Goal: Task Accomplishment & Management: Use online tool/utility

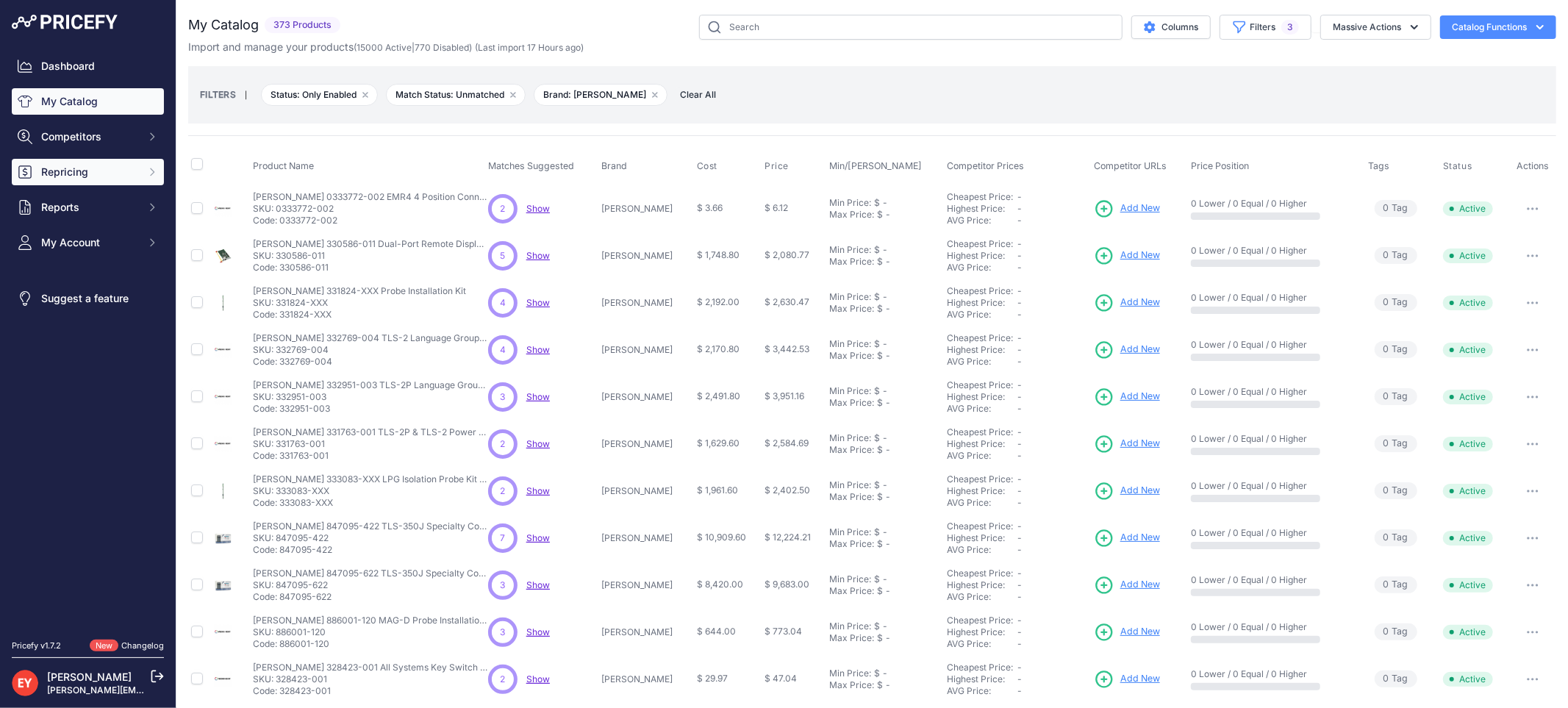
click at [85, 173] on span "Repricing" at bounding box center [89, 172] width 96 height 14
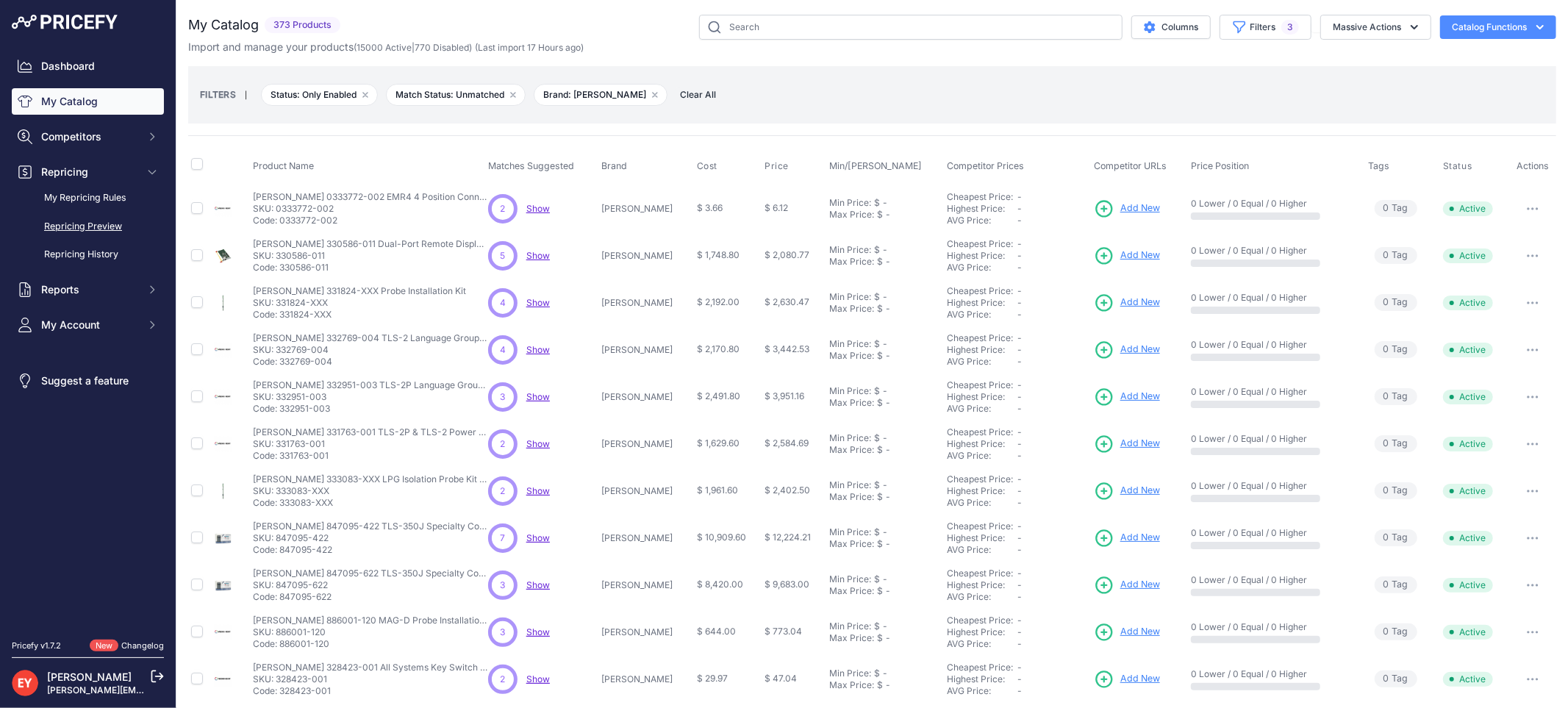
click at [91, 232] on link "Repricing Preview" at bounding box center [88, 226] width 153 height 26
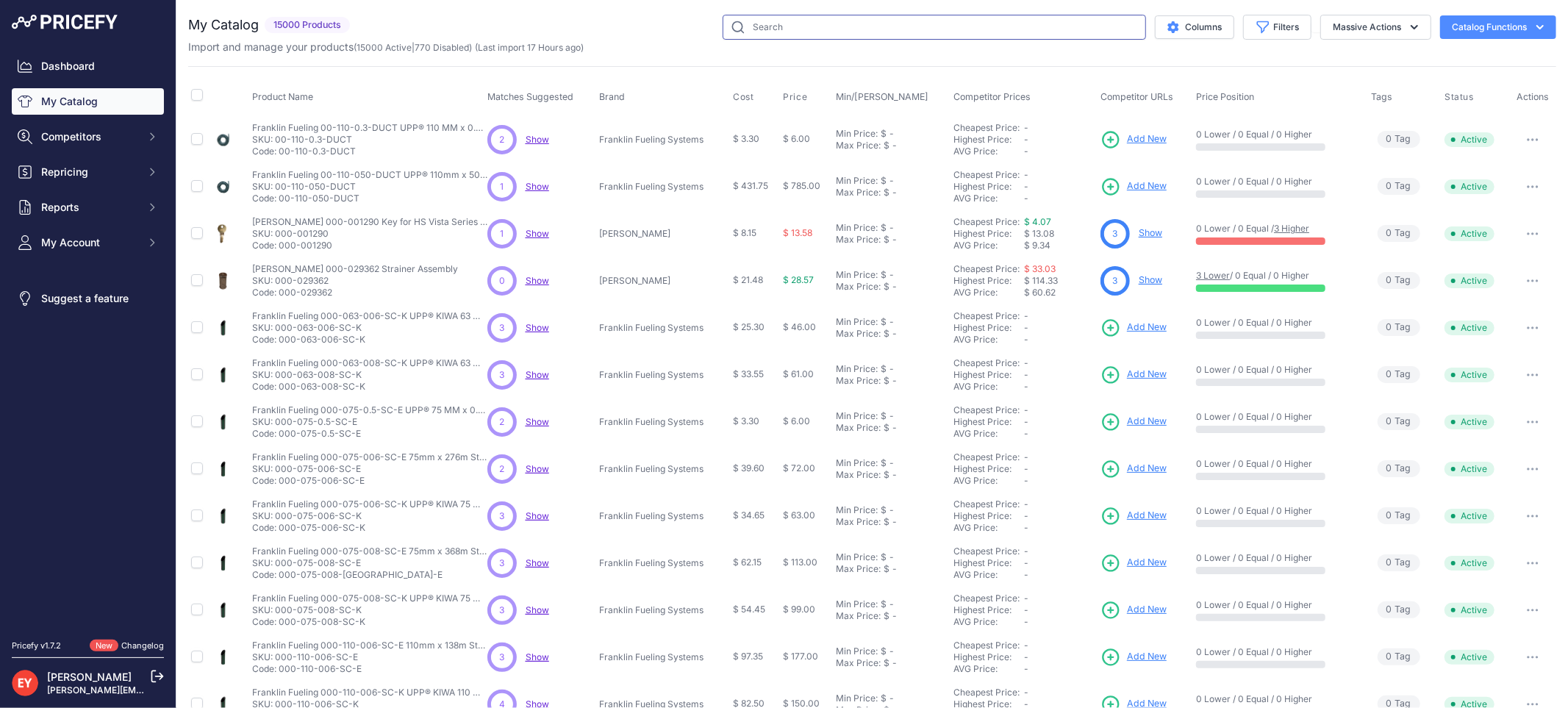
click at [739, 21] on input "text" at bounding box center [935, 27] width 423 height 25
paste input "849600-032"
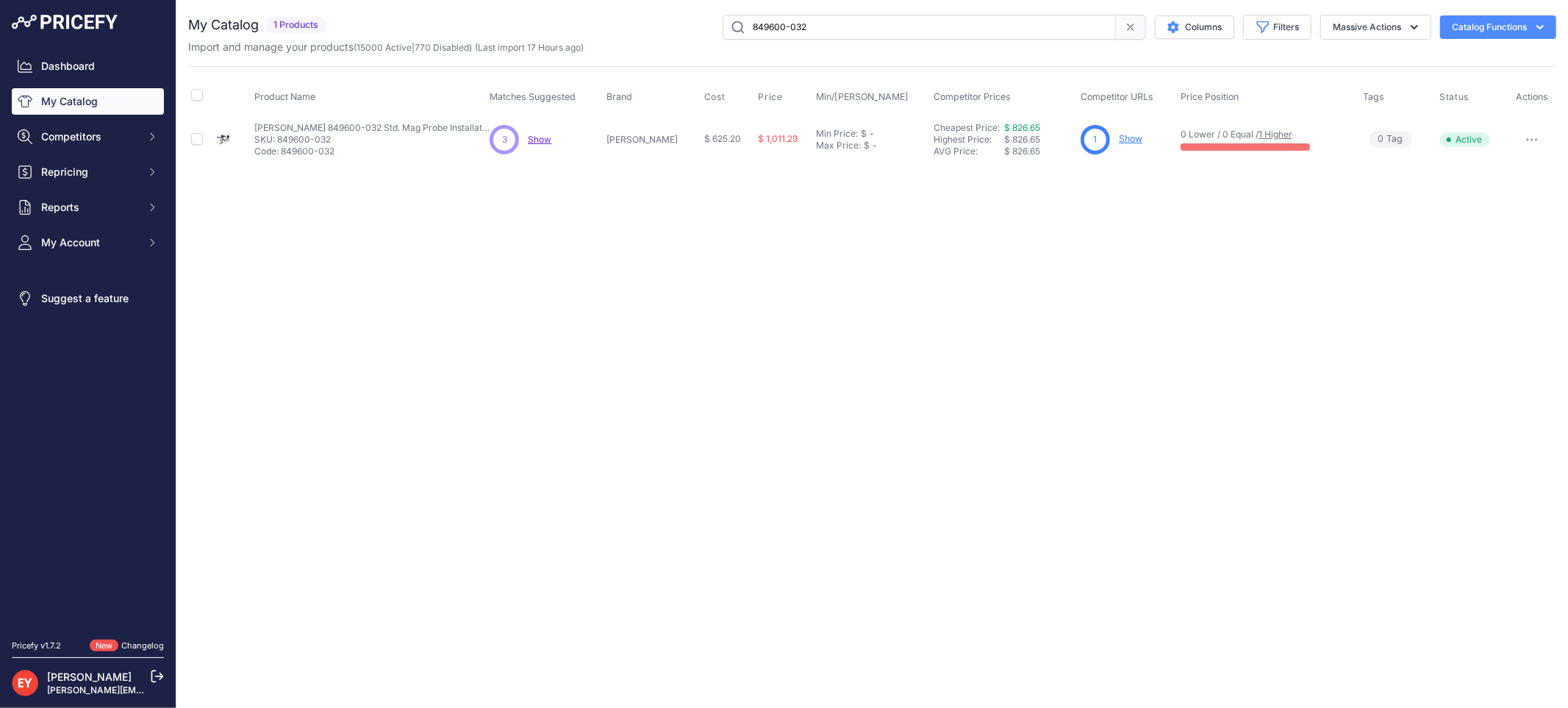
drag, startPoint x: 836, startPoint y: 25, endPoint x: 611, endPoint y: 23, distance: 225.0
click at [611, 23] on div "849600-032 Columns Filters Status All Status Only Enabled Only Disabled" at bounding box center [944, 27] width 1224 height 25
paste input "514100-431"
drag, startPoint x: 857, startPoint y: 28, endPoint x: 659, endPoint y: 42, distance: 198.5
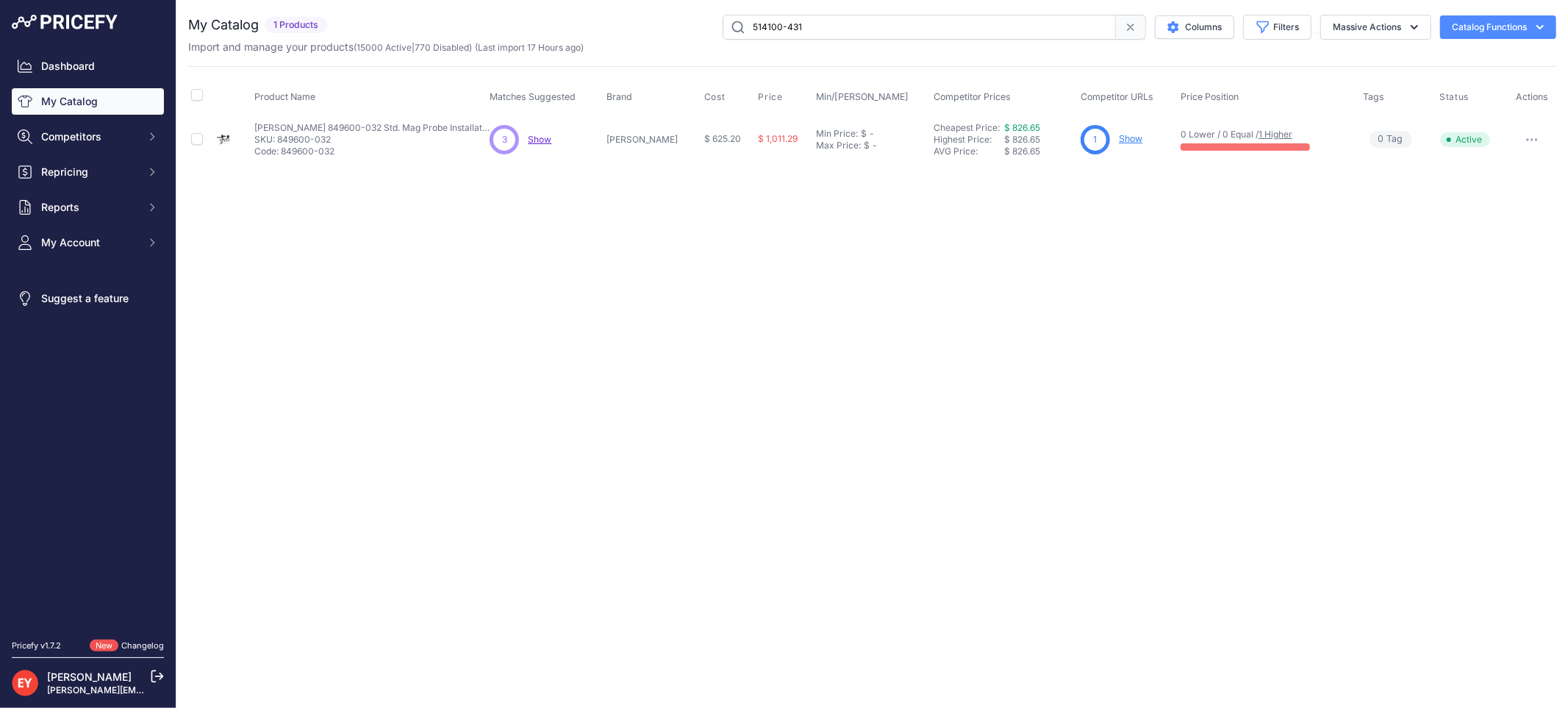
click at [659, 42] on div "My Catalog 1 Products" at bounding box center [872, 34] width 1368 height 40
drag, startPoint x: 843, startPoint y: 24, endPoint x: 627, endPoint y: 28, distance: 216.0
click at [627, 28] on div "514100-431 Columns Filters Status All Status Only Enabled Only Disabled" at bounding box center [944, 27] width 1224 height 25
paste input "331627-00"
drag, startPoint x: 917, startPoint y: 39, endPoint x: 598, endPoint y: 47, distance: 319.1
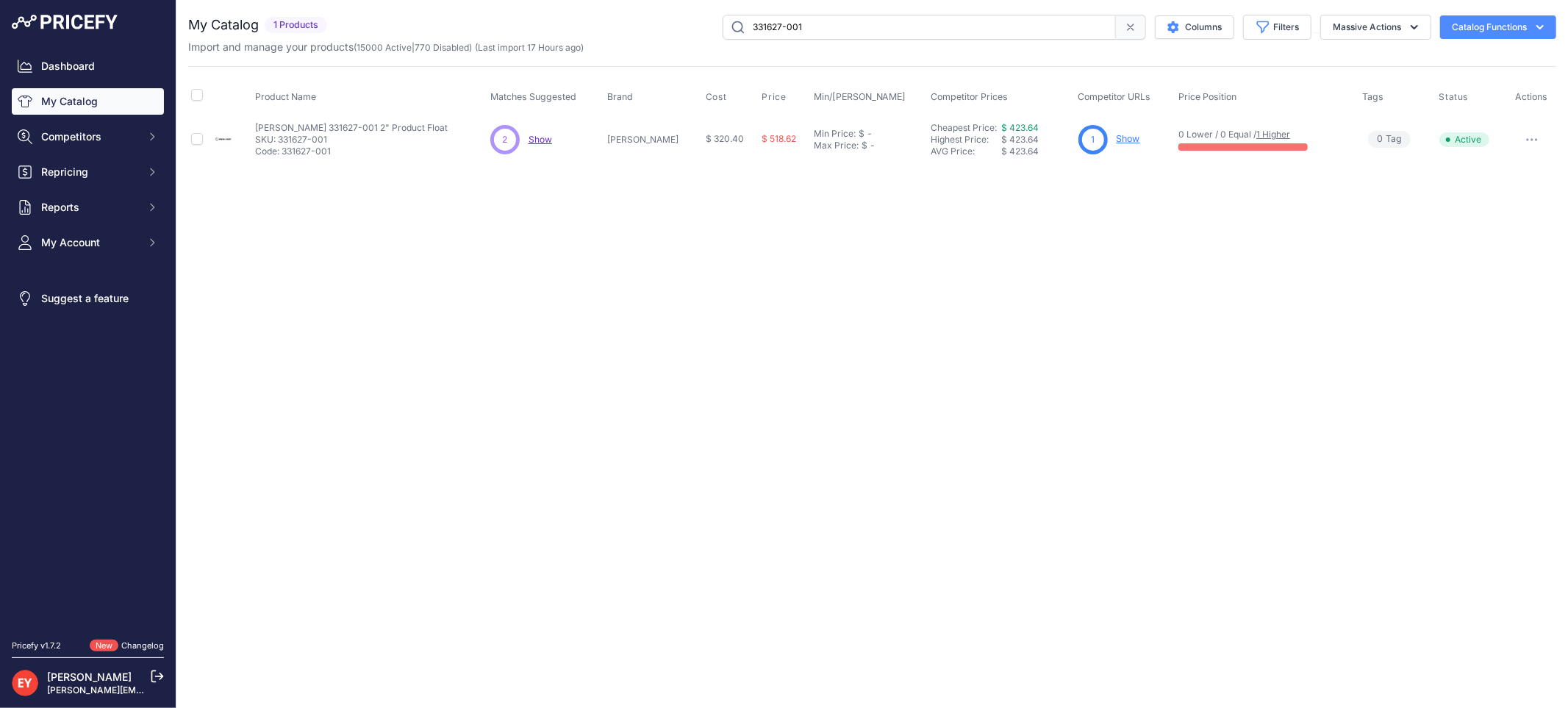
click at [598, 47] on div "My Catalog 1 Products" at bounding box center [872, 34] width 1368 height 40
click at [598, 47] on div "Import and manage your products ( 15000 Active | 770 Disabled ) (Last import 17…" at bounding box center [872, 47] width 1368 height 14
paste input "0426-002"
drag, startPoint x: 861, startPoint y: 28, endPoint x: 693, endPoint y: 28, distance: 168.0
click at [693, 28] on div "330426-002 Columns Filters Status All Status Only Enabled Only Disabled" at bounding box center [944, 27] width 1224 height 25
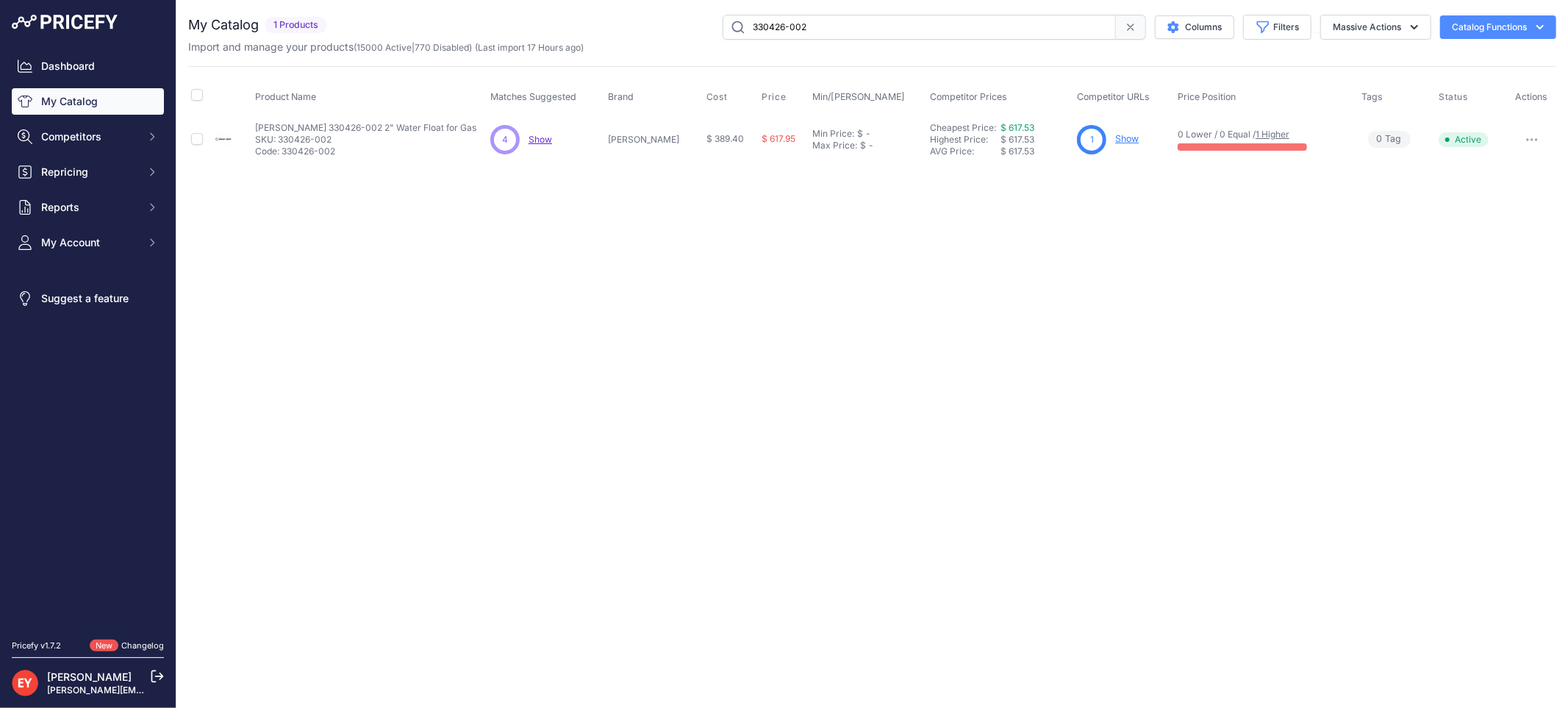
drag, startPoint x: 887, startPoint y: 27, endPoint x: 701, endPoint y: 26, distance: 186.0
click at [701, 26] on div "330426-002 Columns Filters Status All Status Only Enabled Only Disabled" at bounding box center [944, 27] width 1224 height 25
drag, startPoint x: 813, startPoint y: 28, endPoint x: 709, endPoint y: 30, distance: 104.0
click at [709, 30] on div "330426-002 Columns Filters Status All Status Only Enabled Only Disabled" at bounding box center [944, 27] width 1224 height 25
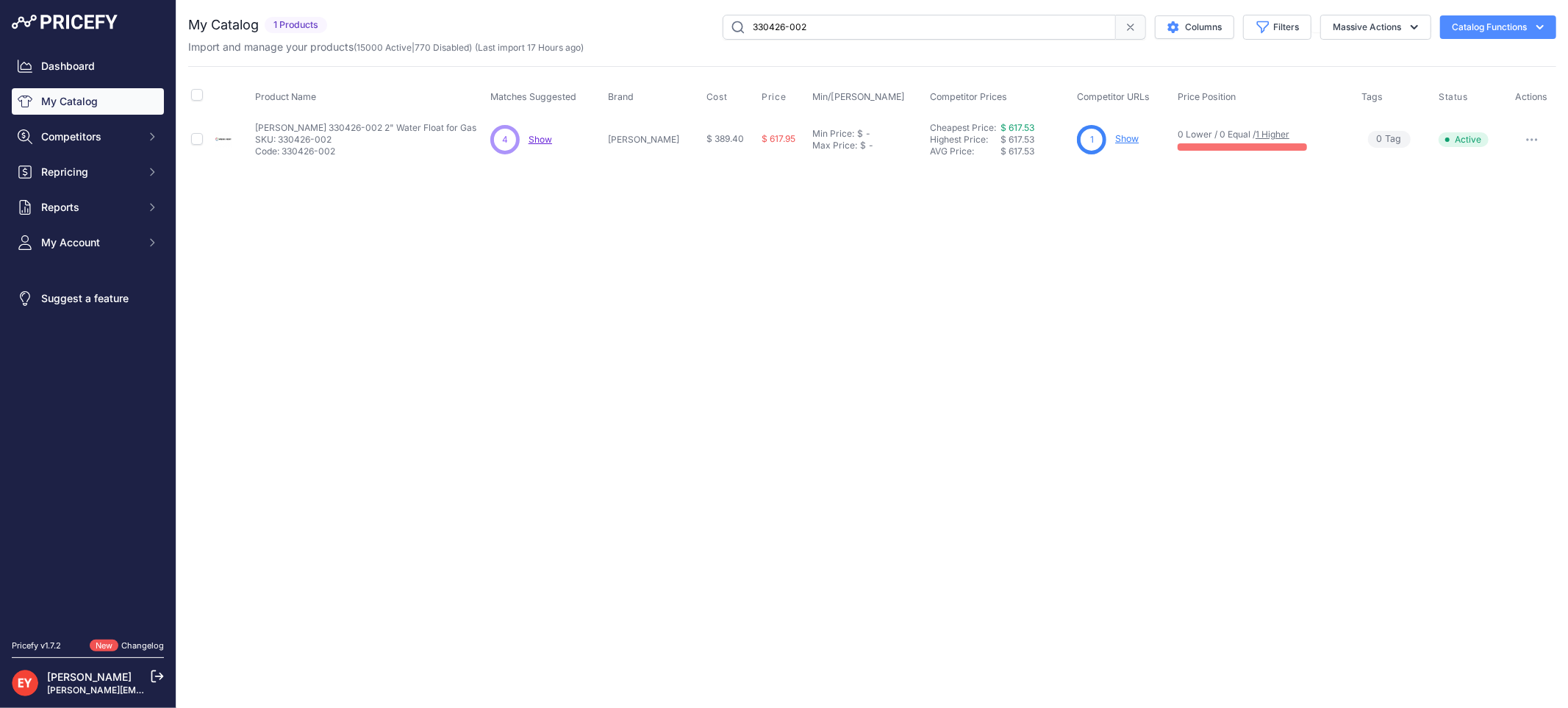
paste input "5-001"
drag, startPoint x: 865, startPoint y: 17, endPoint x: 664, endPoint y: 20, distance: 201.0
click at [633, 19] on div "330425-001 Columns Filters Status All Status Only Enabled Only Disabled" at bounding box center [944, 27] width 1224 height 25
paste input "E00590M"
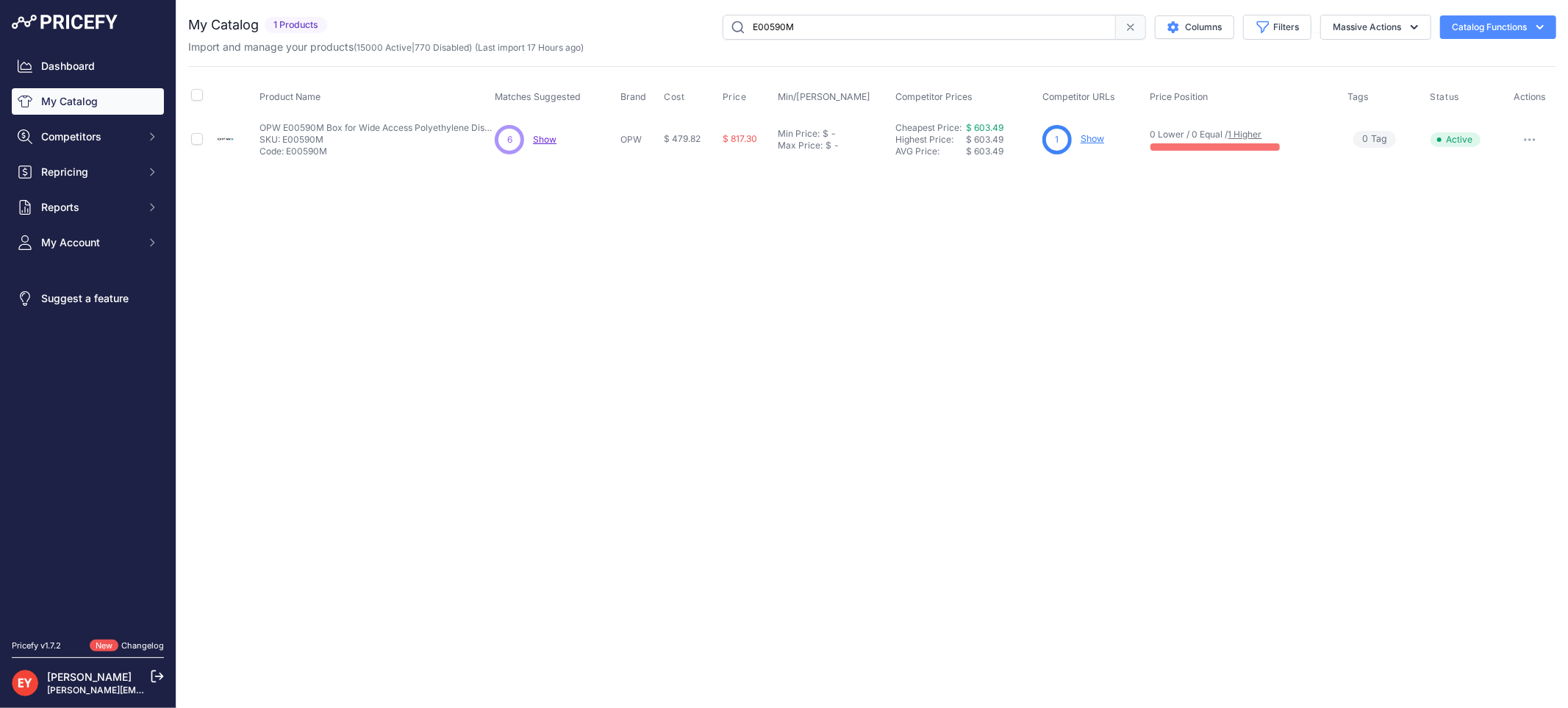
paste input "DS-1120"
drag, startPoint x: 819, startPoint y: 27, endPoint x: 694, endPoint y: 25, distance: 125.0
click at [694, 25] on div "DS-1120 Columns Filters Status All Status Only Enabled Only Disabled" at bounding box center [944, 27] width 1224 height 25
drag, startPoint x: 797, startPoint y: 24, endPoint x: 701, endPoint y: 12, distance: 96.7
click at [701, 12] on div "You are not connected to the internet. My Catalog" at bounding box center [872, 89] width 1368 height 178
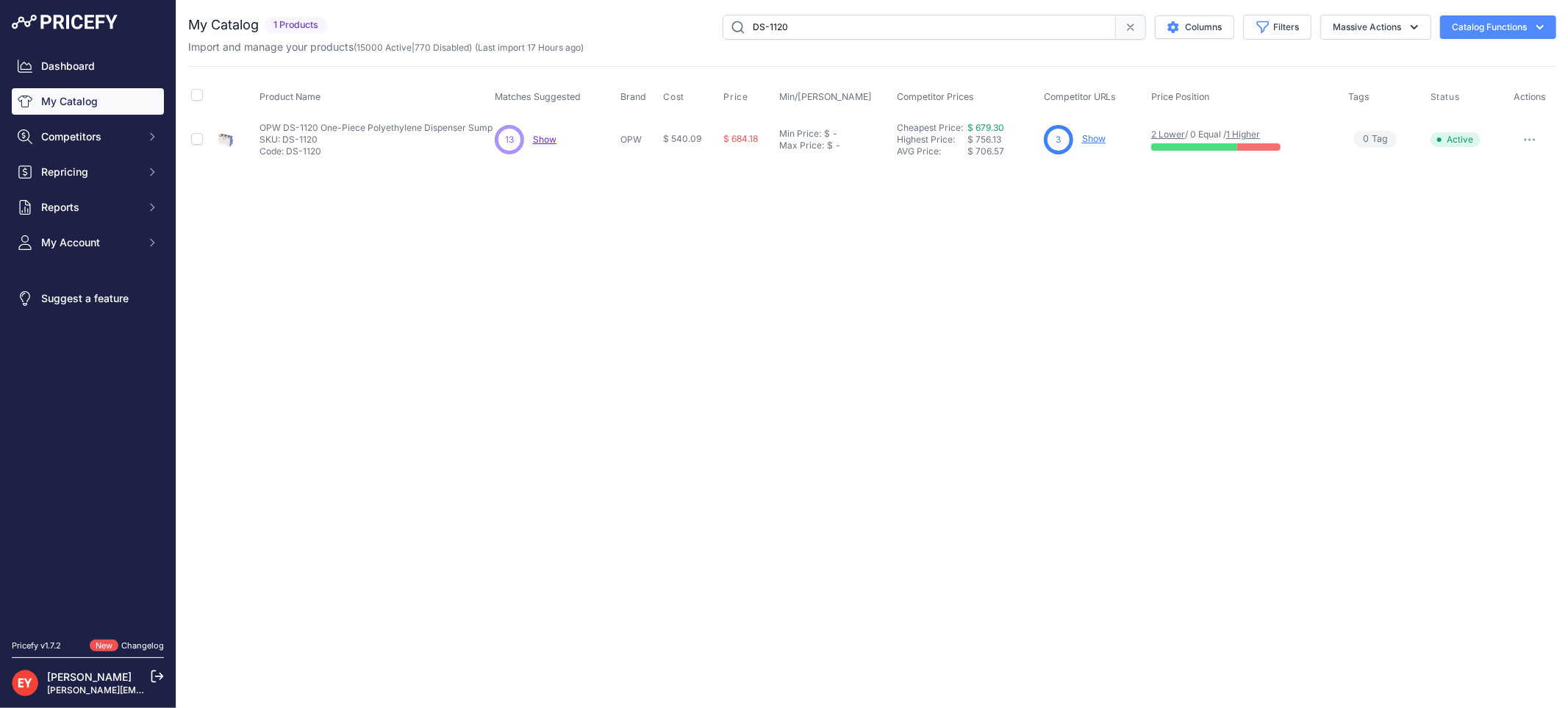
click at [701, 12] on div "You are not connected to the internet. My Catalog" at bounding box center [872, 89] width 1368 height 178
paste input "N100DAU12"
drag, startPoint x: 804, startPoint y: 31, endPoint x: 729, endPoint y: 31, distance: 75.0
click at [729, 31] on input "N100DAU12" at bounding box center [919, 27] width 393 height 25
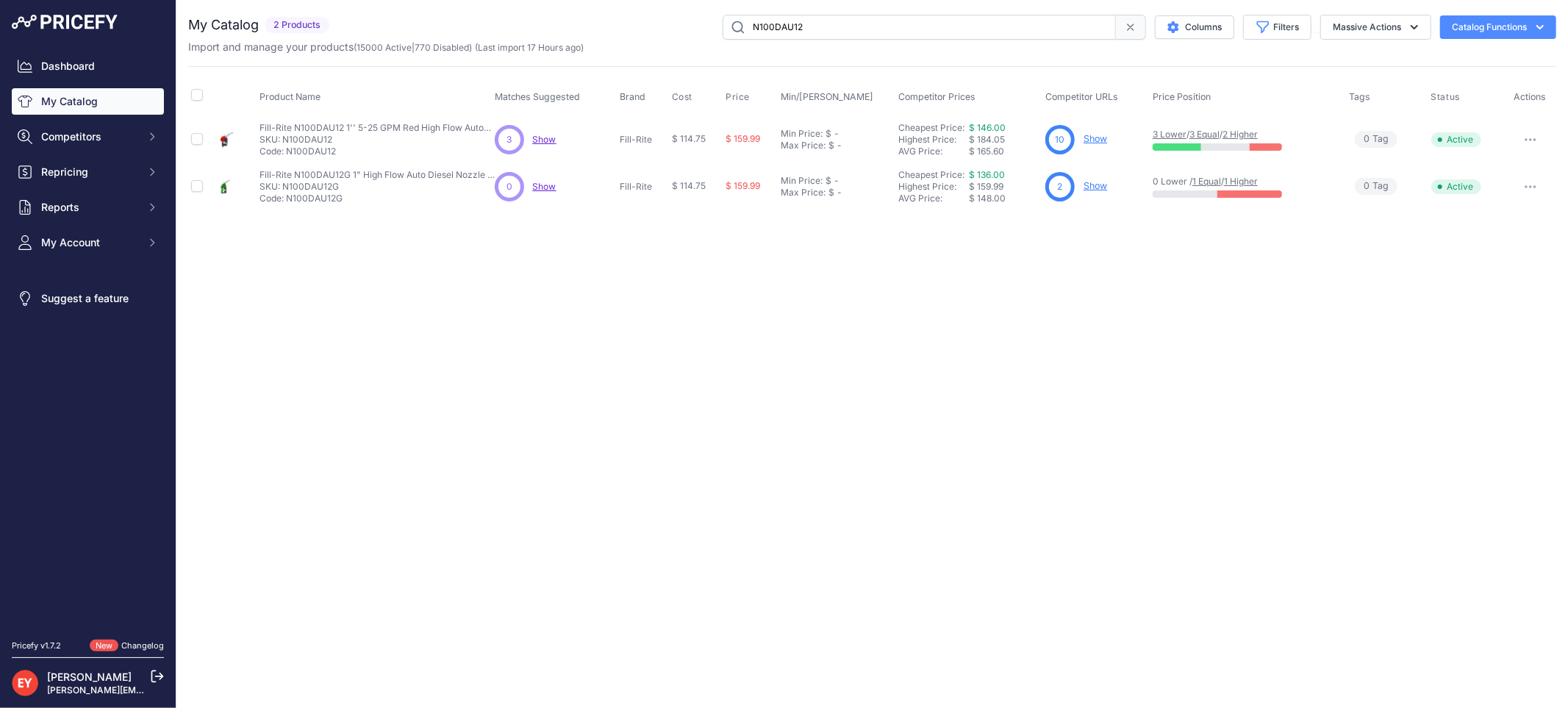
drag, startPoint x: 836, startPoint y: 32, endPoint x: 567, endPoint y: 31, distance: 269.0
click at [567, 31] on div "N100DAU12 Columns Filters Status All Status Only Enabled Only Disabled" at bounding box center [945, 27] width 1221 height 25
paste input "0846397-309"
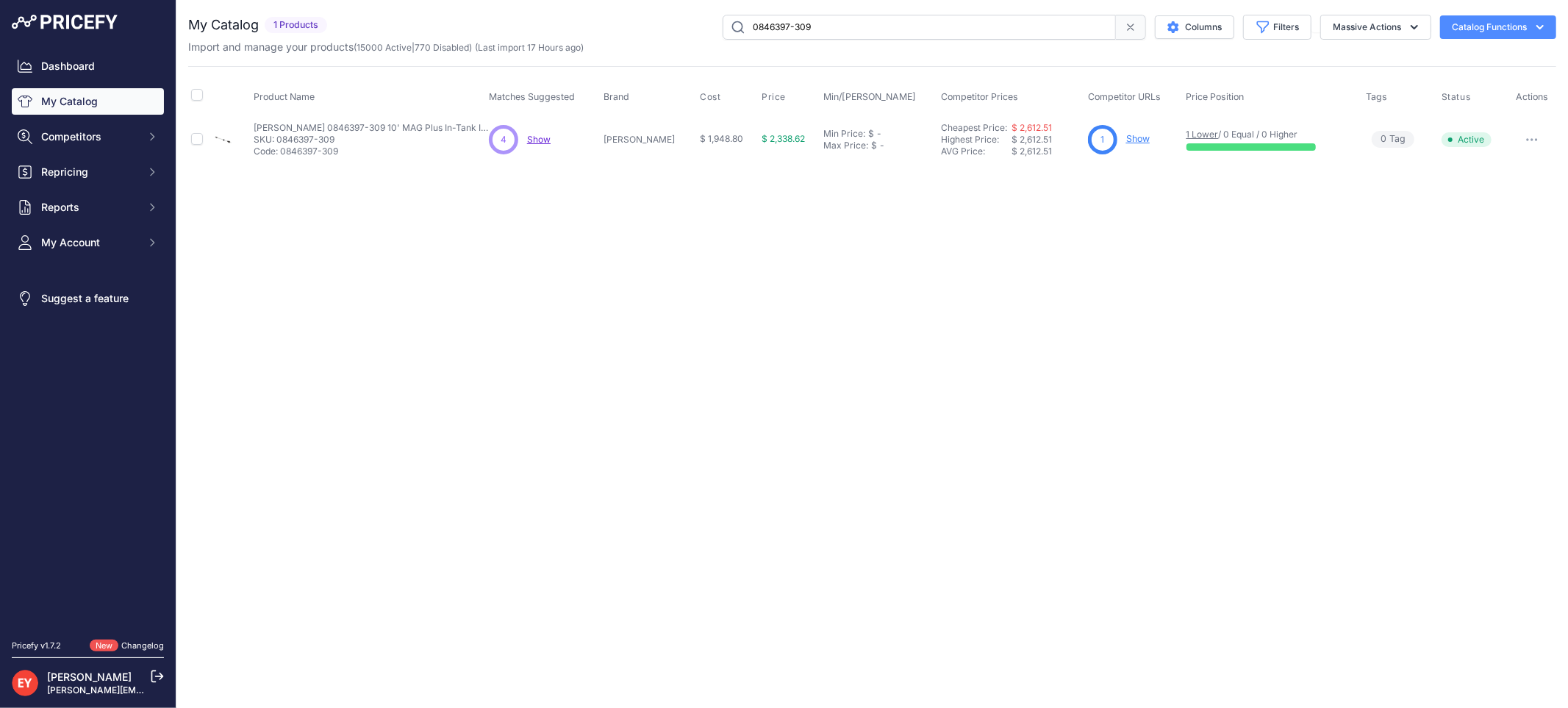
drag, startPoint x: 840, startPoint y: 37, endPoint x: 601, endPoint y: 23, distance: 239.4
click at [601, 23] on div "0846397-309 Columns Filters Status All Status Only Enabled Only Disabled" at bounding box center [944, 27] width 1224 height 25
paste input "SPTB-150"
drag, startPoint x: 871, startPoint y: 35, endPoint x: 699, endPoint y: 41, distance: 172.1
click at [699, 41] on div "My Catalog 1 Products" at bounding box center [872, 34] width 1368 height 40
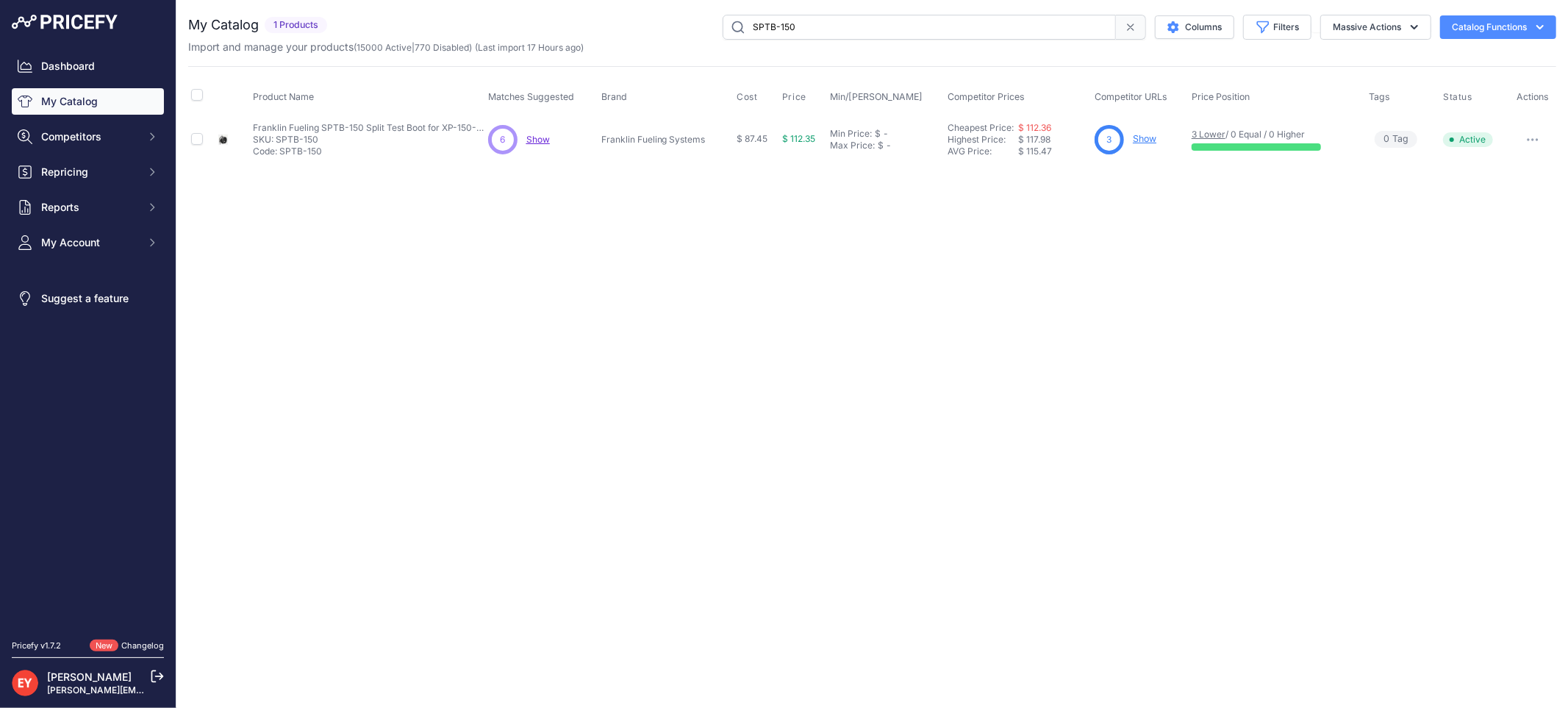
paste input "330843-002"
drag, startPoint x: 855, startPoint y: 28, endPoint x: 693, endPoint y: 34, distance: 162.1
click at [693, 34] on div "330843-002 Columns Filters Status All Status Only Enabled Only Disabled" at bounding box center [944, 27] width 1224 height 25
paste input "80230301"
drag, startPoint x: 815, startPoint y: 21, endPoint x: 703, endPoint y: 33, distance: 112.6
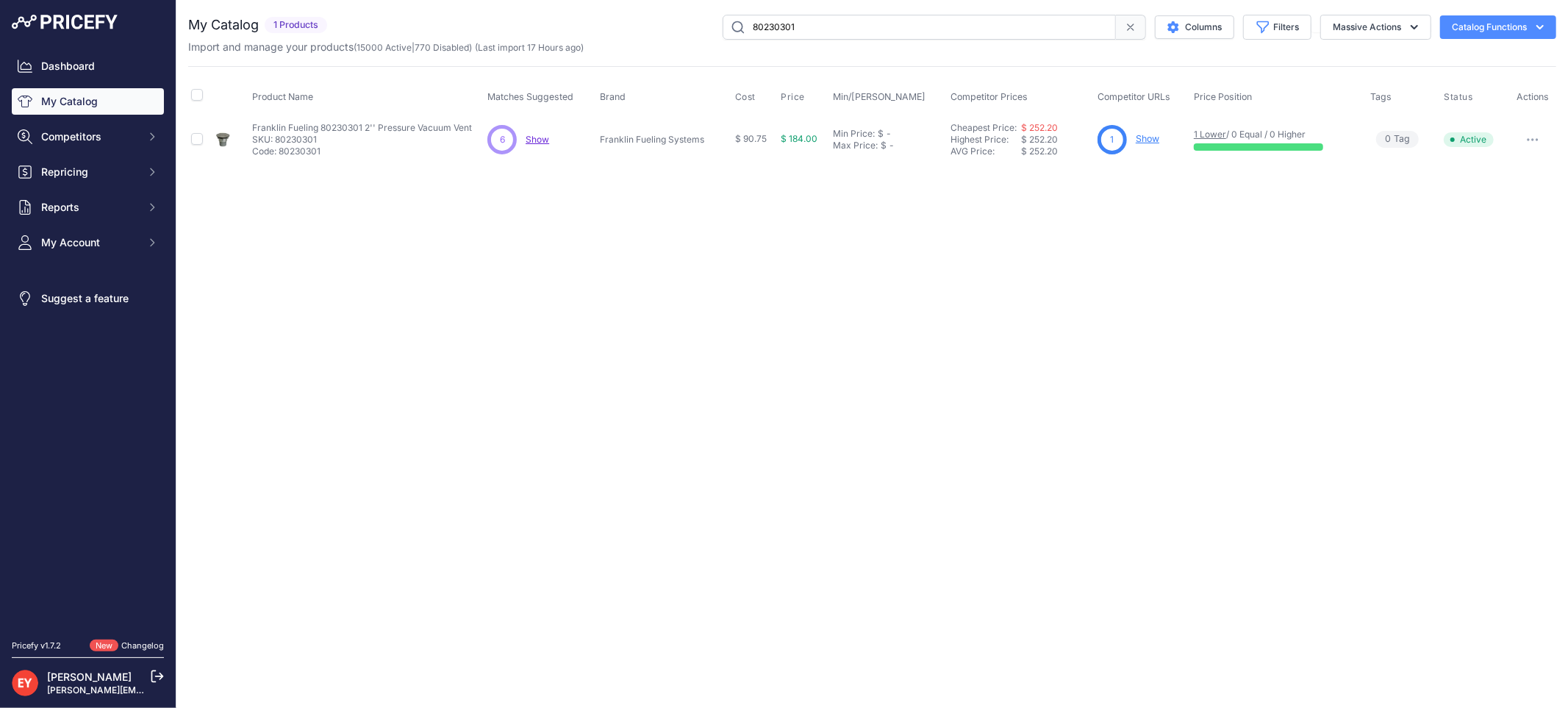
click at [703, 33] on div "80230301 Columns Filters Status All Status Only Enabled Only Disabled" at bounding box center [944, 27] width 1224 height 25
paste input "0845900-554"
drag, startPoint x: 848, startPoint y: 23, endPoint x: 701, endPoint y: 27, distance: 147.1
click at [701, 27] on div "0845900-554 Columns Filters Status All Status Only Enabled Only Disabled" at bounding box center [944, 27] width 1224 height 25
paste input "846400-022"
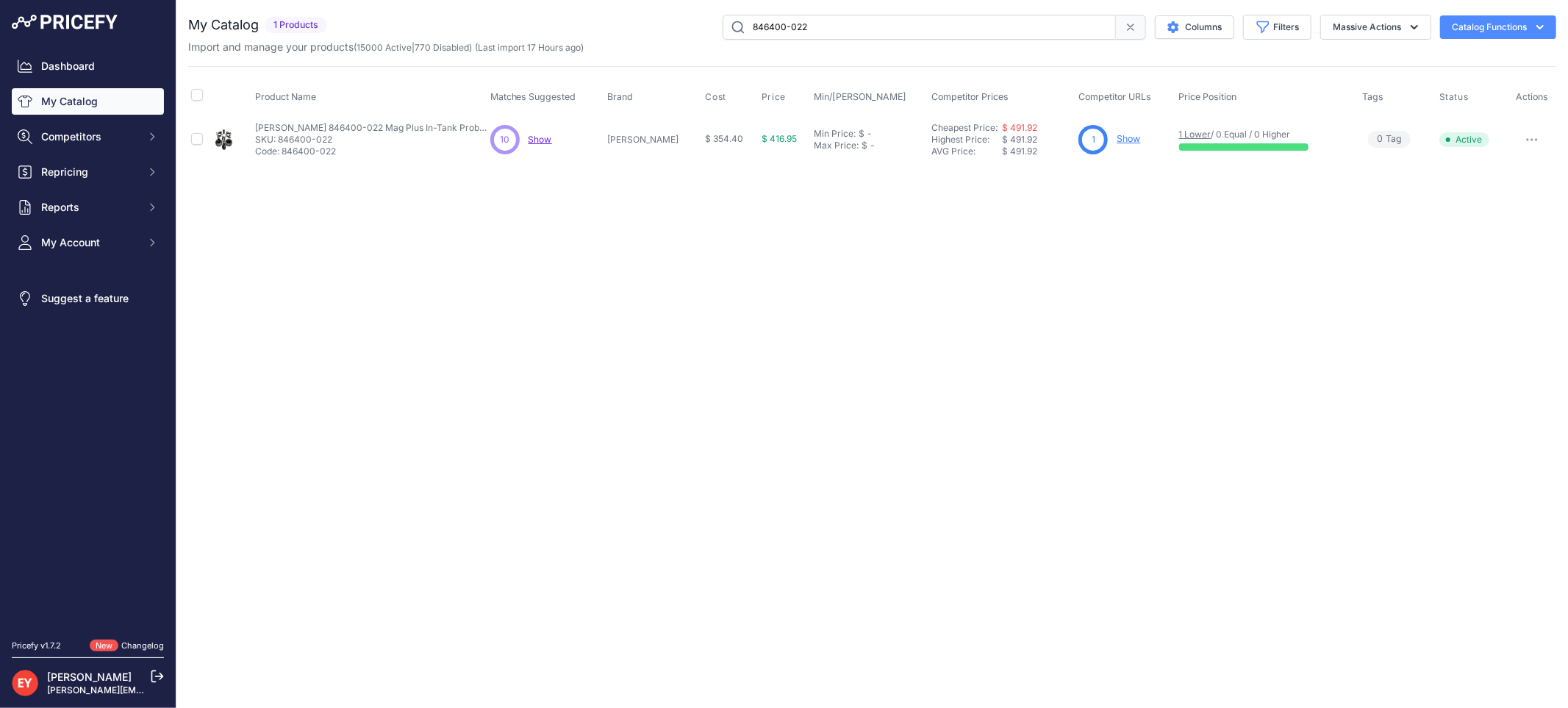
drag, startPoint x: 821, startPoint y: 24, endPoint x: 655, endPoint y: 28, distance: 166.0
click at [655, 28] on div "846400-022 Columns Filters Status All Status Only Enabled Only Disabled" at bounding box center [944, 27] width 1224 height 25
paste input "0846397-310"
drag, startPoint x: 858, startPoint y: 31, endPoint x: 569, endPoint y: 35, distance: 289.0
click at [569, 35] on div "0846397-310 Columns Filters Status All Status Only Enabled Only Disabled" at bounding box center [944, 27] width 1224 height 25
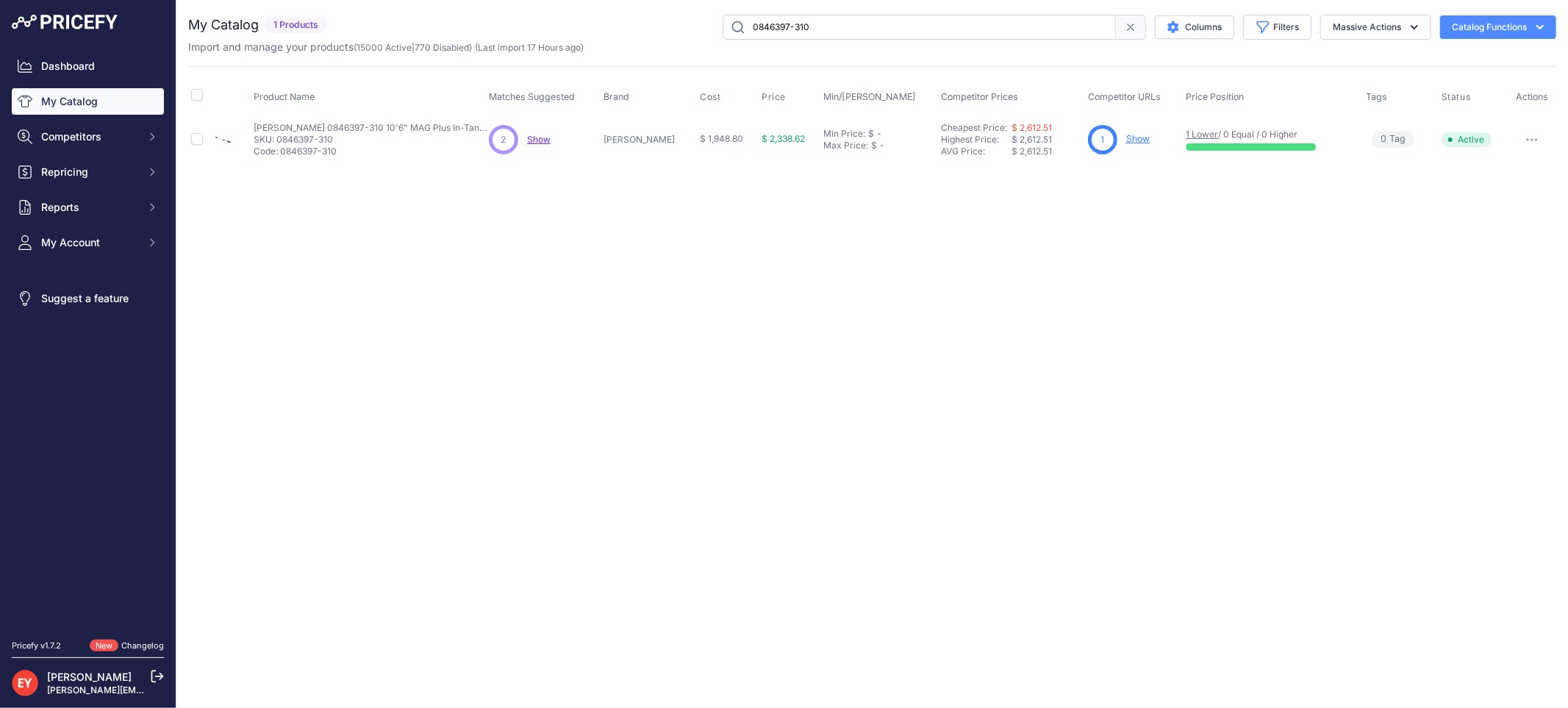
paste input "5900-064"
drag, startPoint x: 871, startPoint y: 17, endPoint x: 692, endPoint y: 31, distance: 179.5
click at [692, 31] on div "0845900-064 Columns Filters Status All Status Only Enabled Only Disabled" at bounding box center [944, 27] width 1224 height 25
paste input "DSF-1229"
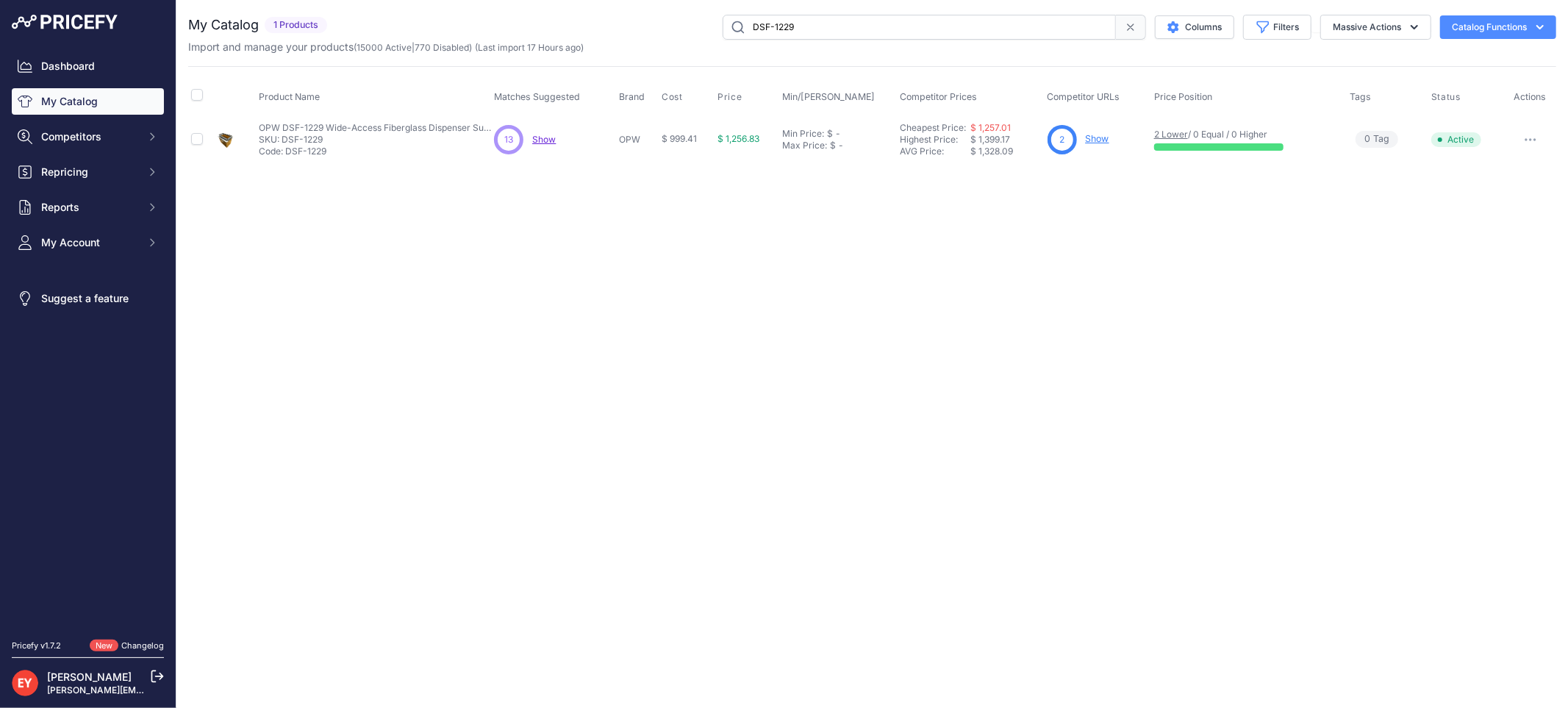
drag, startPoint x: 869, startPoint y: 26, endPoint x: 716, endPoint y: 40, distance: 153.6
click at [716, 40] on div "My Catalog 1 Products" at bounding box center [872, 34] width 1368 height 40
paste input "88035002"
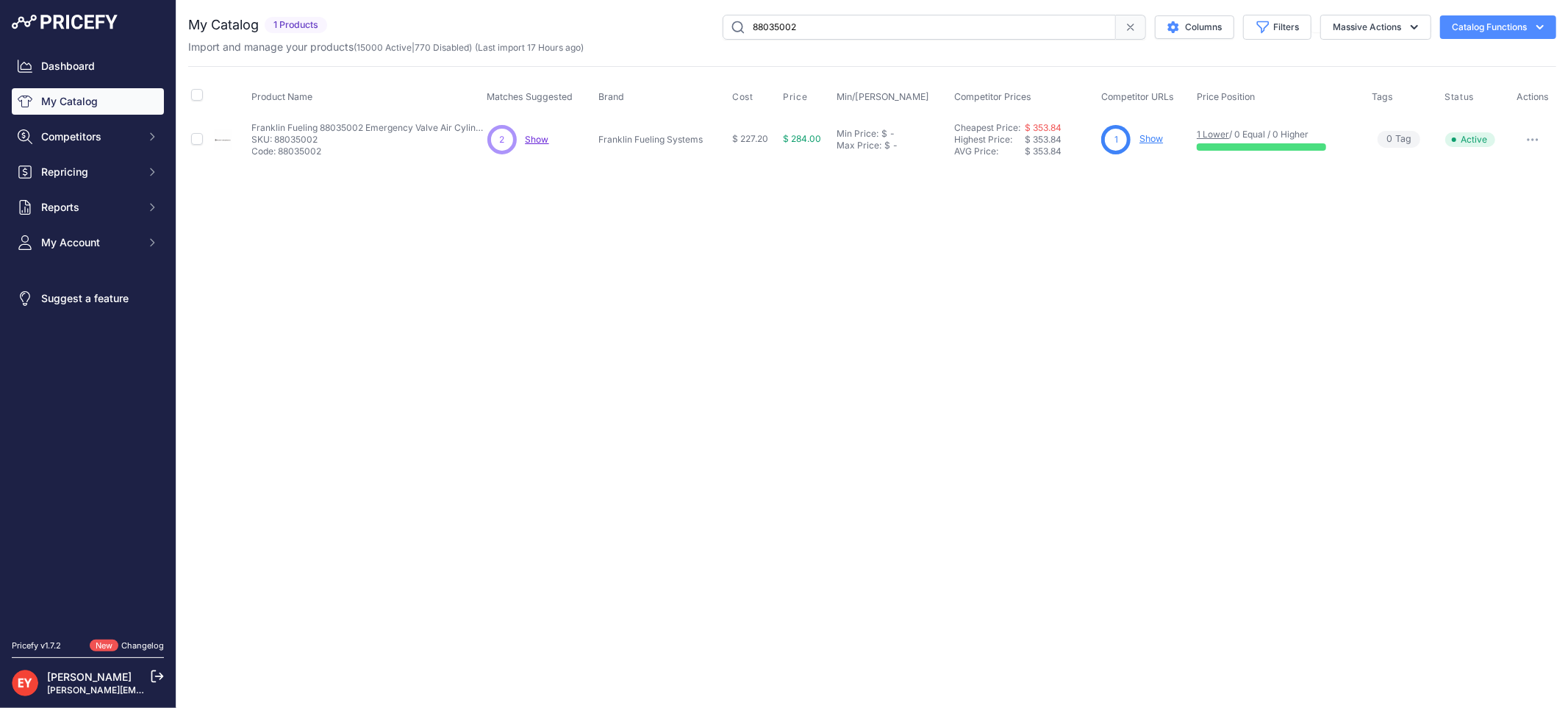
drag, startPoint x: 829, startPoint y: 25, endPoint x: 679, endPoint y: 34, distance: 150.3
click at [679, 34] on div "88035002 Columns Filters Status All Status Only Enabled Only Disabled" at bounding box center [944, 27] width 1224 height 25
paste input "0845900-025"
drag, startPoint x: 829, startPoint y: 22, endPoint x: 663, endPoint y: 33, distance: 166.4
click at [663, 33] on div "0845900-025 Columns Filters Status All Status Only Enabled Only Disabled" at bounding box center [944, 27] width 1224 height 25
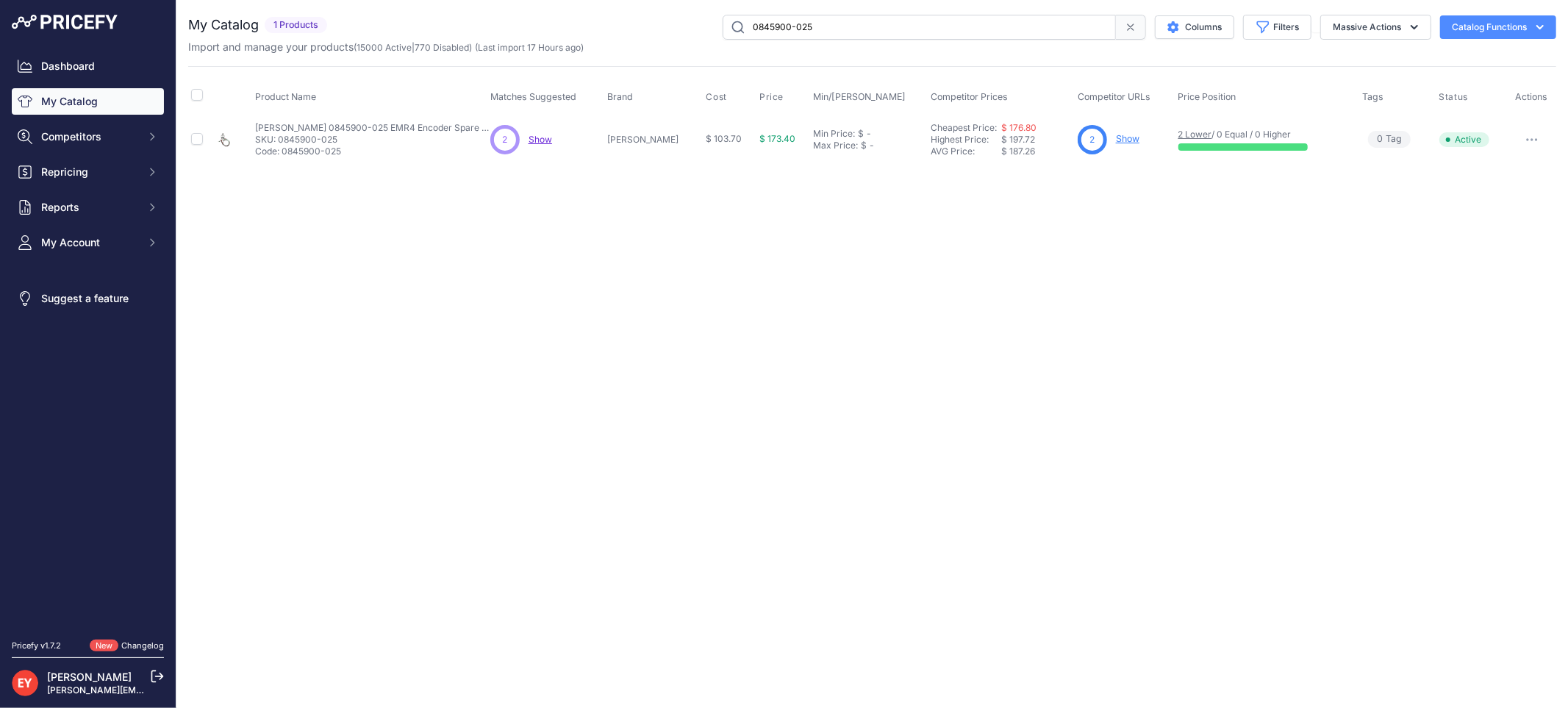
paste input "331373-001"
drag, startPoint x: 843, startPoint y: 28, endPoint x: 656, endPoint y: 31, distance: 187.0
click at [656, 31] on div "0331373-001 Columns Filters Status All Status Only Enabled Only Disabled" at bounding box center [944, 27] width 1224 height 25
paste input "1TAG-2010"
type input "1TAG-2010"
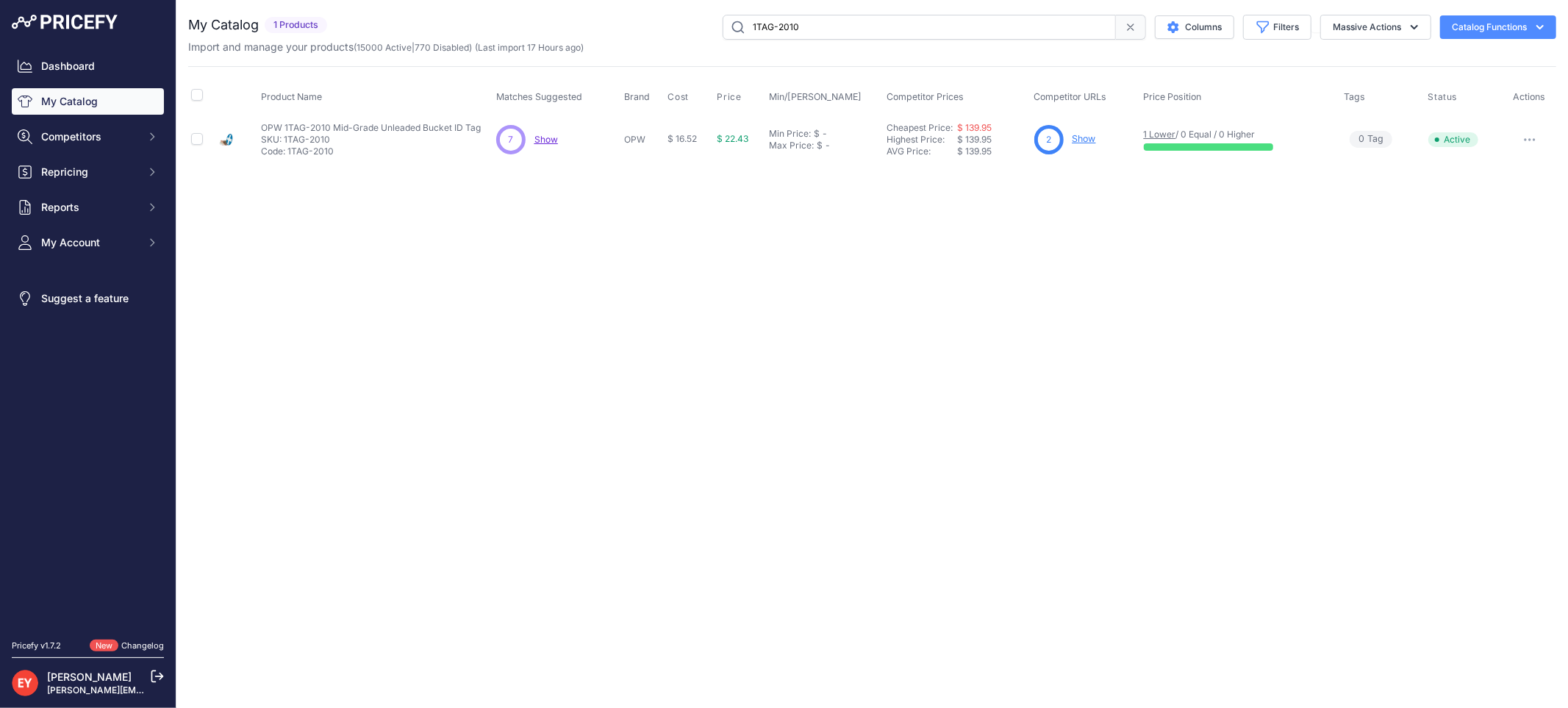
click at [1079, 137] on link "Show" at bounding box center [1084, 139] width 24 height 11
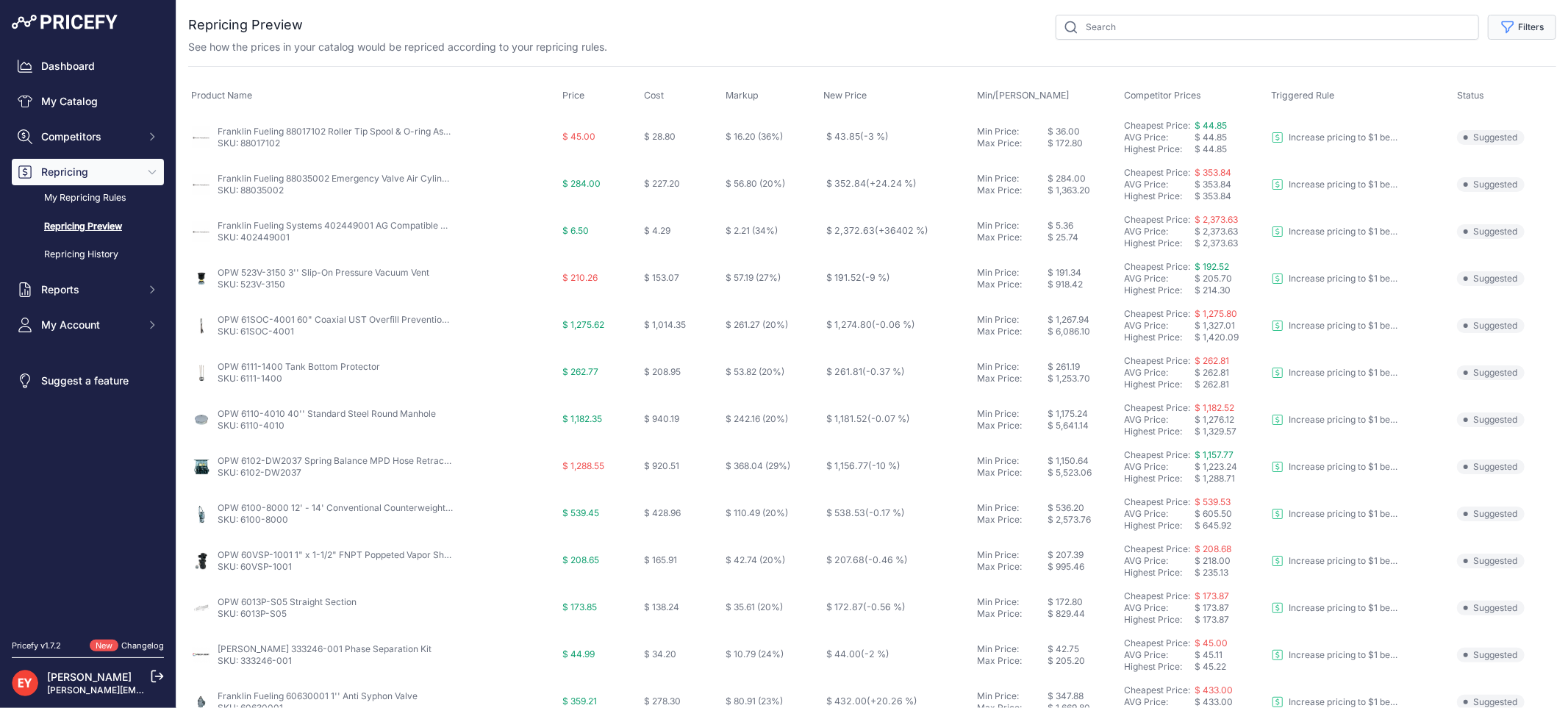
click at [1500, 30] on icon "button" at bounding box center [1507, 27] width 14 height 14
click at [1464, 88] on select "Select an option Reprice 1 cent below my cheapest competitor Increase pricing t…" at bounding box center [1474, 85] width 141 height 25
select select "3390"
click at [1403, 73] on select "Select an option Reprice 1 cent below my cheapest competitor Increase pricing t…" at bounding box center [1474, 85] width 141 height 25
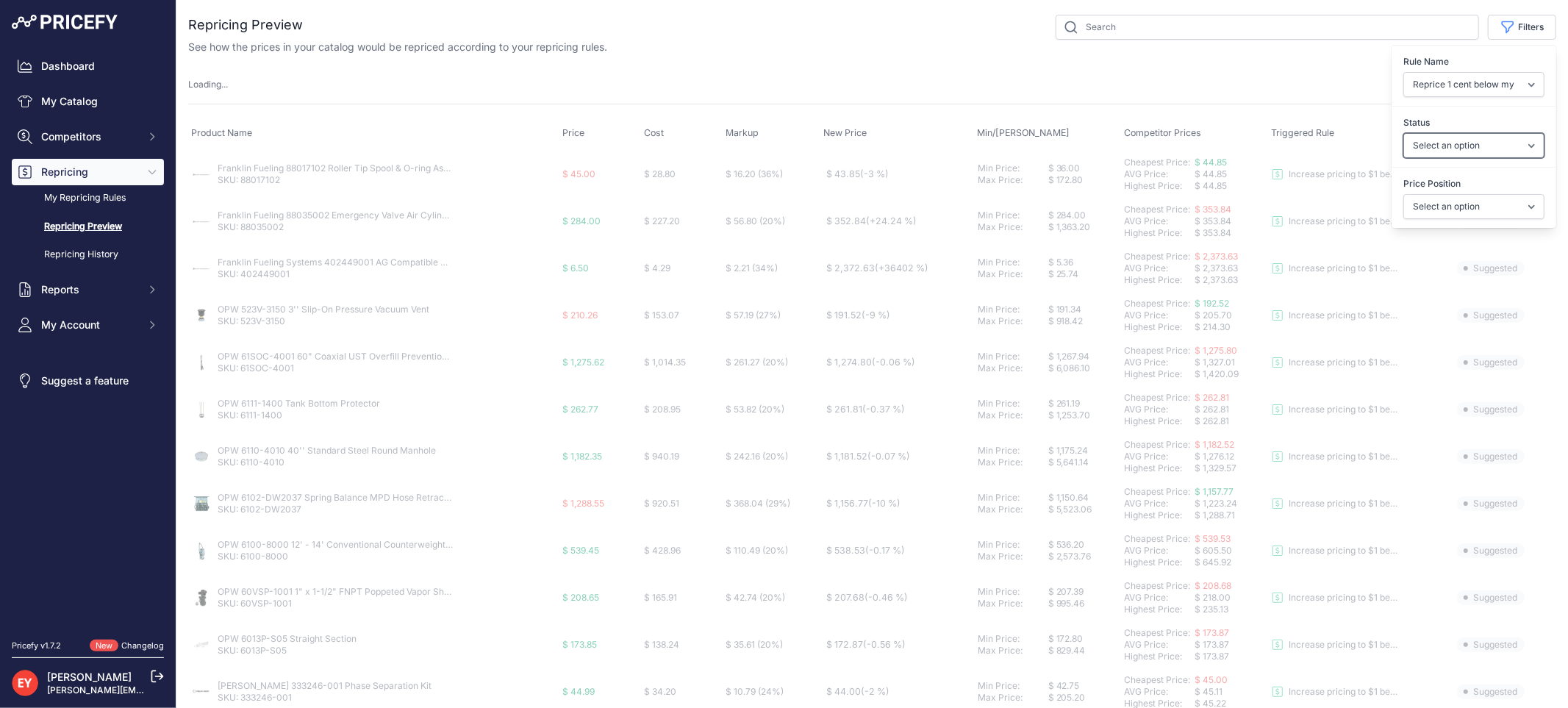
click at [1444, 143] on select "Select an option Skipped Repriced Suggested In Error" at bounding box center [1474, 146] width 141 height 25
select select "suggested"
click at [1403, 134] on select "Select an option Skipped Repriced Suggested In Error" at bounding box center [1474, 146] width 141 height 25
click at [1452, 210] on select "Select an option I am higher Same price I am lower" at bounding box center [1474, 206] width 141 height 25
select select "1"
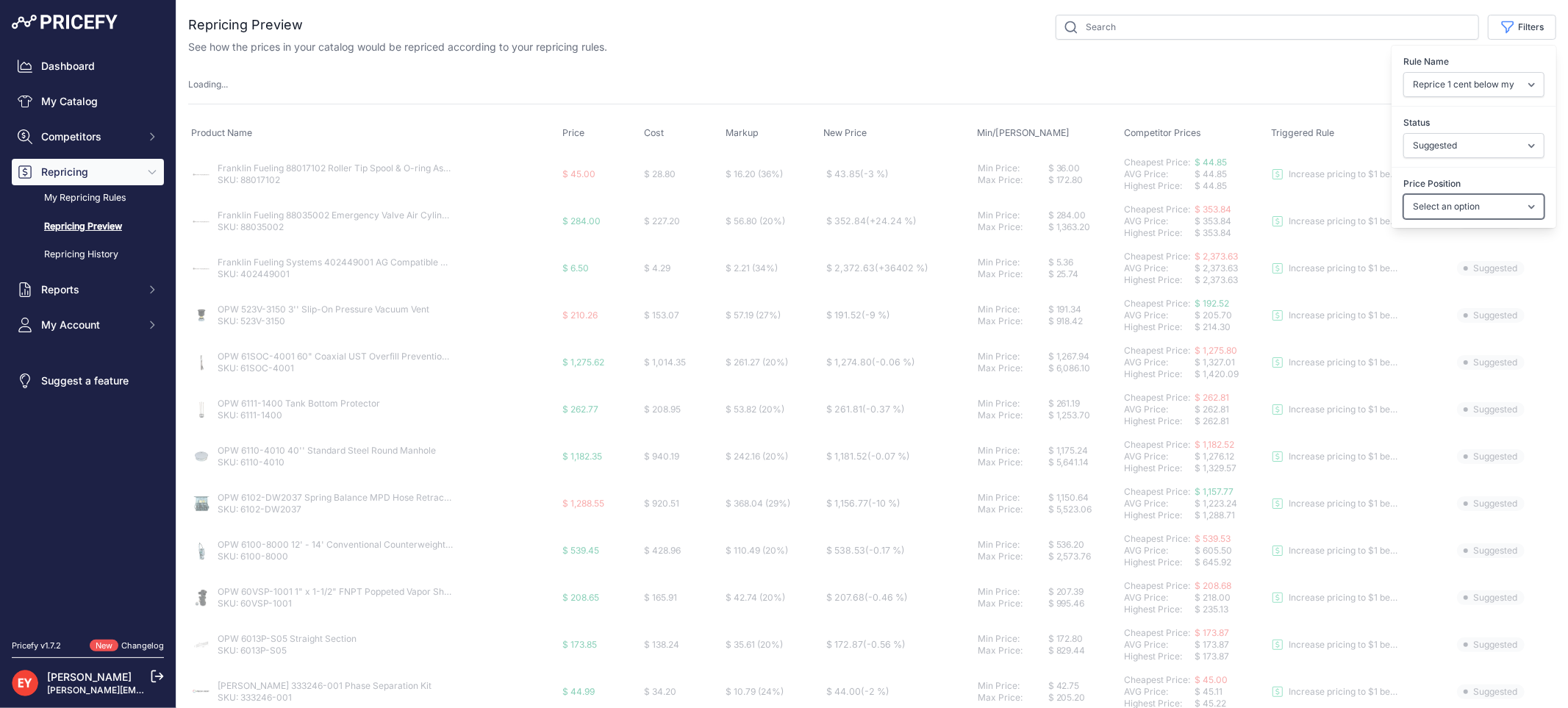
click at [1403, 194] on select "Select an option I am higher Same price I am lower" at bounding box center [1474, 206] width 141 height 25
select select
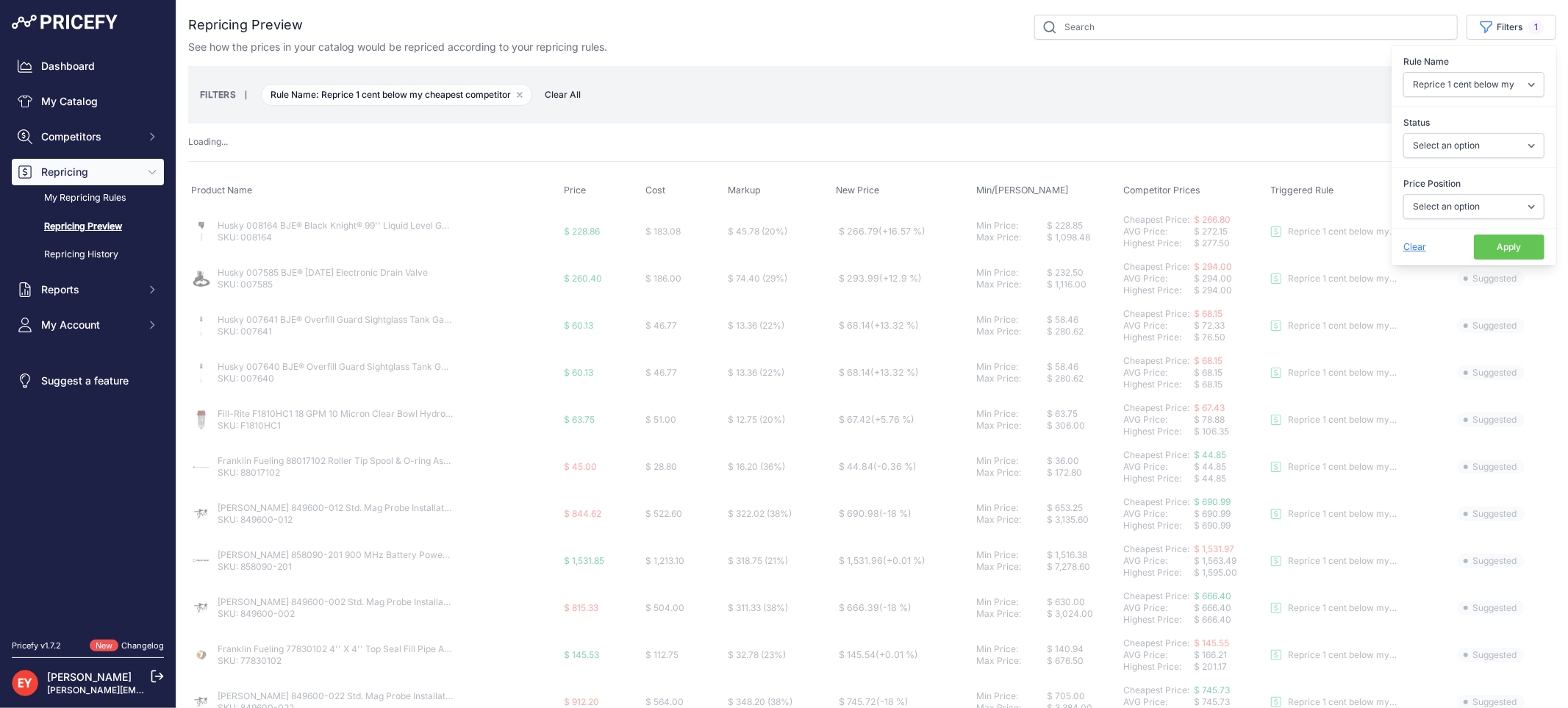
click at [1474, 249] on button "Apply" at bounding box center [1509, 247] width 71 height 25
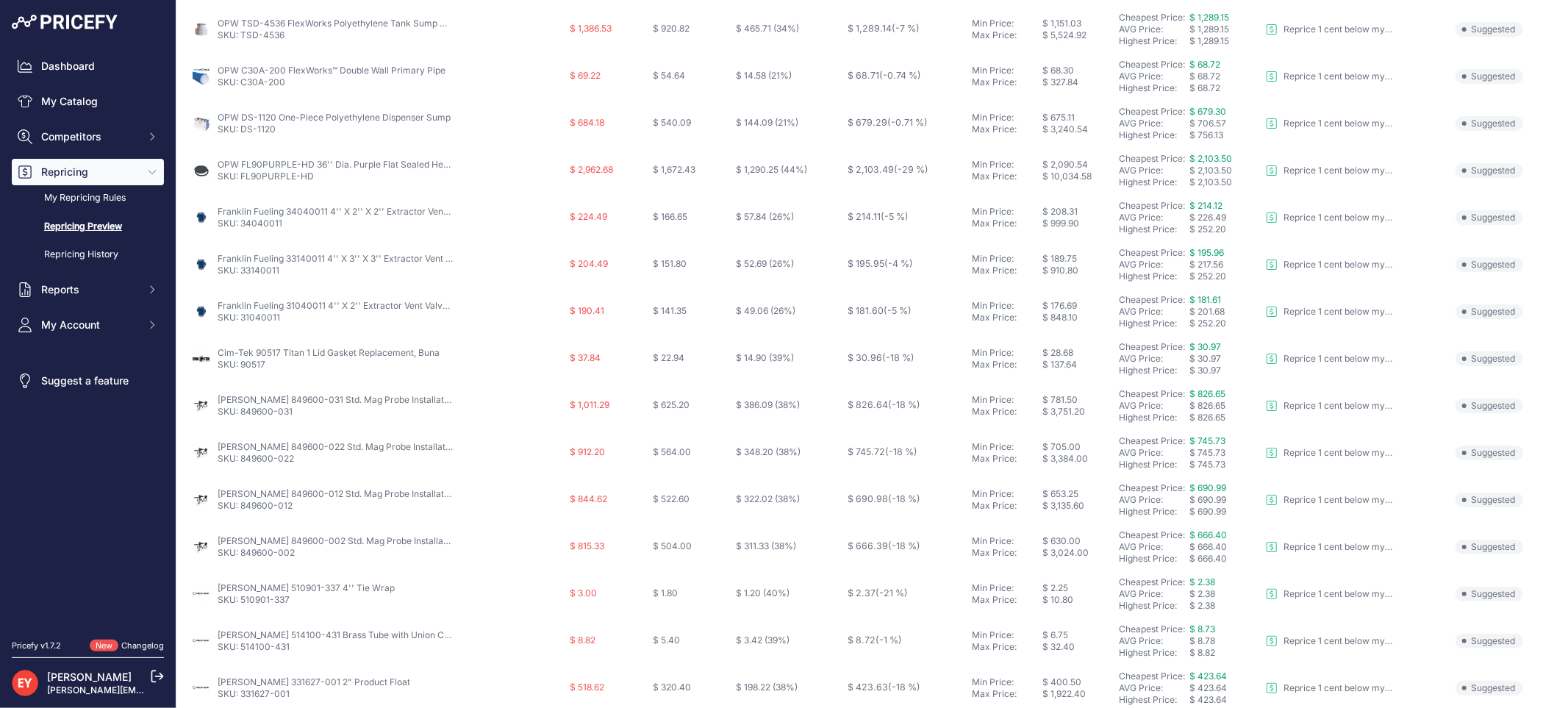
scroll to position [69, 0]
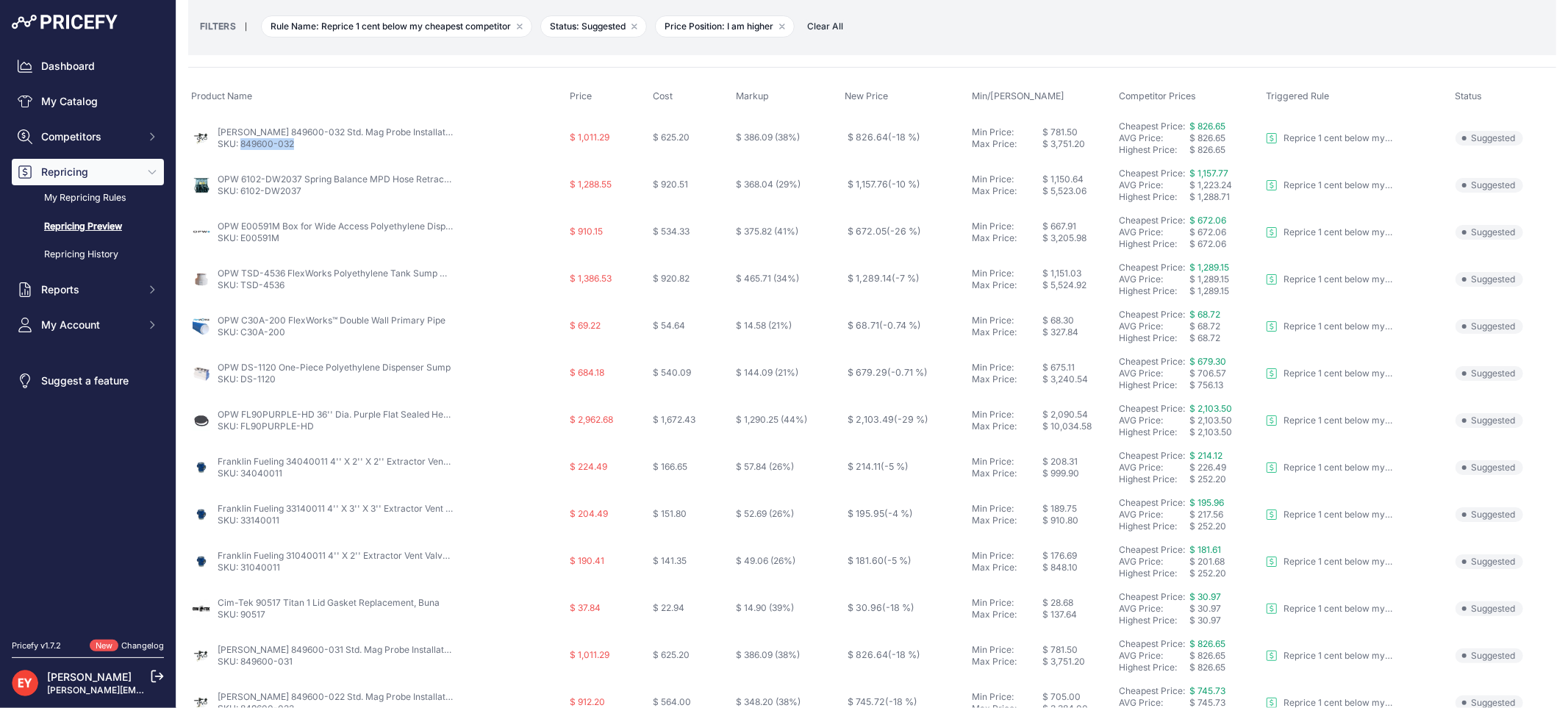
drag, startPoint x: 303, startPoint y: 149, endPoint x: 242, endPoint y: 149, distance: 61.0
click at [242, 149] on p "SKU: 849600-032" at bounding box center [335, 144] width 236 height 11
copy link "849600-032"
drag, startPoint x: 322, startPoint y: 198, endPoint x: 243, endPoint y: 200, distance: 79.0
click at [243, 200] on td "OPW 6102-DW2037 Spring Balance MPD Hose Retractor SKU: 6102-DW2037" at bounding box center [377, 185] width 379 height 47
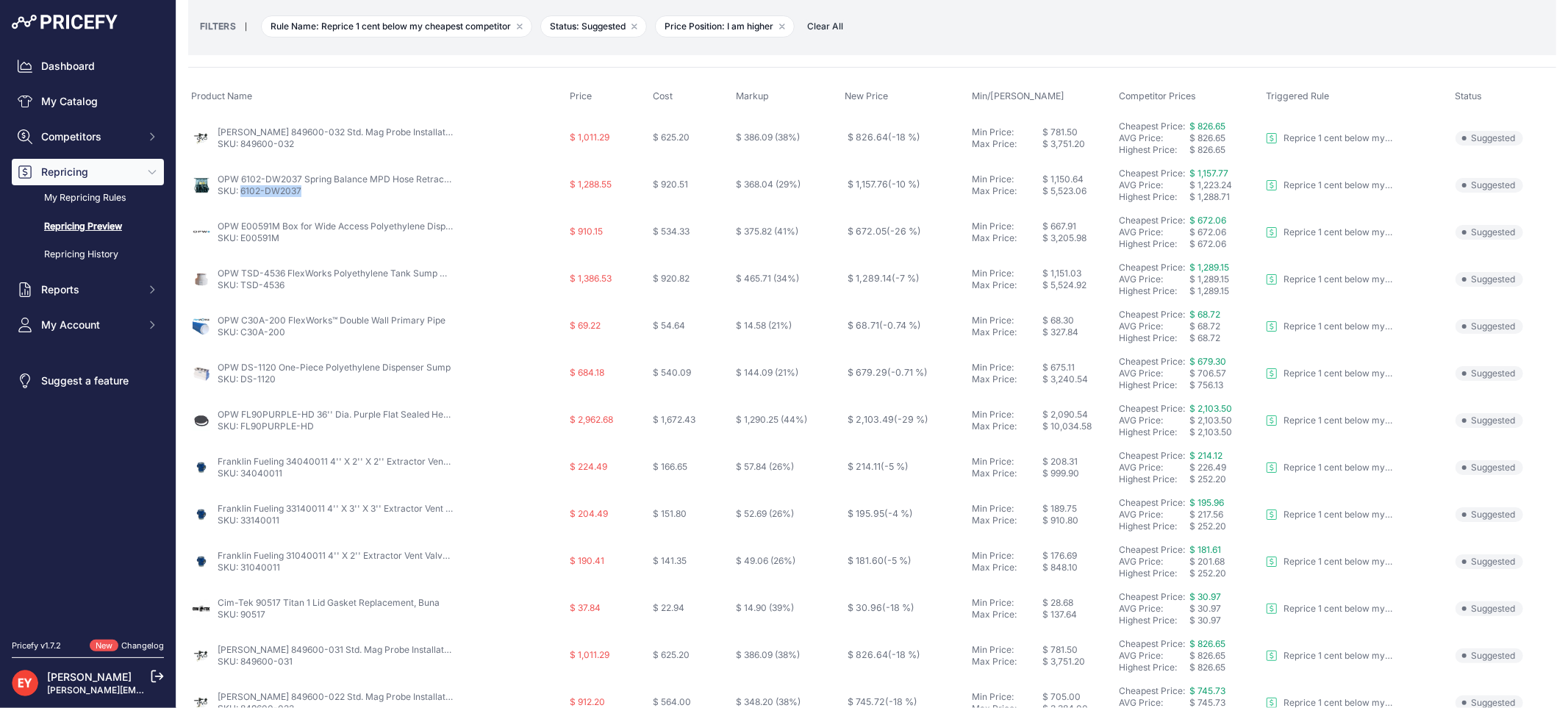
copy link "6102-DW2037"
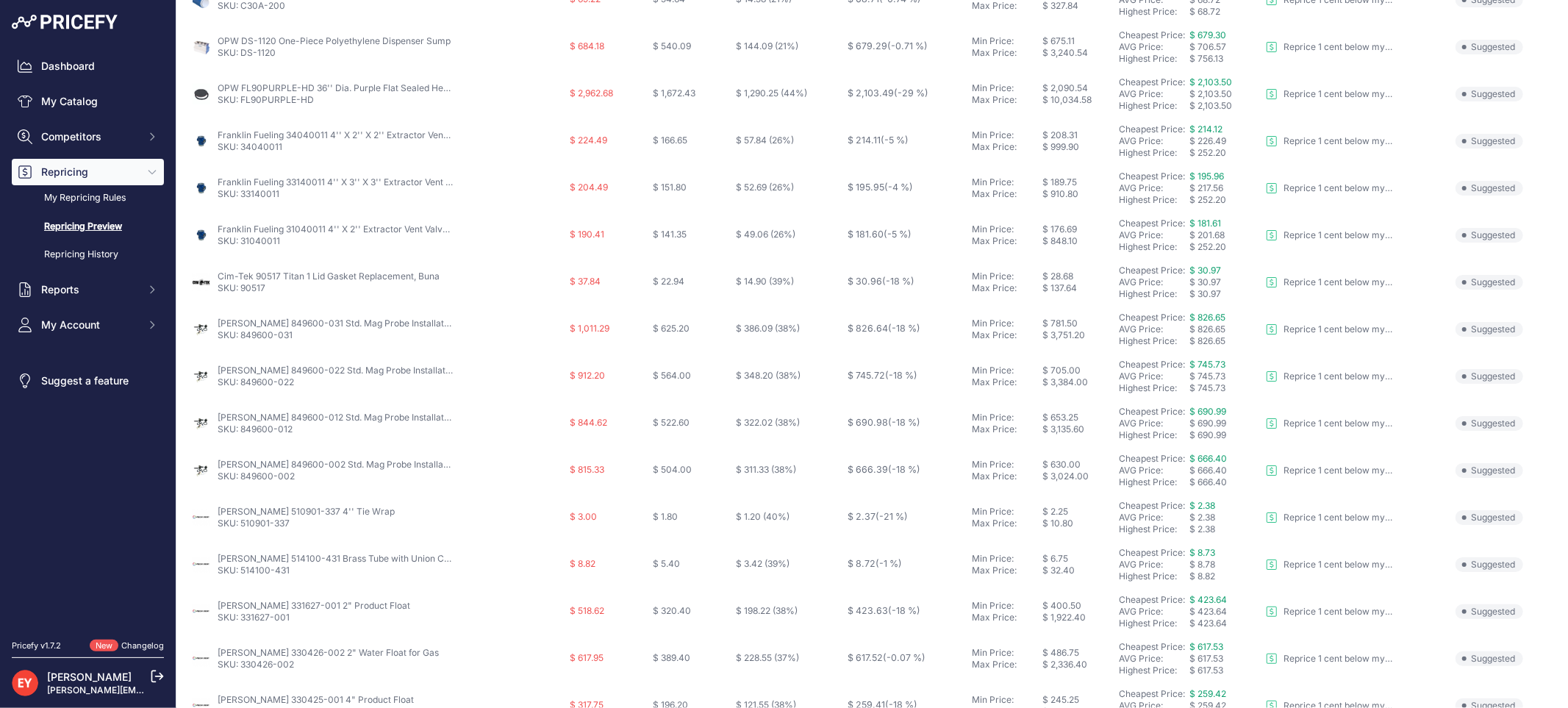
scroll to position [476, 0]
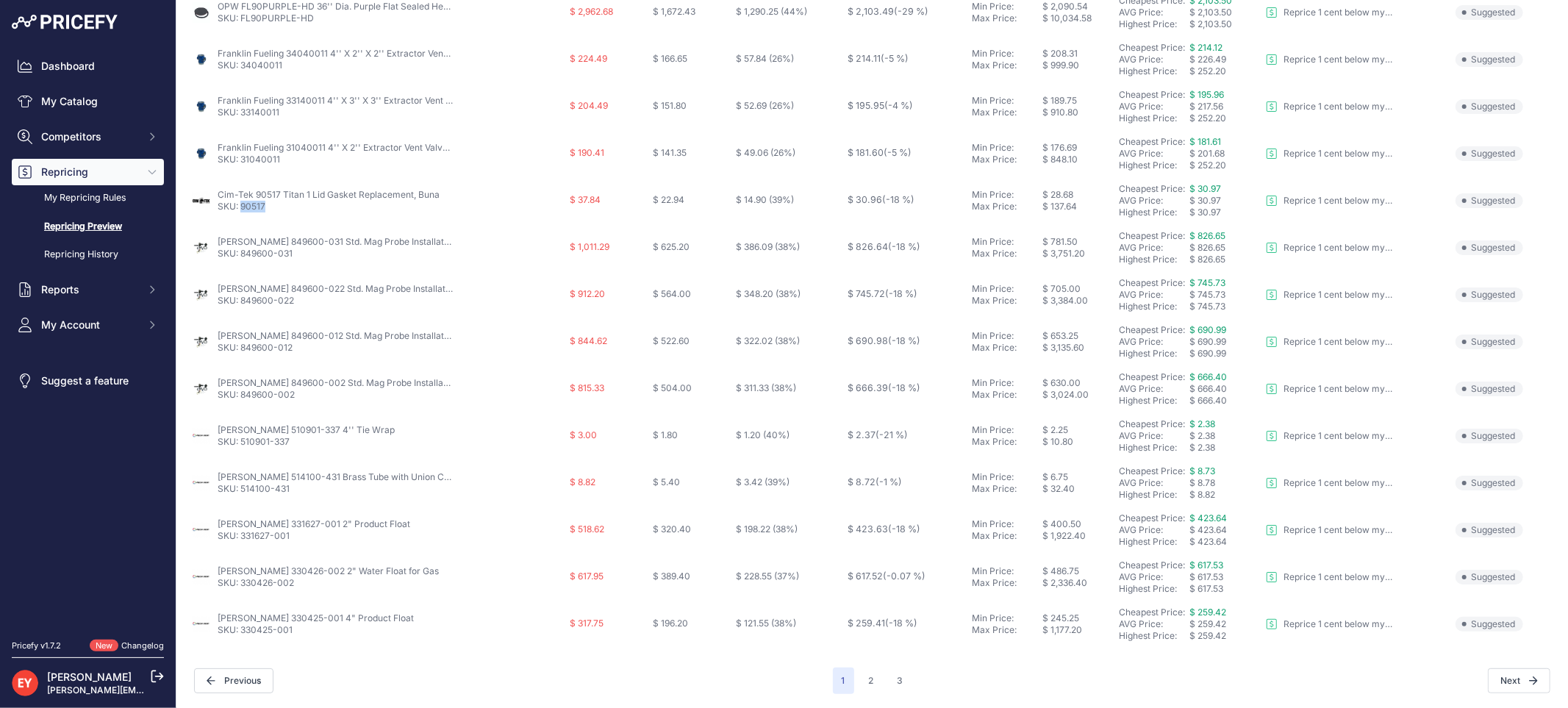
drag, startPoint x: 276, startPoint y: 211, endPoint x: 241, endPoint y: 211, distance: 35.0
click at [241, 211] on p "SKU: 90517" at bounding box center [328, 206] width 222 height 11
copy link "90517"
drag, startPoint x: 284, startPoint y: 448, endPoint x: 239, endPoint y: 448, distance: 45.0
click at [239, 448] on td "Veeder-Root 510901-337 4'' Tie Wrap SKU: 510901-337" at bounding box center [377, 435] width 379 height 47
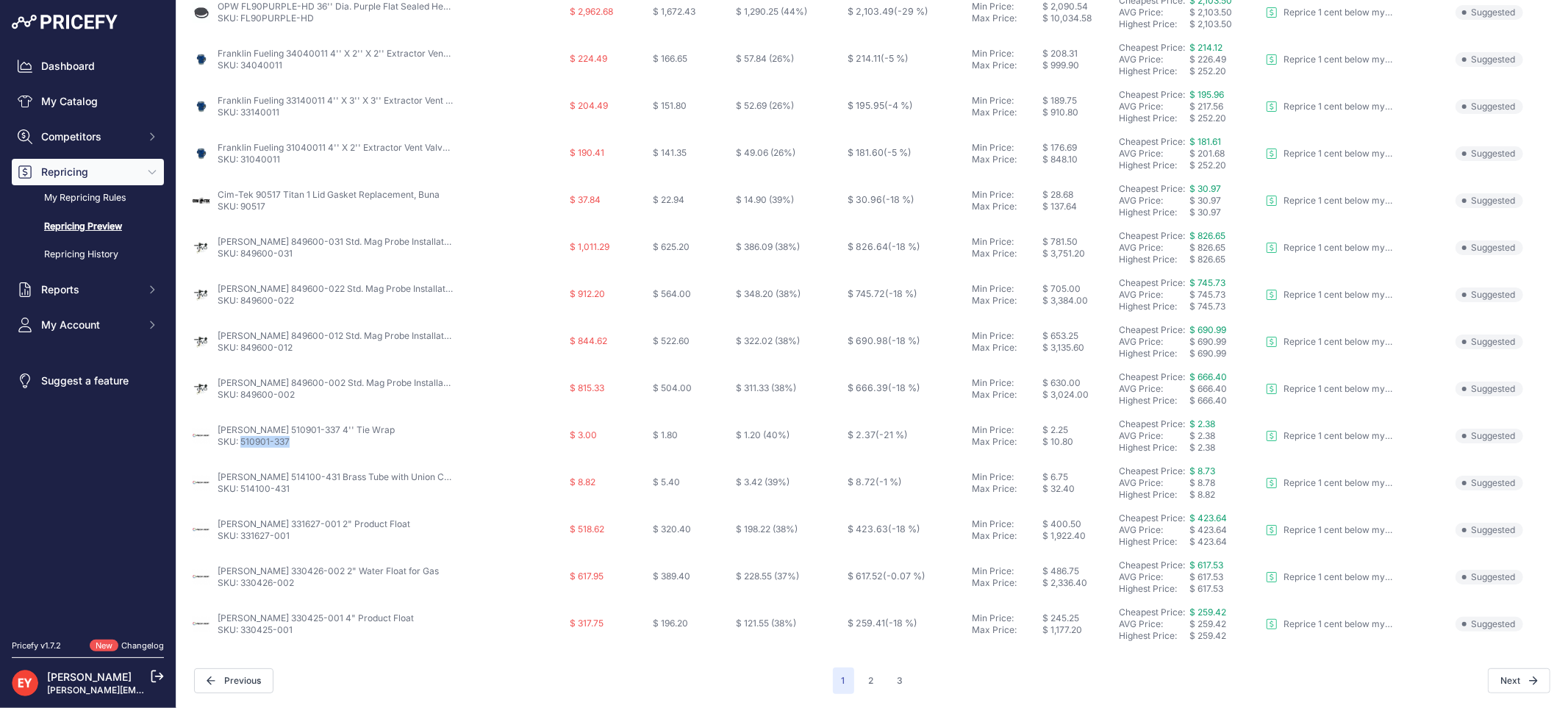
copy link "510901-337"
drag, startPoint x: 292, startPoint y: 489, endPoint x: 240, endPoint y: 496, distance: 52.5
click at [240, 496] on td "Veeder-Root 514100-431 Brass Tube with Union Connector SKU: 514100-431" at bounding box center [377, 483] width 379 height 47
copy link "514100-431"
drag, startPoint x: 317, startPoint y: 537, endPoint x: 245, endPoint y: 540, distance: 72.1
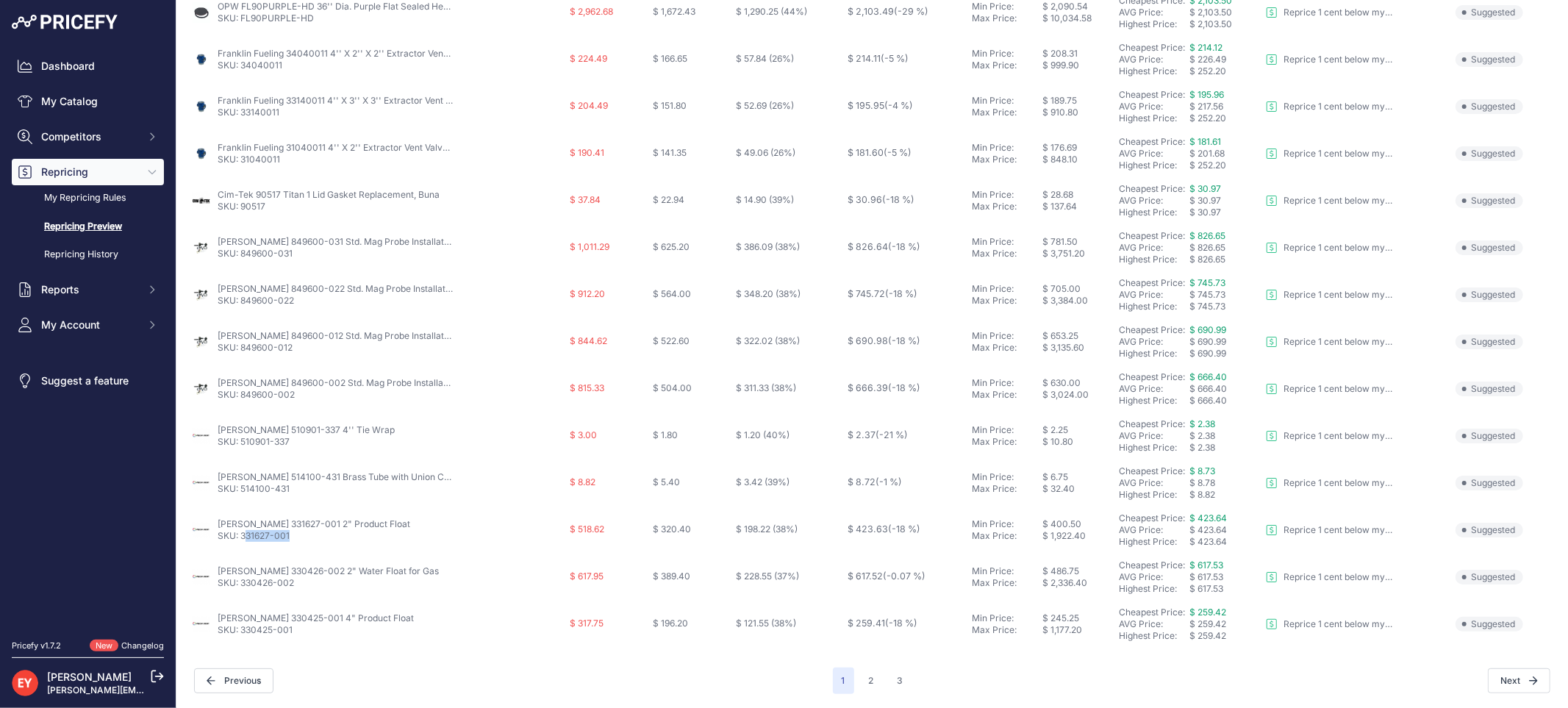
click at [245, 540] on p "SKU: 331627-001" at bounding box center [314, 536] width 193 height 11
copy link "31627-001"
drag, startPoint x: 65, startPoint y: 494, endPoint x: 217, endPoint y: 512, distance: 153.1
click at [67, 494] on nav "Dashboard My Catalog Competitors Competitors Monitored URLs Repricing My Repric…" at bounding box center [88, 337] width 153 height 570
drag, startPoint x: 298, startPoint y: 541, endPoint x: 243, endPoint y: 540, distance: 55.0
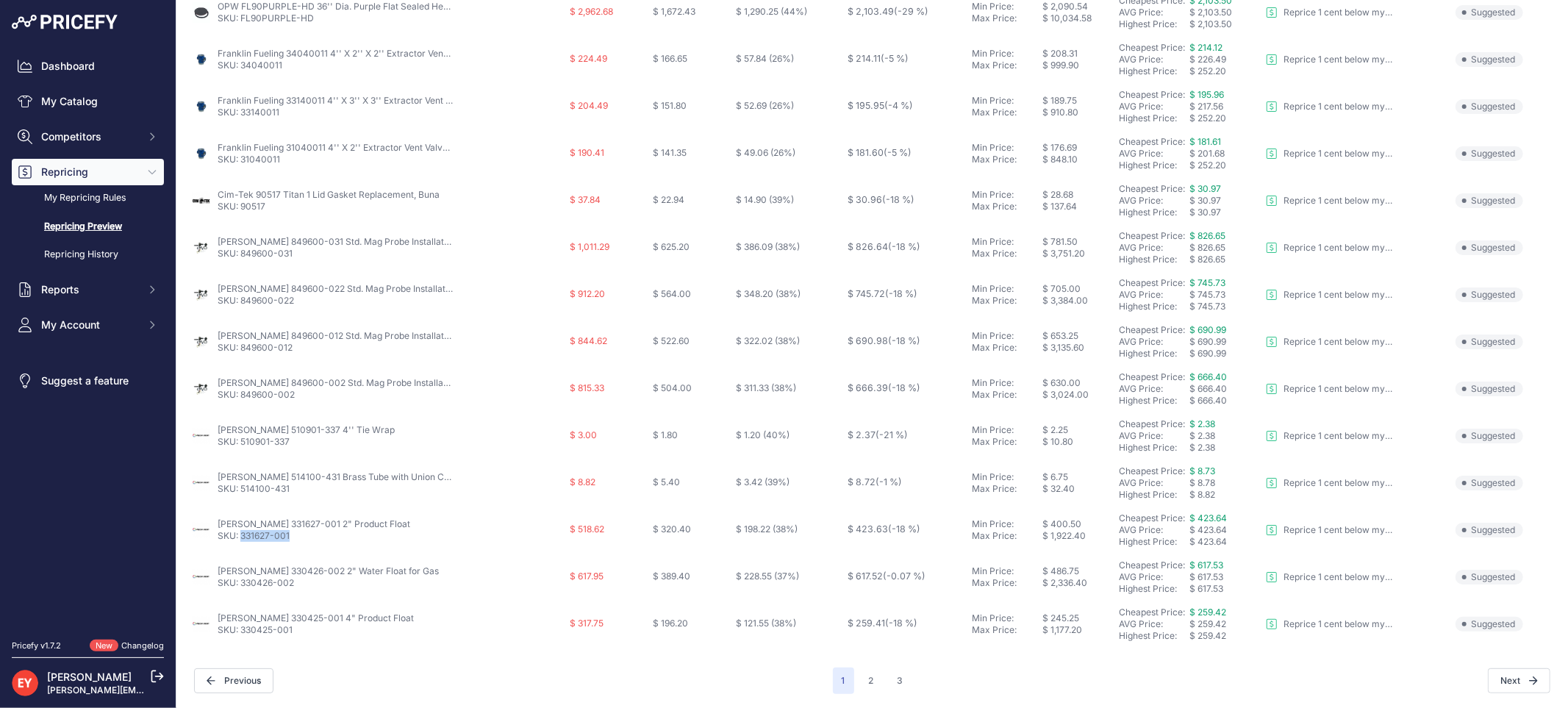
click at [243, 540] on td "Veeder-Root 331627-001 2" Product Float SKU: 331627-001" at bounding box center [377, 530] width 379 height 47
copy link "331627-001"
click at [164, 663] on div "Dashboard My Catalog Competitors Competitors Monitored URLs Repricing My Repric…" at bounding box center [88, 354] width 176 height 708
drag, startPoint x: 299, startPoint y: 586, endPoint x: 241, endPoint y: 585, distance: 58.0
click at [241, 585] on p "SKU: 330426-002" at bounding box center [328, 583] width 221 height 11
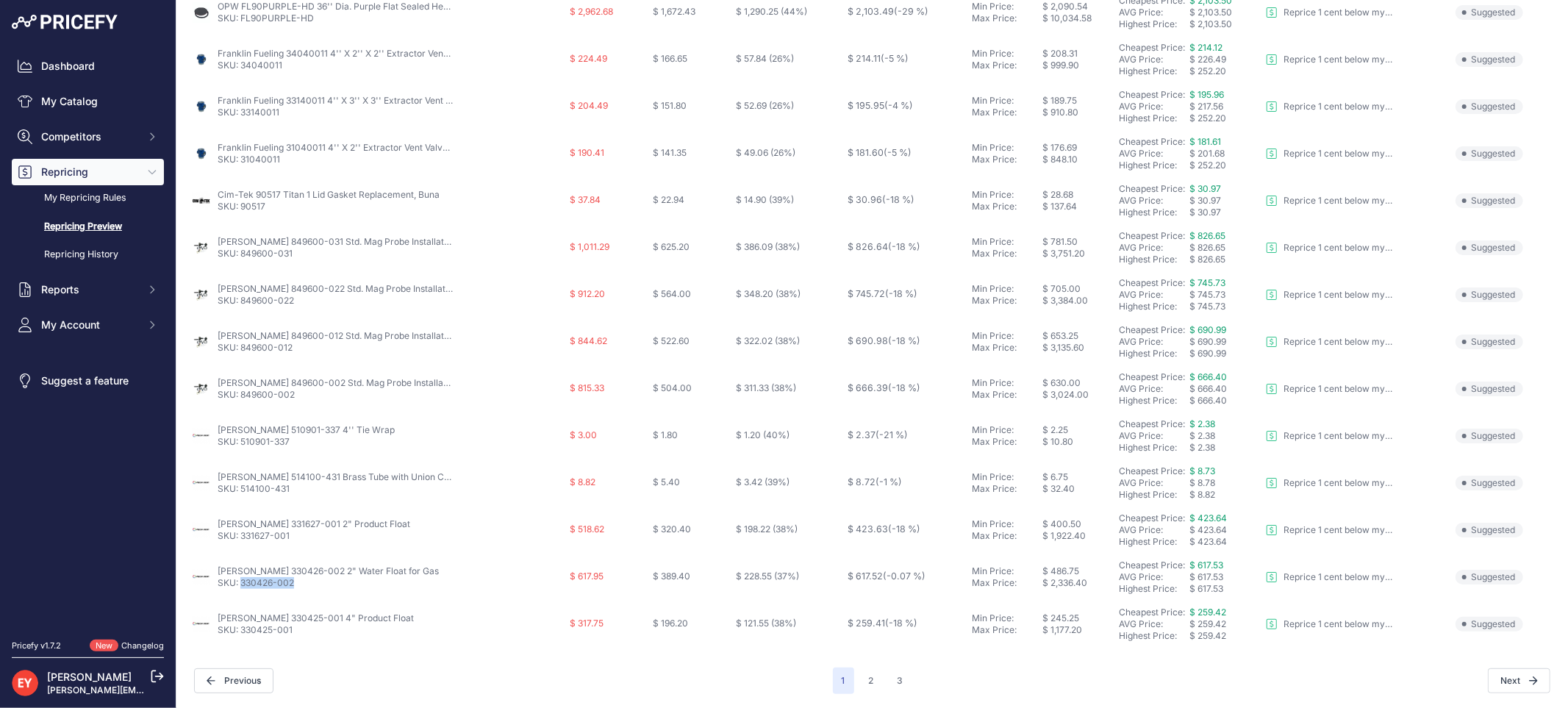
click at [242, 585] on link "SKU: 330426-002" at bounding box center [256, 583] width 76 height 11
copy link "330426-002"
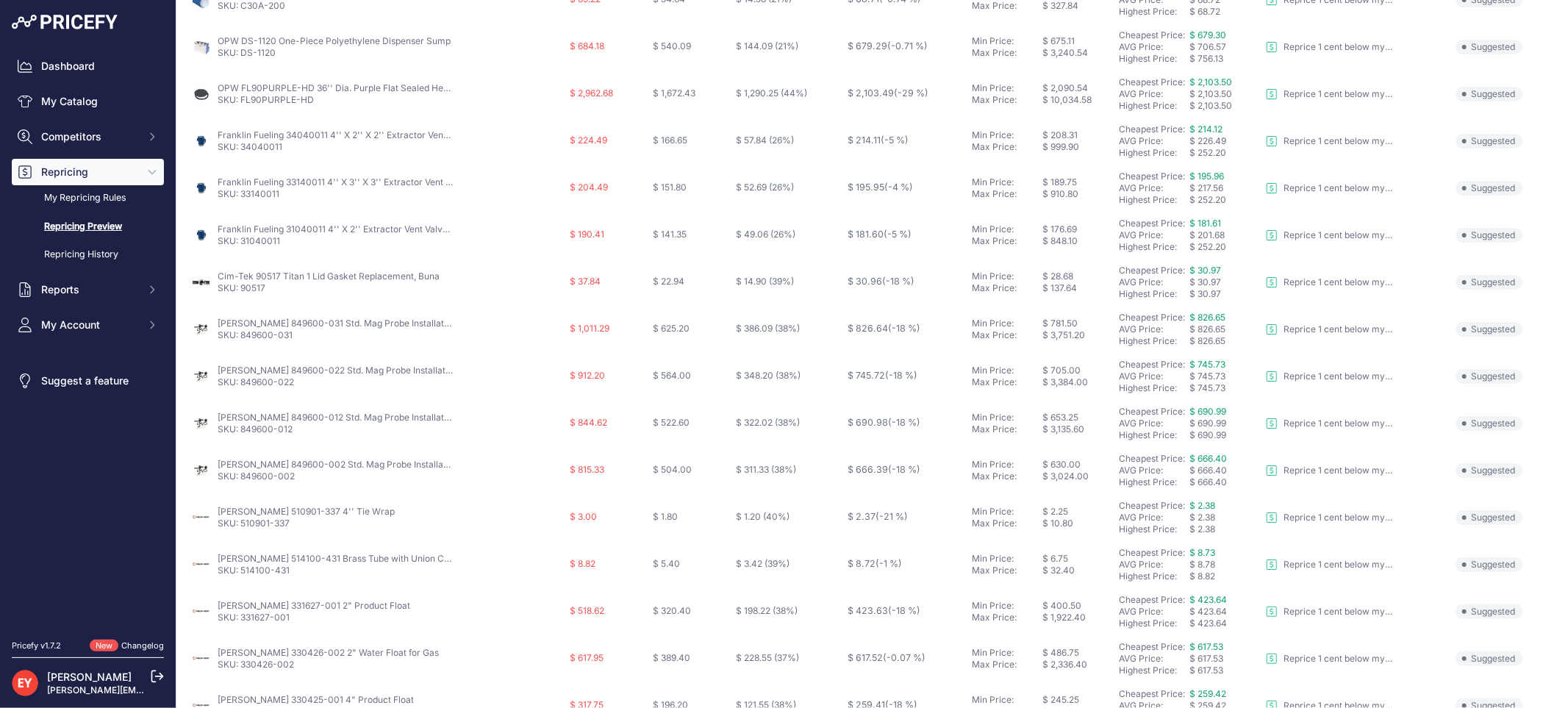
scroll to position [476, 0]
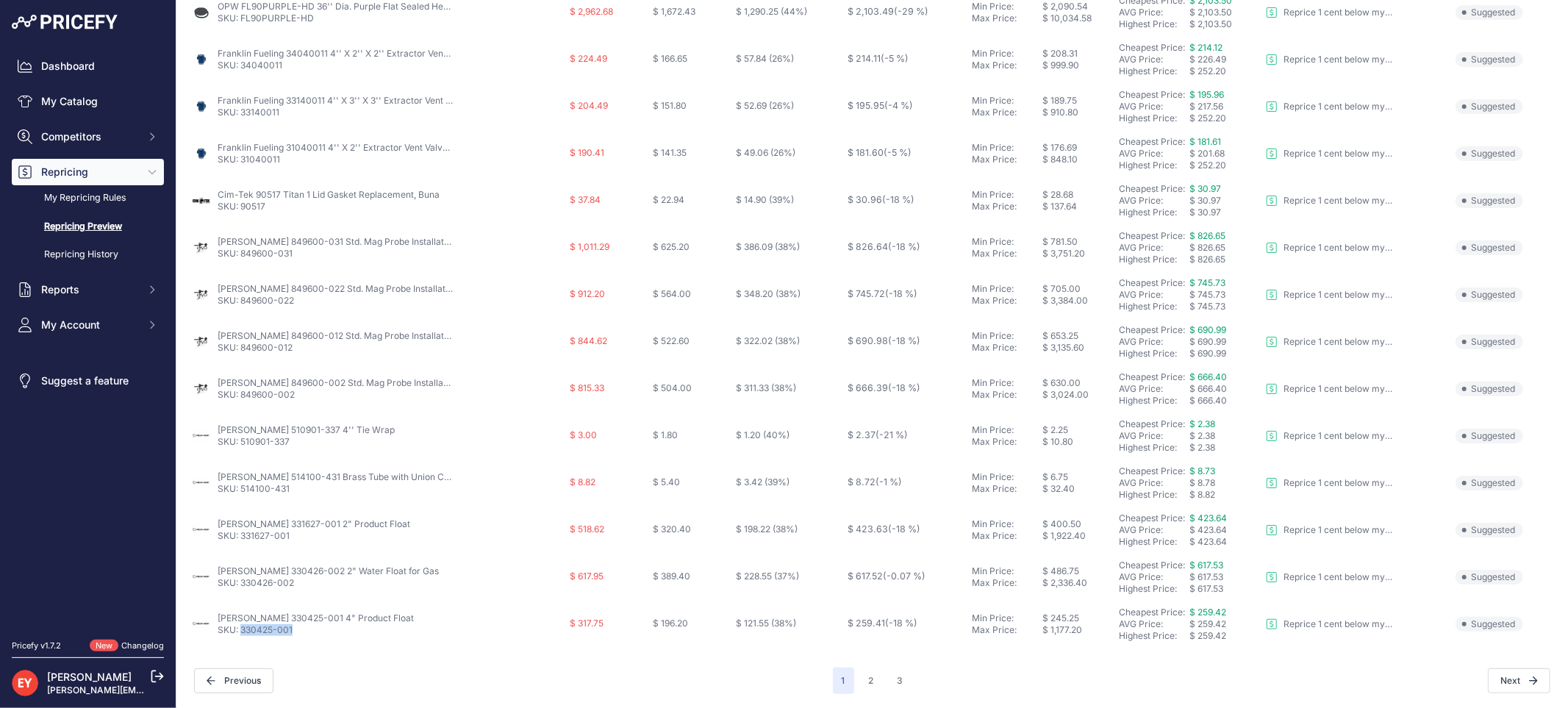
drag, startPoint x: 298, startPoint y: 635, endPoint x: 243, endPoint y: 643, distance: 55.6
click at [243, 643] on td "[PERSON_NAME] 330425-001 4" Product Float SKU: 330425-001" at bounding box center [377, 624] width 379 height 47
click at [243, 643] on td "Veeder-Root 330425-001 4" Product Float SKU: 330425-001" at bounding box center [377, 624] width 379 height 47
copy link "330425-001"
drag, startPoint x: 293, startPoint y: 633, endPoint x: 241, endPoint y: 634, distance: 52.0
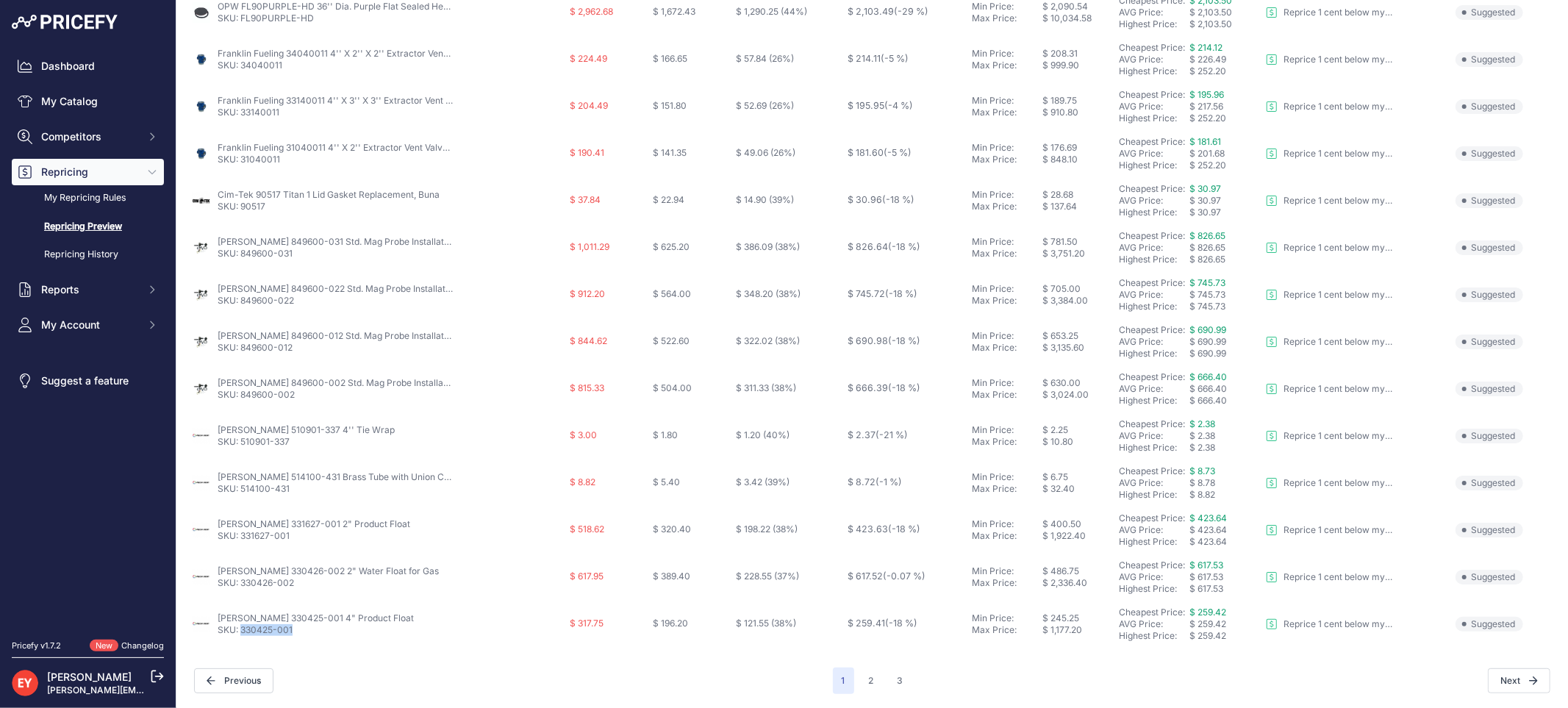
click at [241, 634] on p "SKU: 330425-001" at bounding box center [316, 630] width 196 height 11
click at [870, 672] on button "2" at bounding box center [872, 681] width 23 height 27
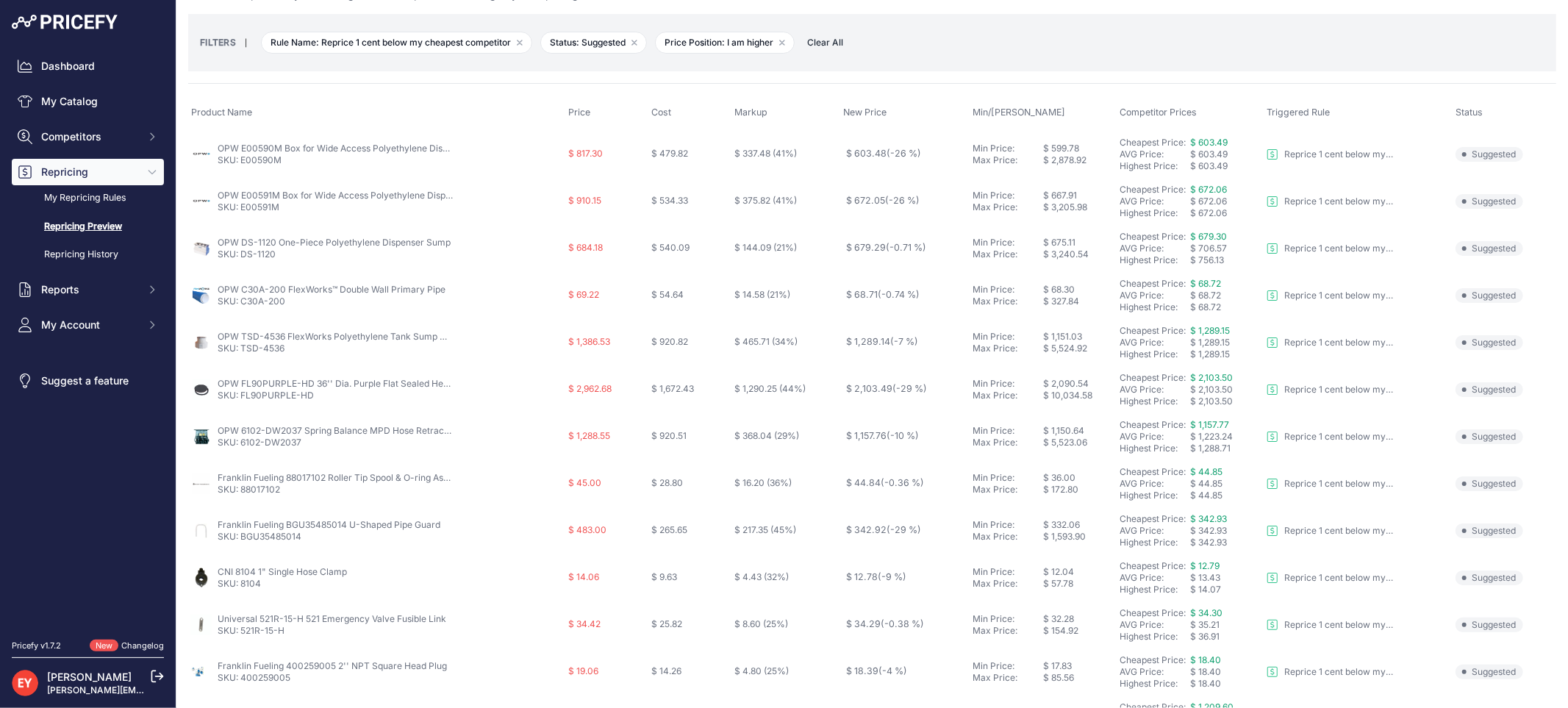
scroll to position [82, 0]
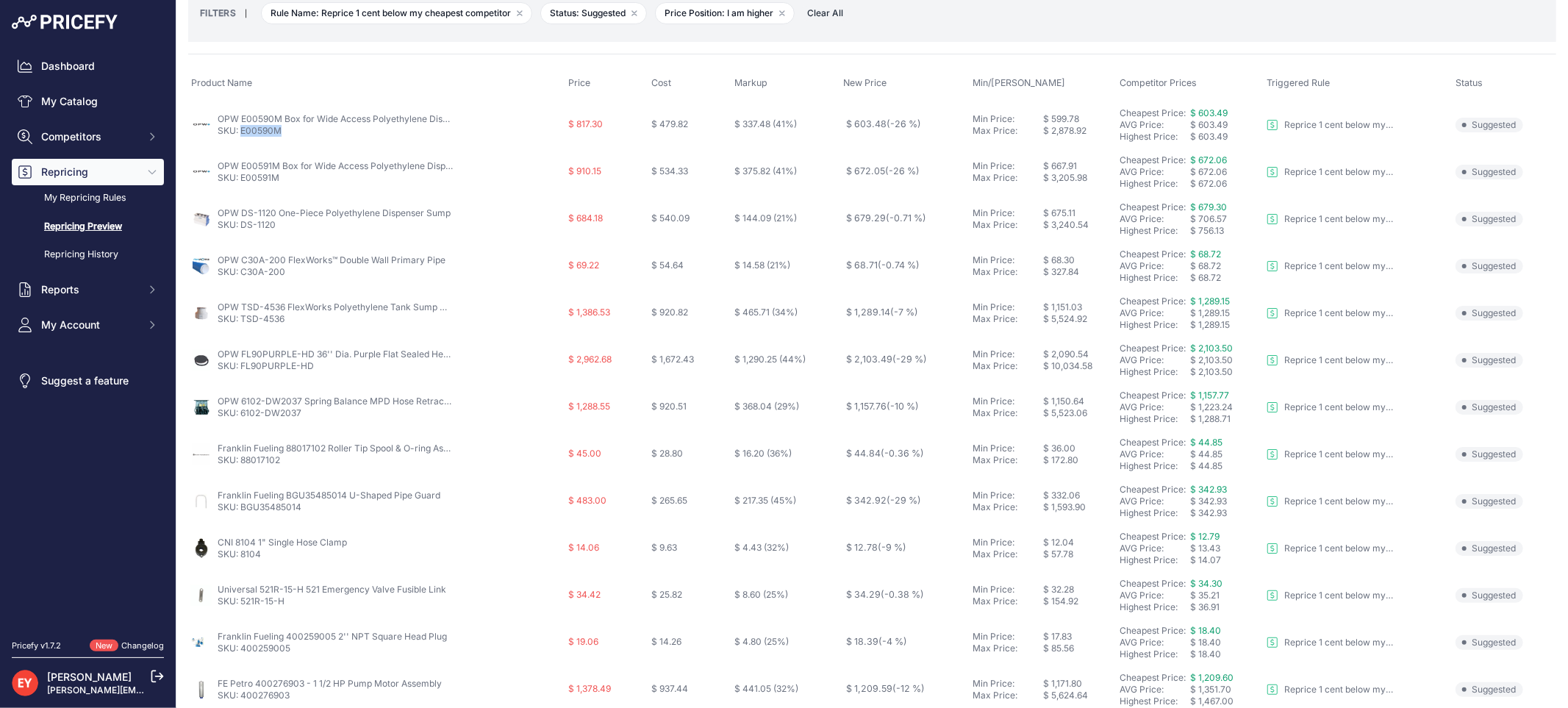
drag, startPoint x: 289, startPoint y: 137, endPoint x: 242, endPoint y: 137, distance: 47.0
click at [242, 137] on td "OPW E00590M Box for Wide Access Polyethylene Dispenser Sump SKU: E00590M" at bounding box center [376, 125] width 377 height 48
copy link "E00590M"
drag, startPoint x: 284, startPoint y: 180, endPoint x: 240, endPoint y: 181, distance: 44.0
click at [240, 181] on p "SKU: E00591M" at bounding box center [335, 177] width 236 height 11
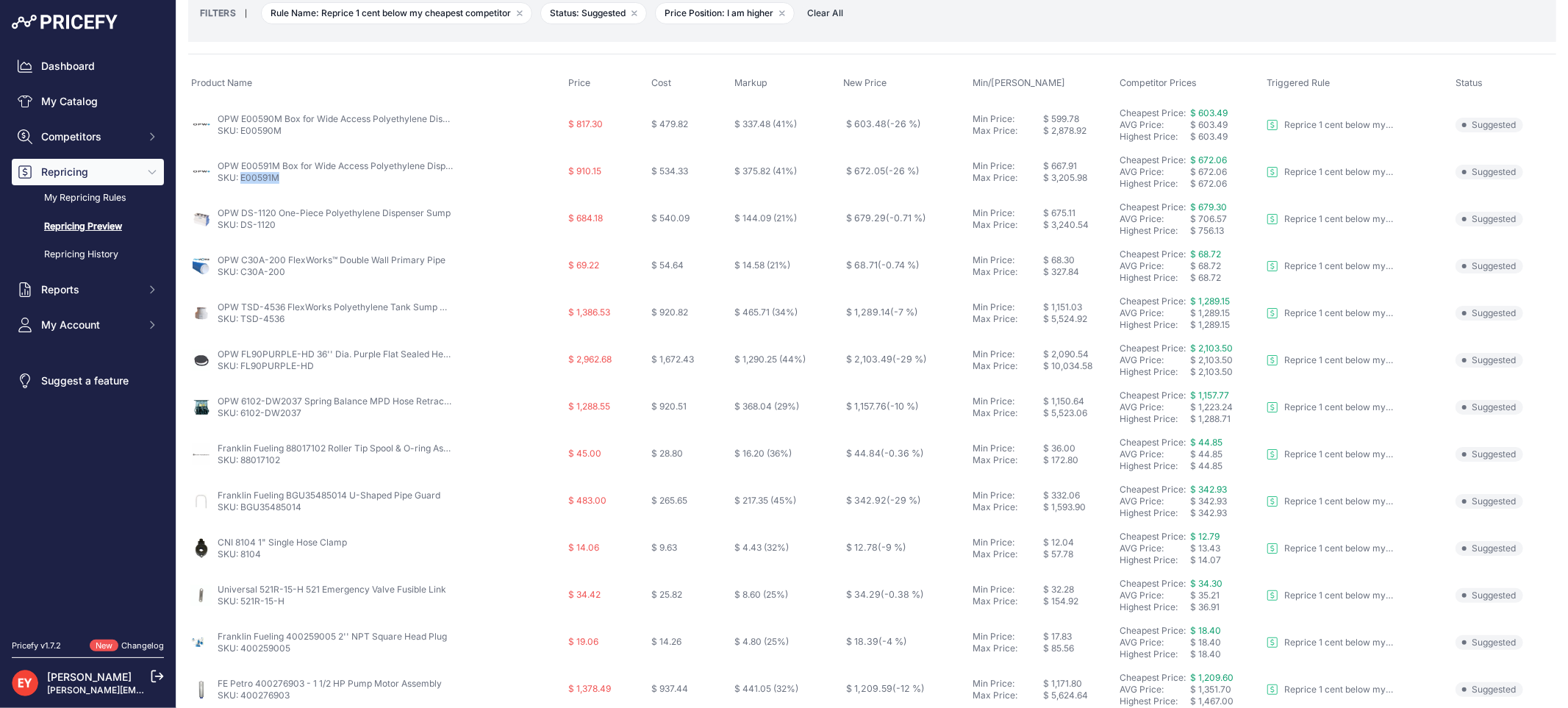
copy link "E00591M"
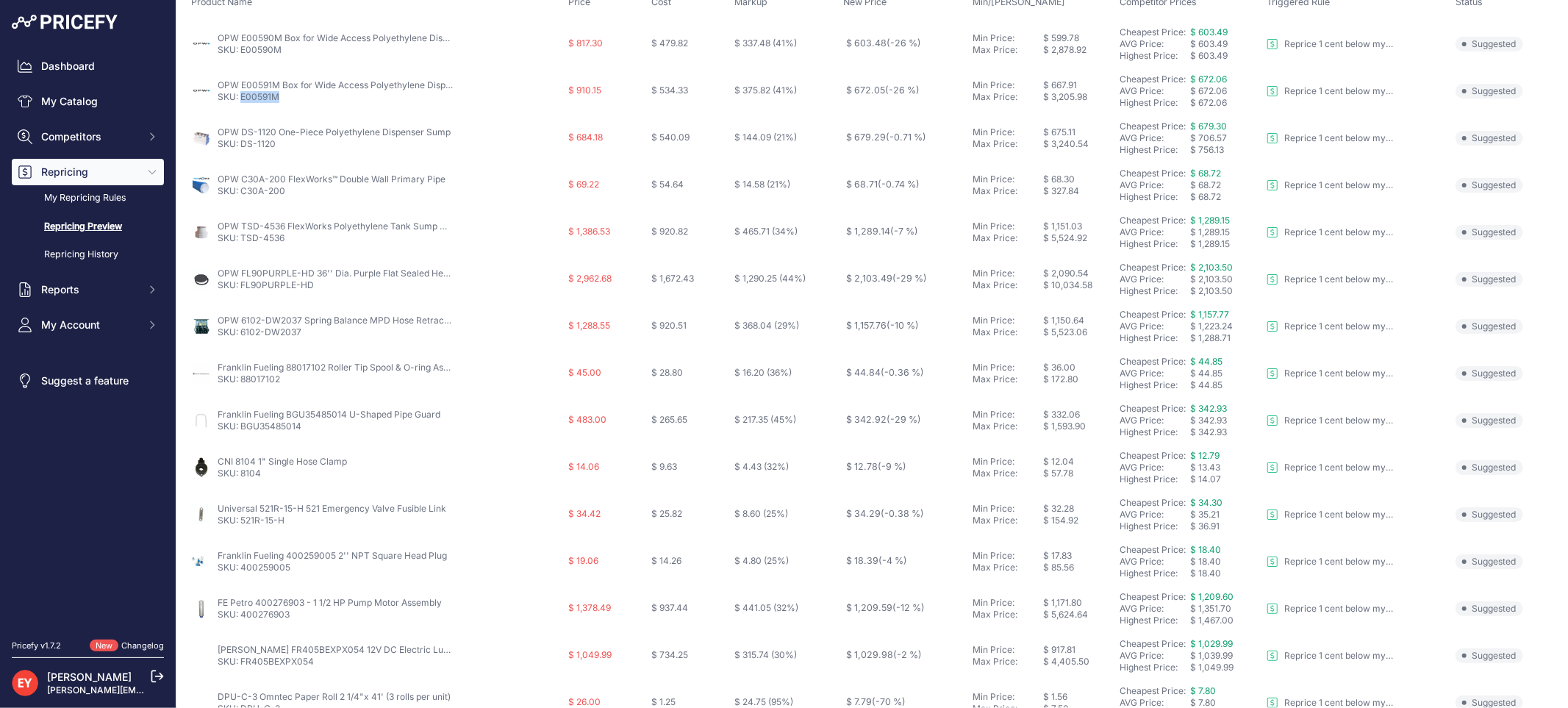
scroll to position [163, 0]
drag, startPoint x: 281, startPoint y: 144, endPoint x: 243, endPoint y: 147, distance: 38.1
click at [243, 147] on p "SKU: DS-1120" at bounding box center [334, 143] width 233 height 11
copy link "DS-1120"
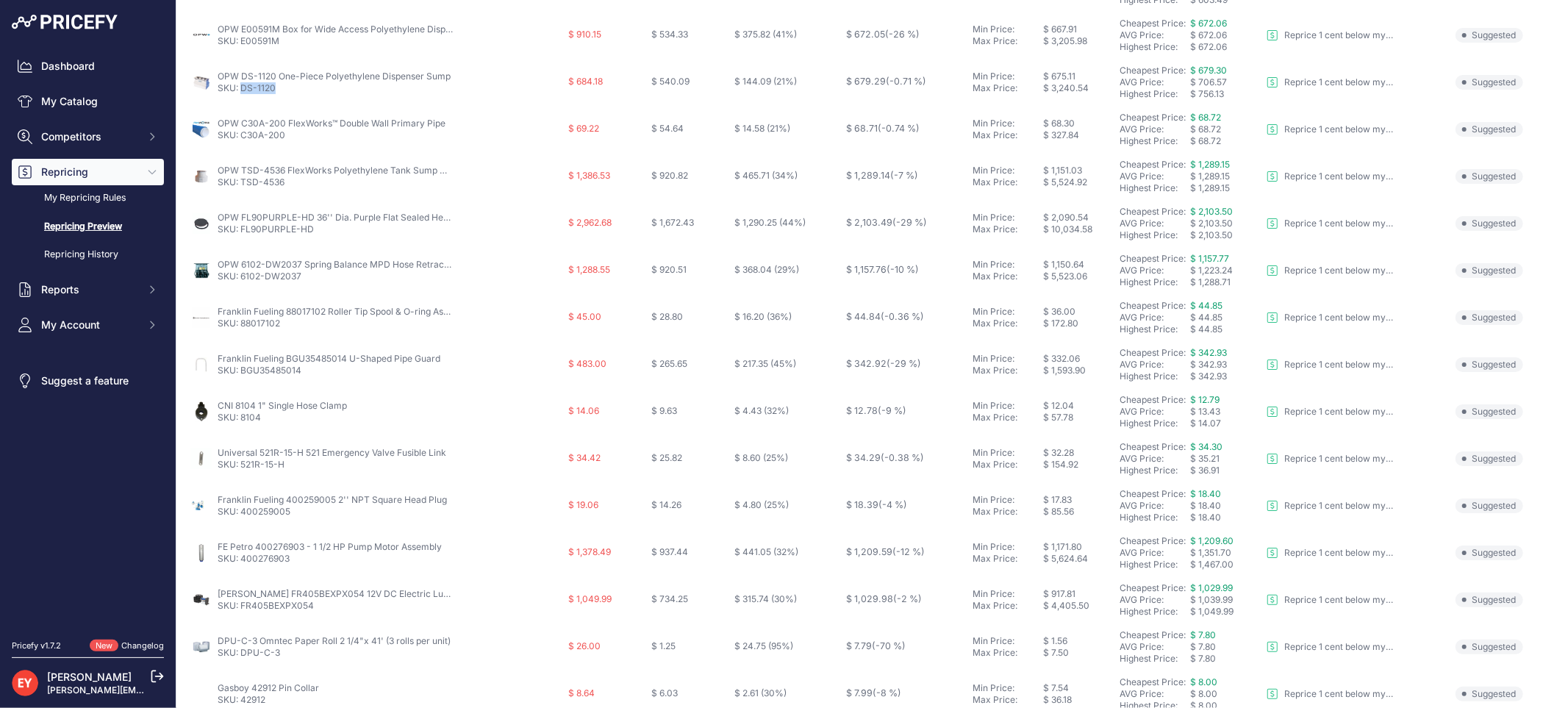
scroll to position [245, 0]
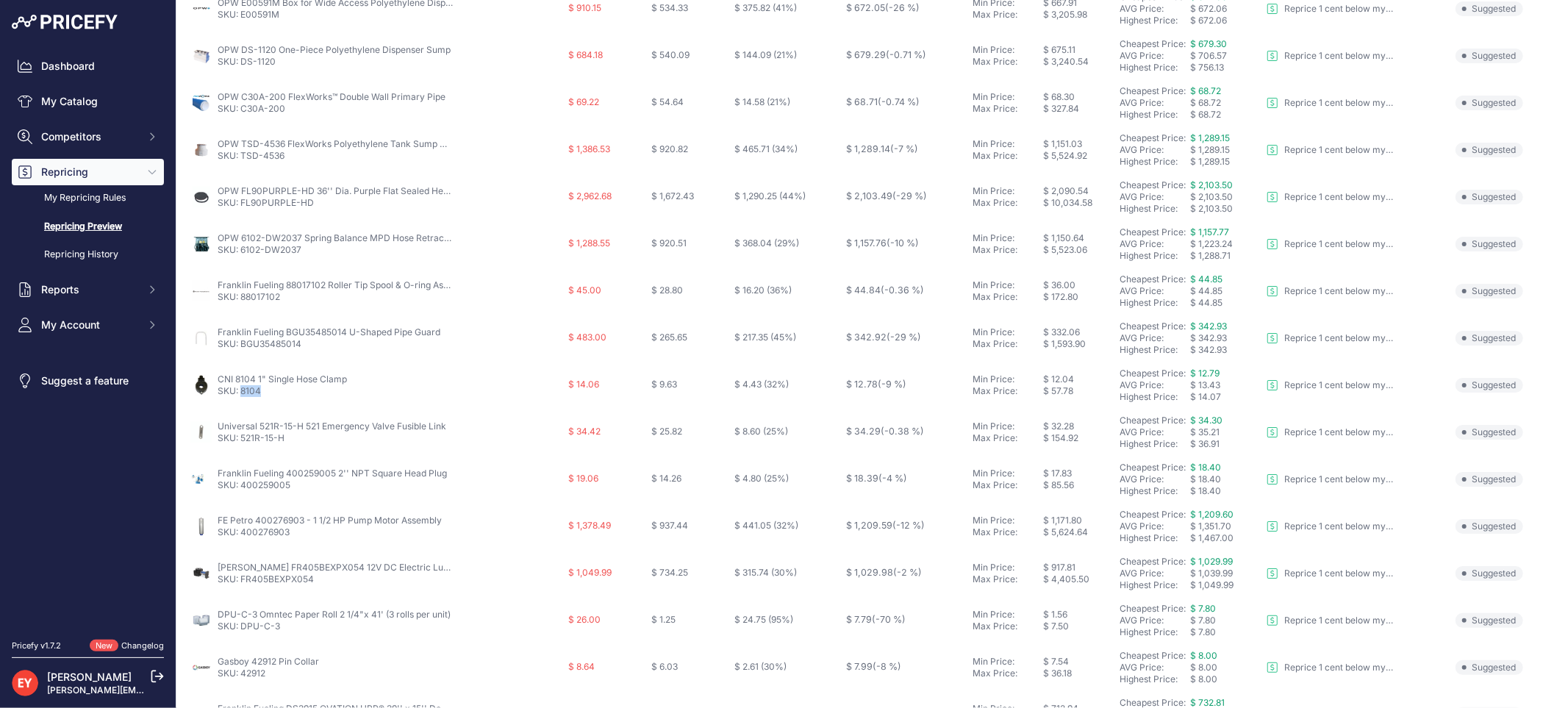
drag, startPoint x: 269, startPoint y: 394, endPoint x: 242, endPoint y: 400, distance: 27.7
click at [242, 400] on td "CNI 8104 1" Single Hose Clamp SKU: 8104" at bounding box center [376, 385] width 377 height 47
drag, startPoint x: 265, startPoint y: 397, endPoint x: 240, endPoint y: 397, distance: 25.0
click at [240, 397] on td "CNI 8104 1" Single Hose Clamp SKU: 8104" at bounding box center [376, 385] width 377 height 47
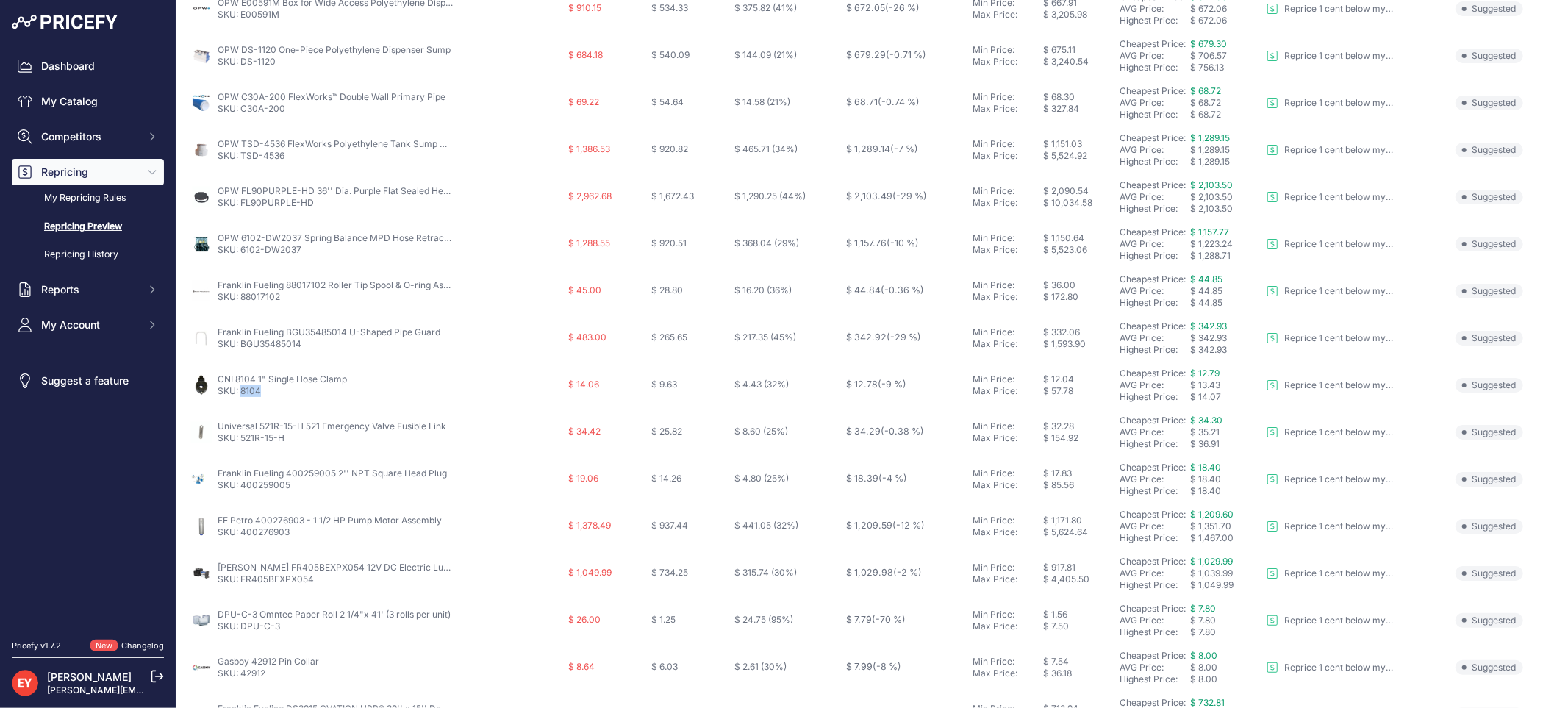
copy link "8104"
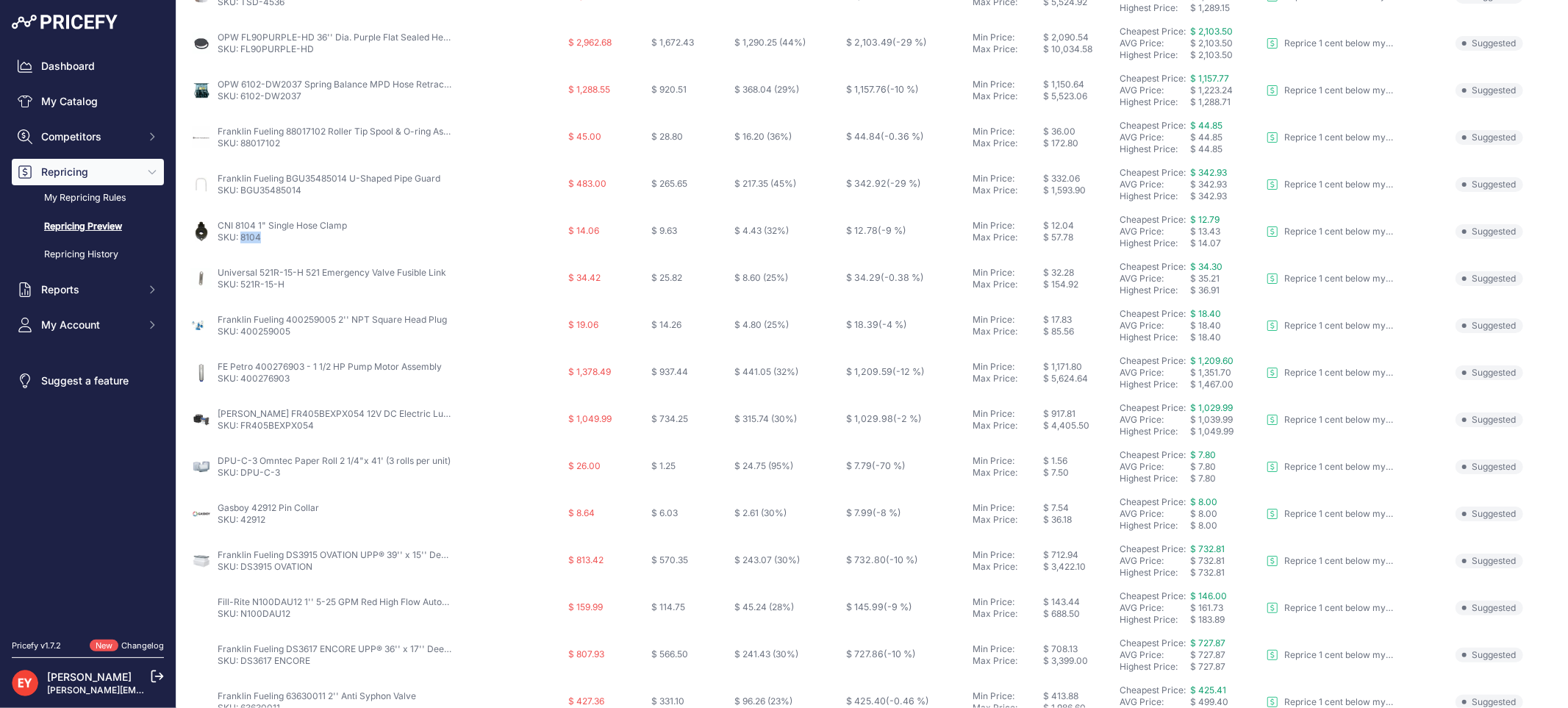
scroll to position [408, 0]
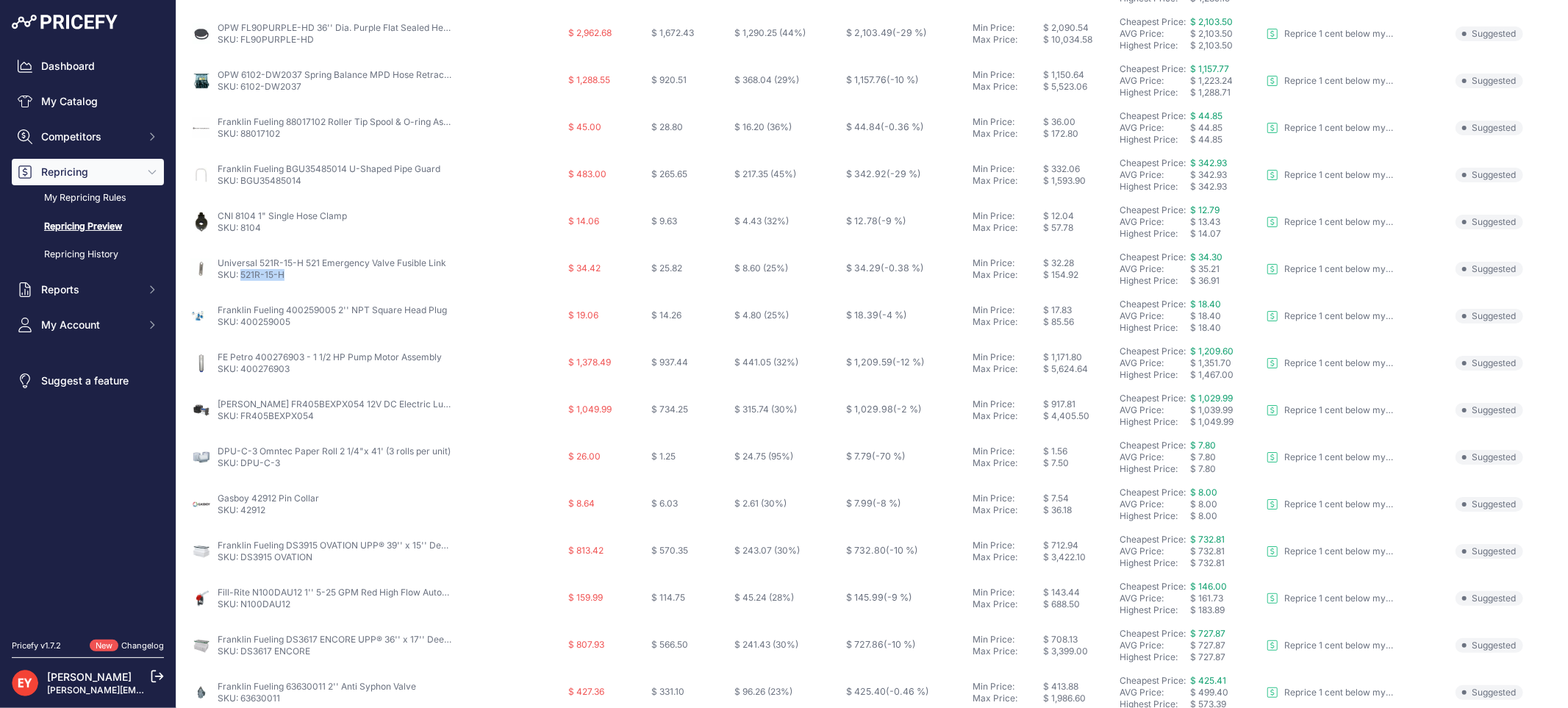
drag, startPoint x: 293, startPoint y: 274, endPoint x: 242, endPoint y: 281, distance: 51.5
click at [242, 281] on p "SKU: 521R-15-H" at bounding box center [332, 275] width 229 height 11
copy link "521R-15-H"
drag, startPoint x: 299, startPoint y: 328, endPoint x: 241, endPoint y: 328, distance: 58.0
click at [241, 328] on td "Franklin Fueling 400259005 2'' NPT Square Head Plug SKU: 400259005" at bounding box center [376, 316] width 377 height 47
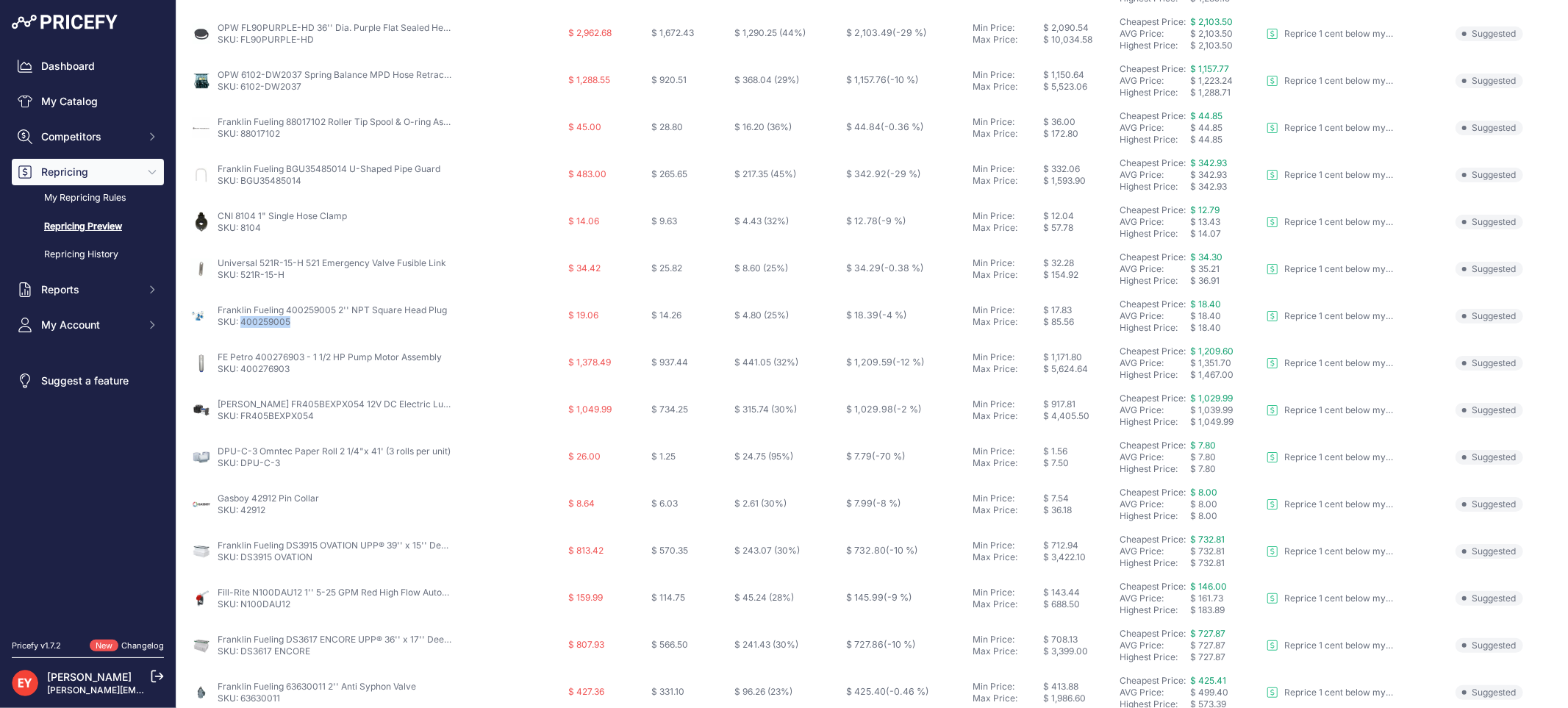
copy link "400259005"
drag, startPoint x: 1156, startPoint y: 52, endPoint x: 1089, endPoint y: 38, distance: 68.4
click at [1086, 35] on div "$ 10,034.58" at bounding box center [1079, 39] width 71 height 11
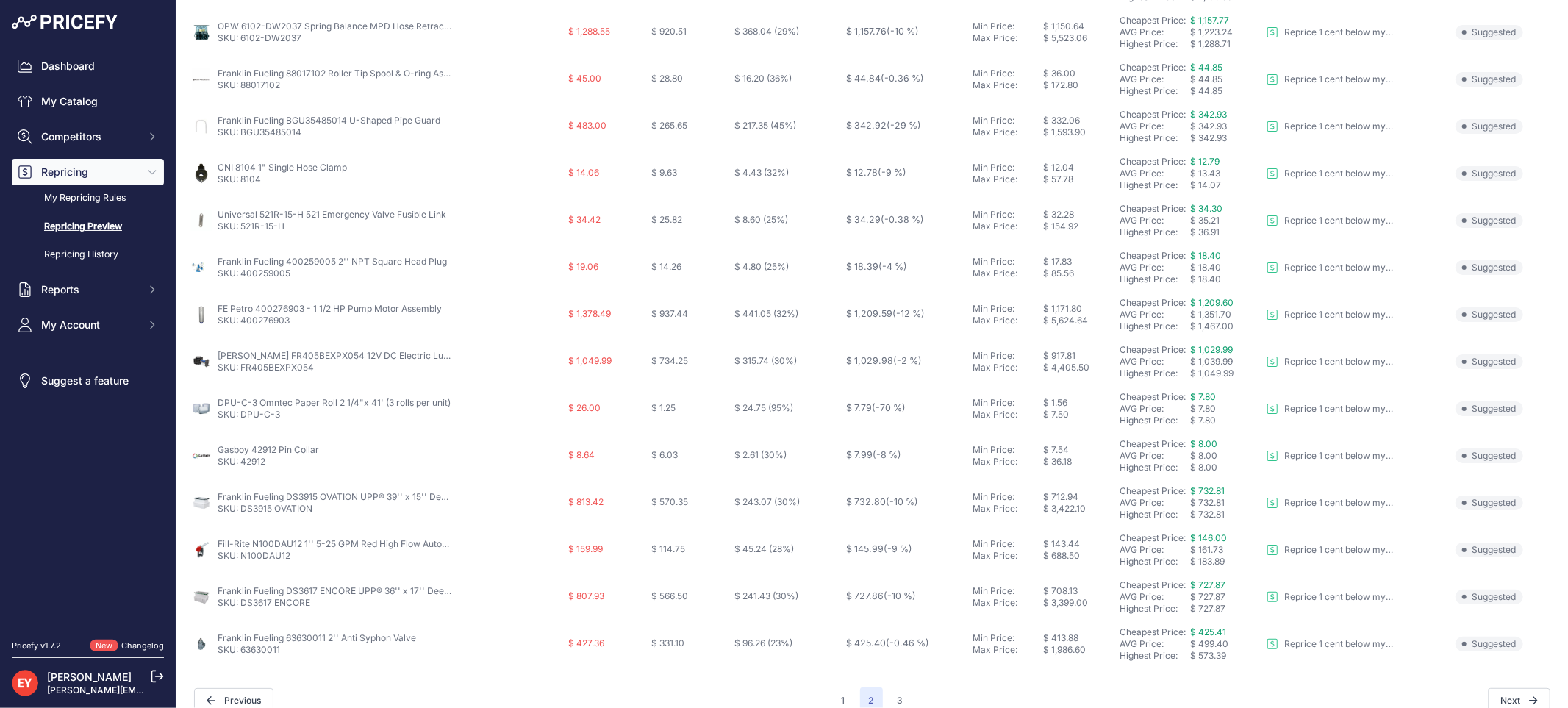
scroll to position [476, 0]
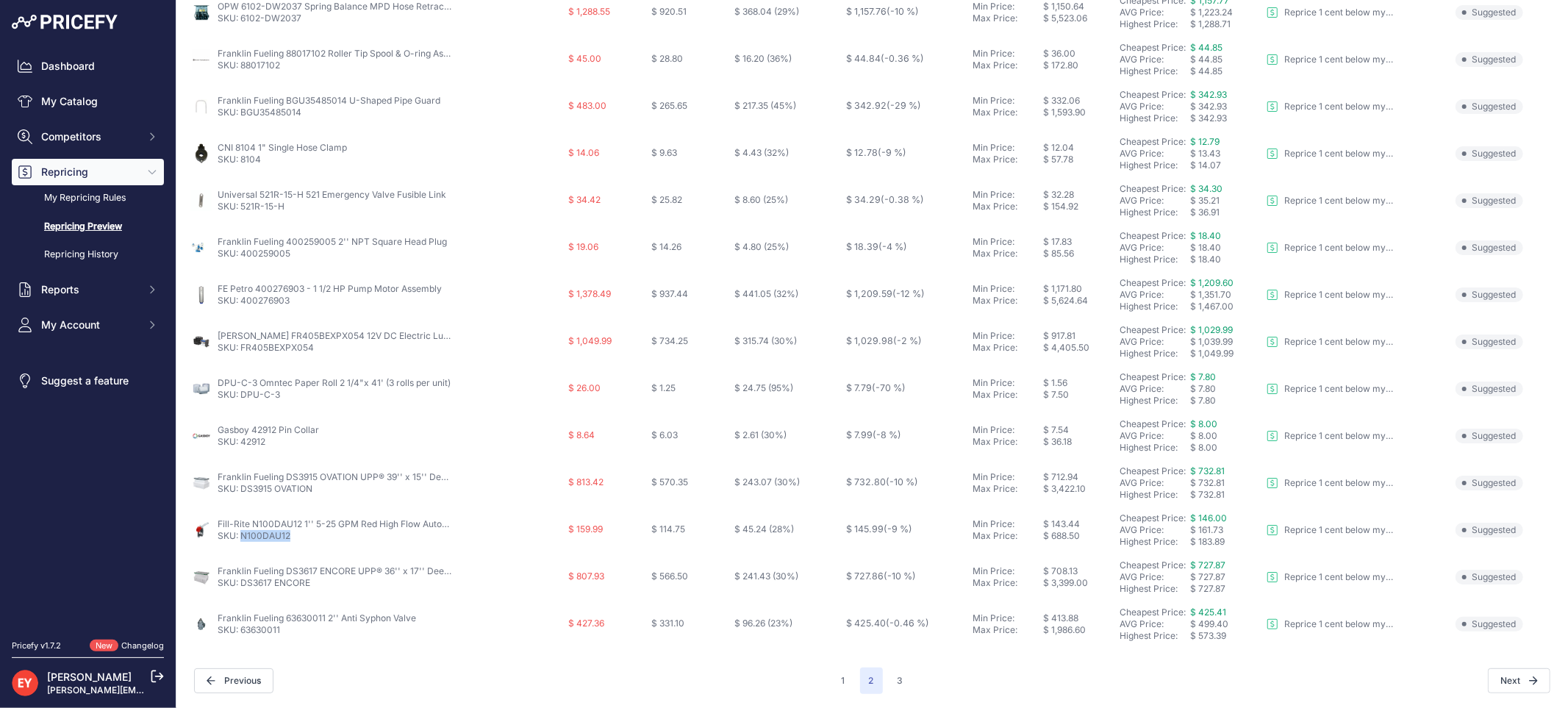
drag, startPoint x: 299, startPoint y: 546, endPoint x: 241, endPoint y: 542, distance: 58.1
click at [241, 542] on td "Fill-Rite N100DAU12 1'' 5-25 GPM Red High Flow Automatic Fuel Nozzle w/ Hook SK…" at bounding box center [376, 530] width 377 height 47
copy link "N100DAU12"
click at [889, 687] on button "3" at bounding box center [900, 681] width 24 height 27
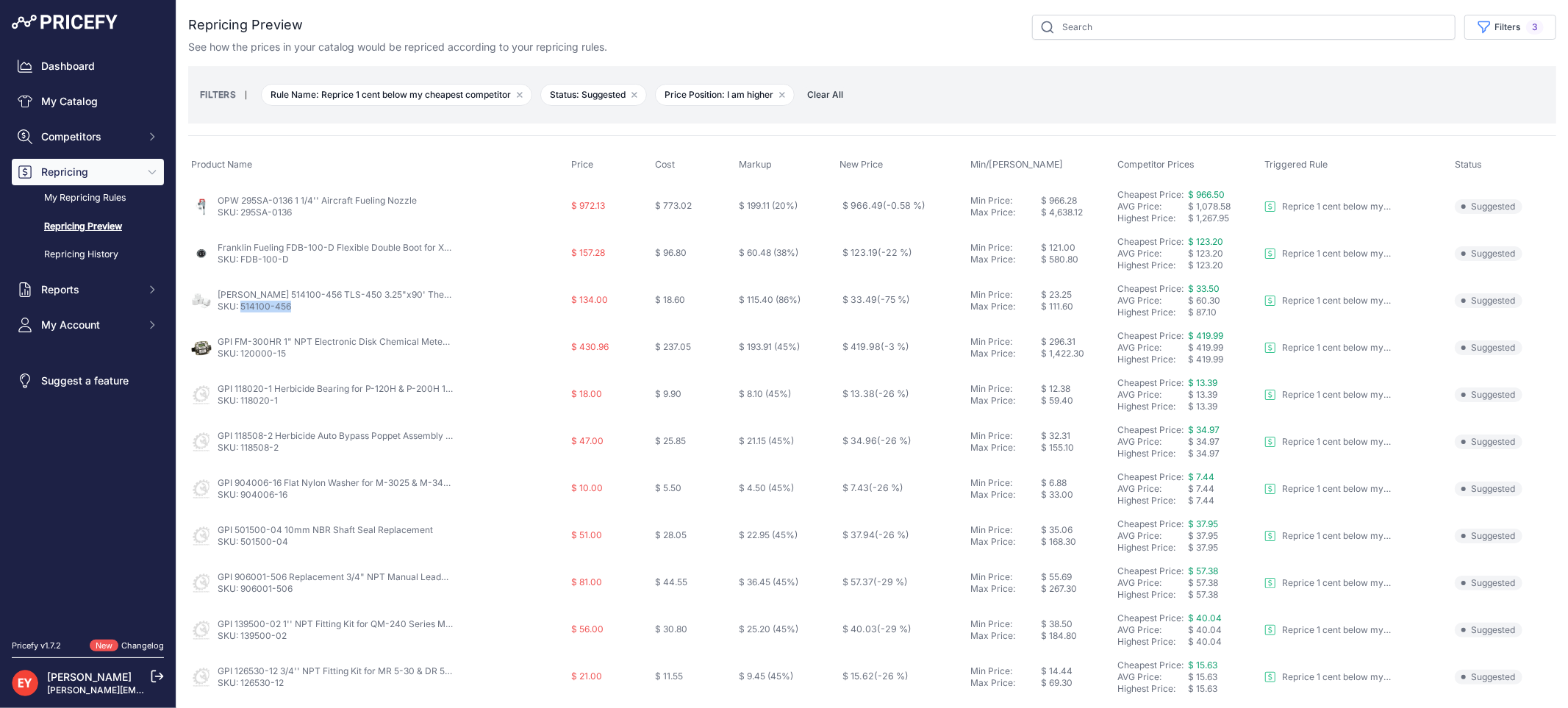
drag, startPoint x: 299, startPoint y: 313, endPoint x: 242, endPoint y: 318, distance: 57.2
click at [242, 318] on td "Veeder-Root 514100-456 TLS-450 3.25"x90' Thermal Paper Rolls (Pack of 4) SKU: 5…" at bounding box center [378, 301] width 380 height 47
copy link "514100-456"
drag, startPoint x: 288, startPoint y: 265, endPoint x: 241, endPoint y: 266, distance: 47.0
click at [241, 266] on td "Franklin Fueling FDB-100-D Flexible Double Boot for XP-100-D/1" Electrical Cond…" at bounding box center [378, 253] width 380 height 47
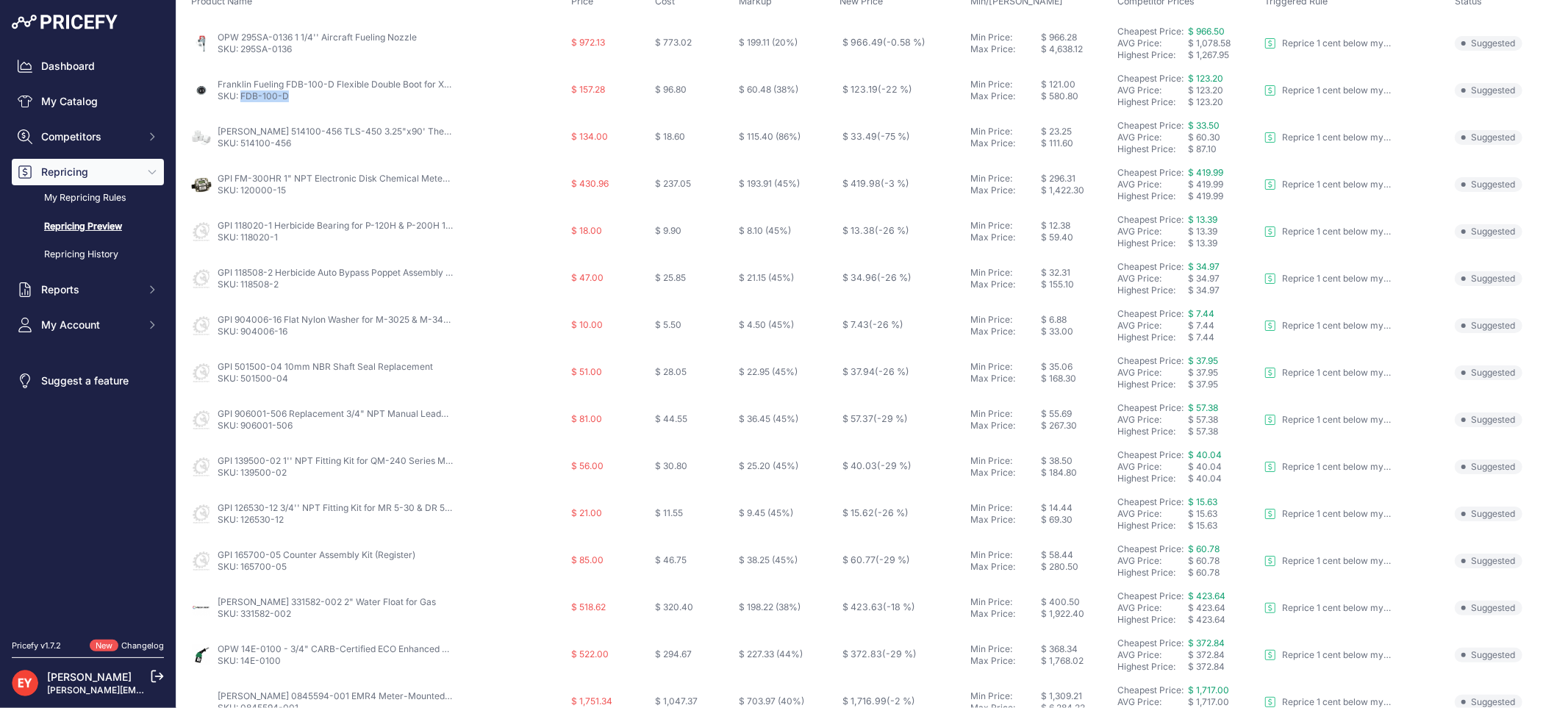
scroll to position [241, 0]
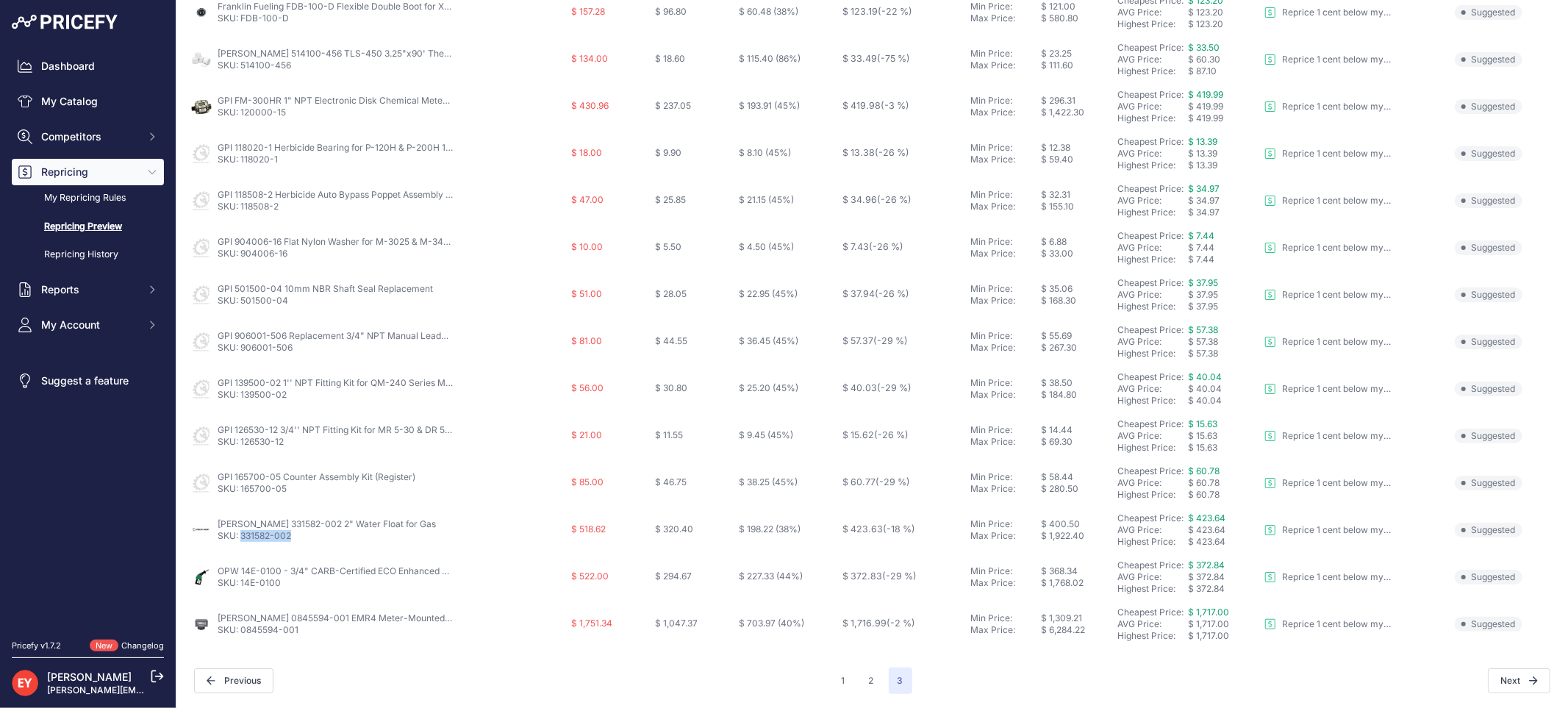
drag, startPoint x: 299, startPoint y: 537, endPoint x: 242, endPoint y: 549, distance: 58.2
click at [242, 549] on td "Veeder-Root 331582-002 2" Water Float for Gas SKU: 331582-002" at bounding box center [378, 530] width 380 height 47
copy link "331582-002"
drag, startPoint x: 309, startPoint y: 637, endPoint x: 240, endPoint y: 636, distance: 69.0
click at [240, 636] on td "Veeder-Root 0845594-001 EMR4 Meter-Mounted Display Head - Spanish SKU: 0845594-…" at bounding box center [378, 624] width 380 height 47
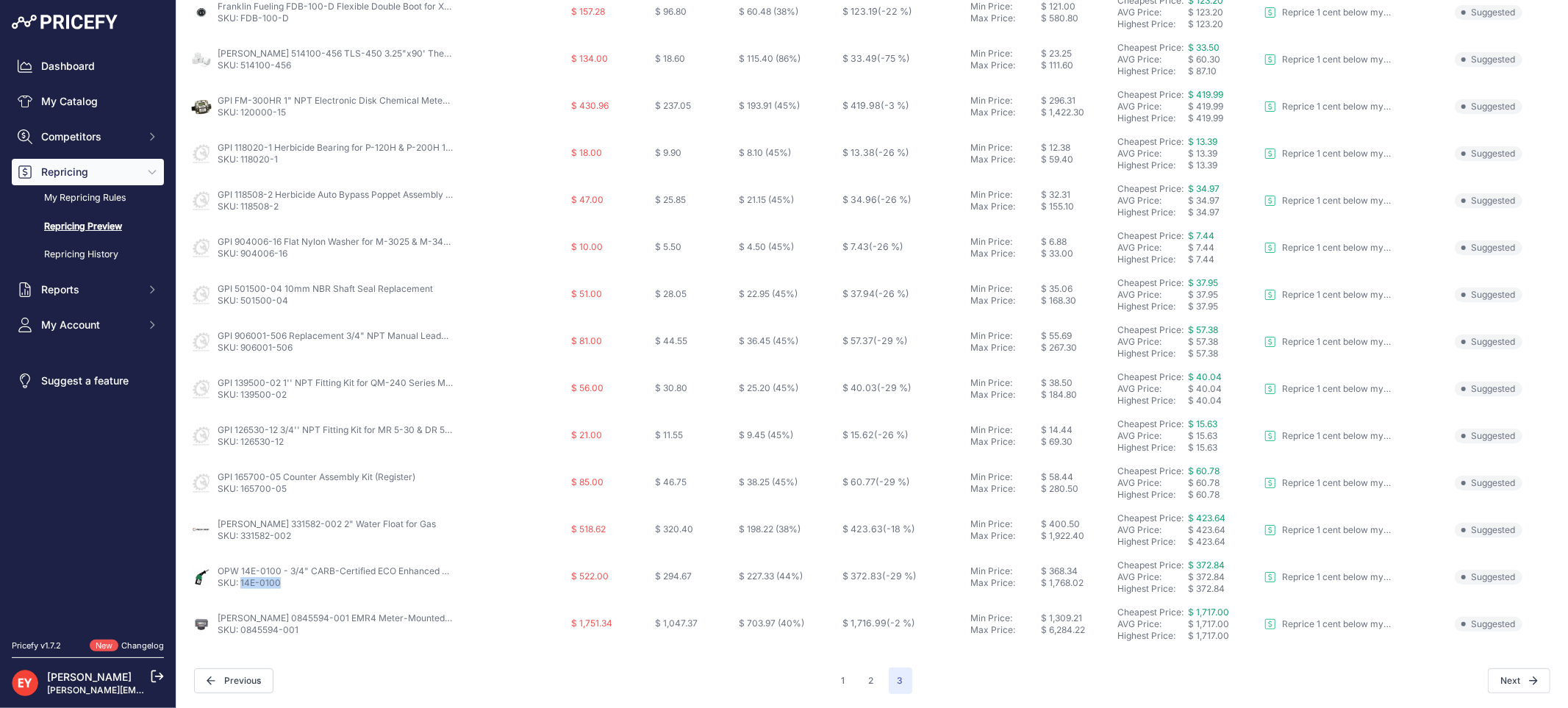
drag, startPoint x: 287, startPoint y: 587, endPoint x: 241, endPoint y: 589, distance: 46.0
click at [241, 589] on p "SKU: 14E-0100" at bounding box center [335, 583] width 236 height 11
drag, startPoint x: 287, startPoint y: 492, endPoint x: 240, endPoint y: 495, distance: 47.1
click at [240, 495] on td "GPI 165700-05 Counter Assembly Kit (Register) SKU: 165700-05" at bounding box center [378, 483] width 380 height 47
drag, startPoint x: 290, startPoint y: 445, endPoint x: 241, endPoint y: 446, distance: 49.0
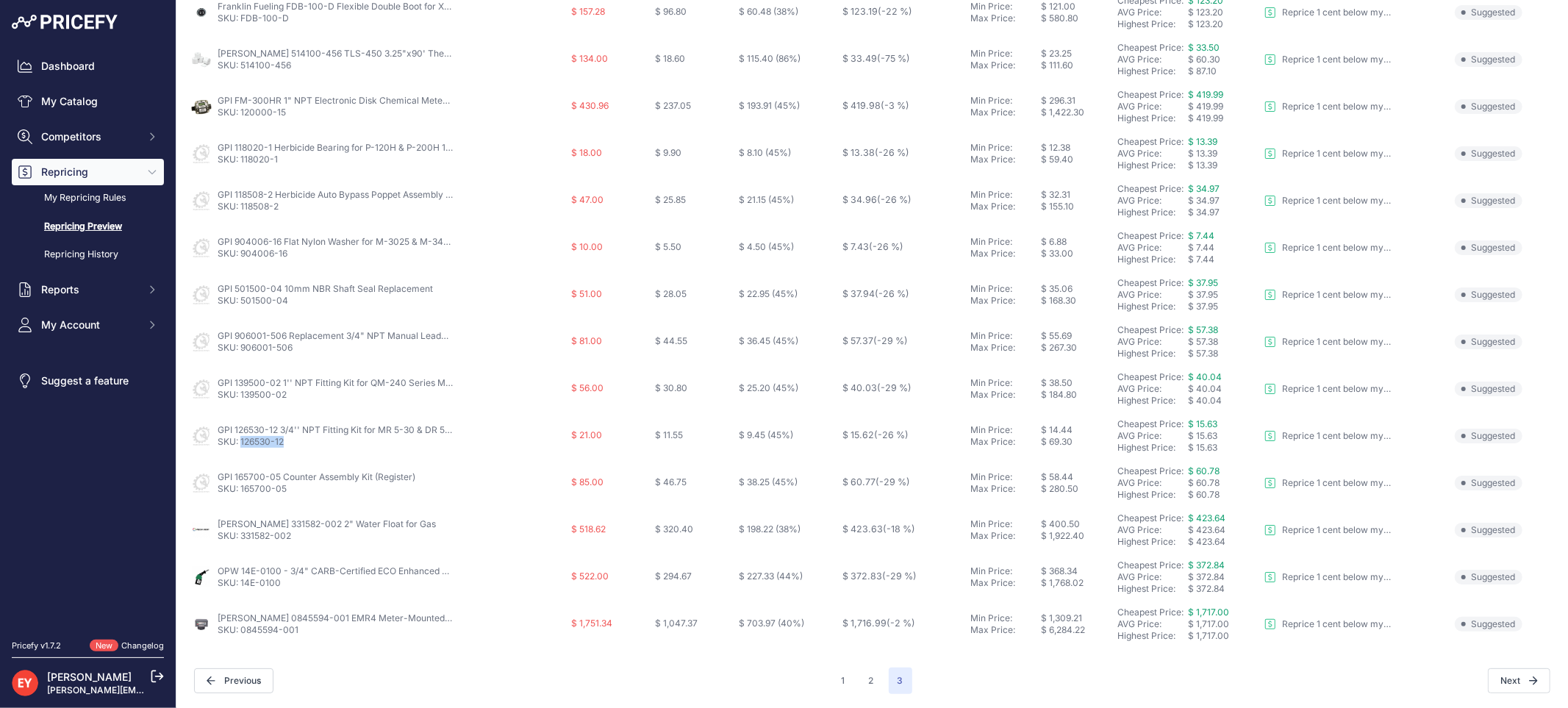
click at [241, 446] on p "SKU: 126530-12" at bounding box center [335, 442] width 236 height 11
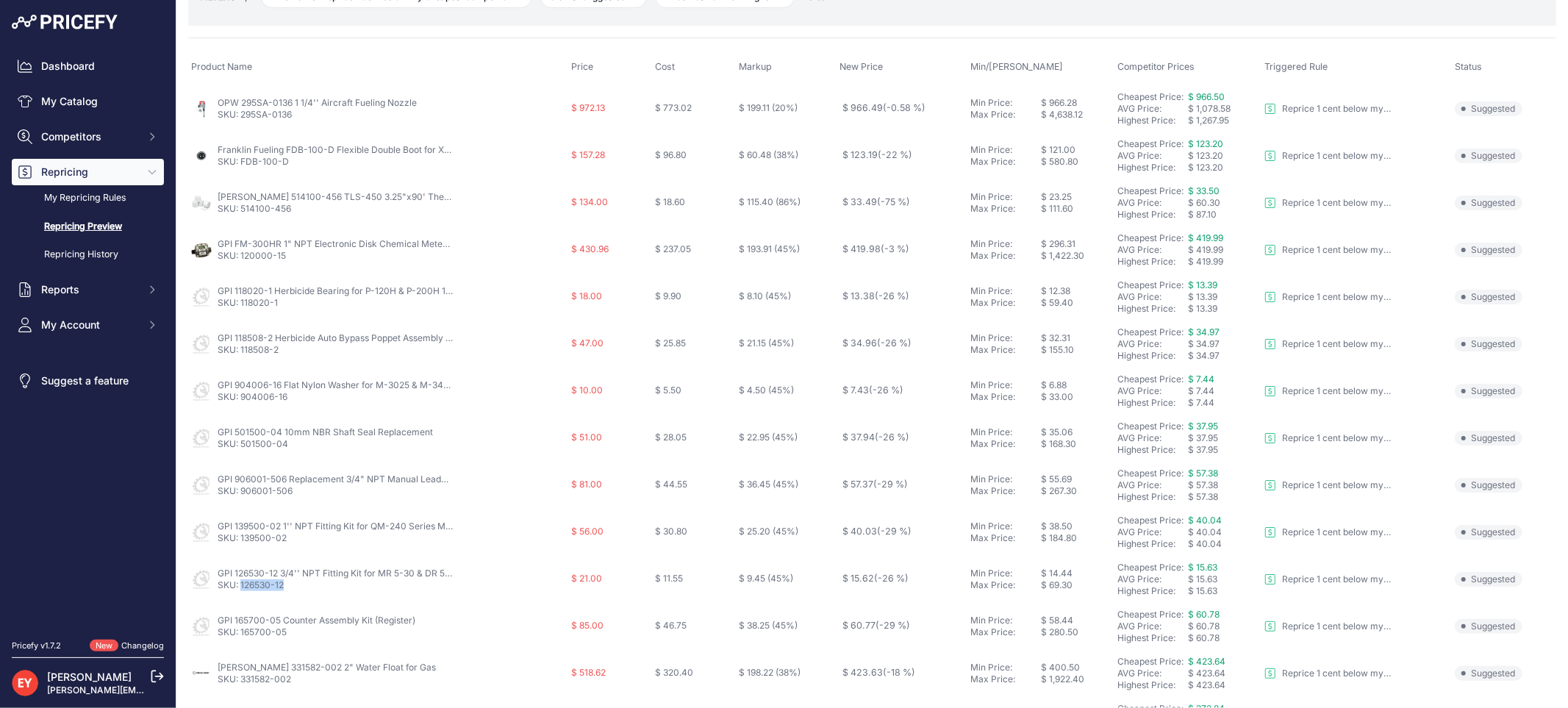
scroll to position [0, 0]
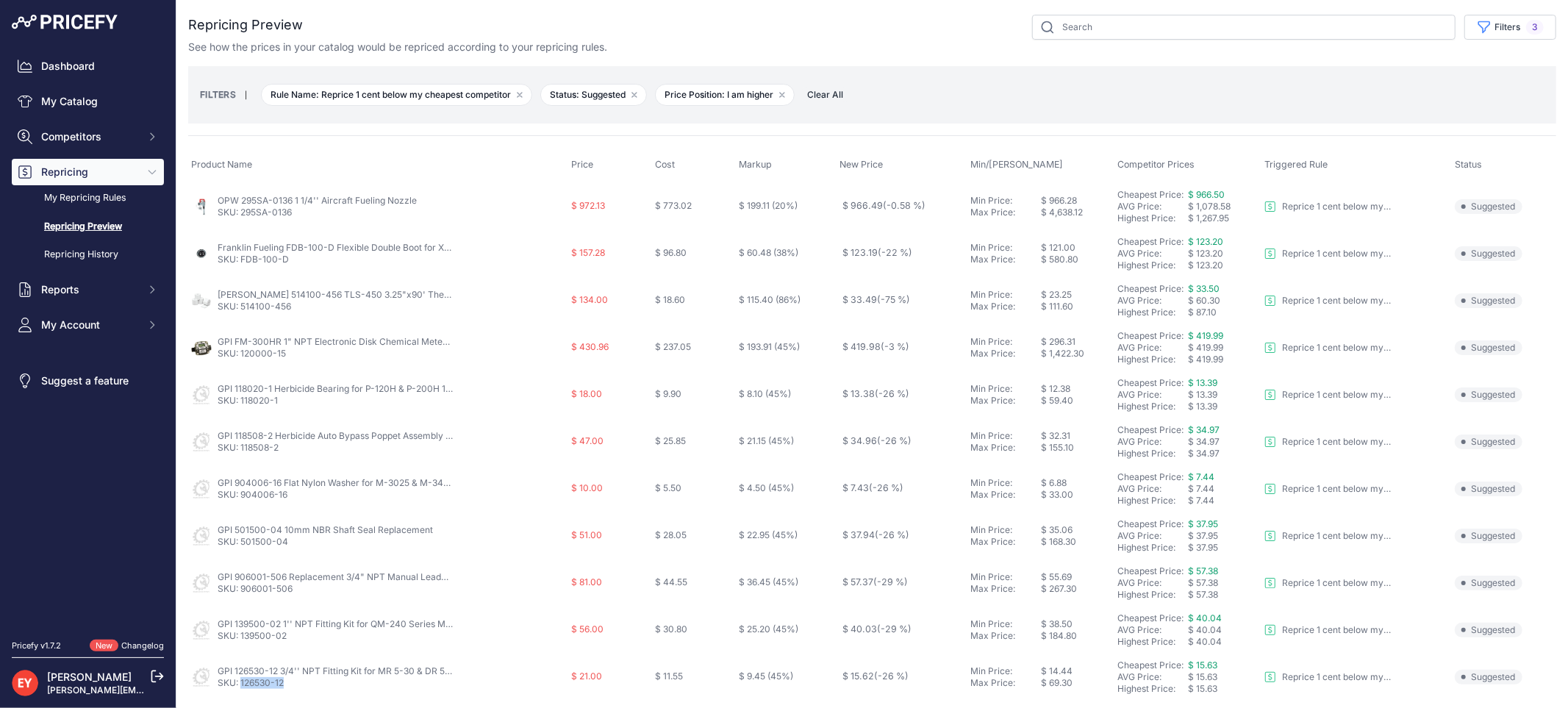
click at [829, 101] on span "Clear All" at bounding box center [825, 94] width 51 height 14
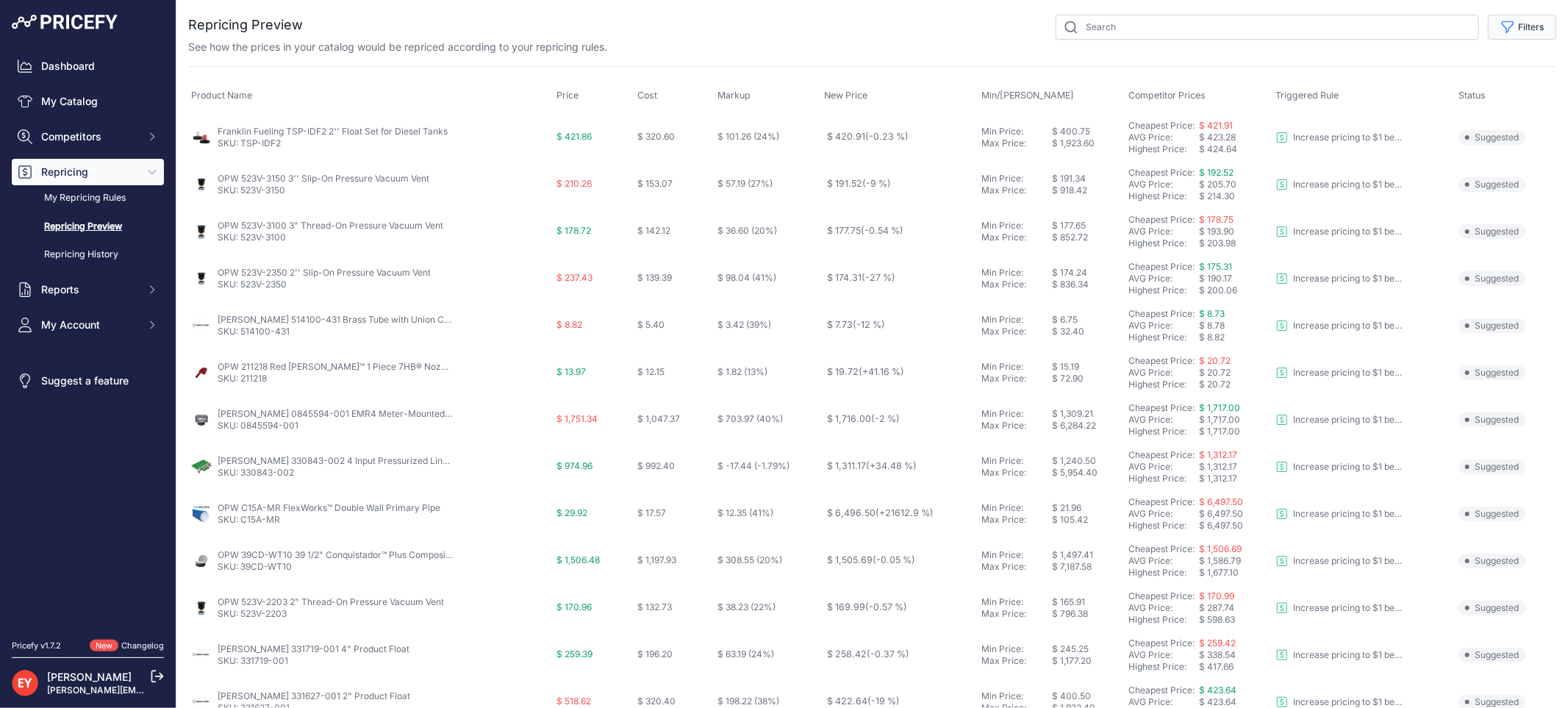
click at [1511, 26] on button "Filters" at bounding box center [1522, 27] width 69 height 25
click at [1456, 92] on select "Select an option Reprice 1 cent below my cheapest competitor Increase pricing t…" at bounding box center [1474, 85] width 141 height 25
select select "6699"
click at [1403, 73] on select "Select an option Reprice 1 cent below my cheapest competitor Increase pricing t…" at bounding box center [1474, 85] width 141 height 25
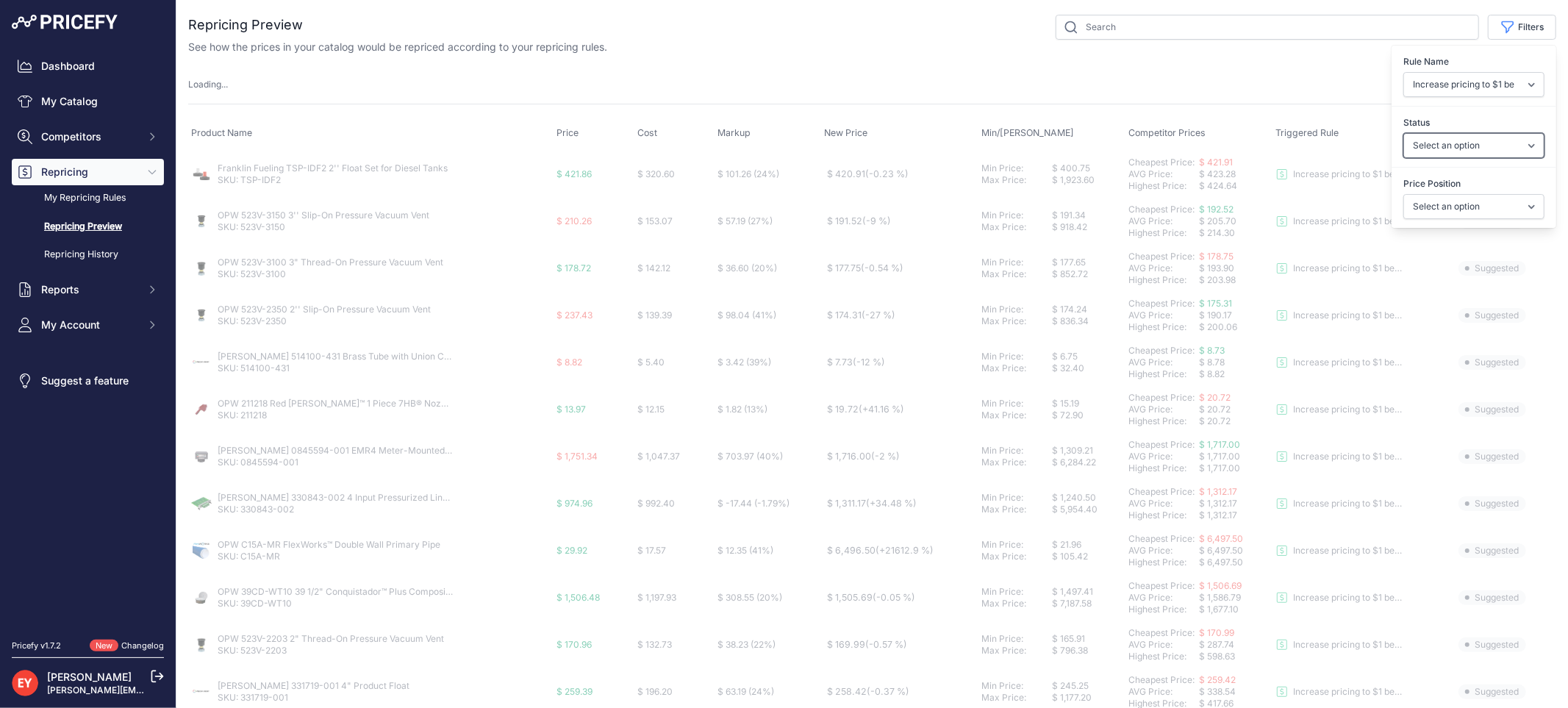
click at [1442, 150] on select "Select an option Skipped Repriced Suggested In Error" at bounding box center [1474, 146] width 141 height 25
select select "suggested"
click at [1403, 134] on select "Select an option Skipped Repriced Suggested In Error" at bounding box center [1474, 146] width 141 height 25
click at [1458, 229] on p "Suggested" at bounding box center [1492, 220] width 68 height 14
click at [1502, 22] on icon "button" at bounding box center [1508, 28] width 11 height 11
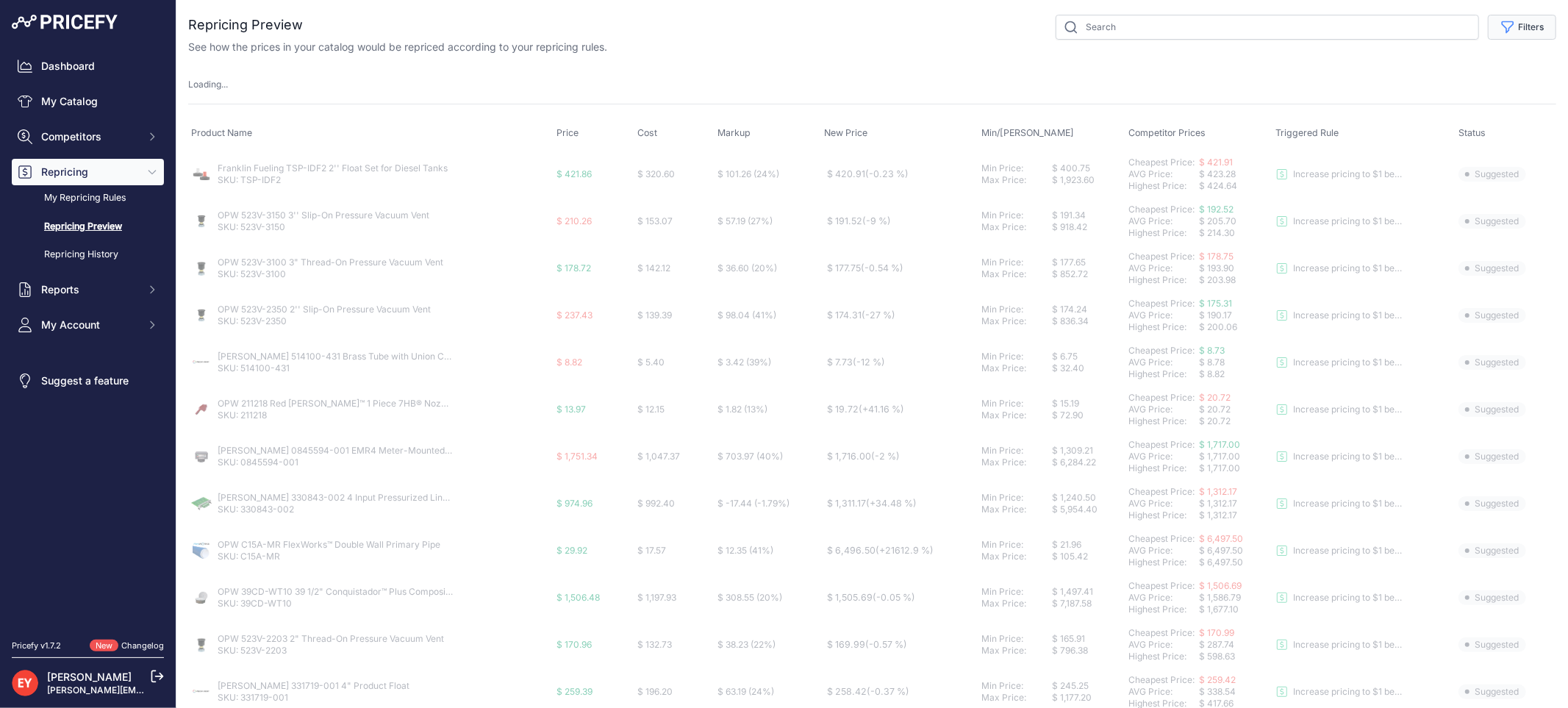
click at [1502, 22] on icon "button" at bounding box center [1508, 28] width 11 height 11
select select
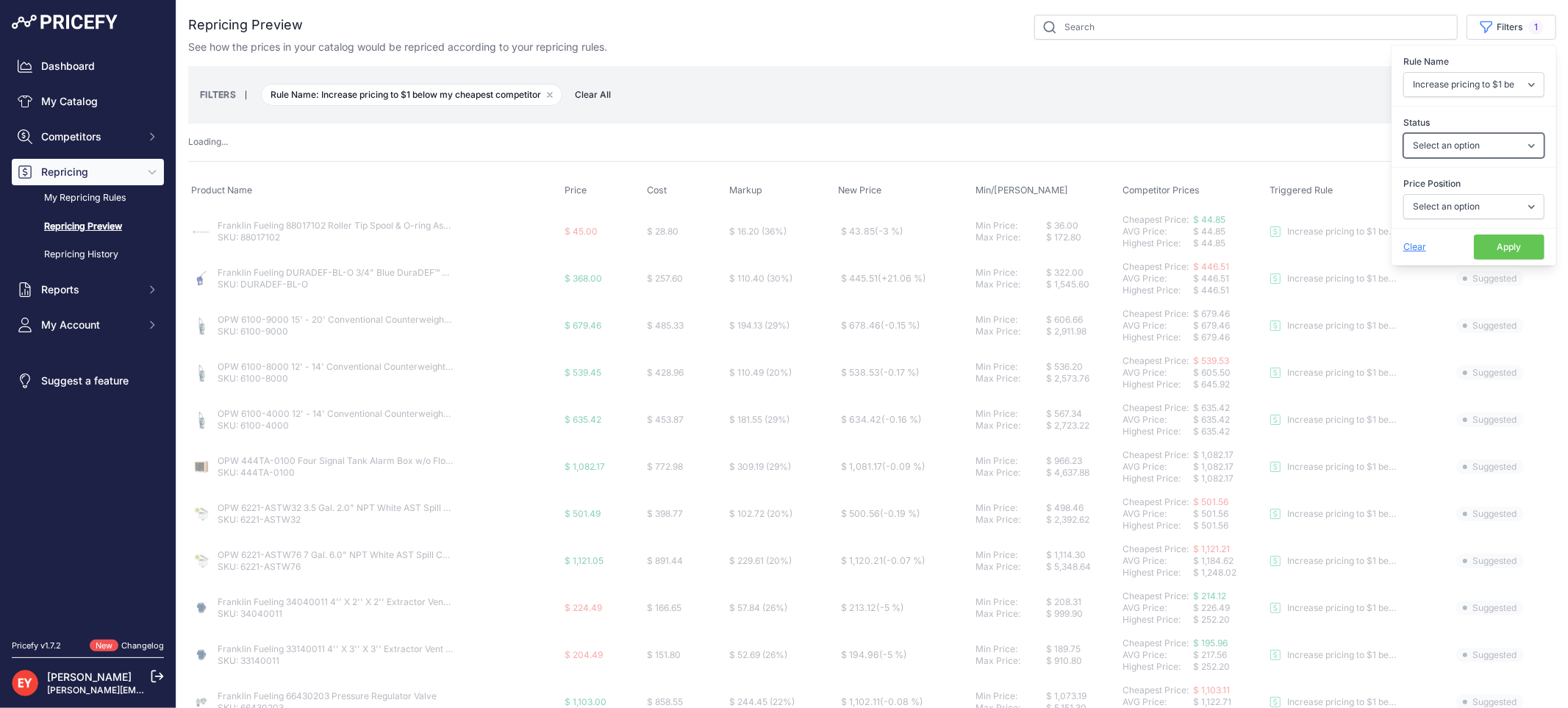
click at [1457, 138] on select "Select an option Skipped Repriced Suggested In Error" at bounding box center [1474, 146] width 141 height 25
select select "suggested"
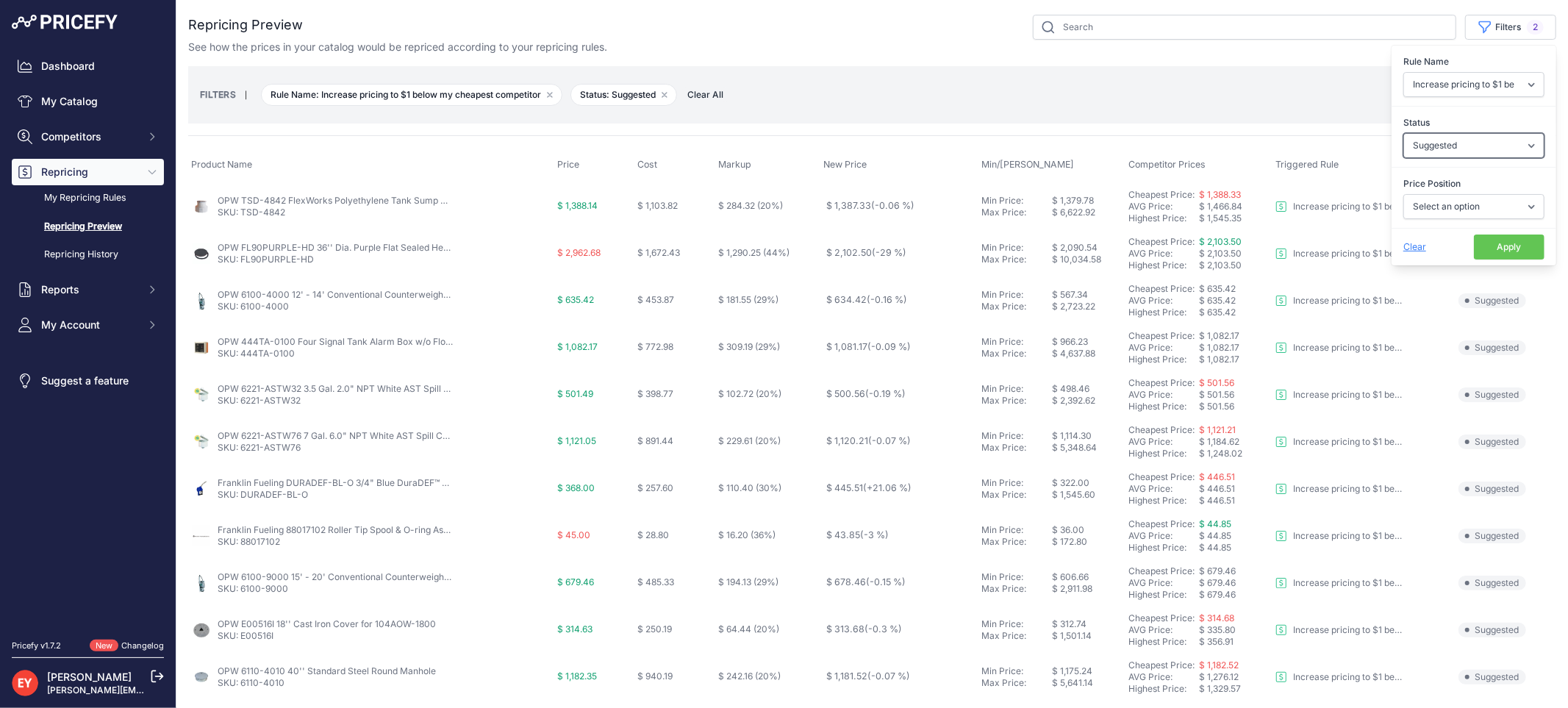
click at [1403, 134] on select "Select an option Skipped Repriced Suggested In Error" at bounding box center [1474, 146] width 141 height 25
click at [1452, 218] on select "Select an option I am higher Same price I am lower" at bounding box center [1474, 206] width 141 height 25
select select "0"
click at [1403, 194] on select "Select an option I am higher Same price I am lower" at bounding box center [1474, 206] width 141 height 25
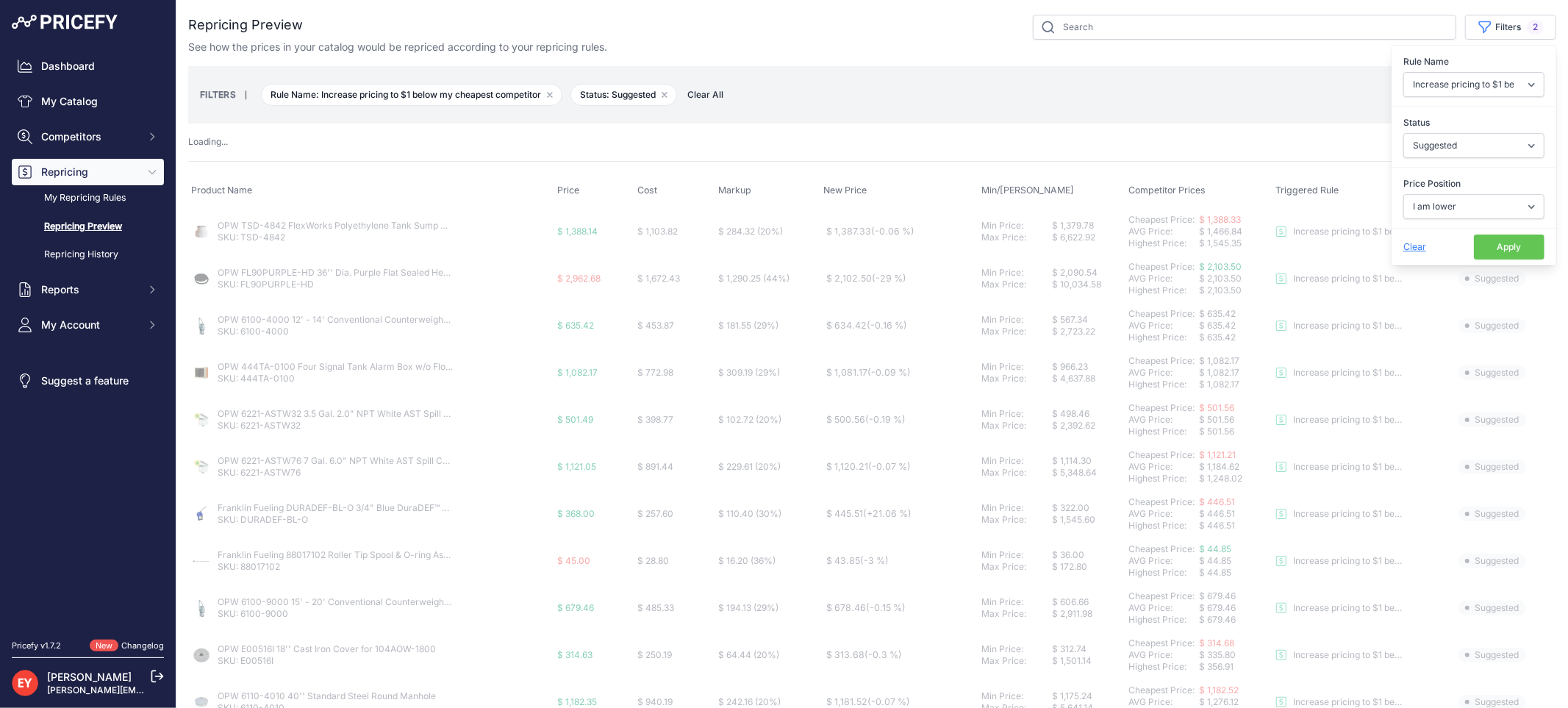
click at [1486, 253] on button "Apply" at bounding box center [1509, 247] width 71 height 25
click at [1486, 254] on button "Apply" at bounding box center [1509, 247] width 71 height 25
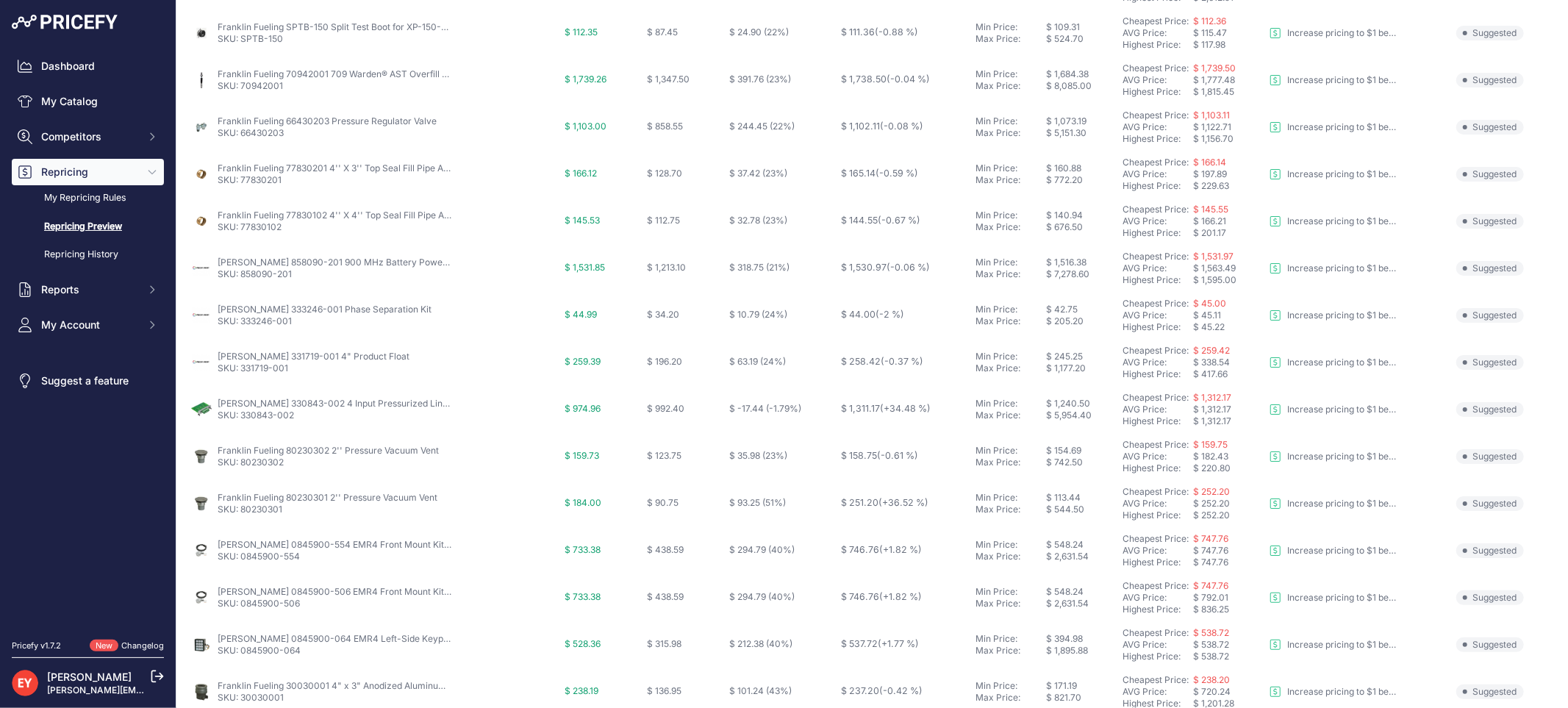
scroll to position [69, 0]
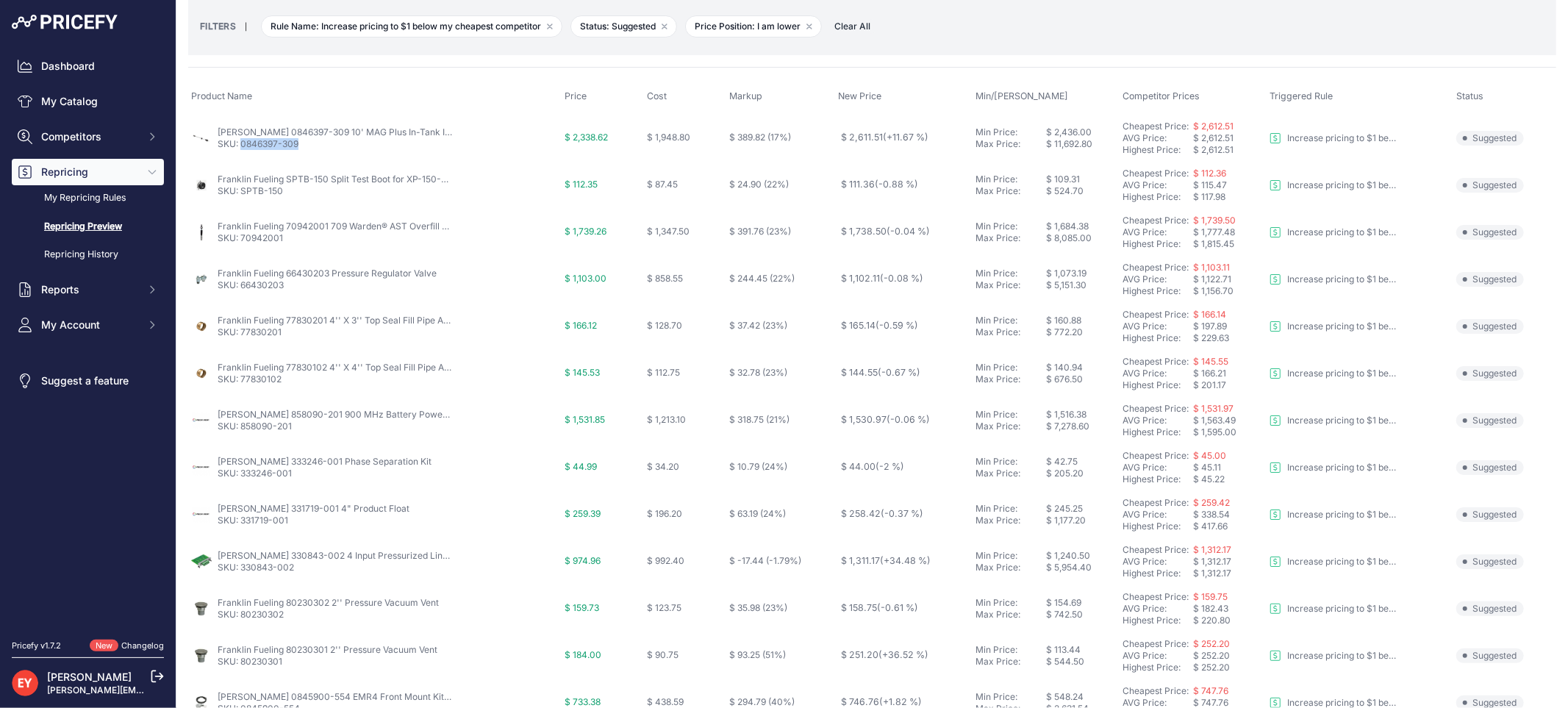
drag, startPoint x: 299, startPoint y: 153, endPoint x: 239, endPoint y: 156, distance: 60.1
click at [239, 156] on td "Veeder-Root 0846397-309 10' MAG Plus In-Tank Inv. Only Probe w/ HGP Canister & …" at bounding box center [375, 137] width 374 height 48
drag, startPoint x: 305, startPoint y: 149, endPoint x: 241, endPoint y: 149, distance: 64.0
click at [241, 149] on p "SKU: 0846397-309" at bounding box center [335, 144] width 236 height 11
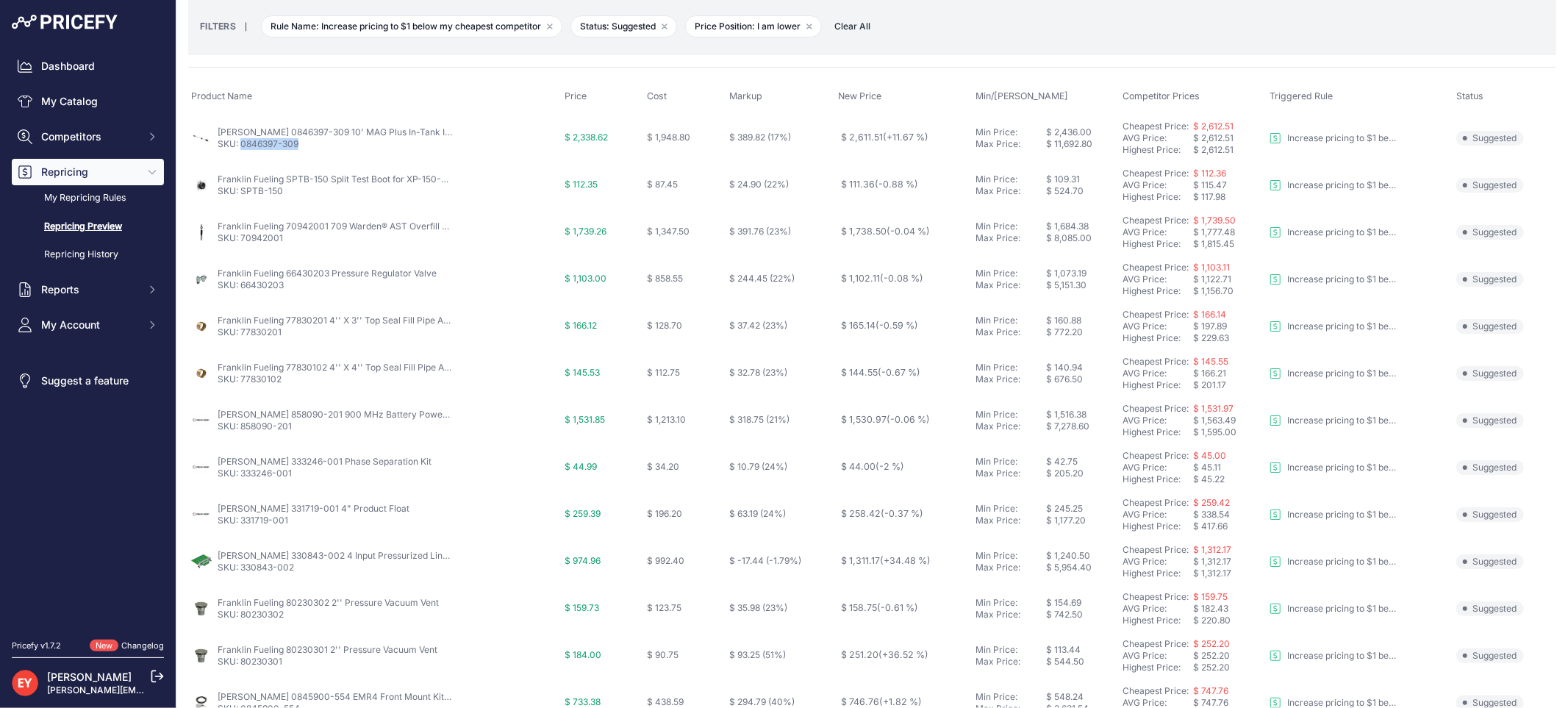
click at [241, 149] on p "SKU: 0846397-309" at bounding box center [335, 144] width 236 height 11
drag, startPoint x: 287, startPoint y: 195, endPoint x: 240, endPoint y: 195, distance: 47.0
click at [240, 195] on p "SKU: SPTB-150" at bounding box center [335, 191] width 236 height 11
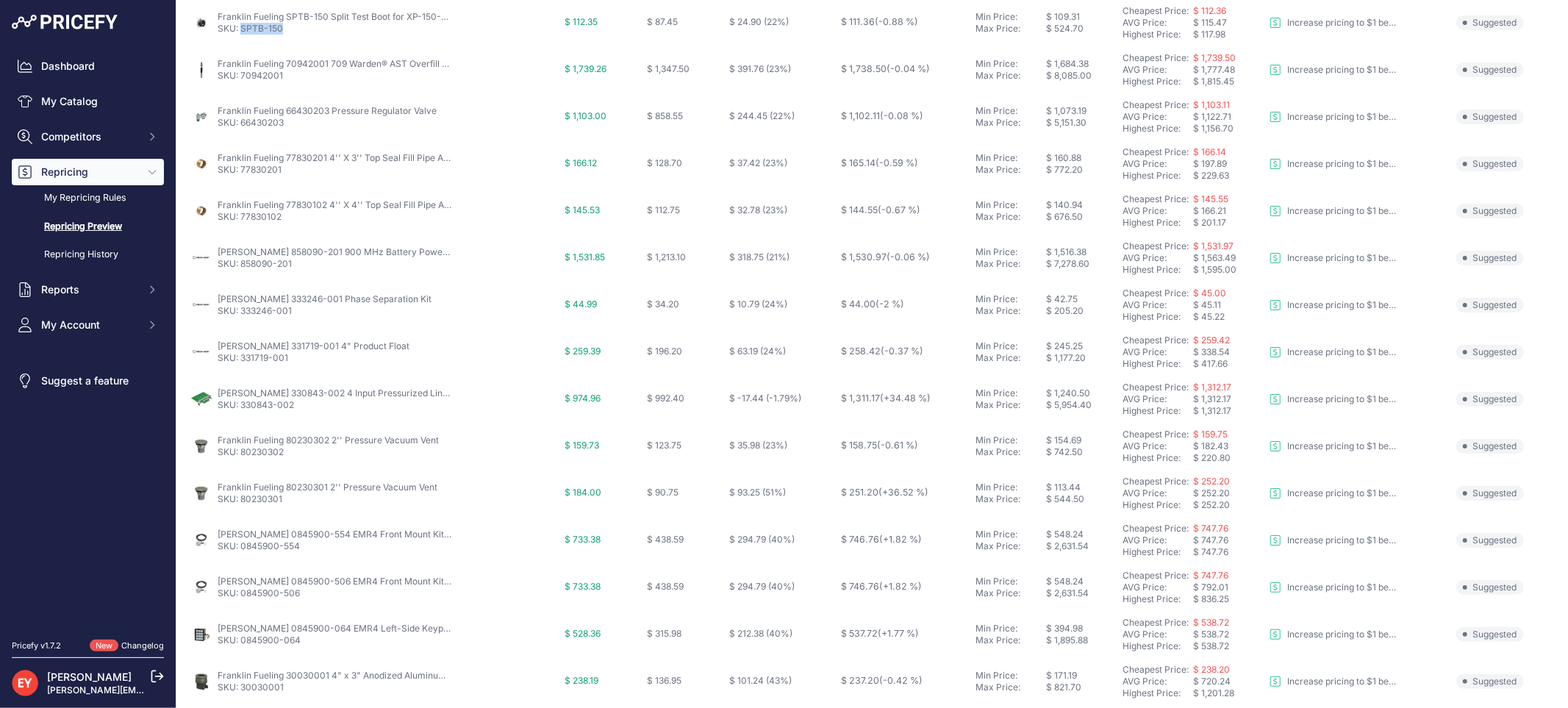
scroll to position [232, 0]
drag, startPoint x: 299, startPoint y: 407, endPoint x: 243, endPoint y: 409, distance: 56.0
click at [243, 409] on p "SKU: 330843-002" at bounding box center [335, 405] width 236 height 11
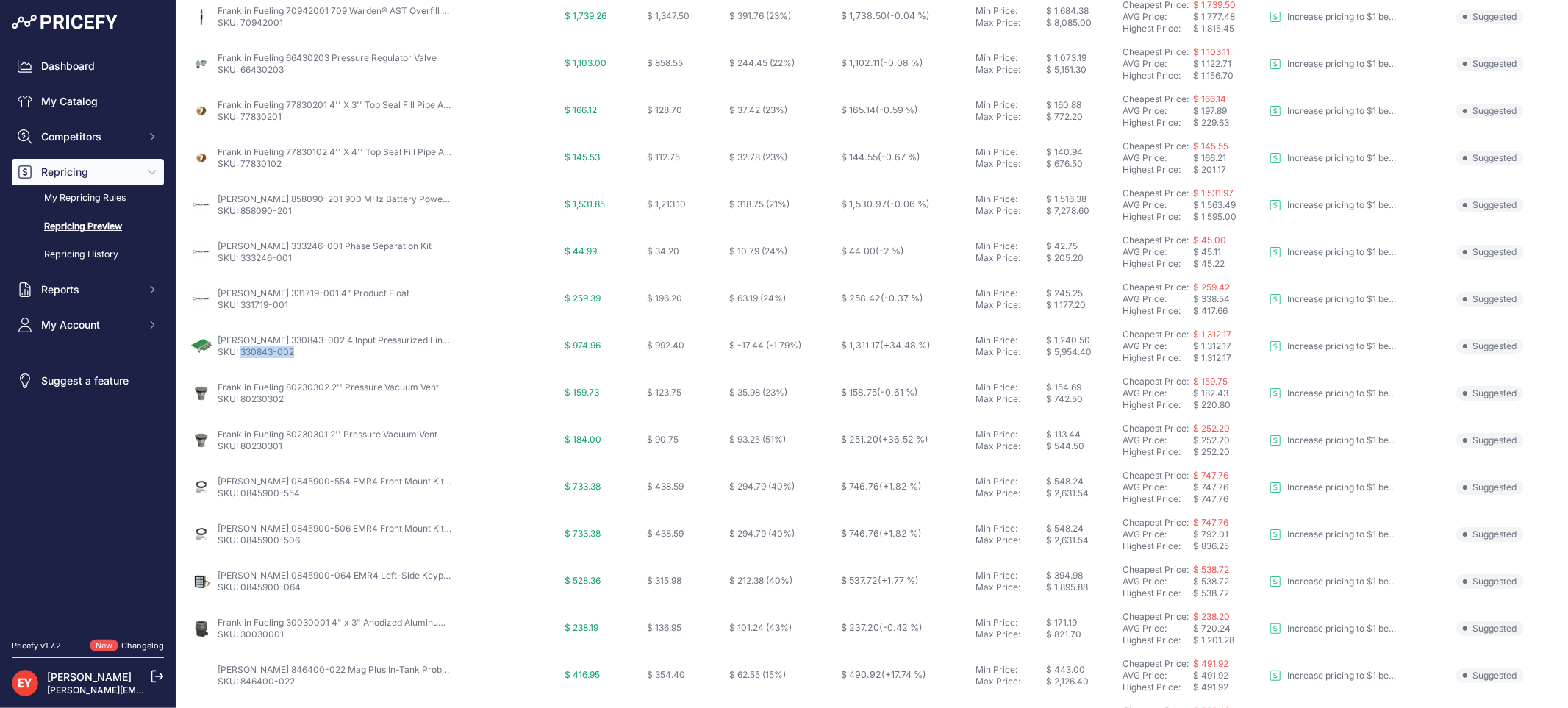
scroll to position [395, 0]
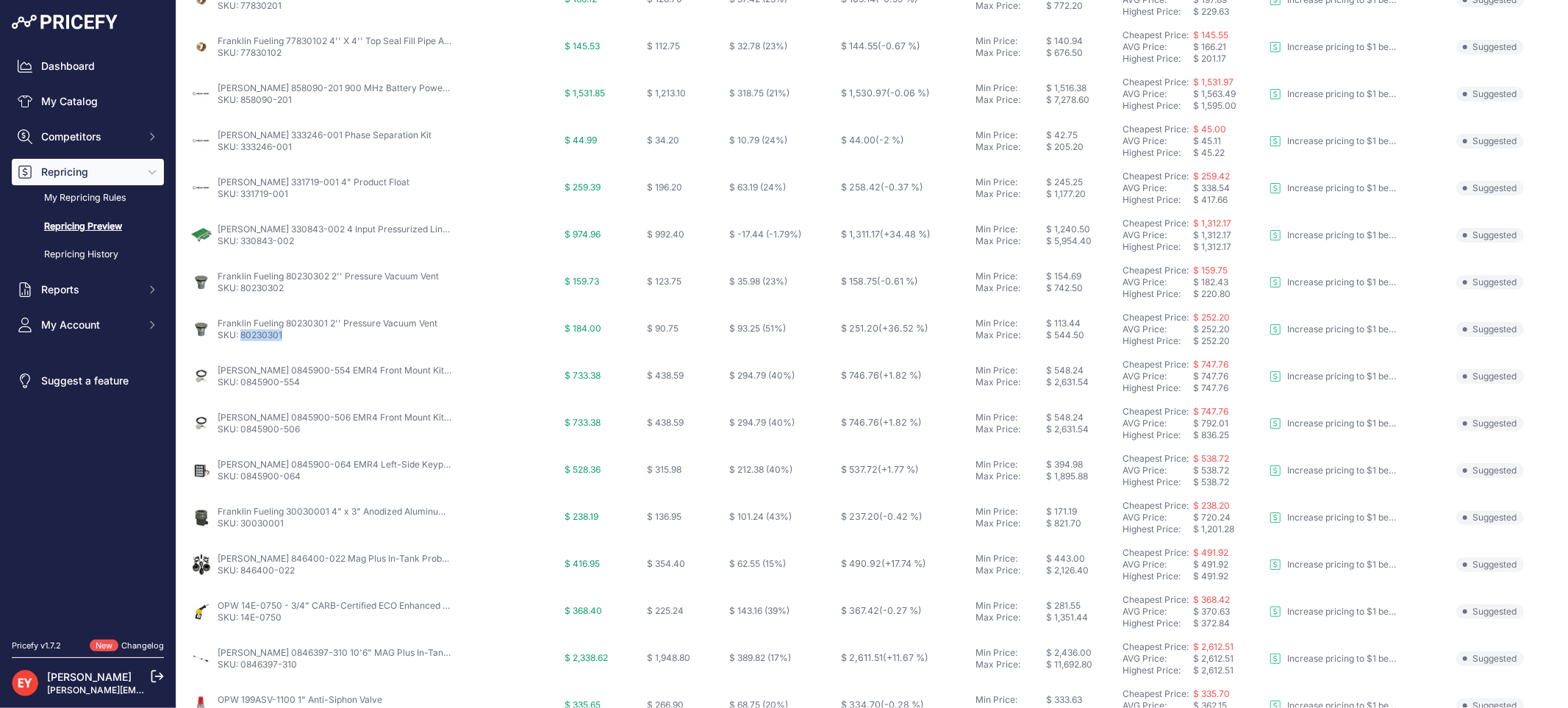
drag, startPoint x: 293, startPoint y: 336, endPoint x: 242, endPoint y: 337, distance: 51.0
click at [242, 337] on p "SKU: 80230301" at bounding box center [327, 335] width 219 height 11
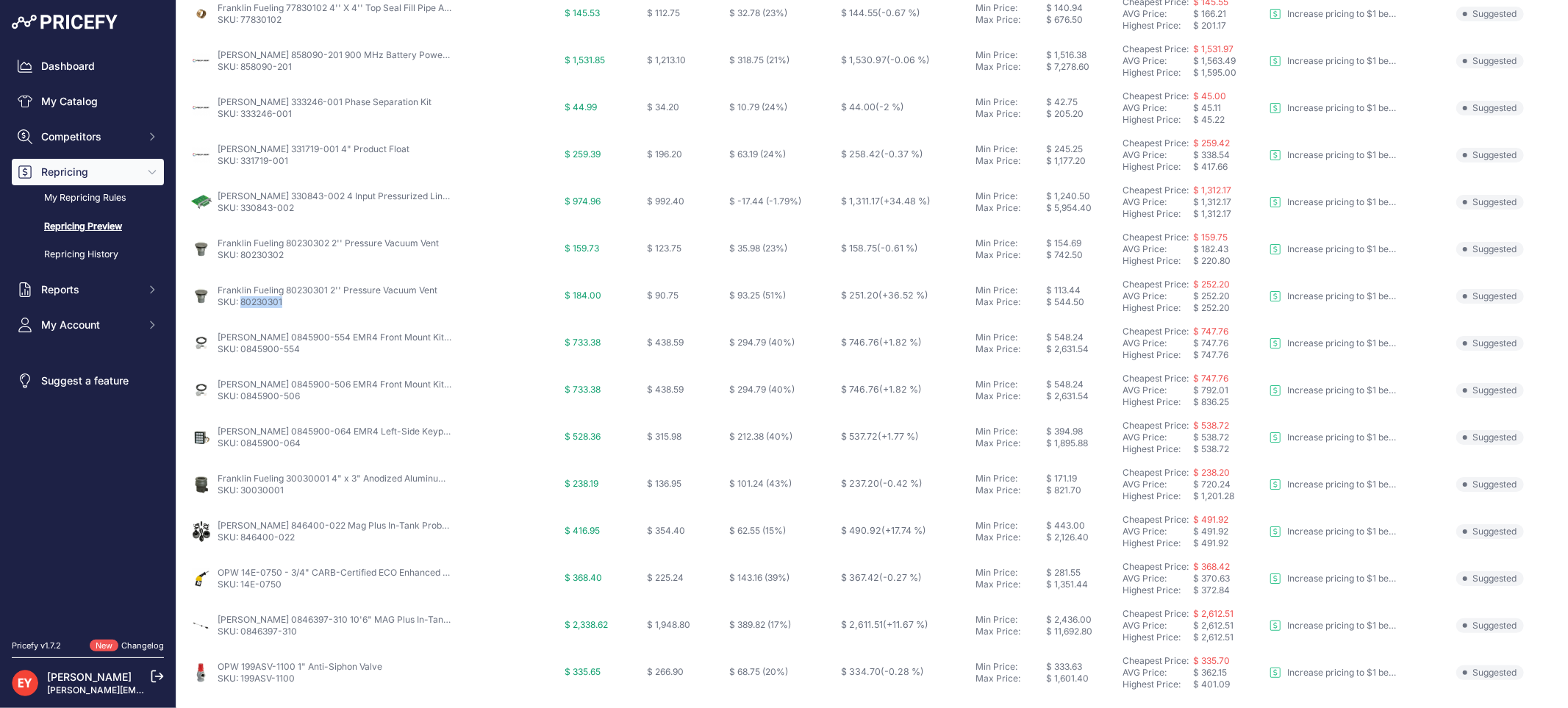
scroll to position [476, 0]
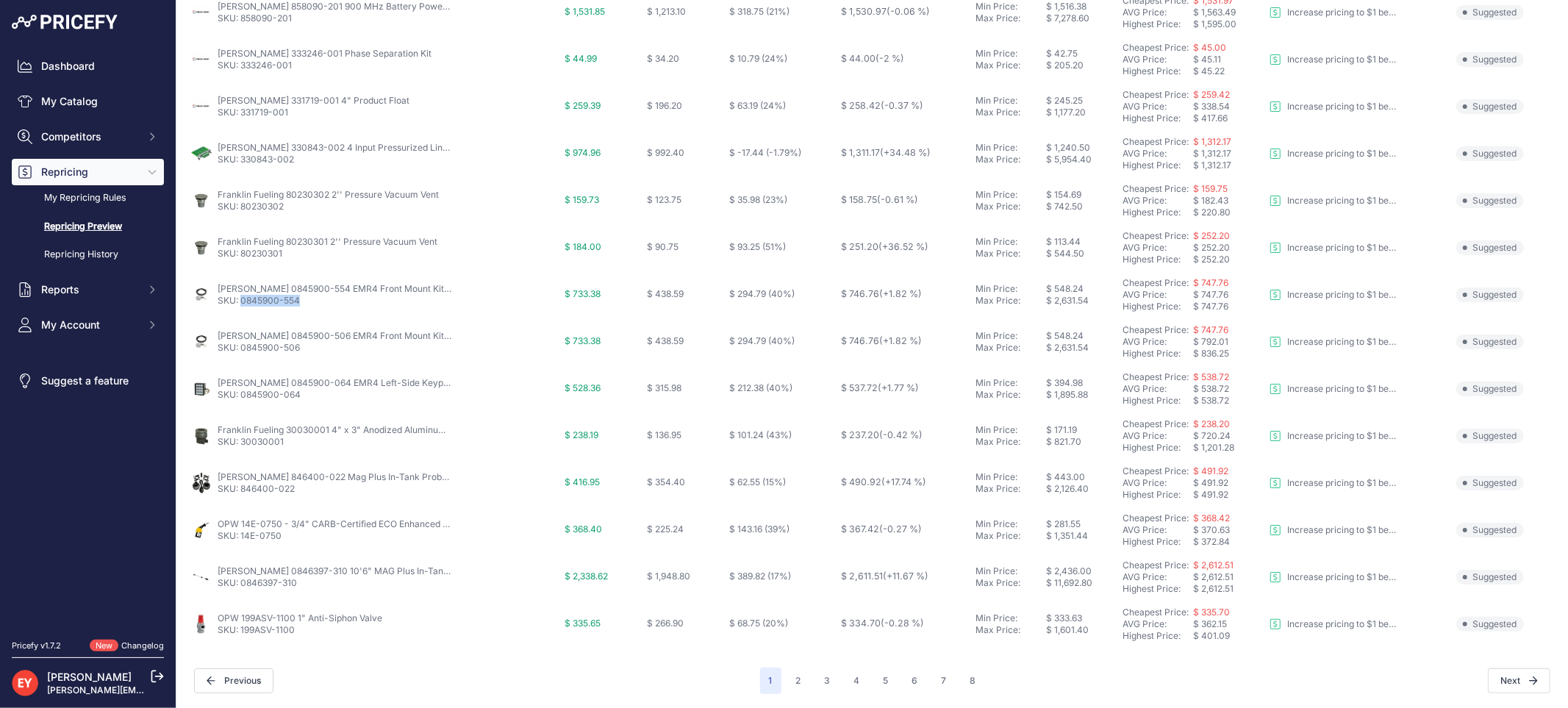
drag, startPoint x: 303, startPoint y: 306, endPoint x: 242, endPoint y: 306, distance: 61.0
click at [242, 306] on td "Veeder-Root 0845900-554 EMR4 Front Mount Kit for Special Applications SKU: 0845…" at bounding box center [375, 294] width 374 height 47
drag, startPoint x: 306, startPoint y: 399, endPoint x: 241, endPoint y: 399, distance: 65.0
click at [241, 399] on p "SKU: 0845900-064" at bounding box center [335, 395] width 236 height 11
drag, startPoint x: 301, startPoint y: 489, endPoint x: 243, endPoint y: 495, distance: 58.3
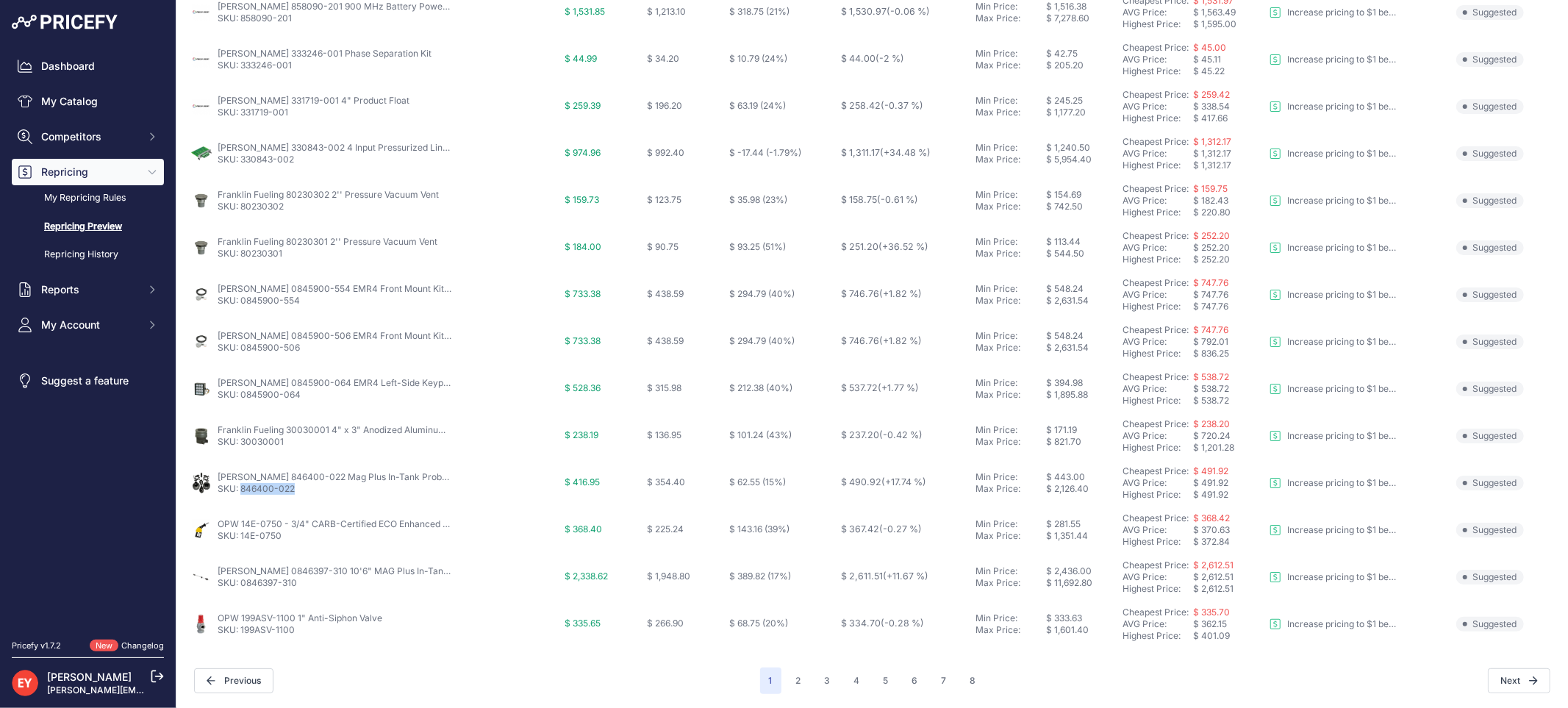
click at [243, 495] on td "Veeder-Root 846400-022 Mag Plus In-Tank Probe Installation Kit for Light Oil SK…" at bounding box center [375, 483] width 374 height 47
drag, startPoint x: 283, startPoint y: 544, endPoint x: 240, endPoint y: 537, distance: 43.6
click at [240, 537] on td "OPW 14E-0750 - 3/4" CARB-Certified ECO Enhanced Conventional Gasoline Nozzle SK…" at bounding box center [375, 530] width 374 height 47
drag, startPoint x: 294, startPoint y: 594, endPoint x: 242, endPoint y: 594, distance: 52.0
click at [242, 594] on td "Veeder-Root 0846397-310 10'6" MAG Plus In-Tank Inv. Only Probe w/ HGP Canister …" at bounding box center [375, 576] width 374 height 47
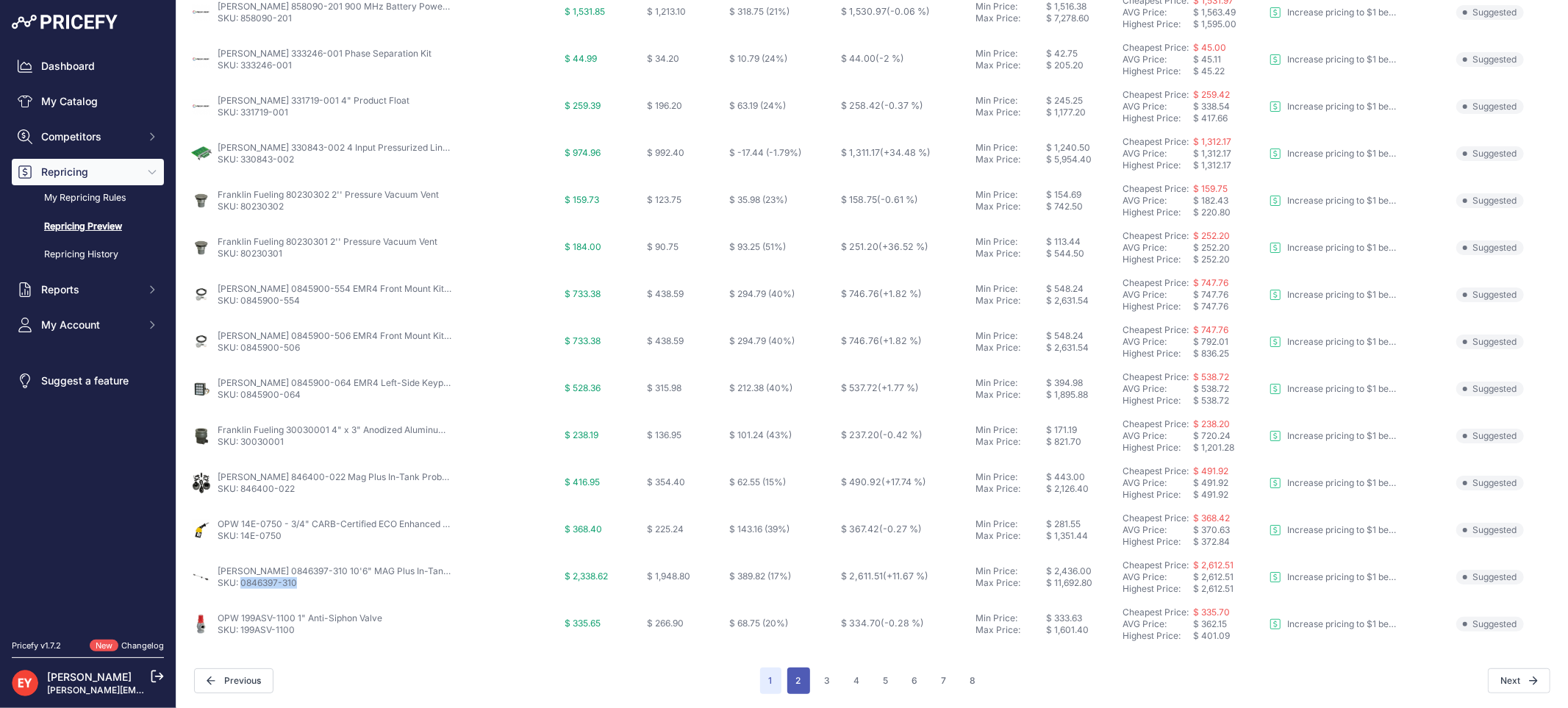
click at [800, 679] on button "2" at bounding box center [798, 681] width 23 height 27
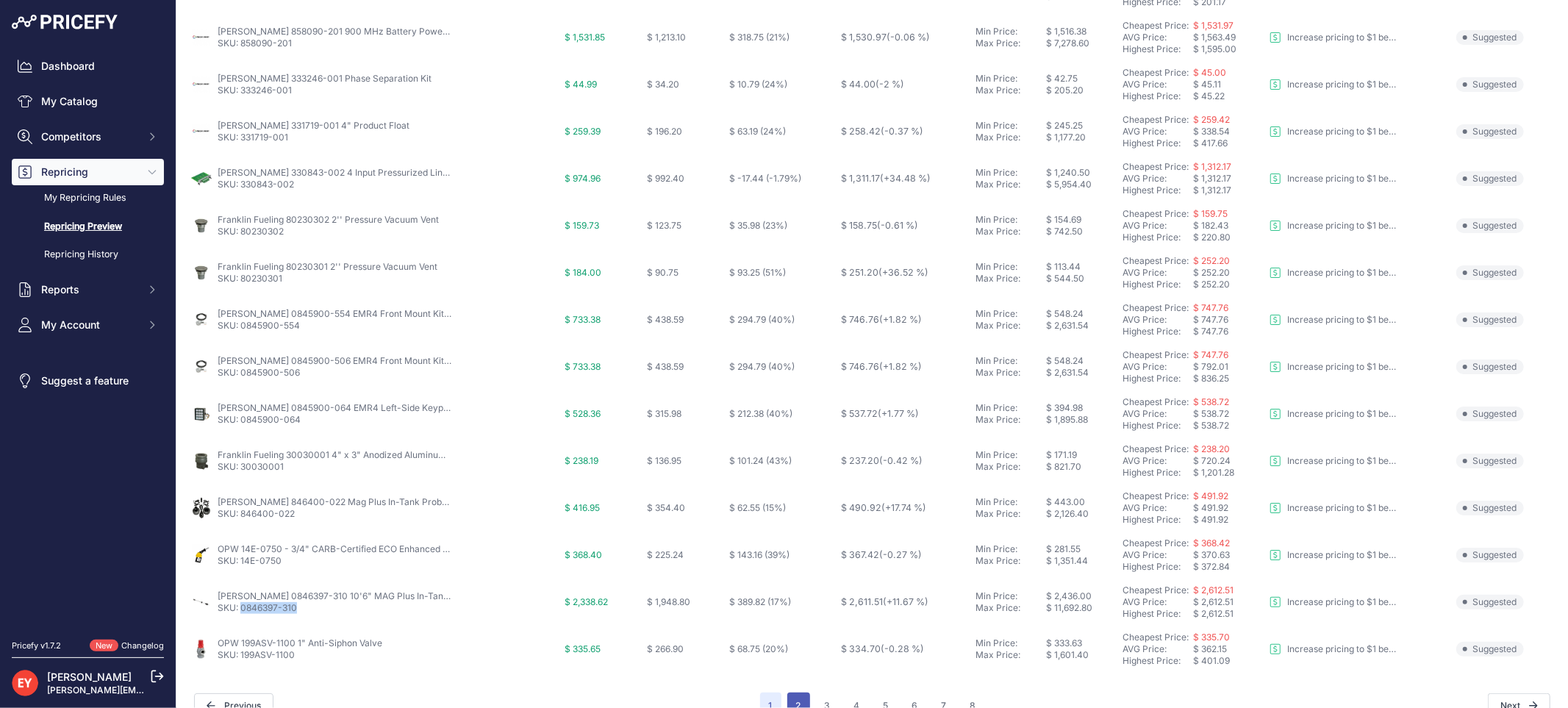
scroll to position [502, 0]
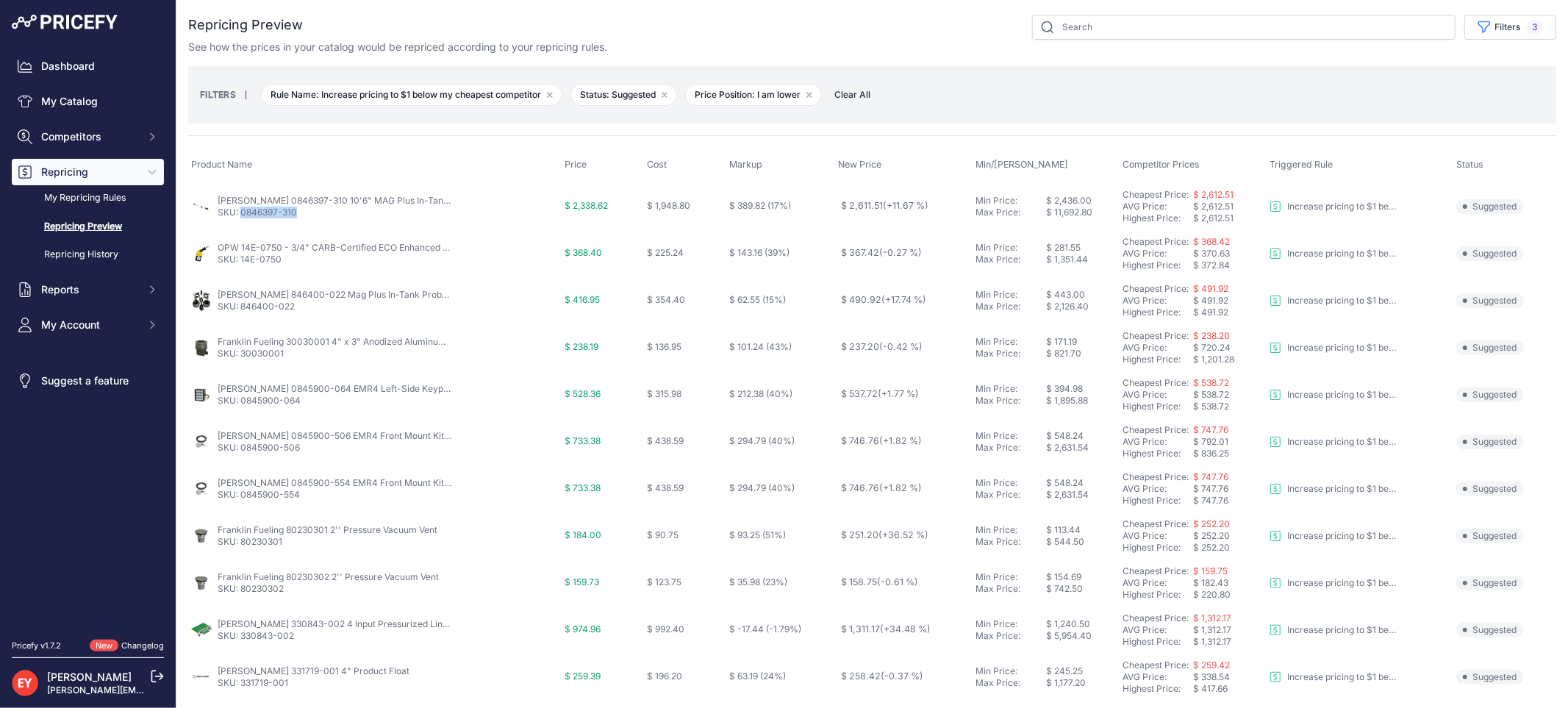
drag, startPoint x: 299, startPoint y: 211, endPoint x: 243, endPoint y: 217, distance: 56.3
click at [243, 217] on p "SKU: 0846397-310" at bounding box center [335, 213] width 236 height 11
drag, startPoint x: 315, startPoint y: 400, endPoint x: 242, endPoint y: 403, distance: 73.1
click at [242, 403] on p "SKU: 0845900-064" at bounding box center [335, 401] width 236 height 11
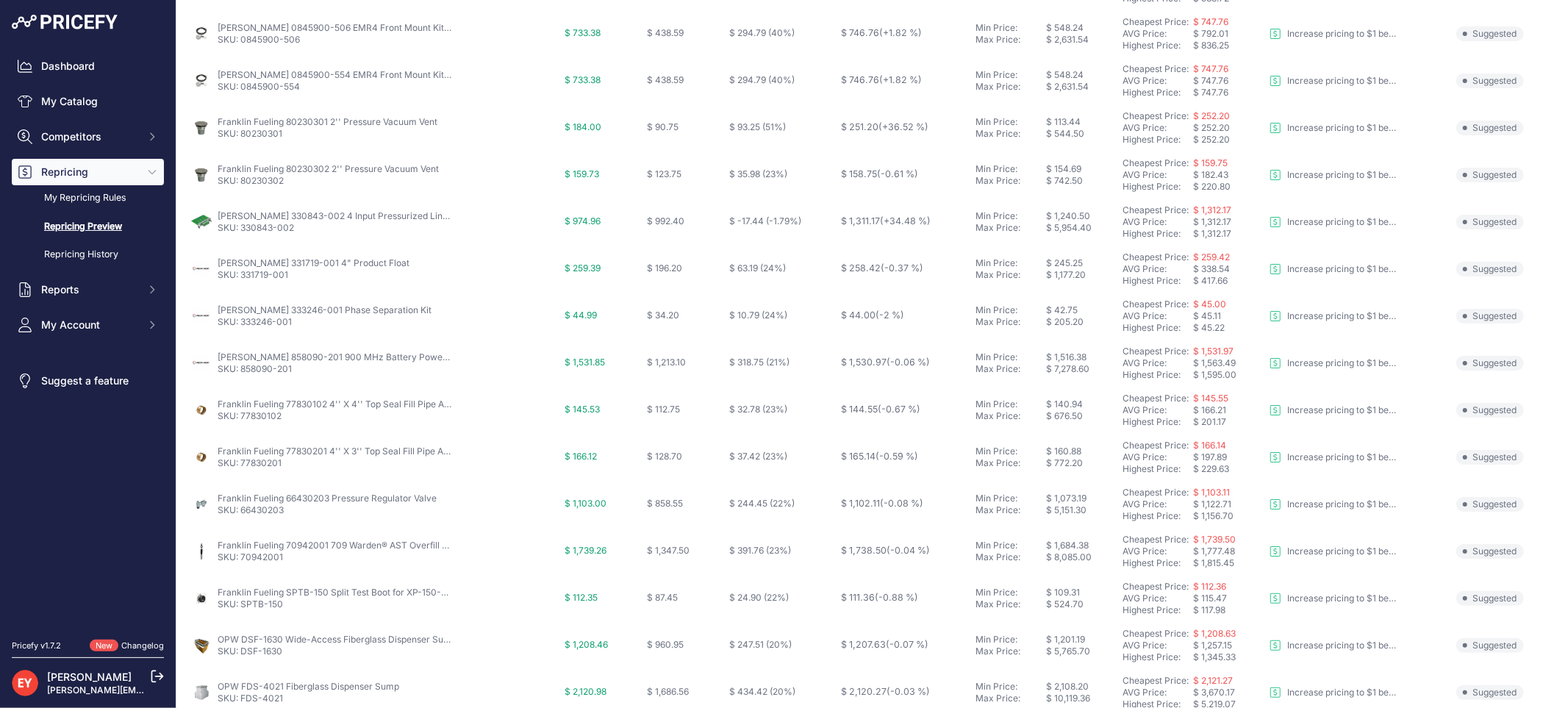
scroll to position [476, 0]
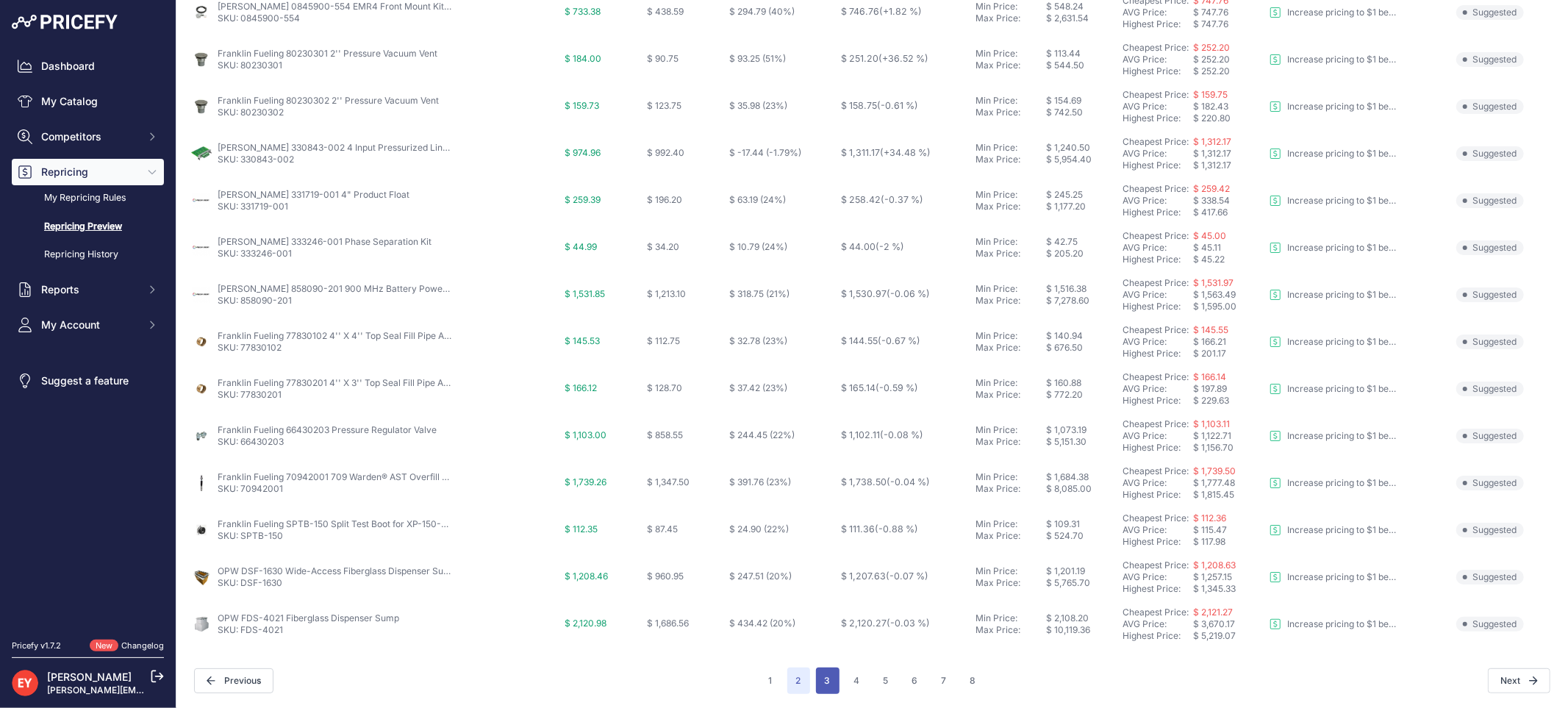
click at [816, 680] on button "3" at bounding box center [828, 681] width 24 height 27
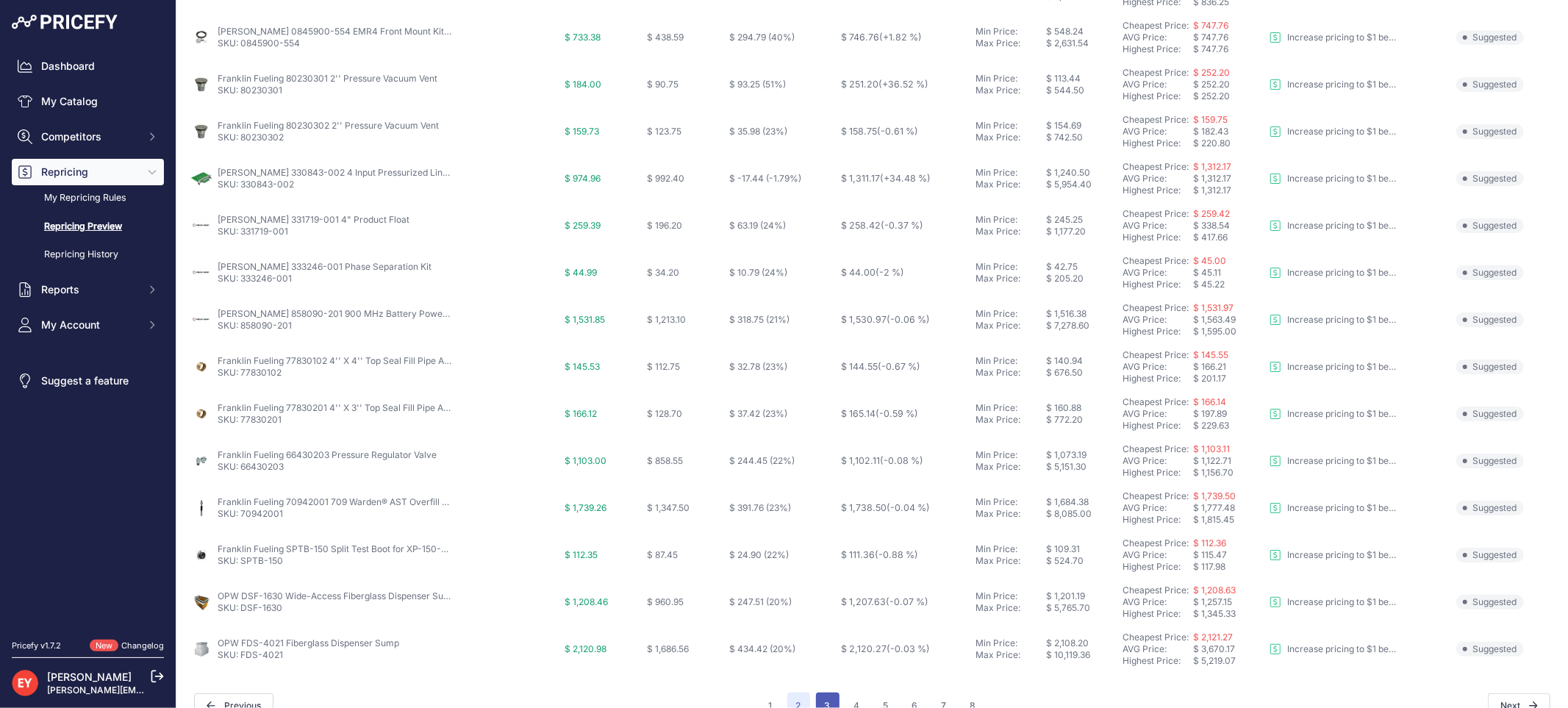
scroll to position [502, 0]
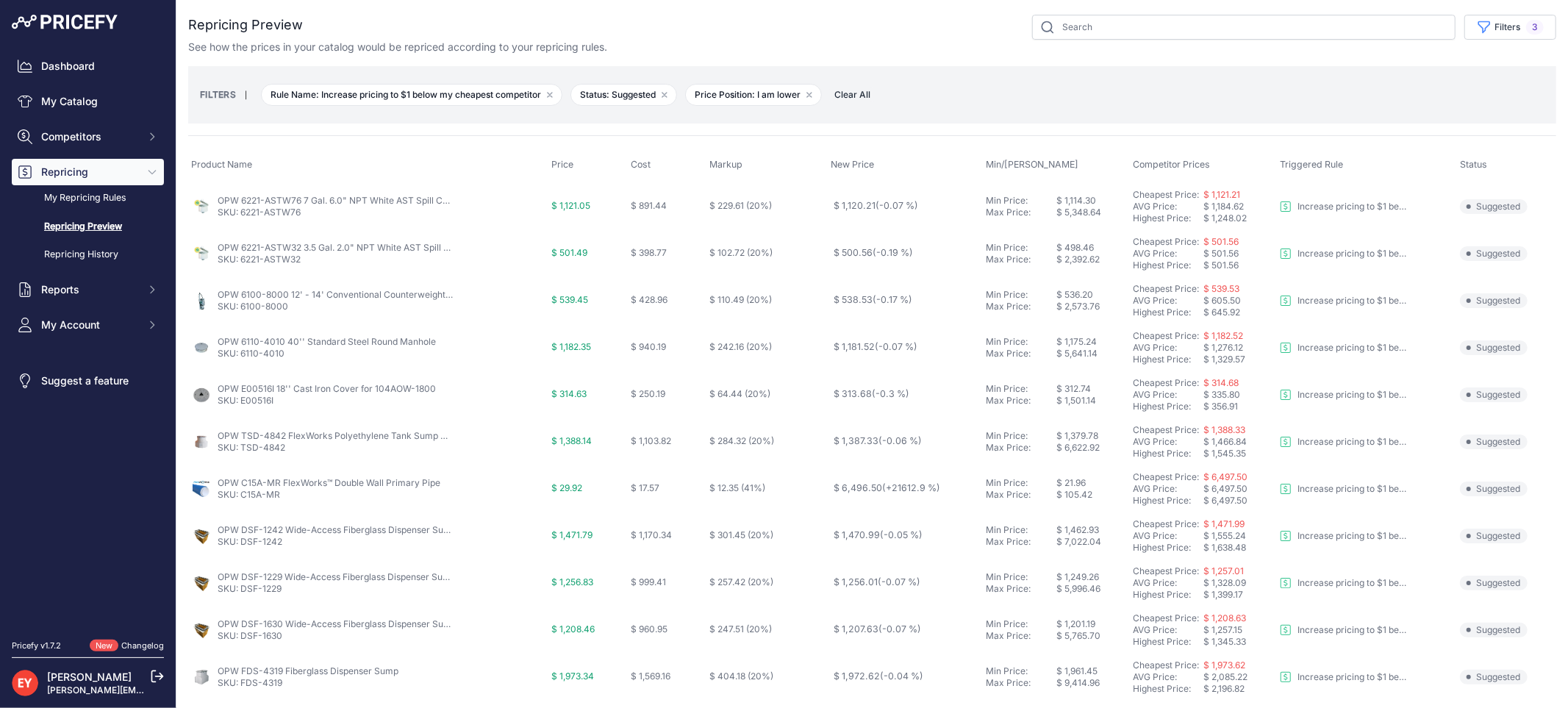
scroll to position [82, 0]
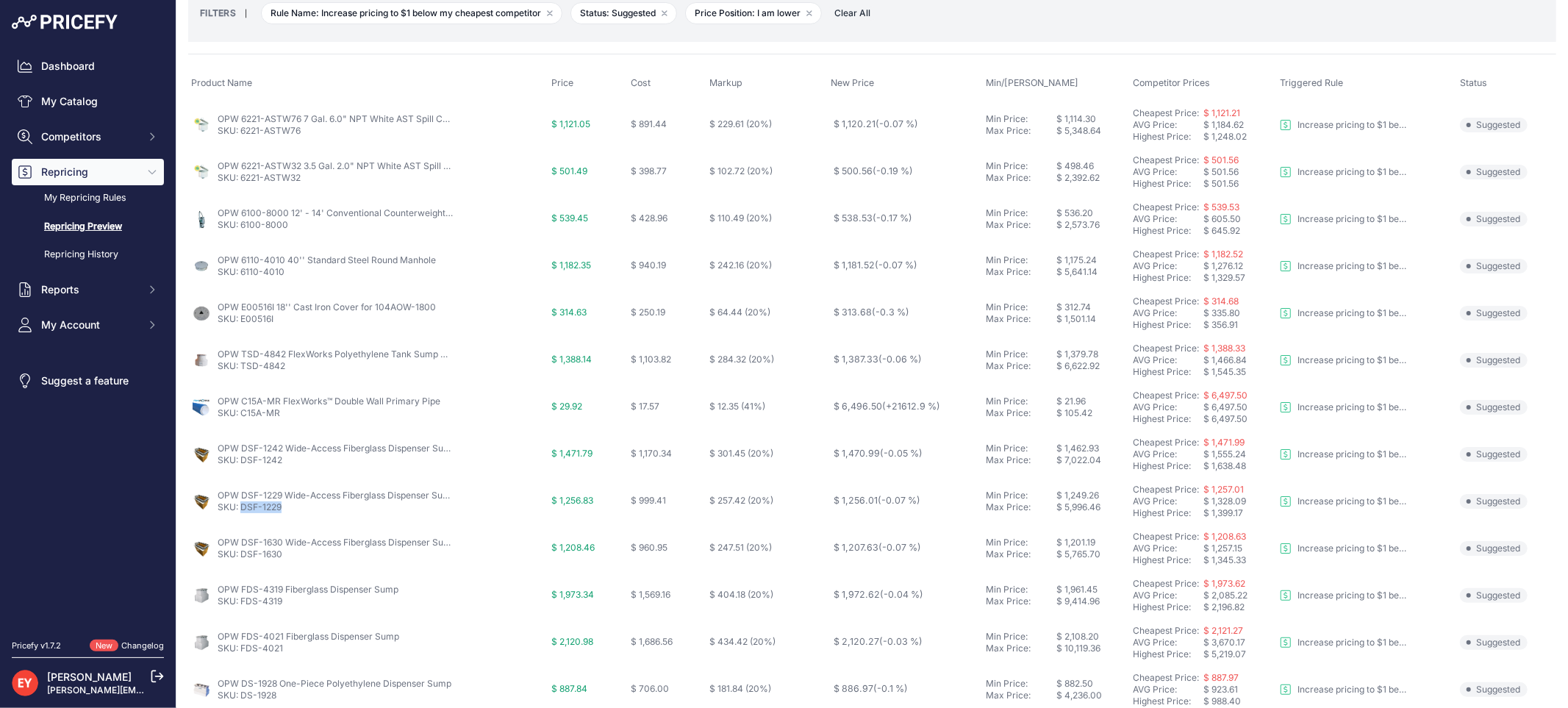
drag, startPoint x: 284, startPoint y: 509, endPoint x: 241, endPoint y: 510, distance: 43.0
click at [241, 510] on p "SKU: DSF-1229" at bounding box center [335, 508] width 236 height 11
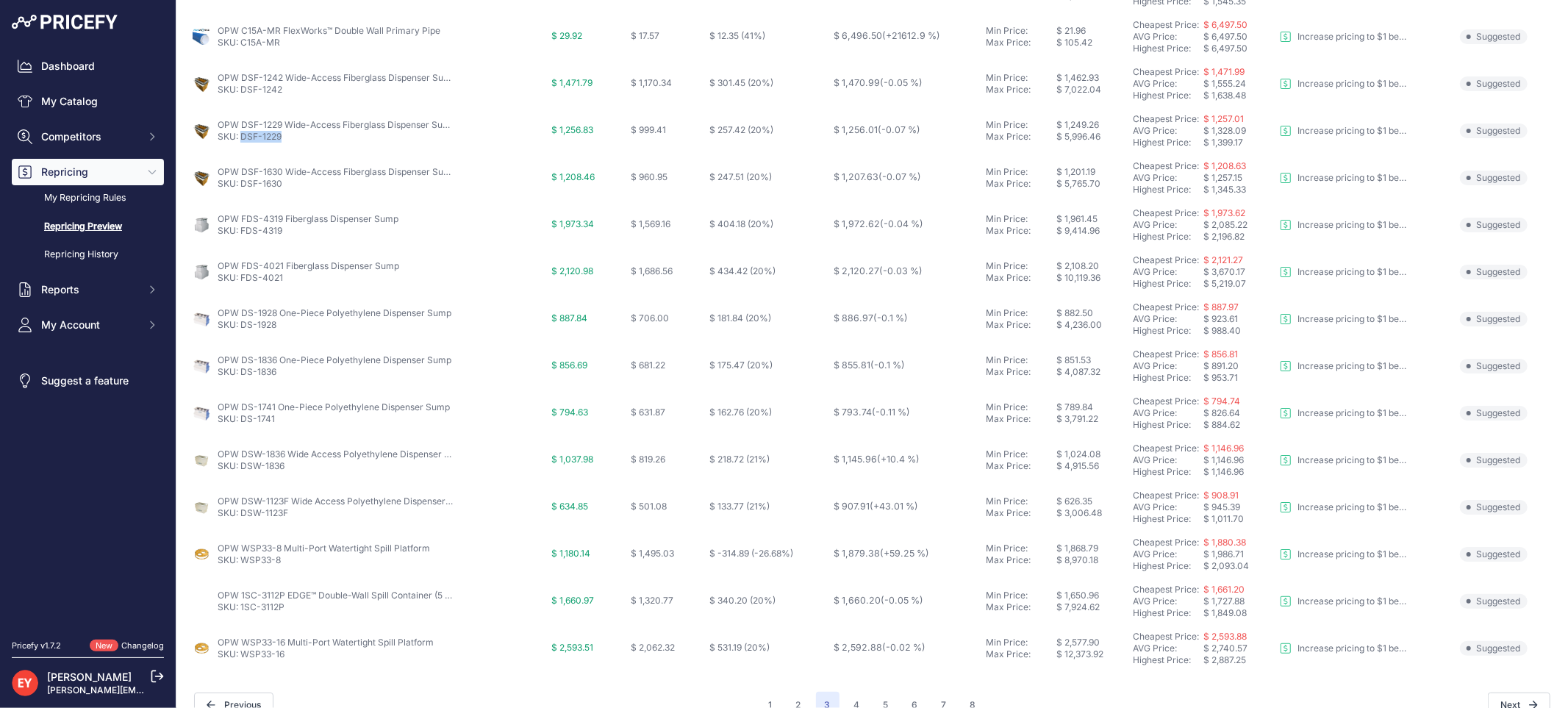
scroll to position [476, 0]
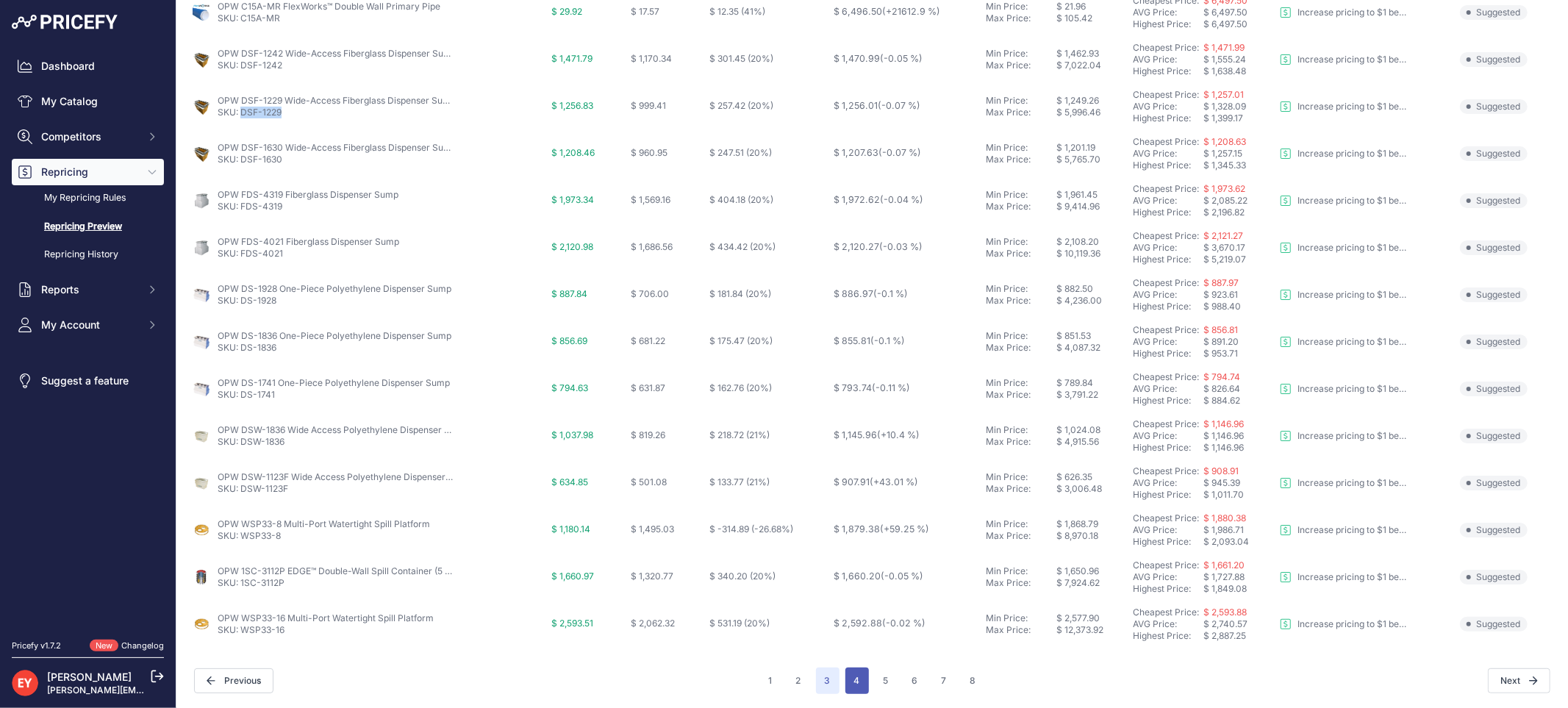
click at [852, 681] on button "4" at bounding box center [856, 681] width 24 height 27
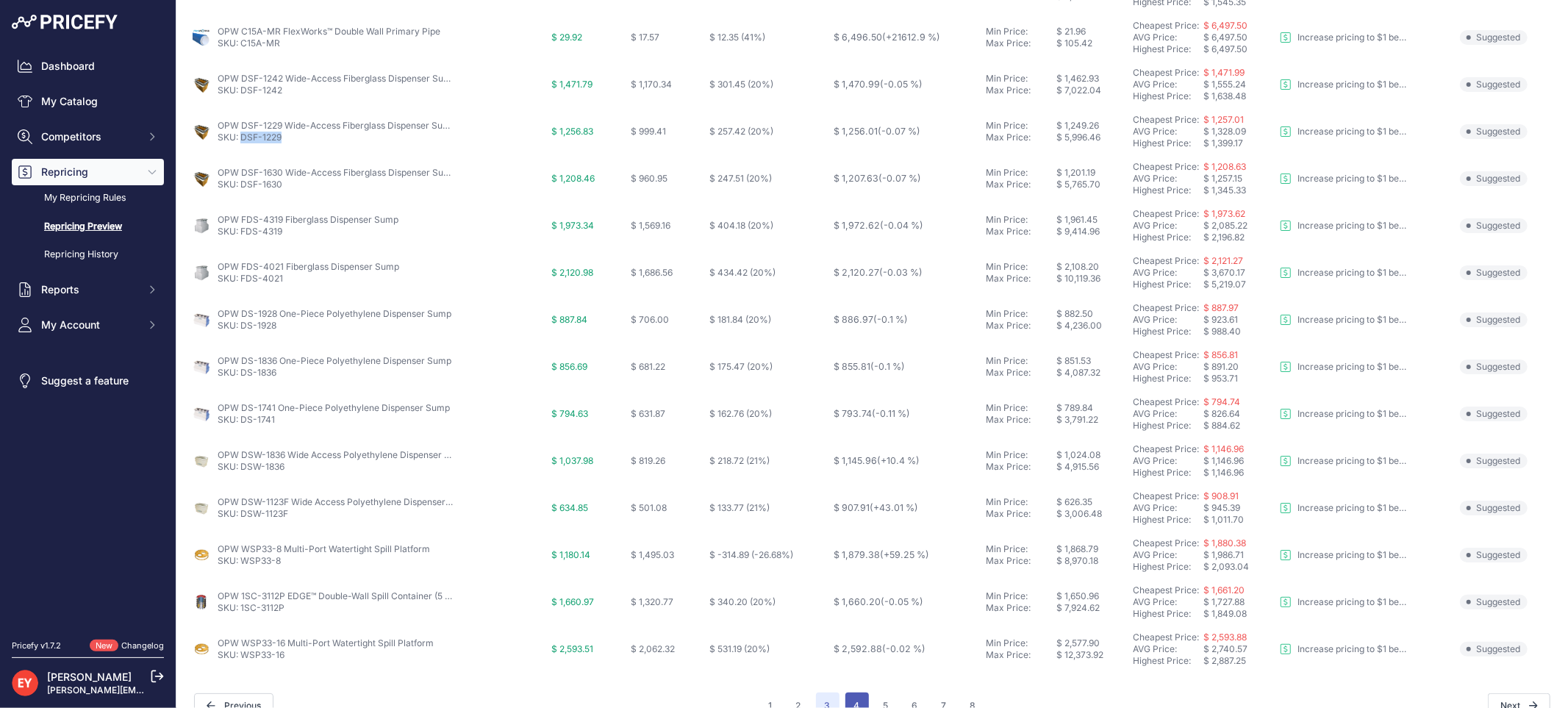
scroll to position [502, 0]
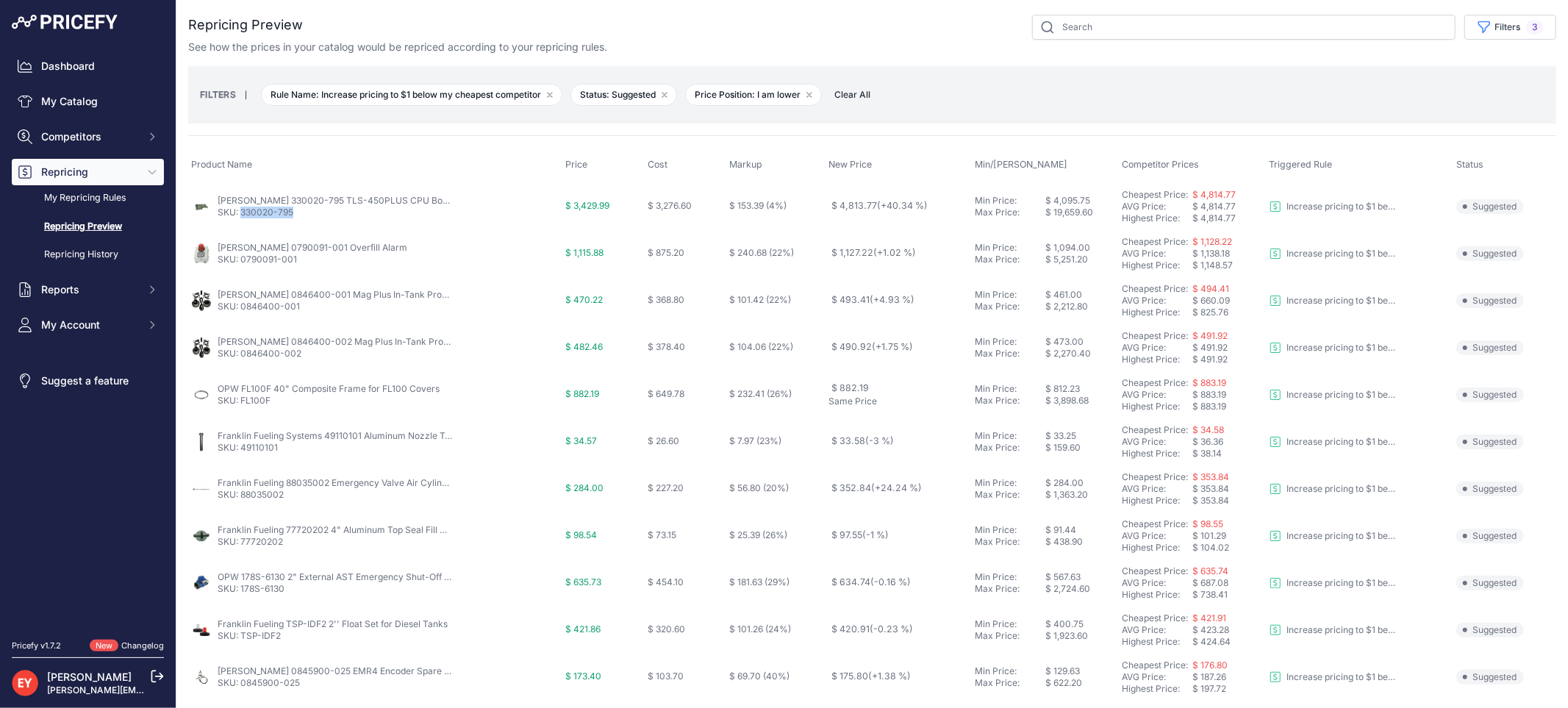
drag, startPoint x: 305, startPoint y: 217, endPoint x: 241, endPoint y: 219, distance: 64.0
click at [241, 219] on td "Veeder-Root 330020-795 TLS-450PLUS CPU Board Kit SKU: 330020-795" at bounding box center [375, 206] width 374 height 48
drag, startPoint x: 299, startPoint y: 262, endPoint x: 240, endPoint y: 267, distance: 59.2
click at [240, 267] on td "Veeder-Root 0790091-001 Overfill Alarm SKU: 0790091-001" at bounding box center [375, 253] width 374 height 47
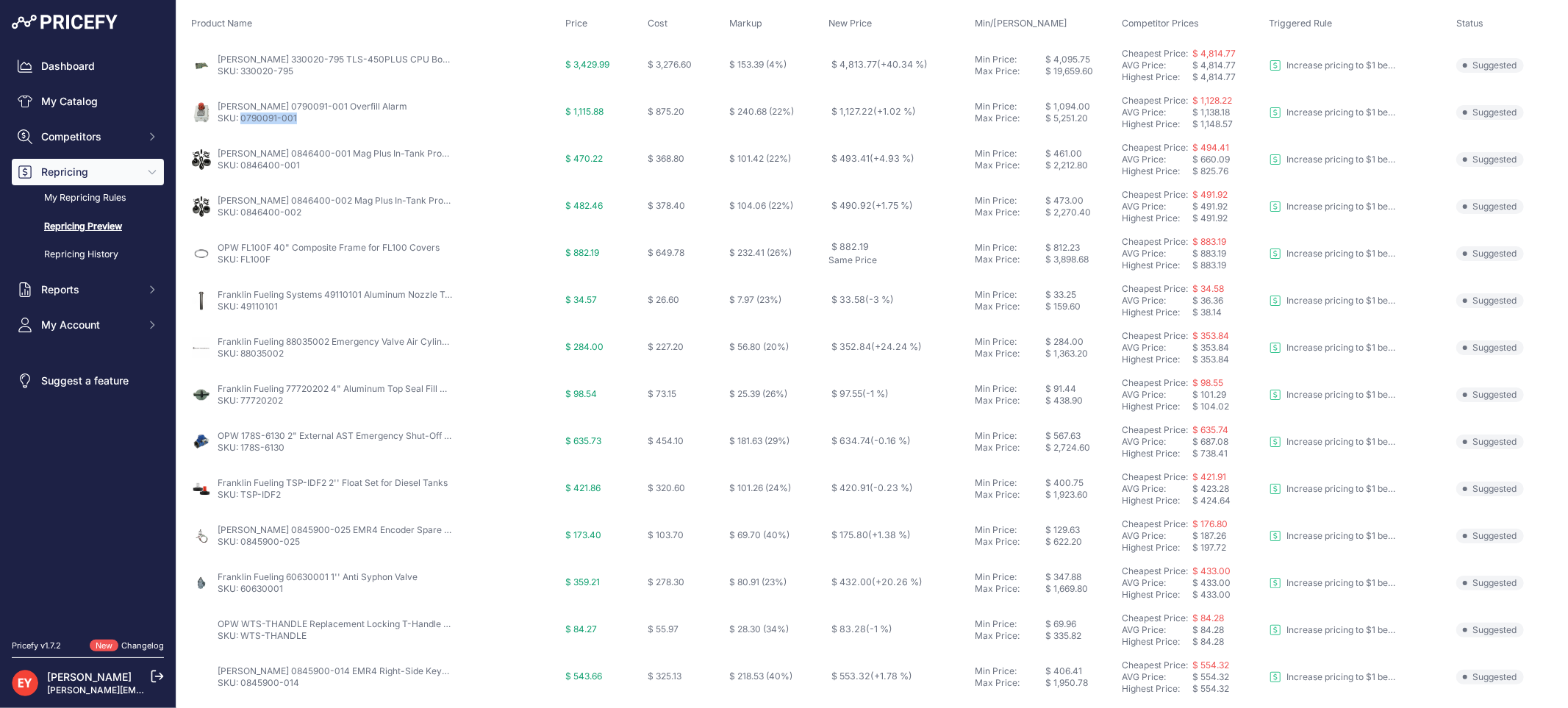
scroll to position [163, 0]
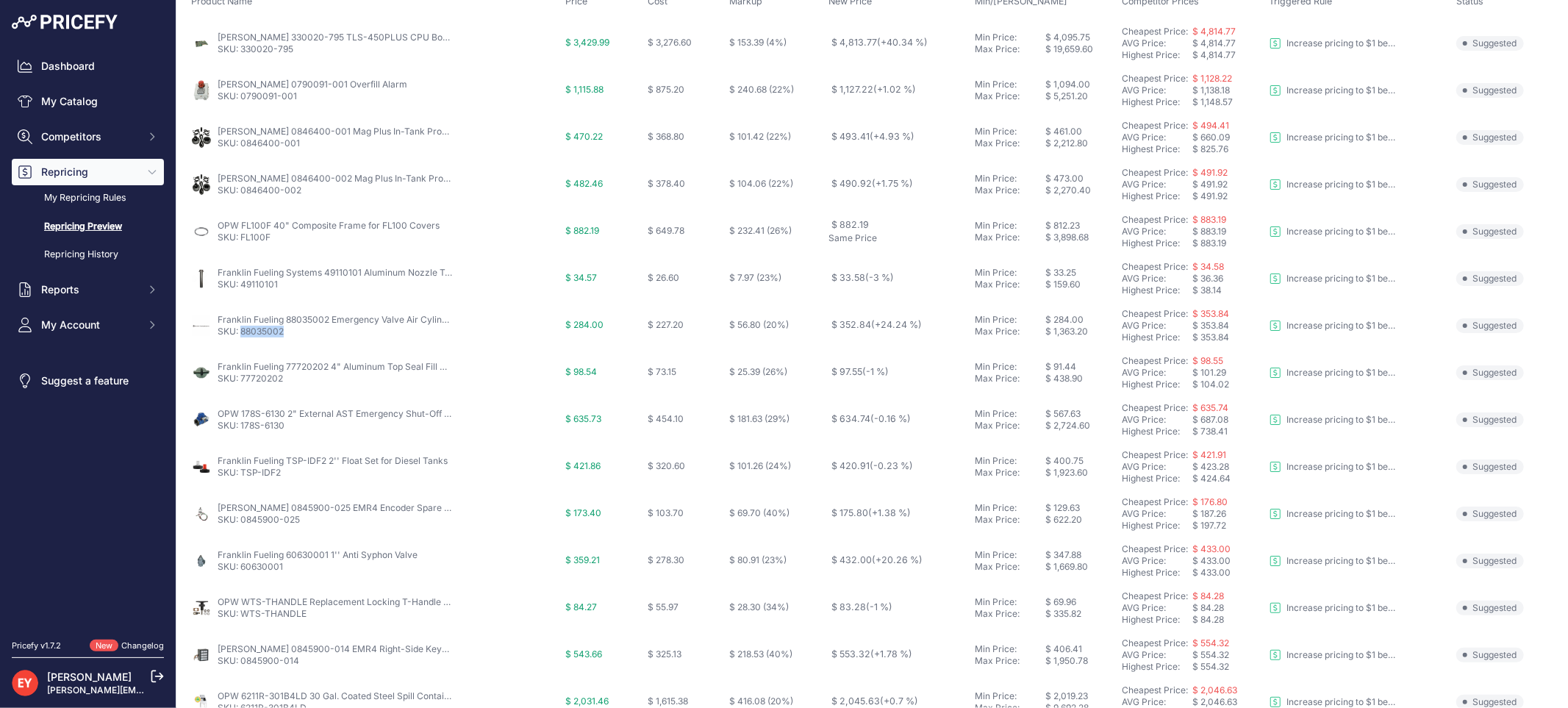
drag, startPoint x: 288, startPoint y: 339, endPoint x: 241, endPoint y: 339, distance: 47.0
click at [241, 339] on td "Franklin Fueling 88035002 Emergency Valve Air Cylinder SKU: 88035002" at bounding box center [375, 325] width 374 height 47
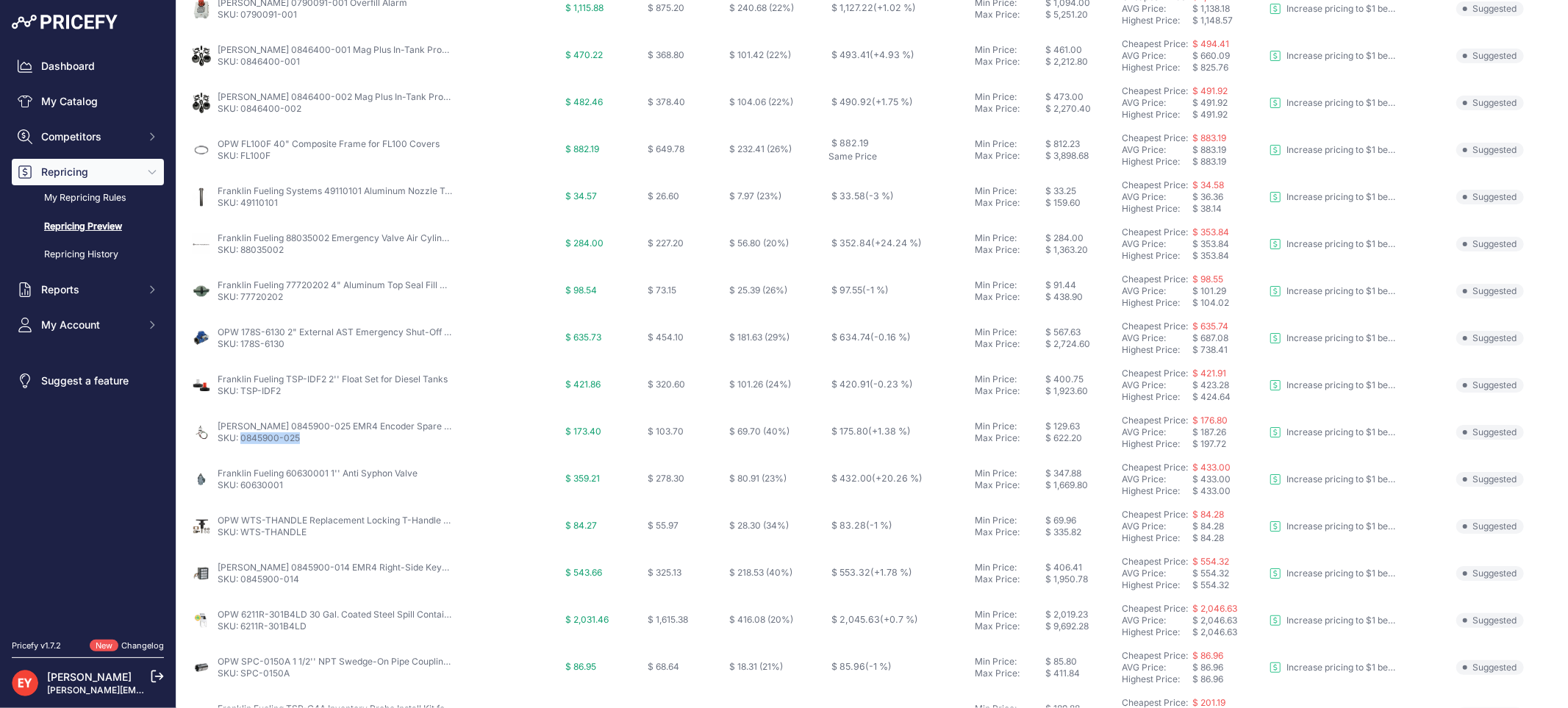
drag, startPoint x: 294, startPoint y: 445, endPoint x: 241, endPoint y: 445, distance: 53.0
click at [241, 445] on td "Veeder-Root 0845900-025 EMR4 Encoder Spare Kit SKU: 0845900-025" at bounding box center [375, 432] width 374 height 47
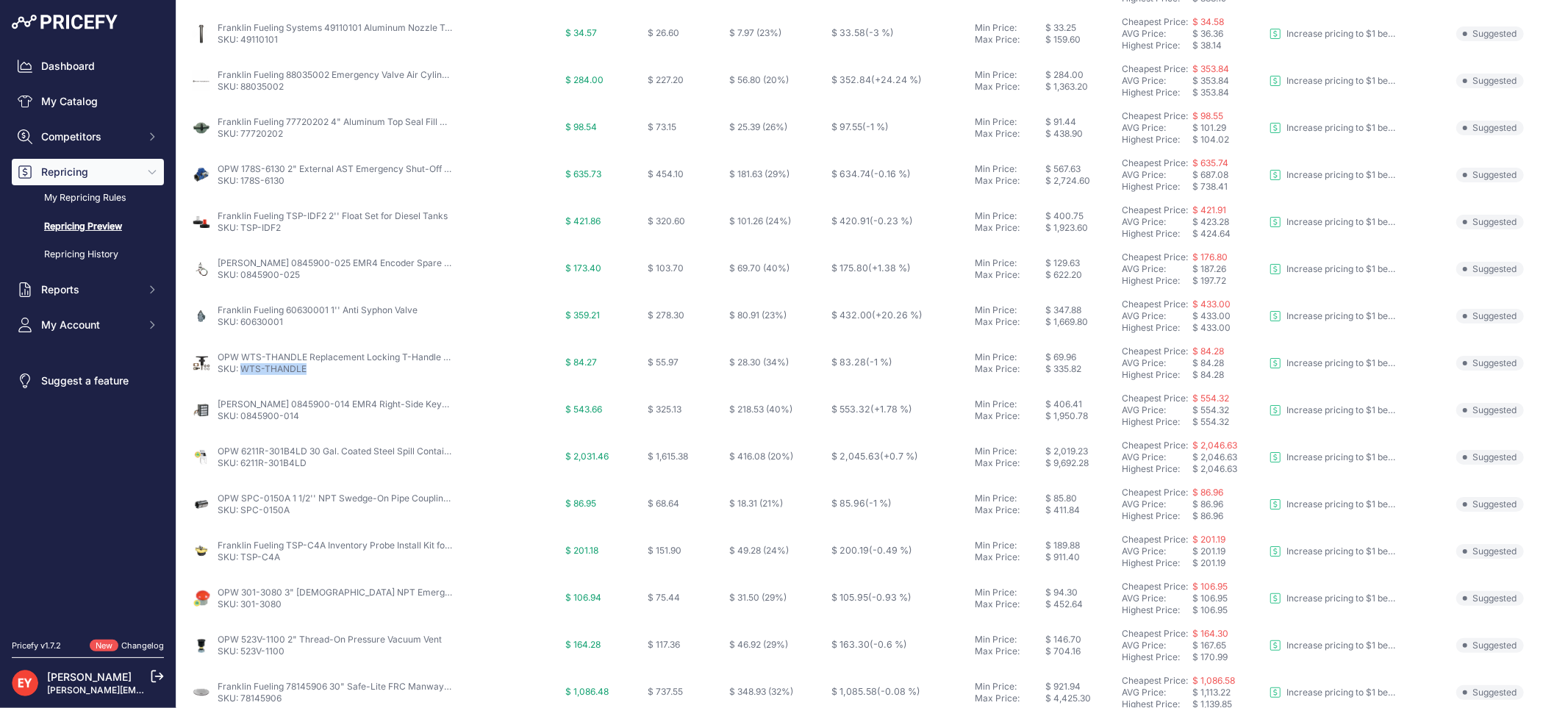
drag, startPoint x: 314, startPoint y: 379, endPoint x: 240, endPoint y: 377, distance: 74.0
click at [240, 377] on td "OPW WTS-THANDLE Replacement Locking T-Handle Mechanism for Sump Lids SKU: WTS-T…" at bounding box center [375, 363] width 374 height 47
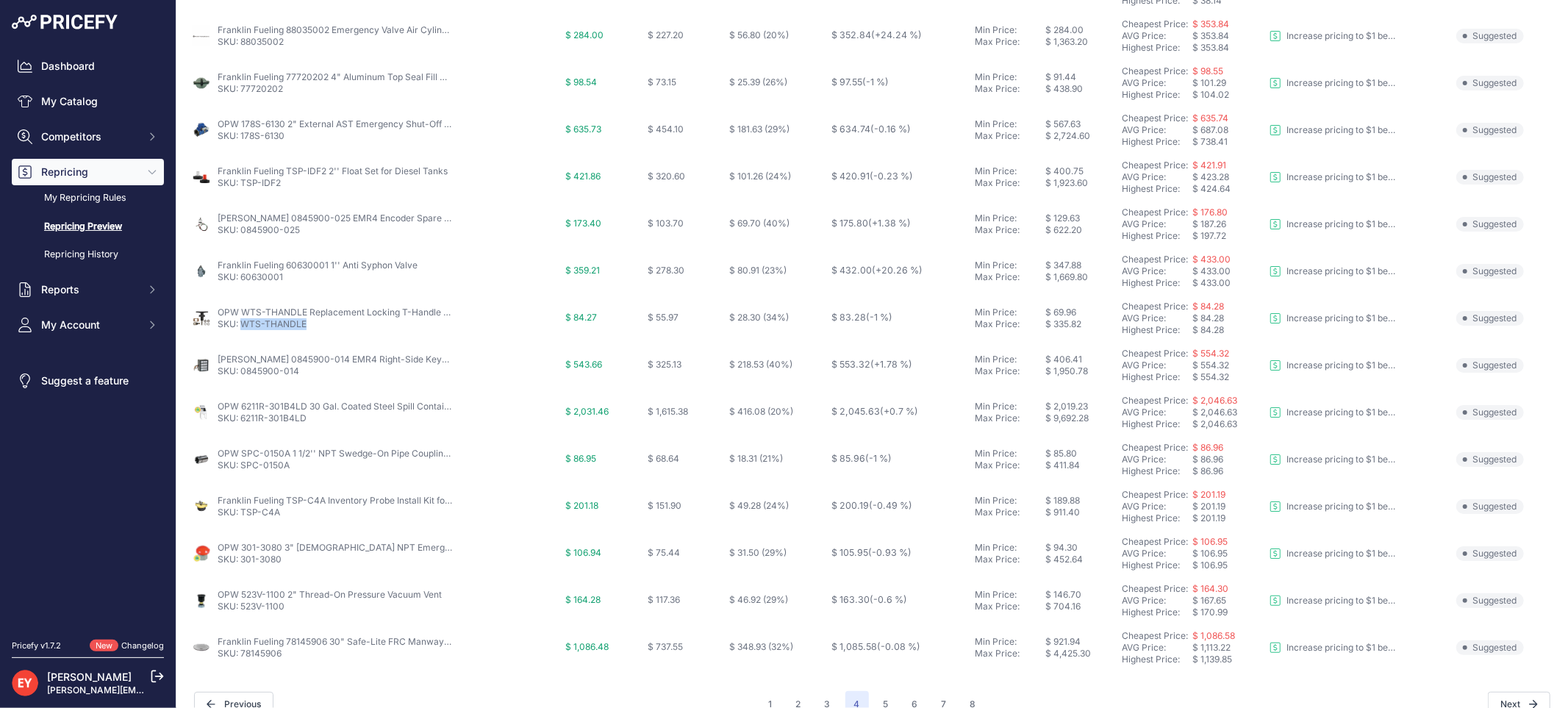
scroll to position [476, 0]
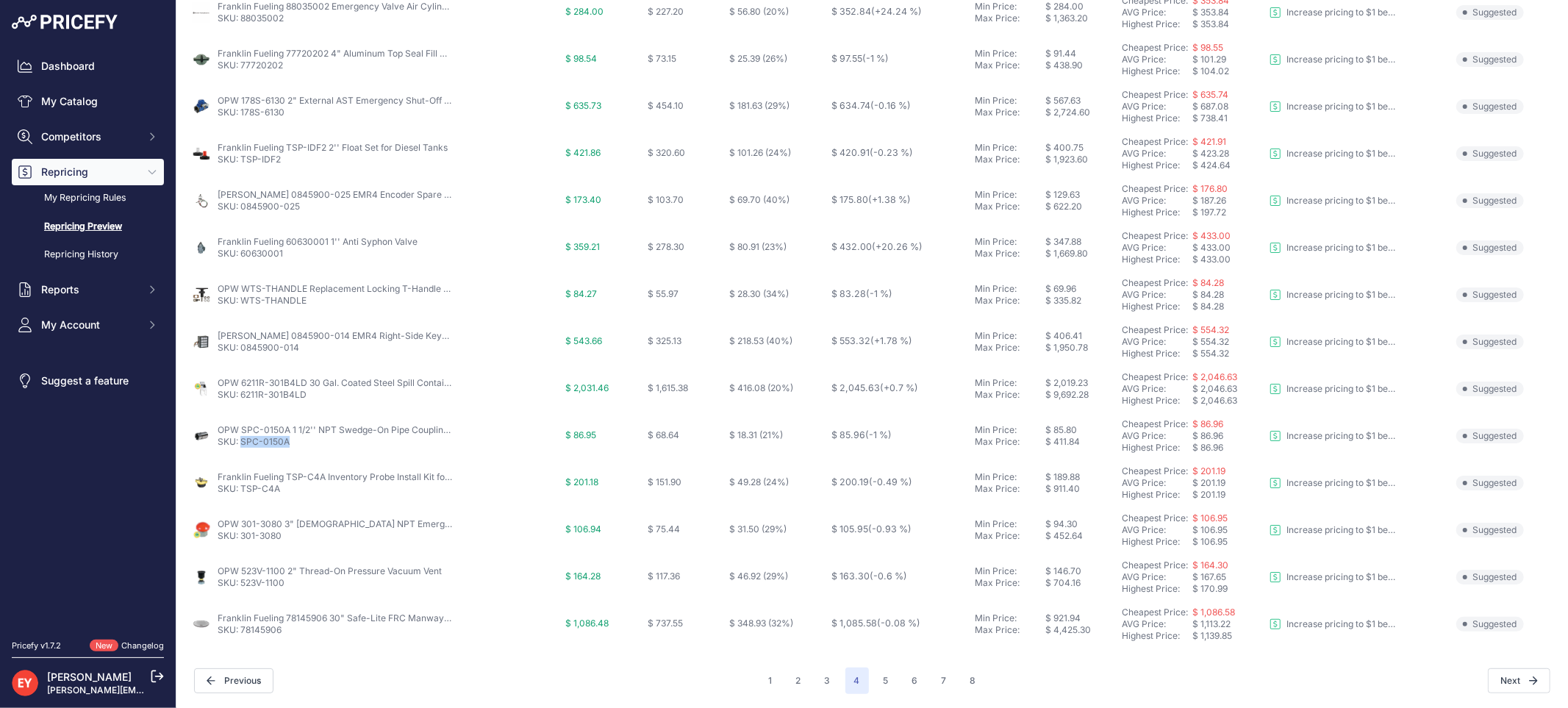
drag, startPoint x: 291, startPoint y: 447, endPoint x: 240, endPoint y: 448, distance: 51.0
click at [240, 448] on td "OPW SPC-0150A 1 1/2'' NPT Swedge-On Pipe Coupling w/ Flat Gasket SKU: SPC-0150A" at bounding box center [375, 435] width 374 height 47
click at [847, 680] on span "4" at bounding box center [856, 681] width 24 height 27
click at [875, 675] on button "5" at bounding box center [886, 681] width 23 height 27
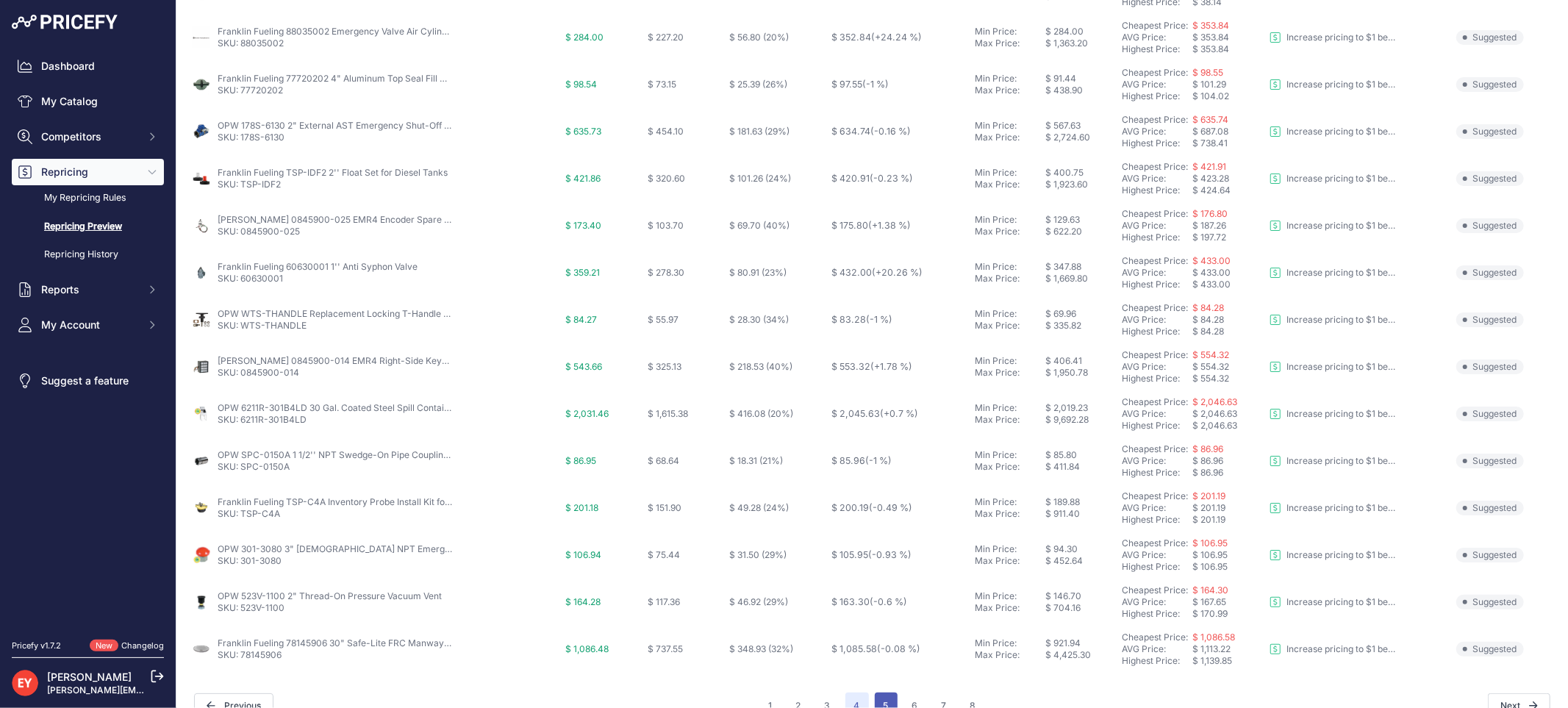
scroll to position [502, 0]
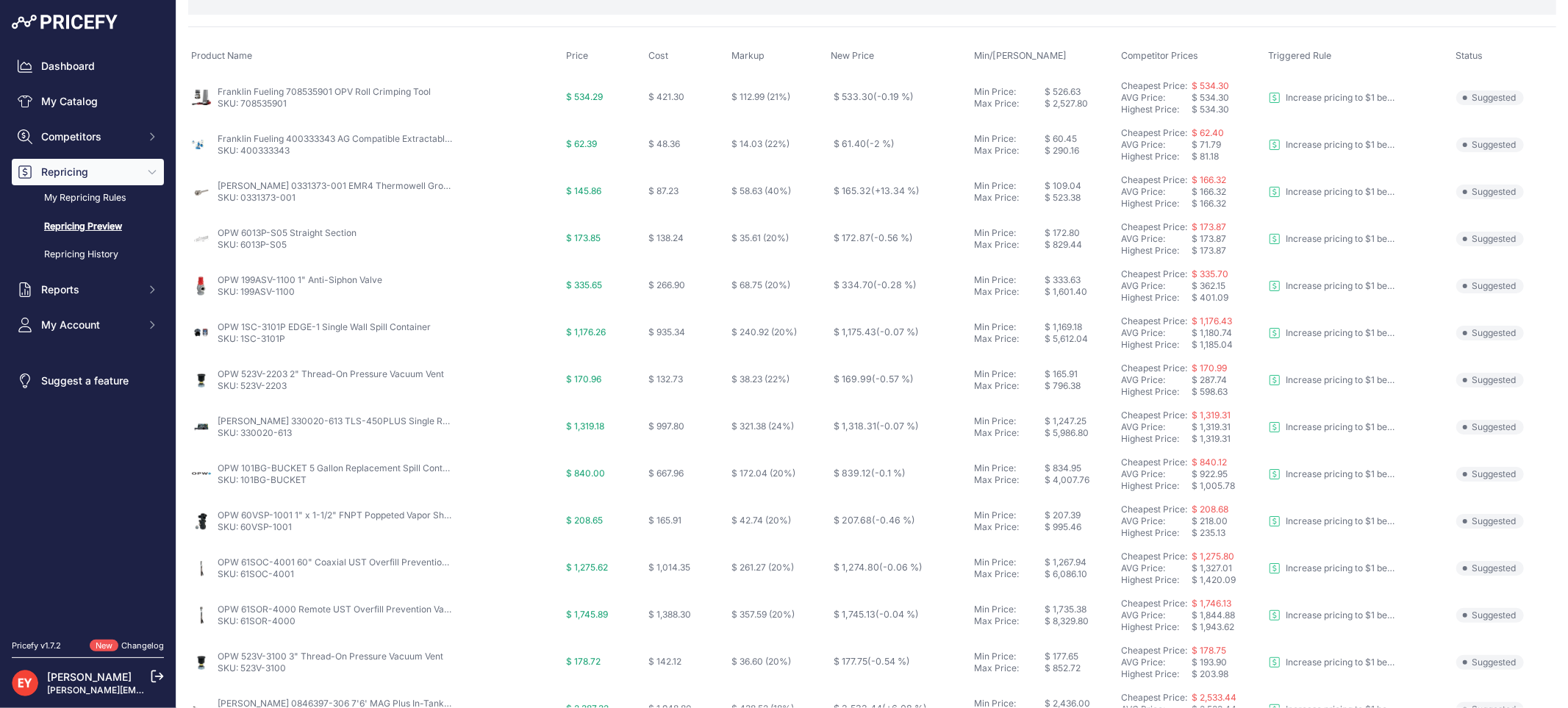
scroll to position [69, 0]
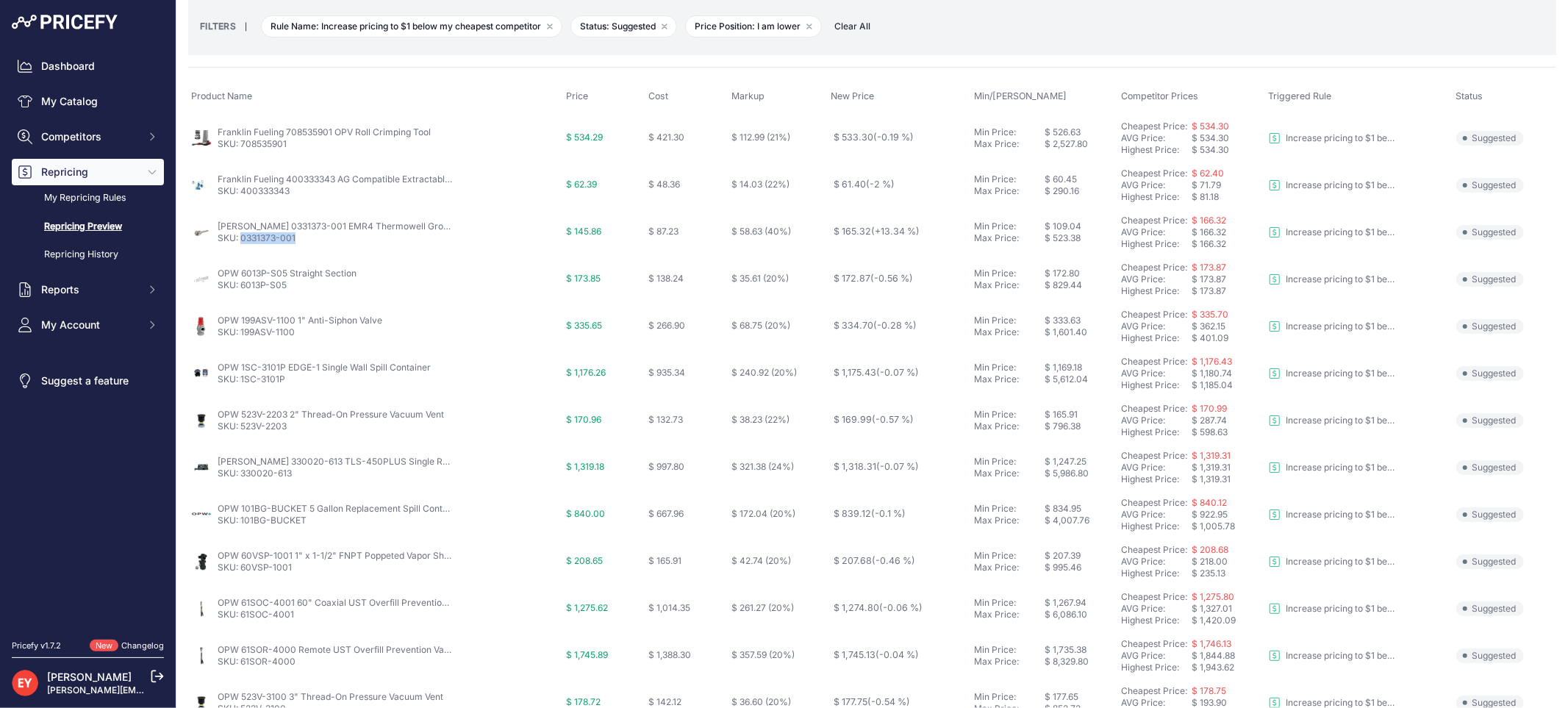
drag, startPoint x: 301, startPoint y: 244, endPoint x: 240, endPoint y: 246, distance: 61.0
click at [240, 246] on td "Veeder-Root 0331373-001 EMR4 Thermowell Group (350 PSI Working Pressure) SKU: 0…" at bounding box center [375, 232] width 375 height 47
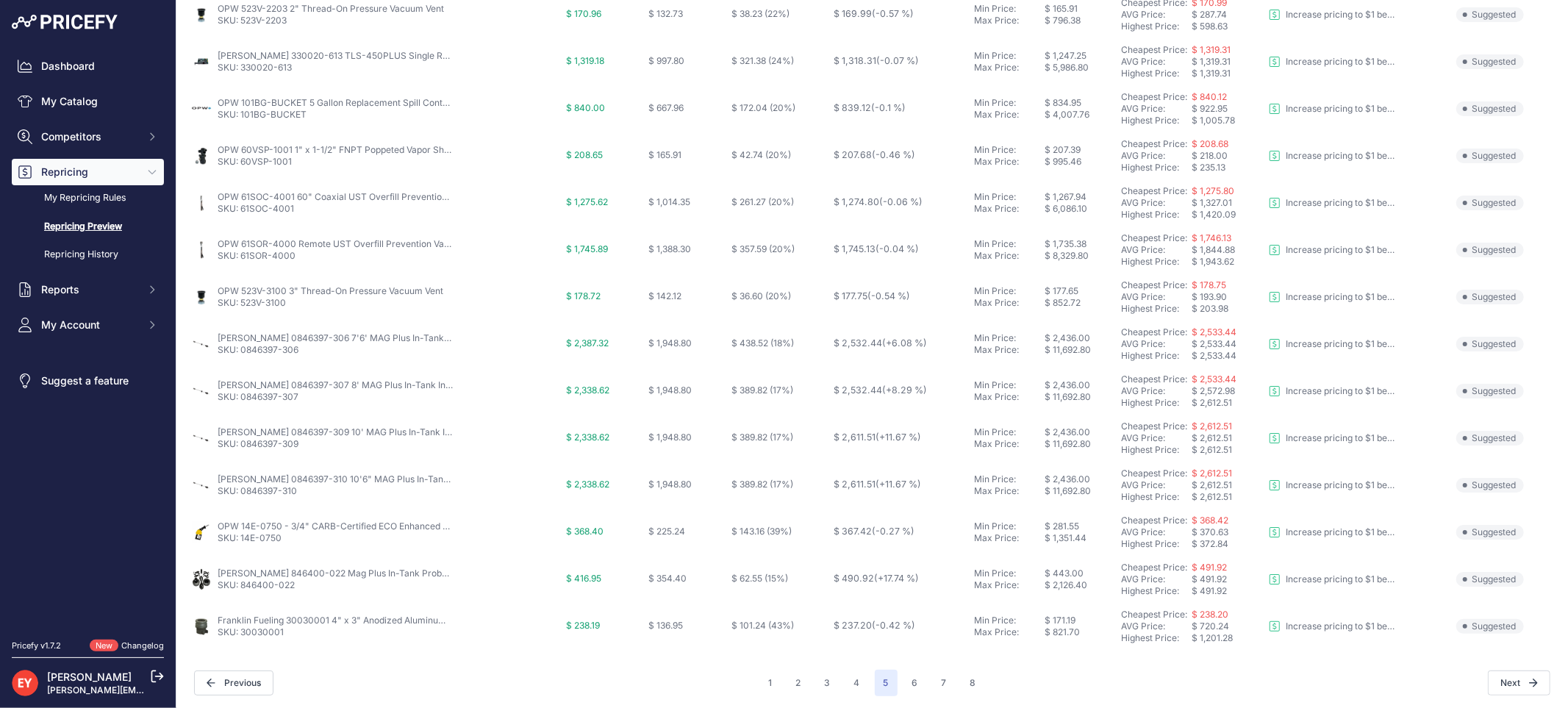
scroll to position [476, 0]
click at [909, 685] on button "6" at bounding box center [915, 681] width 24 height 27
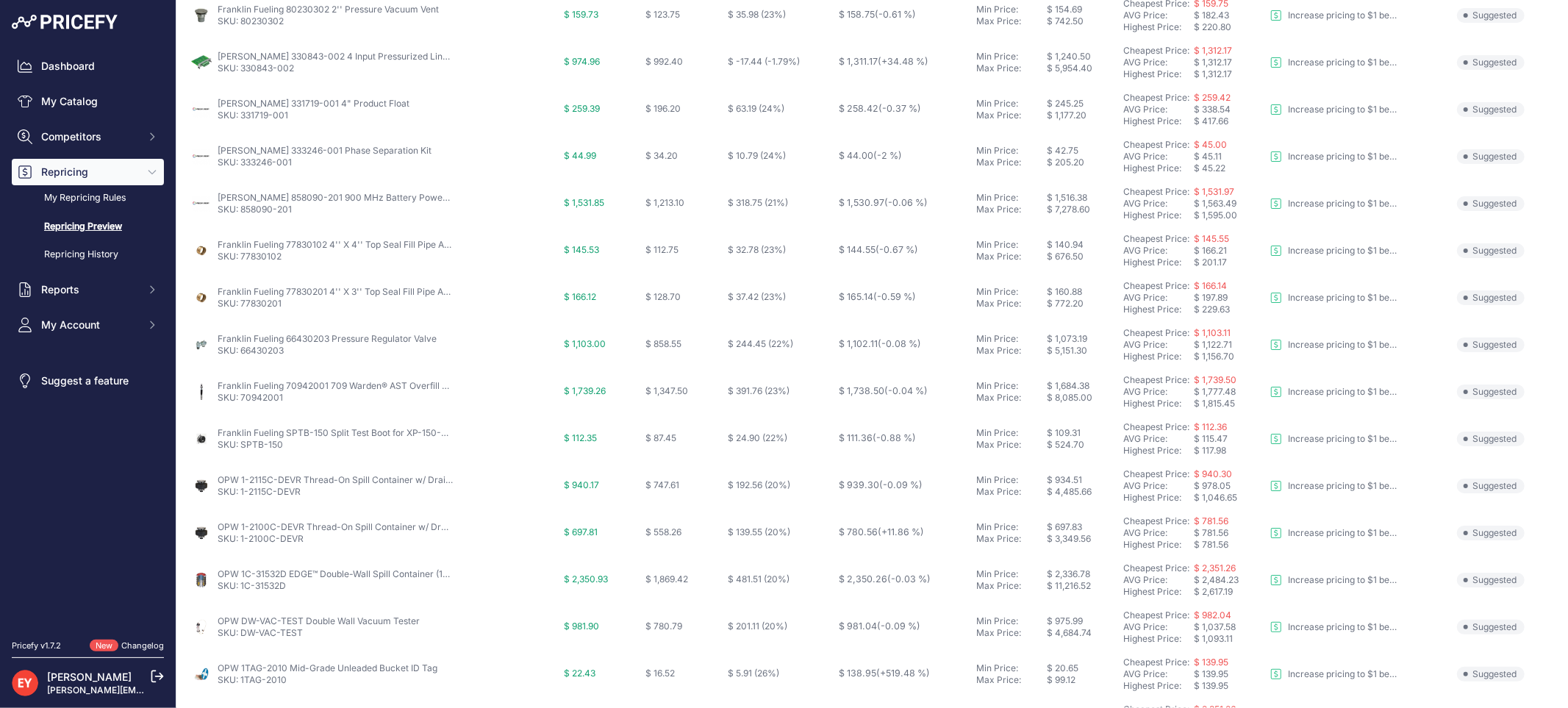
scroll to position [408, 0]
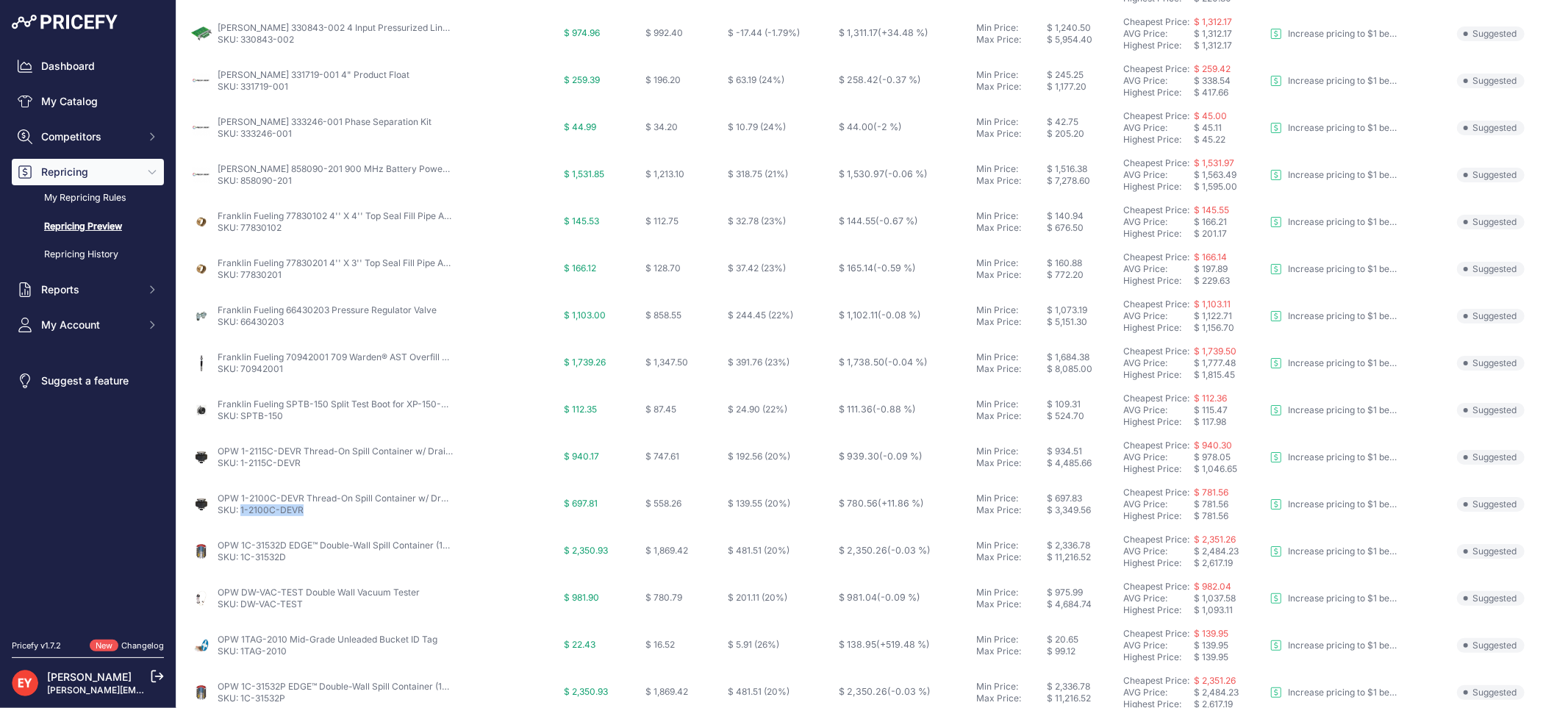
drag, startPoint x: 312, startPoint y: 521, endPoint x: 239, endPoint y: 517, distance: 73.1
click at [239, 517] on td "OPW 1-2100C-DEVR Thread-On Spill Container w/ Drain Valve (5 Gal) SKU: 1-2100C-…" at bounding box center [374, 504] width 373 height 47
drag, startPoint x: 198, startPoint y: 704, endPoint x: 207, endPoint y: 669, distance: 36.1
click at [175, 677] on div "Dashboard My Catalog Competitors Competitors Monitored URLs Repricing My Repric…" at bounding box center [88, 354] width 176 height 708
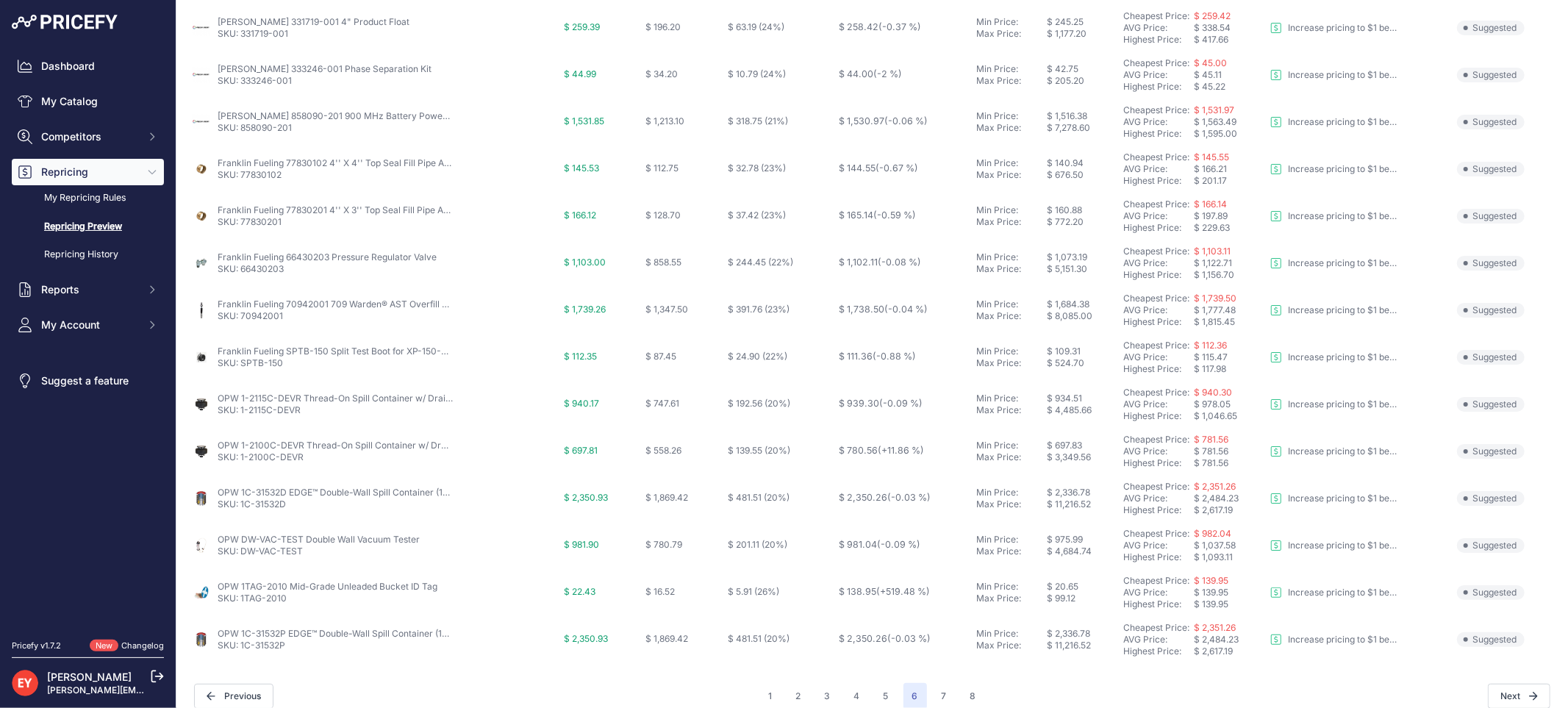
scroll to position [476, 0]
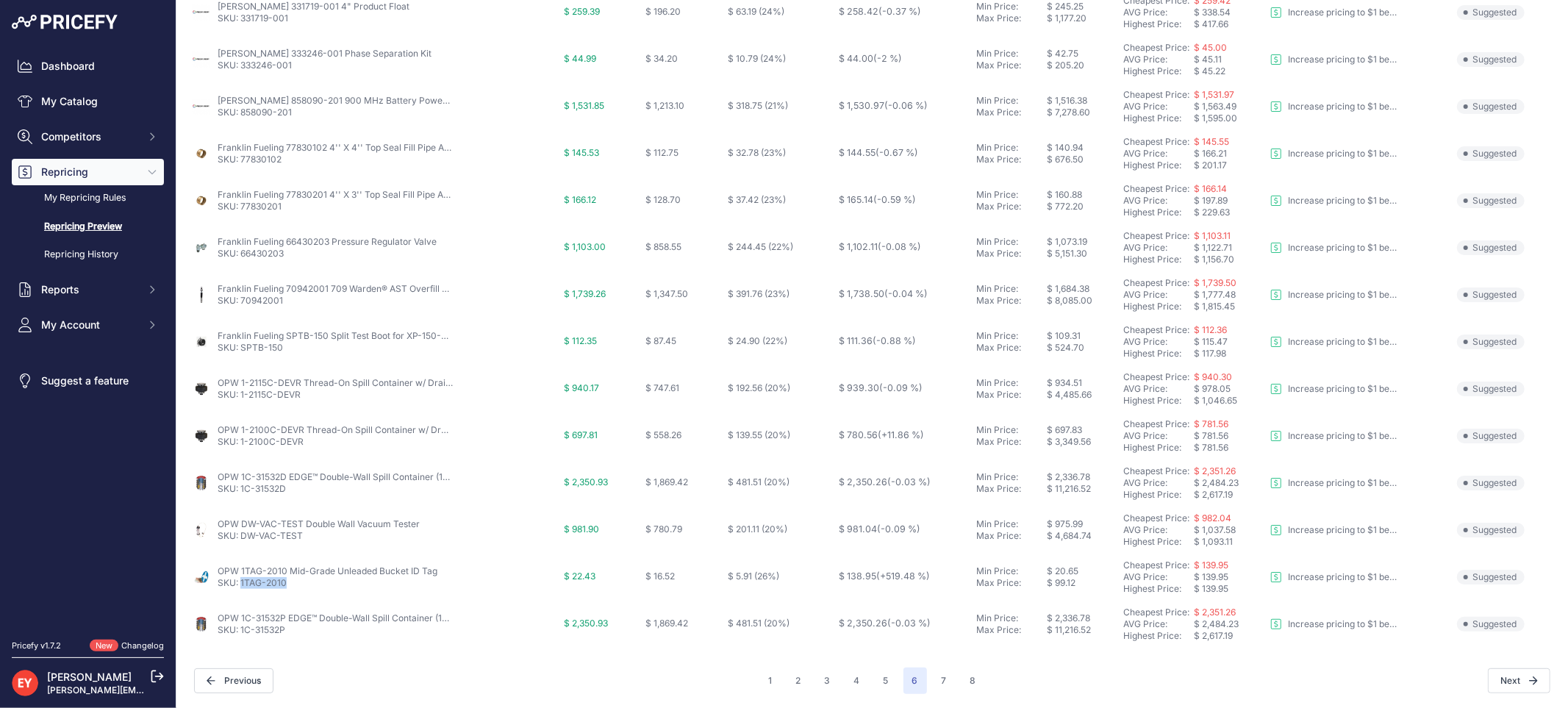
drag, startPoint x: 289, startPoint y: 583, endPoint x: 240, endPoint y: 589, distance: 49.4
click at [240, 589] on p "SKU: 1TAG-2010" at bounding box center [327, 583] width 219 height 11
click at [941, 670] on button "7" at bounding box center [944, 681] width 23 height 27
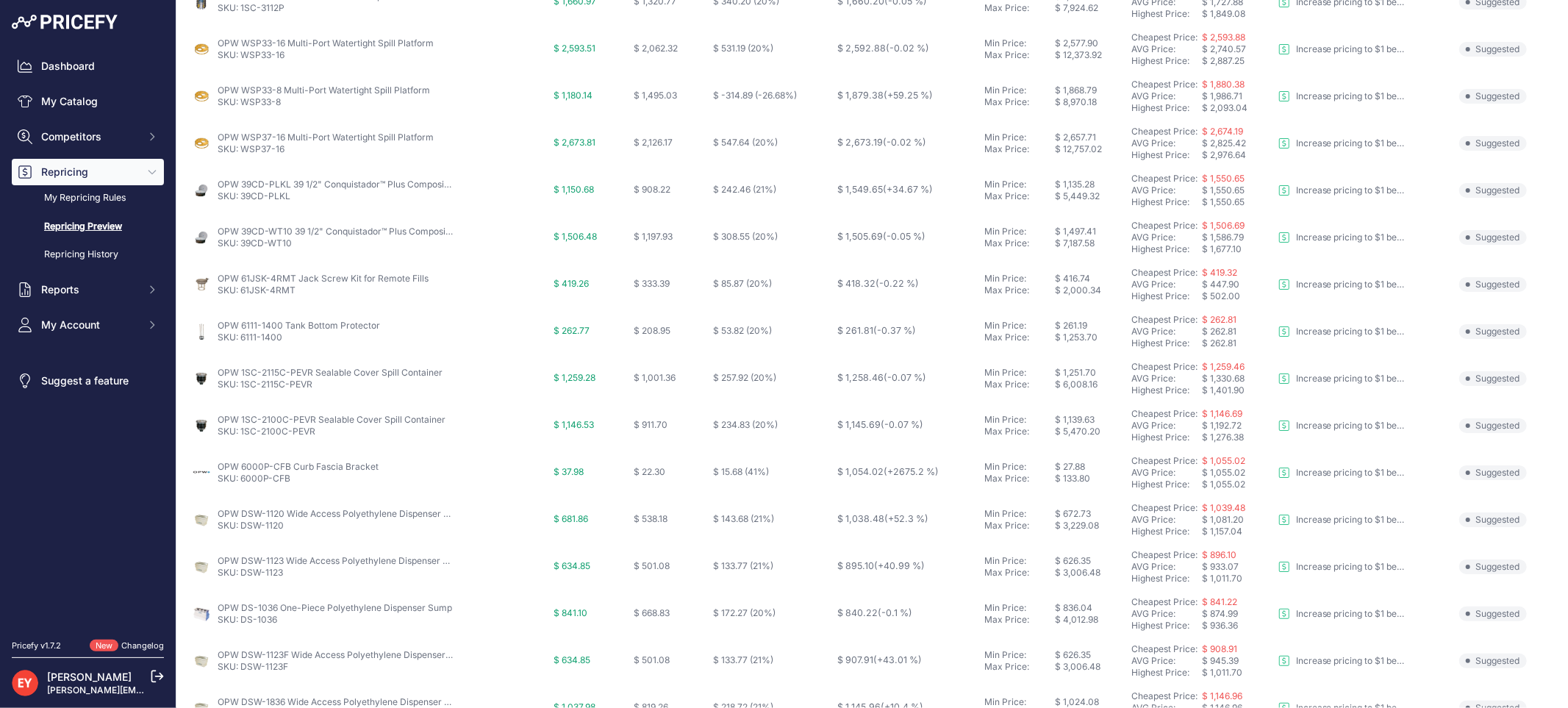
scroll to position [245, 0]
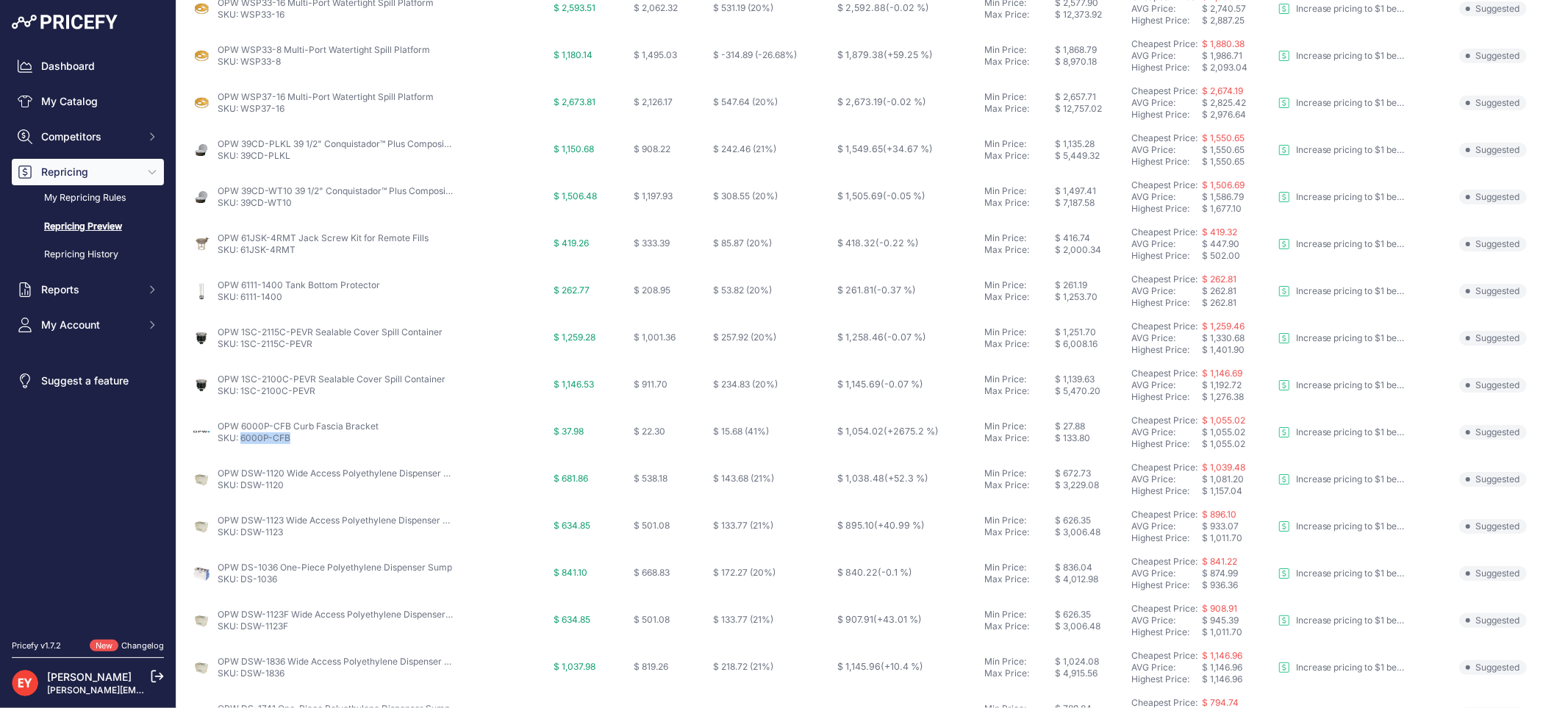
drag, startPoint x: 297, startPoint y: 446, endPoint x: 241, endPoint y: 437, distance: 56.7
click at [241, 437] on td "OPW 6000P-CFB Curb Fascia Bracket SKU: 6000P-CFB" at bounding box center [369, 432] width 362 height 47
click at [241, 437] on link "SKU: 6000P-CFB" at bounding box center [254, 438] width 72 height 11
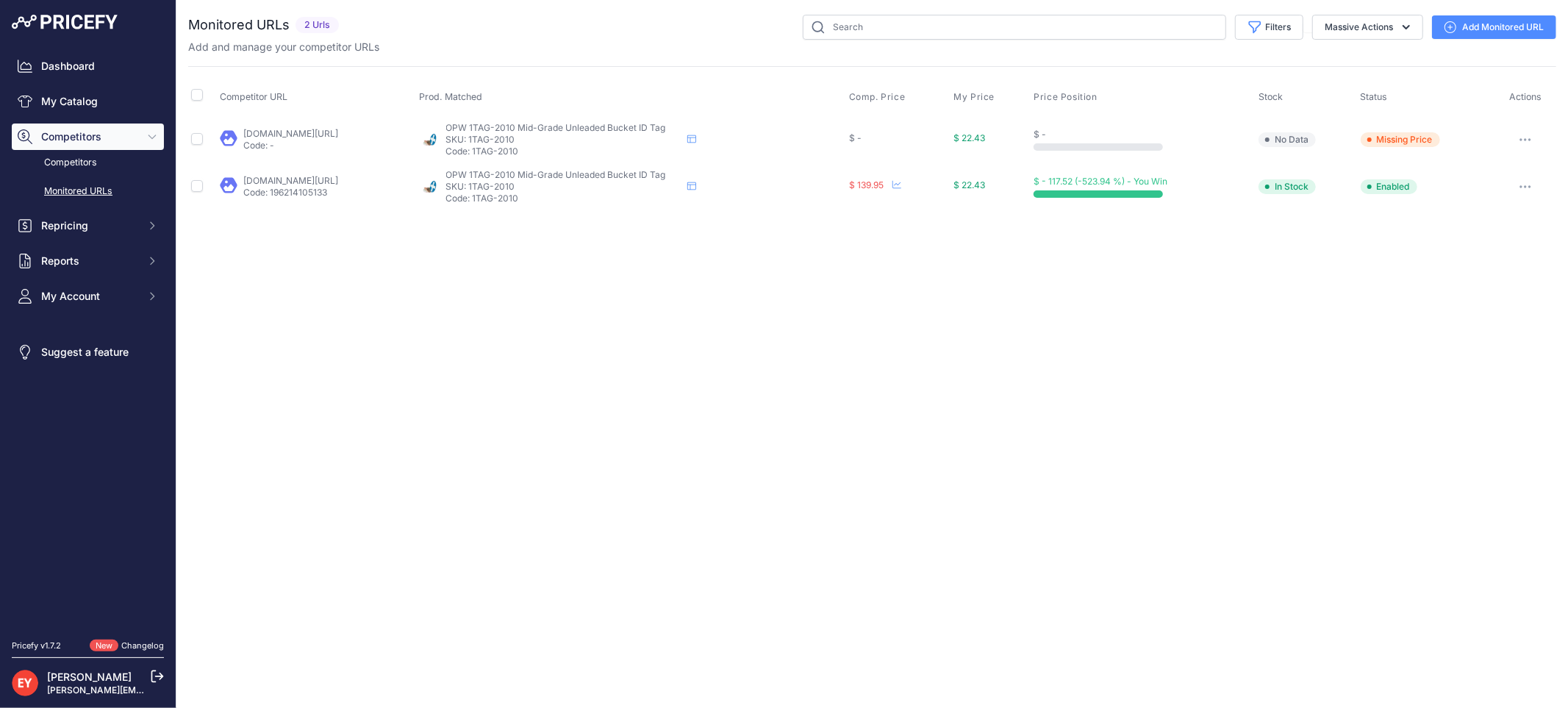
click at [320, 179] on link "[DOMAIN_NAME][URL]" at bounding box center [290, 180] width 94 height 11
click at [864, 378] on div "Close You are not connected to the internet." at bounding box center [872, 354] width 1392 height 708
click at [296, 178] on link "[DOMAIN_NAME][URL]" at bounding box center [290, 180] width 94 height 11
click at [1471, 25] on link "Add Monitored URL" at bounding box center [1494, 27] width 124 height 24
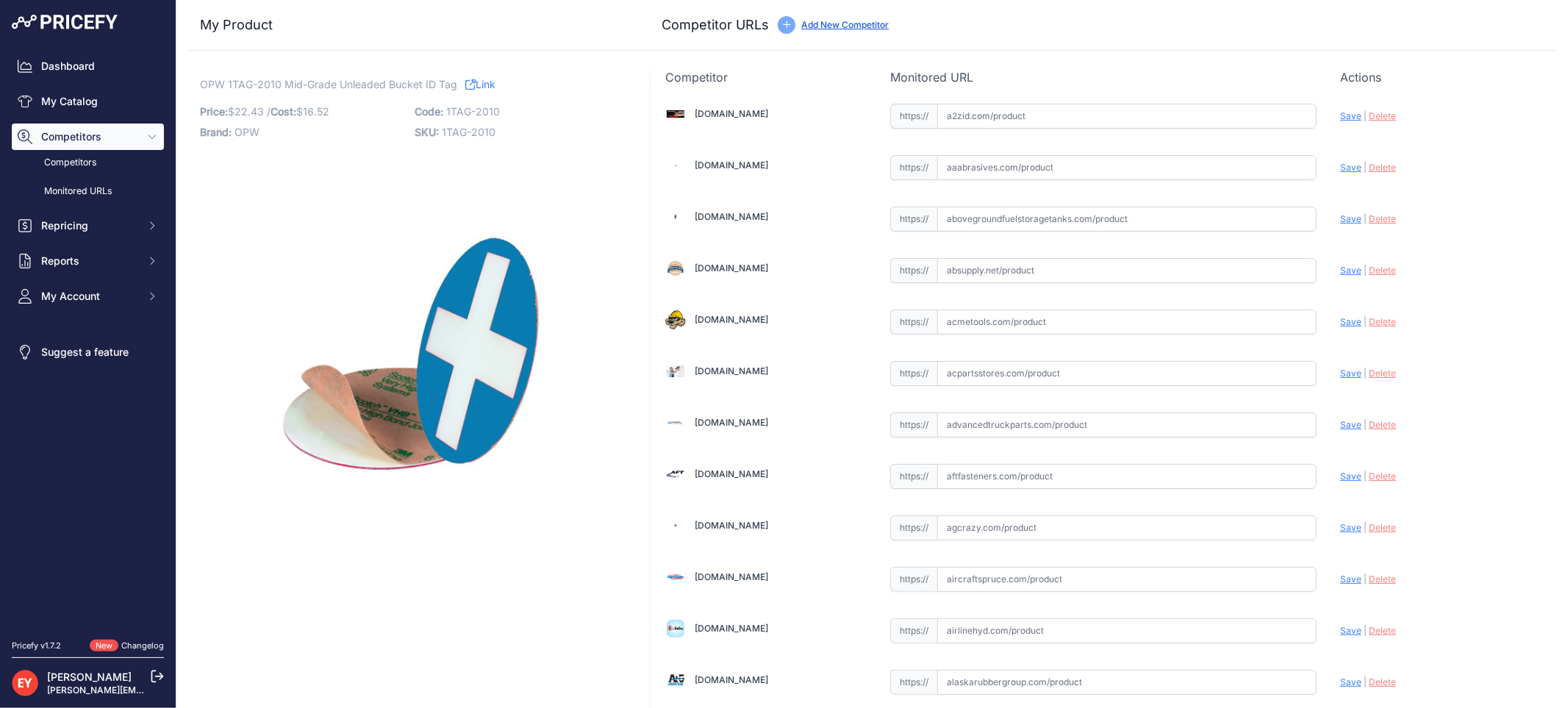
scroll to position [4663, 0]
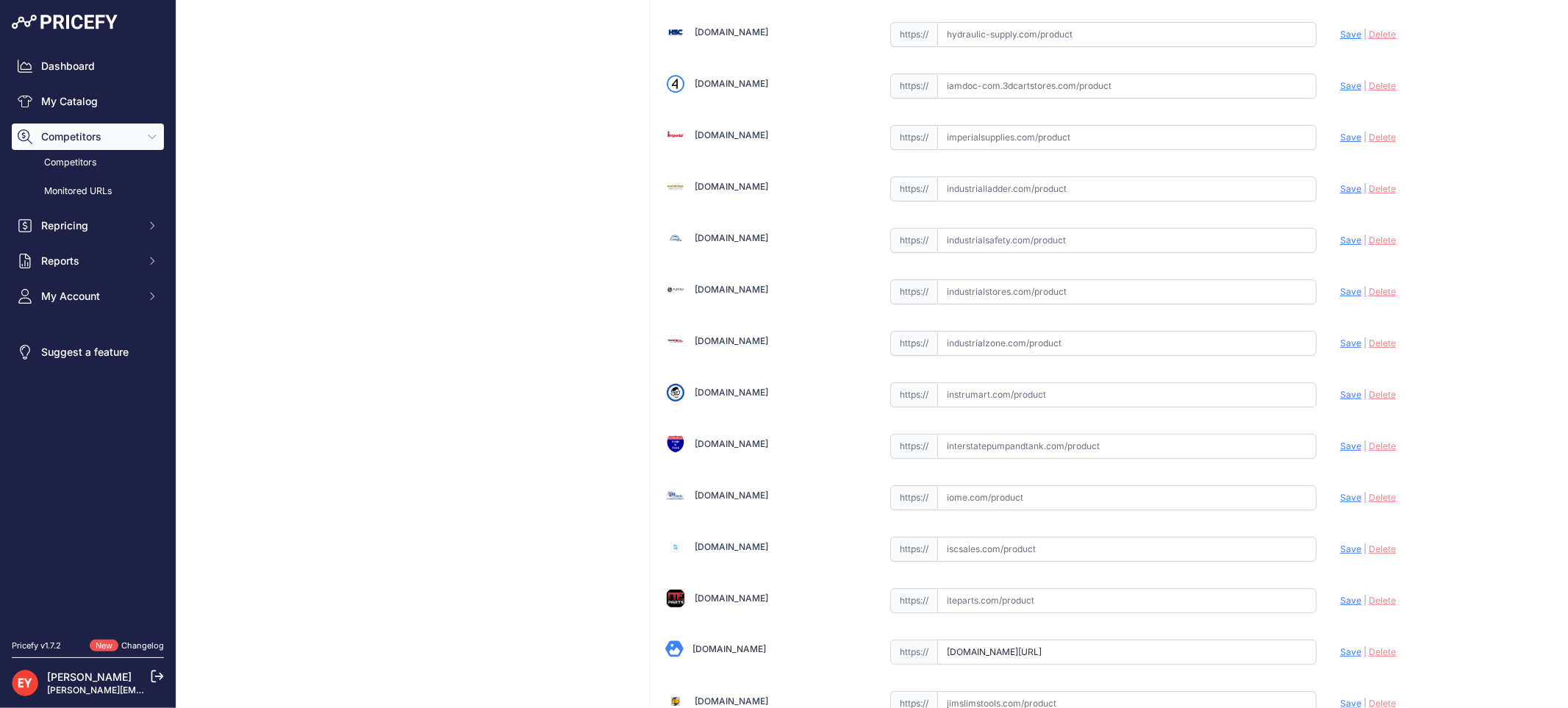
click at [986, 348] on input "text" at bounding box center [1127, 344] width 380 height 25
paste input "https://www.industrialzone.com/328202-opw-1tag-2010.html?srsltid=AfmBOopruaxaPX…"
click at [1340, 348] on span "Save" at bounding box center [1351, 344] width 21 height 11
type input "https://www.industrialzone.com/328202-opw-1tag-2010.html?prirule_jdsnikfkfjsd=3…"
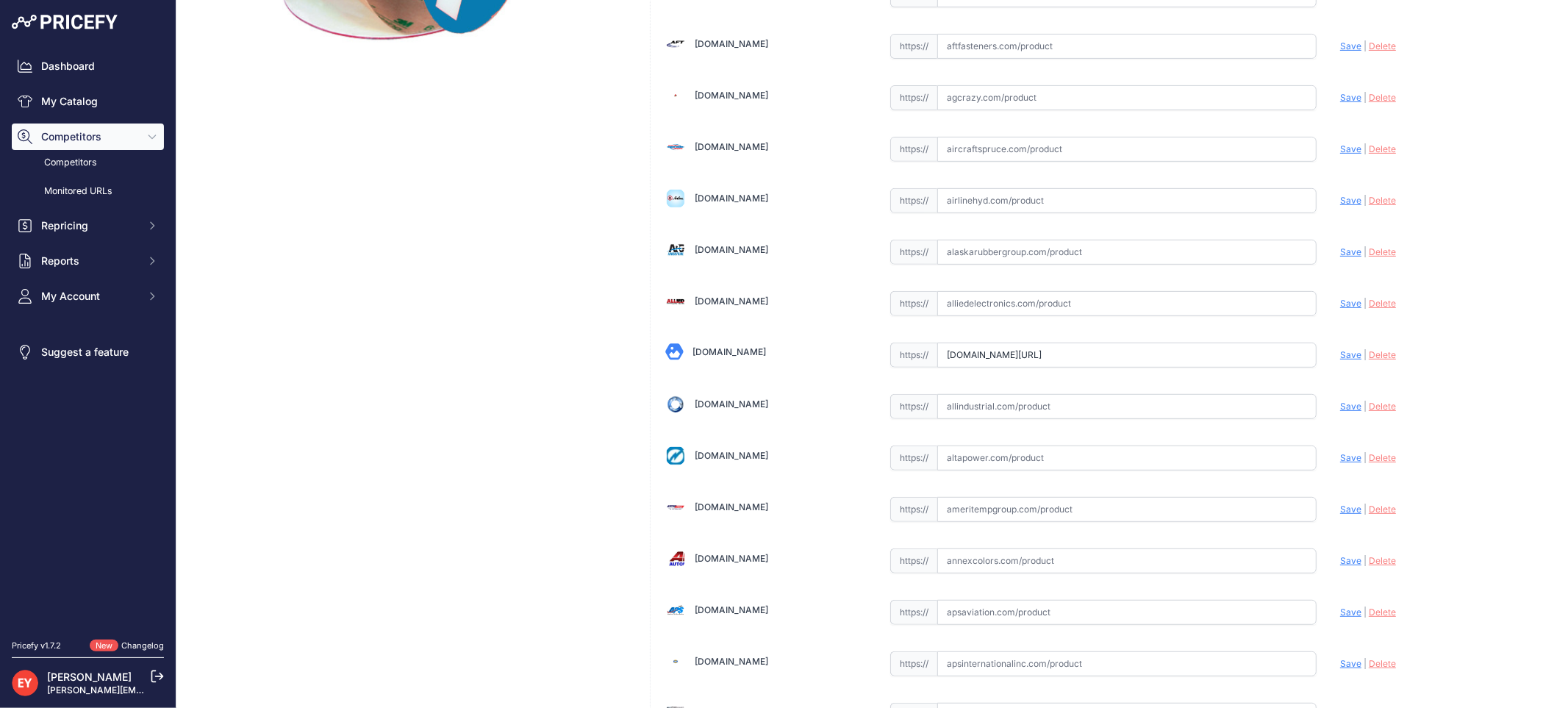
scroll to position [0, 163]
drag, startPoint x: 941, startPoint y: 362, endPoint x: 1365, endPoint y: 435, distance: 430.2
paste input "https://alliedoilequipment.com/shop/opw-fueling-components/1tag-2010-midgrade-u…"
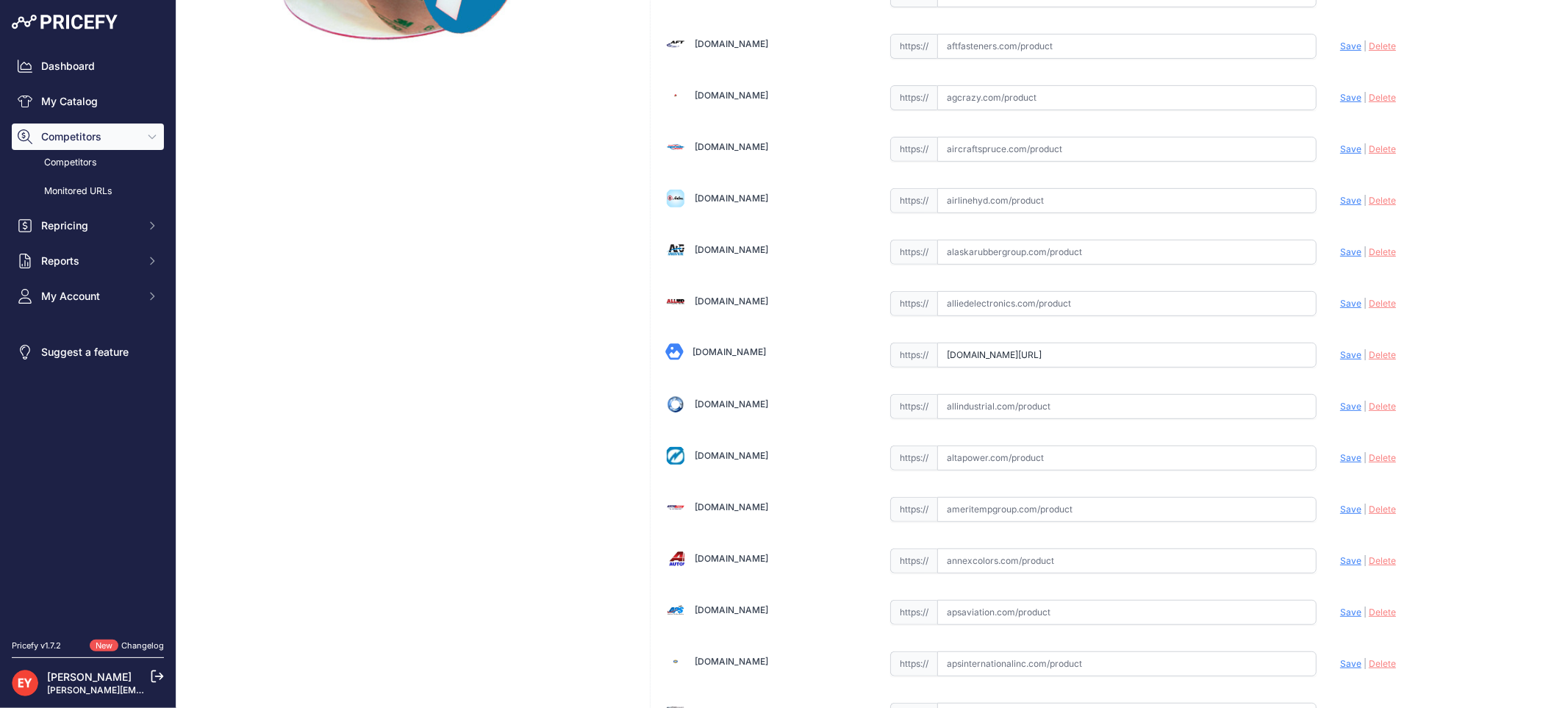
click at [1340, 355] on span "Save" at bounding box center [1351, 355] width 21 height 11
type input "https://alliedoilequipment.com/shop/opw-fueling-components/1tag-2010-midgrade-u…"
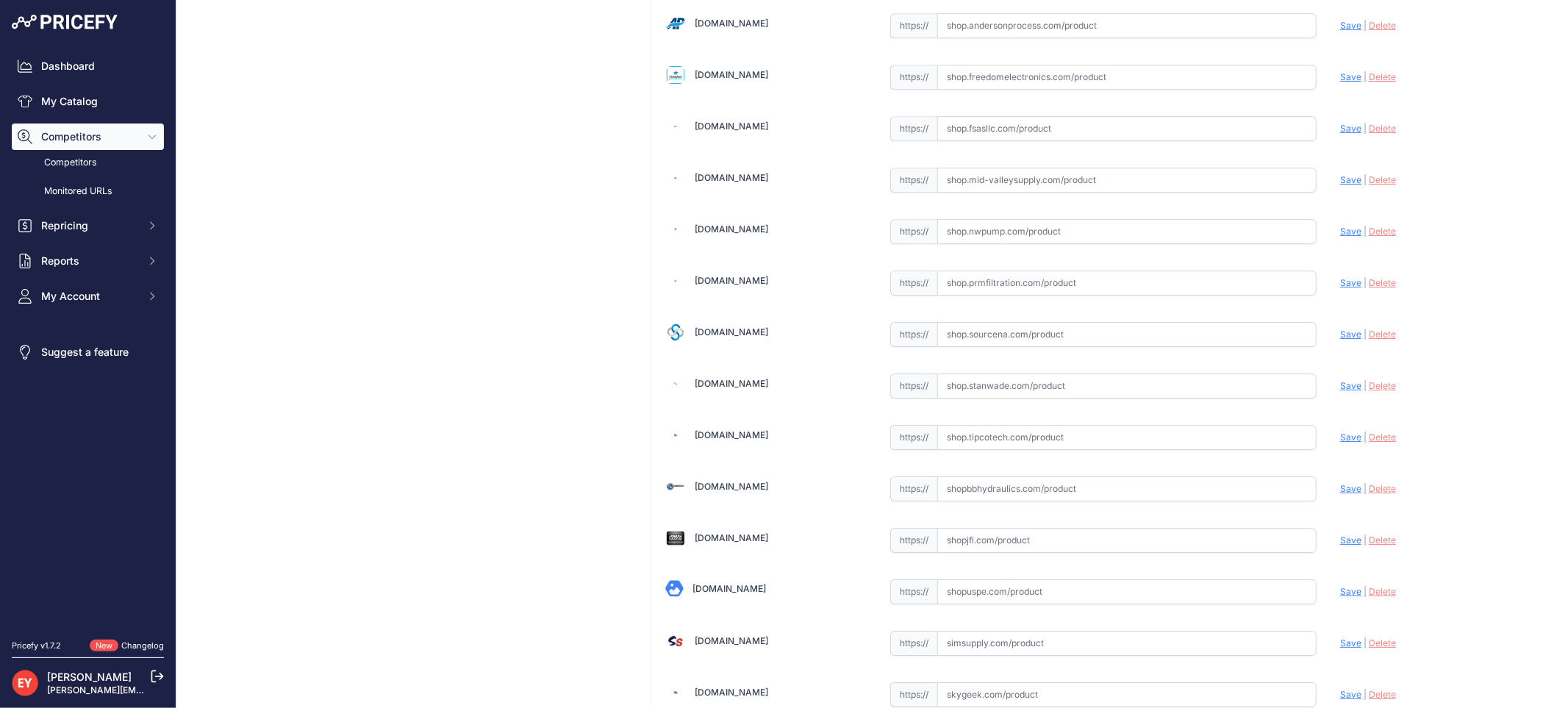
click at [988, 347] on input "text" at bounding box center [1127, 335] width 380 height 25
paste input "https://shop.sourcena.com/OPW-Fueling-Components/Tank--Product-Identification-T…"
click at [1340, 342] on div "Update Profile Save | Delete Analyzing" at bounding box center [1440, 331] width 201 height 23
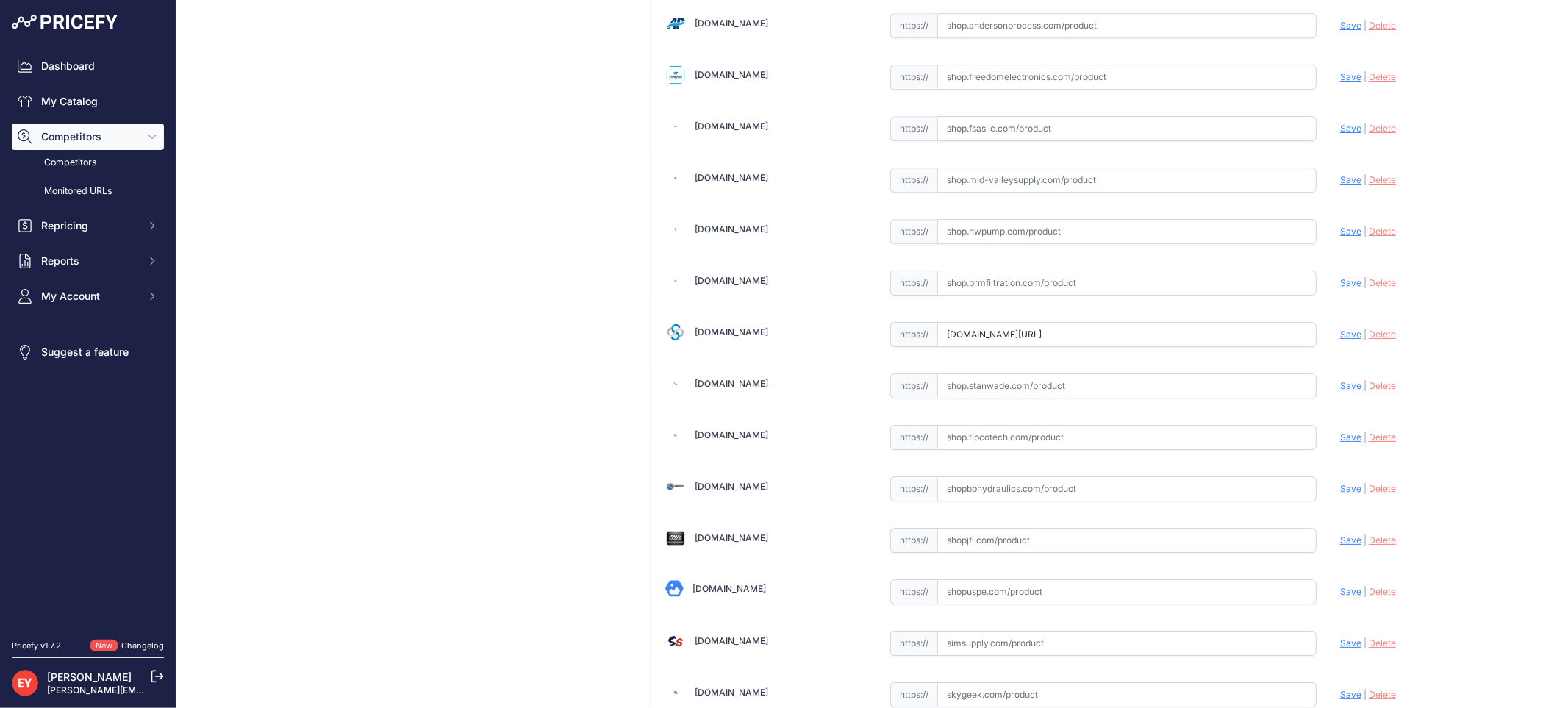
click at [1340, 340] on span "Save" at bounding box center [1351, 335] width 21 height 11
type input "https://shop.sourcena.com/OPW-Fueling-Components/Tank--Product-Identification-T…"
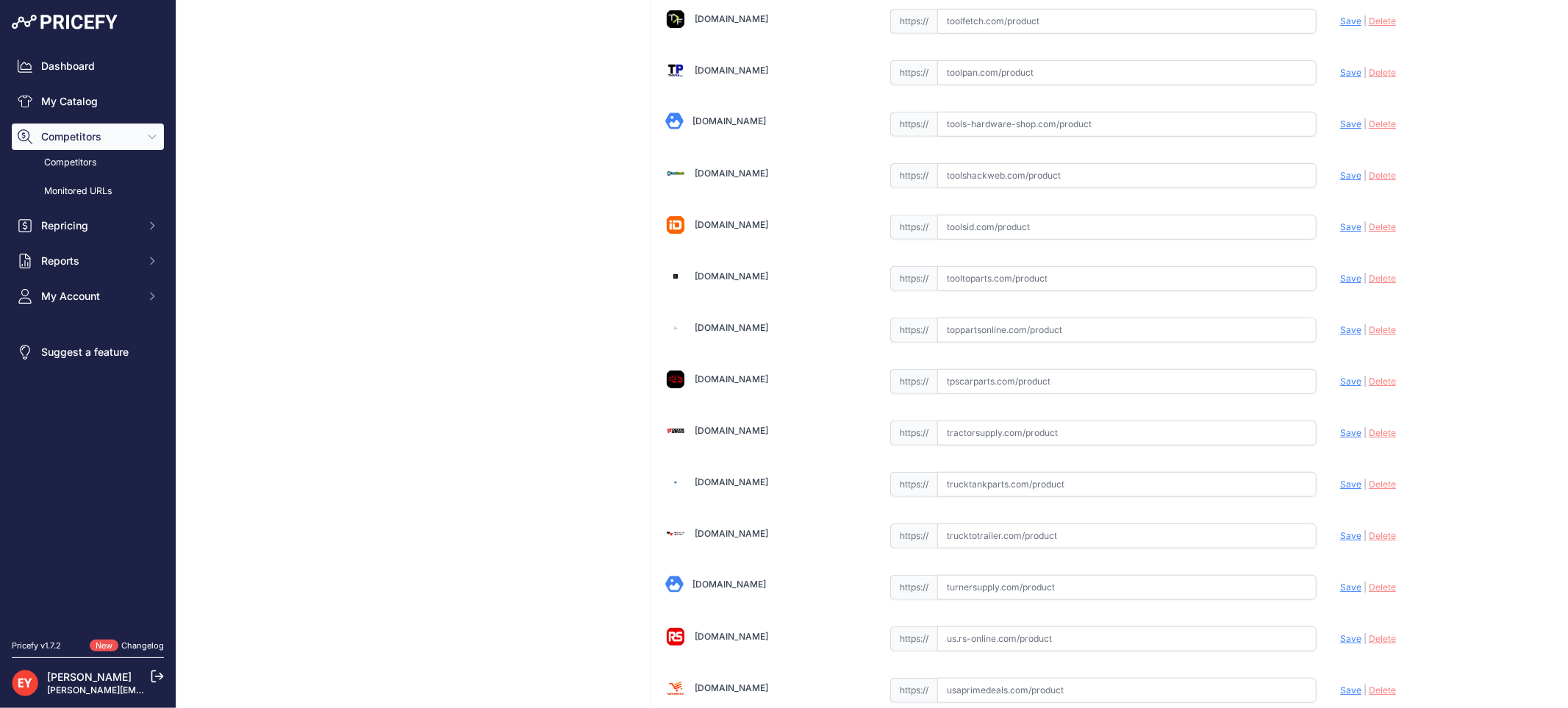
click at [956, 343] on input "text" at bounding box center [1127, 330] width 380 height 25
paste input "https://www.toppartsonline.com/product/opw-1tag-2010-mid-grade-unleaded-bucket-…"
click at [1343, 335] on span "Save" at bounding box center [1351, 330] width 21 height 11
type input "https://www.toppartsonline.com/product/opw-1tag-2010-mid-grade-unleaded-bucket-…"
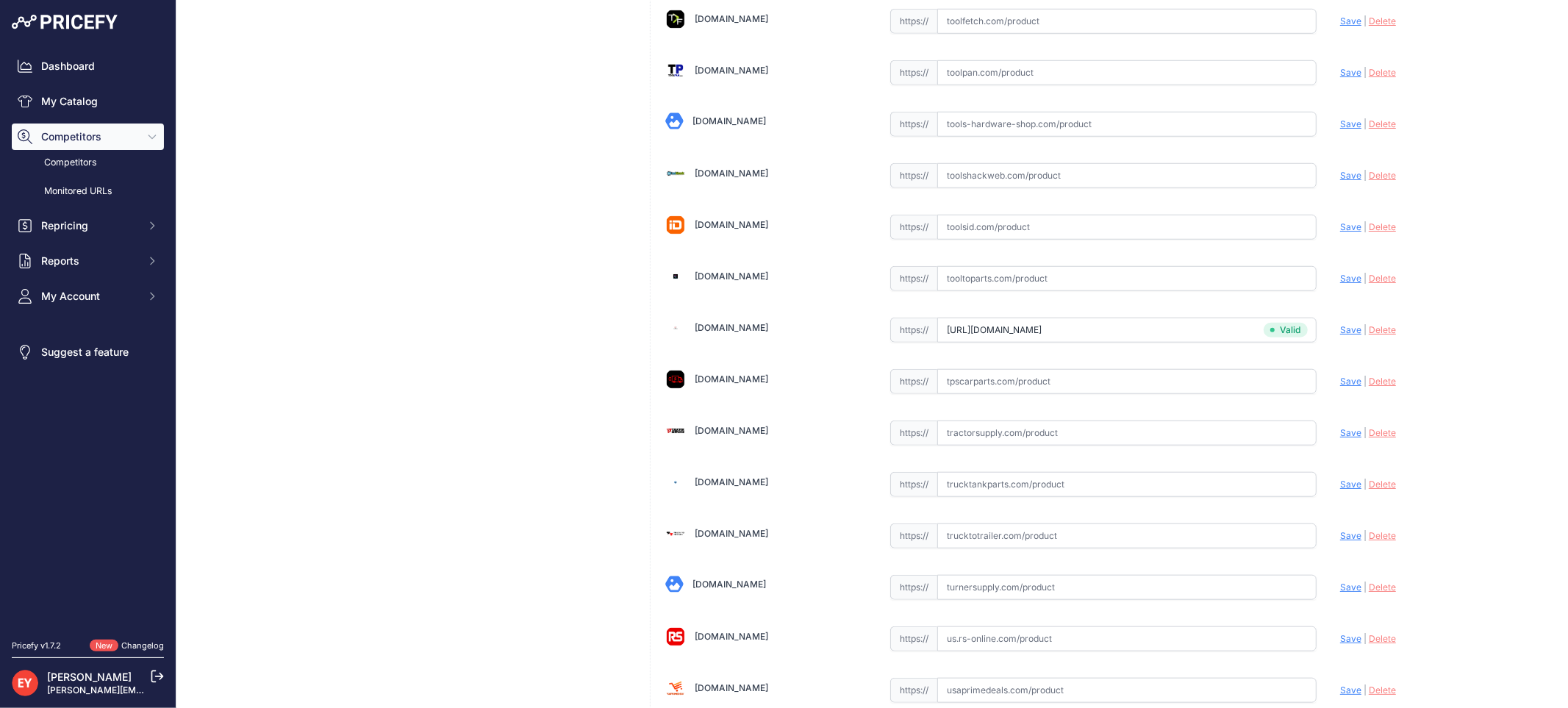
scroll to position [4405, 0]
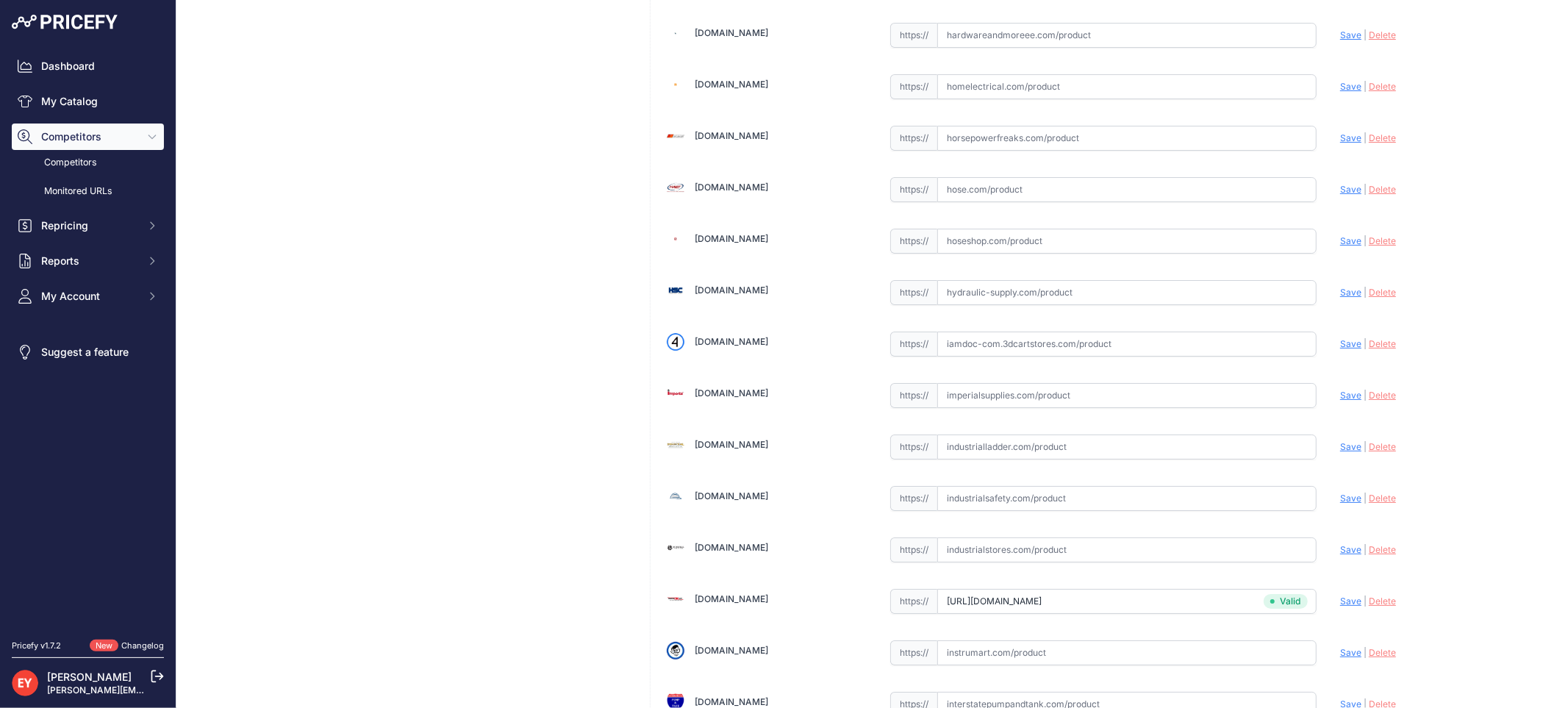
drag, startPoint x: 958, startPoint y: 369, endPoint x: 958, endPoint y: 357, distance: 12.0
click at [958, 357] on input "text" at bounding box center [1127, 344] width 380 height 25
paste input "https://iamdoc-com.3dcartstores.com/Midgrade-Unleaded-Bucket-Id_p_10574997.html"
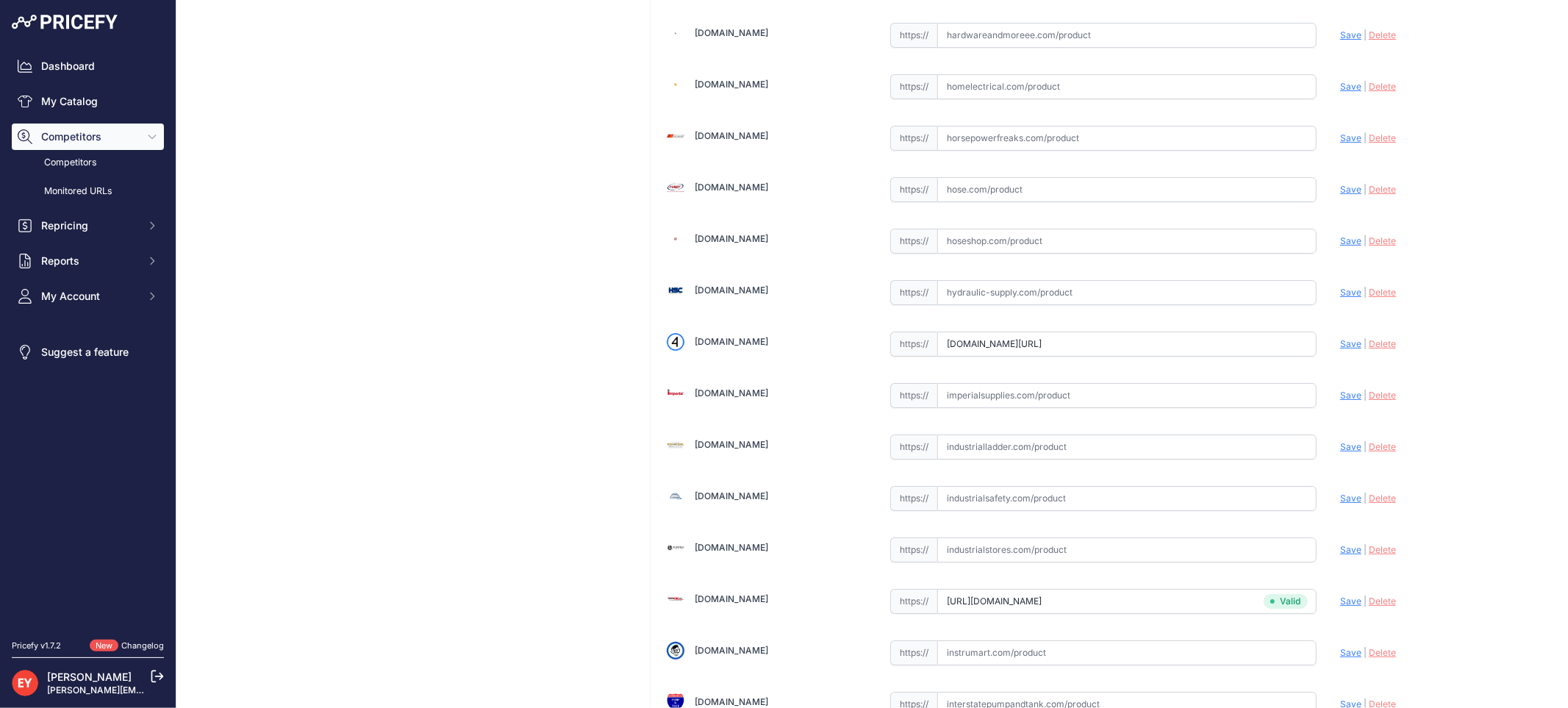
click at [1342, 349] on span "Save" at bounding box center [1351, 344] width 21 height 11
type input "https://iamdoc-com.3dcartstores.com/Midgrade-Unleaded-Bucket-Id_p_10574997.html…"
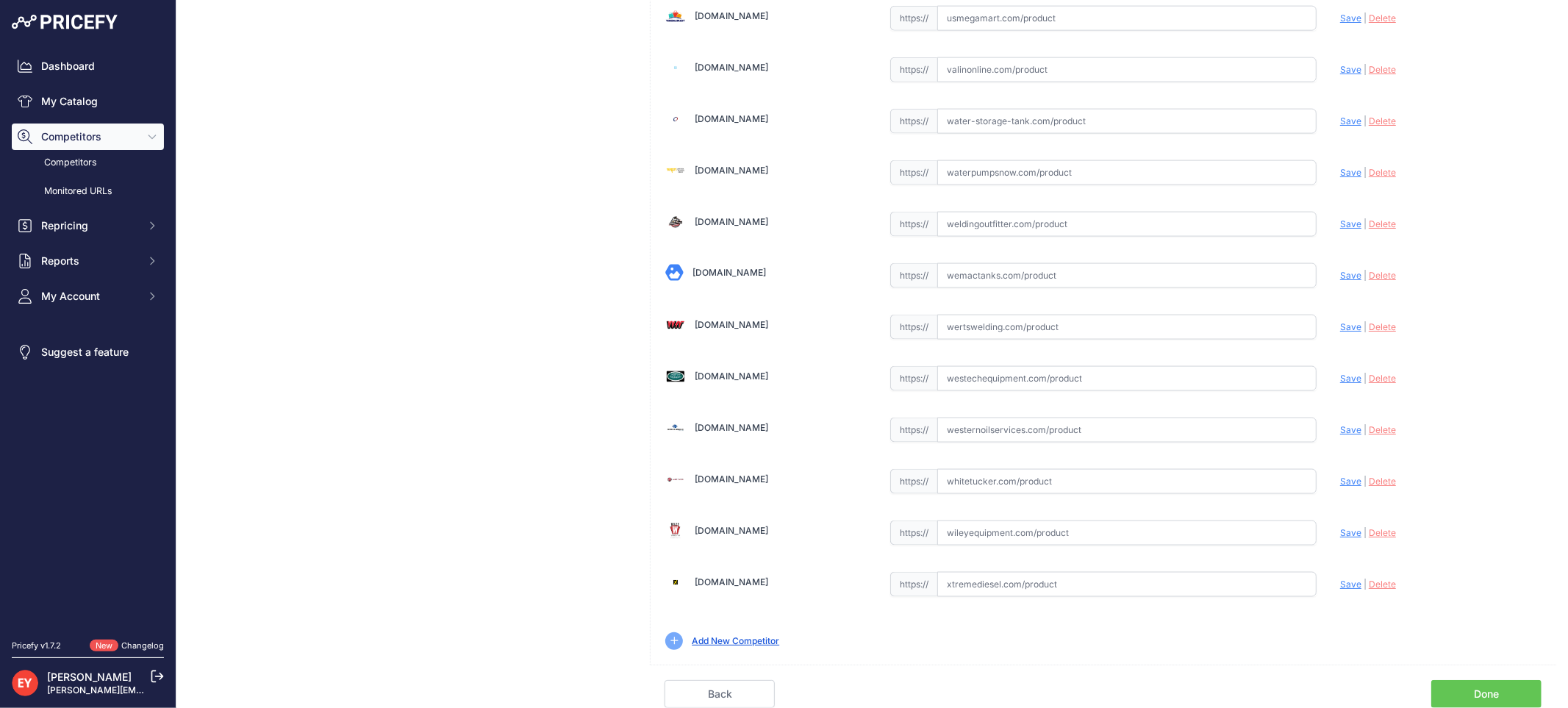
scroll to position [11082, 0]
drag, startPoint x: 1506, startPoint y: 685, endPoint x: 1498, endPoint y: 678, distance: 10.6
click at [1505, 686] on link "Done" at bounding box center [1487, 694] width 111 height 28
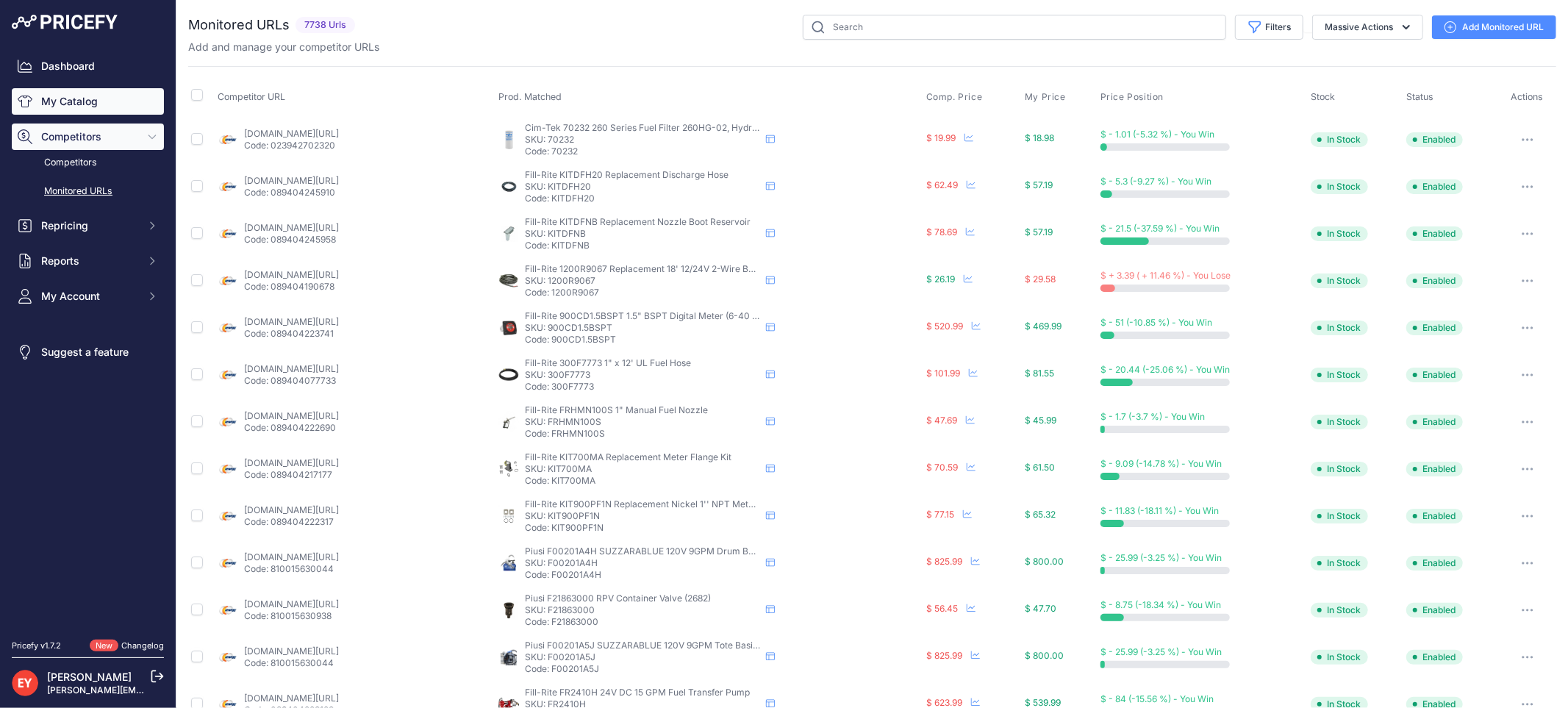
click at [103, 98] on link "My Catalog" at bounding box center [88, 101] width 153 height 27
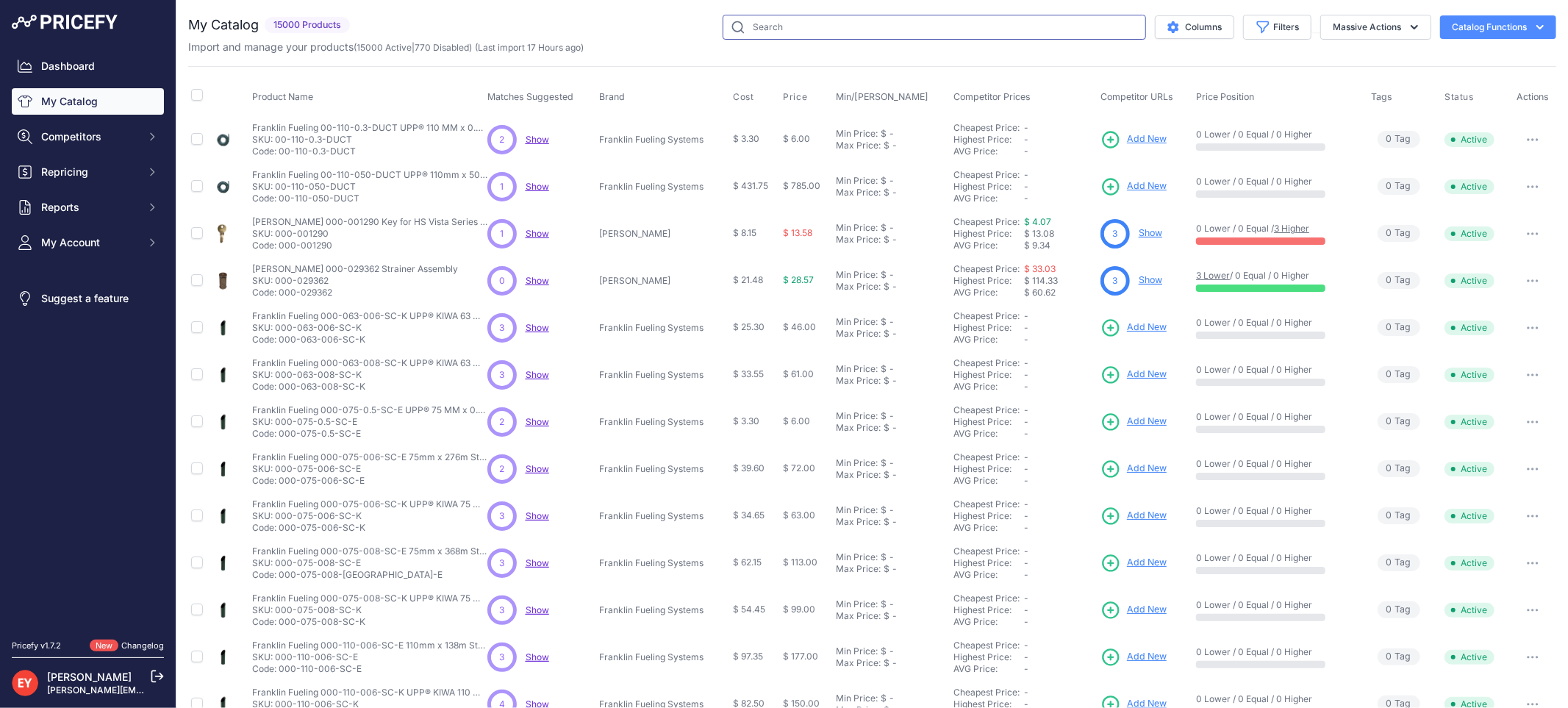
click at [801, 28] on input "text" at bounding box center [935, 27] width 423 height 25
paste input "6000P-CFB"
type input "6000P-CFB"
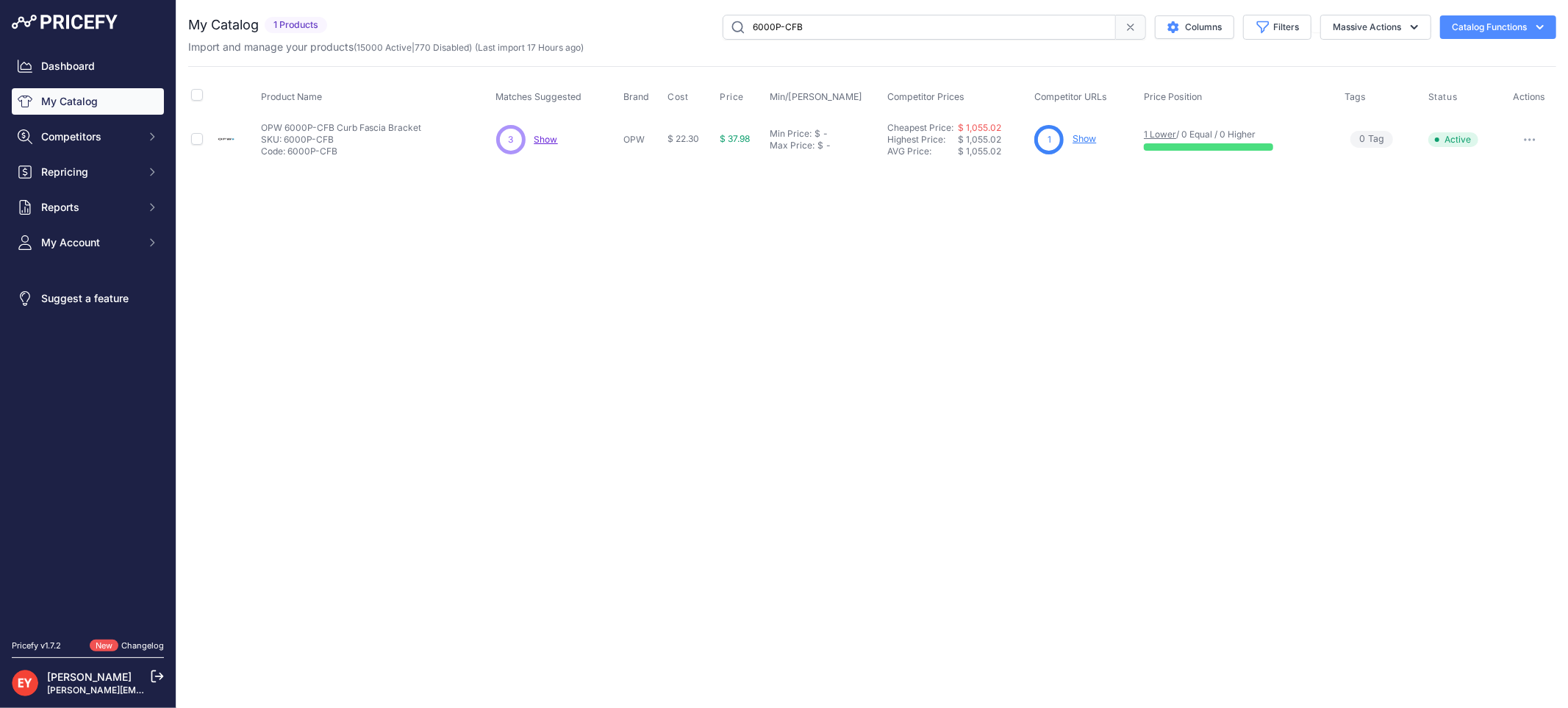
click at [1084, 136] on link "Show" at bounding box center [1084, 139] width 24 height 11
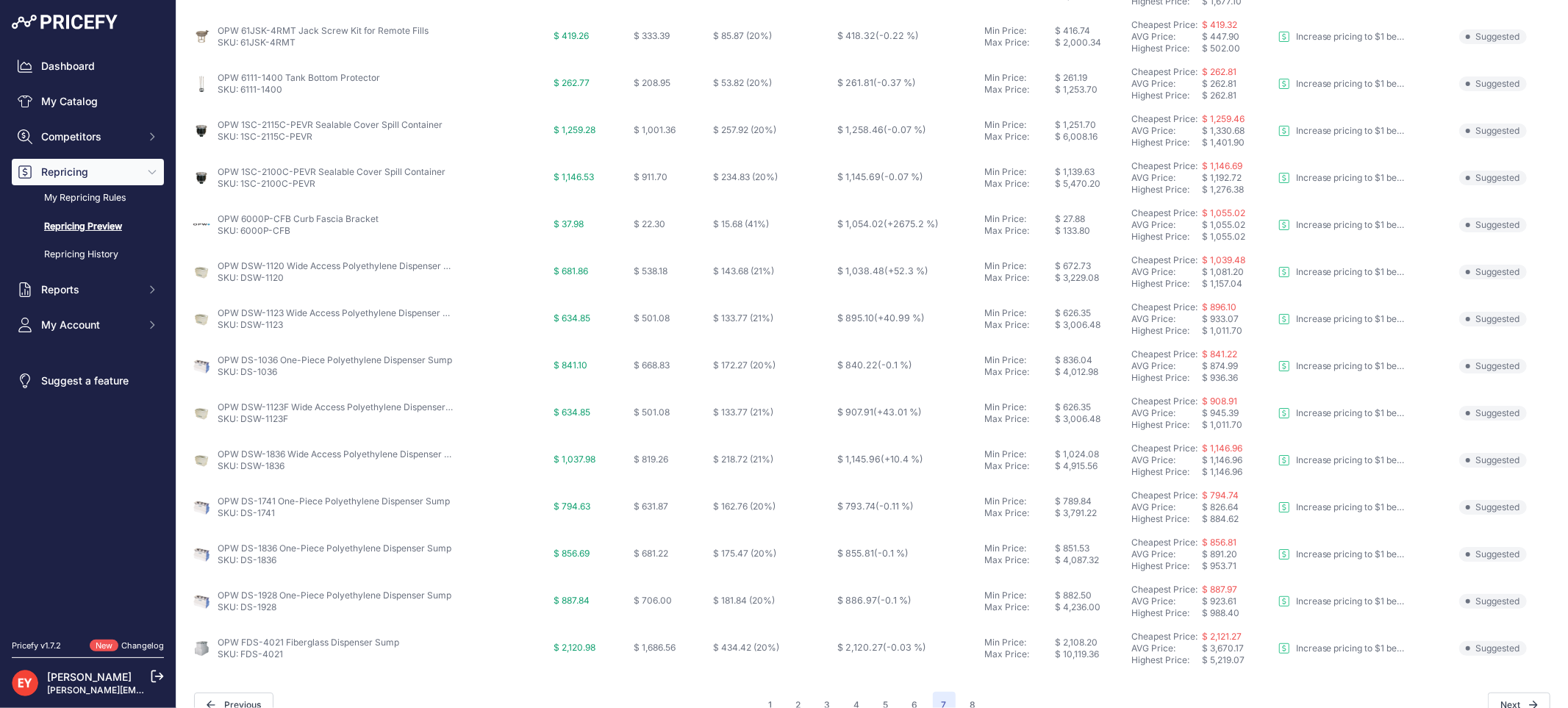
scroll to position [476, 0]
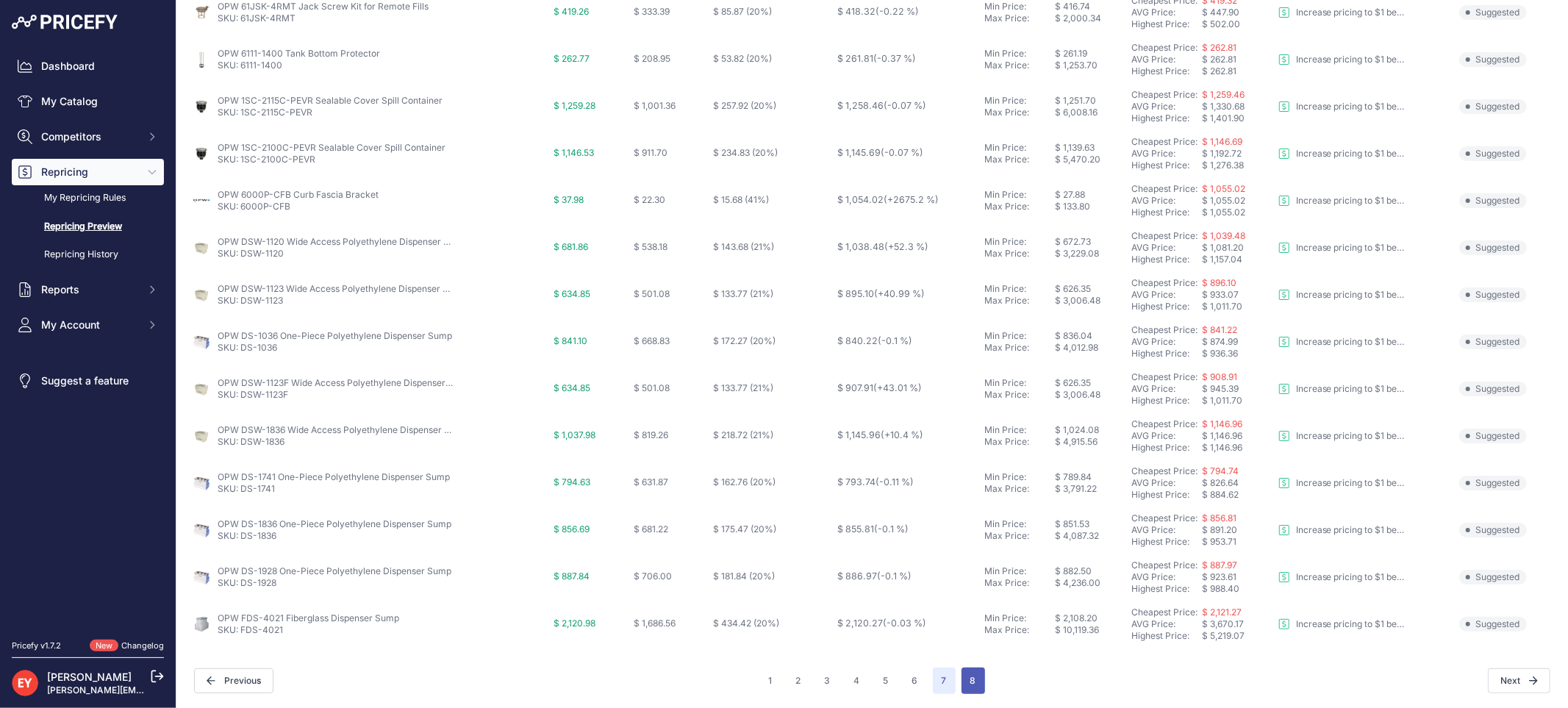
click at [970, 678] on button "8" at bounding box center [973, 681] width 24 height 27
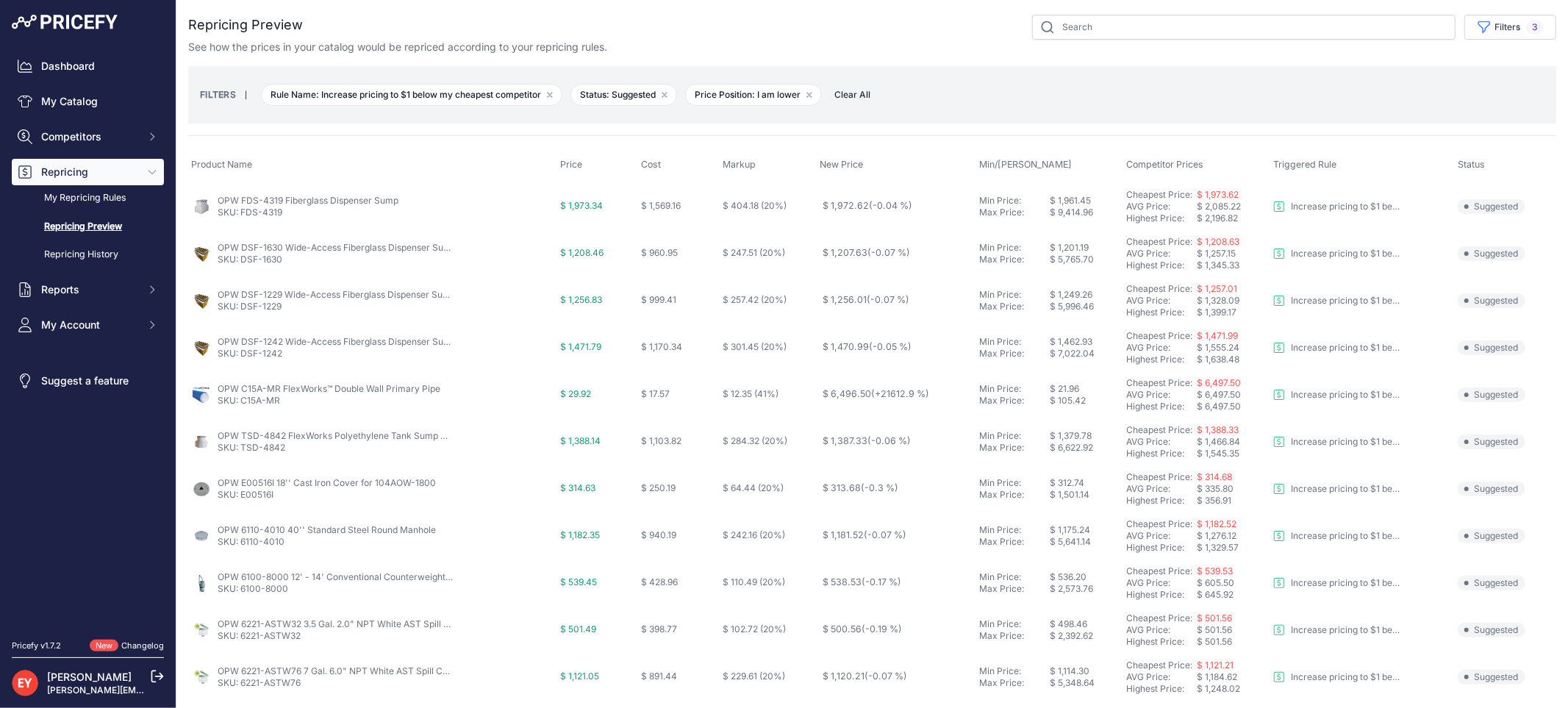
click at [856, 99] on span "Clear All" at bounding box center [852, 94] width 51 height 14
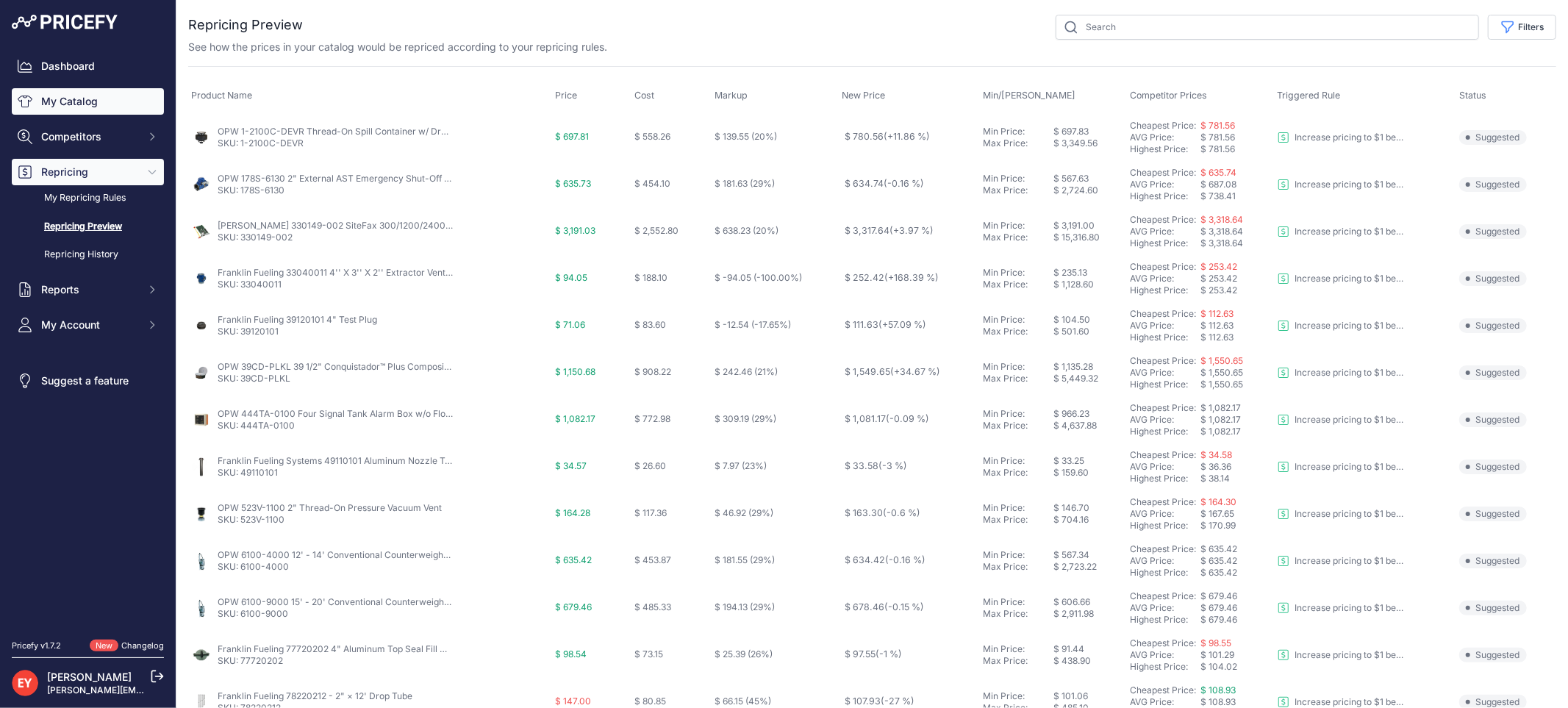
click at [75, 108] on link "My Catalog" at bounding box center [88, 101] width 153 height 27
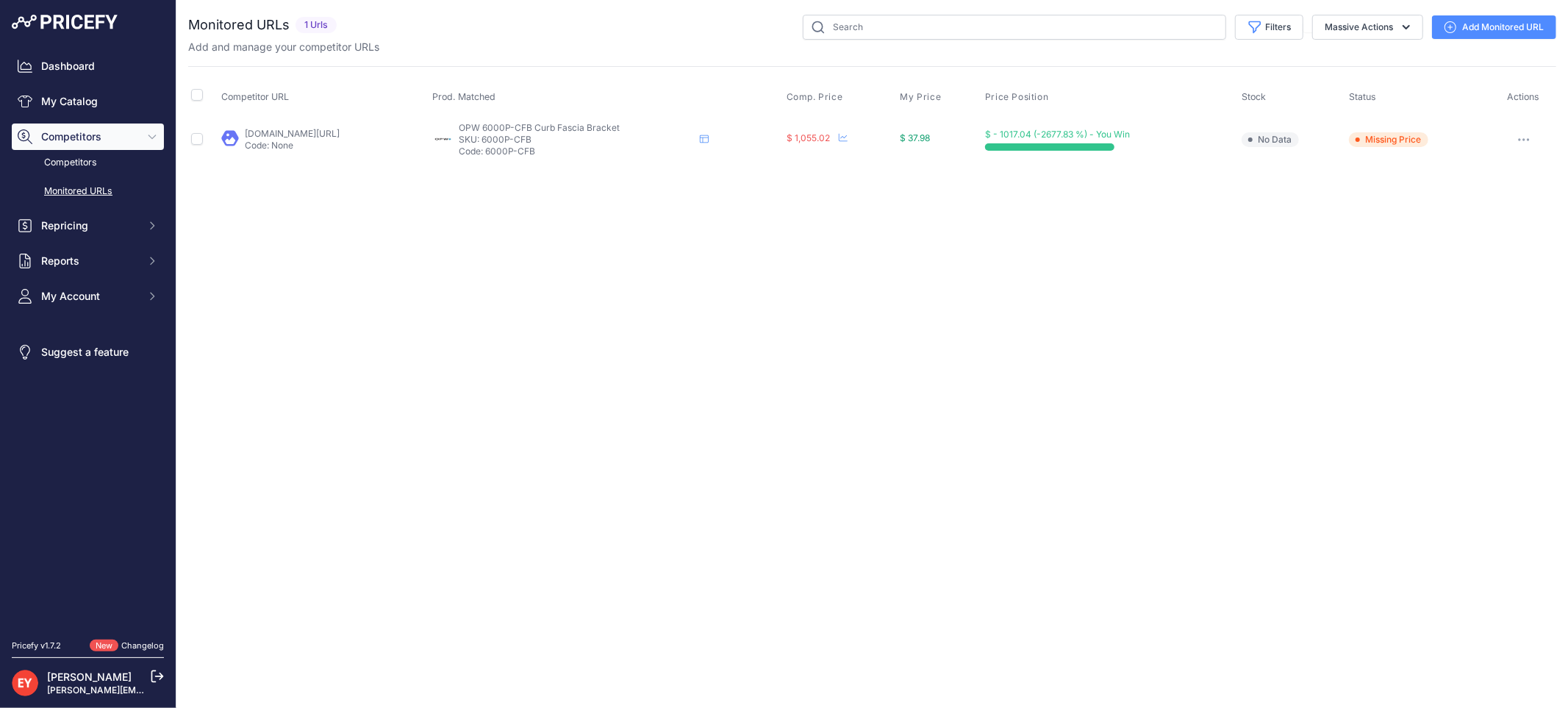
click at [1480, 21] on link "Add Monitored URL" at bounding box center [1494, 27] width 124 height 24
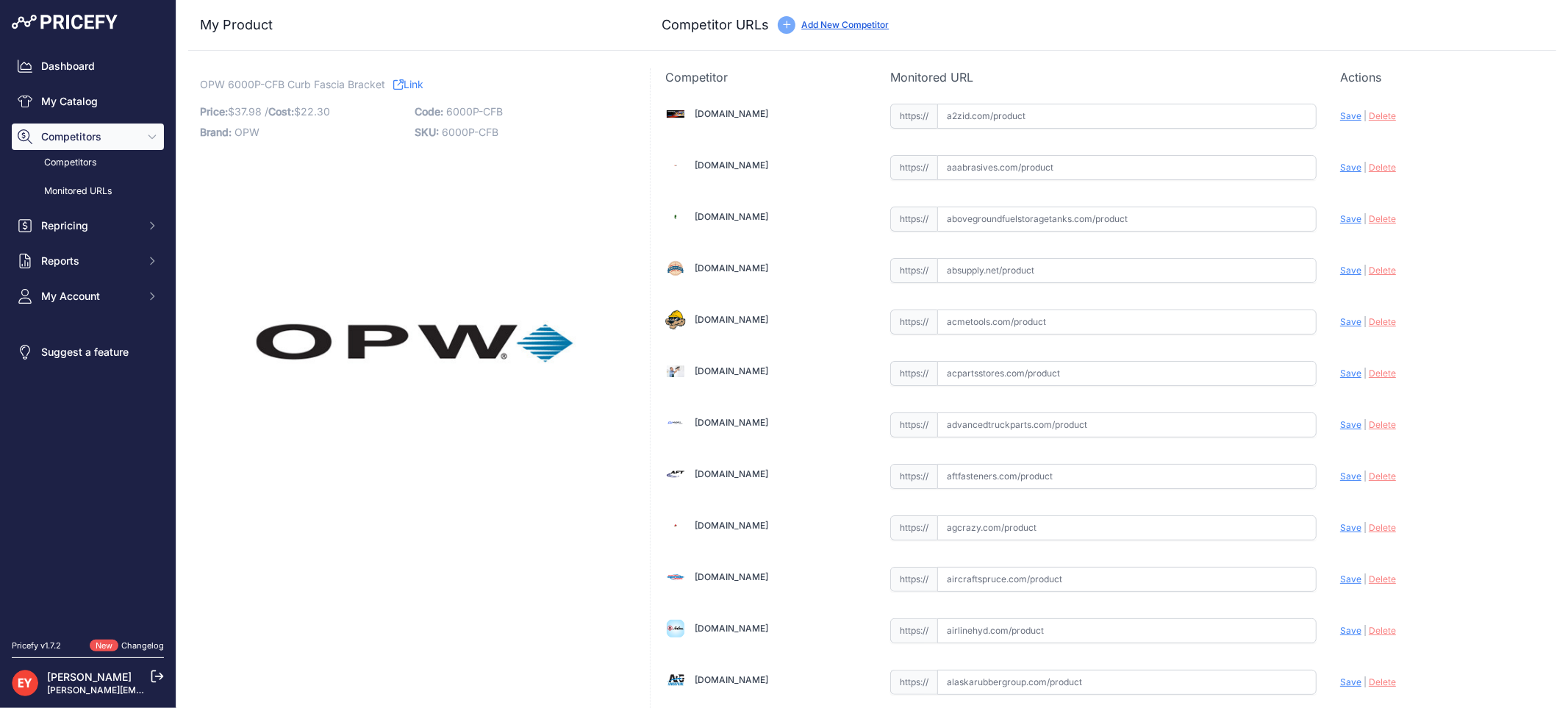
scroll to position [430, 0]
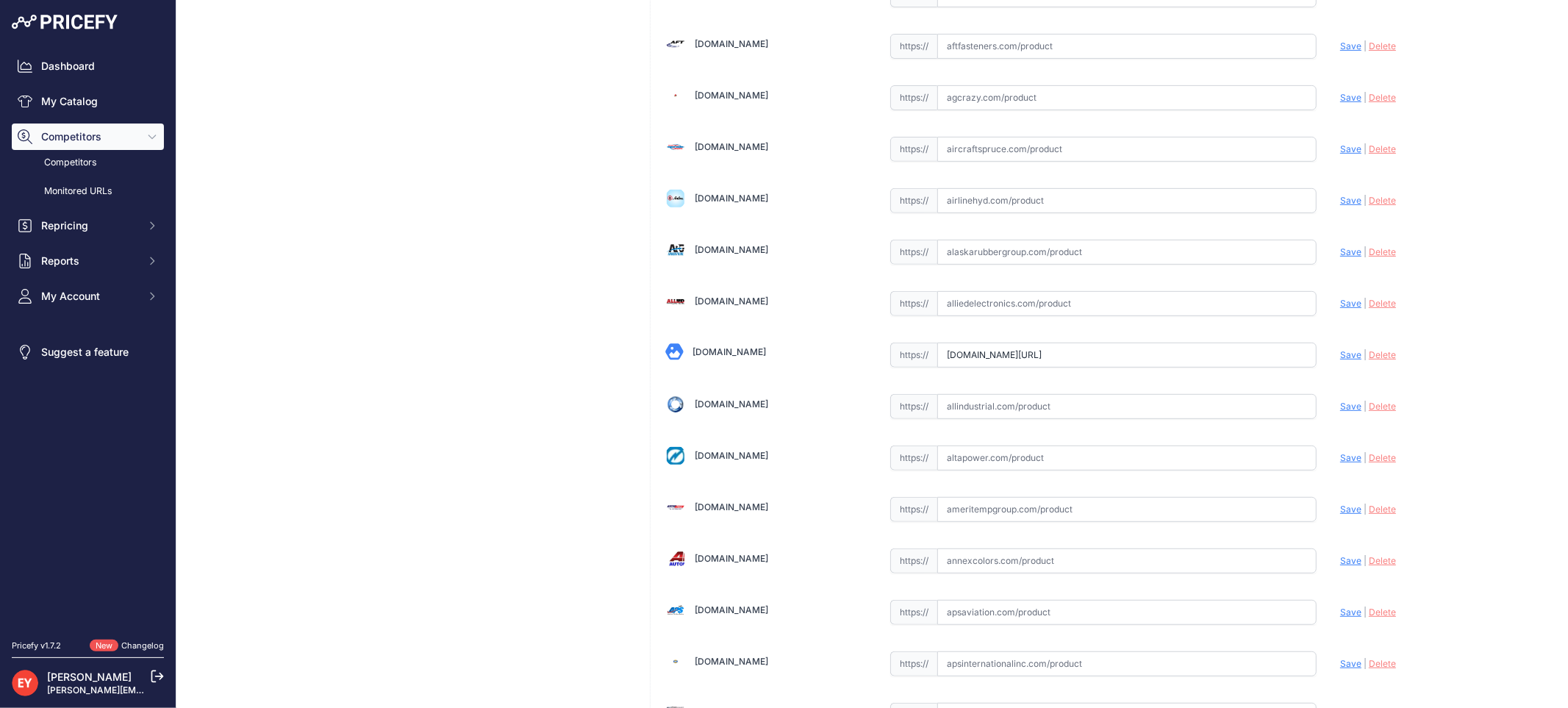
click at [973, 351] on input "[DOMAIN_NAME][URL]" at bounding box center [1127, 355] width 380 height 25
drag, startPoint x: 941, startPoint y: 358, endPoint x: 1336, endPoint y: 368, distance: 395.1
paste input "[URL][DOMAIN_NAME]"
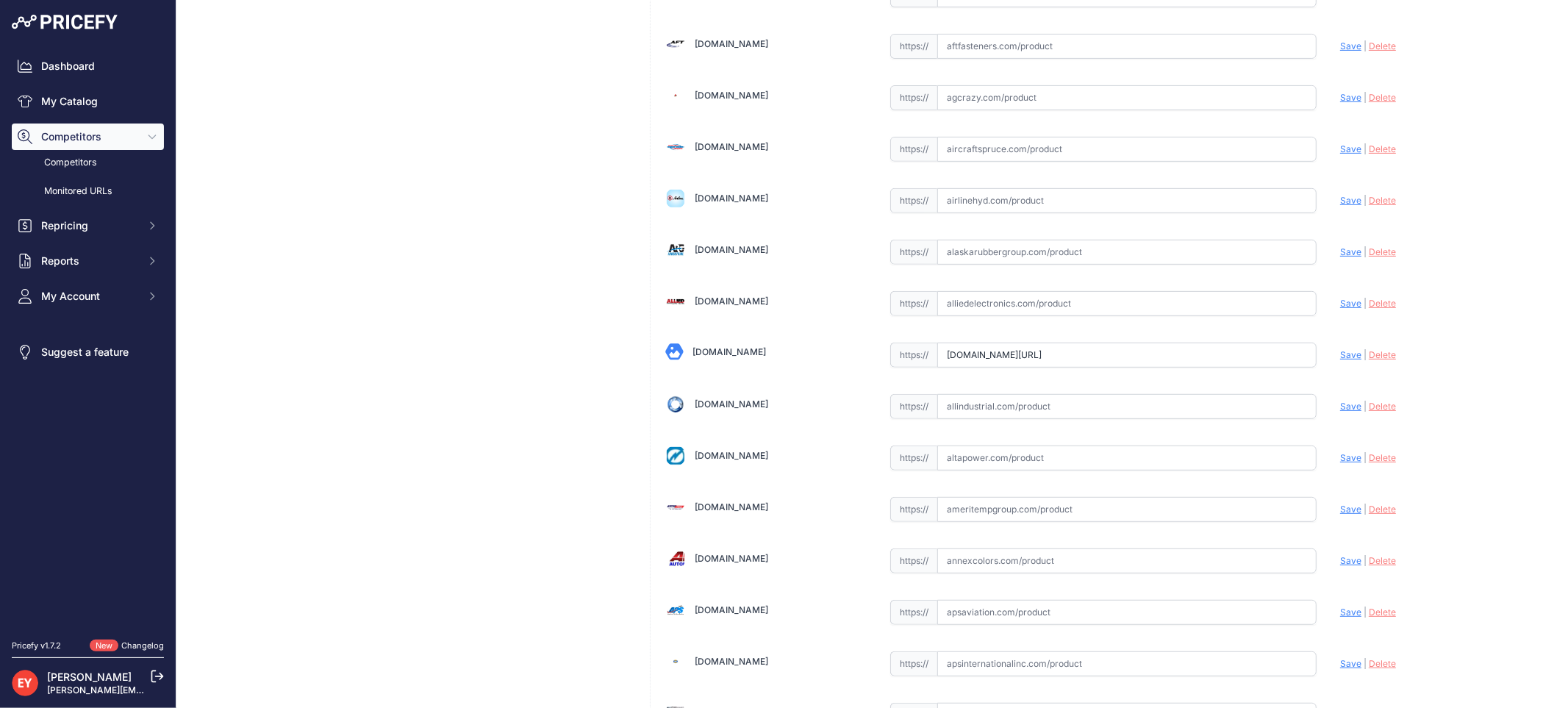
click at [1340, 357] on span "Save" at bounding box center [1351, 355] width 21 height 11
type input "[URL][DOMAIN_NAME]"
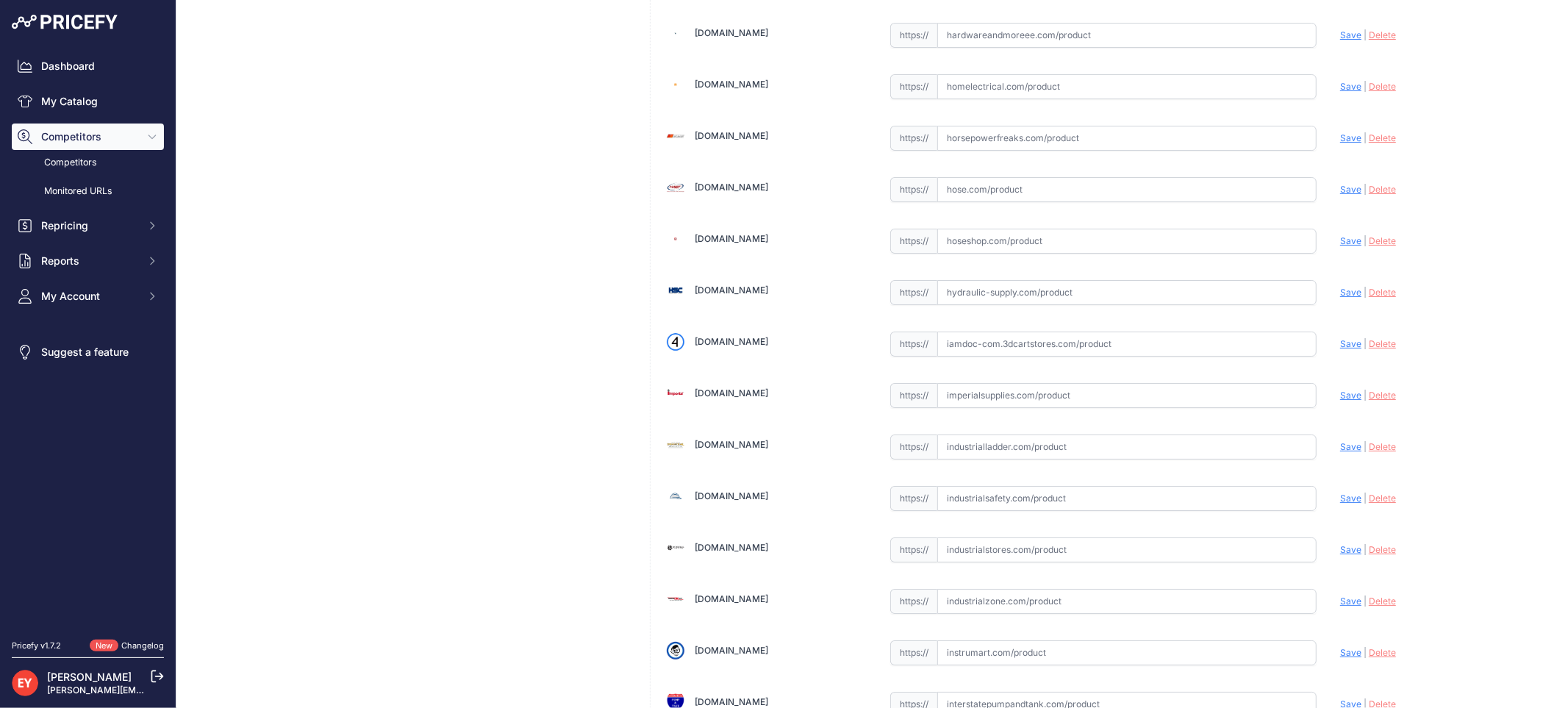
click at [990, 355] on input "text" at bounding box center [1127, 344] width 380 height 25
paste input "[URL][DOMAIN_NAME]"
click at [1340, 349] on span "Save" at bounding box center [1351, 344] width 21 height 11
type input "[URL][DOMAIN_NAME]"
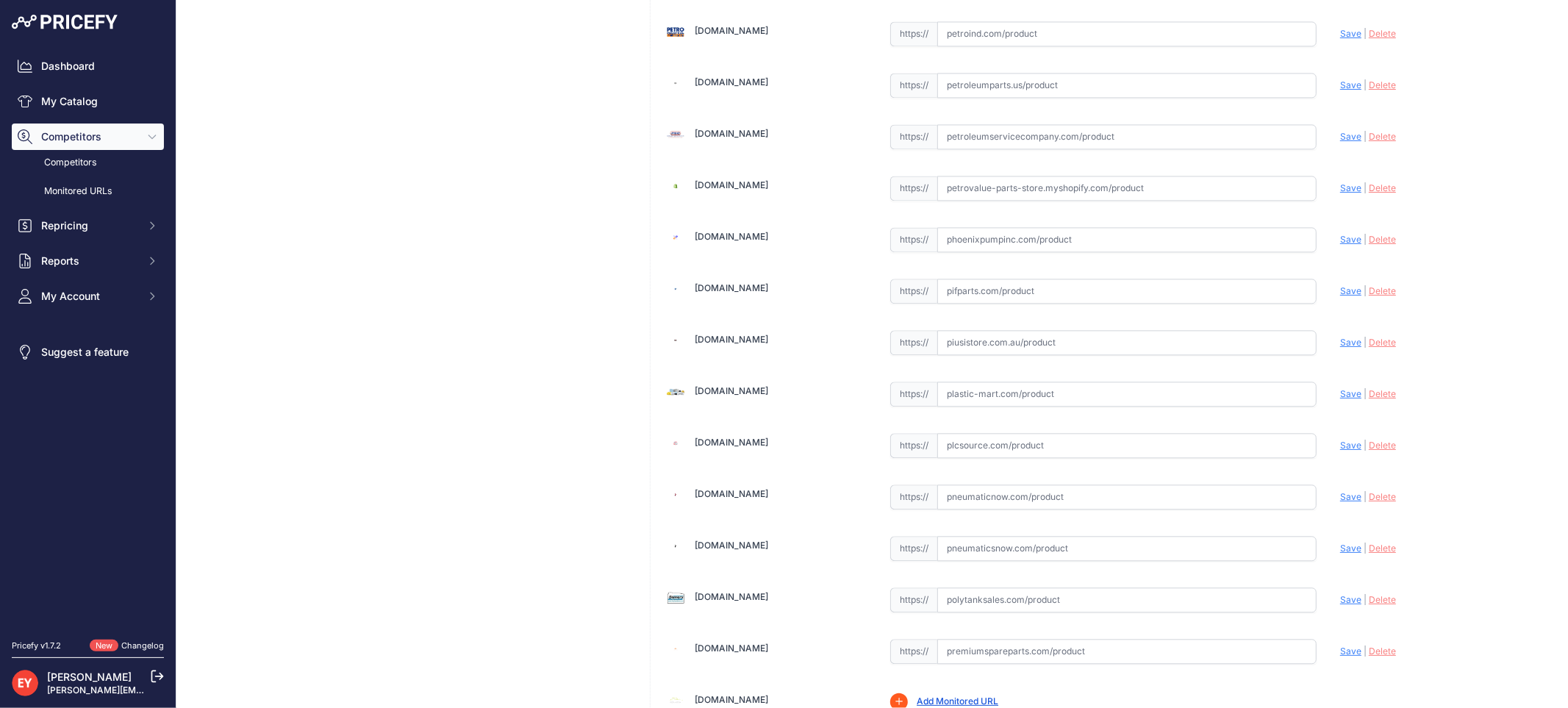
scroll to position [11115, 0]
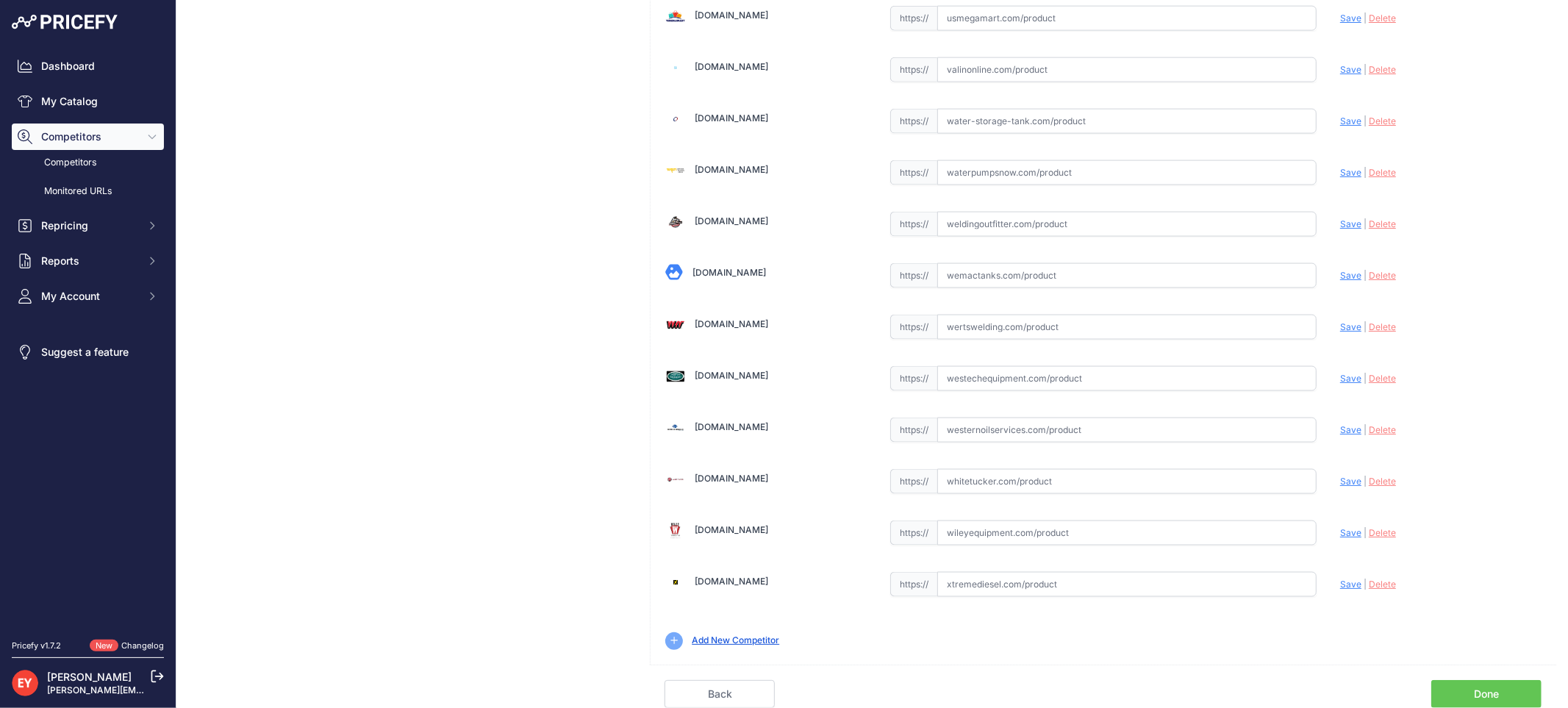
click at [1496, 692] on link "Done" at bounding box center [1487, 694] width 111 height 28
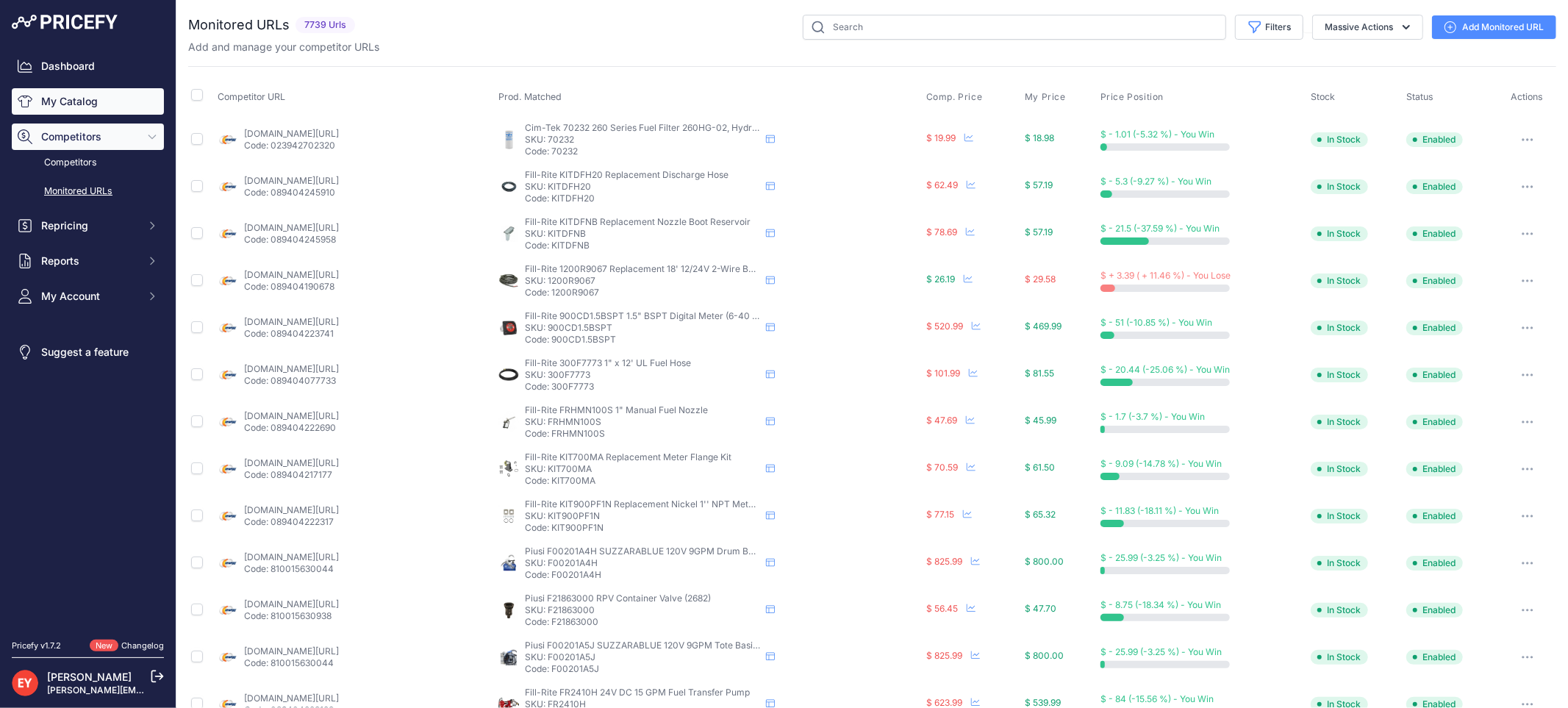
click at [113, 96] on link "My Catalog" at bounding box center [88, 101] width 153 height 27
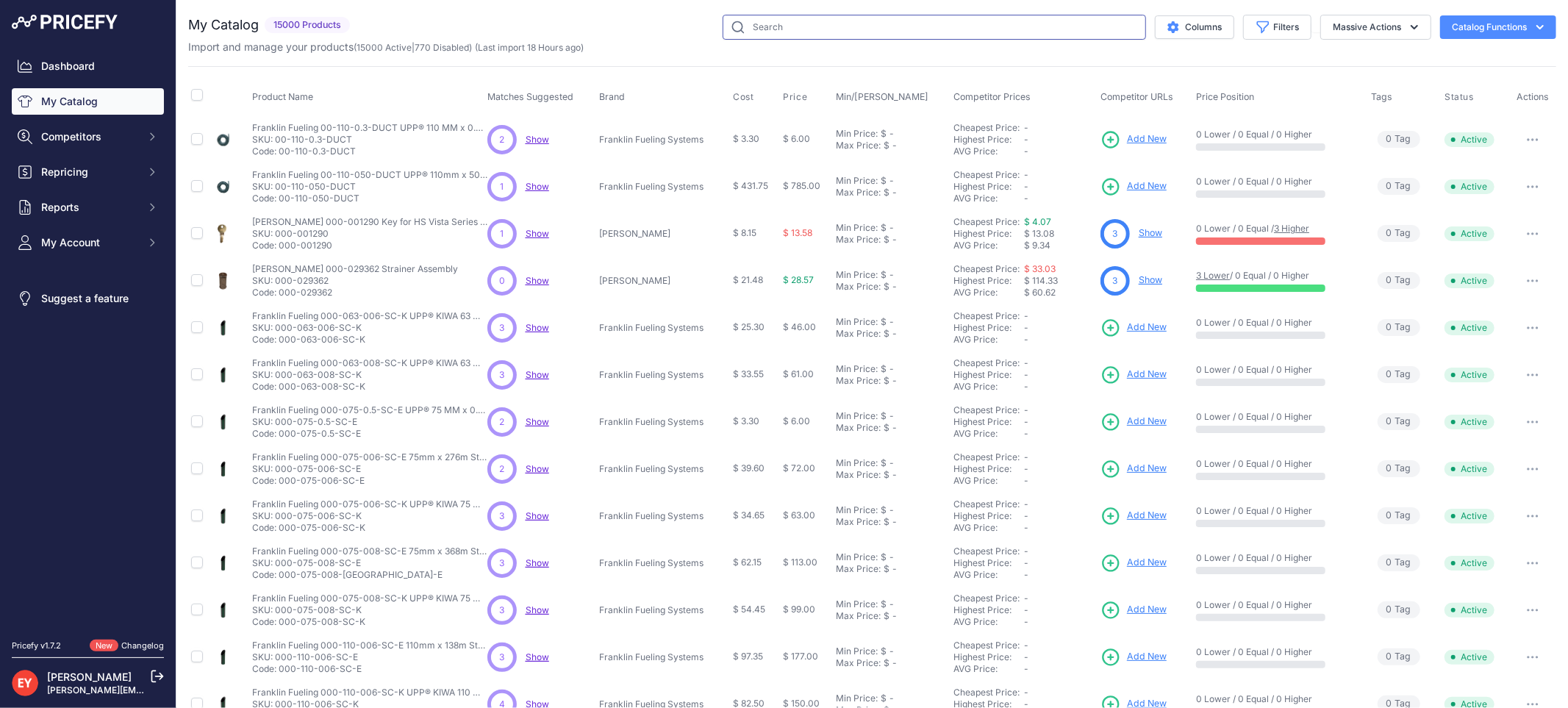
click at [833, 33] on input "text" at bounding box center [935, 27] width 423 height 25
paste input "330586-011"
type input "330586-011"
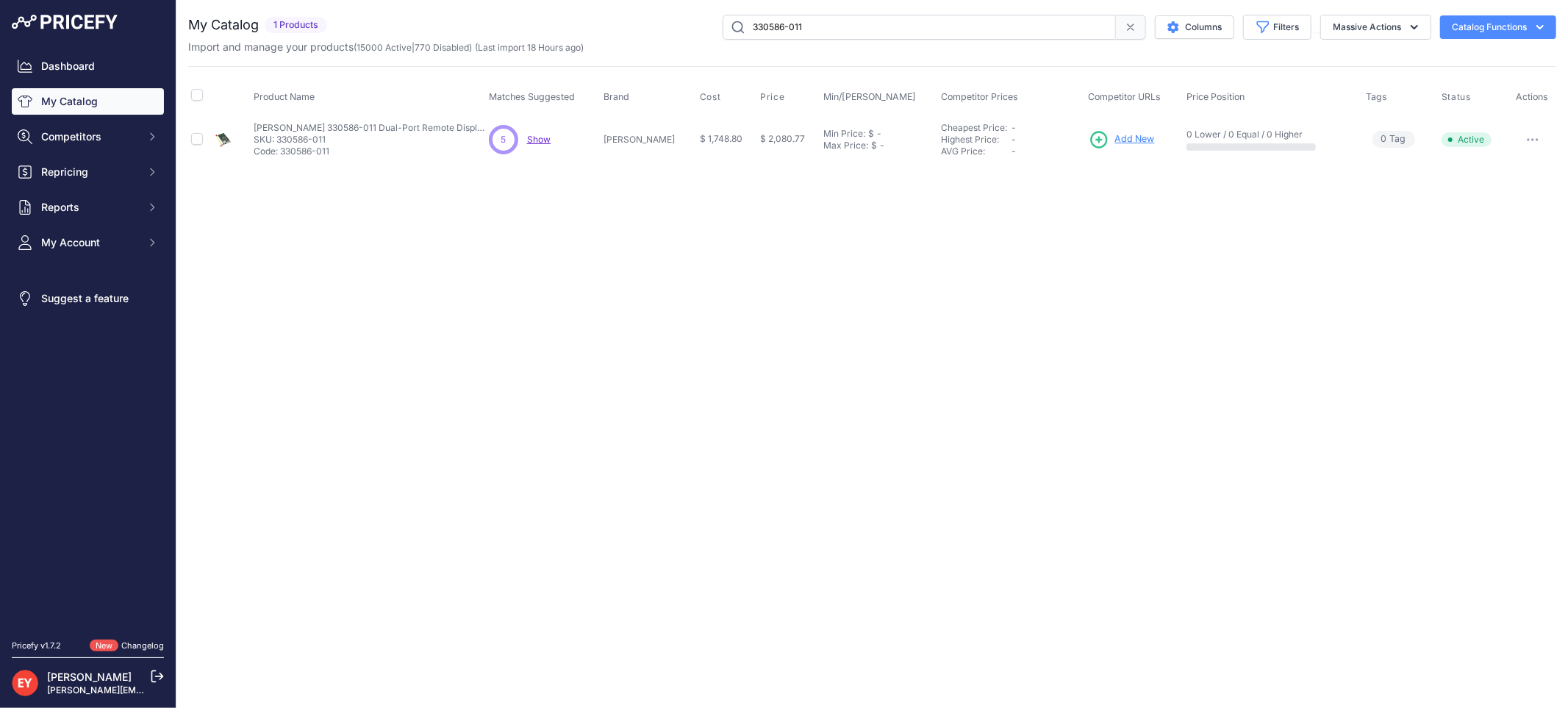
click at [1115, 137] on span "Add New" at bounding box center [1135, 139] width 40 height 14
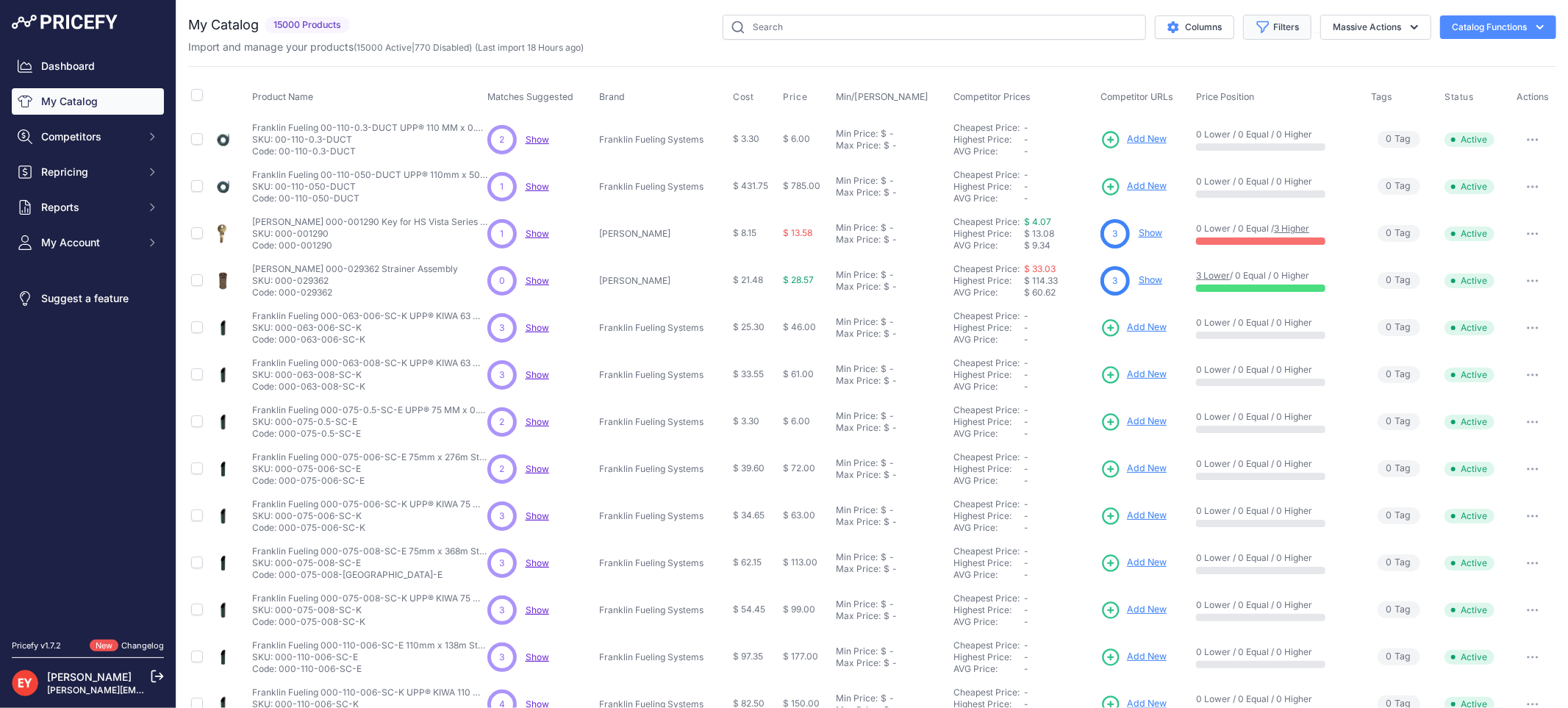
click at [1258, 31] on icon "button" at bounding box center [1264, 28] width 11 height 11
click at [1218, 88] on select "All Status Only Enabled Only Disabled" at bounding box center [1229, 85] width 141 height 25
select select "1"
click at [1159, 73] on select "All Status Only Enabled Only Disabled" at bounding box center [1229, 85] width 141 height 25
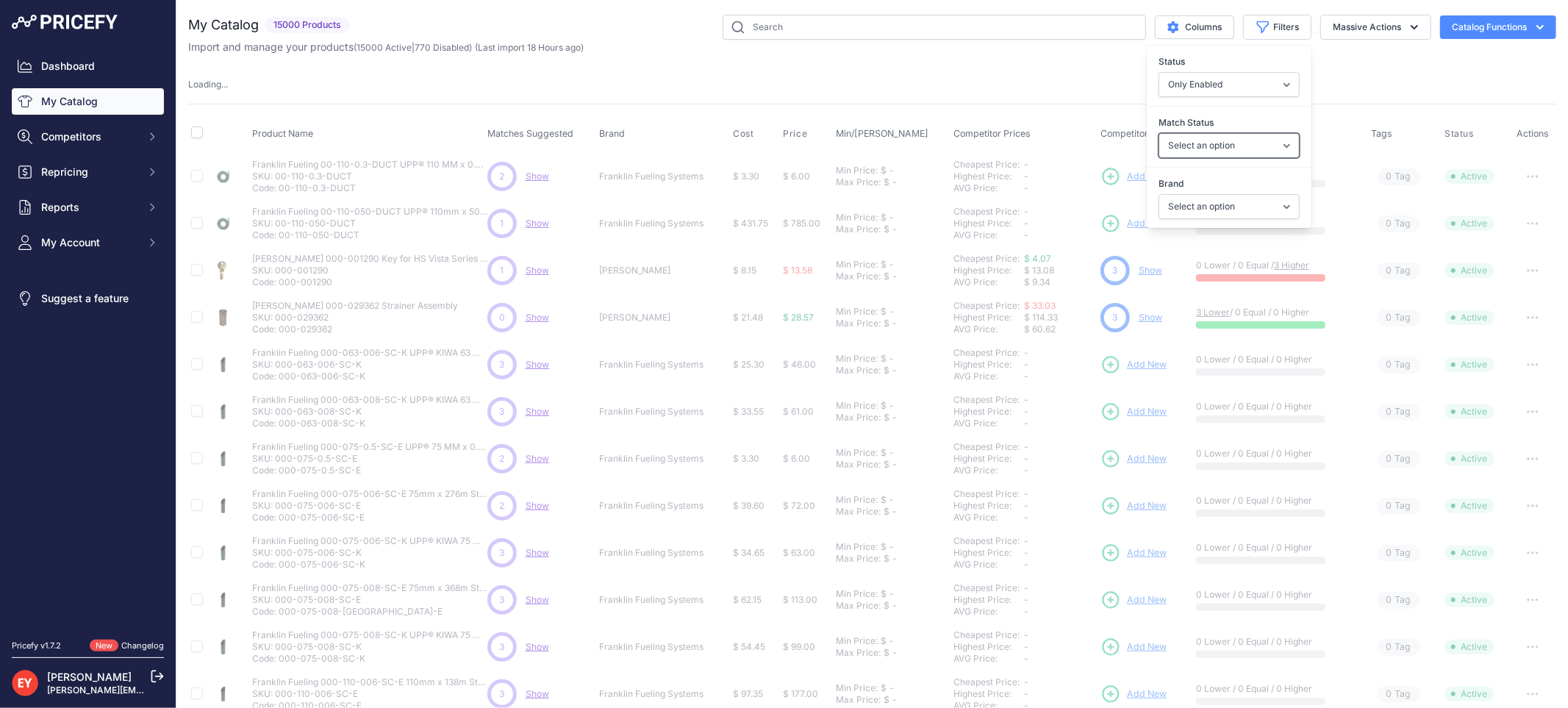
click at [1210, 152] on select "Select an option Matched Unmatched" at bounding box center [1229, 146] width 141 height 25
select select "0"
click at [1159, 134] on select "Select an option Matched Unmatched" at bounding box center [1229, 146] width 141 height 25
click at [1214, 202] on select "Select an option Ameron ATI B&K Balcrank Beckett Catlow Cimtek CNI Manufacturin…" at bounding box center [1229, 206] width 141 height 25
select select
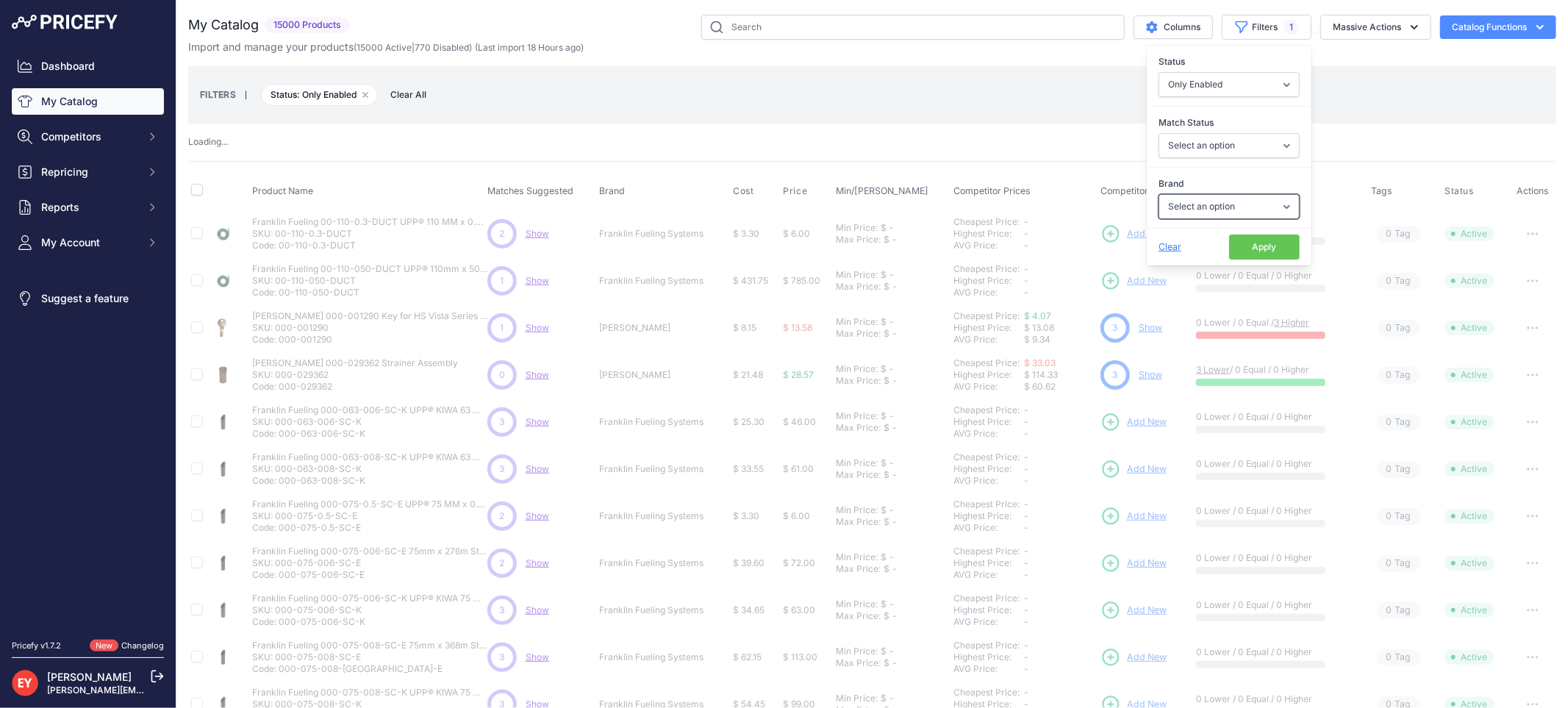
select select "0"
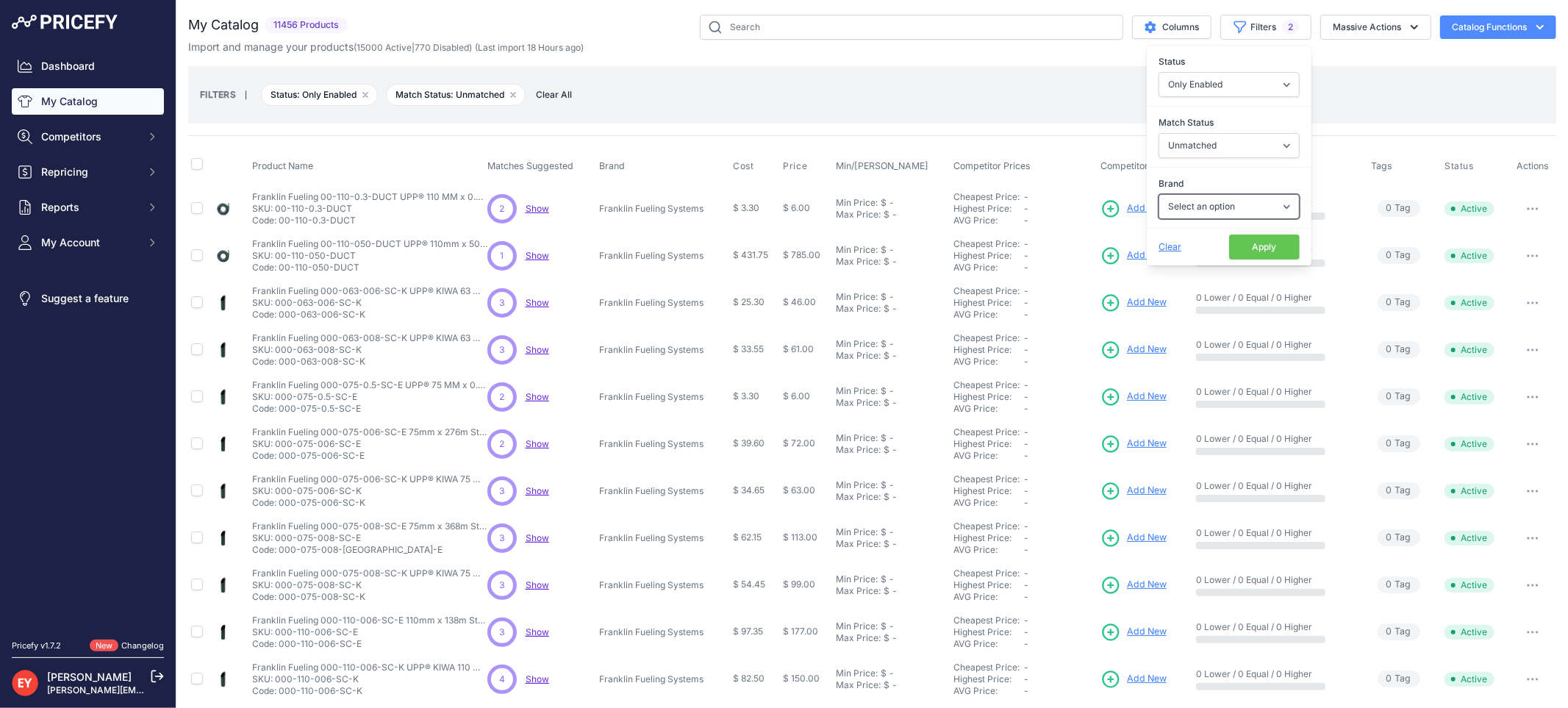
select select "[PERSON_NAME]"
click at [1159, 194] on select "Select an option Ameron ATI B&K Balcrank Beckett Catlow Cimtek CNI Manufacturin…" at bounding box center [1229, 206] width 141 height 25
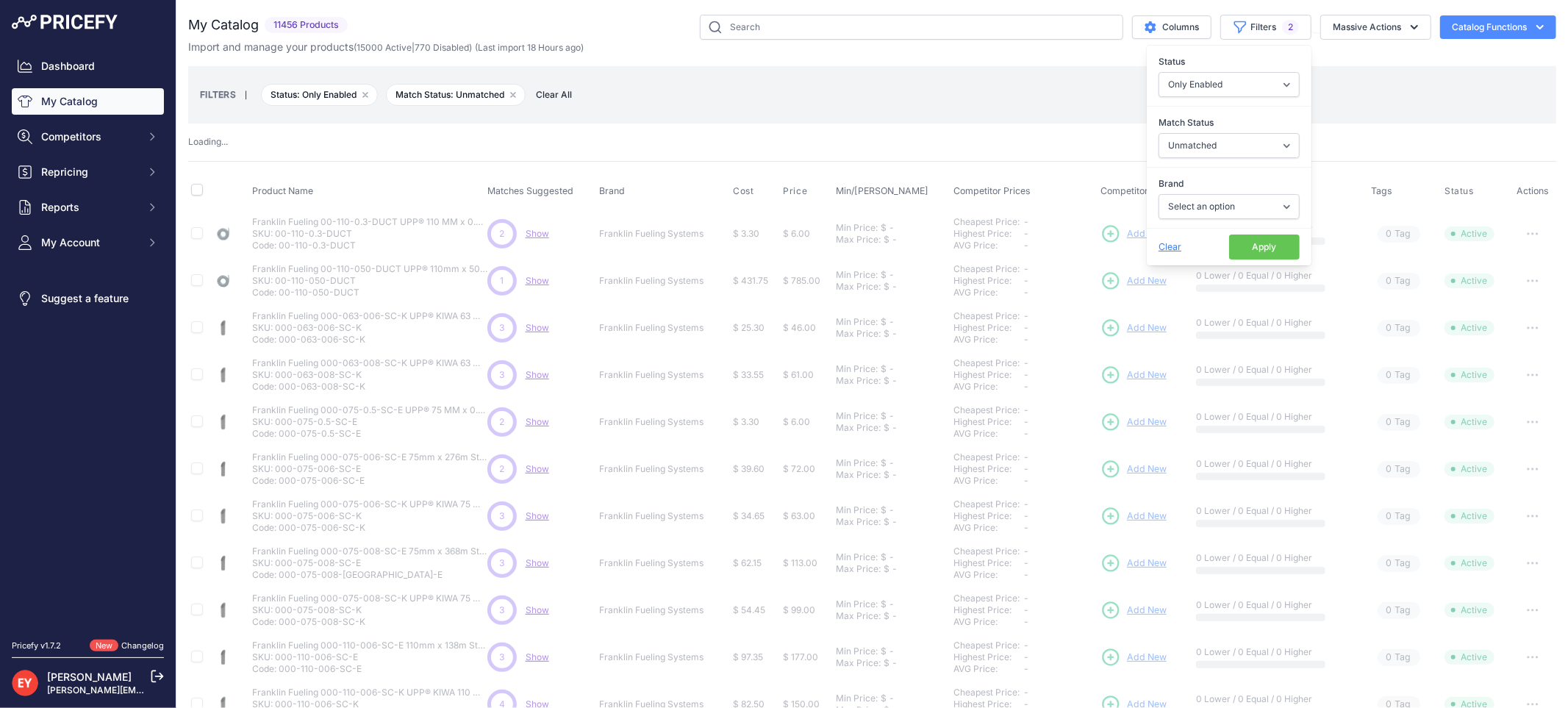
click at [1252, 243] on button "Apply" at bounding box center [1265, 247] width 71 height 25
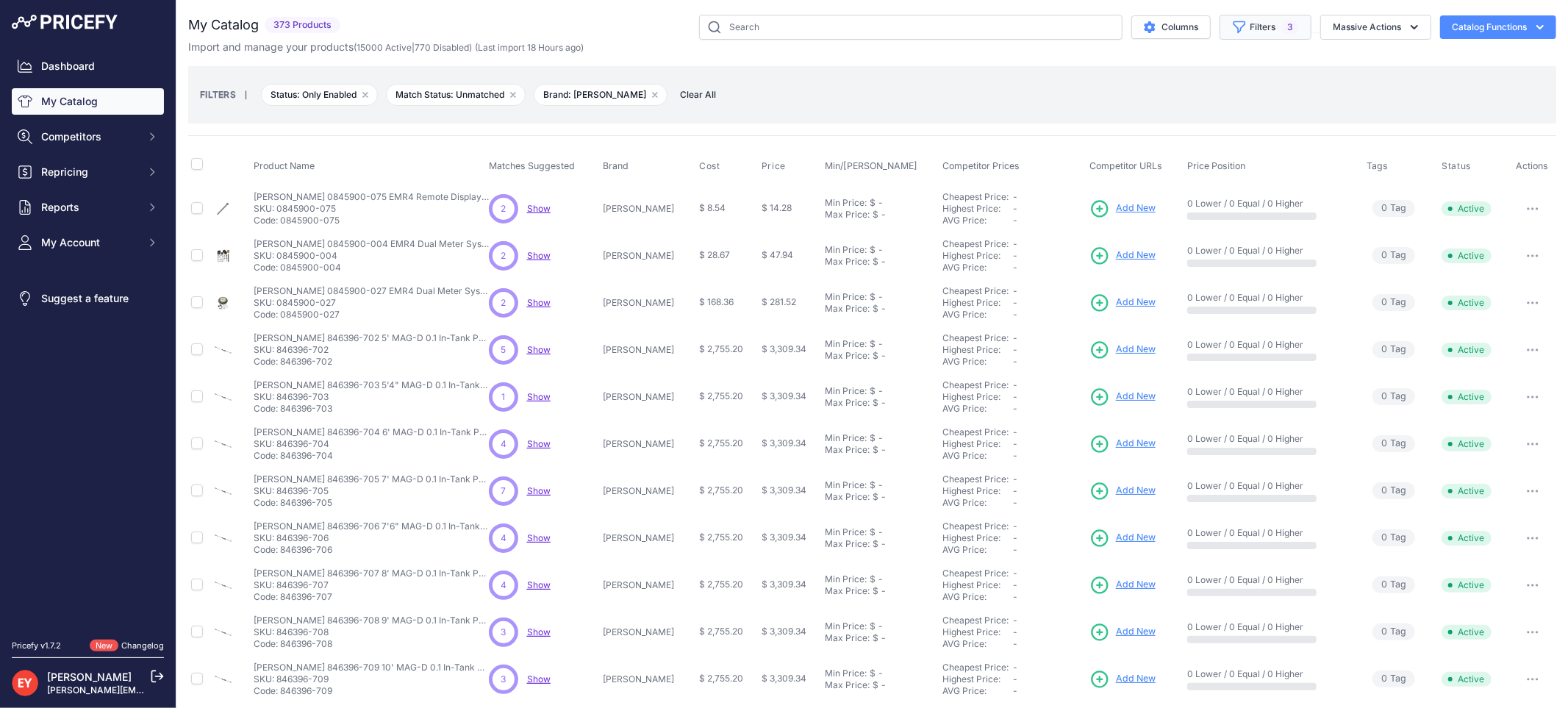
click at [1236, 18] on button "Filters 3" at bounding box center [1266, 27] width 92 height 25
click at [1238, 254] on button "Apply" at bounding box center [1265, 247] width 71 height 25
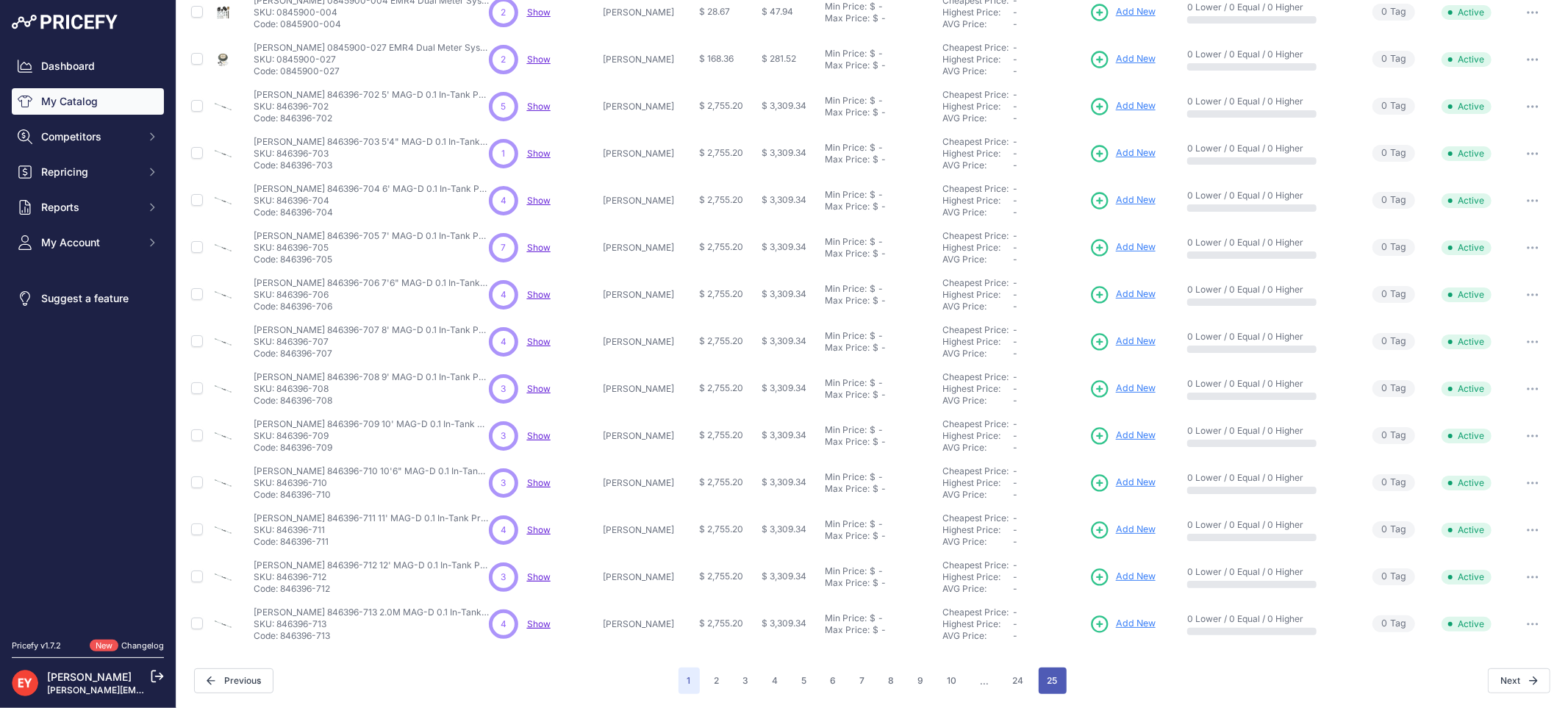
click at [1040, 679] on button "25" at bounding box center [1052, 681] width 28 height 27
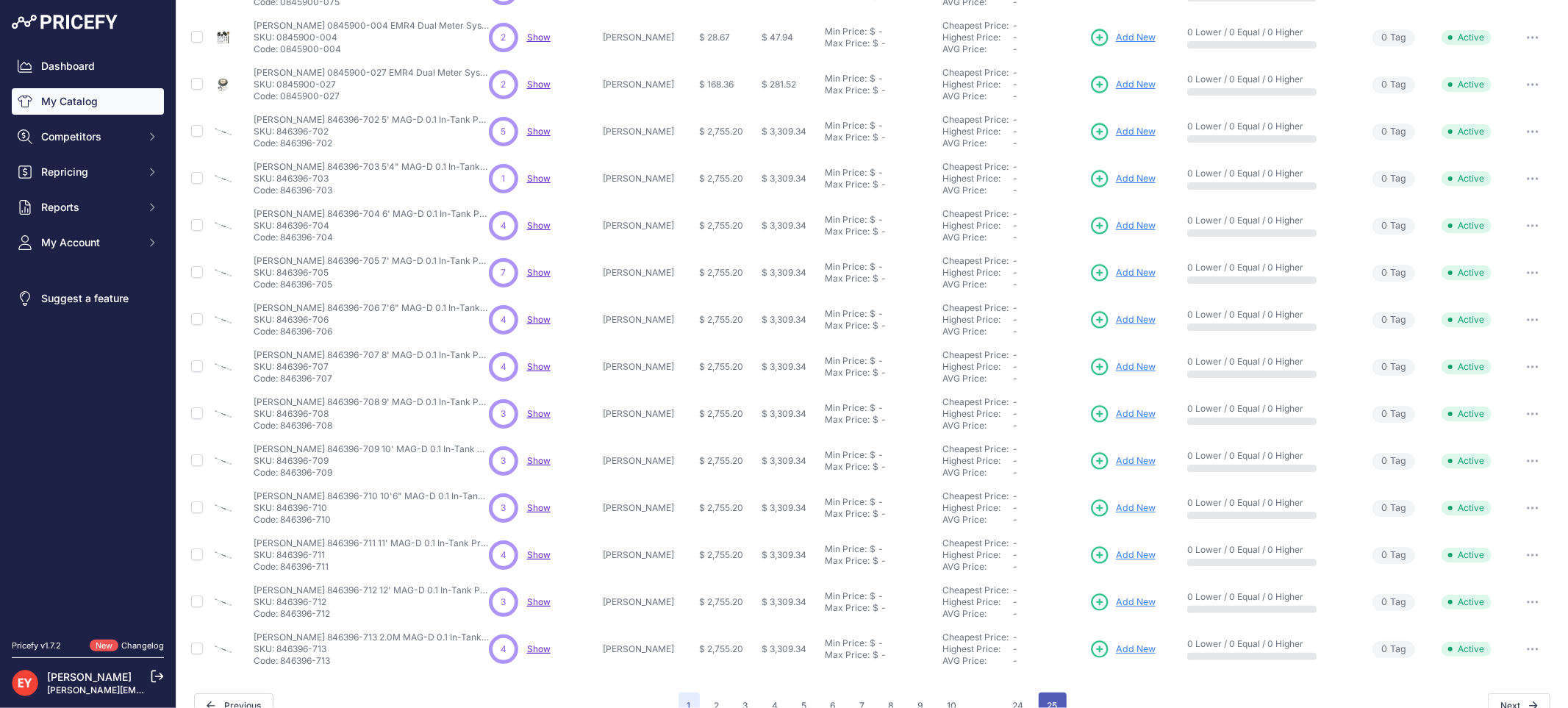
scroll to position [268, 0]
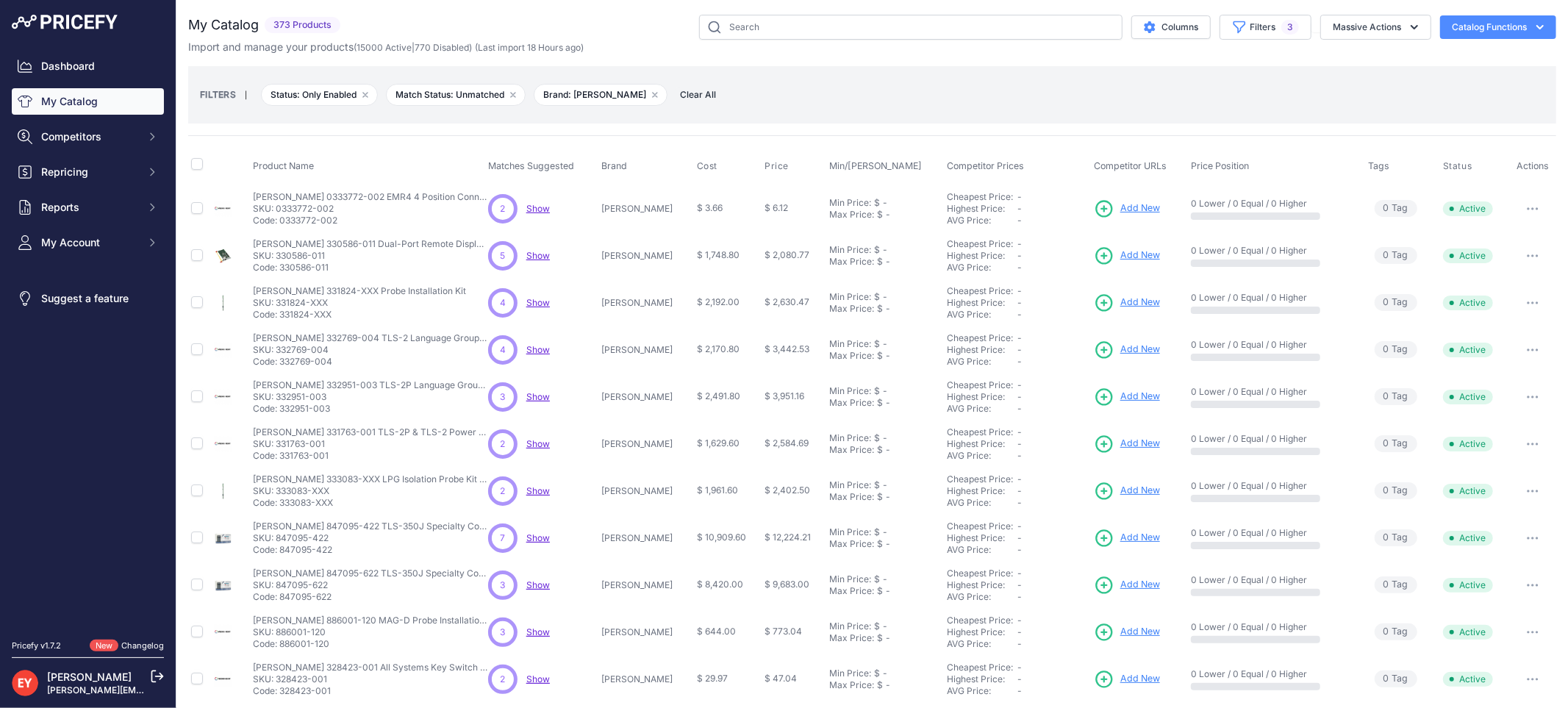
drag, startPoint x: 340, startPoint y: 225, endPoint x: 281, endPoint y: 226, distance: 59.0
click at [281, 226] on p "Code: 0333772-002" at bounding box center [370, 220] width 236 height 11
copy p "0333772-002"
click at [281, 226] on p "Code: 0333772-002" at bounding box center [370, 220] width 236 height 11
copy p "0333772-002"
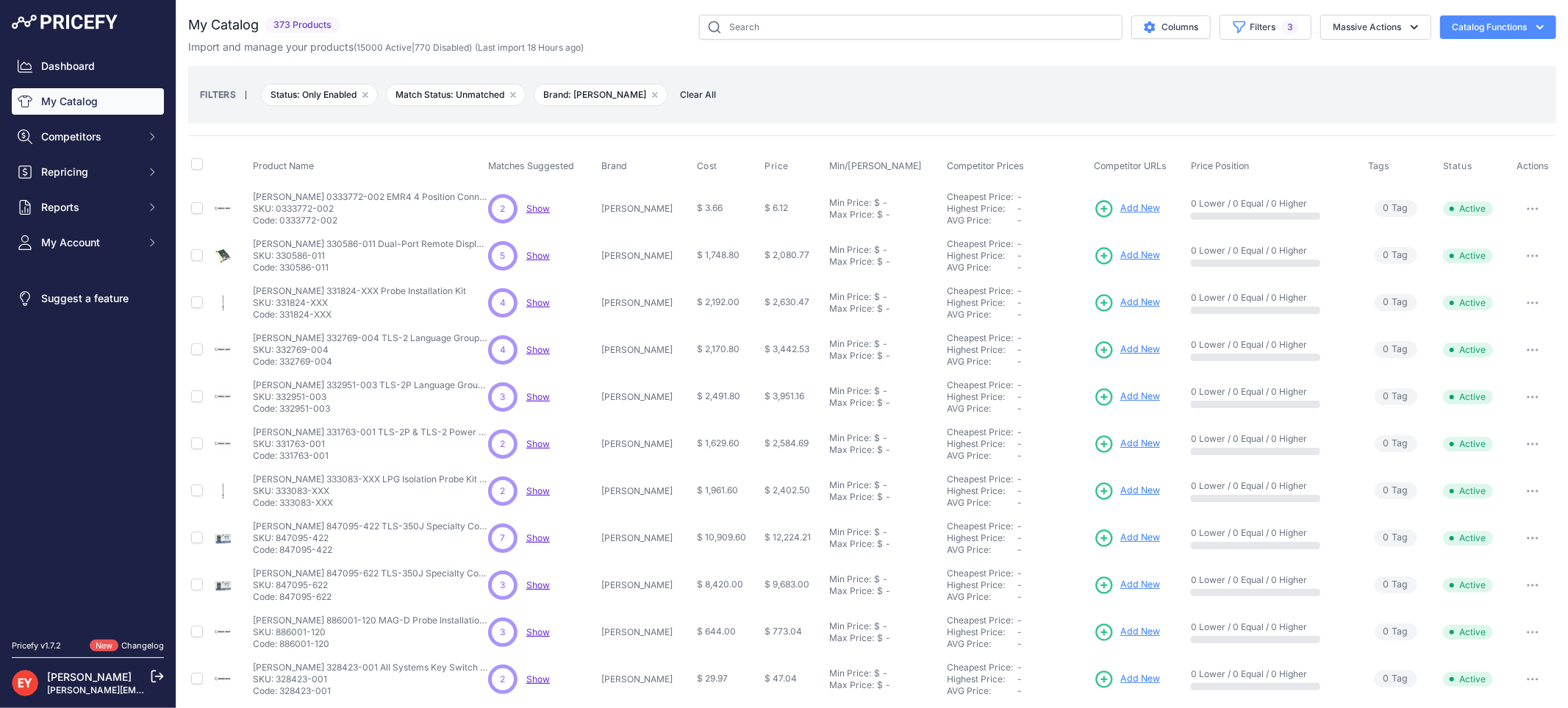
drag, startPoint x: 280, startPoint y: 220, endPoint x: 358, endPoint y: 220, distance: 78.0
click at [358, 220] on p "Code: 0333772-002" at bounding box center [370, 220] width 236 height 11
drag, startPoint x: 334, startPoint y: 266, endPoint x: 281, endPoint y: 268, distance: 53.0
click at [281, 268] on p "Code: 330586-011" at bounding box center [370, 267] width 236 height 11
copy p "330586-011"
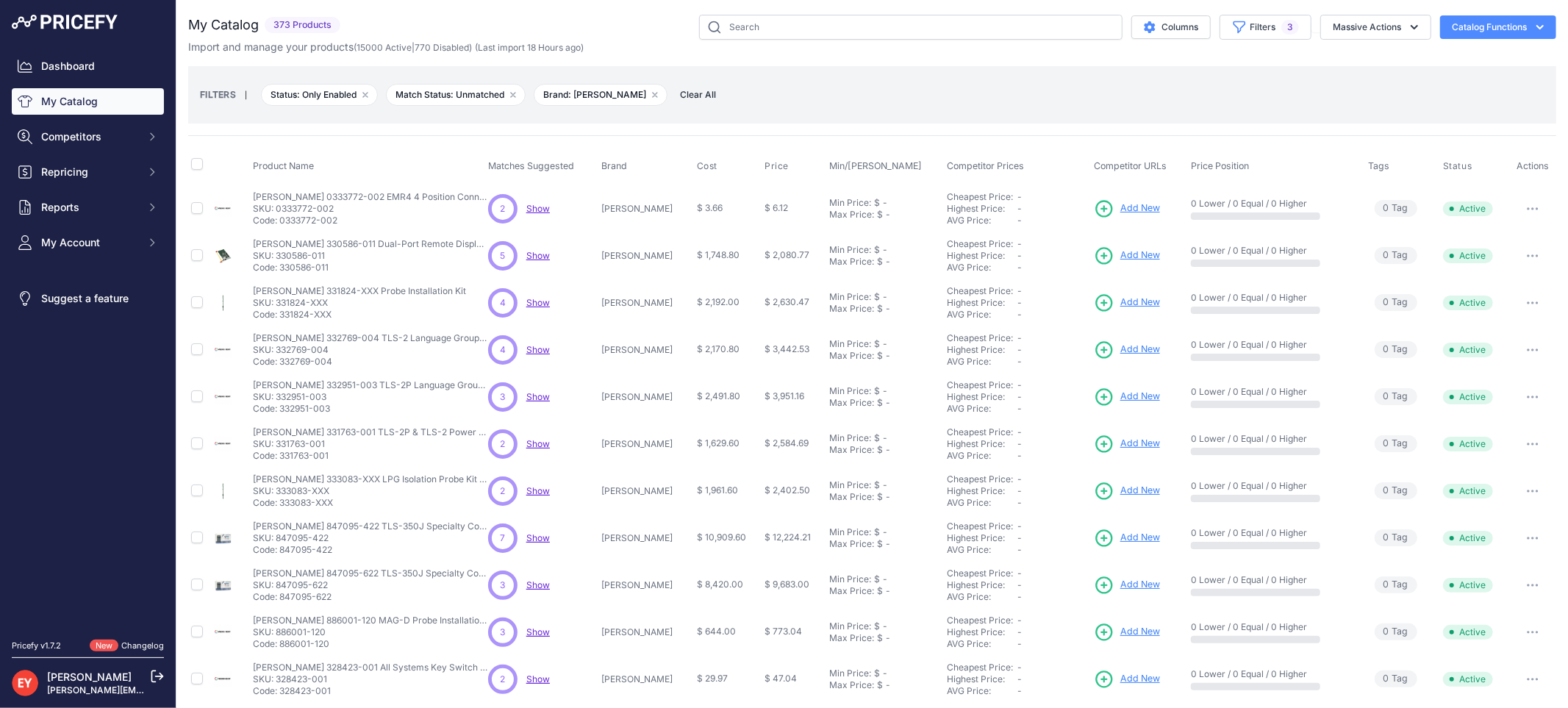
click at [44, 412] on nav "Dashboard My Catalog Competitors Competitors Monitored URLs Repricing My Repric…" at bounding box center [88, 337] width 153 height 570
copy p "Veeder-Root 330586-011"
drag, startPoint x: 255, startPoint y: 241, endPoint x: 359, endPoint y: 240, distance: 104.0
click at [359, 240] on p "[PERSON_NAME] 330586-011 Dual-Port Remote Display/RS-232 Interface Module" at bounding box center [370, 244] width 236 height 11
drag, startPoint x: 332, startPoint y: 319, endPoint x: 280, endPoint y: 314, distance: 52.2
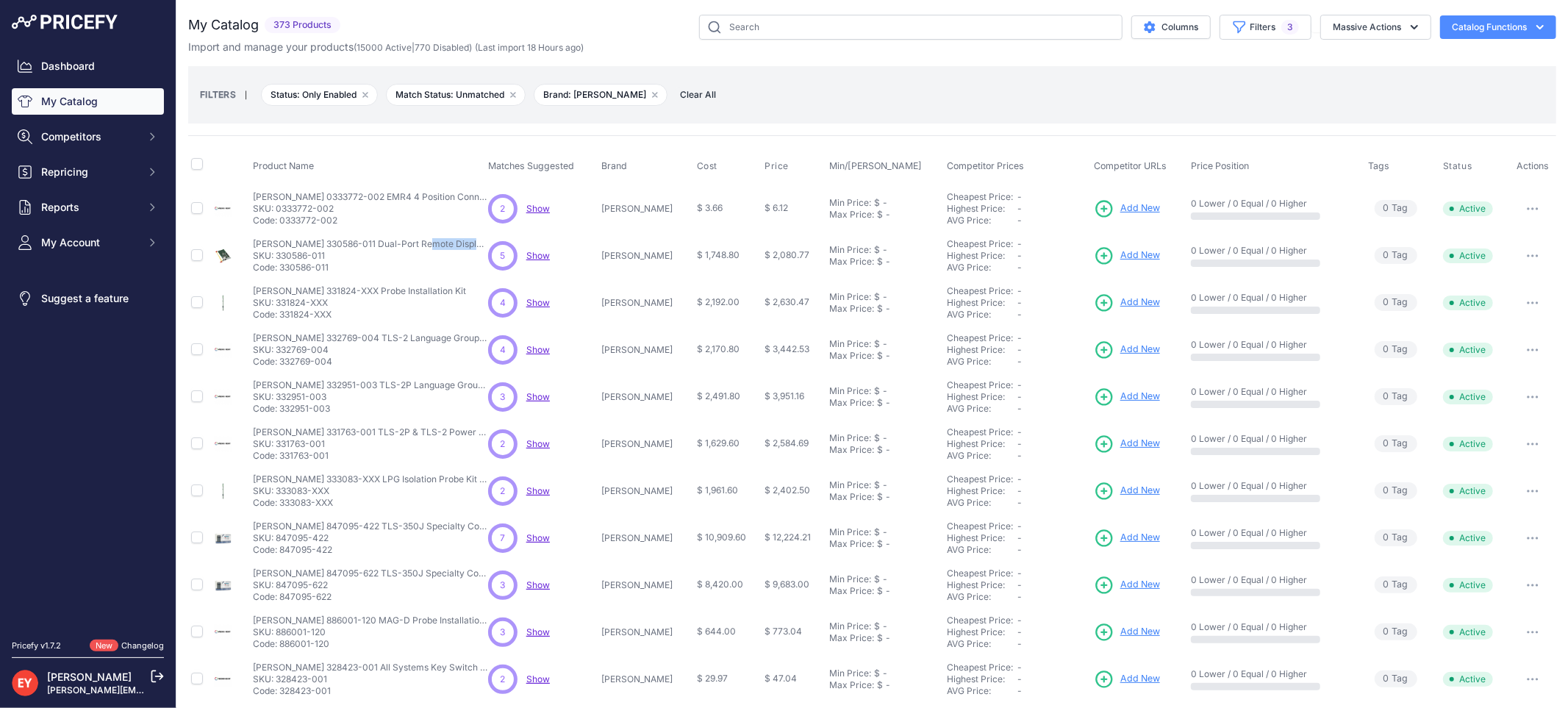
click at [280, 314] on p "Code: 331824-XXX" at bounding box center [360, 315] width 214 height 11
copy p "331824-XXX"
drag, startPoint x: 337, startPoint y: 369, endPoint x: 283, endPoint y: 364, distance: 54.2
click at [283, 364] on td "Veeder-Root 332769-004 TLS-2 Language Group B CPU Board Veeder-Root 332769-004 …" at bounding box center [367, 349] width 236 height 47
copy p "332769-004"
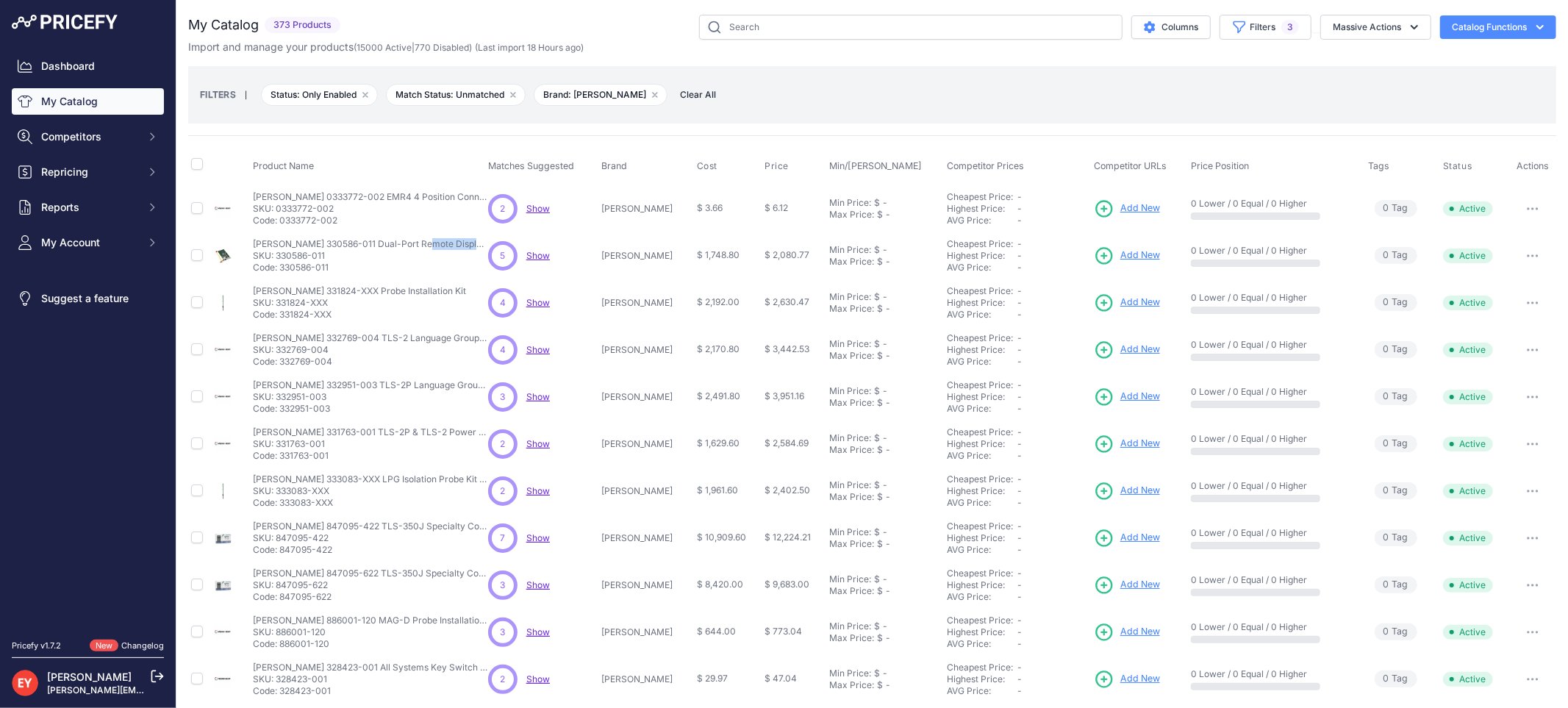
drag, startPoint x: 339, startPoint y: 415, endPoint x: 281, endPoint y: 415, distance: 58.0
click at [281, 415] on td "Veeder-Root 332951-003 TLS-2P Language Group C CPU Board Veeder-Root 332951-003…" at bounding box center [367, 397] width 236 height 47
copy p "332951-003"
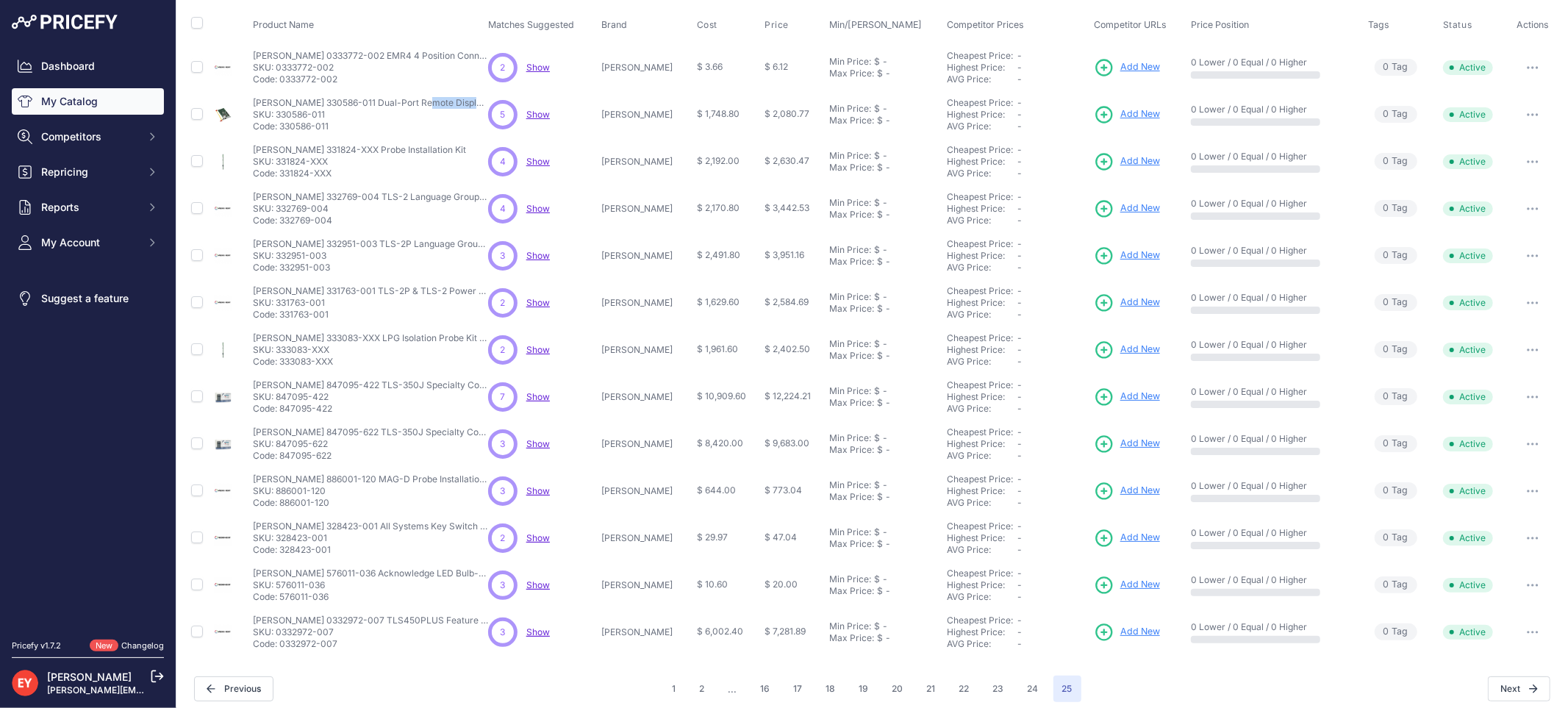
scroll to position [149, 0]
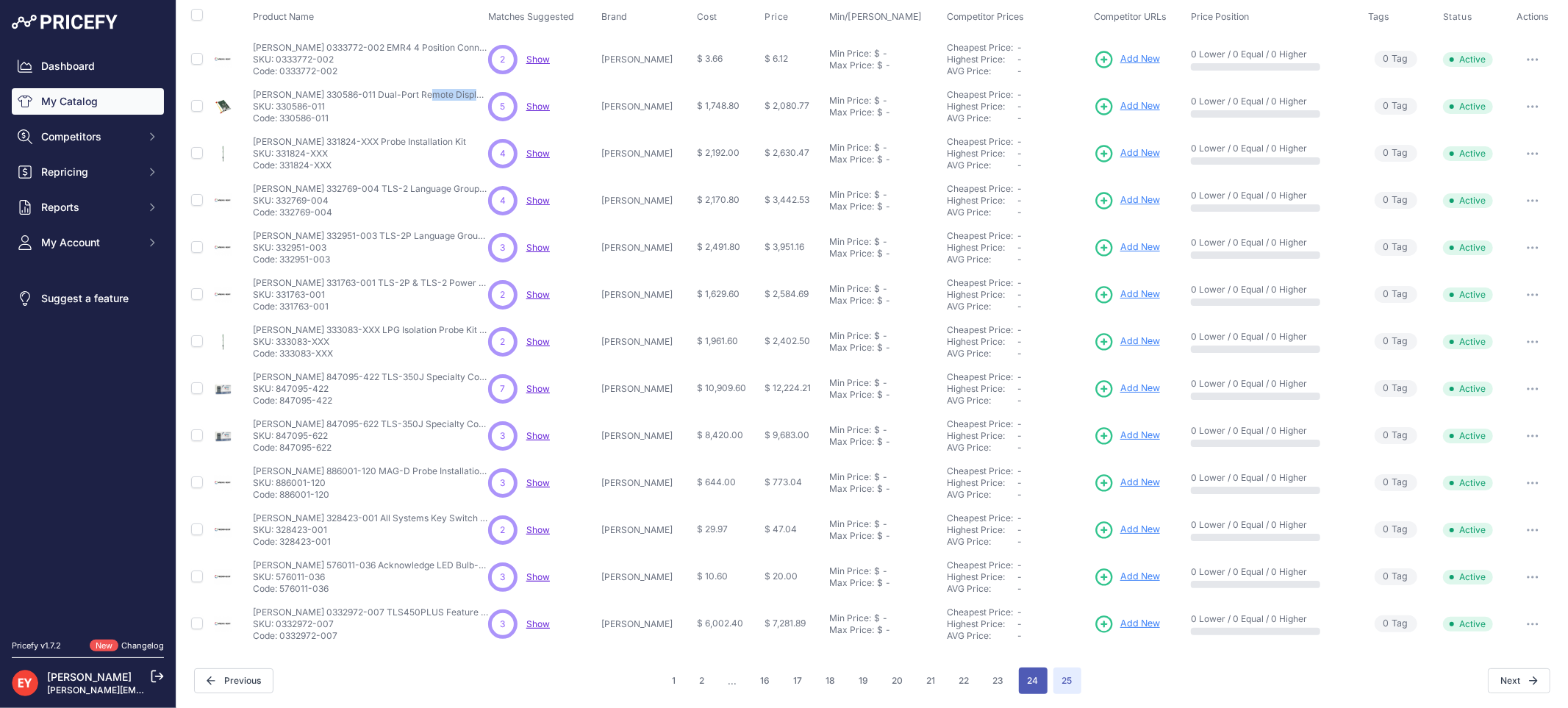
click at [1026, 676] on button "24" at bounding box center [1033, 681] width 29 height 27
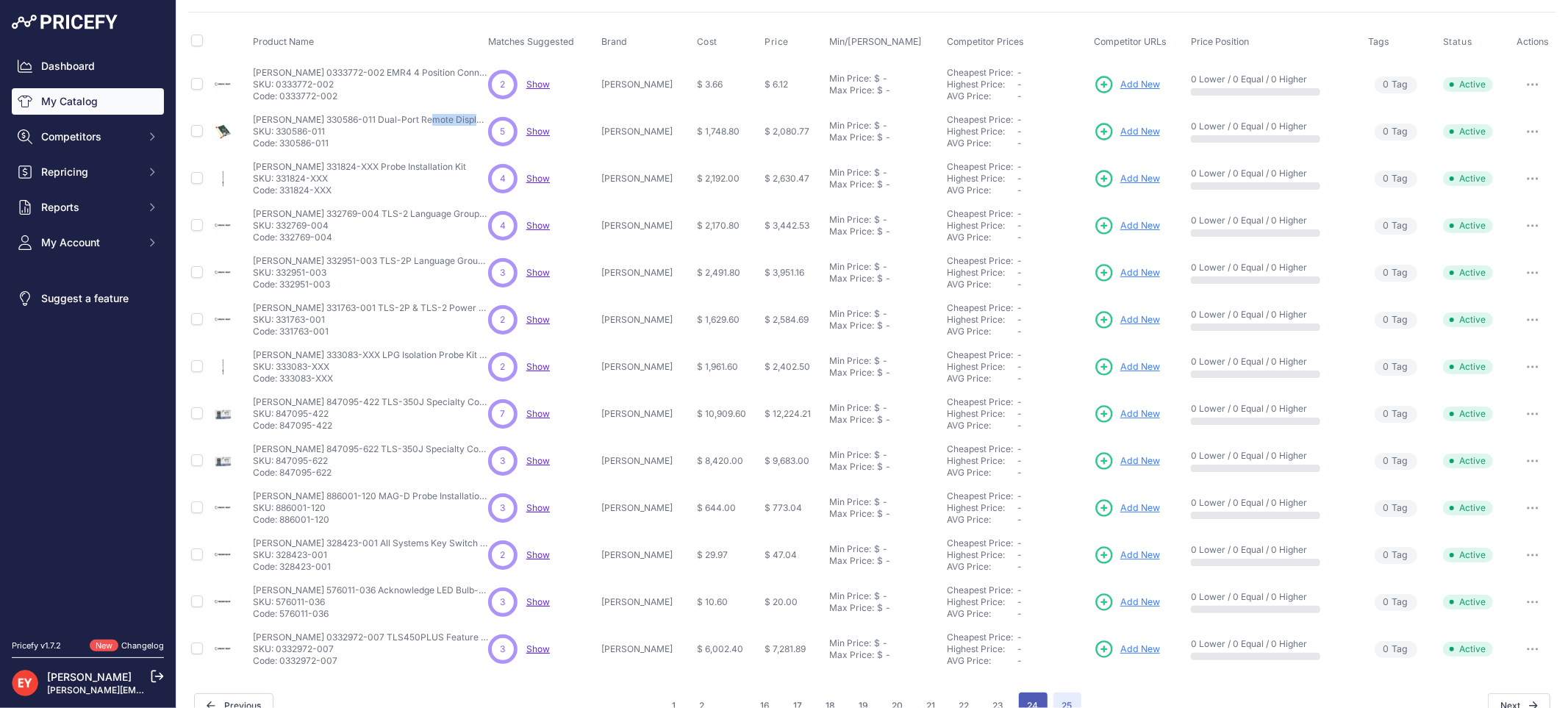
scroll to position [175, 0]
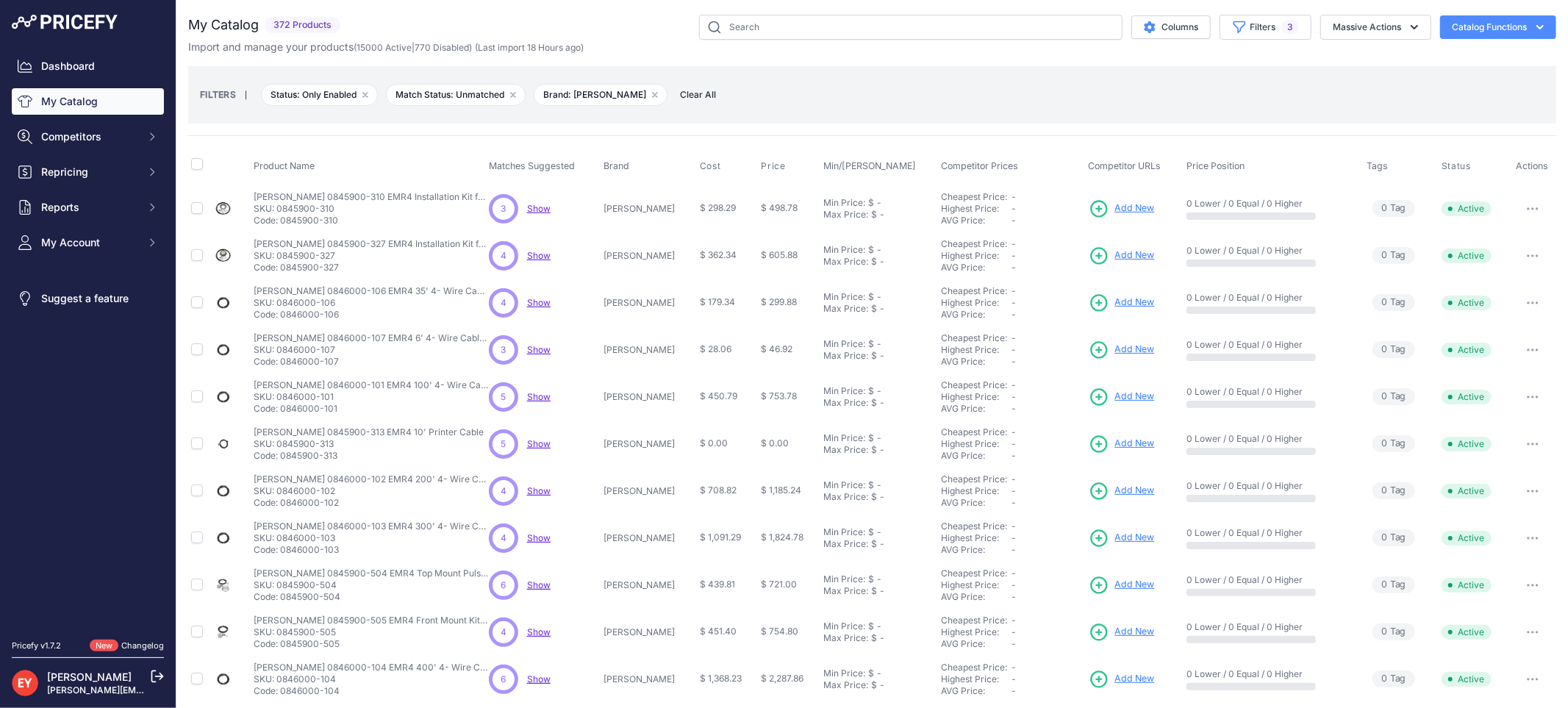
drag, startPoint x: 345, startPoint y: 220, endPoint x: 281, endPoint y: 222, distance: 64.0
click at [281, 222] on p "Code: 0845900-310" at bounding box center [371, 220] width 236 height 11
copy p "0845900-310"
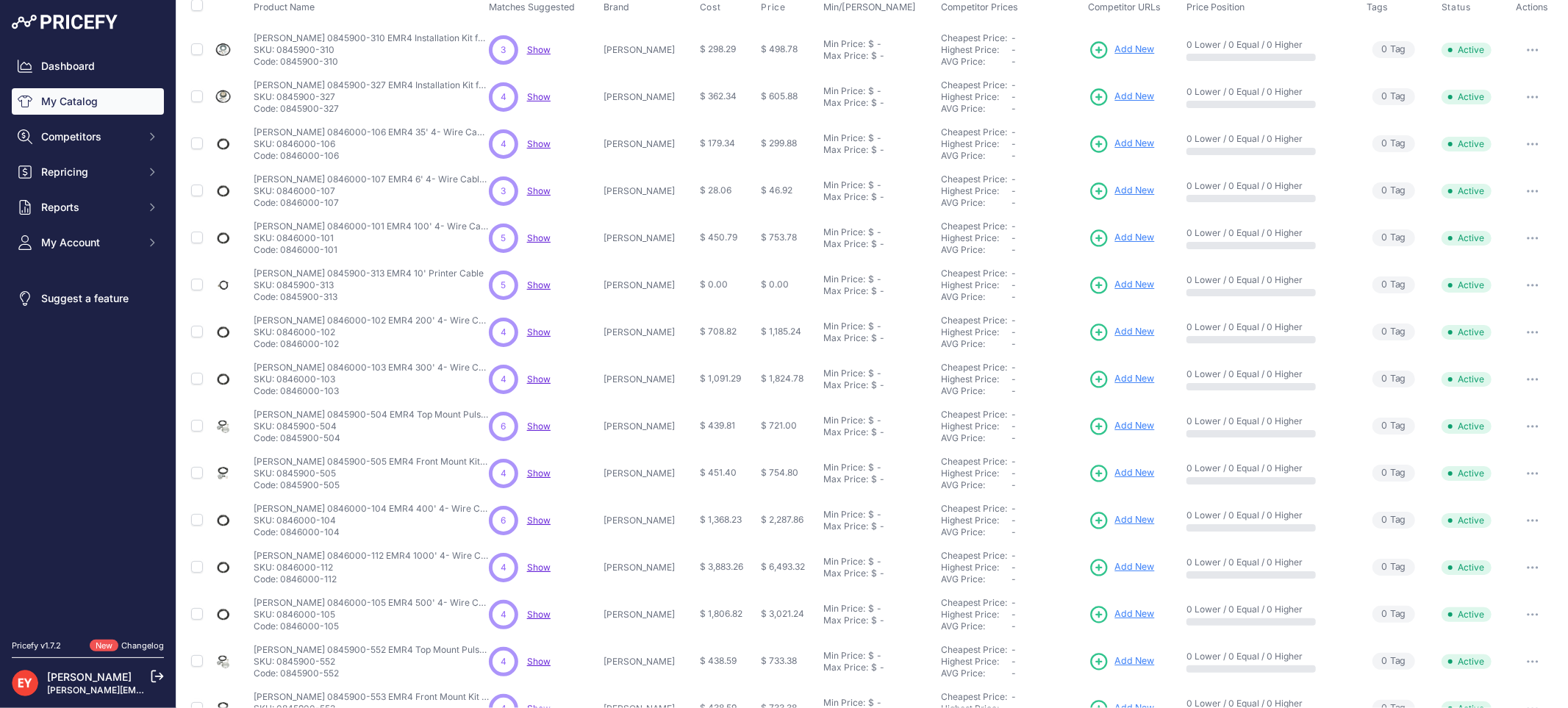
scroll to position [79, 0]
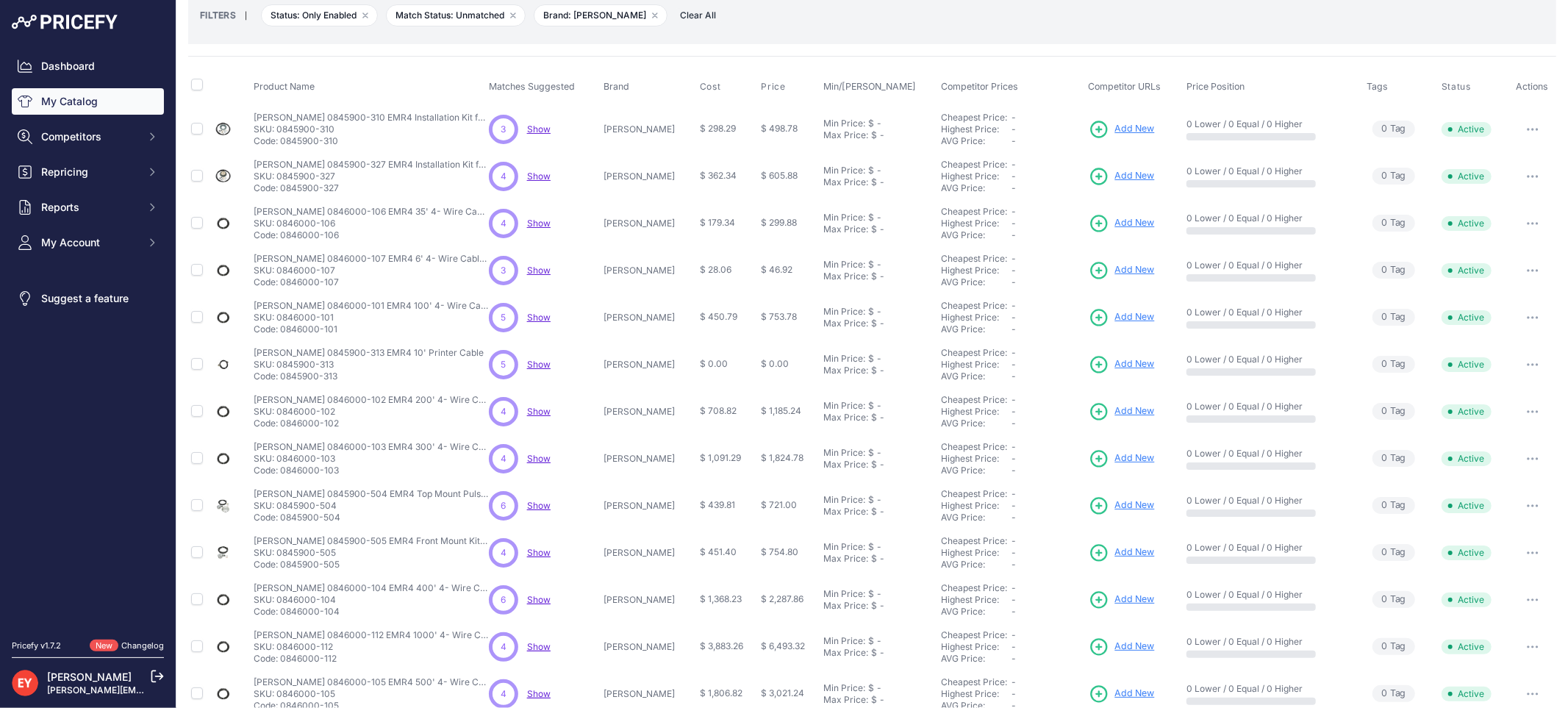
drag, startPoint x: 341, startPoint y: 190, endPoint x: 283, endPoint y: 184, distance: 58.3
click at [283, 184] on p "Code: 0845900-327" at bounding box center [371, 188] width 236 height 11
copy p "0845900-327"
drag, startPoint x: 345, startPoint y: 238, endPoint x: 282, endPoint y: 239, distance: 63.0
click at [282, 239] on p "Code: 0846000-106" at bounding box center [371, 235] width 236 height 11
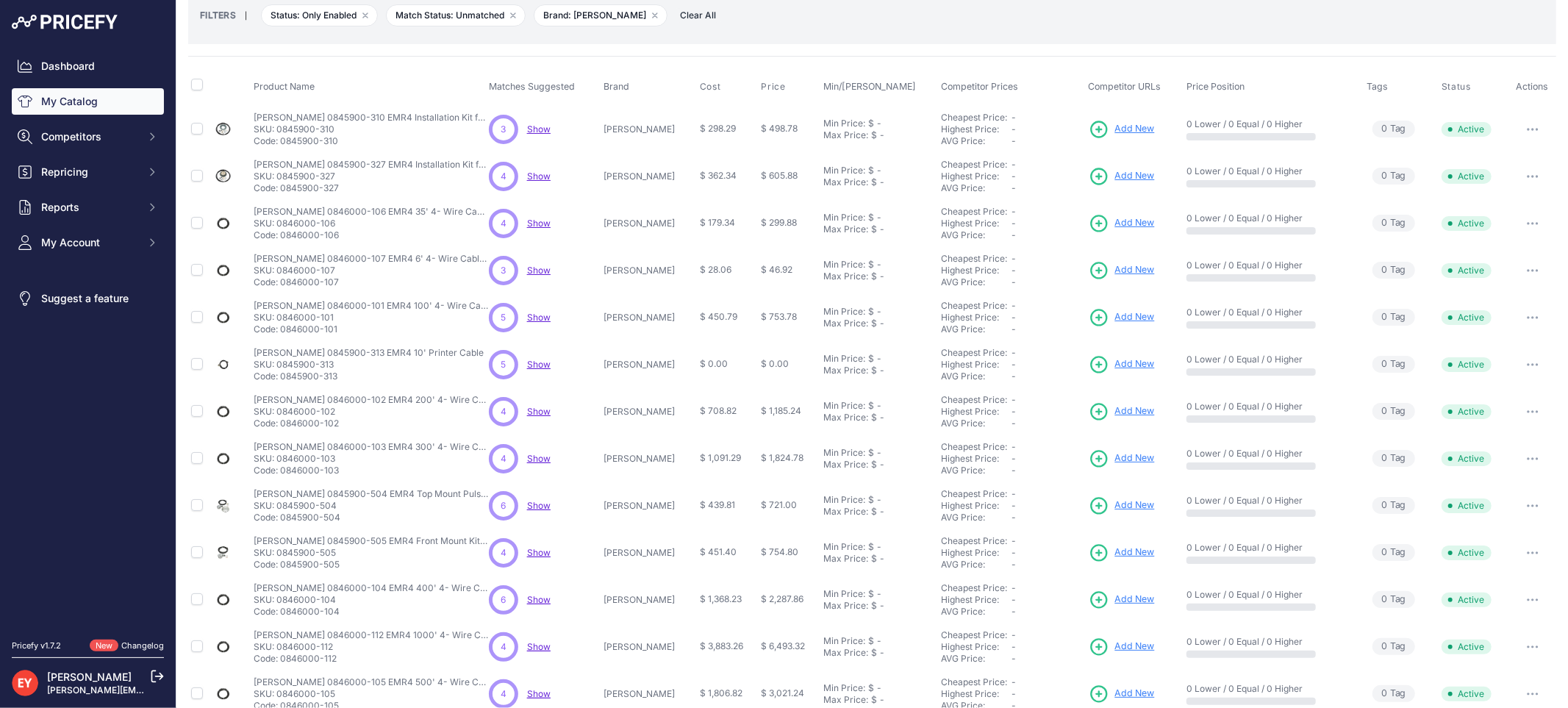
drag, startPoint x: 341, startPoint y: 285, endPoint x: 283, endPoint y: 283, distance: 58.0
click at [283, 283] on p "Code: 0846000-107" at bounding box center [371, 282] width 236 height 11
drag, startPoint x: 340, startPoint y: 334, endPoint x: 282, endPoint y: 332, distance: 58.0
click at [282, 332] on p "Code: 0846000-101" at bounding box center [371, 329] width 236 height 11
drag, startPoint x: 339, startPoint y: 380, endPoint x: 282, endPoint y: 377, distance: 57.1
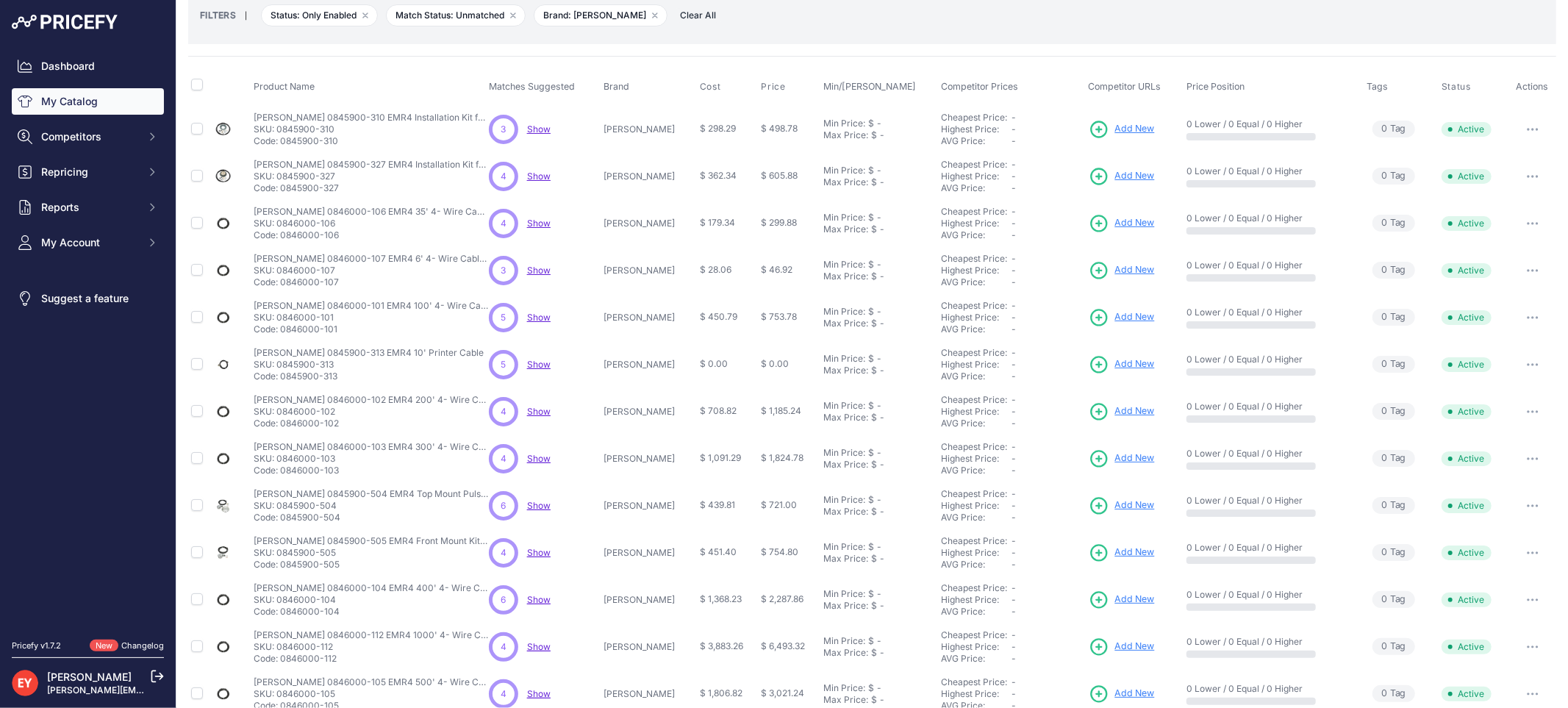
click at [282, 377] on p "Code: 0845900-313" at bounding box center [368, 376] width 230 height 11
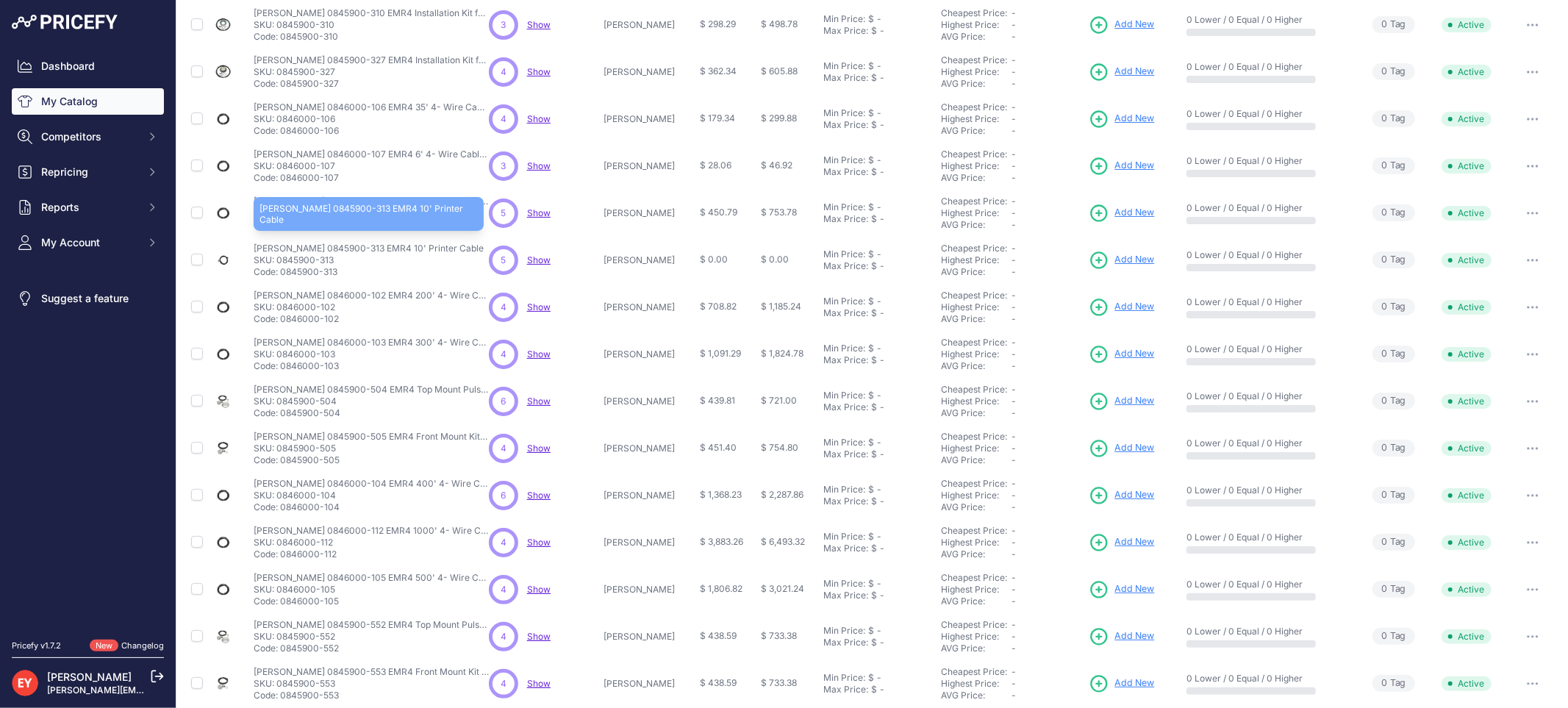
scroll to position [243, 0]
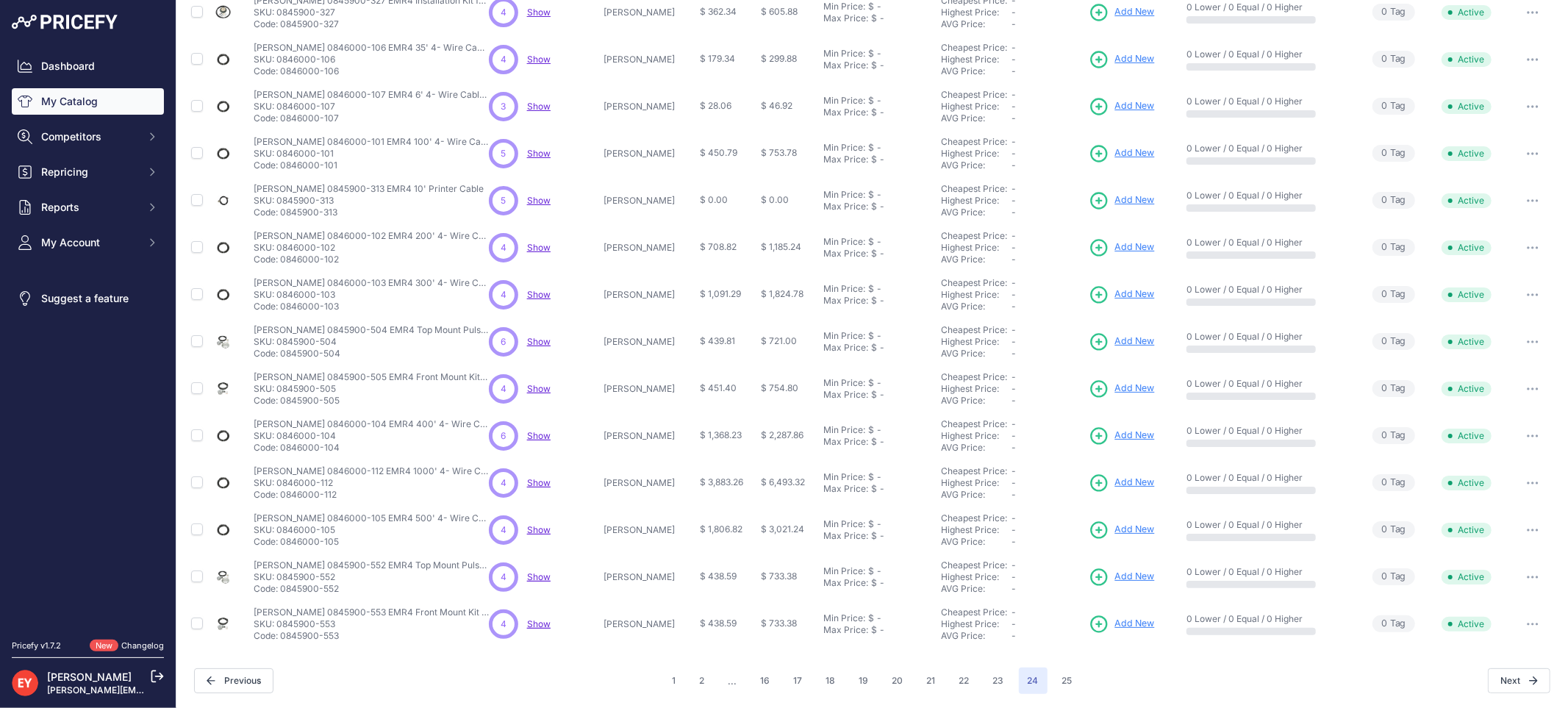
drag, startPoint x: 349, startPoint y: 261, endPoint x: 283, endPoint y: 260, distance: 66.0
click at [283, 260] on p "Code: 0846000-102" at bounding box center [371, 260] width 236 height 11
drag, startPoint x: 342, startPoint y: 312, endPoint x: 280, endPoint y: 307, distance: 62.2
click at [280, 307] on p "Code: 0846000-103" at bounding box center [371, 306] width 236 height 11
drag, startPoint x: 343, startPoint y: 354, endPoint x: 280, endPoint y: 358, distance: 63.1
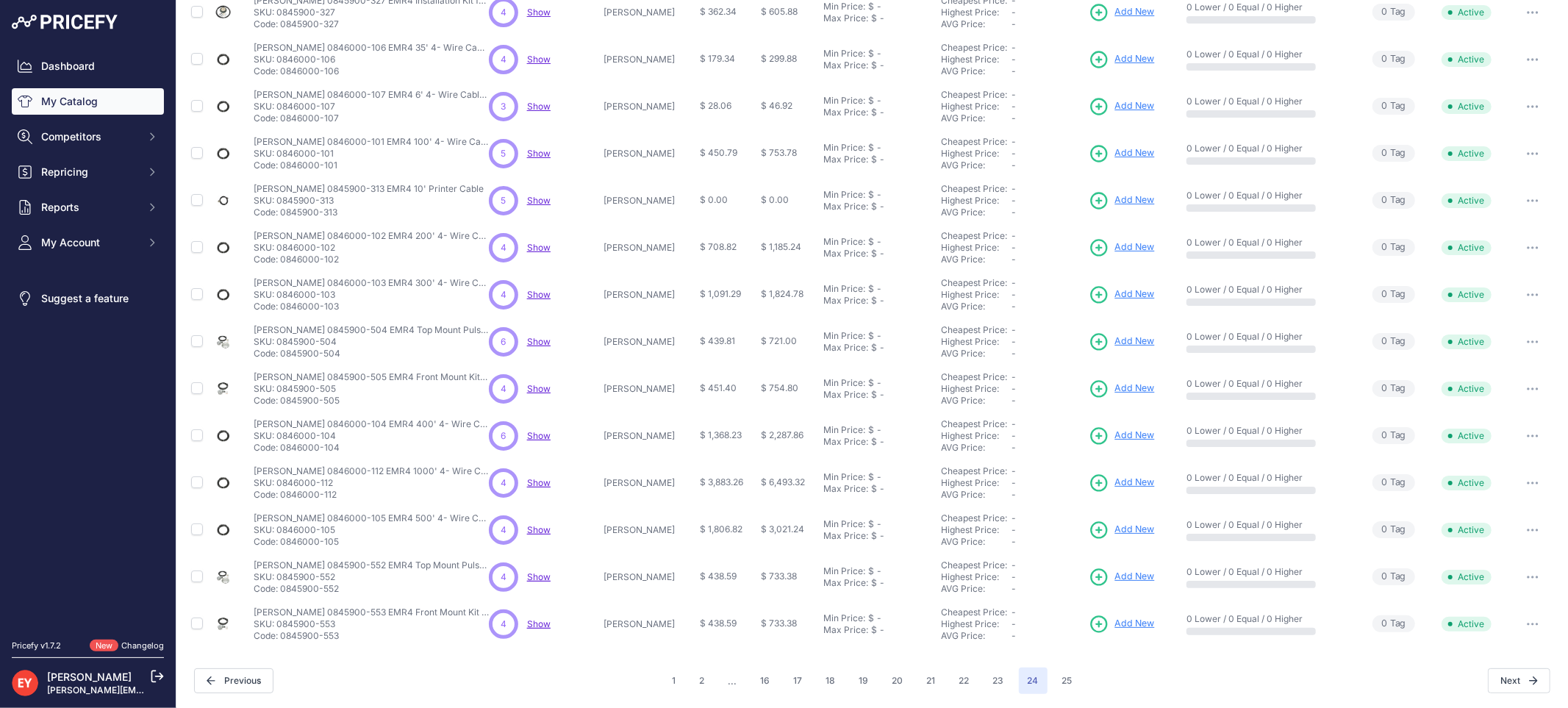
click at [280, 358] on p "Code: 0845900-504" at bounding box center [371, 354] width 236 height 11
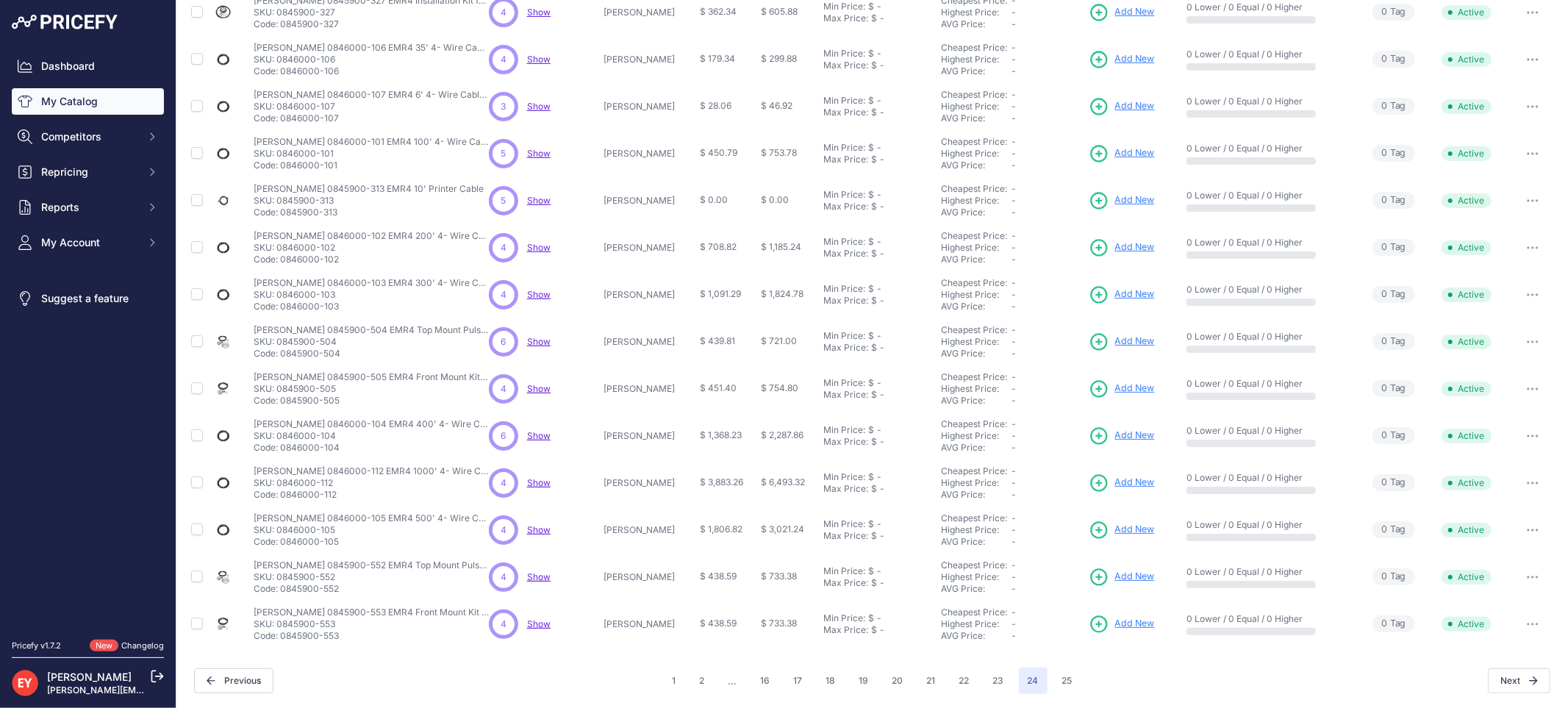
click at [52, 487] on nav "Dashboard My Catalog Competitors Competitors Monitored URLs Repricing My Repric…" at bounding box center [88, 337] width 153 height 570
drag, startPoint x: 344, startPoint y: 356, endPoint x: 283, endPoint y: 356, distance: 61.0
click at [283, 356] on p "Code: 0845900-504" at bounding box center [371, 354] width 236 height 11
drag, startPoint x: 337, startPoint y: 405, endPoint x: 281, endPoint y: 405, distance: 56.0
click at [281, 405] on p "Code: 0845900-505" at bounding box center [371, 401] width 236 height 11
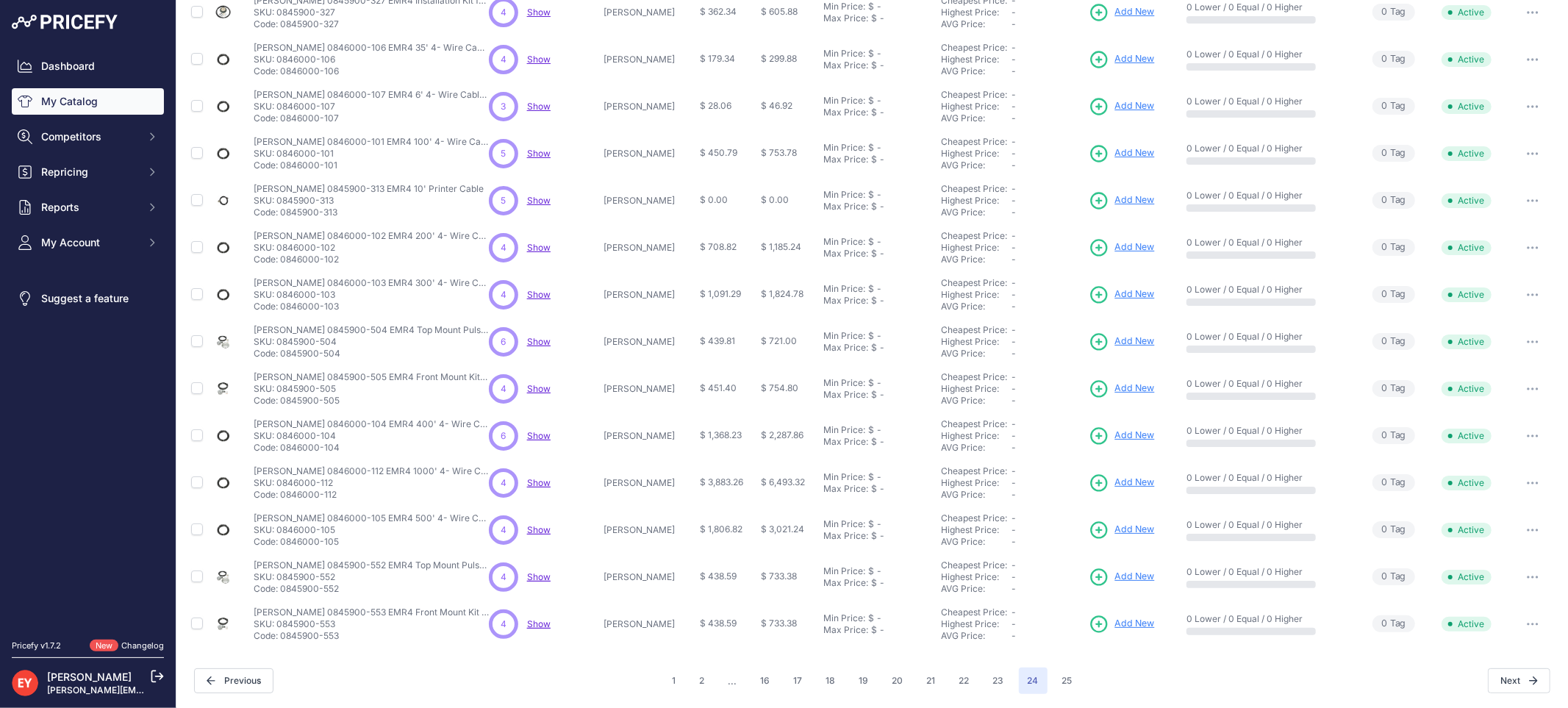
drag, startPoint x: 345, startPoint y: 453, endPoint x: 283, endPoint y: 451, distance: 62.0
click at [283, 451] on td "Veeder-Root 0846000-104 EMR4 400' 4- Wire Cable with Drain and Armored Veeder-R…" at bounding box center [368, 435] width 236 height 47
drag, startPoint x: 346, startPoint y: 491, endPoint x: 280, endPoint y: 498, distance: 66.4
click at [280, 498] on p "Code: 0846000-112" at bounding box center [371, 495] width 236 height 11
drag, startPoint x: 348, startPoint y: 542, endPoint x: 281, endPoint y: 546, distance: 67.1
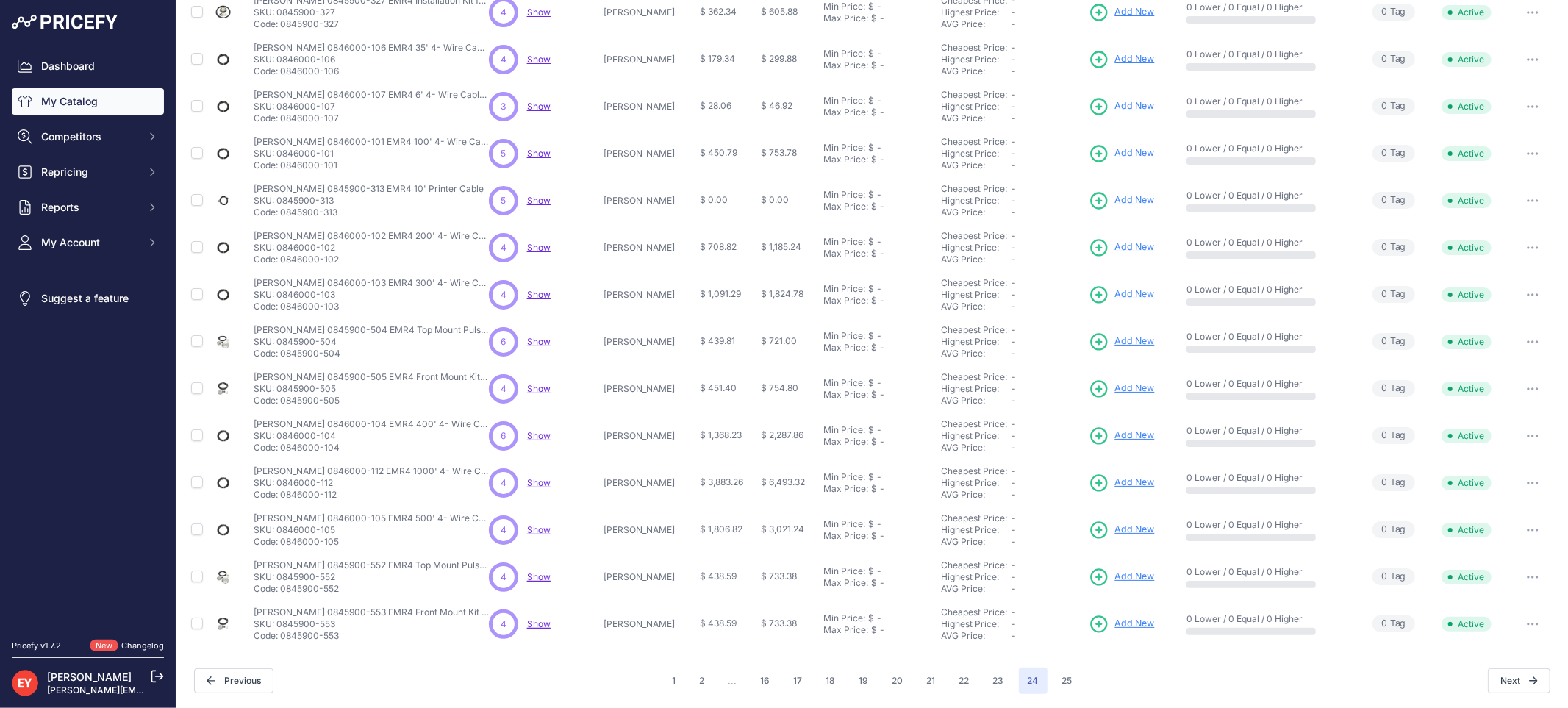
click at [281, 546] on p "Code: 0846000-105" at bounding box center [371, 542] width 236 height 11
drag, startPoint x: 344, startPoint y: 590, endPoint x: 282, endPoint y: 590, distance: 62.0
click at [282, 590] on p "Code: 0845900-552" at bounding box center [371, 589] width 236 height 11
drag, startPoint x: 346, startPoint y: 634, endPoint x: 281, endPoint y: 637, distance: 65.1
click at [281, 637] on p "Code: 0845900-553" at bounding box center [371, 636] width 236 height 11
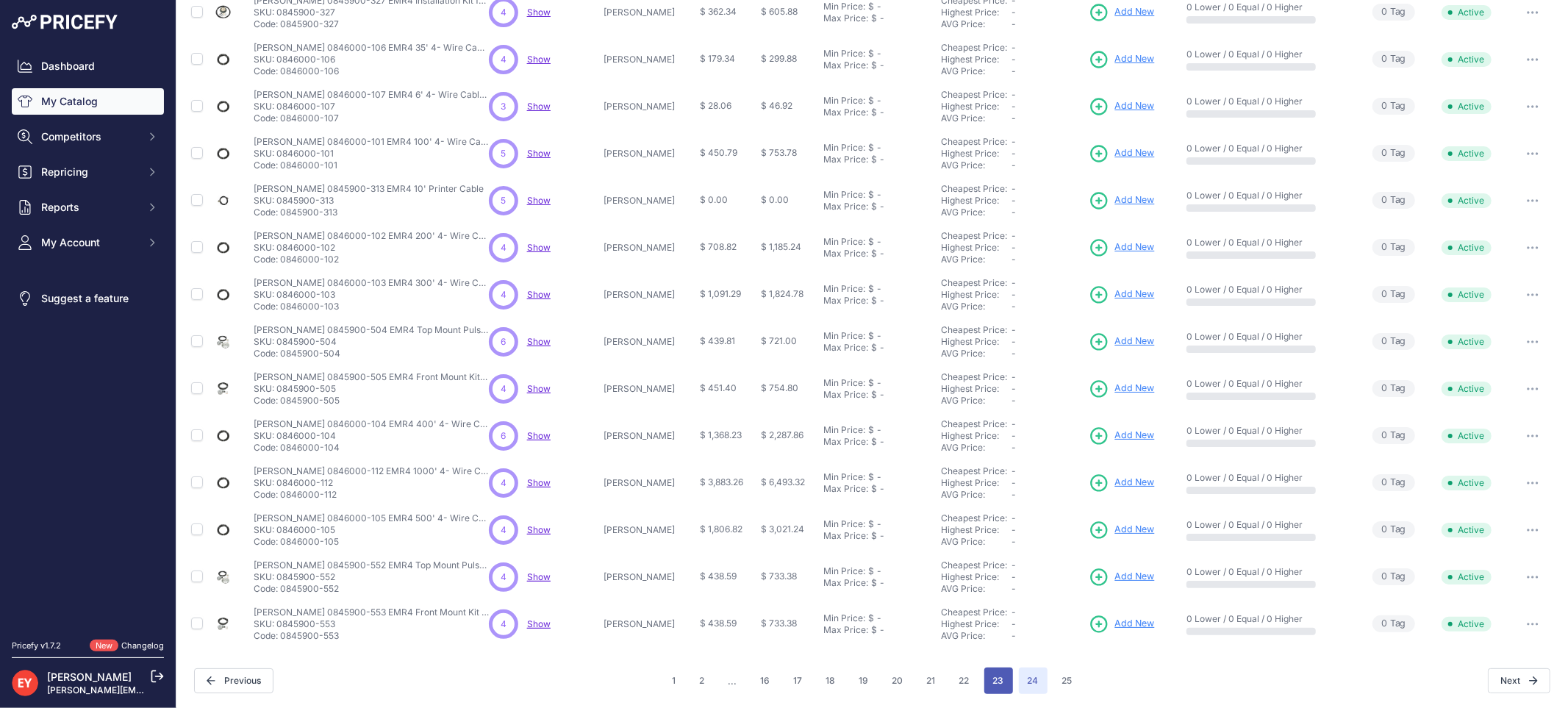
click at [989, 684] on button "23" at bounding box center [999, 681] width 29 height 27
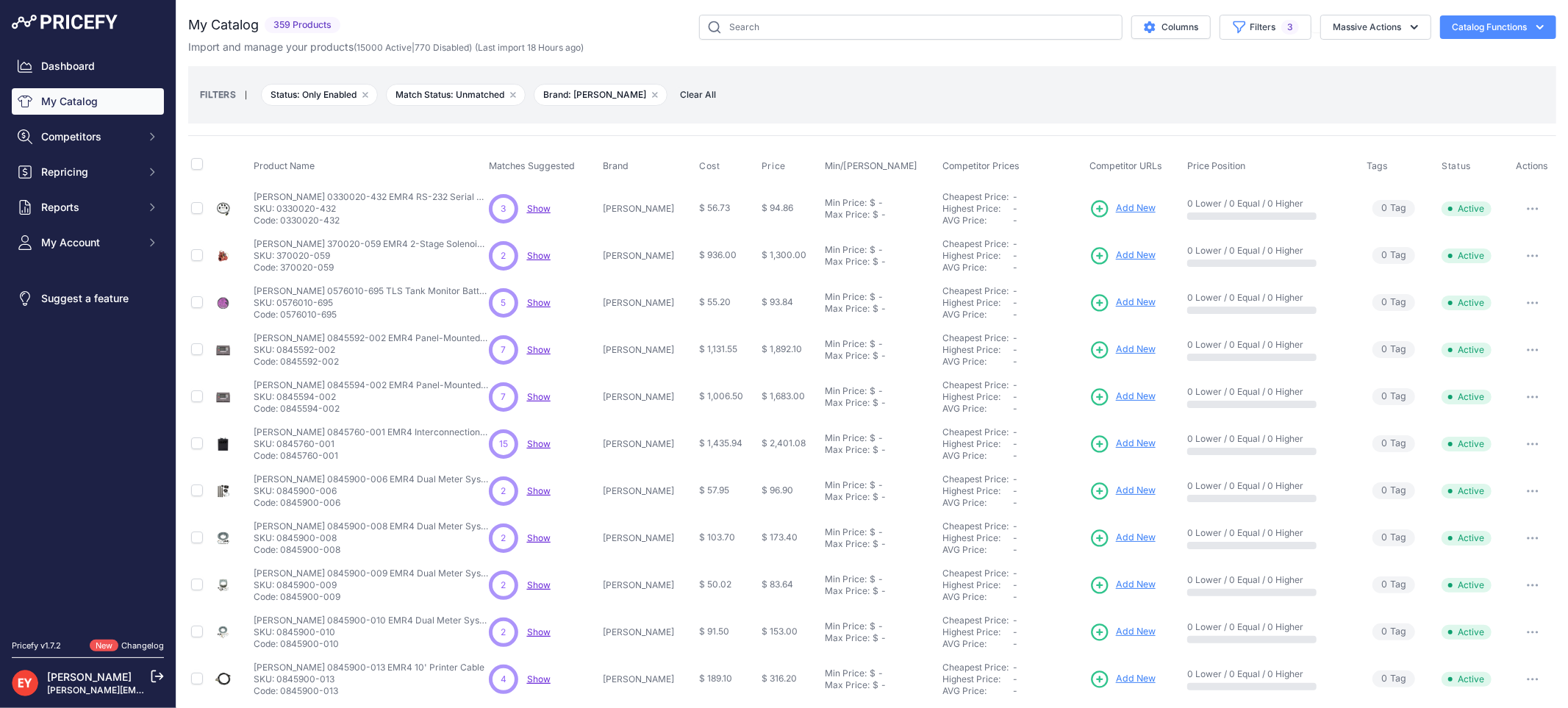
drag, startPoint x: 348, startPoint y: 220, endPoint x: 282, endPoint y: 224, distance: 66.1
click at [282, 224] on p "Code: 0330020-432" at bounding box center [371, 220] width 236 height 11
drag, startPoint x: 339, startPoint y: 267, endPoint x: 282, endPoint y: 271, distance: 57.1
click at [282, 271] on p "Code: 370020-059" at bounding box center [371, 267] width 236 height 11
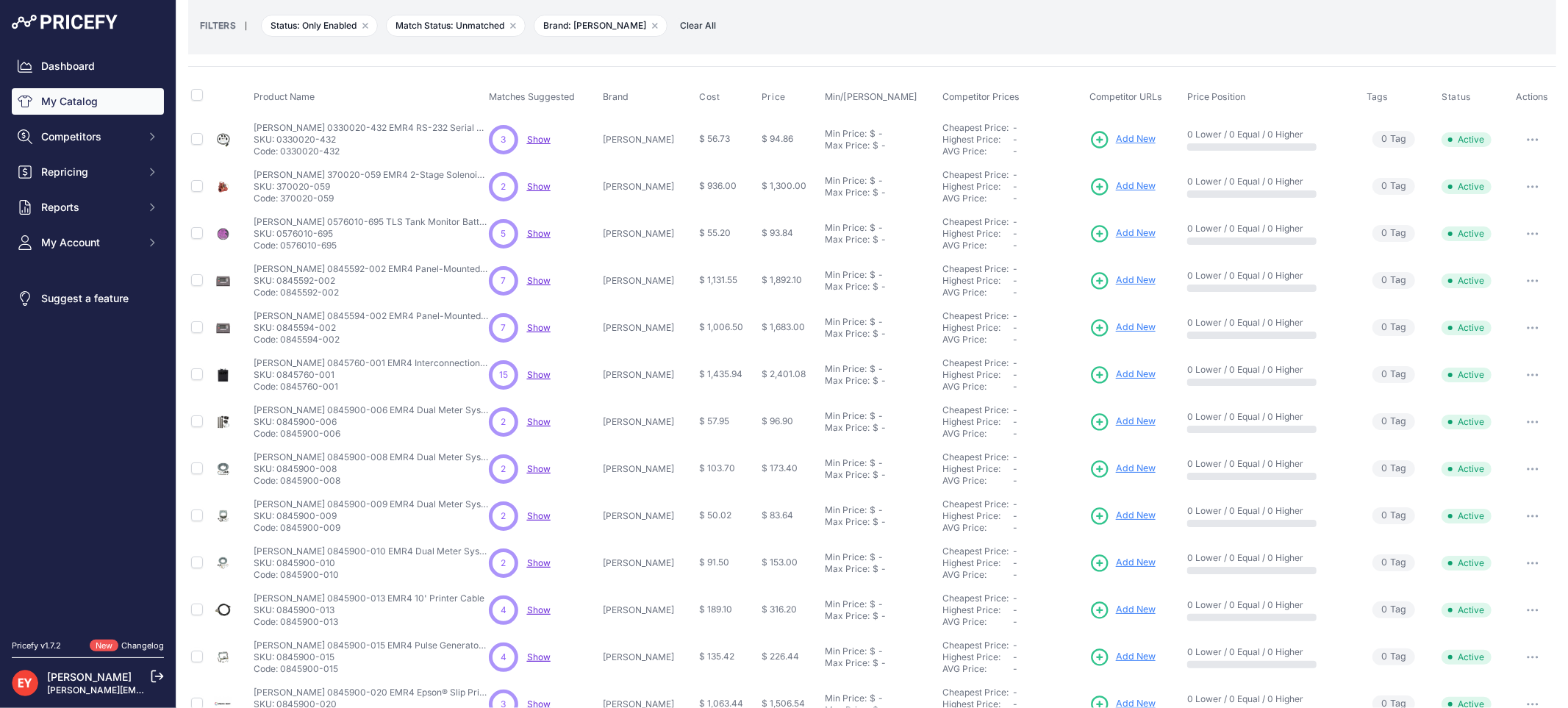
scroll to position [163, 0]
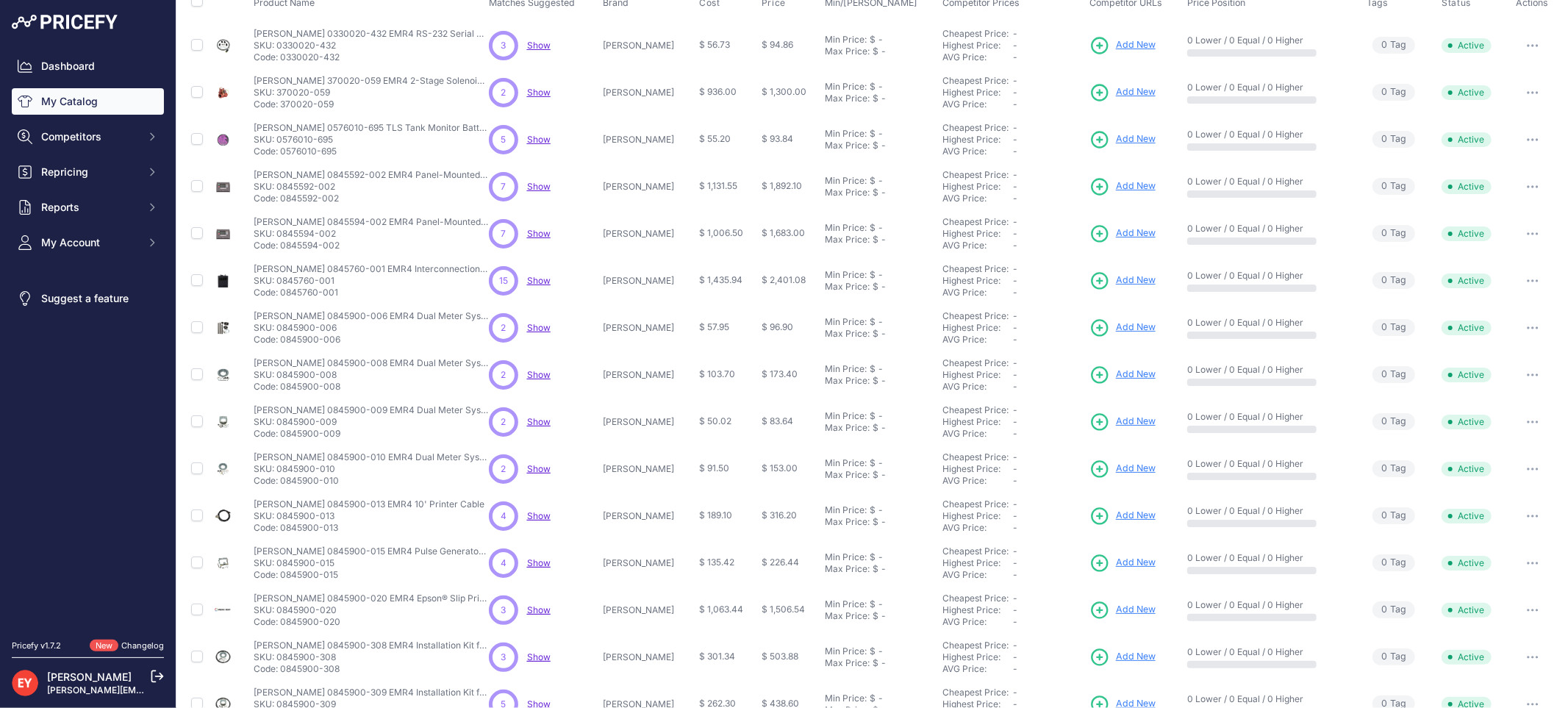
drag, startPoint x: 342, startPoint y: 151, endPoint x: 282, endPoint y: 150, distance: 60.0
click at [282, 150] on p "Code: 0576010-695" at bounding box center [371, 152] width 236 height 11
drag, startPoint x: 348, startPoint y: 199, endPoint x: 284, endPoint y: 200, distance: 64.0
click at [284, 200] on p "Code: 0845592-002" at bounding box center [371, 198] width 236 height 11
drag, startPoint x: 341, startPoint y: 249, endPoint x: 282, endPoint y: 250, distance: 59.0
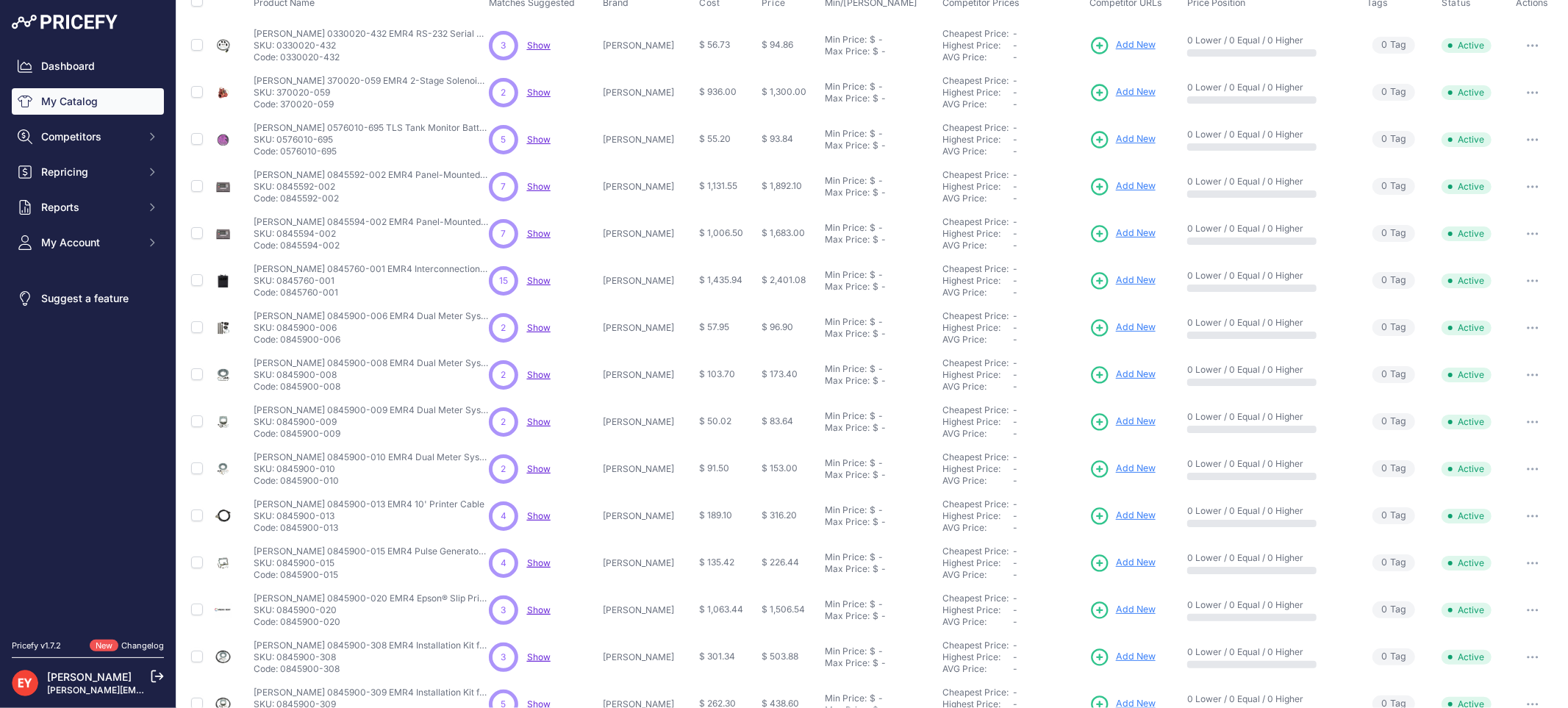
click at [282, 250] on p "Code: 0845594-002" at bounding box center [371, 245] width 236 height 11
drag, startPoint x: 336, startPoint y: 294, endPoint x: 284, endPoint y: 290, distance: 52.2
click at [284, 290] on p "Code: 0845760-001" at bounding box center [371, 293] width 236 height 11
drag, startPoint x: 348, startPoint y: 347, endPoint x: 280, endPoint y: 343, distance: 68.1
click at [280, 343] on td "Veeder-Root 0845900-006 EMR4 Dual Meter System Retrofit Kit Veeder-Root 0845900…" at bounding box center [368, 327] width 236 height 47
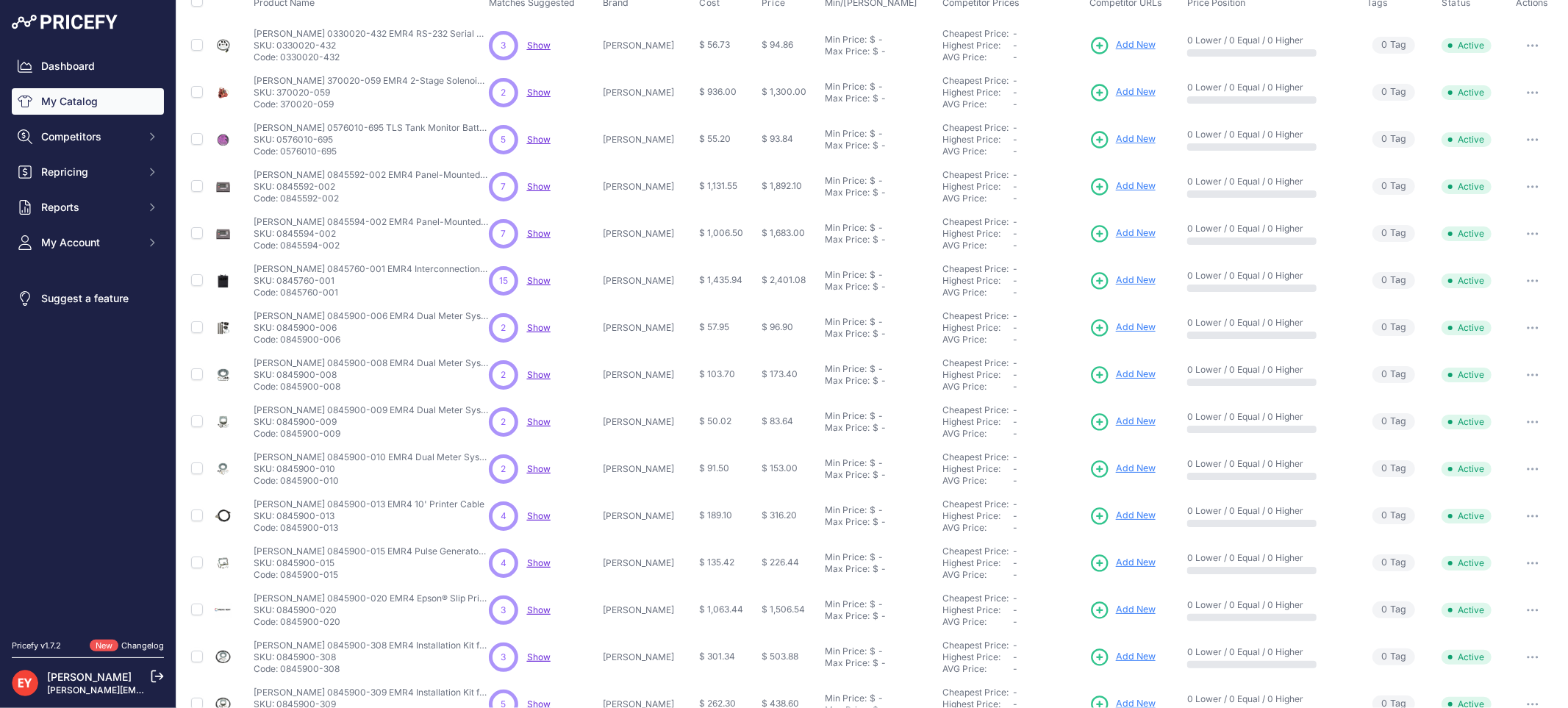
drag, startPoint x: 358, startPoint y: 388, endPoint x: 293, endPoint y: 393, distance: 65.2
click at [294, 397] on td "Veeder-Root 0845900-008 EMR4 Dual Meter System Retrofit Kit Veeder-Root 0845900…" at bounding box center [368, 374] width 236 height 47
drag, startPoint x: 59, startPoint y: 472, endPoint x: 91, endPoint y: 449, distance: 39.4
click at [59, 473] on nav "Dashboard My Catalog Competitors Competitors Monitored URLs Repricing My Repric…" at bounding box center [88, 337] width 153 height 570
drag, startPoint x: 341, startPoint y: 386, endPoint x: 283, endPoint y: 390, distance: 58.1
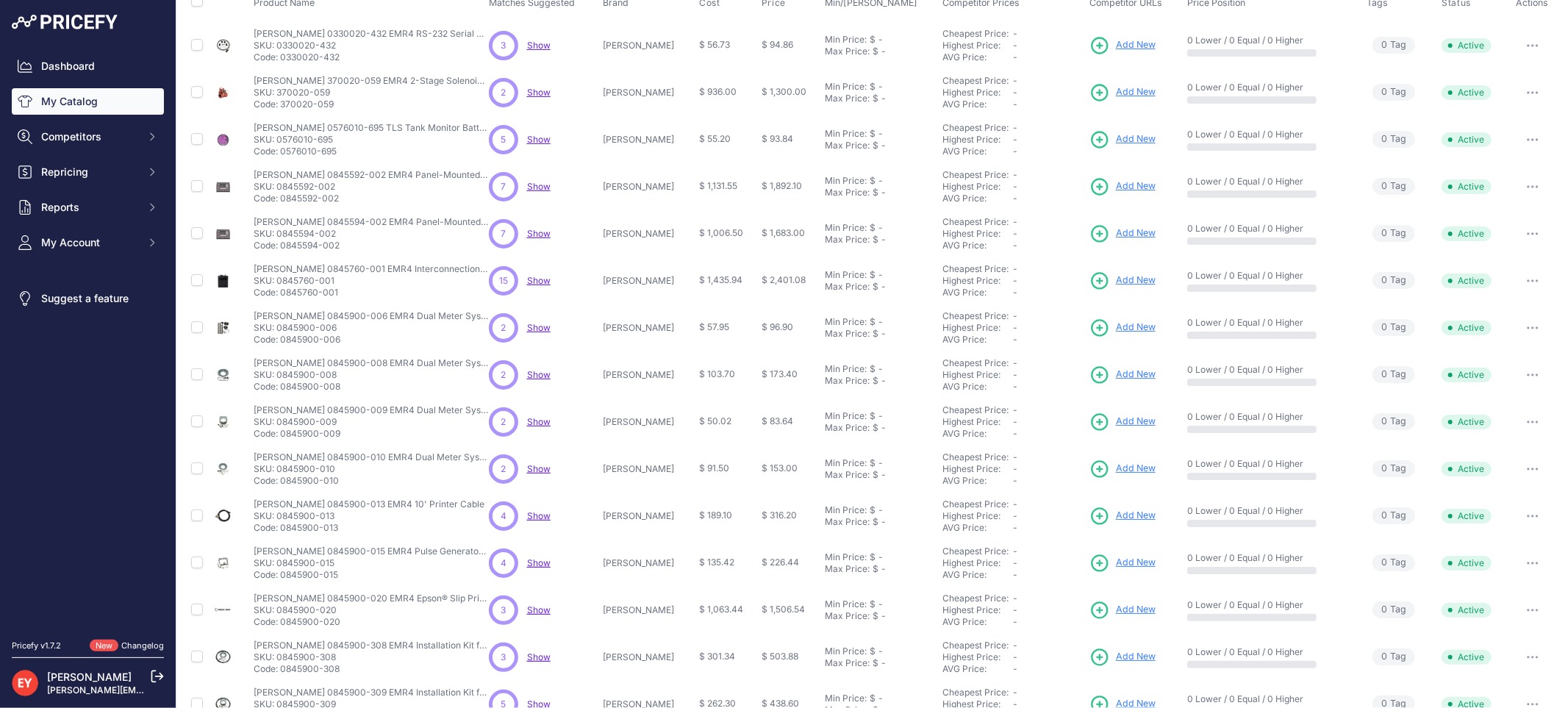
click at [283, 390] on p "Code: 0845900-008" at bounding box center [371, 386] width 236 height 11
drag, startPoint x: 345, startPoint y: 439, endPoint x: 283, endPoint y: 434, distance: 62.2
click at [283, 434] on p "Code: 0845900-009" at bounding box center [371, 434] width 236 height 11
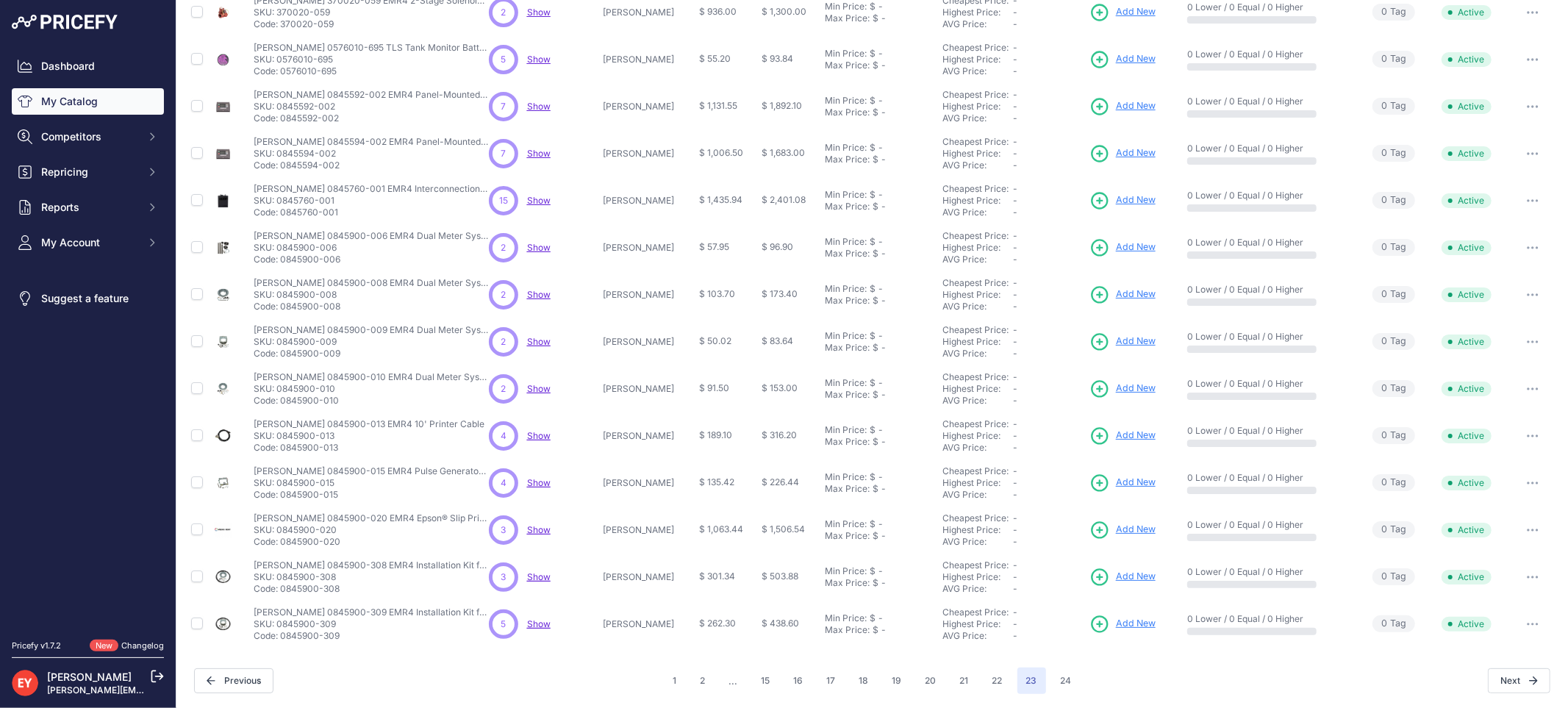
drag, startPoint x: 340, startPoint y: 406, endPoint x: 282, endPoint y: 401, distance: 58.2
click at [282, 401] on td "Veeder-Root 0845900-010 EMR4 Dual Meter System Retrofit Kit Veeder-Root 0845900…" at bounding box center [368, 388] width 236 height 47
drag, startPoint x: 342, startPoint y: 448, endPoint x: 282, endPoint y: 448, distance: 60.0
click at [282, 448] on p "Code: 0845900-013" at bounding box center [369, 448] width 231 height 11
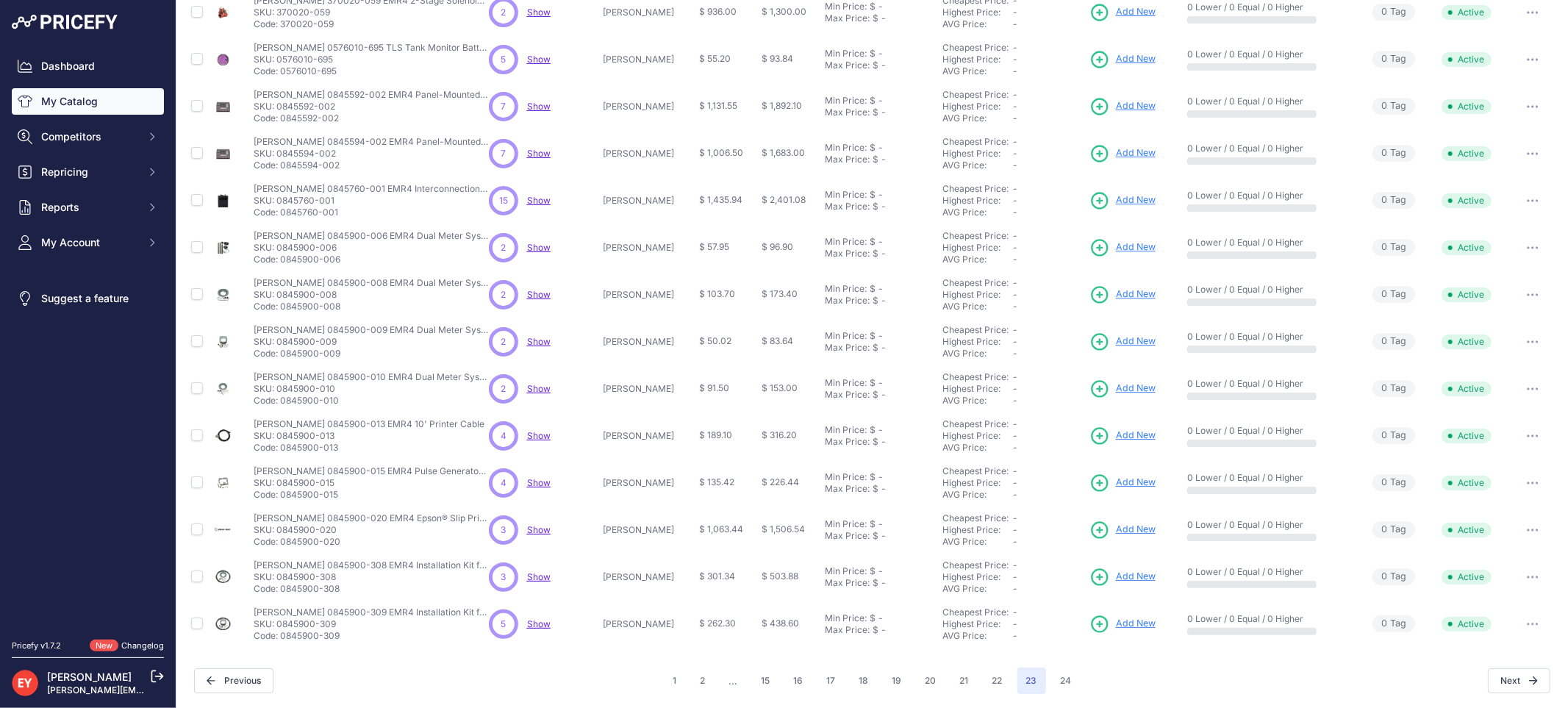
drag, startPoint x: 283, startPoint y: 450, endPoint x: 347, endPoint y: 448, distance: 64.0
click at [347, 448] on p "Code: 0845900-013" at bounding box center [369, 448] width 231 height 11
drag, startPoint x: 341, startPoint y: 493, endPoint x: 281, endPoint y: 495, distance: 60.0
click at [281, 495] on p "Code: 0845900-015" at bounding box center [371, 495] width 236 height 11
drag, startPoint x: 346, startPoint y: 546, endPoint x: 281, endPoint y: 543, distance: 65.1
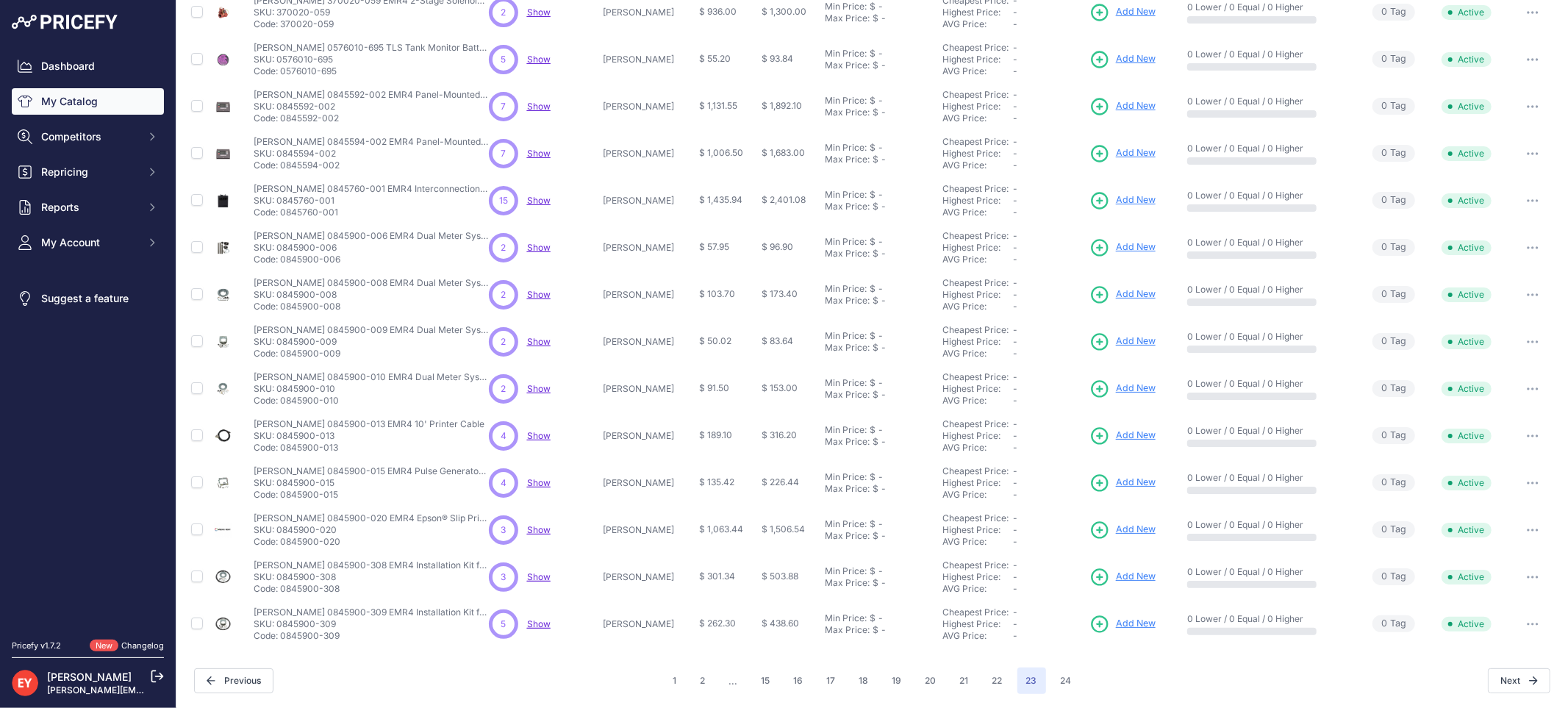
click at [281, 543] on p "Code: 0845900-020" at bounding box center [371, 542] width 236 height 11
drag, startPoint x: 339, startPoint y: 591, endPoint x: 282, endPoint y: 593, distance: 57.0
click at [282, 593] on p "Code: 0845900-308" at bounding box center [371, 589] width 236 height 11
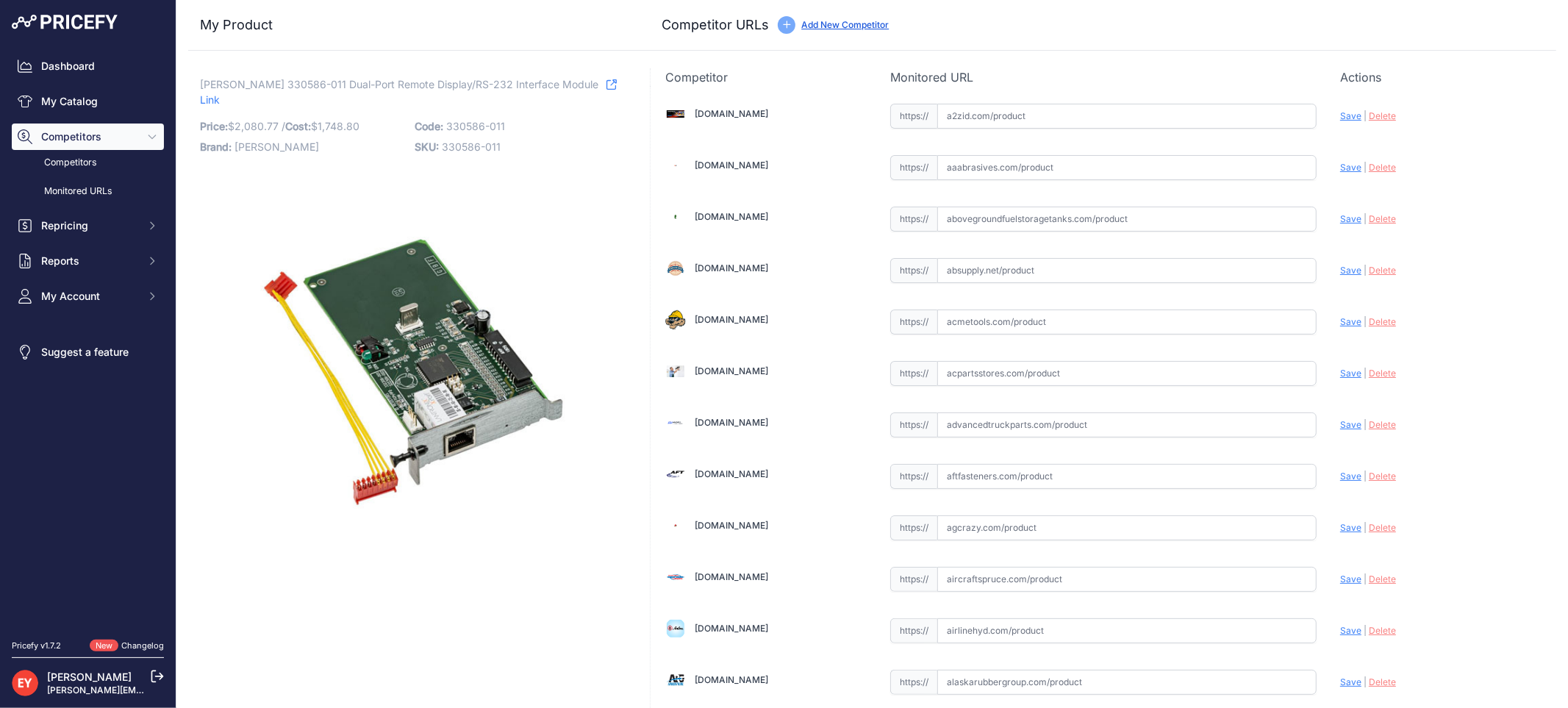
scroll to position [4405, 0]
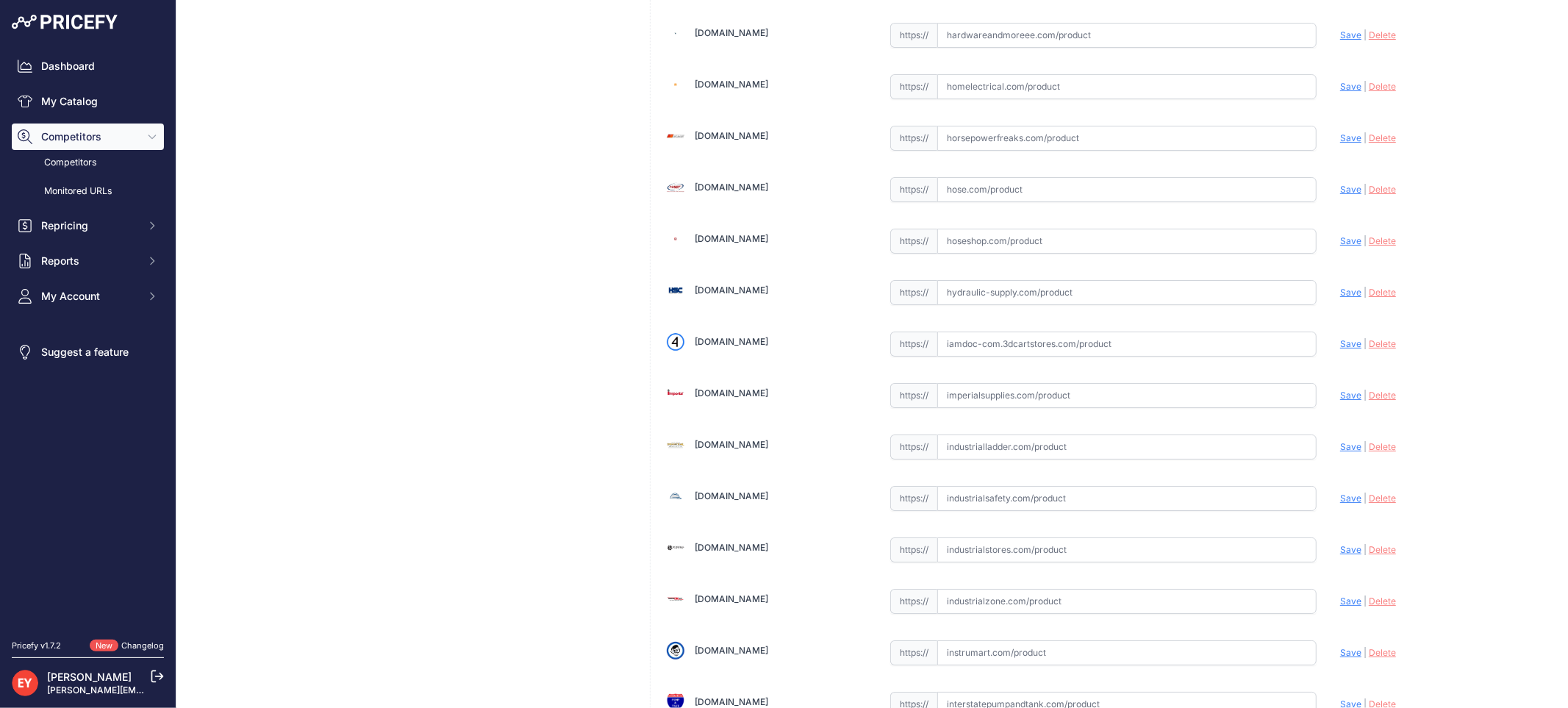
drag, startPoint x: 987, startPoint y: 358, endPoint x: 841, endPoint y: 162, distance: 244.4
click at [986, 357] on input "text" at bounding box center [1127, 344] width 380 height 25
paste input "[URL][DOMAIN_NAME]"
click at [1340, 349] on span "Save" at bounding box center [1351, 344] width 21 height 11
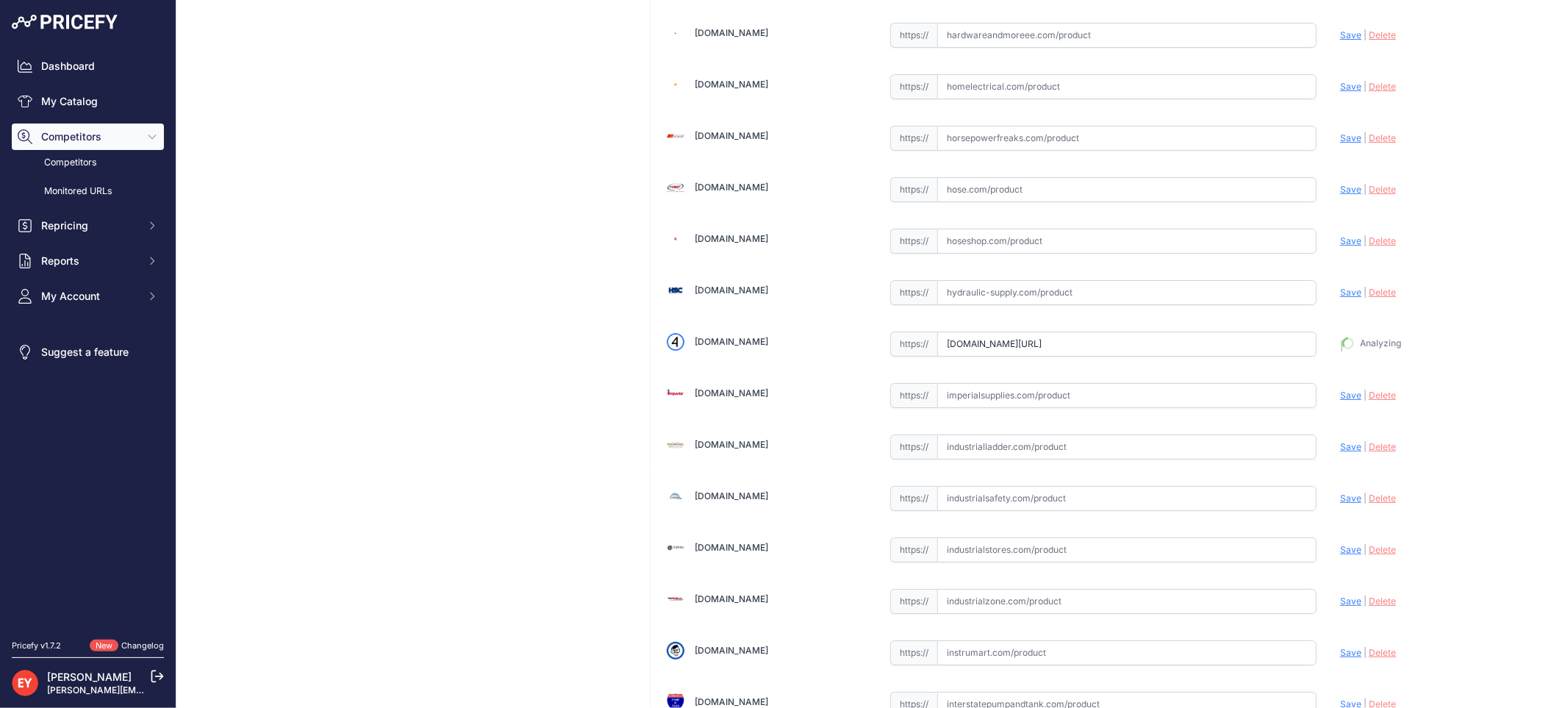
type input "[URL][DOMAIN_NAME]"
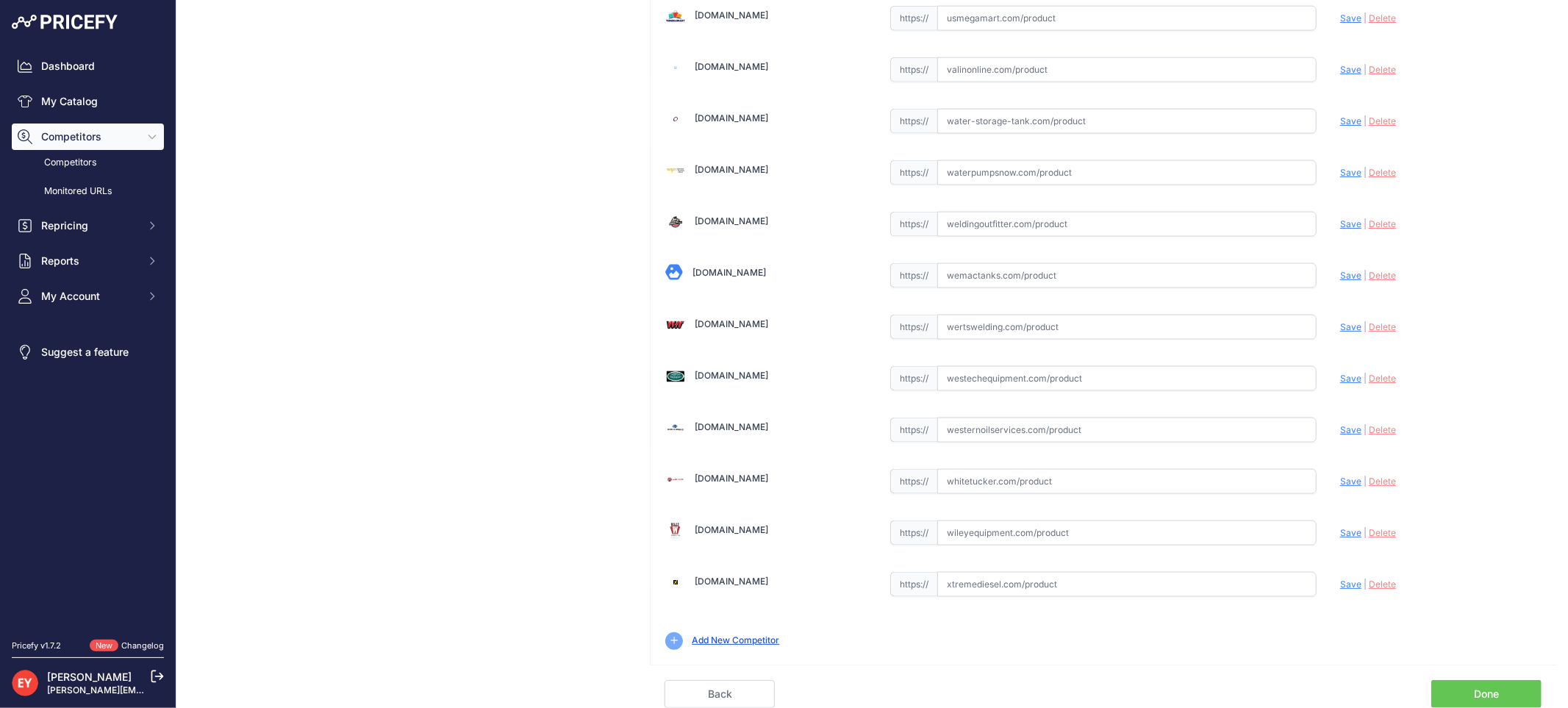
click at [1503, 686] on link "Done" at bounding box center [1487, 694] width 111 height 28
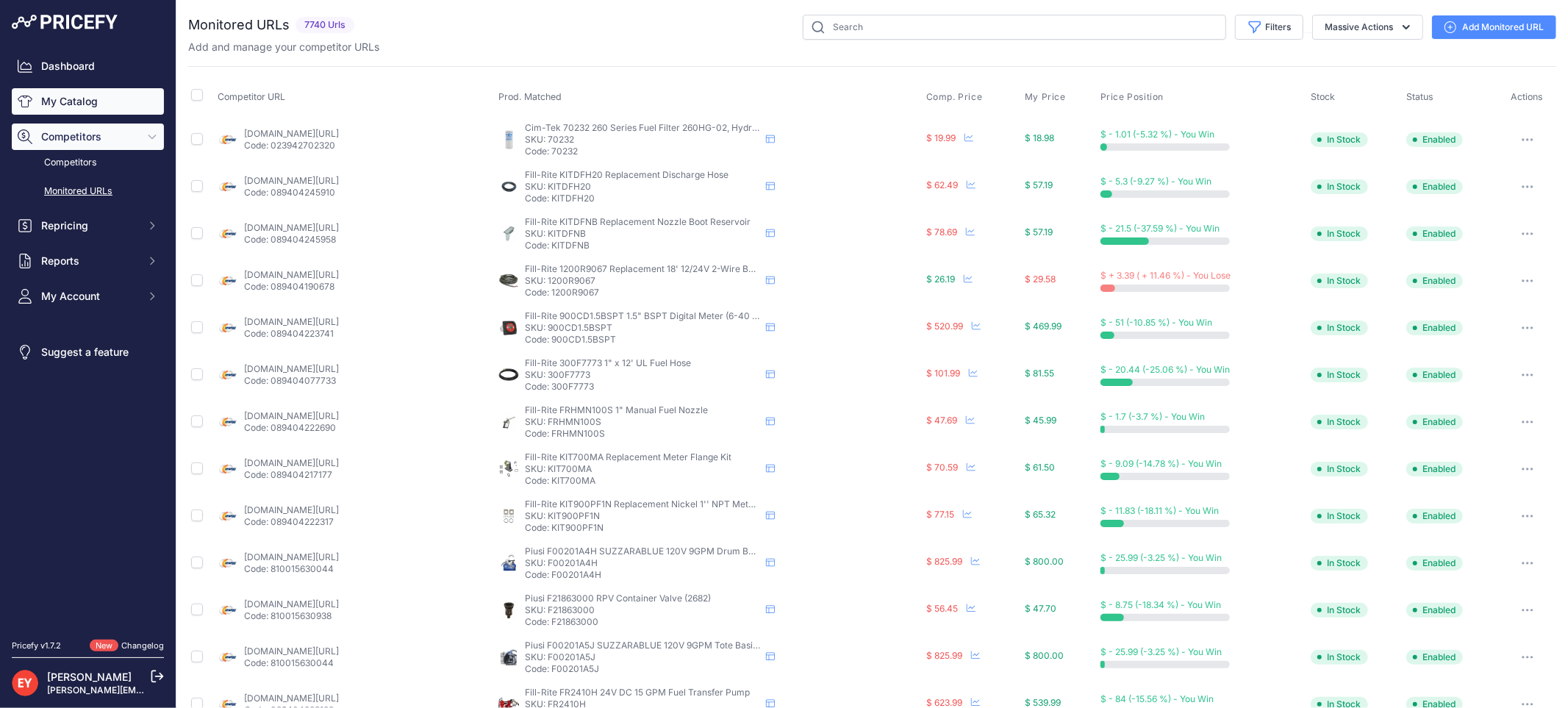
click at [127, 96] on link "My Catalog" at bounding box center [88, 101] width 153 height 27
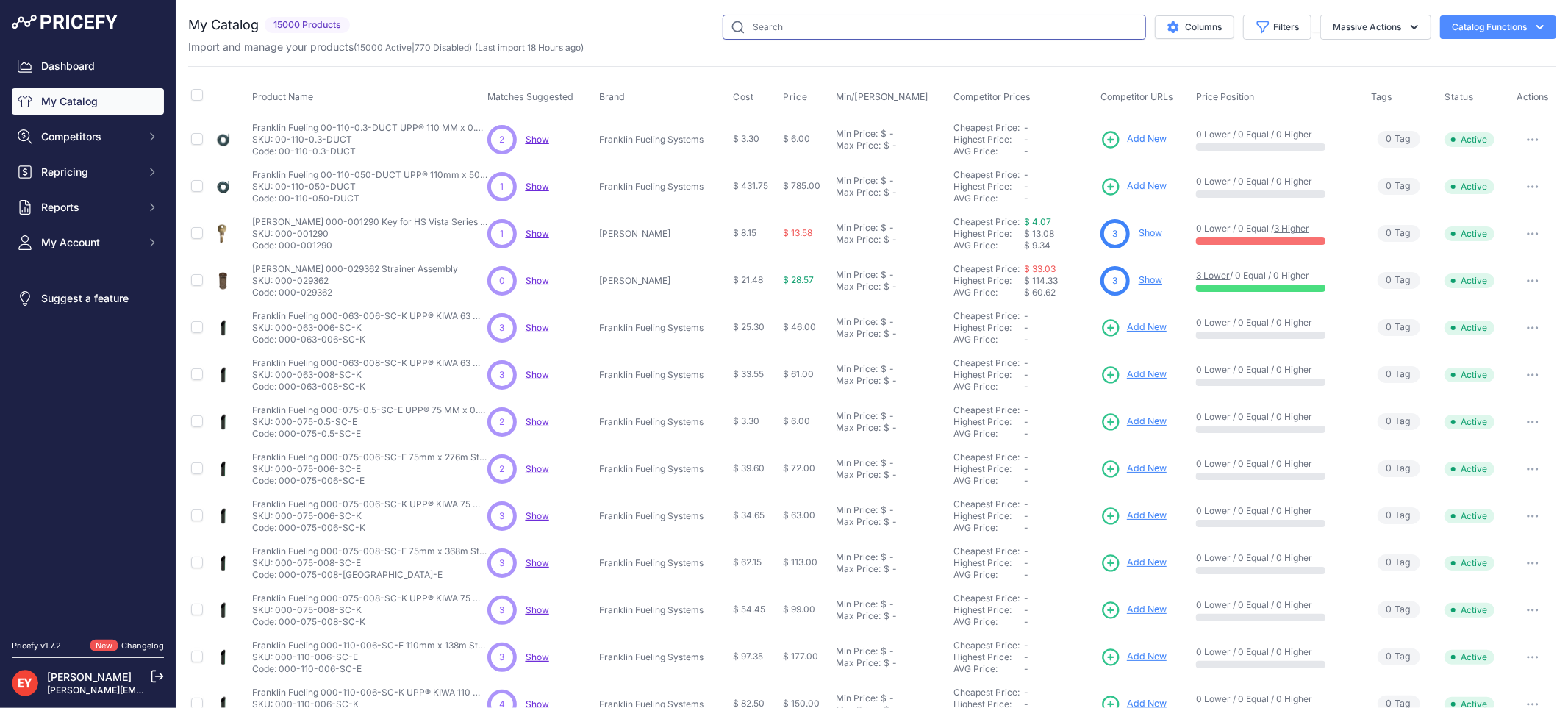
click at [737, 21] on input "text" at bounding box center [935, 27] width 423 height 25
paste input "0845900-310"
type input "0845900-310"
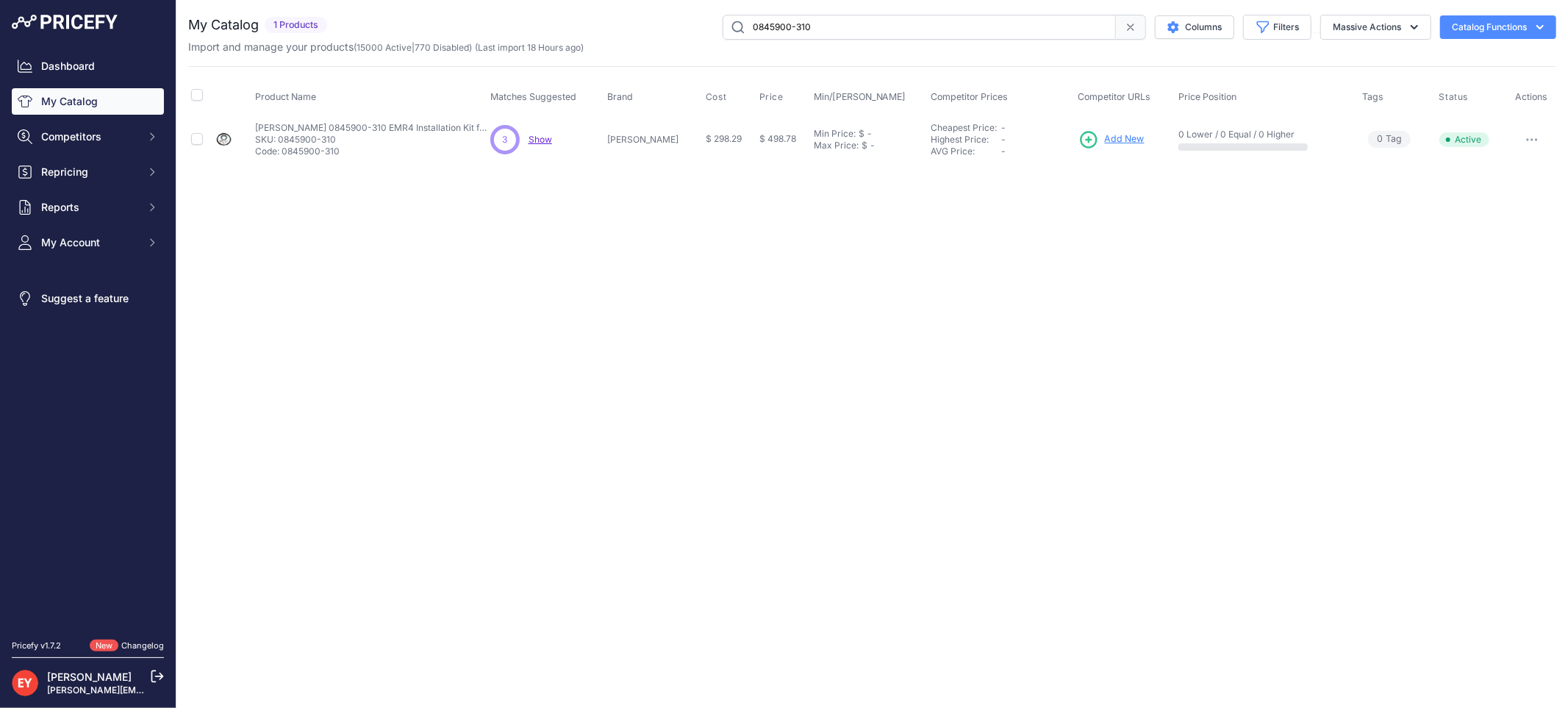
click at [1111, 137] on span "Add New" at bounding box center [1124, 139] width 40 height 14
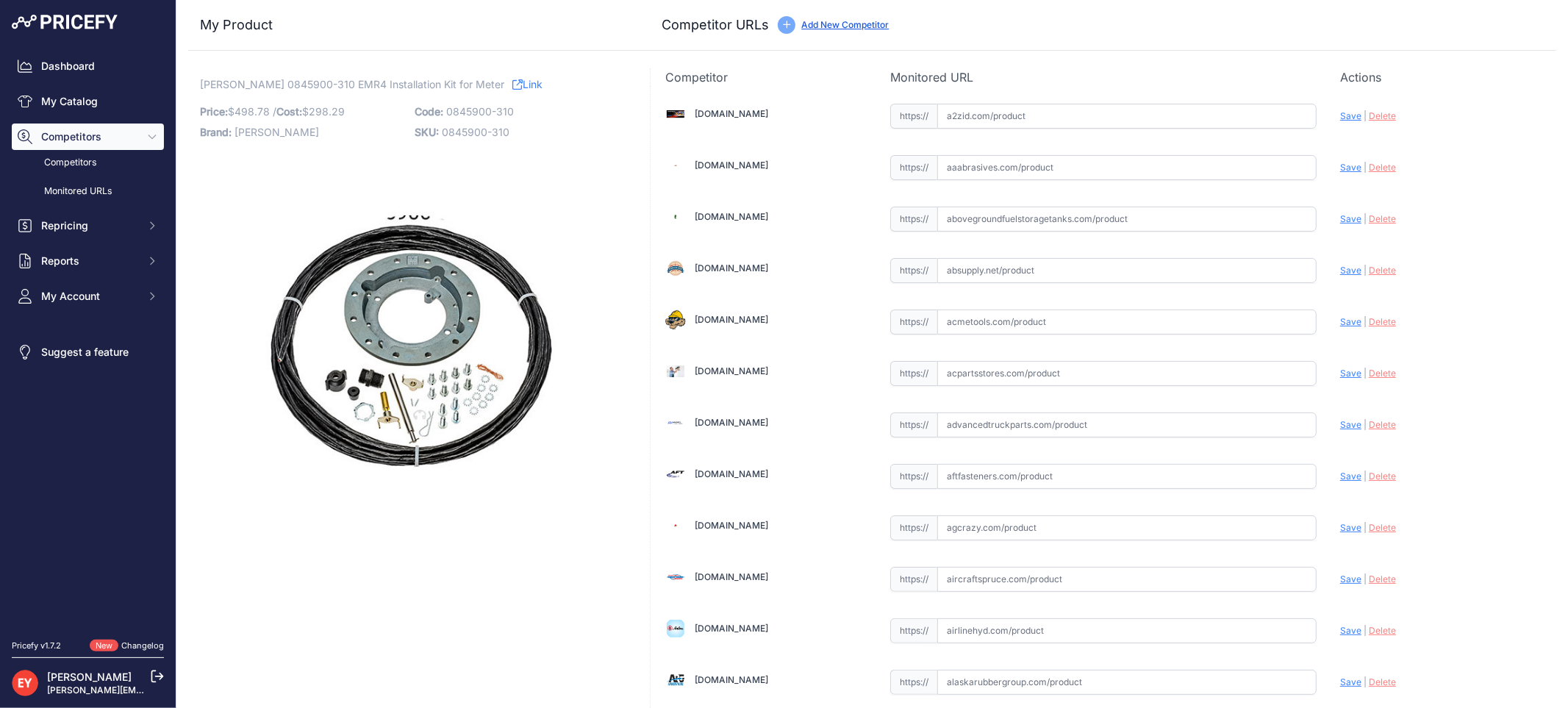
scroll to position [1361, 0]
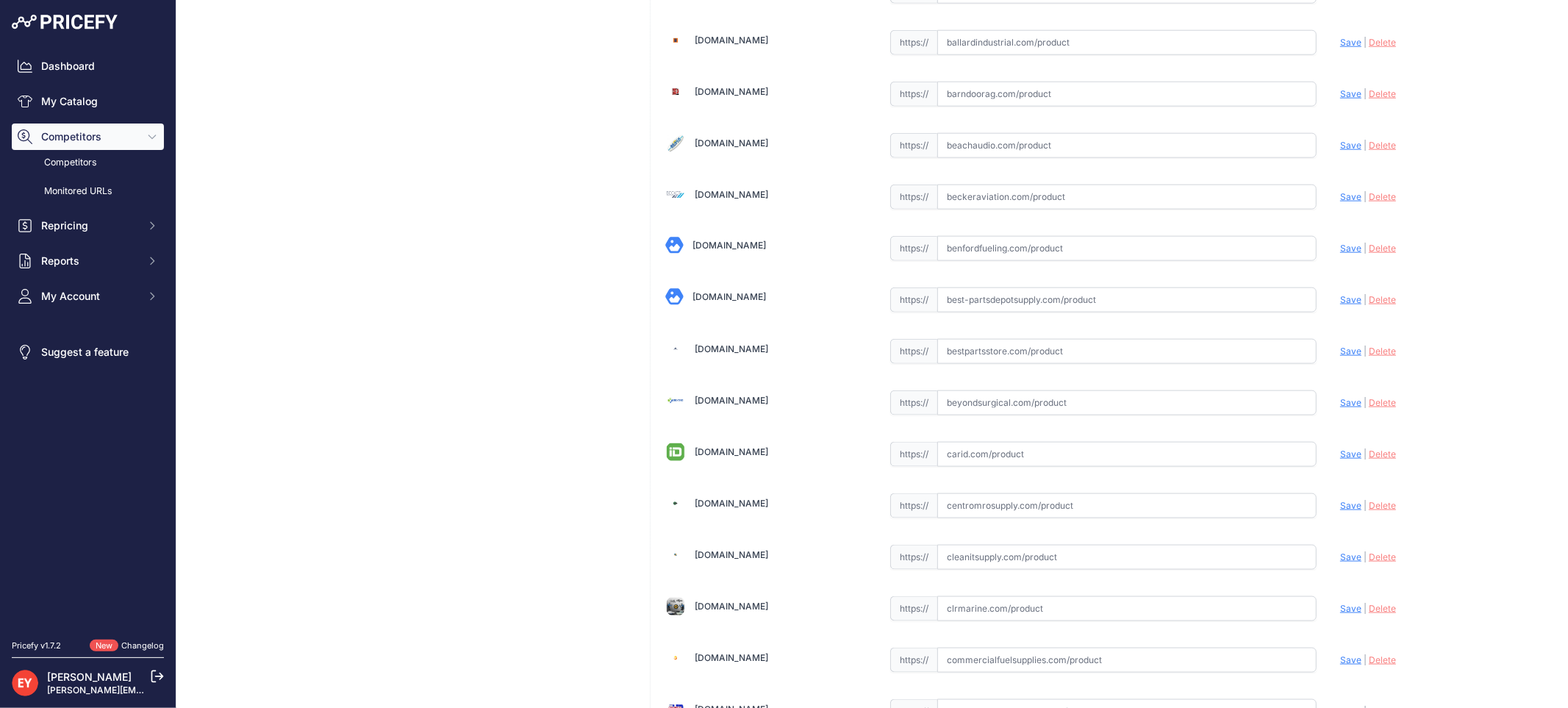
click at [995, 358] on input "text" at bounding box center [1127, 351] width 380 height 25
paste input "https://www.bestpartsstore.com/product/veeder-root-0845900-310-emr4-installatio…"
click at [1341, 357] on span "Save" at bounding box center [1351, 351] width 21 height 11
type input "https://www.bestpartsstore.com/product/veeder-root-0845900-310-emr4-installatio…"
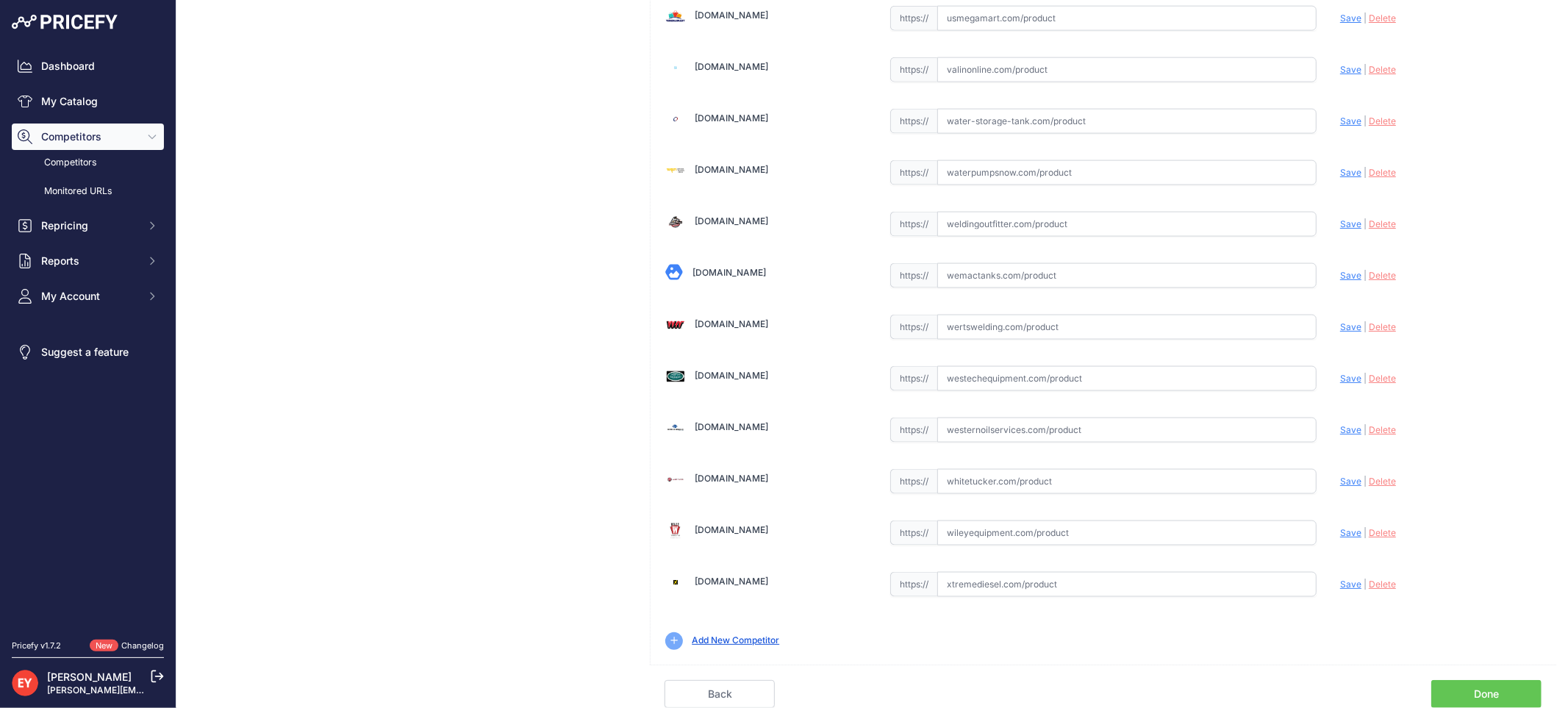
scroll to position [11115, 0]
click at [1496, 687] on link "Done" at bounding box center [1487, 694] width 111 height 28
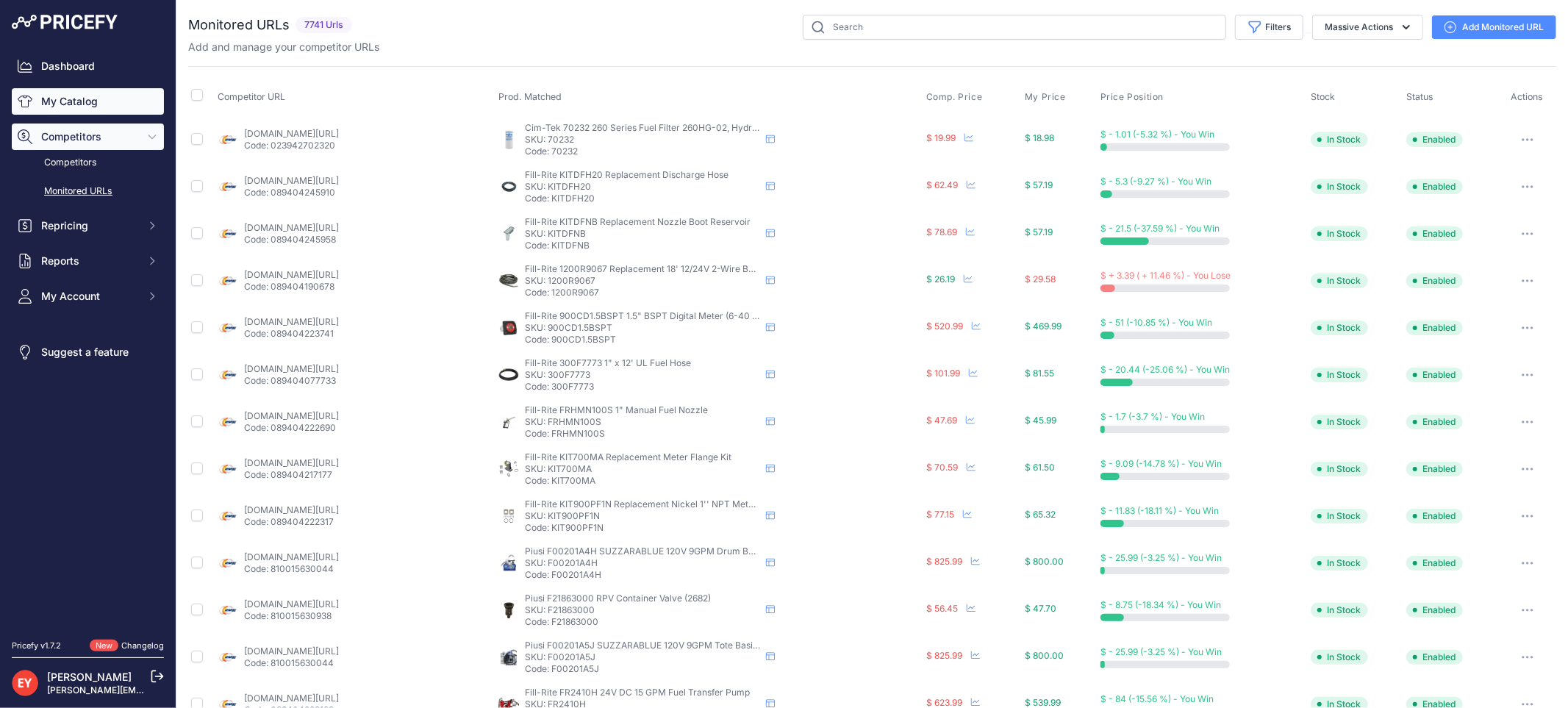
click at [75, 100] on link "My Catalog" at bounding box center [88, 101] width 153 height 27
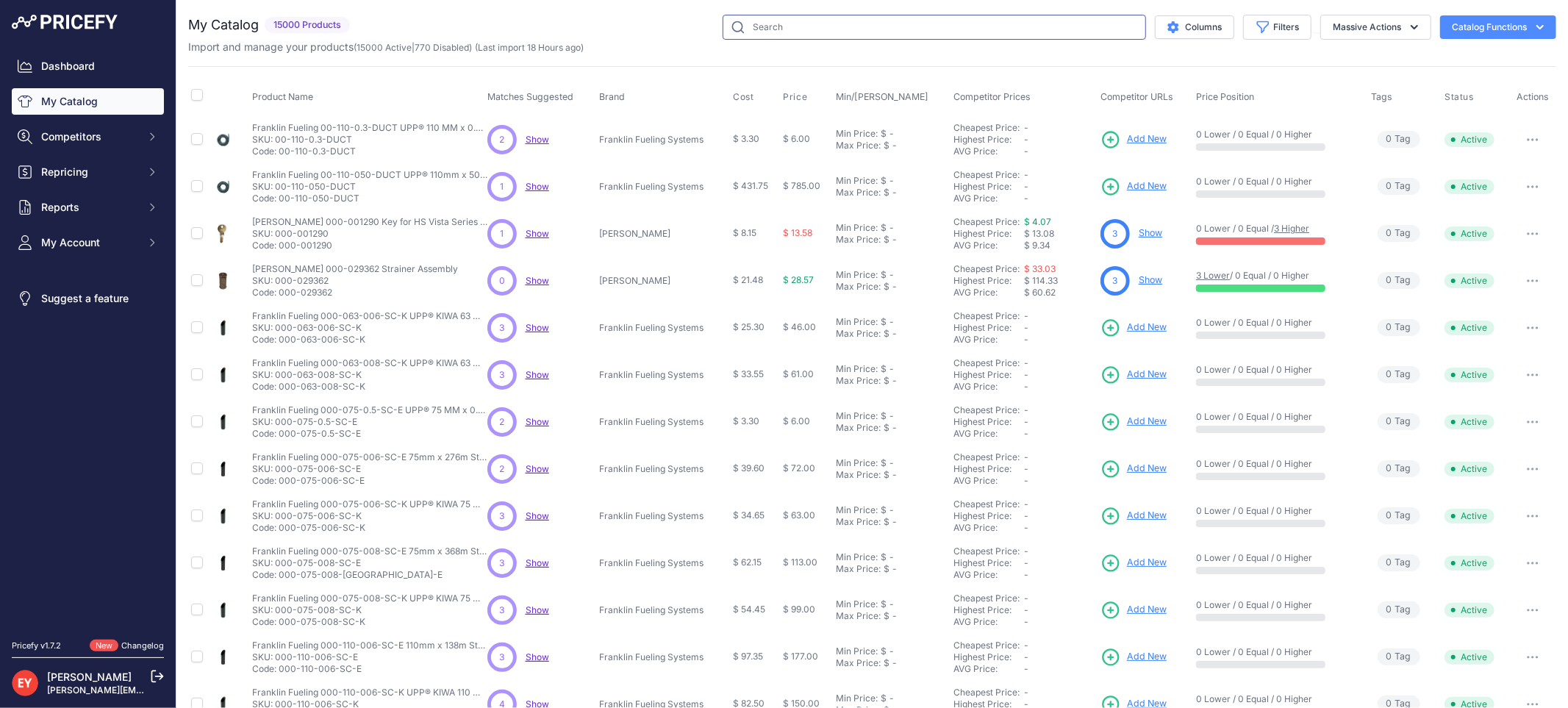
click at [765, 28] on input "text" at bounding box center [935, 27] width 423 height 25
paste input "0845900-327"
type input "0845900-327"
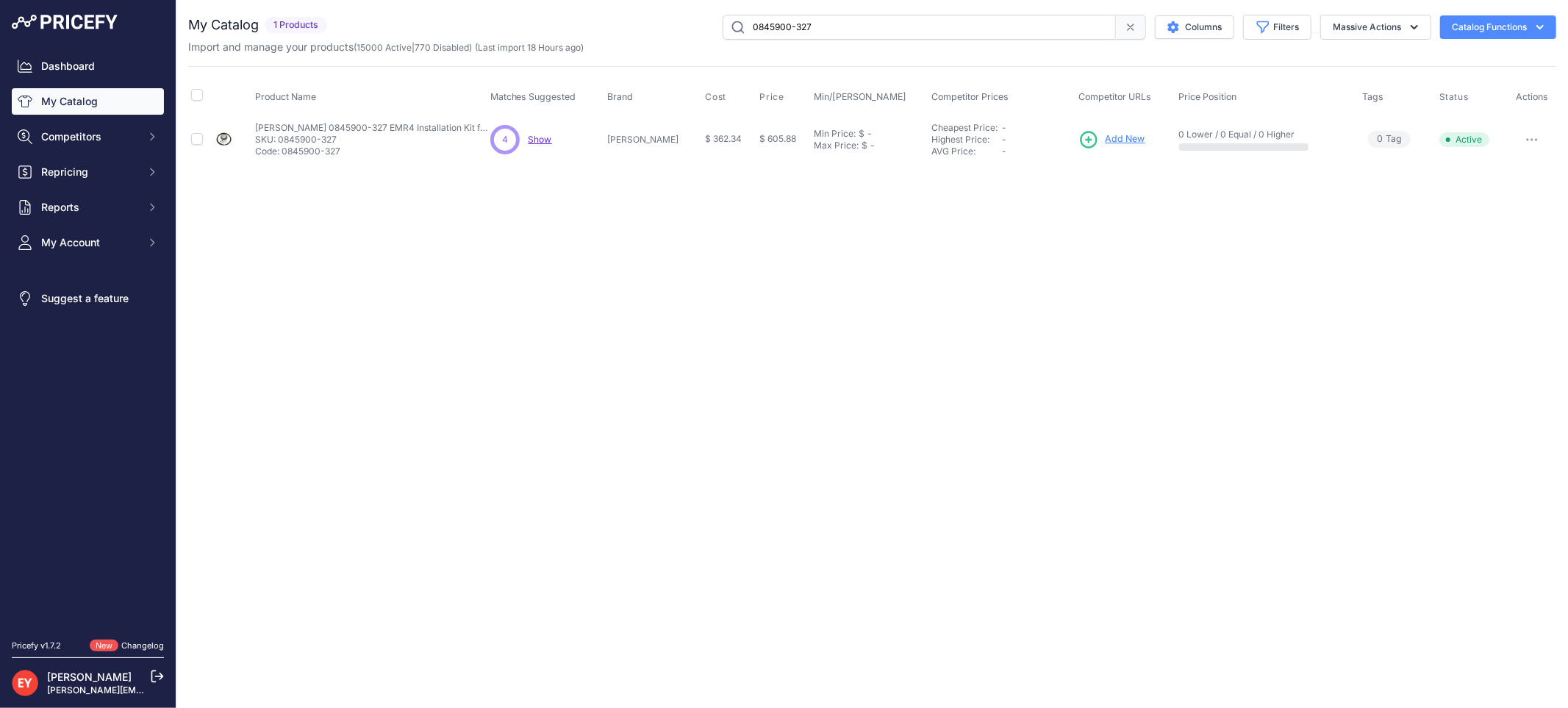
click at [1130, 136] on span "Add New" at bounding box center [1124, 139] width 40 height 14
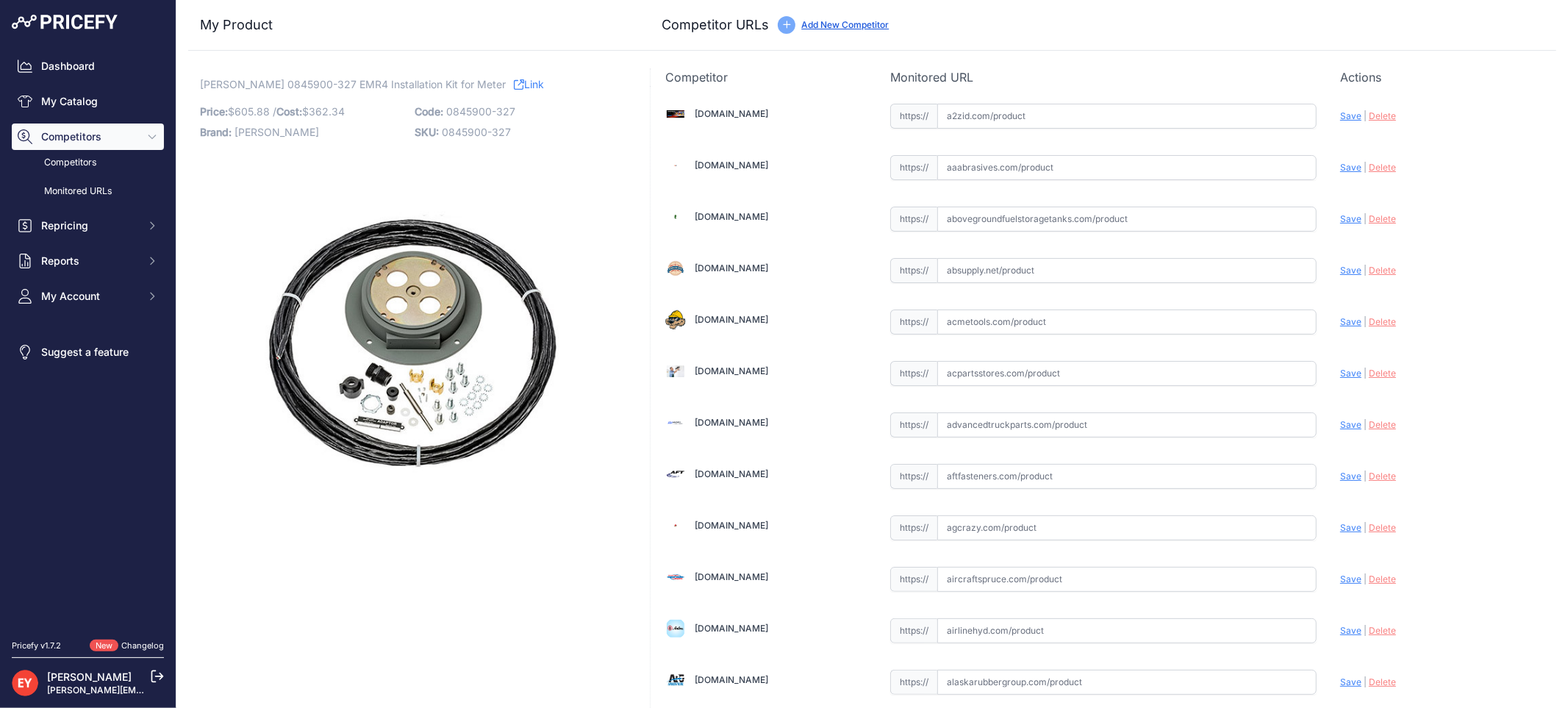
scroll to position [1361, 0]
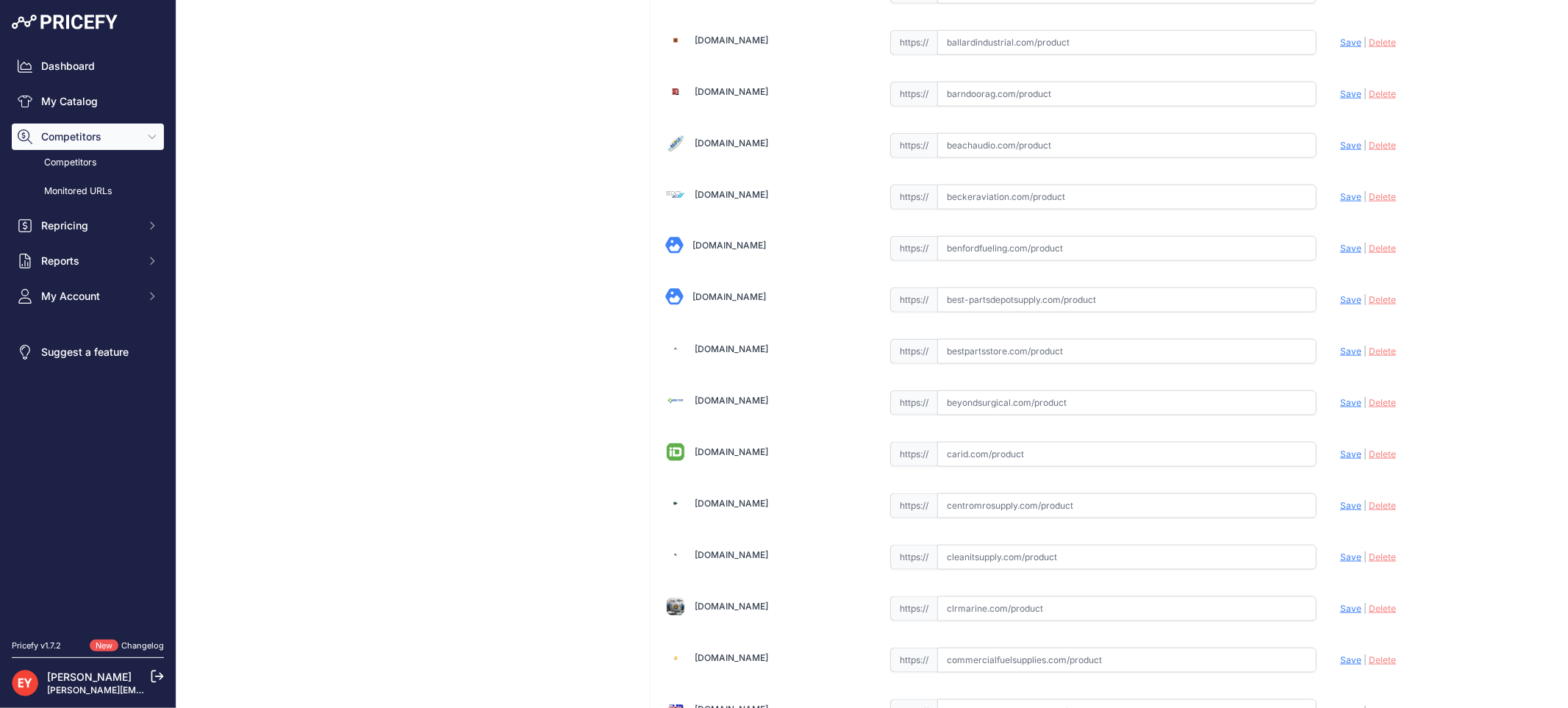
click at [1005, 364] on input "text" at bounding box center [1127, 351] width 380 height 25
paste input "[URL][DOMAIN_NAME][PERSON_NAME]"
click at [1340, 351] on span "Save" at bounding box center [1351, 351] width 21 height 11
type input "https://www.bestpartsstore.com/product/veeder-root-0845900-327-emr4-installatio…"
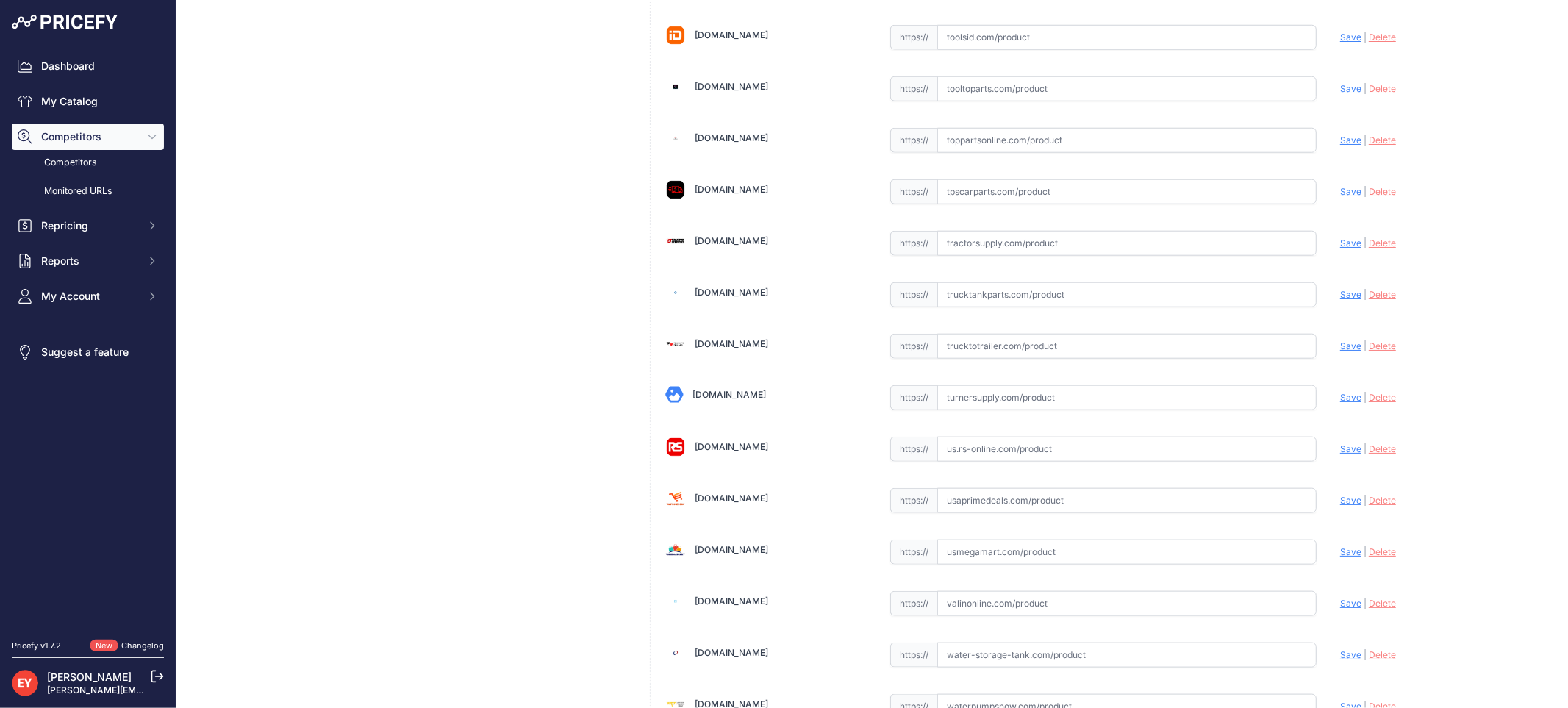
scroll to position [11083, 0]
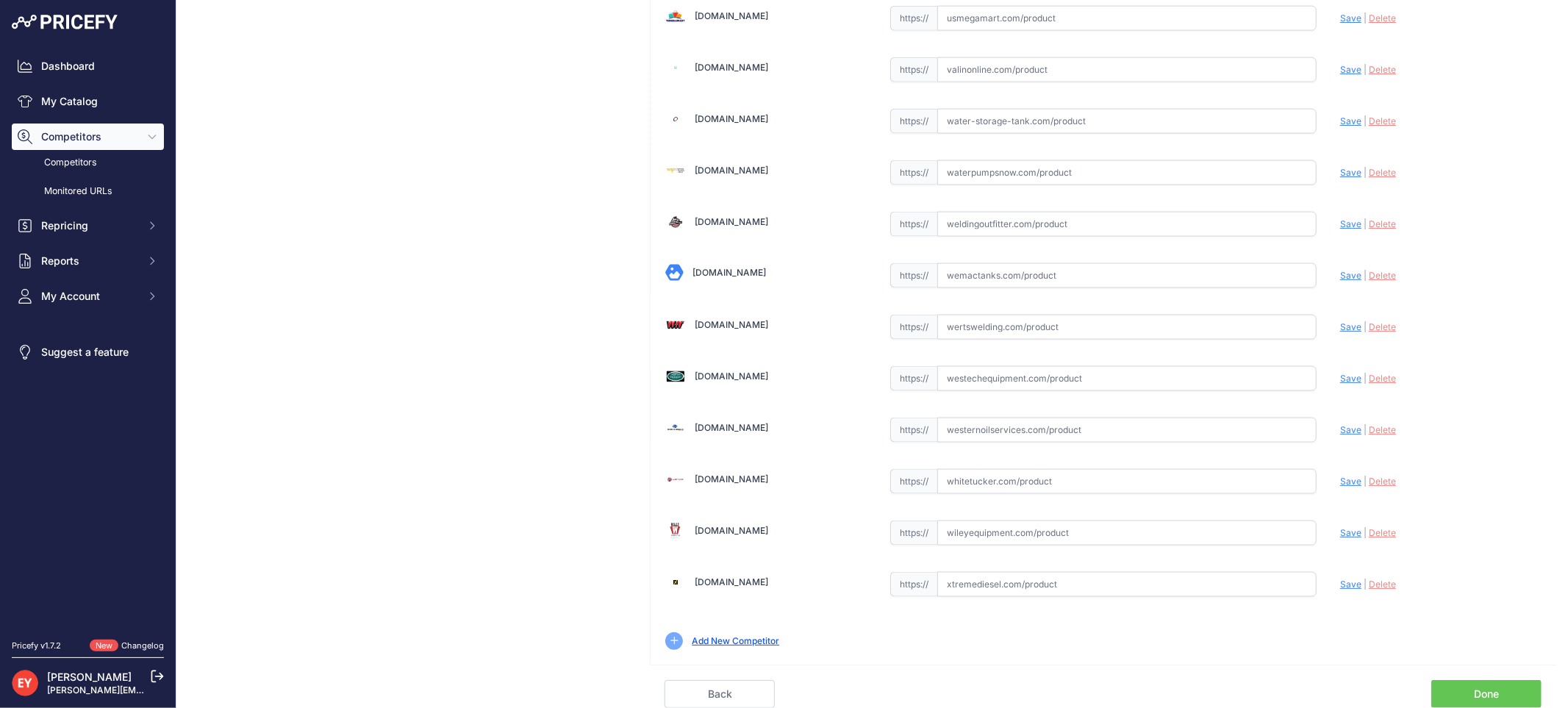
click at [1476, 685] on link "Done" at bounding box center [1487, 694] width 111 height 28
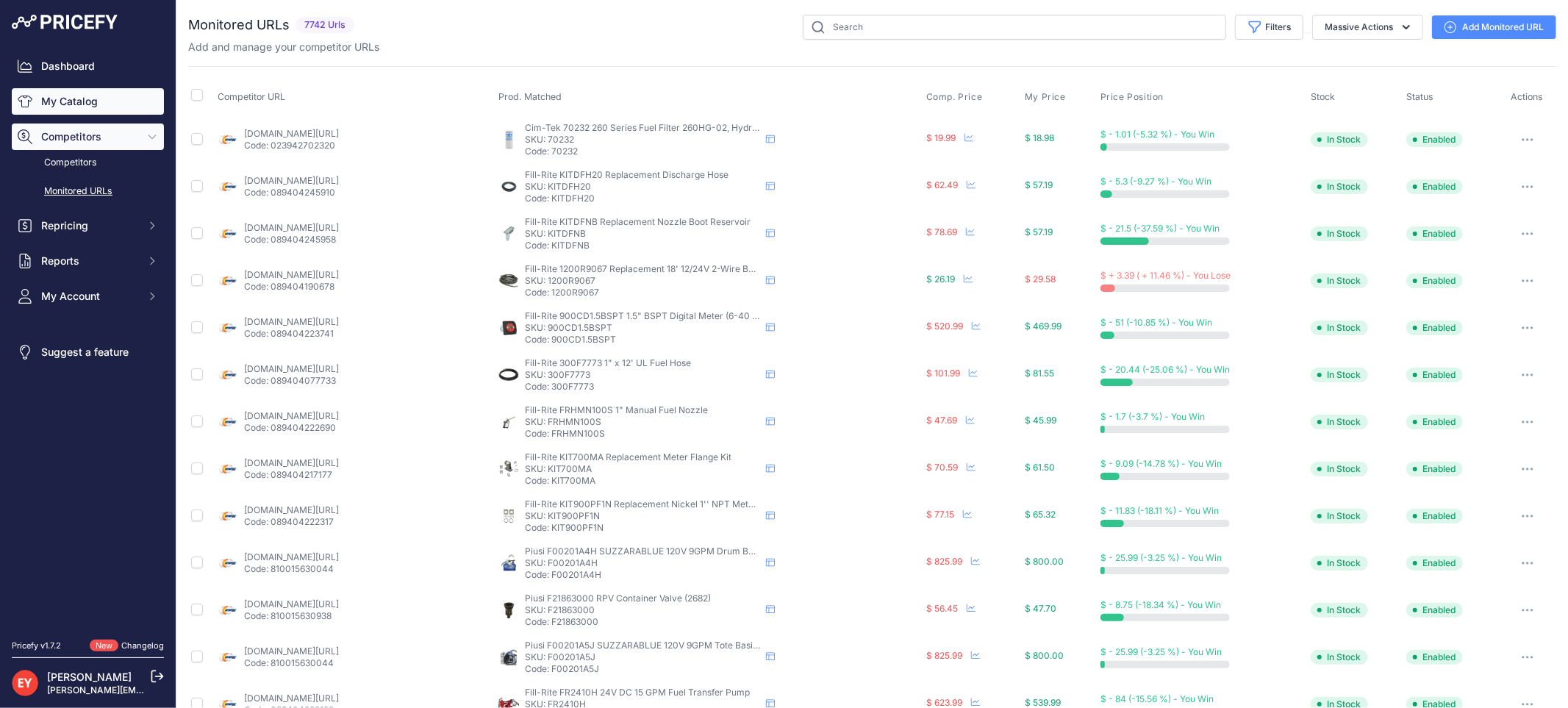
click at [82, 94] on link "My Catalog" at bounding box center [88, 101] width 153 height 27
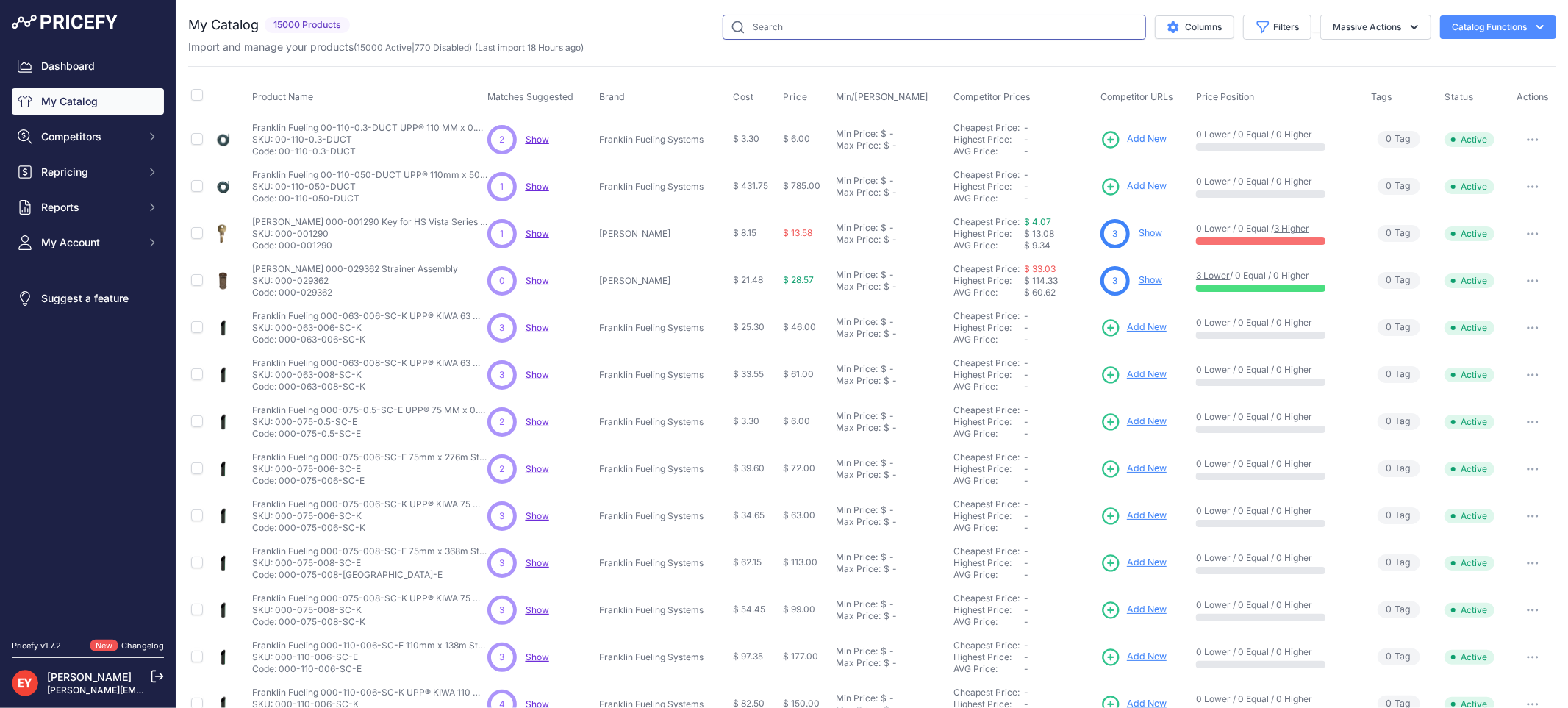
click at [768, 39] on input "text" at bounding box center [935, 27] width 423 height 25
paste input "0846000-106"
type input "0846000-106"
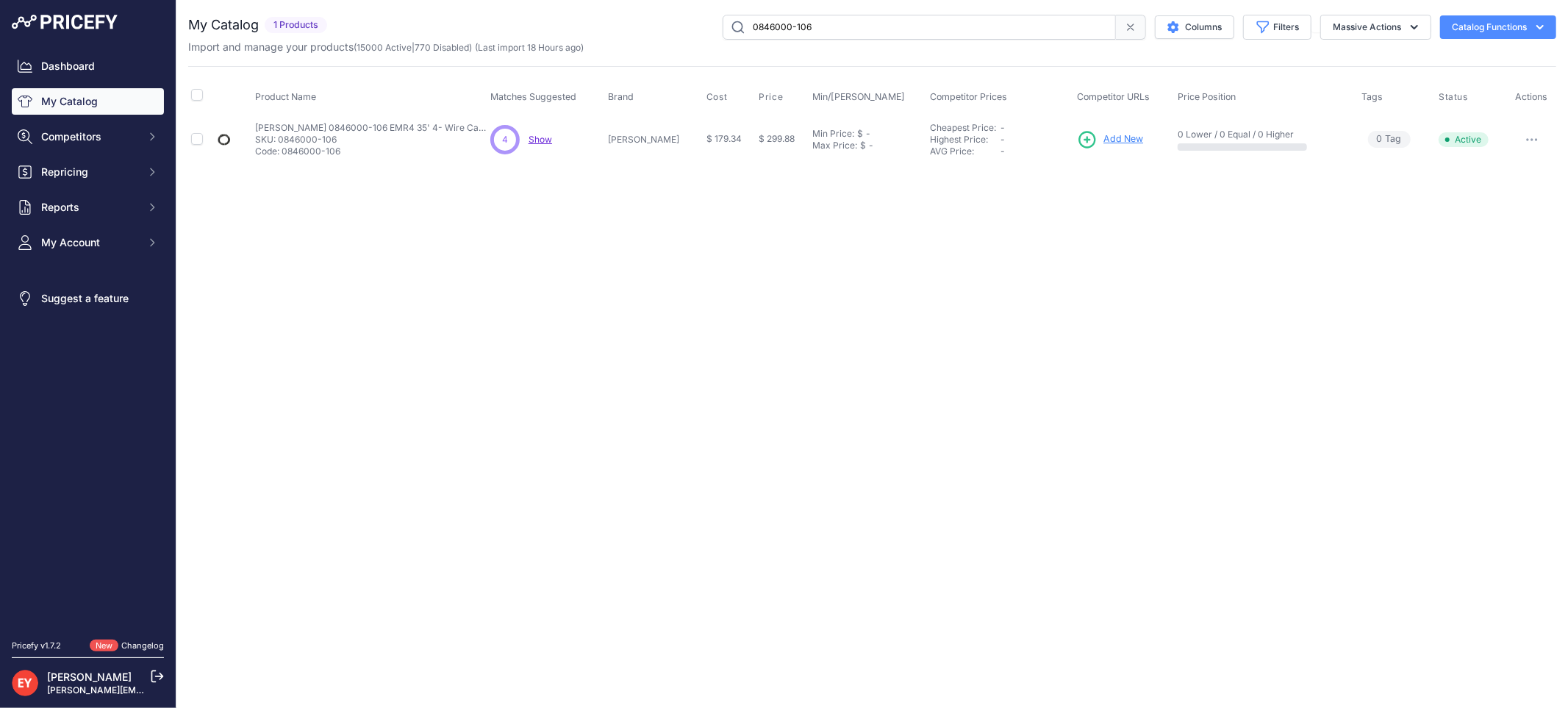
click at [1114, 135] on span "Add New" at bounding box center [1124, 139] width 40 height 14
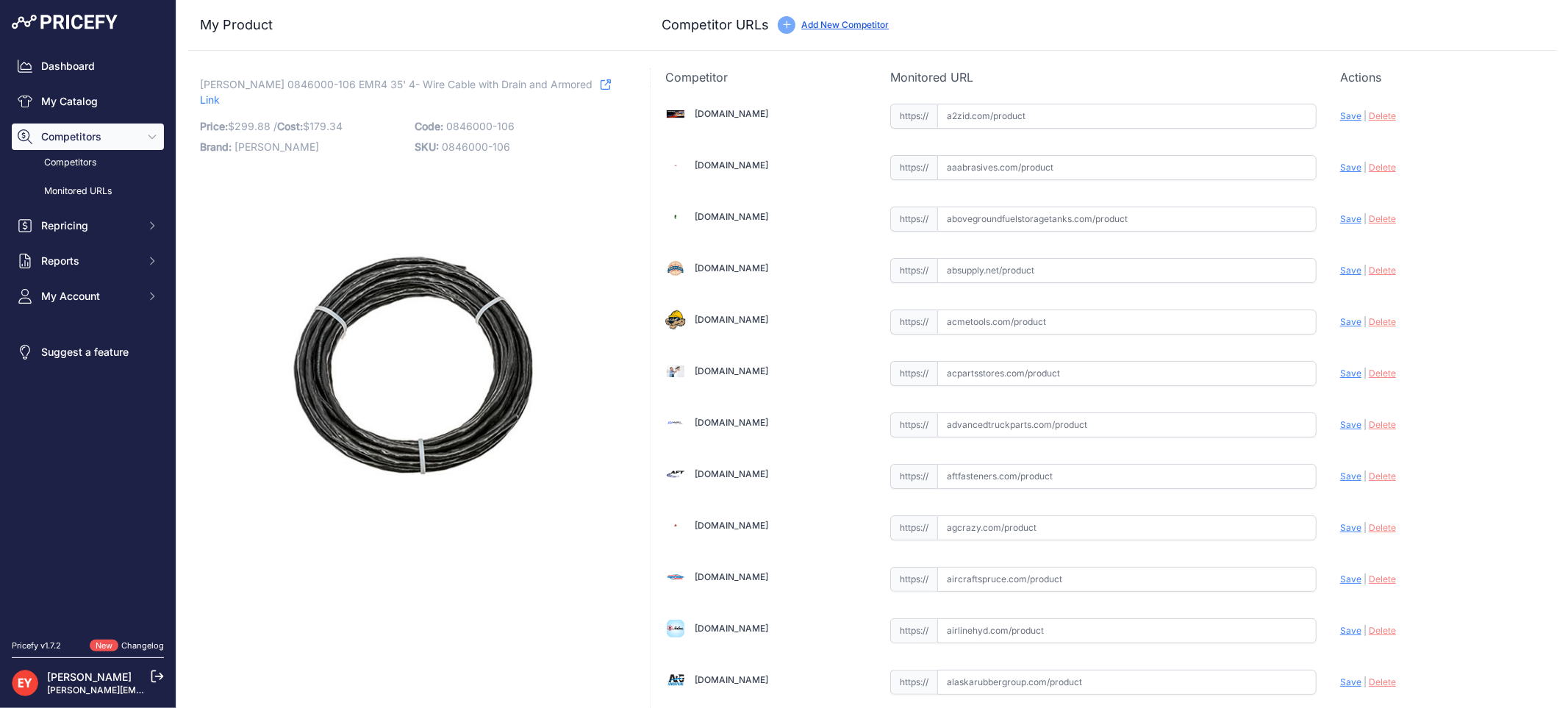
scroll to position [11083, 0]
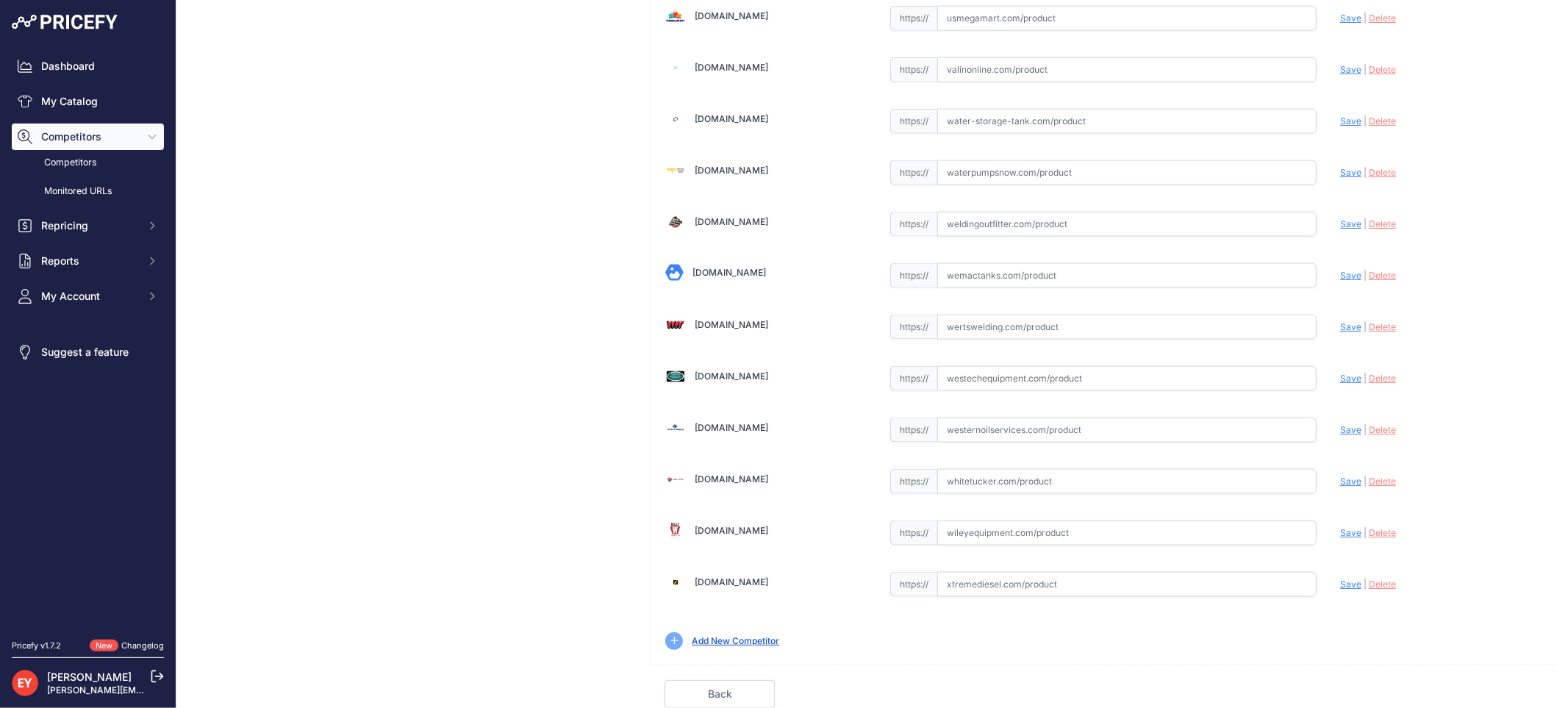
click at [987, 371] on input "text" at bounding box center [1127, 379] width 380 height 25
paste input "https://westechequipment.com/index.php?main_page=product_info&products_id=77386…"
click at [1340, 384] on span "Save" at bounding box center [1351, 379] width 21 height 11
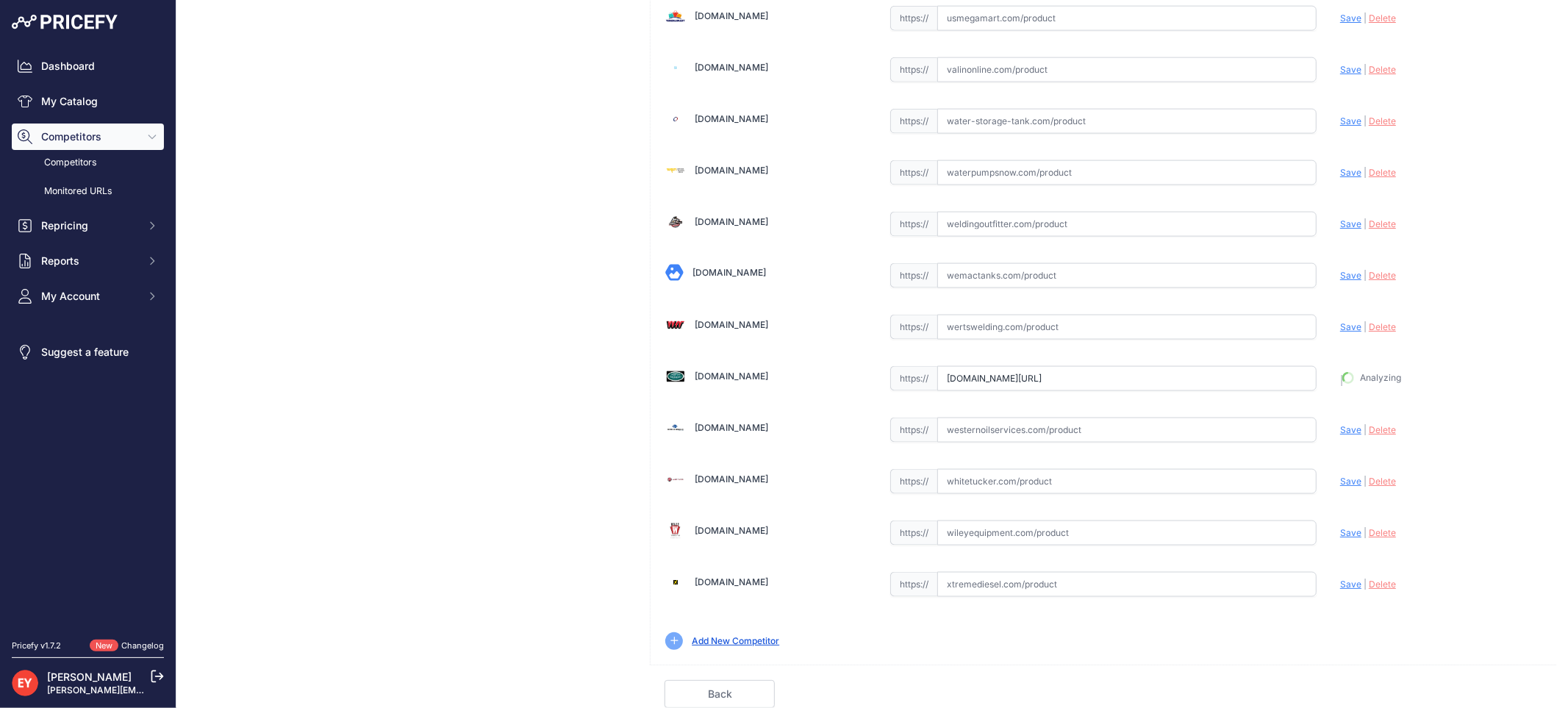
type input "https://westechequipment.com/index.php?main_page=product_info&products_id=77386…"
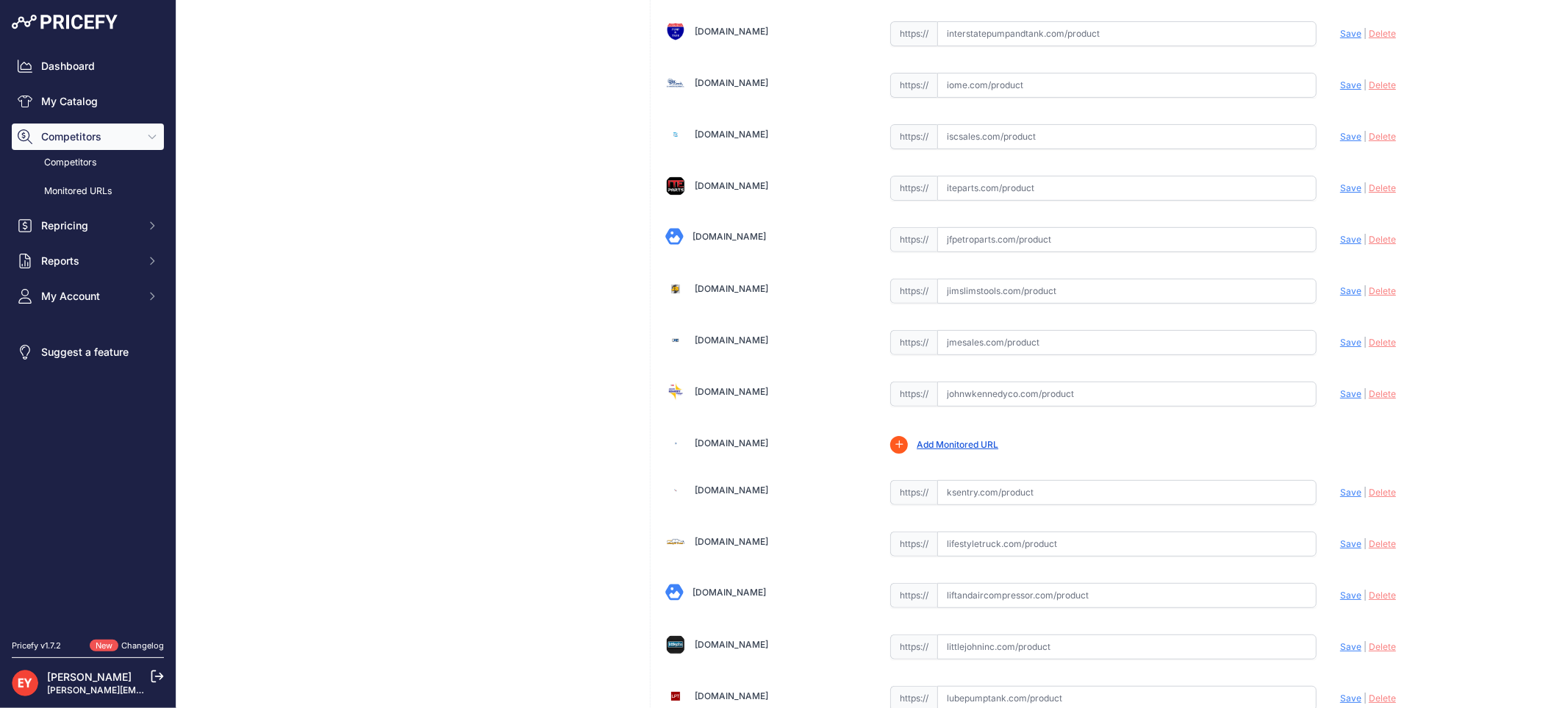
click at [1034, 355] on input "text" at bounding box center [1127, 343] width 380 height 25
paste input "https://www.jmesales.com/veeder-root-armored-4-wire-cable-for-electronic-regist…"
click at [1340, 348] on span "Save" at bounding box center [1351, 343] width 21 height 11
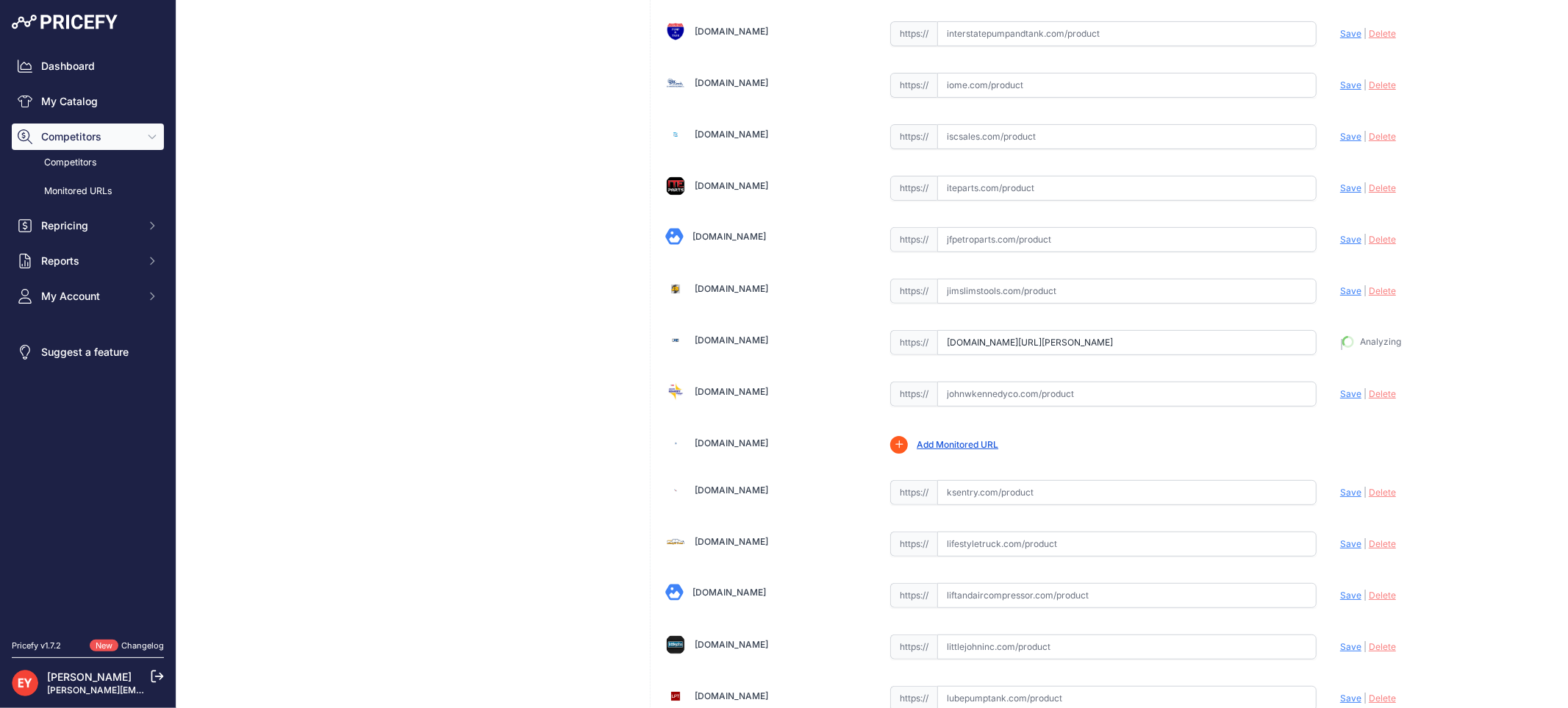
type input "https://www.jmesales.com/veeder-root-armored-4-wire-cable-for-electronic-regist…"
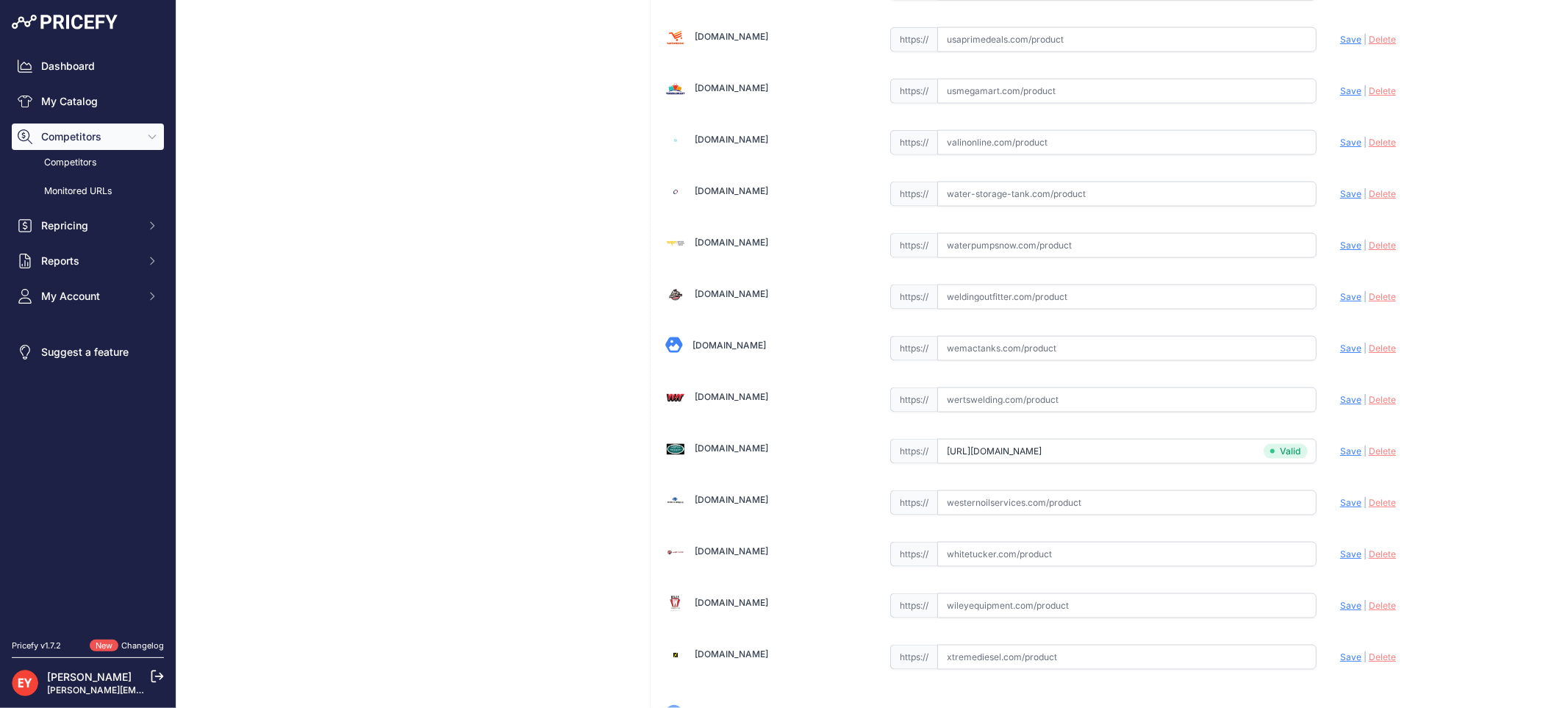
scroll to position [11115, 0]
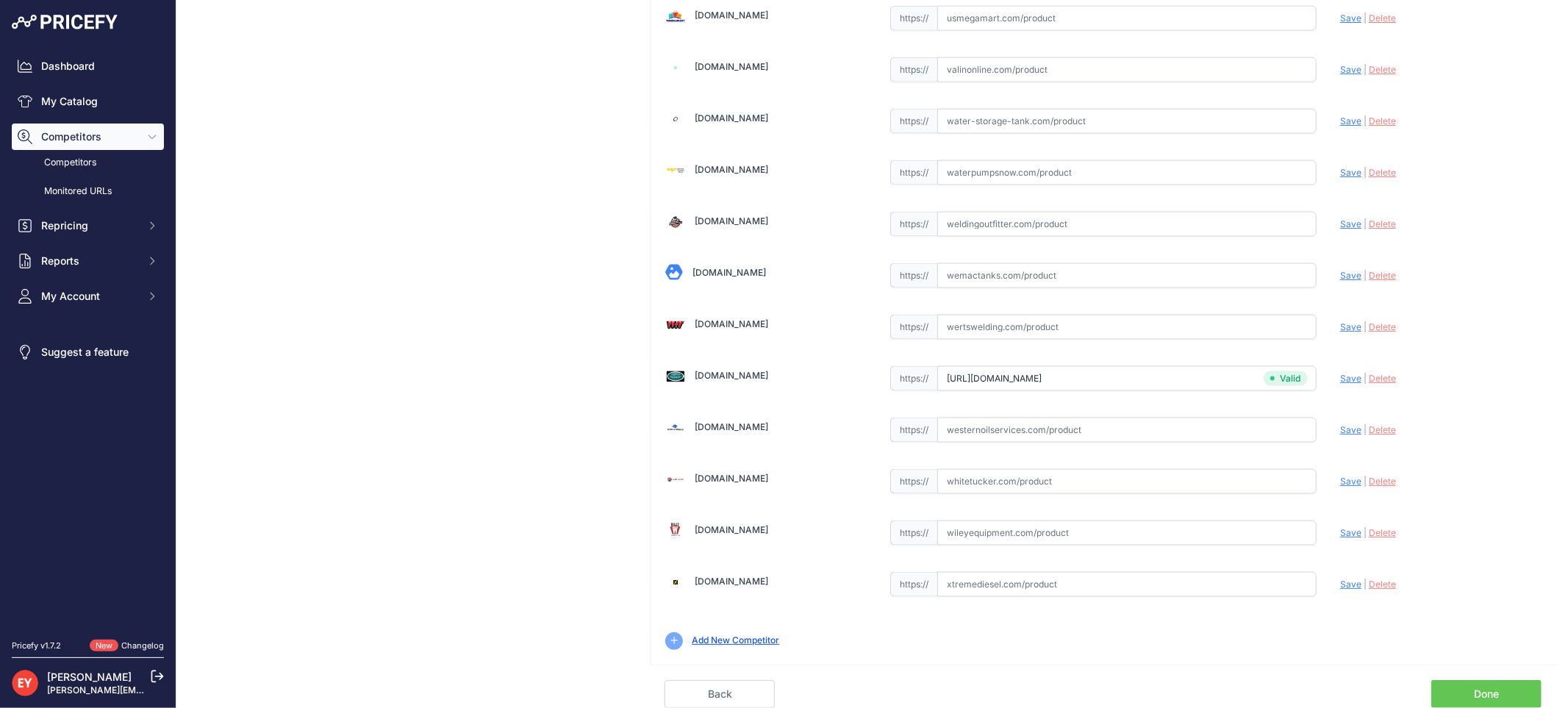
click at [1485, 695] on link "Done" at bounding box center [1487, 694] width 111 height 28
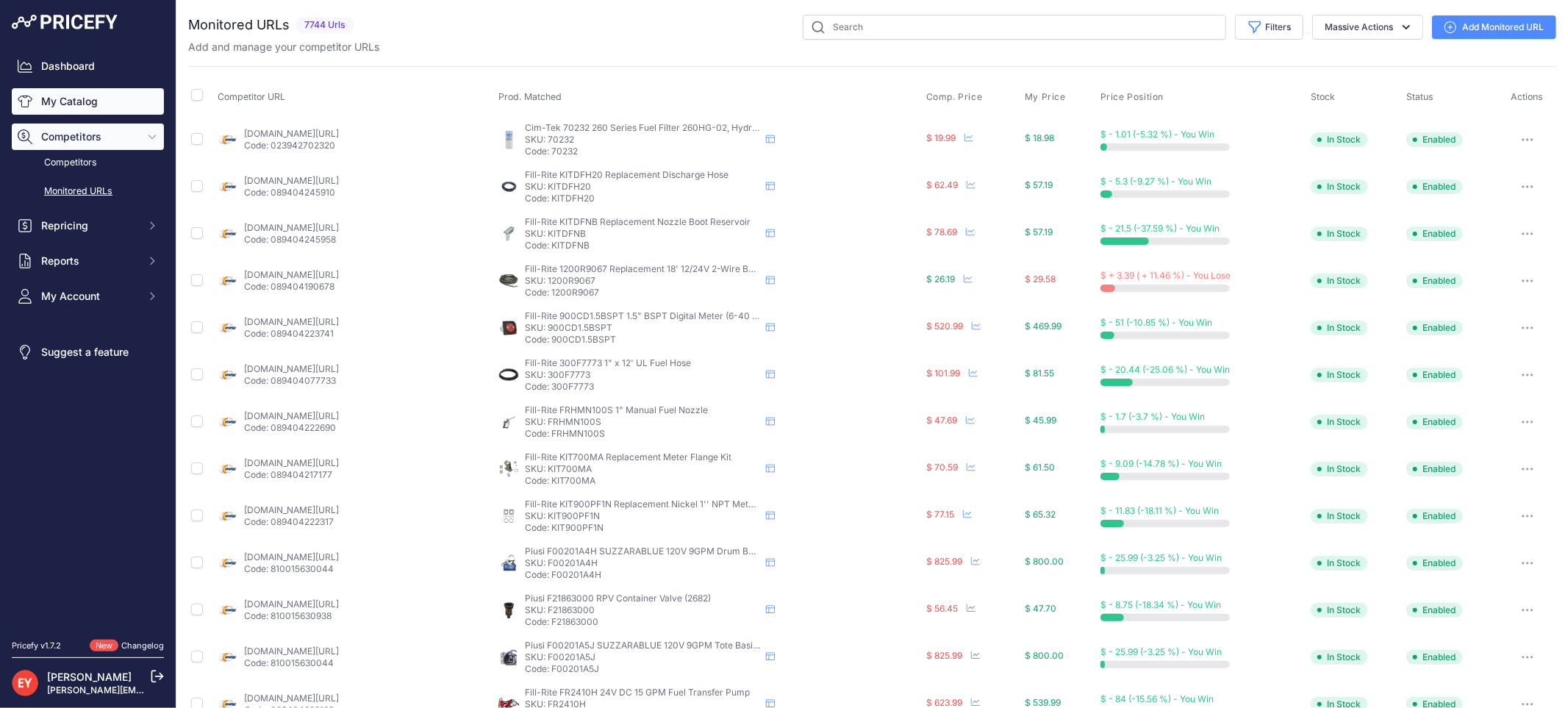
click at [142, 104] on link "My Catalog" at bounding box center [88, 101] width 153 height 27
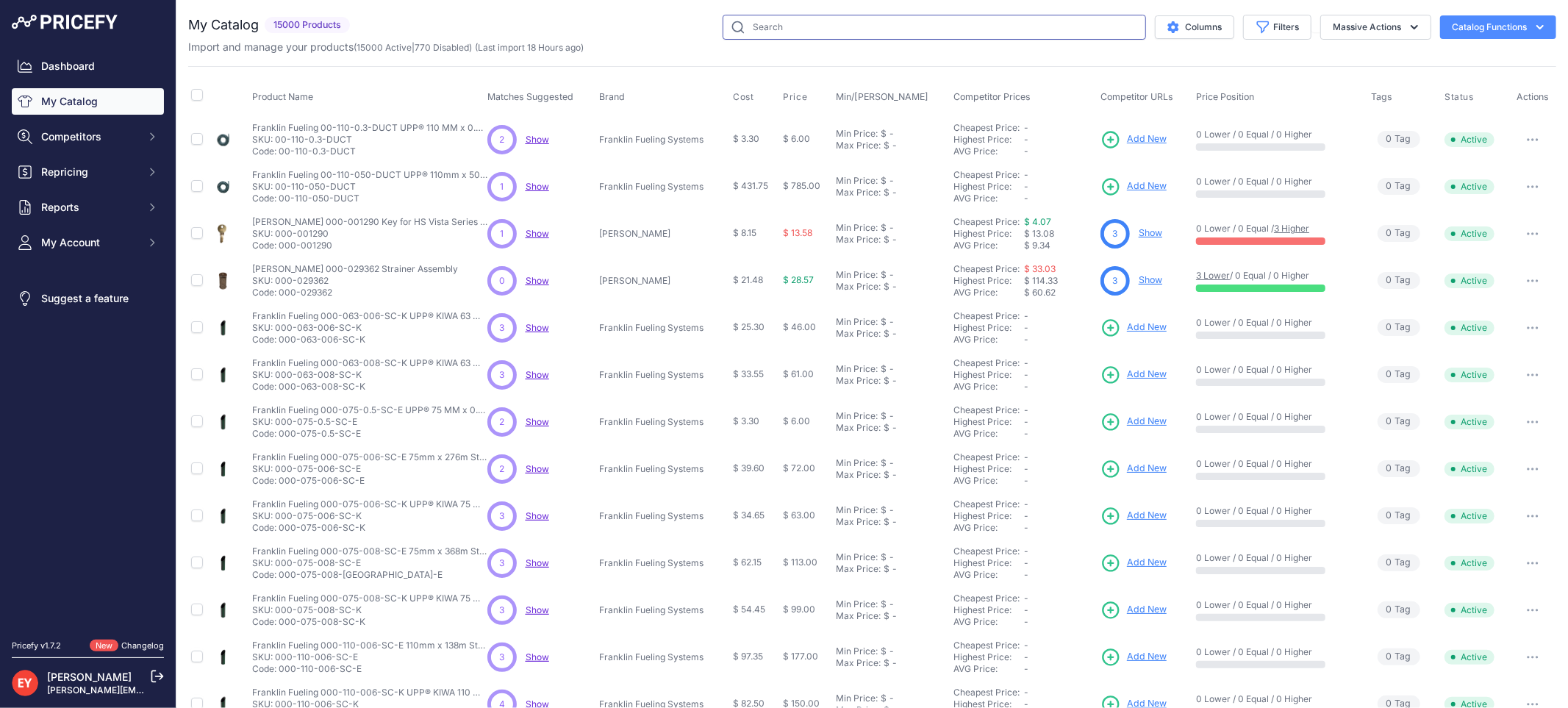
click at [787, 16] on input "text" at bounding box center [935, 27] width 423 height 25
paste input "0846000-107"
type input "0846000-107"
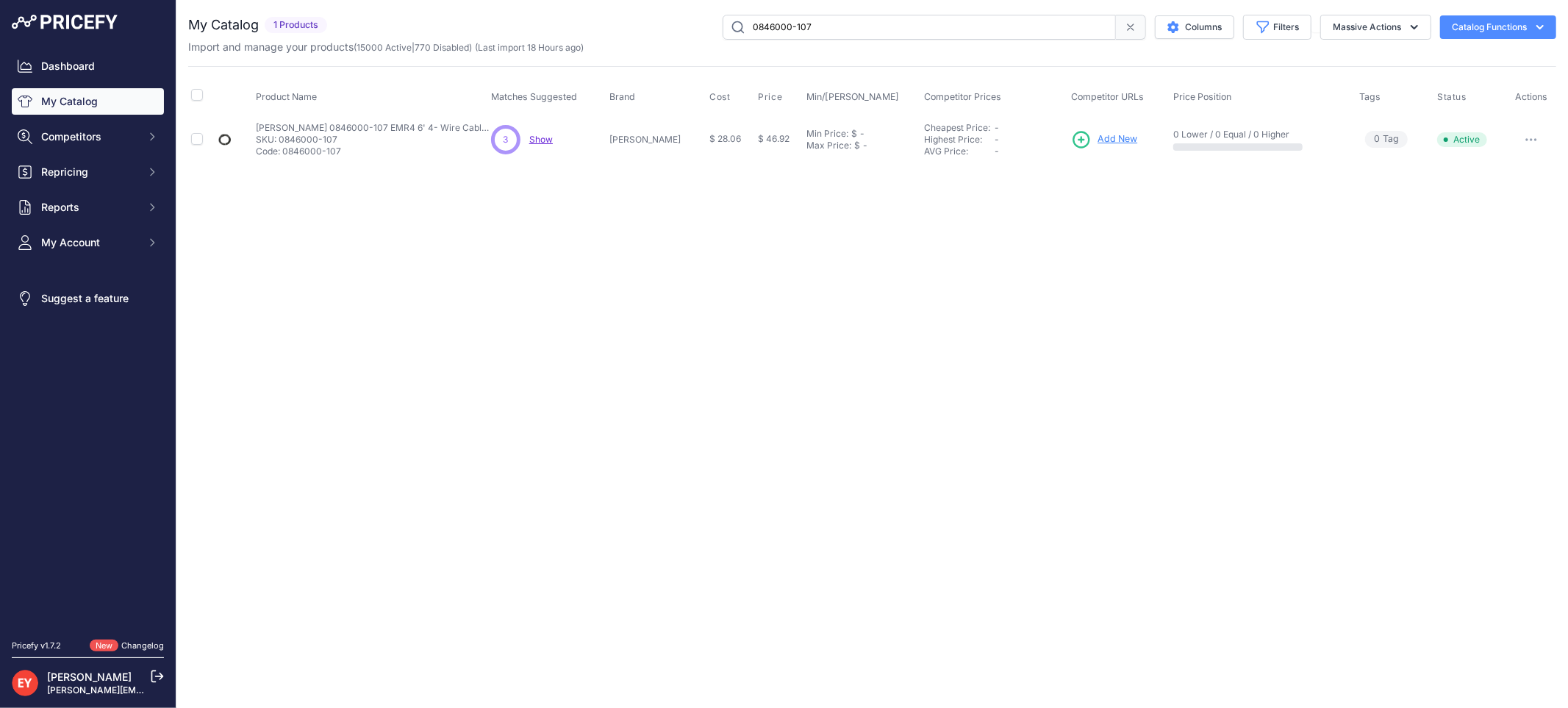
click at [1099, 135] on span "Add New" at bounding box center [1118, 139] width 40 height 14
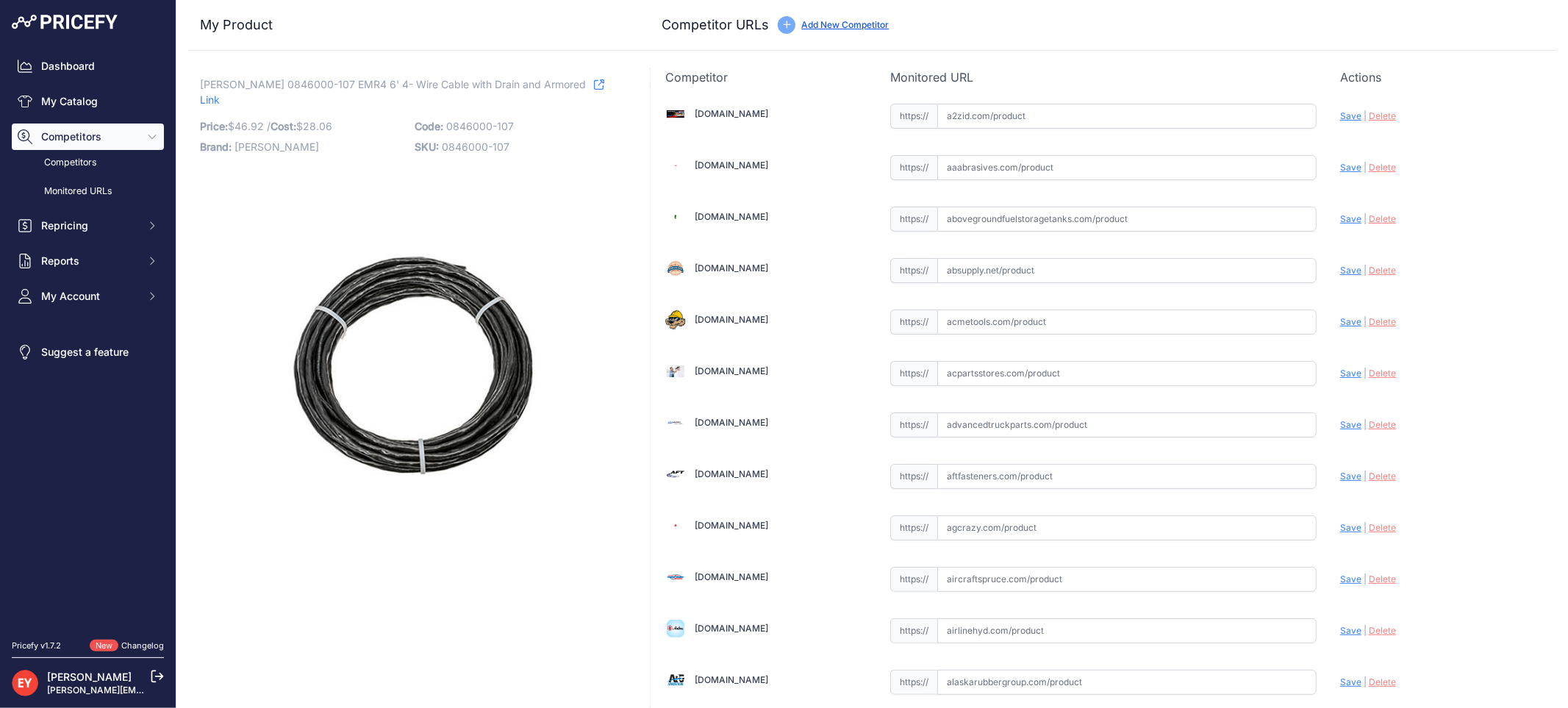
scroll to position [10331, 0]
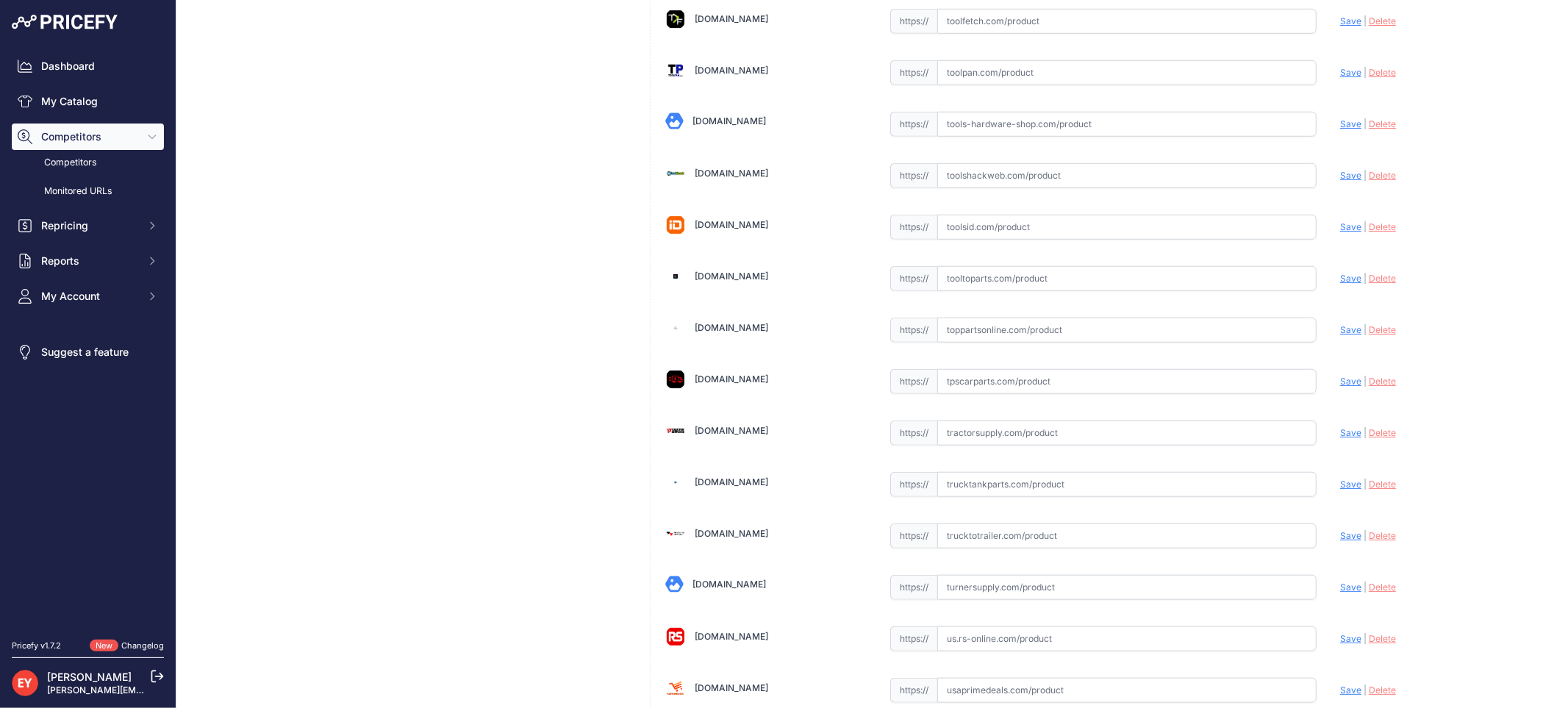
click at [973, 343] on input "text" at bounding box center [1127, 330] width 380 height 25
paste input "[URL][DOMAIN_NAME][PERSON_NAME]"
click at [1340, 335] on span "Save" at bounding box center [1351, 330] width 21 height 11
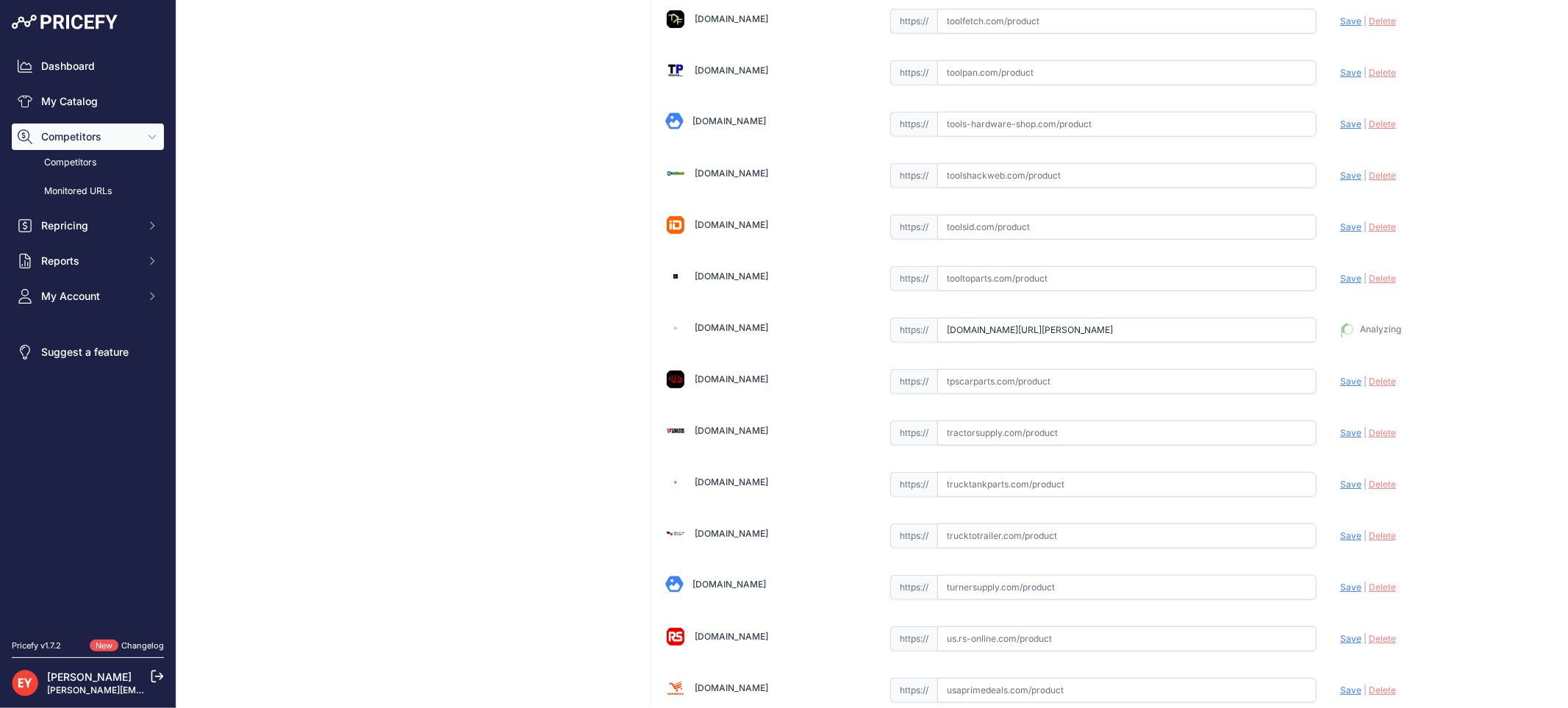
type input "[URL][DOMAIN_NAME][PERSON_NAME]"
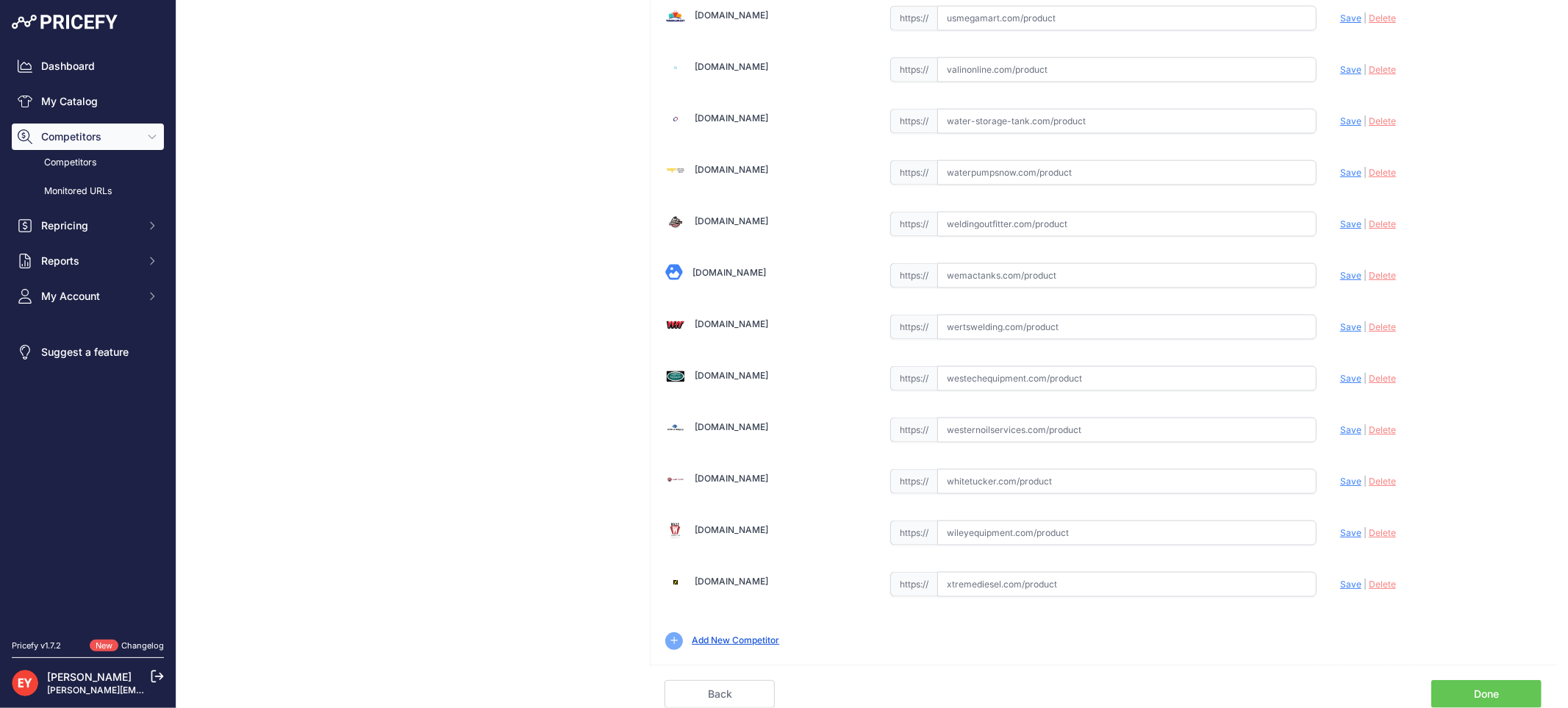
scroll to position [11115, 0]
click at [1496, 692] on link "Done" at bounding box center [1487, 694] width 111 height 28
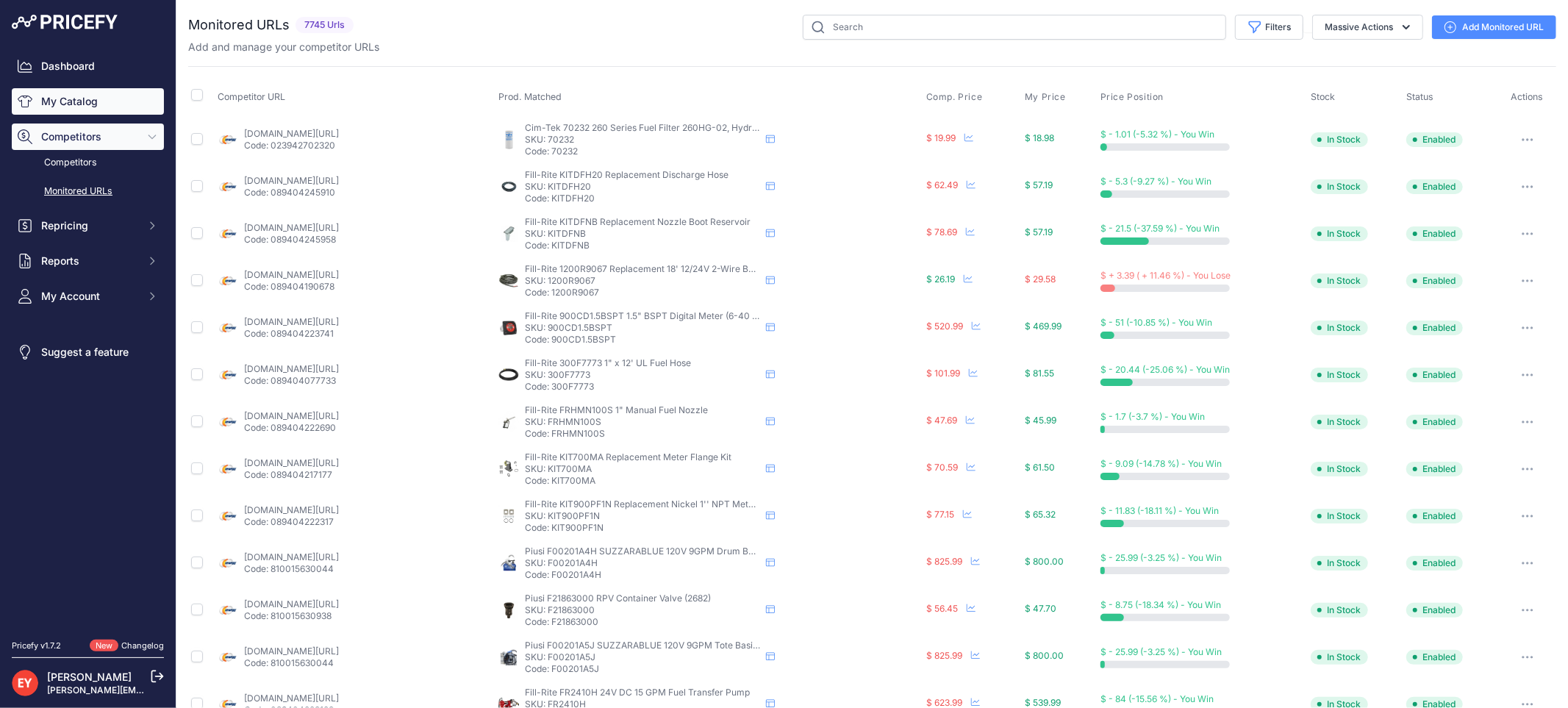
click at [79, 108] on link "My Catalog" at bounding box center [88, 101] width 153 height 27
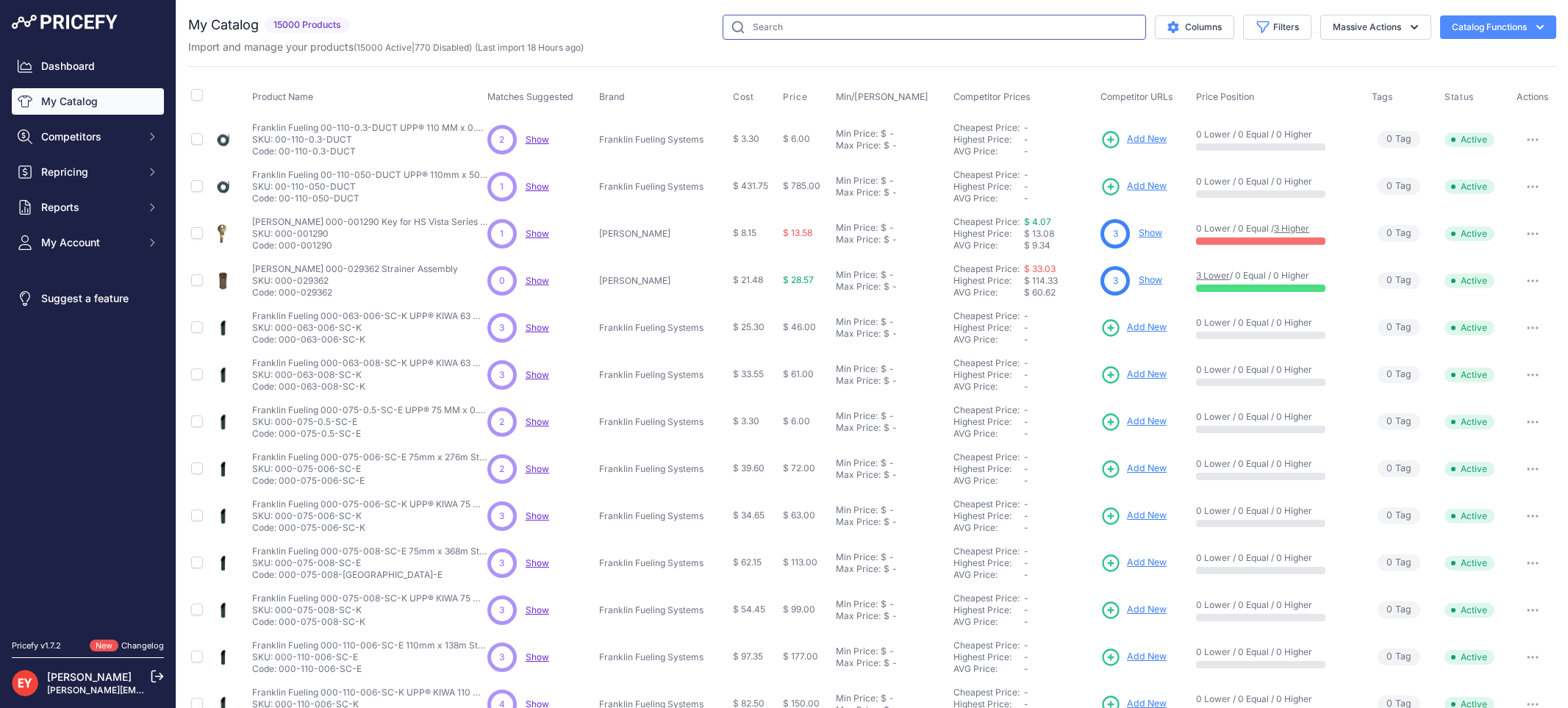
drag, startPoint x: 0, startPoint y: 0, endPoint x: 775, endPoint y: 32, distance: 775.7
click at [775, 33] on input "text" at bounding box center [935, 27] width 423 height 25
paste input "0846000-101"
type input "0846000-101"
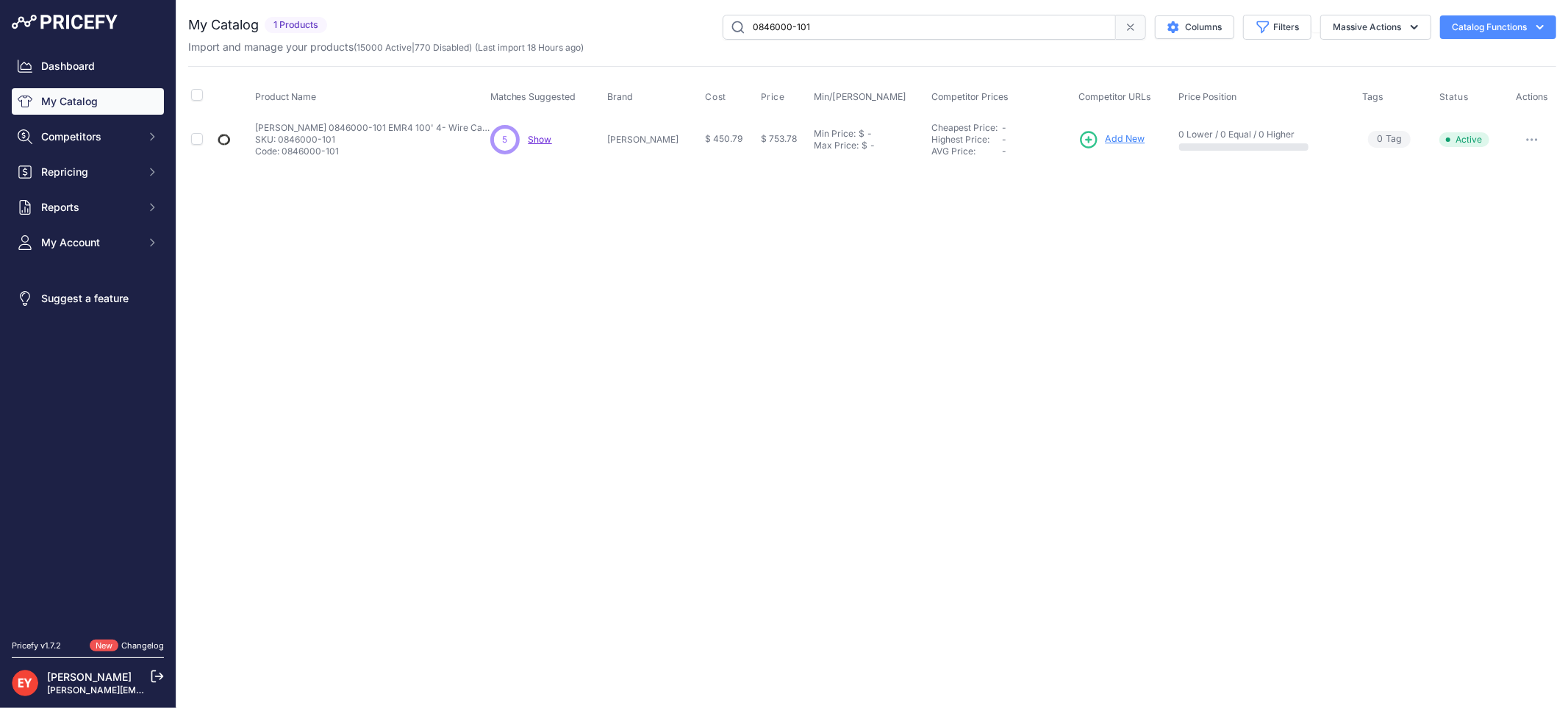
click at [1104, 139] on span "Add New" at bounding box center [1124, 139] width 40 height 14
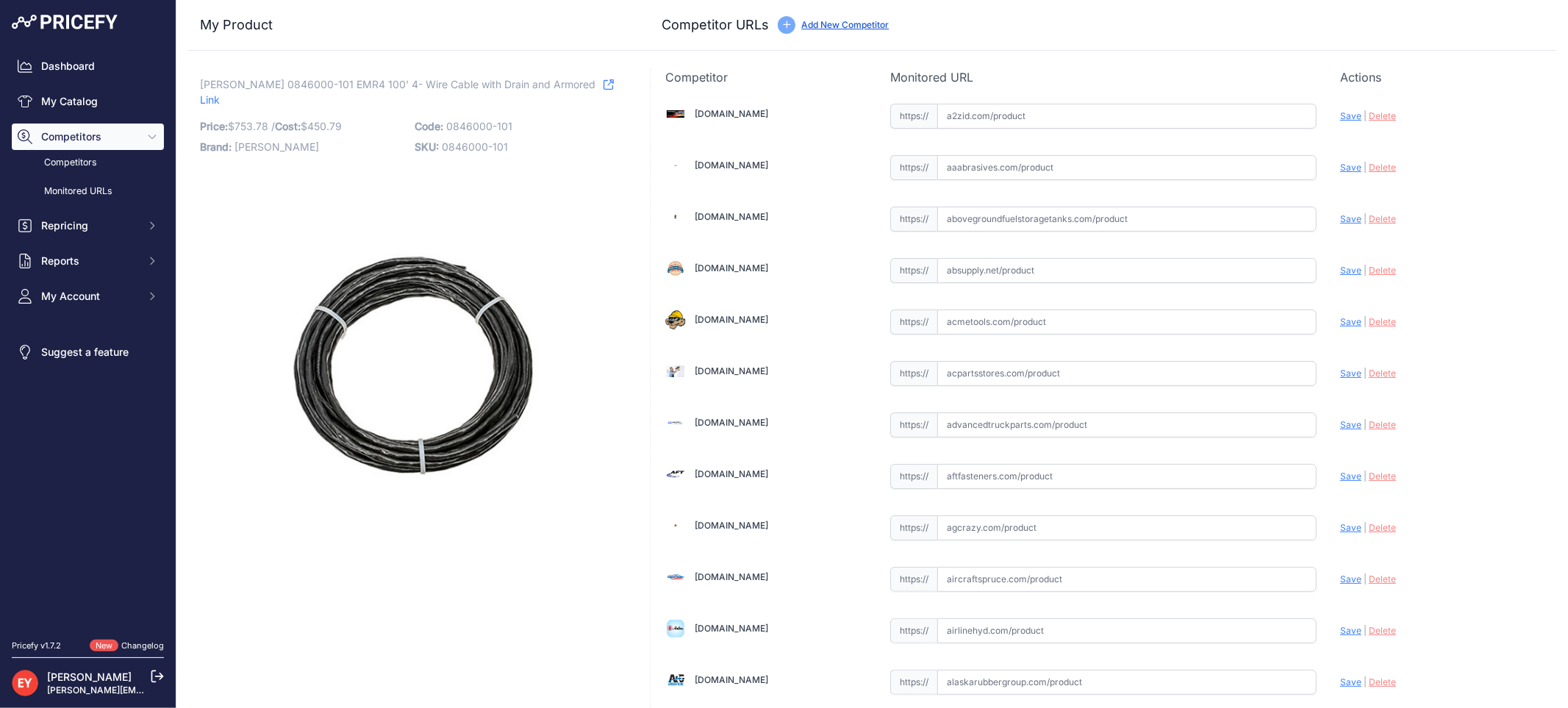
scroll to position [11083, 0]
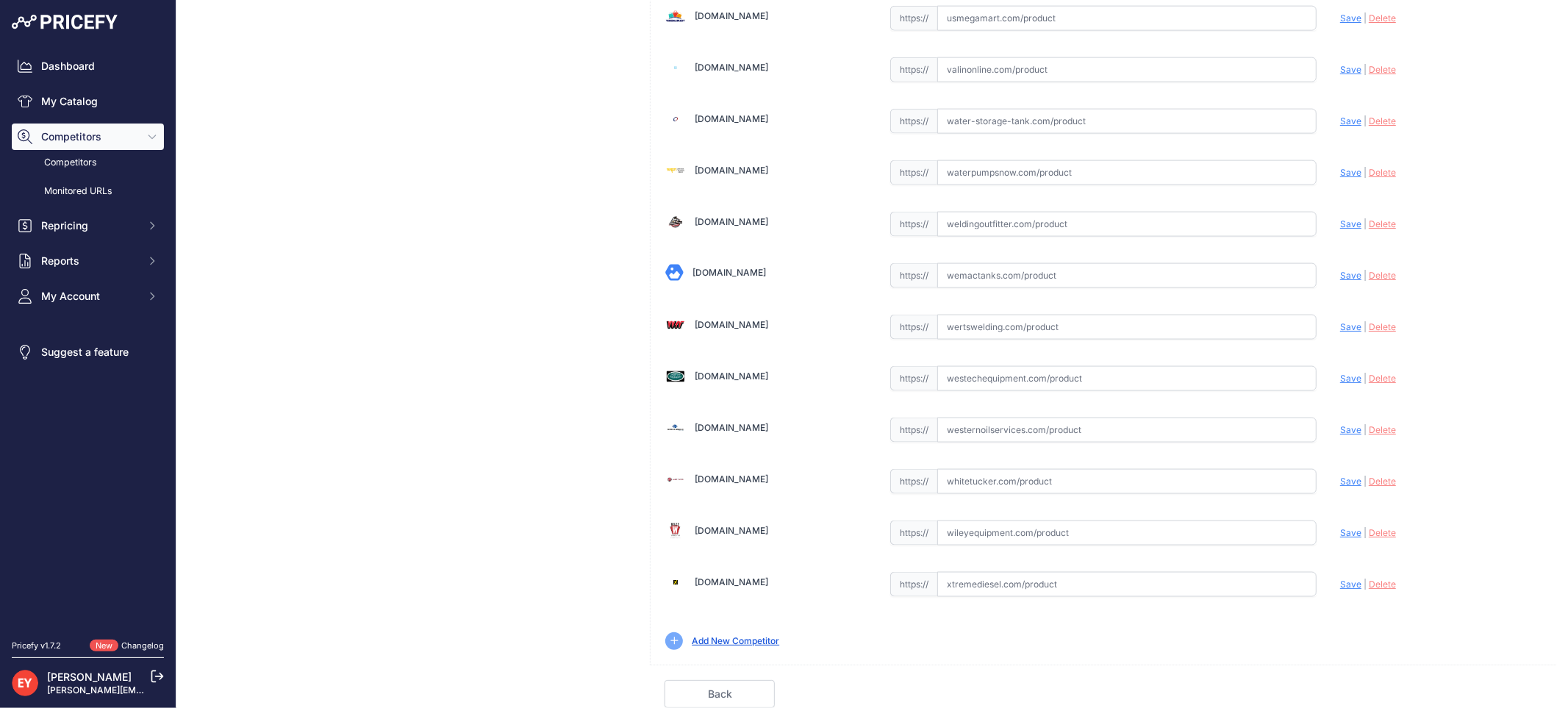
click at [969, 384] on input "text" at bounding box center [1127, 379] width 380 height 25
paste input "https://westechequipment.com/index.php?main_page=product_info&products_id=77381…"
click at [1341, 377] on span "Save" at bounding box center [1351, 379] width 21 height 11
type input "https://westechequipment.com/index.php?main_page=product_info&products_id=77381…"
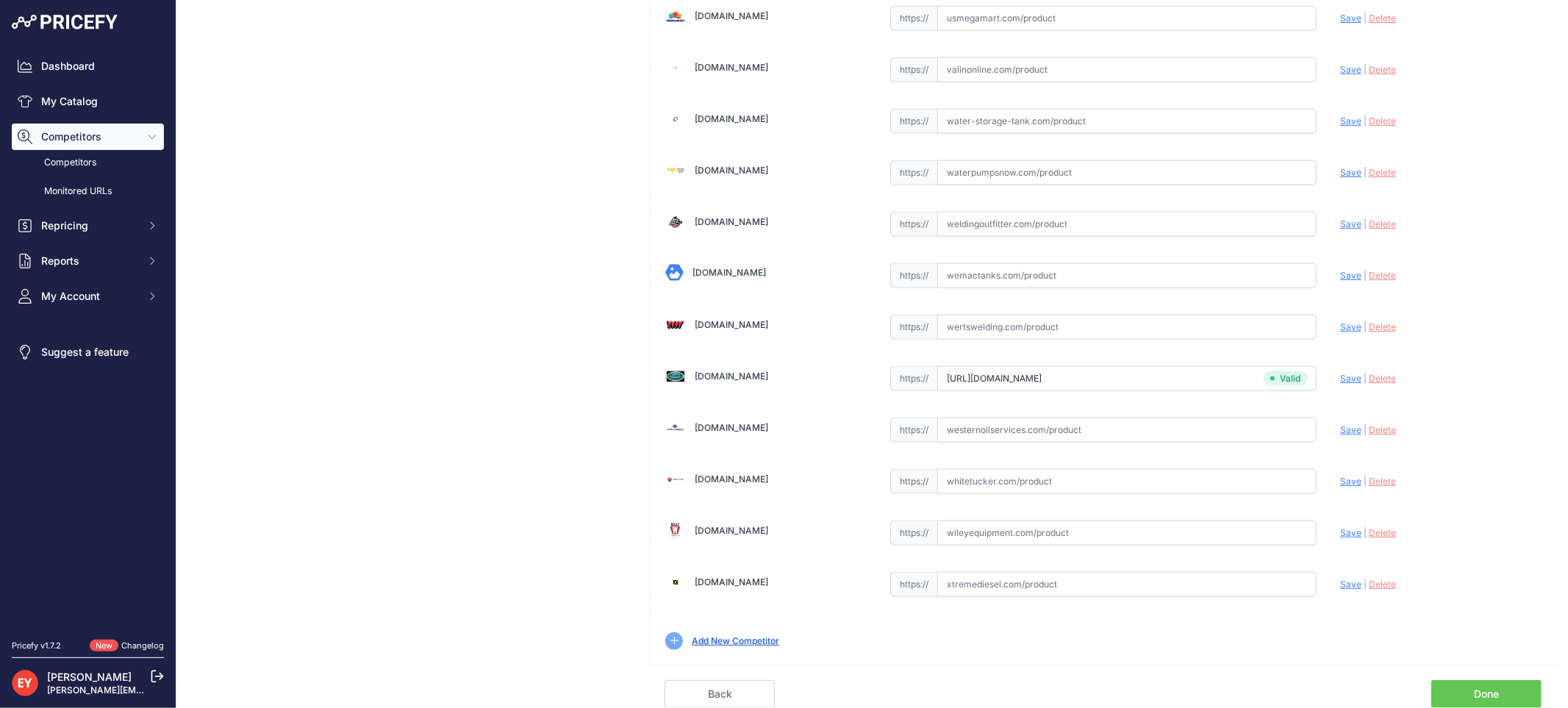
scroll to position [1361, 0]
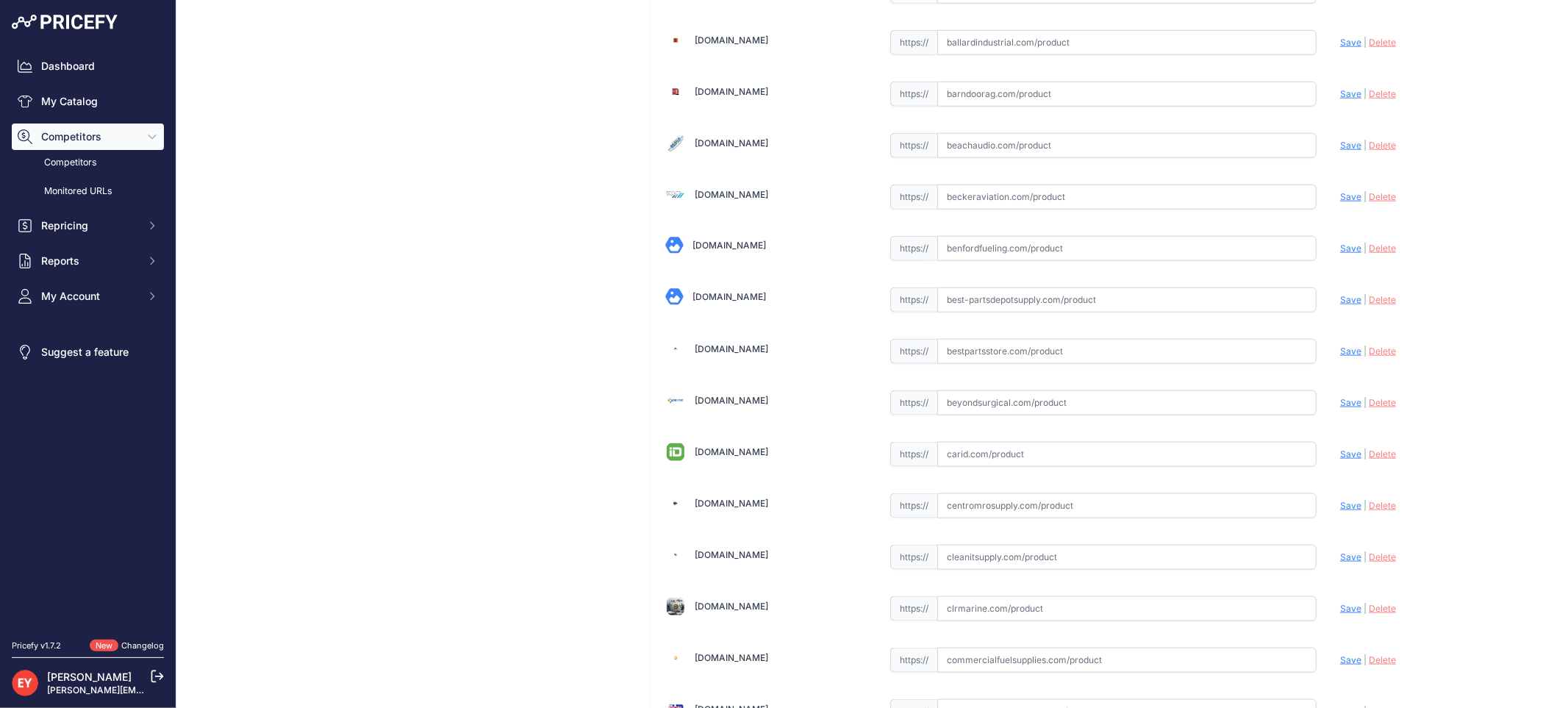
click at [1003, 361] on input "text" at bounding box center [1127, 351] width 380 height 25
paste input "https://www.bestpartsstore.com/product/veeder-root-0846000-101-emr4-100-4-wire-…"
click at [1340, 355] on span "Save" at bounding box center [1351, 351] width 21 height 11
type input "https://www.bestpartsstore.com/product/veeder-root-0846000-101-emr4-100-4-wire-…"
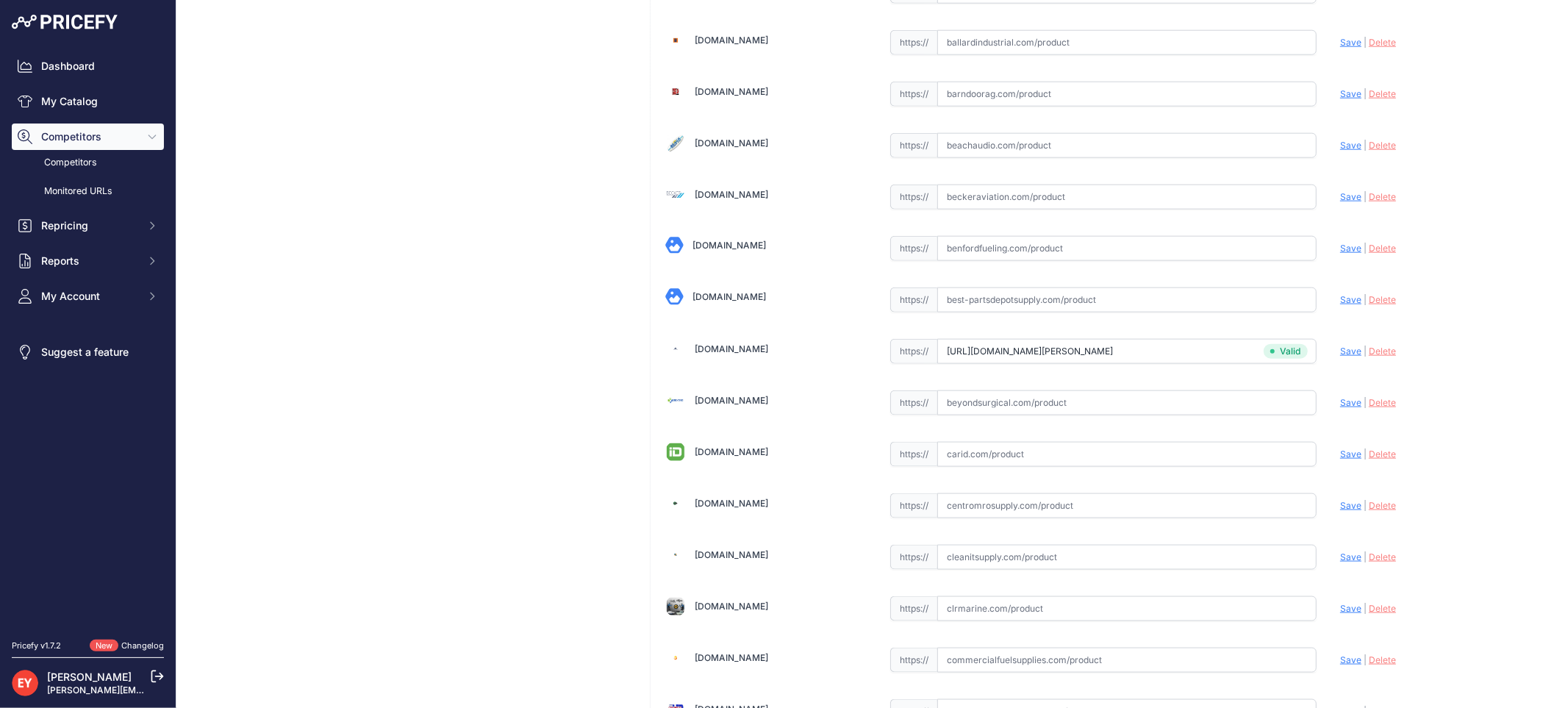
scroll to position [5076, 0]
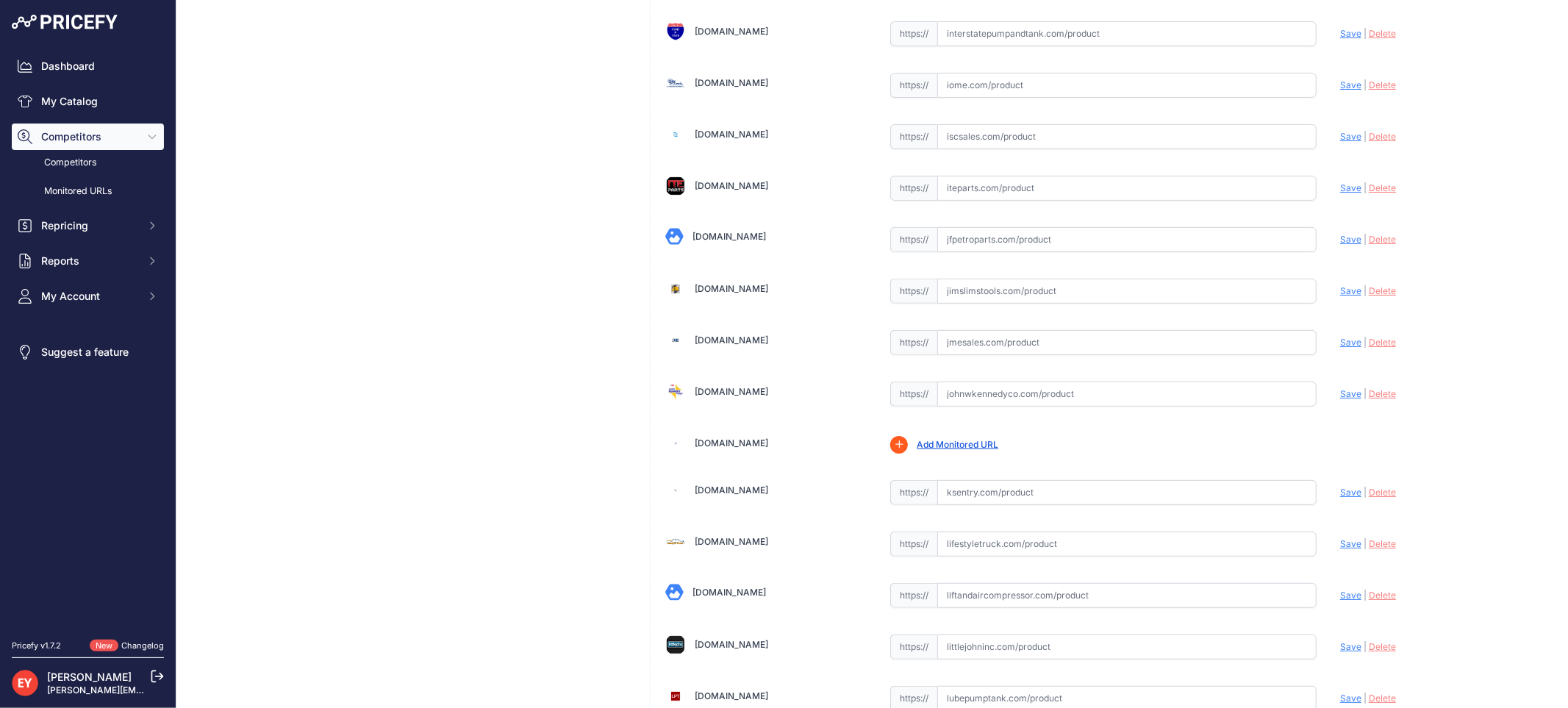
click at [961, 354] on input "text" at bounding box center [1127, 343] width 380 height 25
paste input "https://www.jmesales.com/veeder-root-armored-4-wire-cable-for-electronic-regist…"
click at [1340, 348] on span "Save" at bounding box center [1351, 343] width 21 height 11
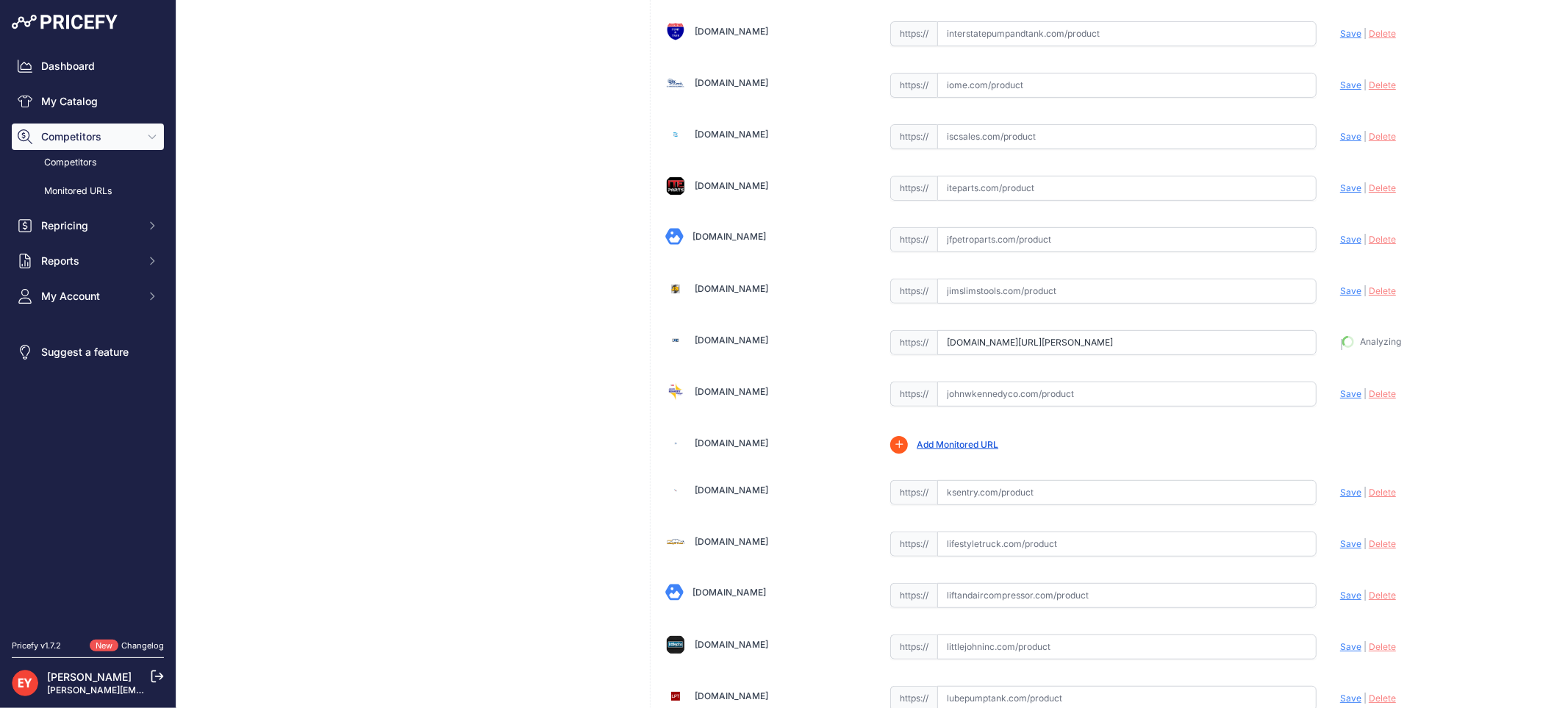
type input "https://www.jmesales.com/veeder-root-armored-4-wire-cable-for-electronic-regist…"
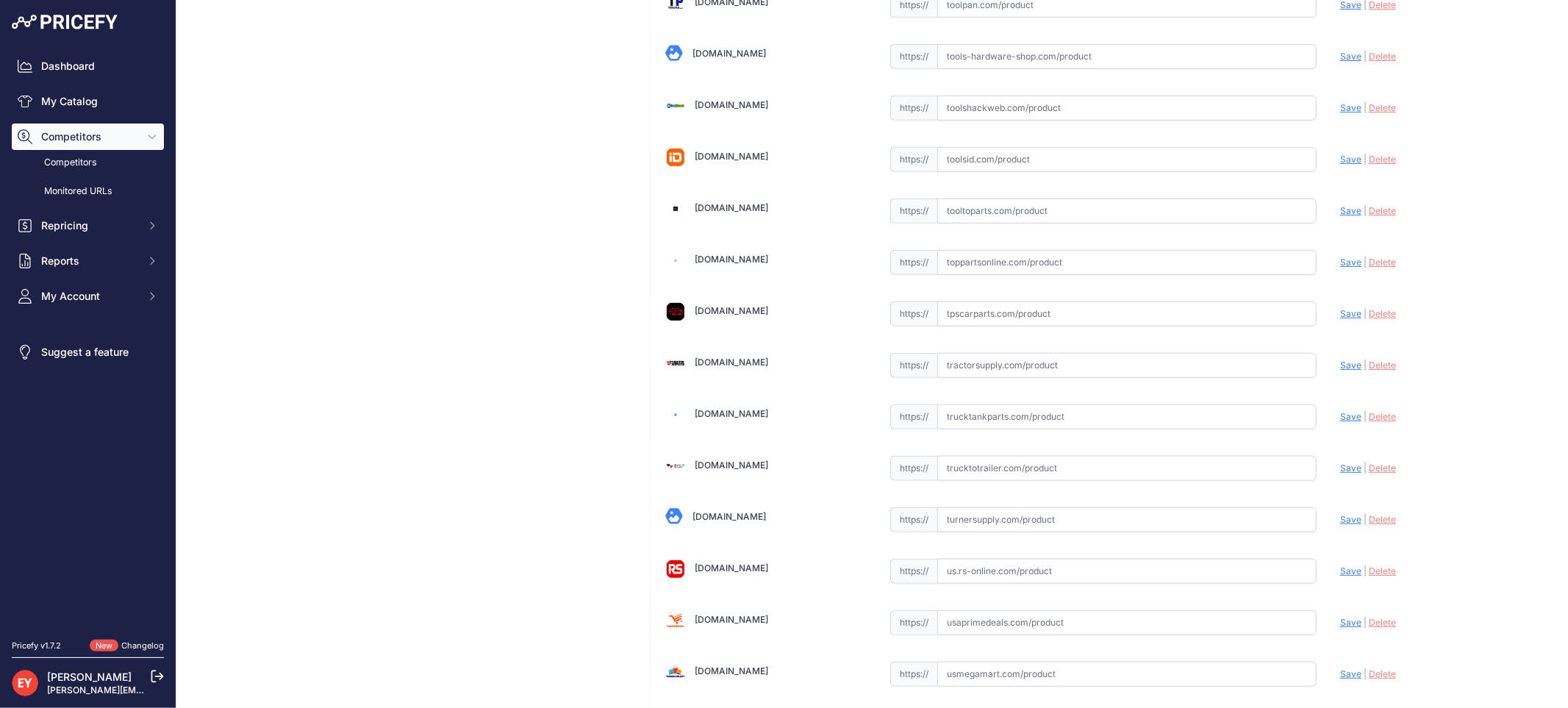
scroll to position [11115, 0]
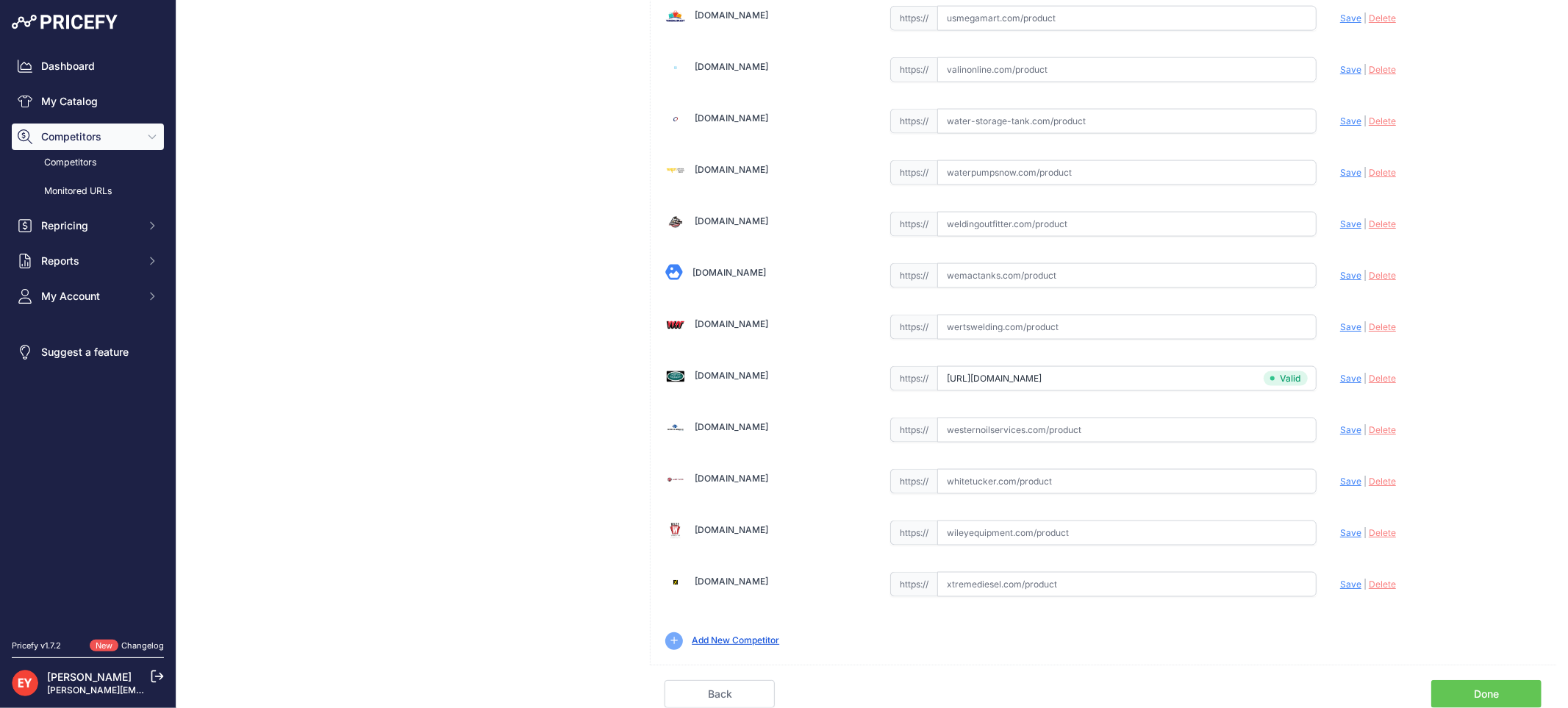
click at [1474, 690] on link "Done" at bounding box center [1487, 694] width 111 height 28
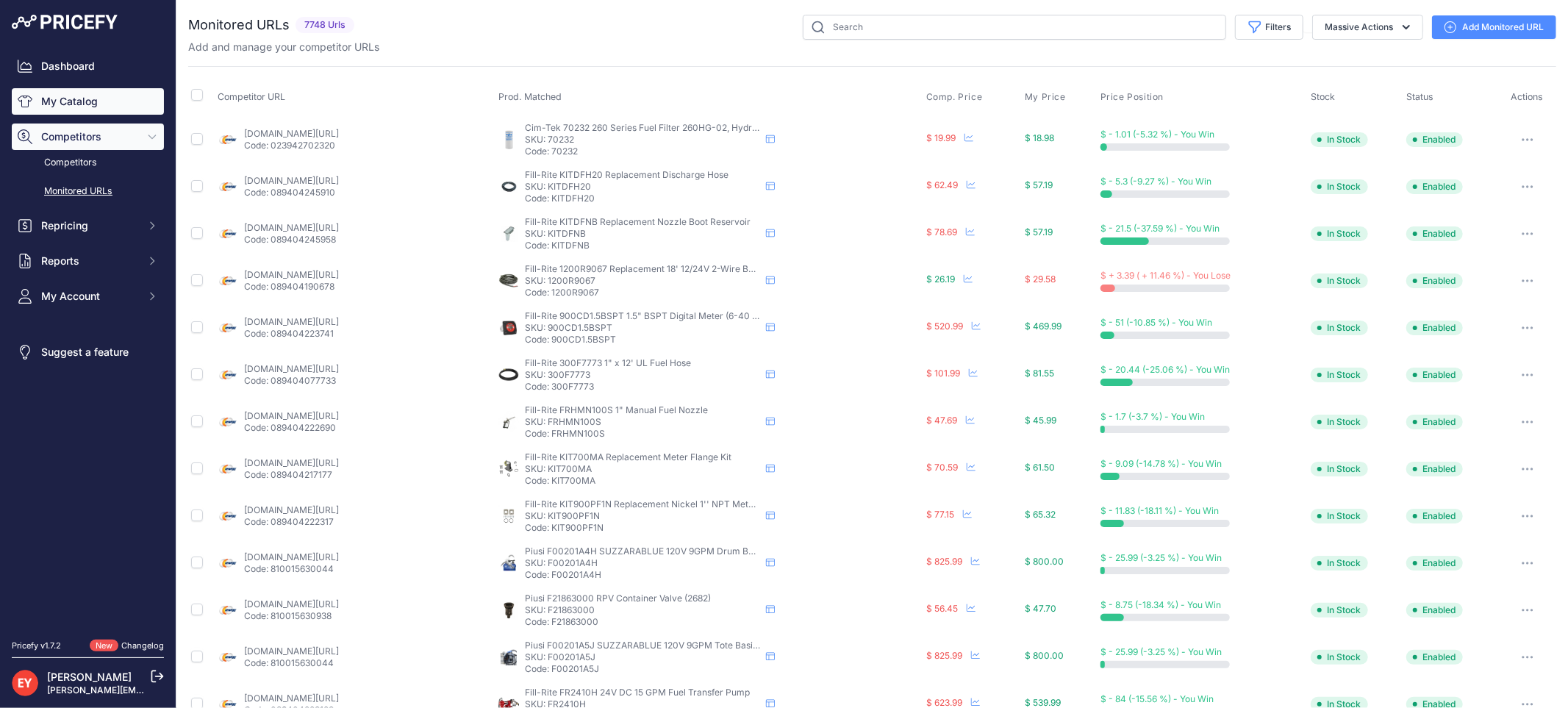
click at [131, 97] on link "My Catalog" at bounding box center [88, 101] width 153 height 27
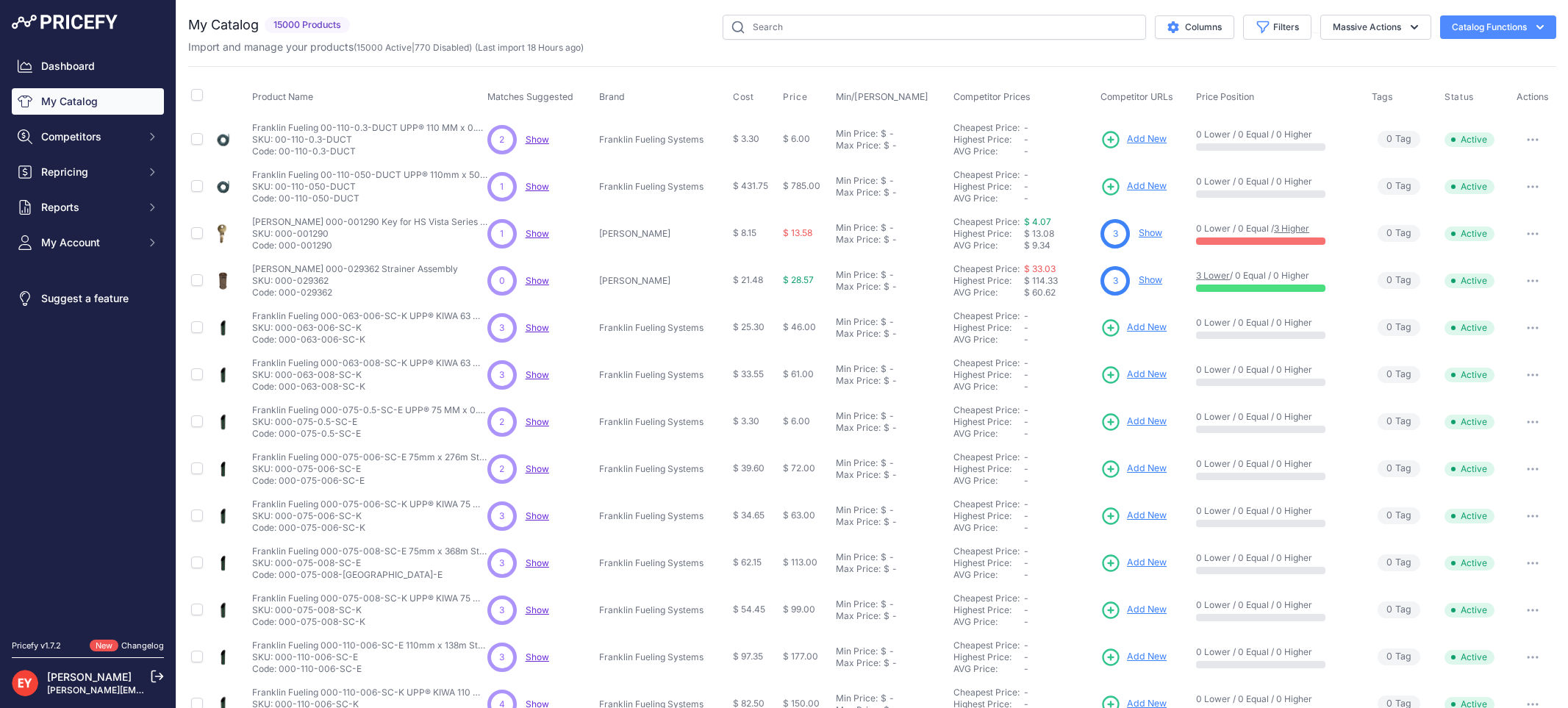
click at [753, 30] on input "text" at bounding box center [935, 27] width 423 height 25
type input "845900-313"
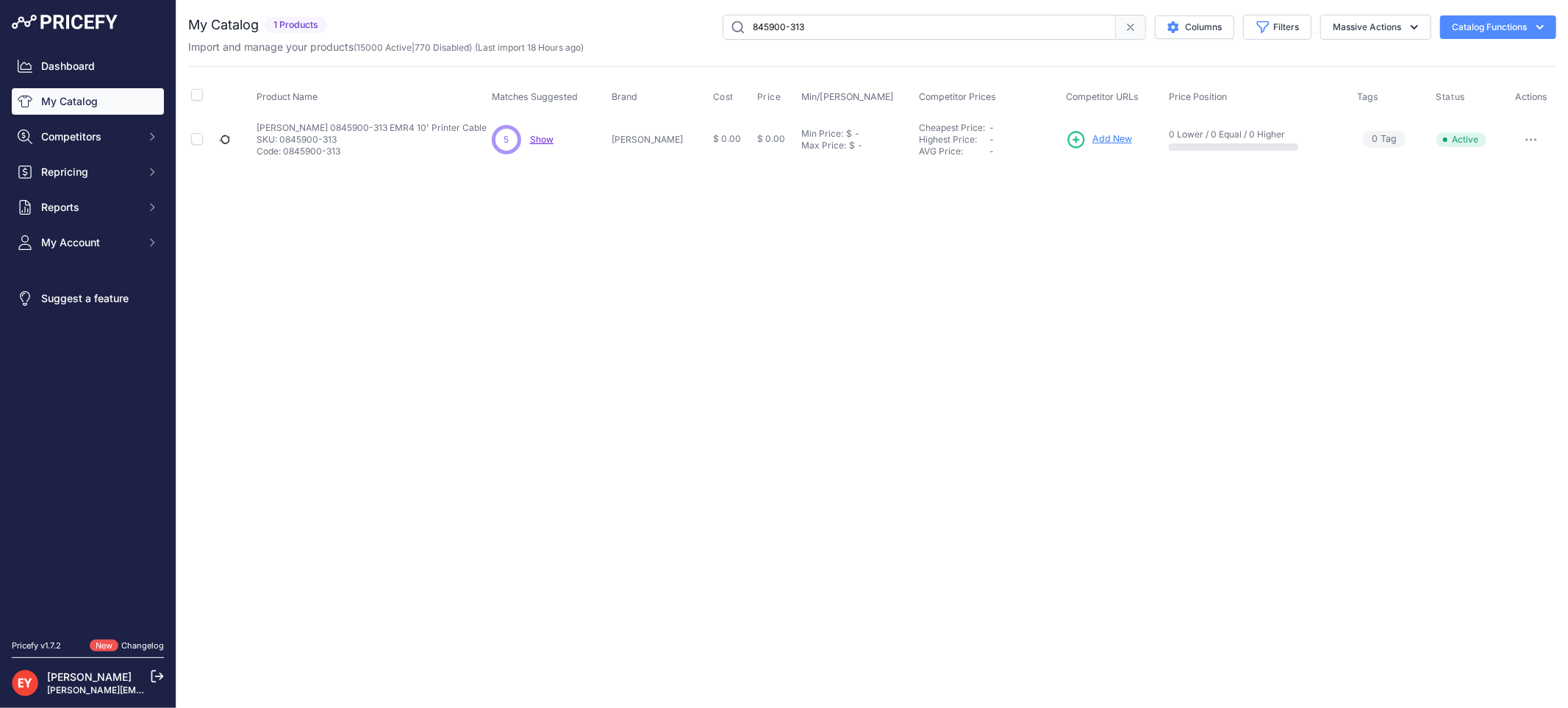
click at [1092, 136] on span "Add New" at bounding box center [1112, 139] width 40 height 14
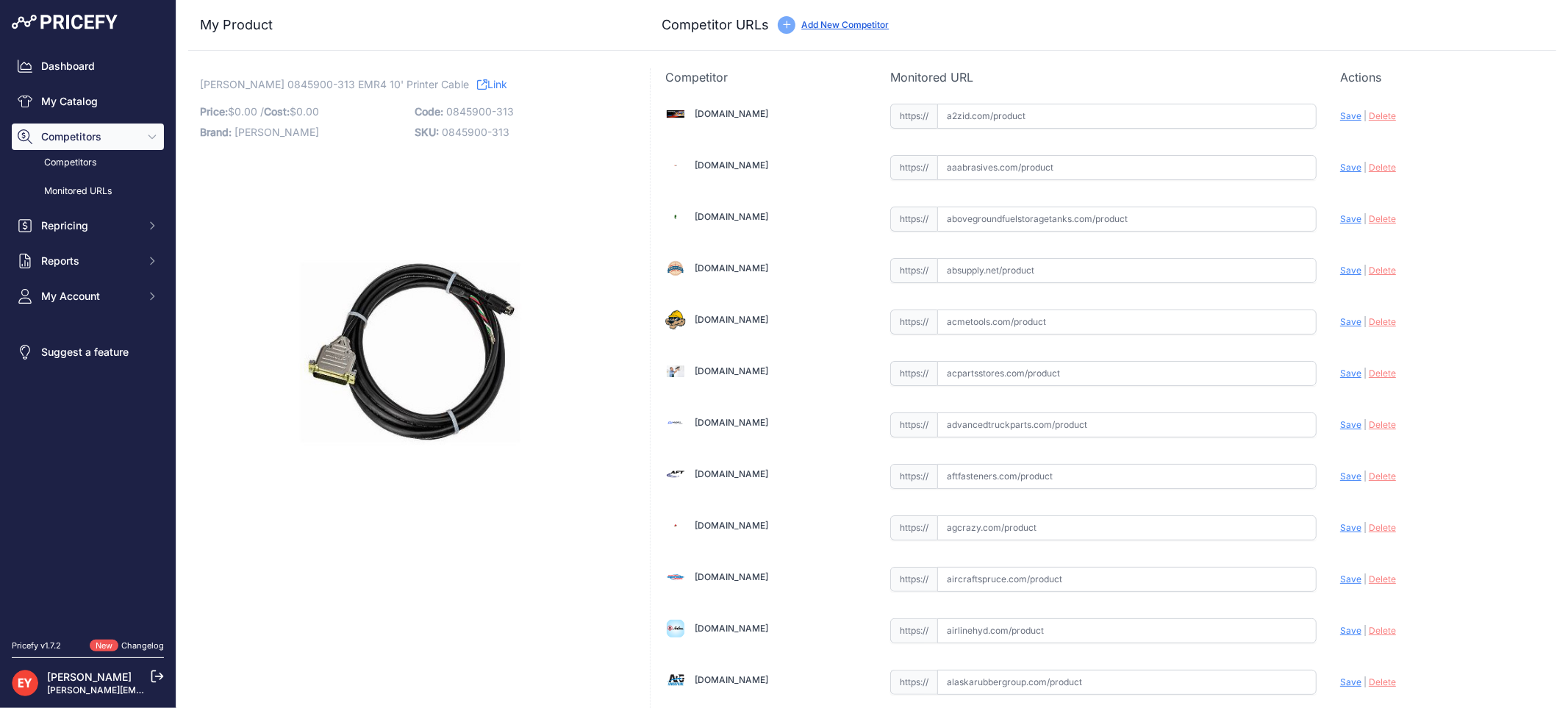
click at [836, 19] on link "Add New Competitor" at bounding box center [845, 25] width 88 height 11
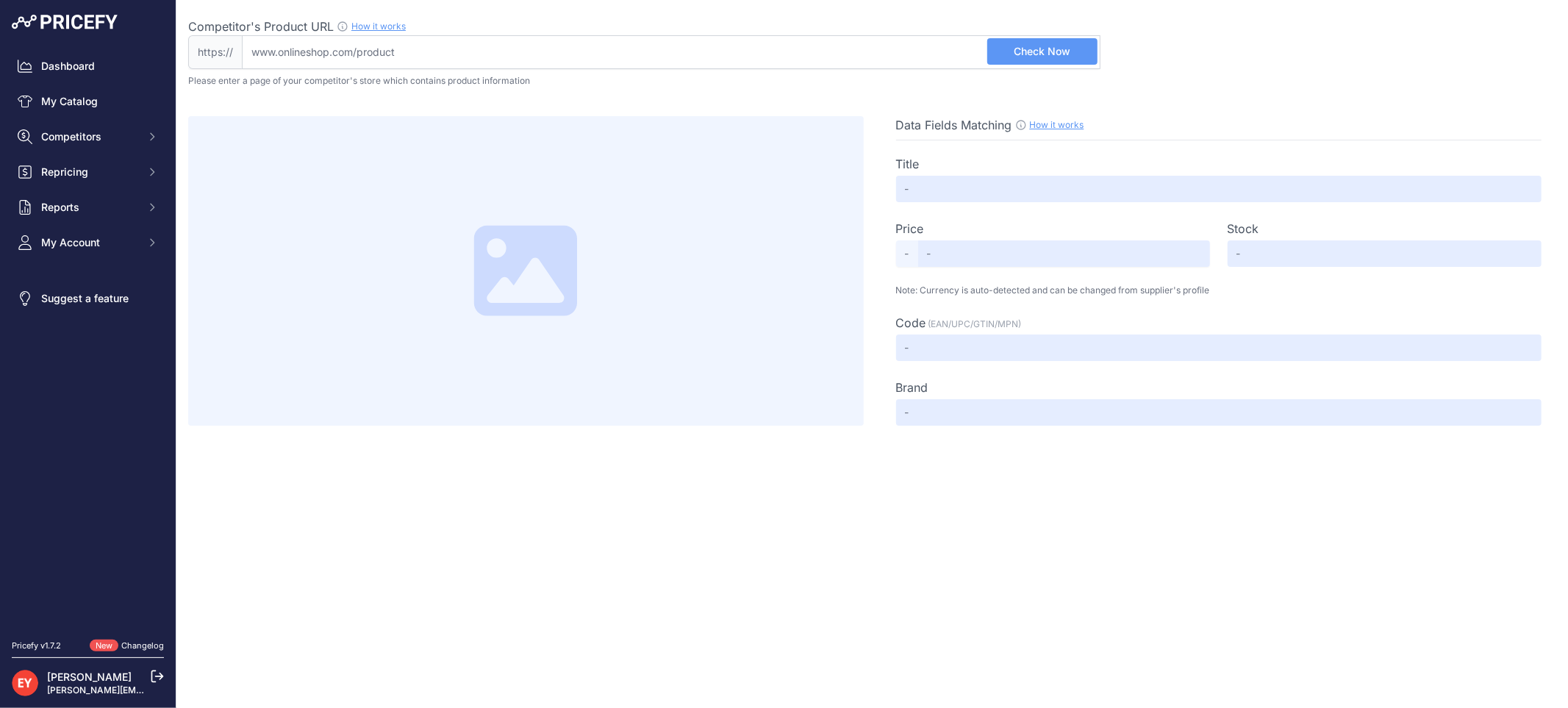
click at [482, 32] on div "Competitor's Product URL How it works In order to create your competitor's extr…" at bounding box center [644, 26] width 913 height 17
click at [482, 35] on input "Competitor's Product URL How it works In order to create your competitor's extr…" at bounding box center [671, 52] width 858 height 33
click at [467, 48] on input "Competitor's Product URL How it works In order to create your competitor's extr…" at bounding box center [671, 52] width 858 height 33
paste input "[URL][DOMAIN_NAME][PERSON_NAME]"
type input "[DOMAIN_NAME][URL][PERSON_NAME]"
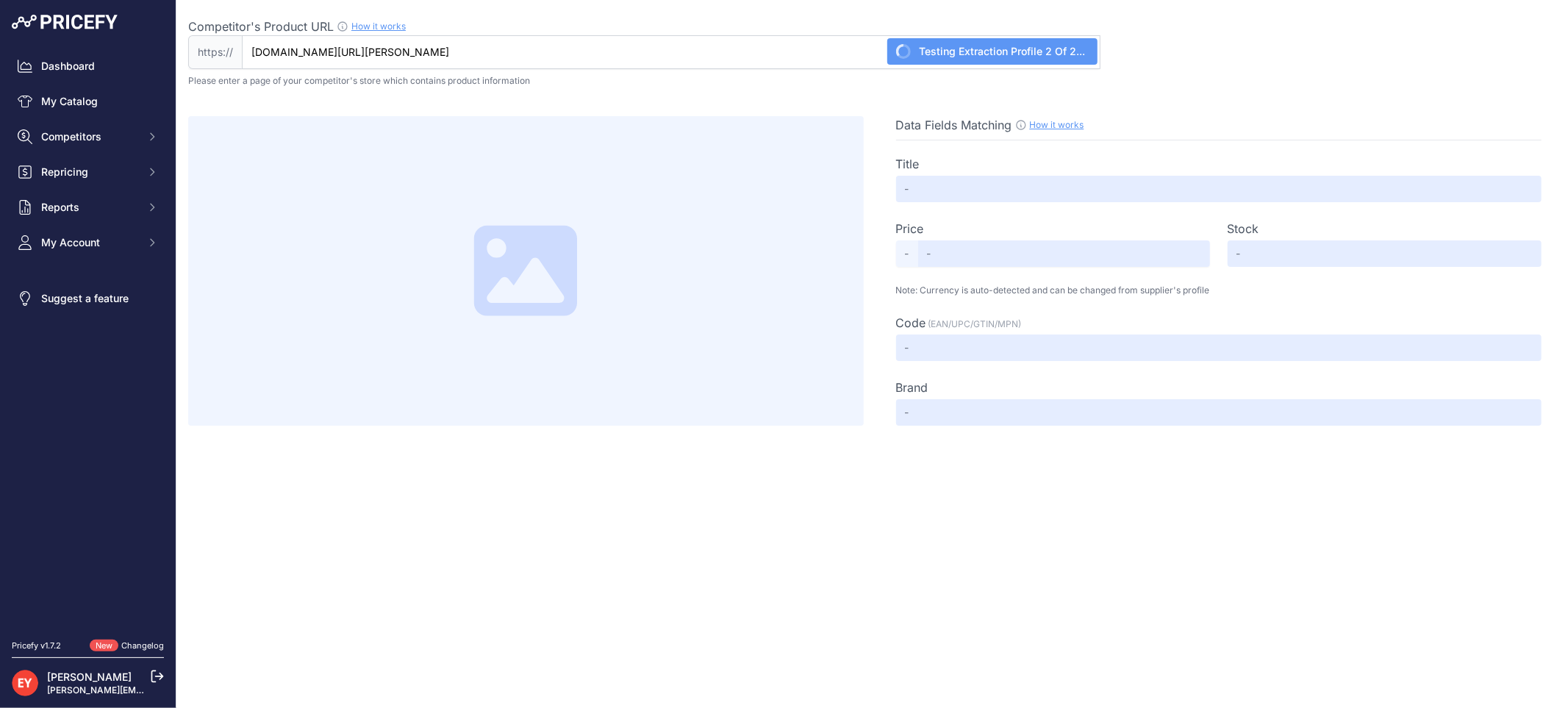
type input "Not Found"
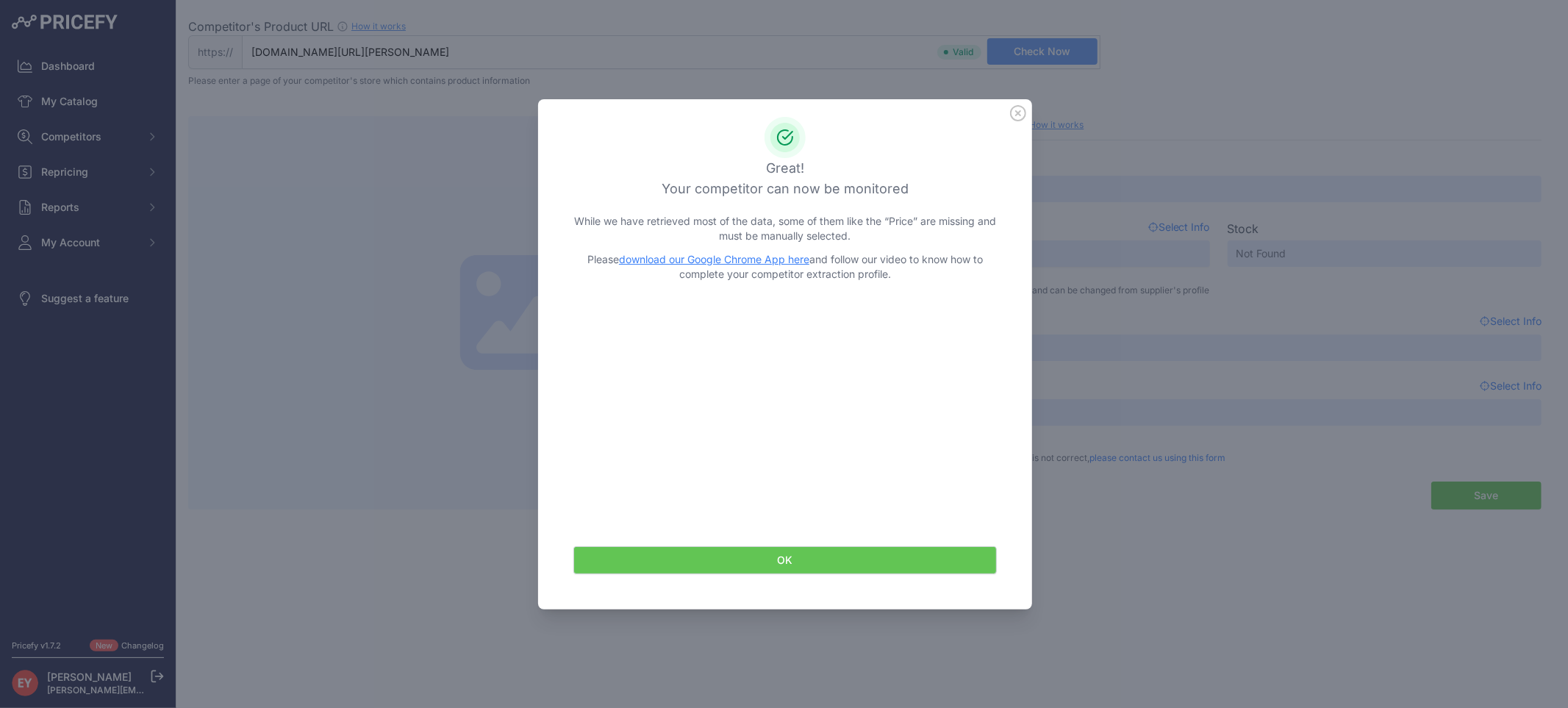
click at [736, 557] on button "OK" at bounding box center [785, 560] width 423 height 28
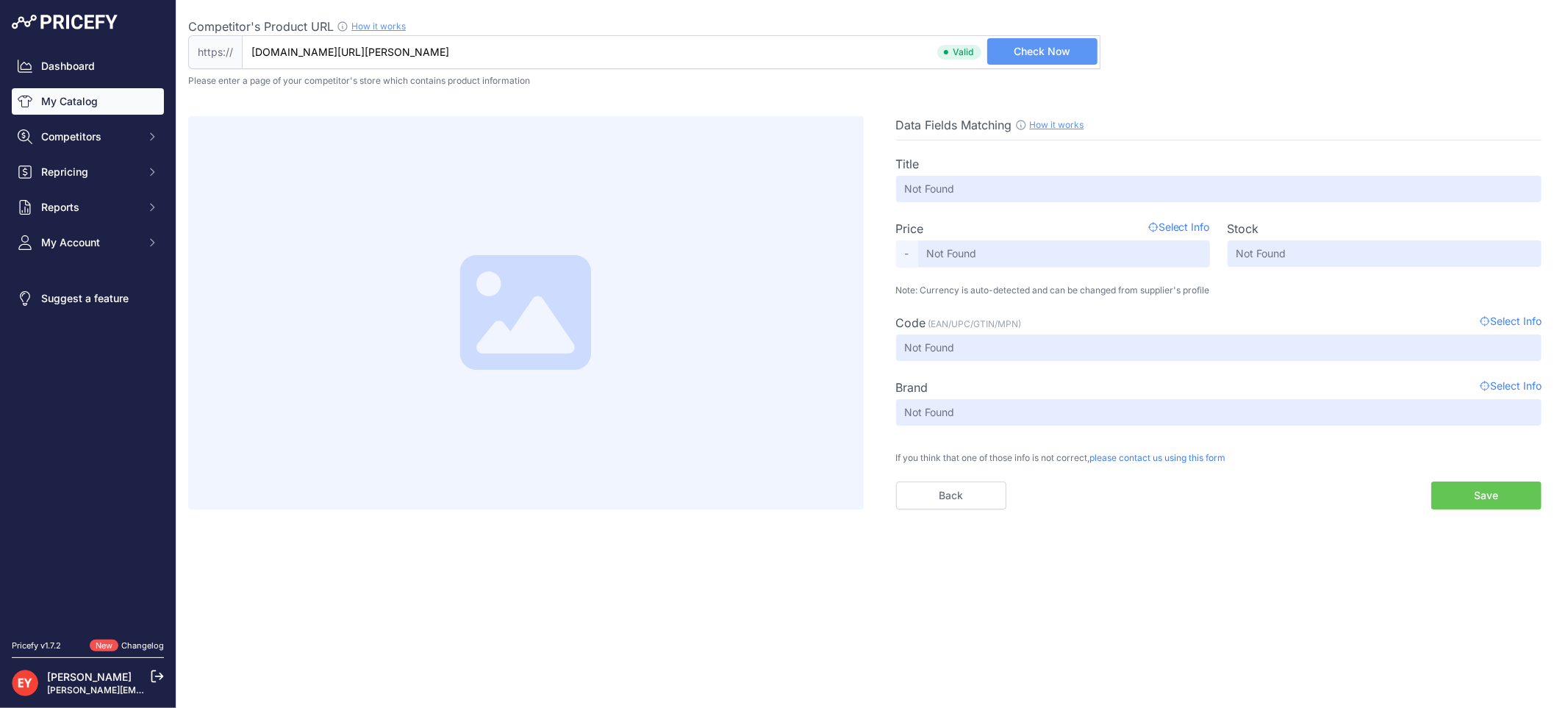
click at [86, 114] on link "My Catalog" at bounding box center [88, 101] width 153 height 27
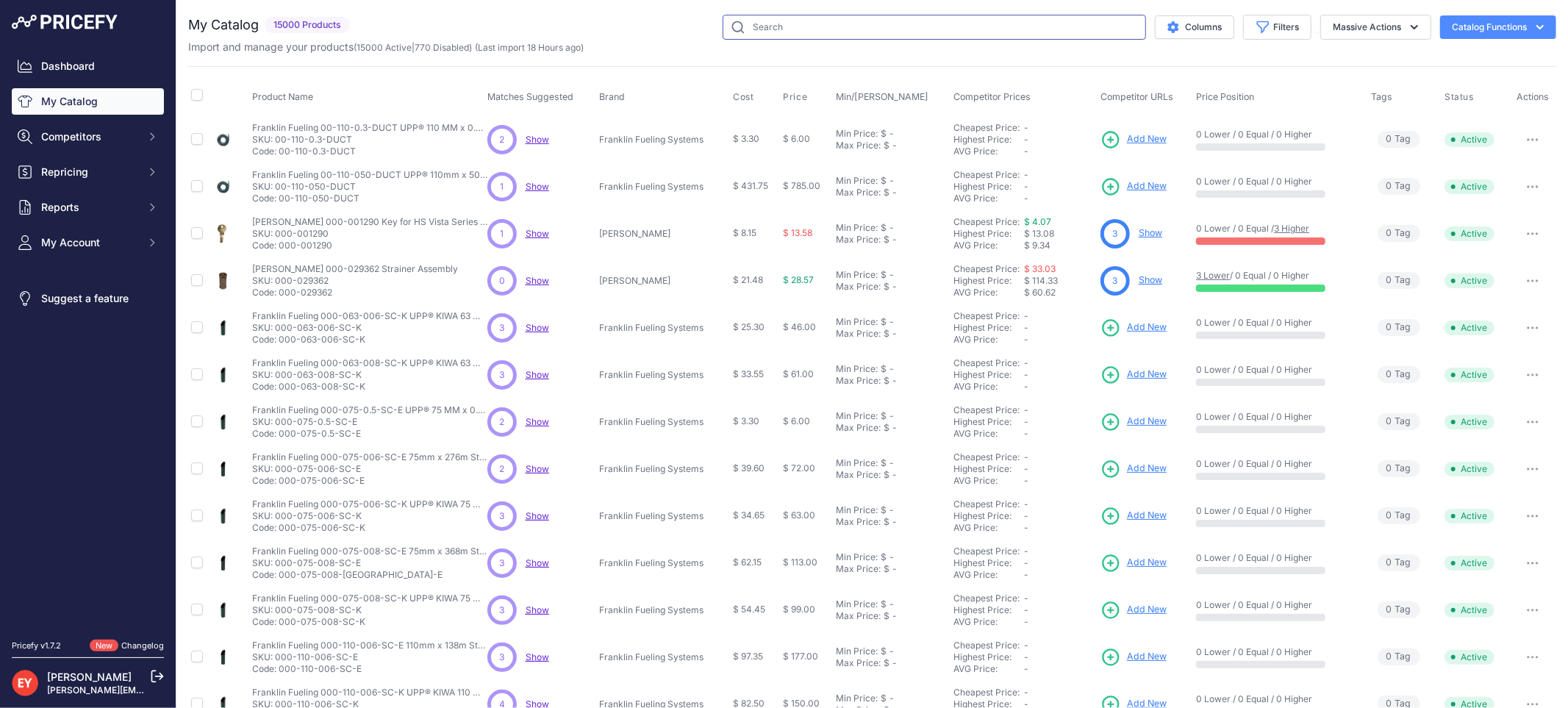
click at [747, 24] on input "text" at bounding box center [935, 27] width 423 height 25
paste input "0846000-102"
type input "0846000-102"
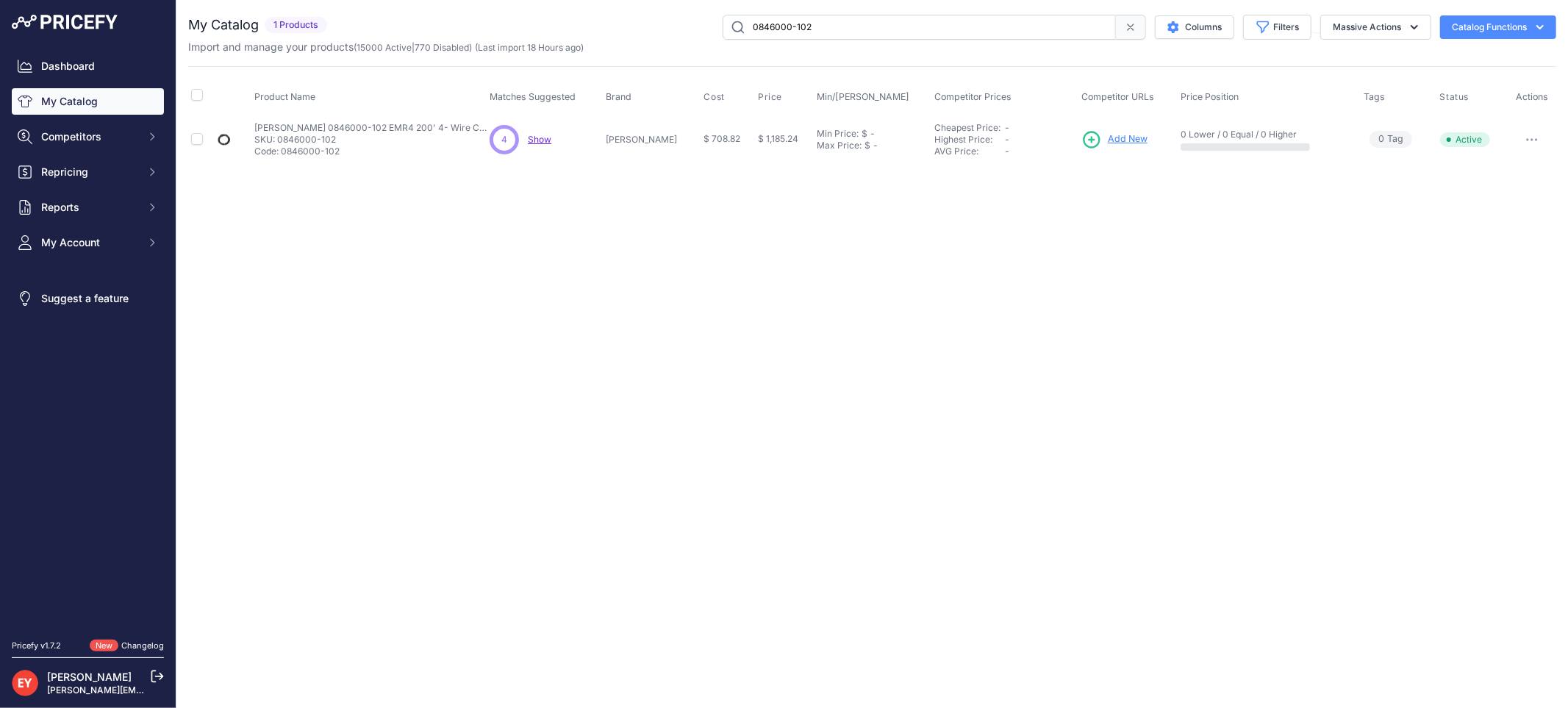
click at [1120, 128] on td "Add New" at bounding box center [1128, 139] width 100 height 48
click at [1114, 141] on span "Add New" at bounding box center [1128, 139] width 40 height 14
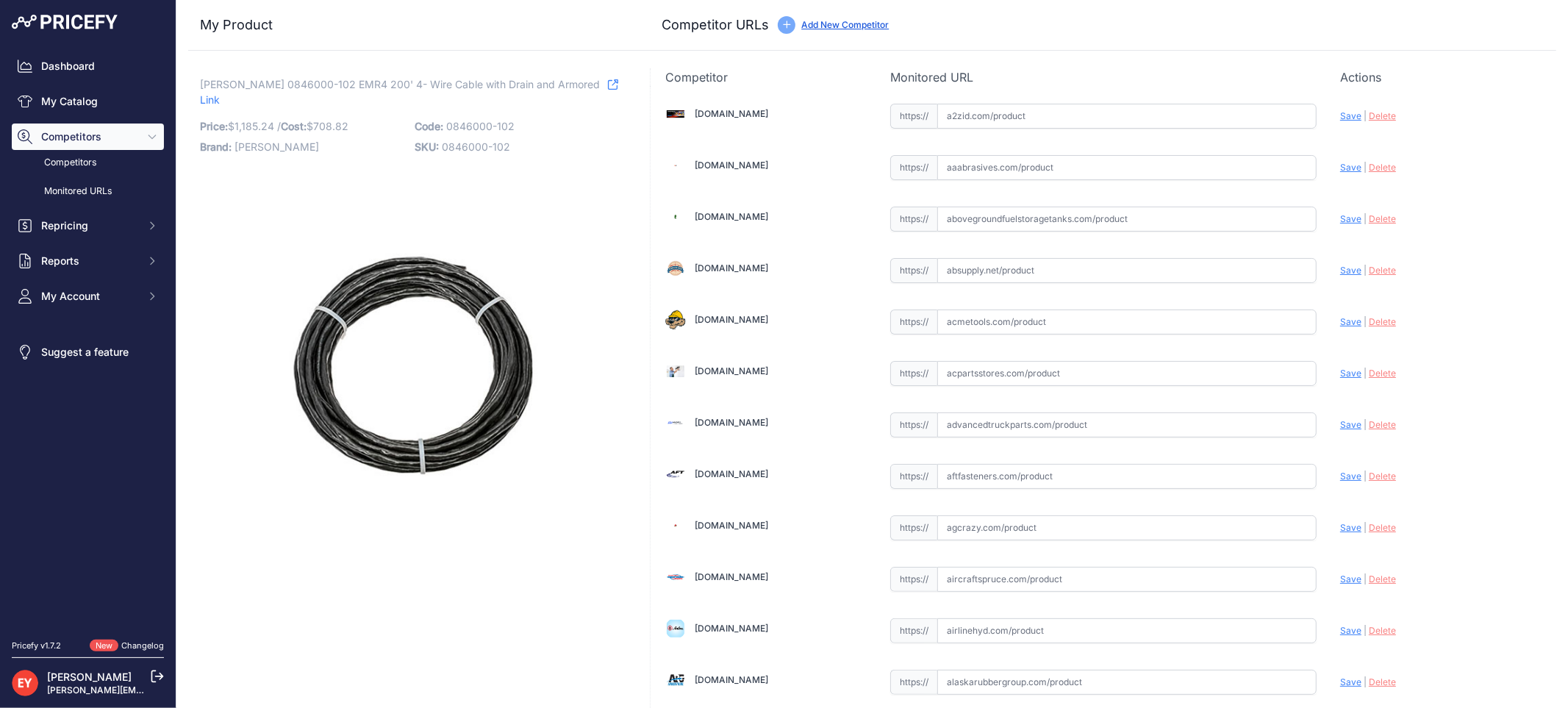
scroll to position [11083, 0]
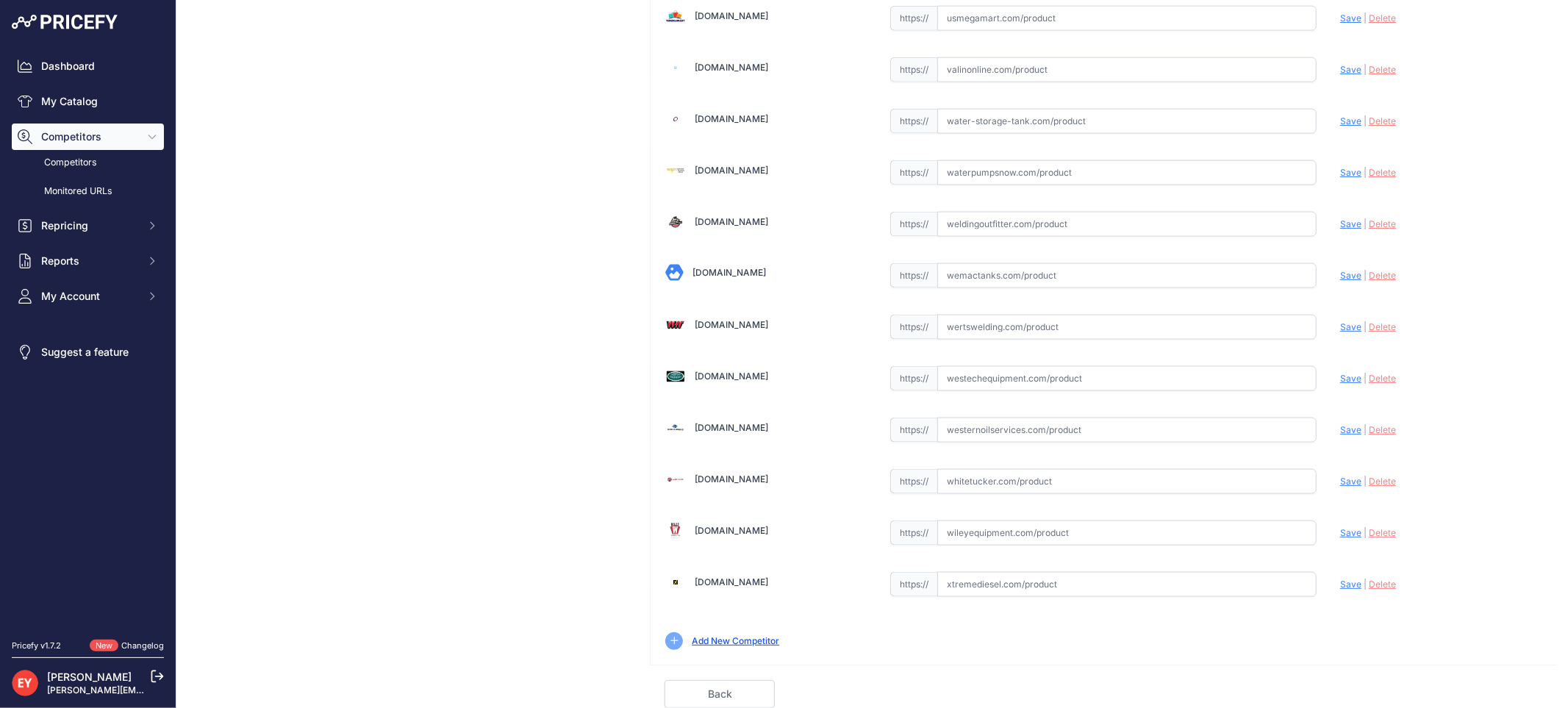
click at [987, 377] on input "text" at bounding box center [1127, 379] width 380 height 25
paste input "https://westechequipment.com/index.php?main_page=product_info&products_id=77382…"
click at [1340, 376] on span "Save" at bounding box center [1351, 379] width 21 height 11
type input "https://westechequipment.com/index.php?main_page=product_info&products_id=77382…"
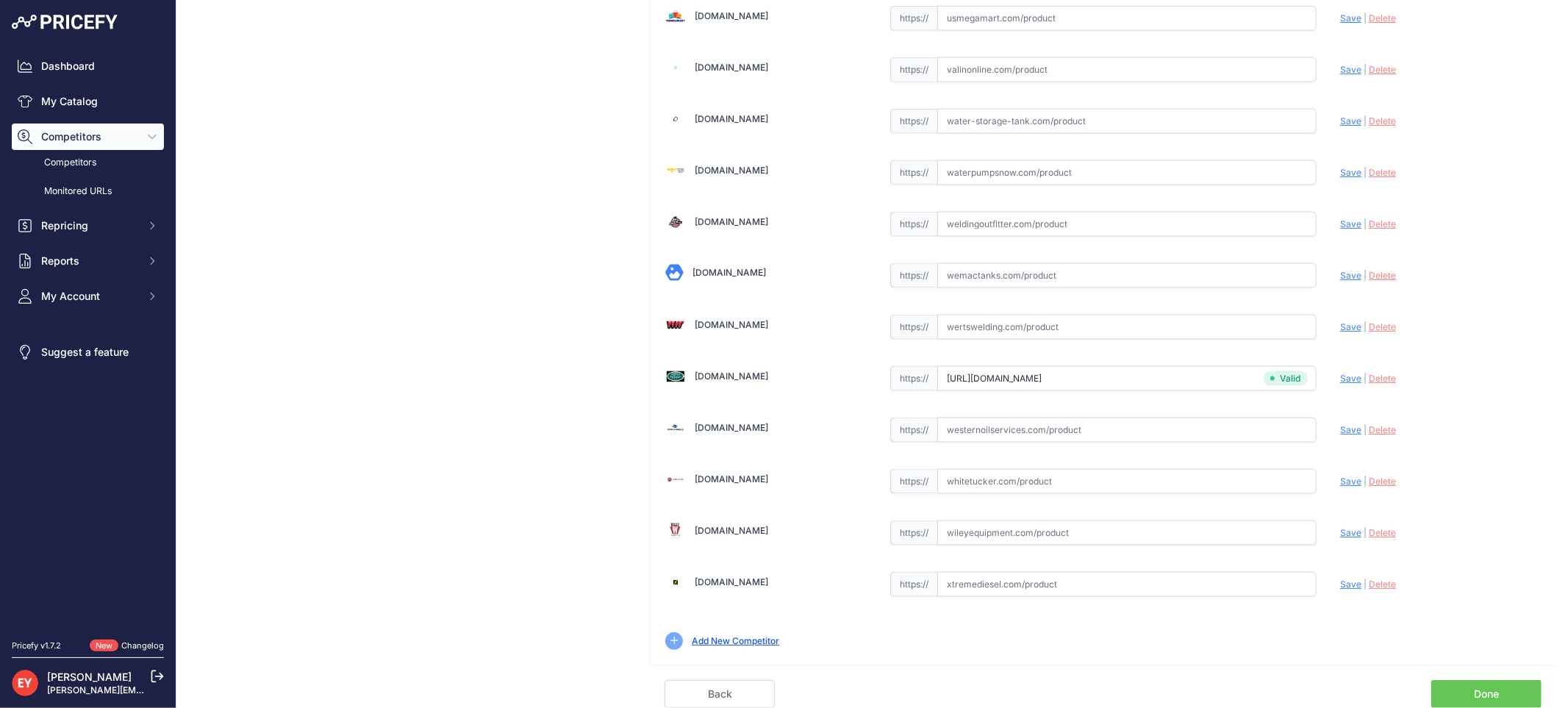
scroll to position [5076, 0]
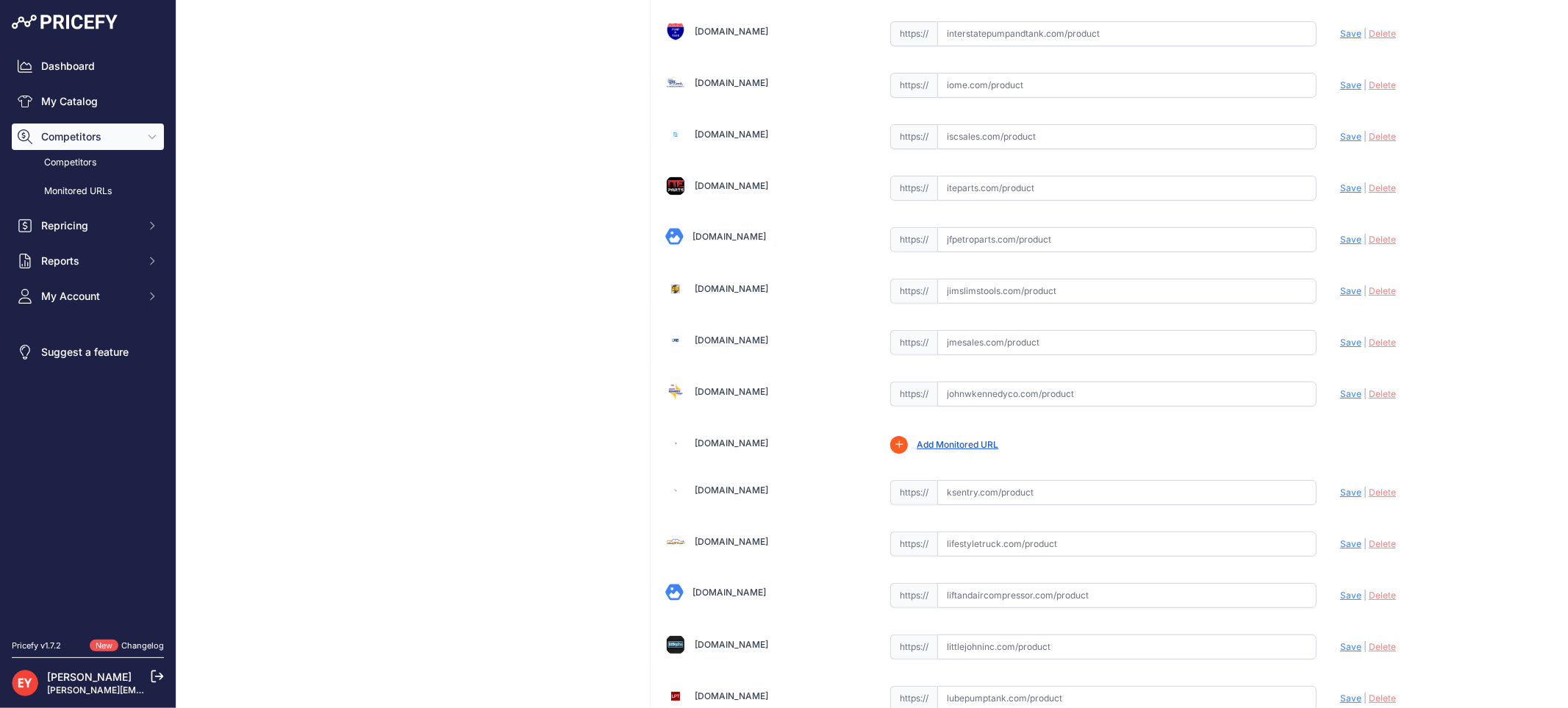
click at [993, 355] on input "text" at bounding box center [1127, 343] width 380 height 25
paste input "https://www.jmesales.com/veeder-root-armored-4-wire-cable-for-electronic-regist…"
click at [1340, 348] on span "Save" at bounding box center [1351, 343] width 21 height 11
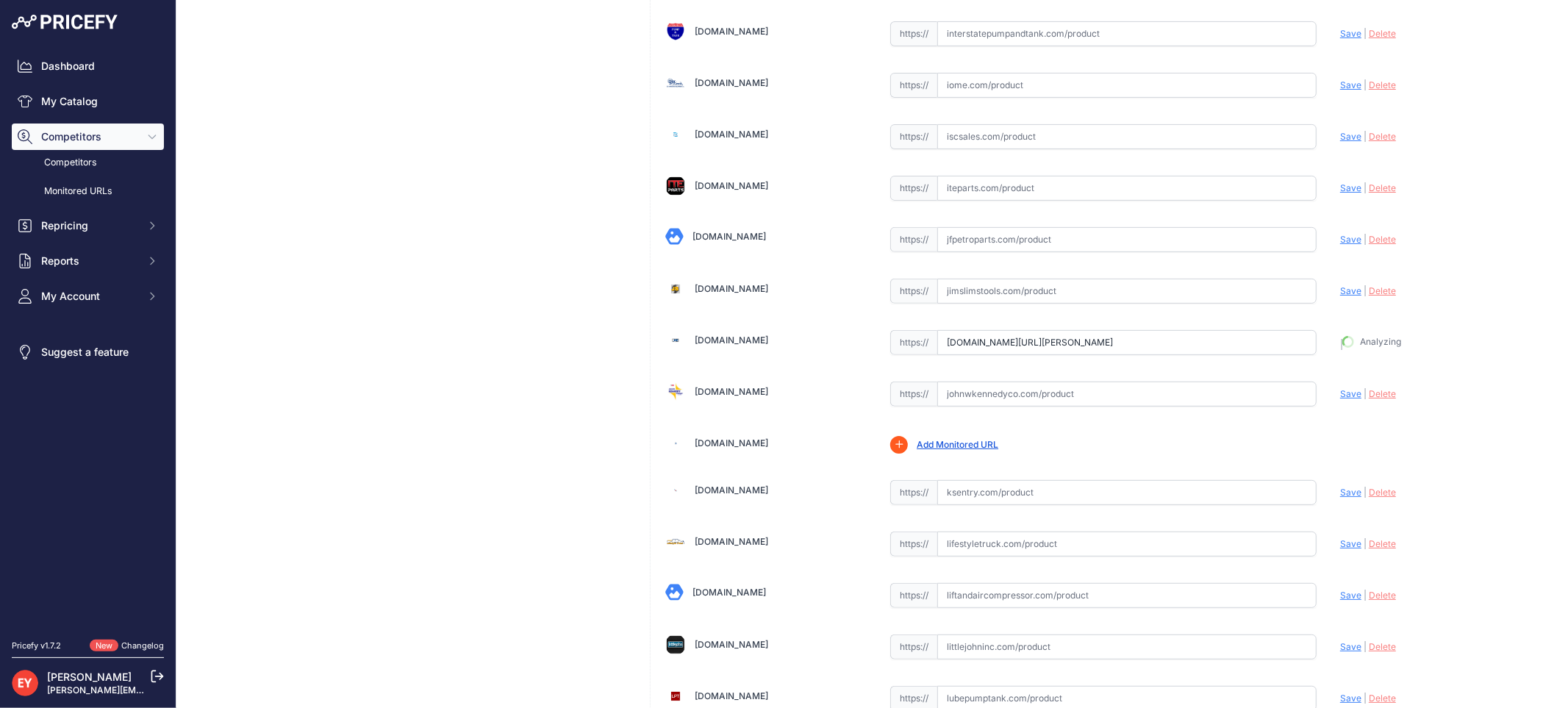
type input "https://www.jmesales.com/veeder-root-armored-4-wire-cable-for-electronic-regist…"
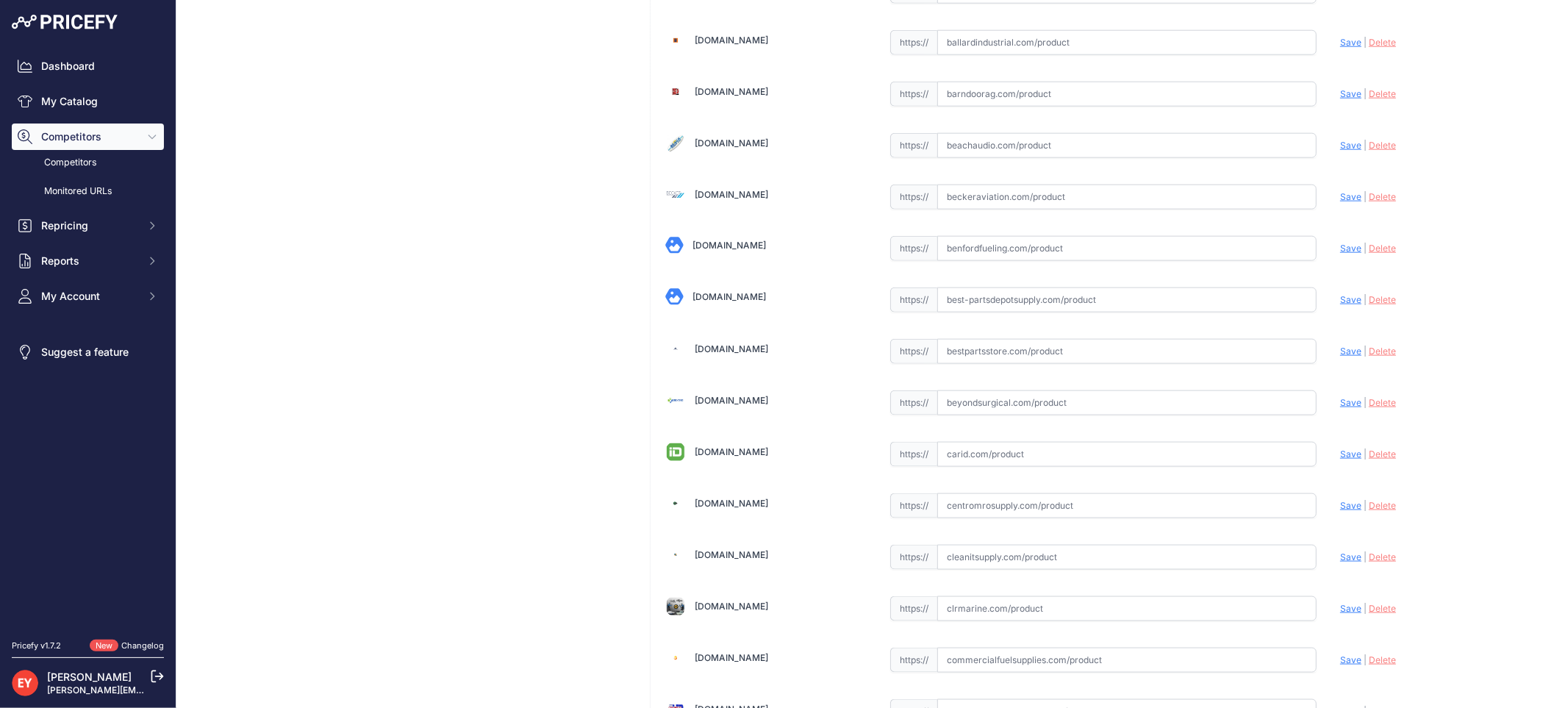
click at [1034, 362] on input "text" at bounding box center [1127, 351] width 380 height 25
paste input "https://www.bestpartsstore.com/product/veeder-root-0846000-102-emr4-200-4-wire-…"
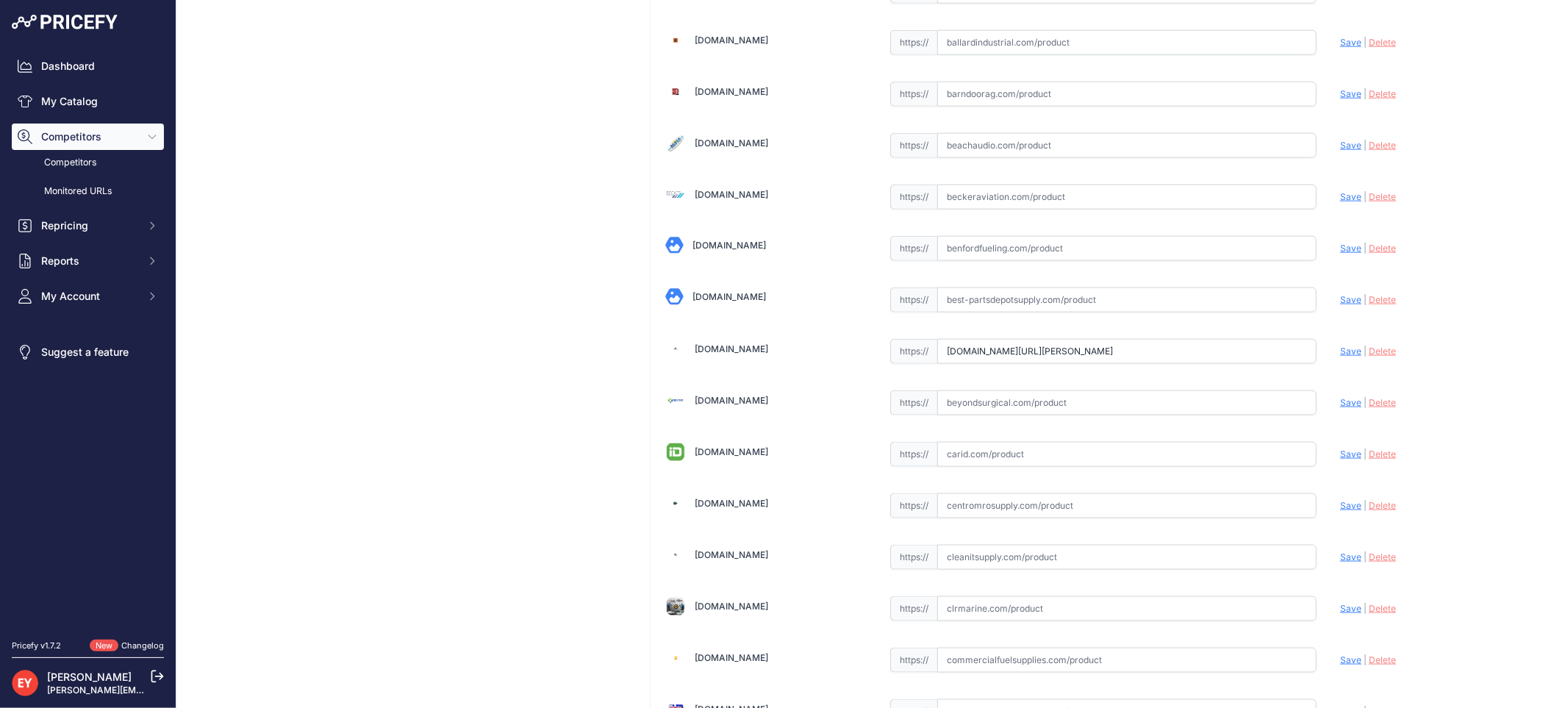
click at [1340, 357] on span "Save" at bounding box center [1351, 351] width 21 height 11
type input "https://www.bestpartsstore.com/product/veeder-root-0846000-102-emr4-200-4-wire-…"
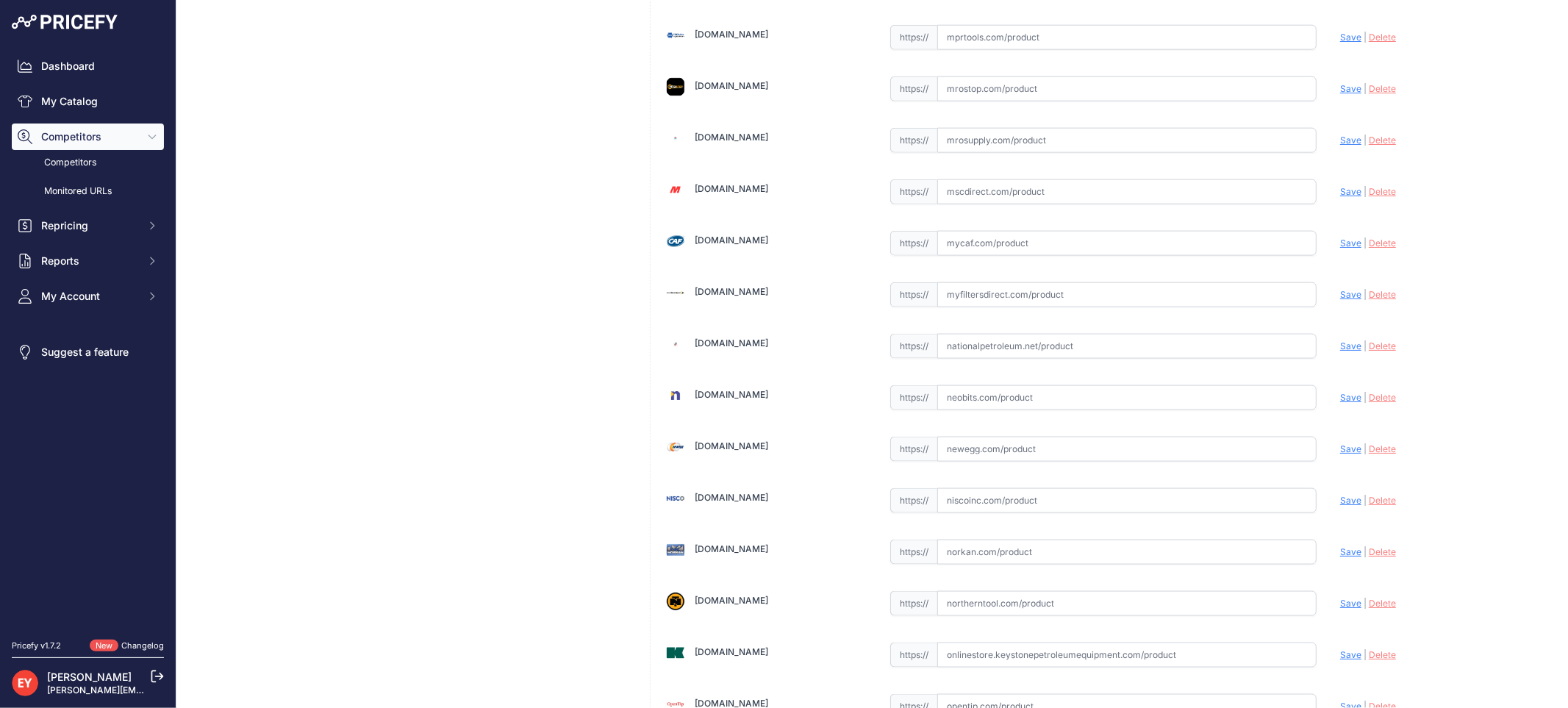
scroll to position [11115, 0]
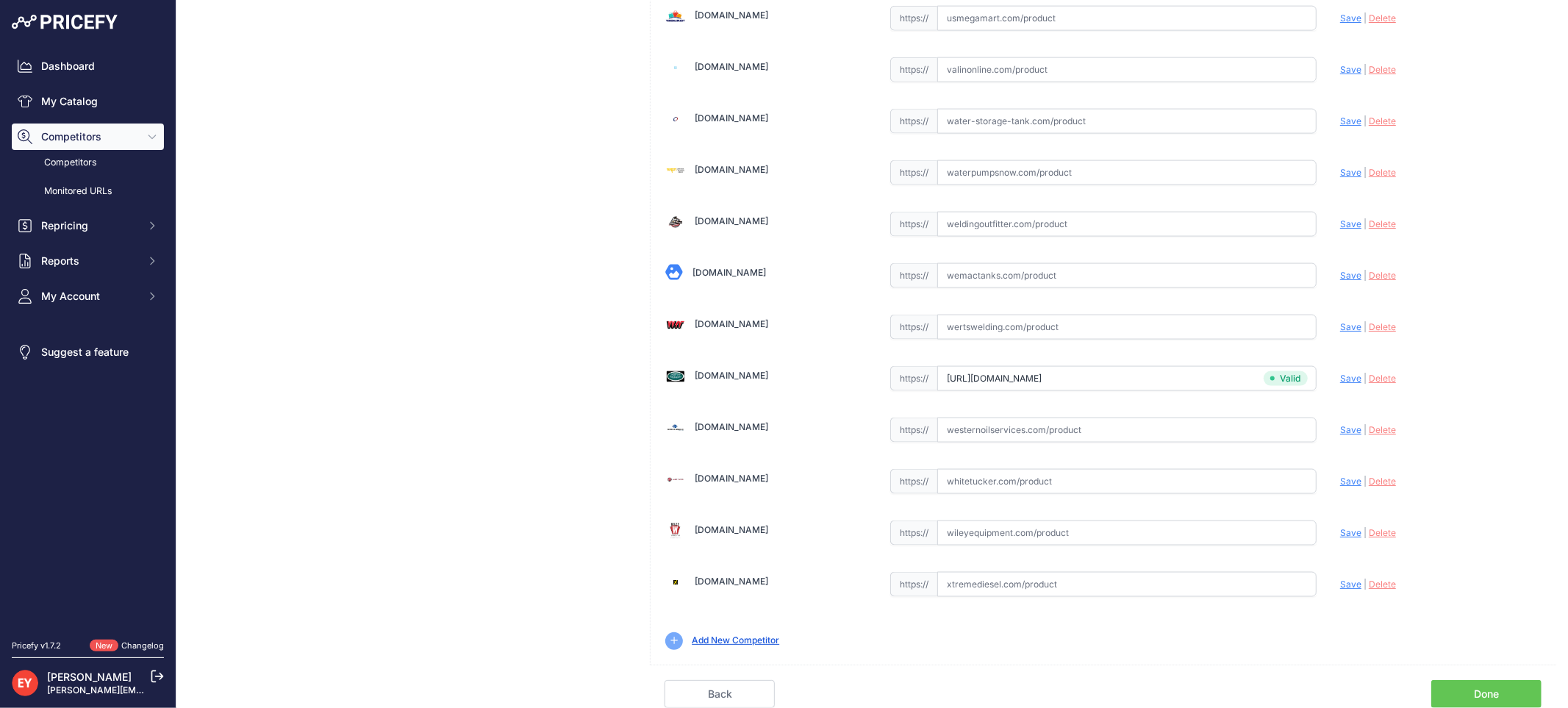
click at [1490, 695] on link "Done" at bounding box center [1487, 694] width 111 height 28
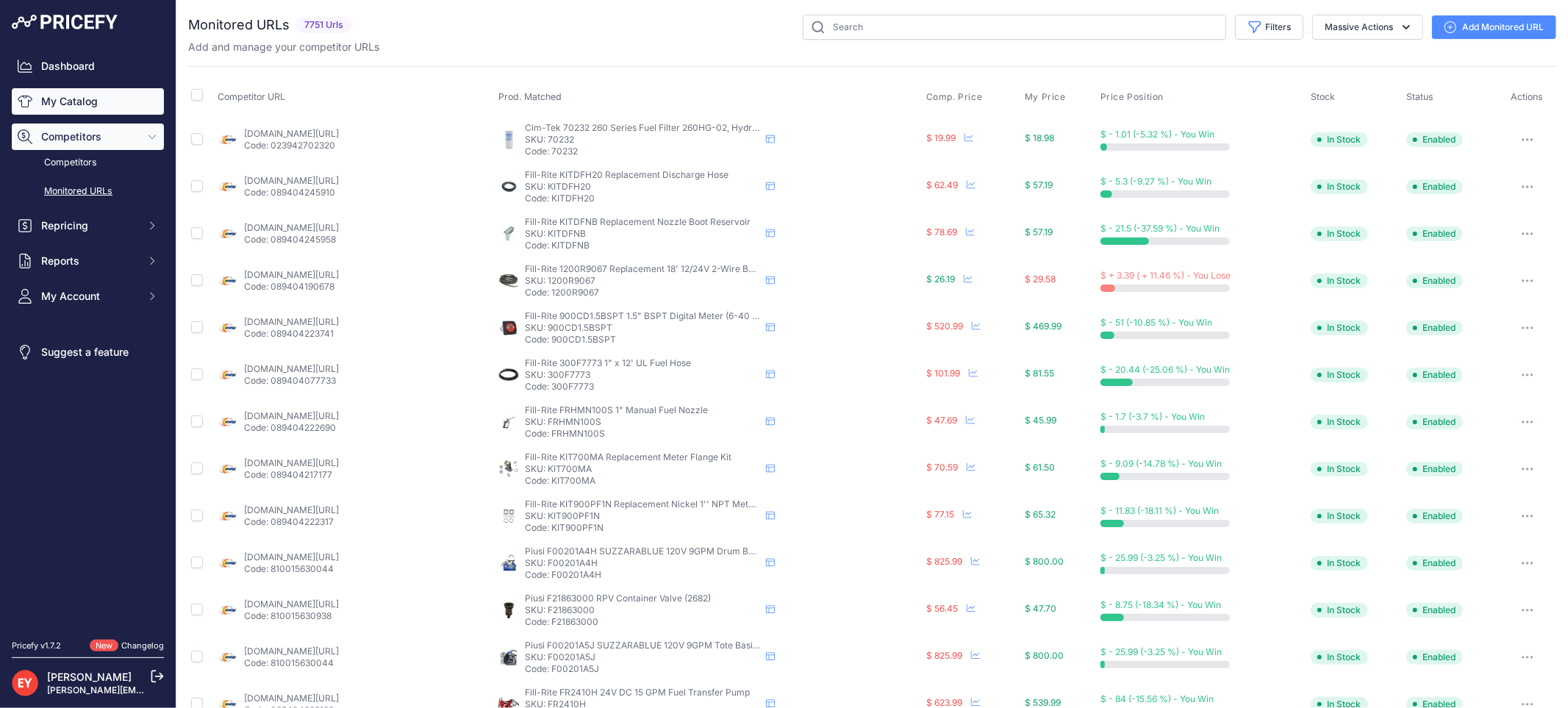
click at [62, 94] on link "My Catalog" at bounding box center [88, 101] width 153 height 27
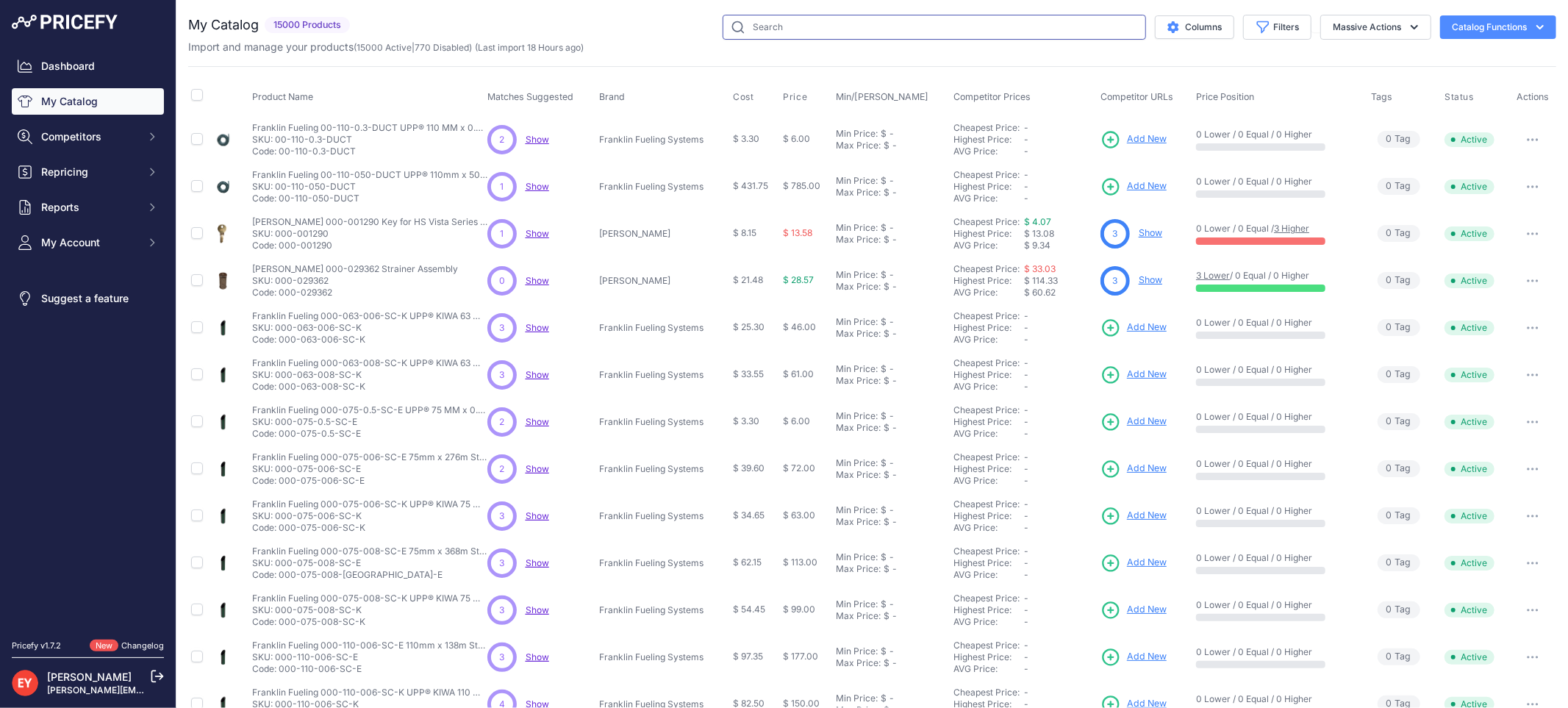
click at [774, 27] on input "text" at bounding box center [935, 27] width 423 height 25
paste input "0846000-103"
type input "0846000-103"
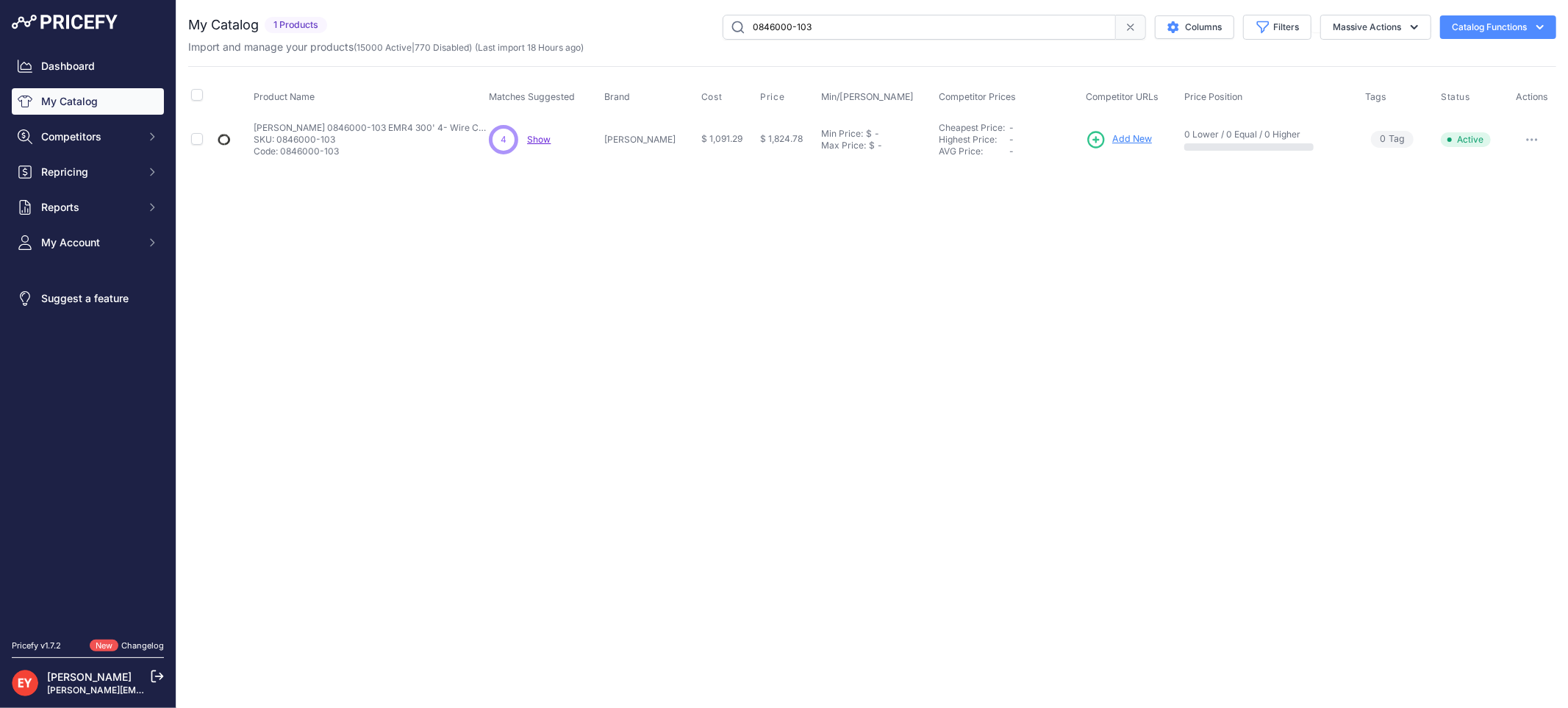
click at [1112, 139] on span "Add New" at bounding box center [1132, 139] width 40 height 14
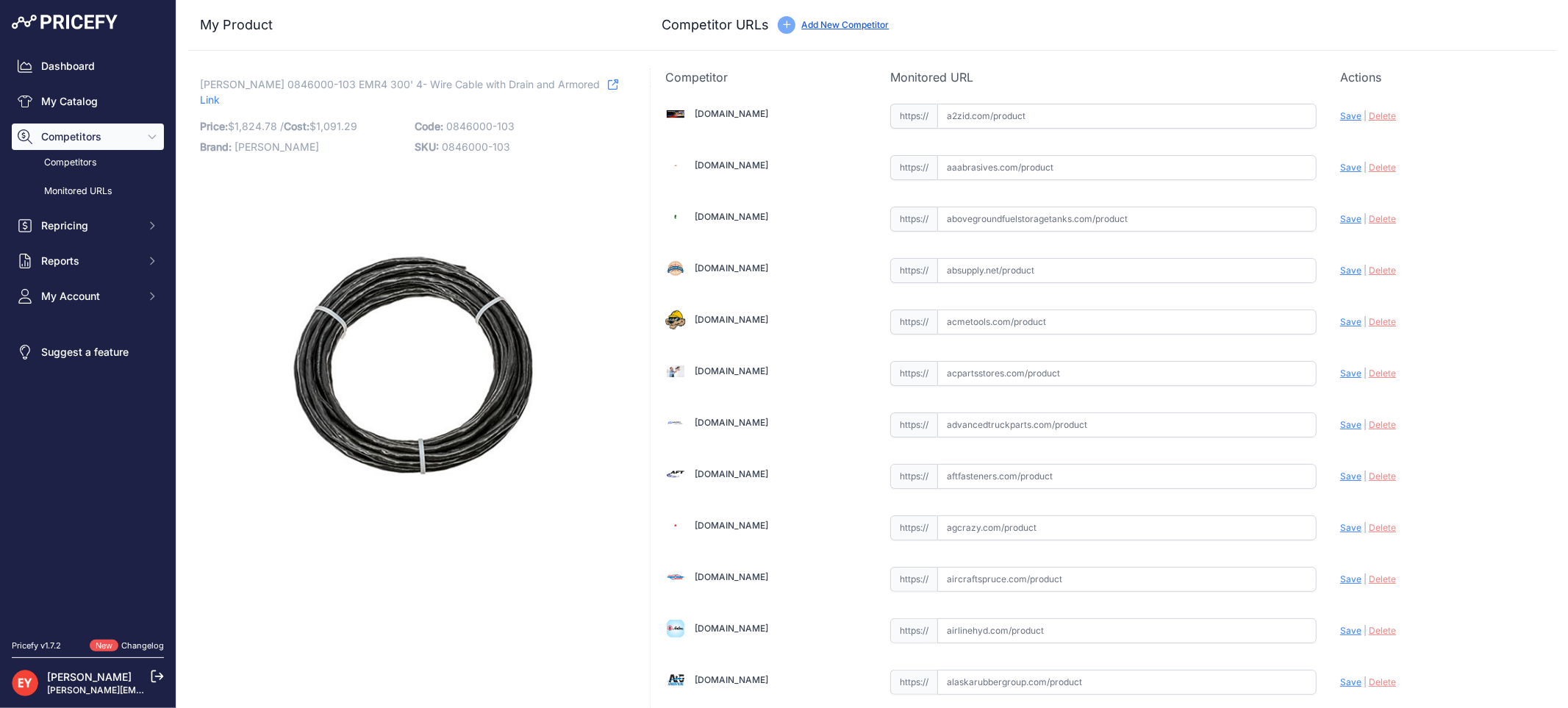
scroll to position [11083, 0]
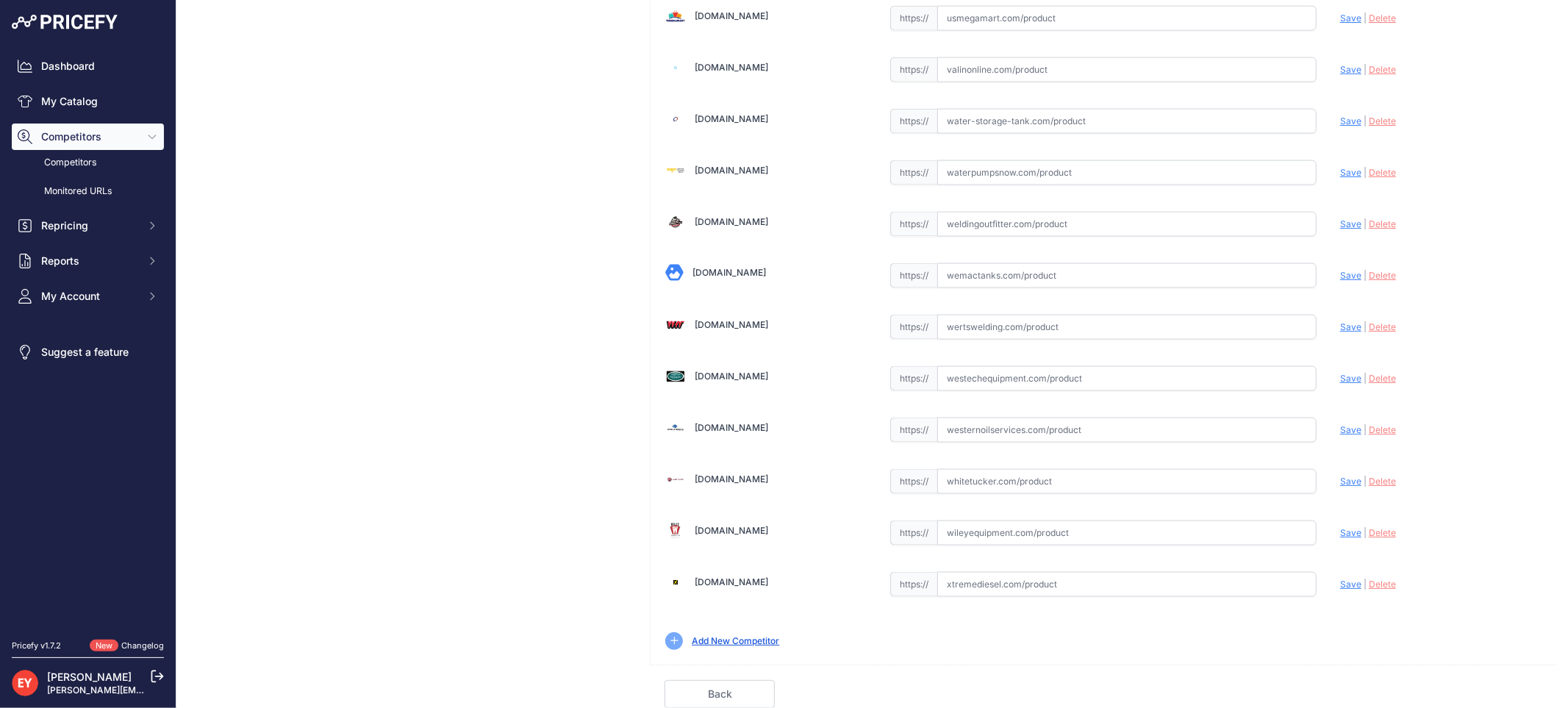
click at [993, 379] on input "text" at bounding box center [1127, 379] width 380 height 25
paste input "https://westechequipment.com/?main_page=product_info&products_id=77383"
type input "westechequipment.com/?main_page=product_info&products_id=77383"
click at [1340, 375] on span "Save" at bounding box center [1351, 379] width 21 height 11
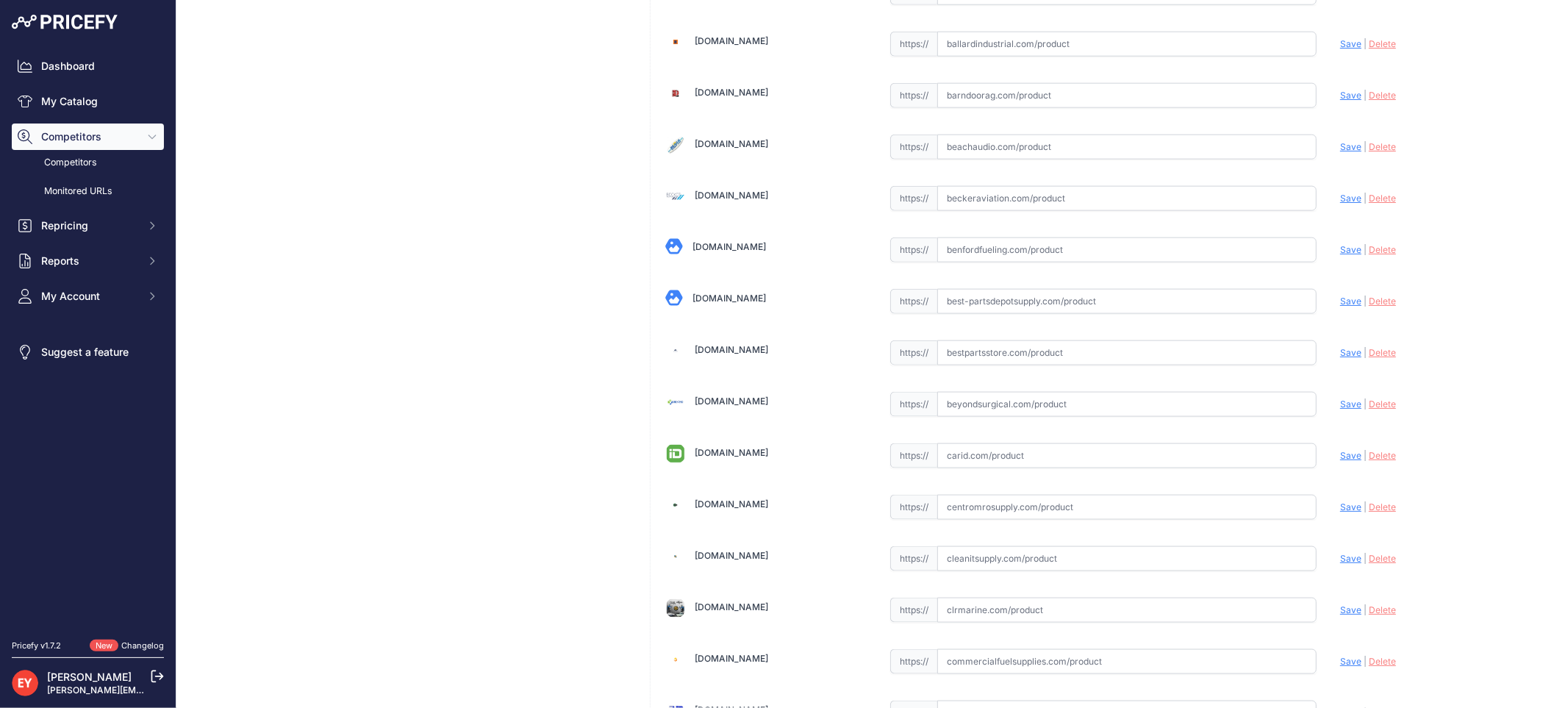
click at [1197, 364] on input "text" at bounding box center [1127, 353] width 380 height 25
paste input "https://www.bestpartsstore.com/product/veeder-root-0846000-103-emr4-300-4-wire-…"
click at [1340, 358] on span "Save" at bounding box center [1351, 353] width 21 height 11
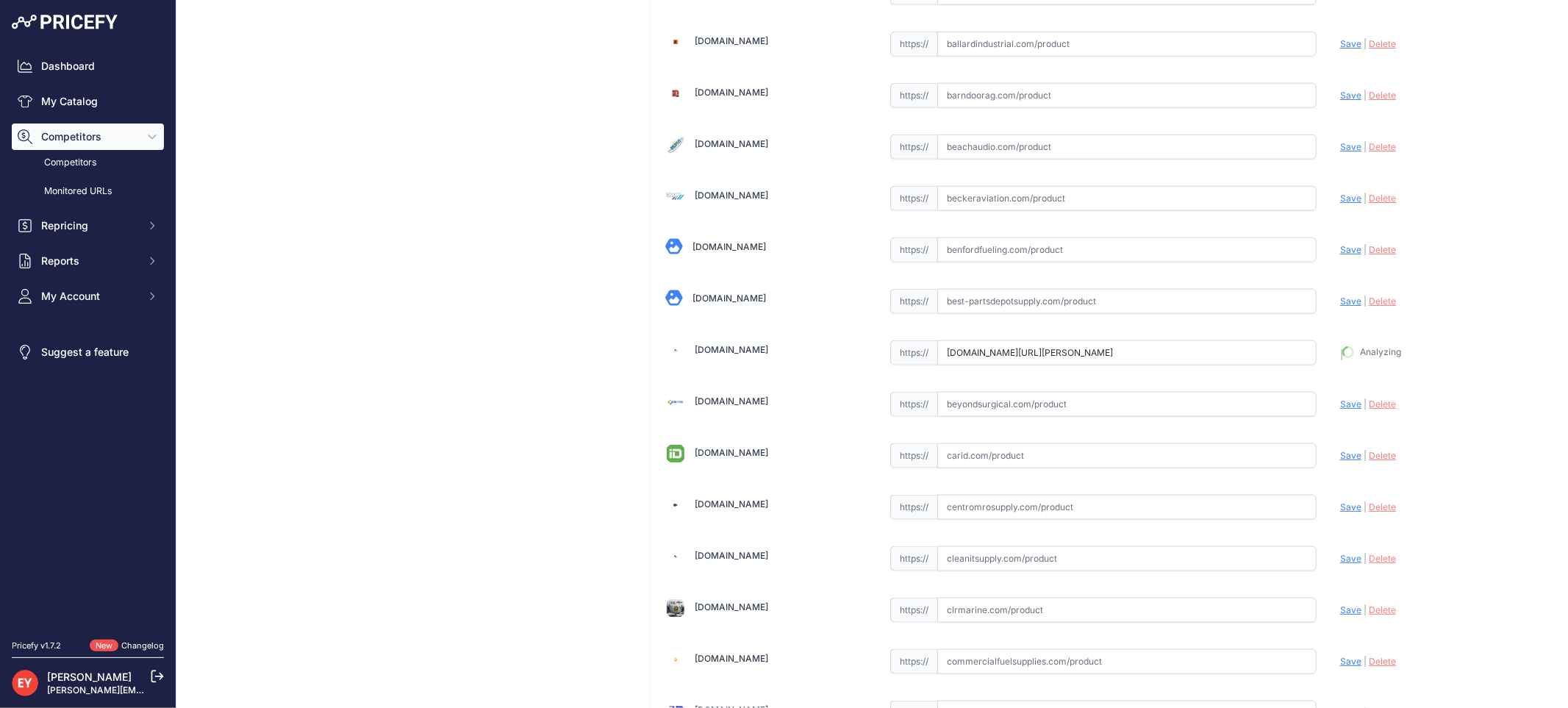
type input "https://www.bestpartsstore.com/product/veeder-root-0846000-103-emr4-300-4-wire-…"
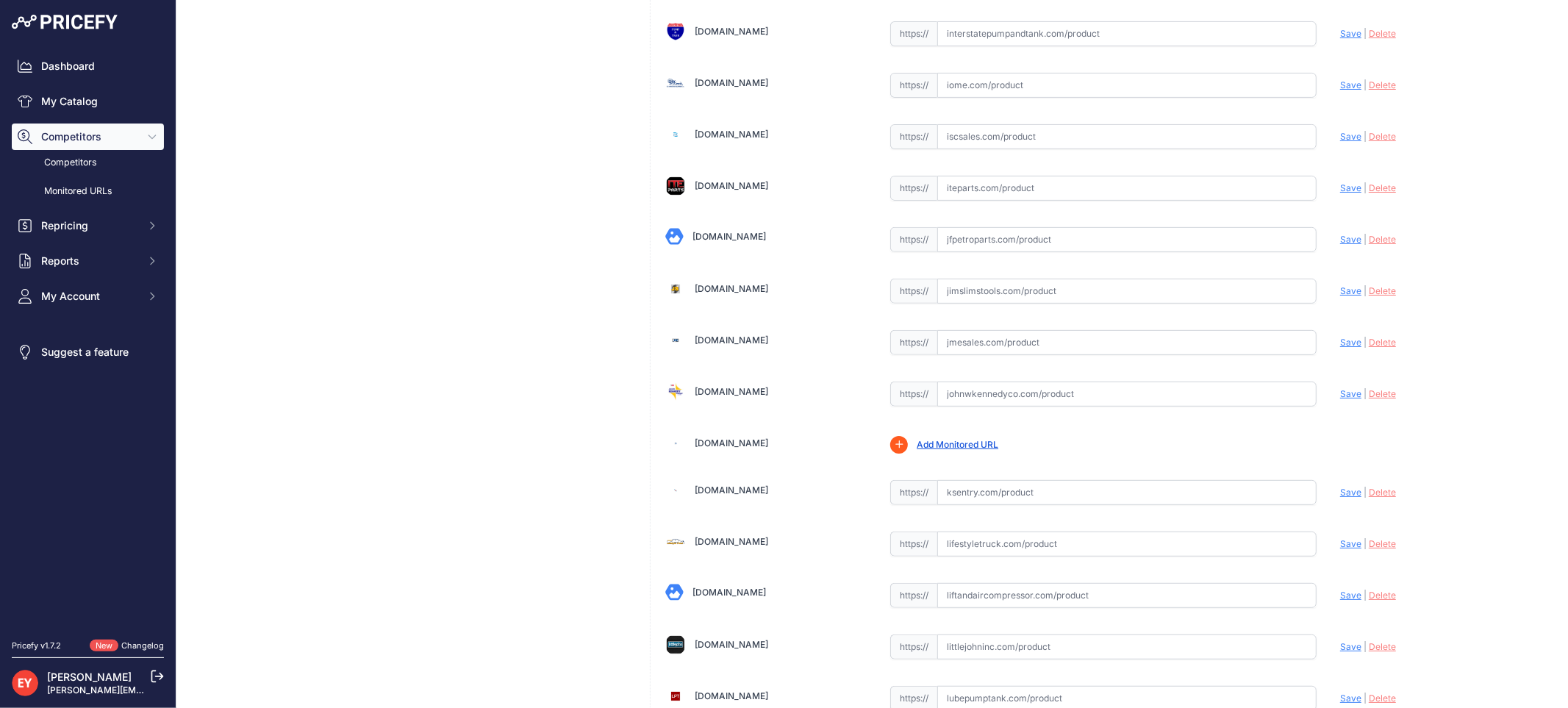
click at [964, 349] on input "text" at bounding box center [1127, 343] width 380 height 25
paste input "https://www.jmesales.com/veeder-root-armored-4-wire-cable-for-electronic-regist…"
click at [1340, 348] on span "Save" at bounding box center [1351, 343] width 21 height 11
type input "https://www.jmesales.com/veeder-root-armored-4-wire-cable-for-electronic-regist…"
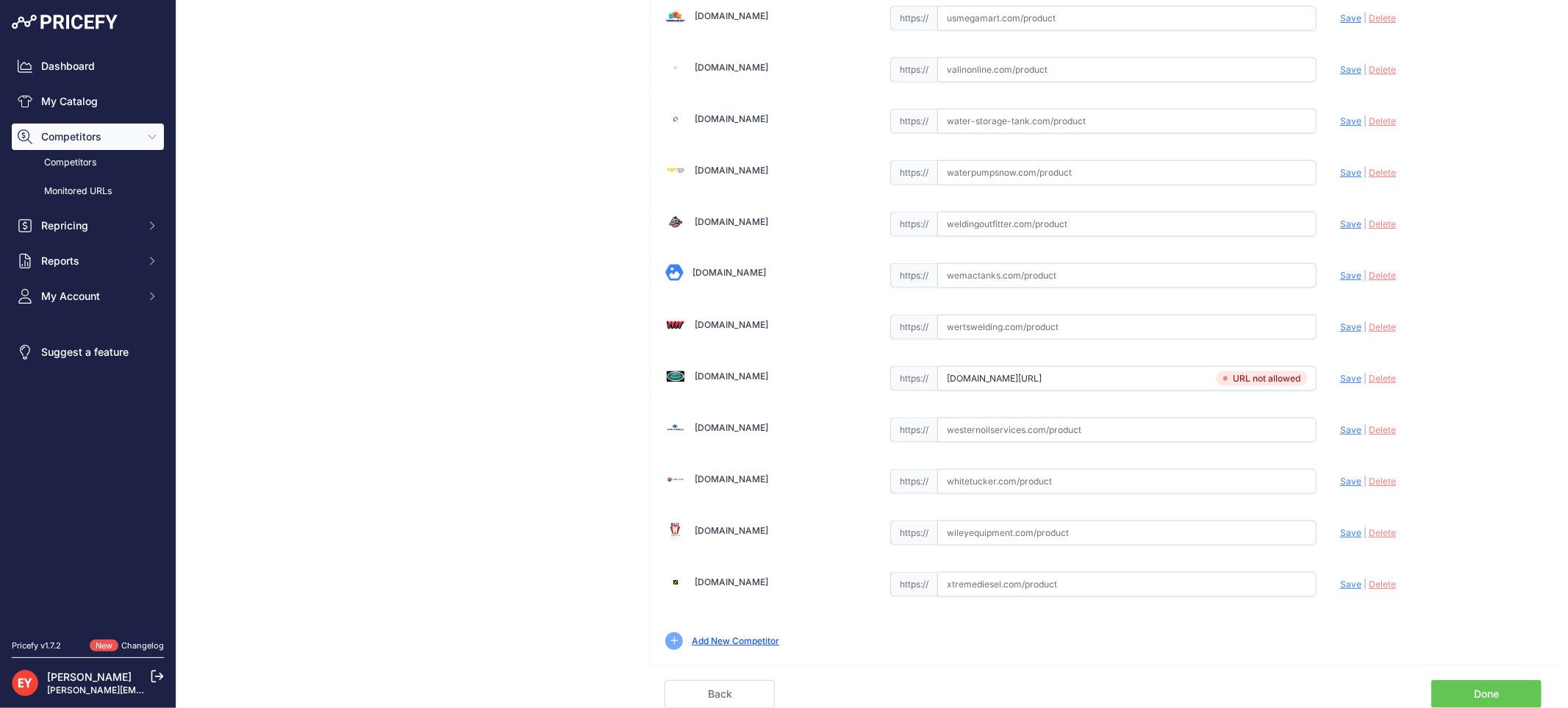
scroll to position [11082, 0]
click at [1502, 685] on link "Done" at bounding box center [1487, 694] width 111 height 28
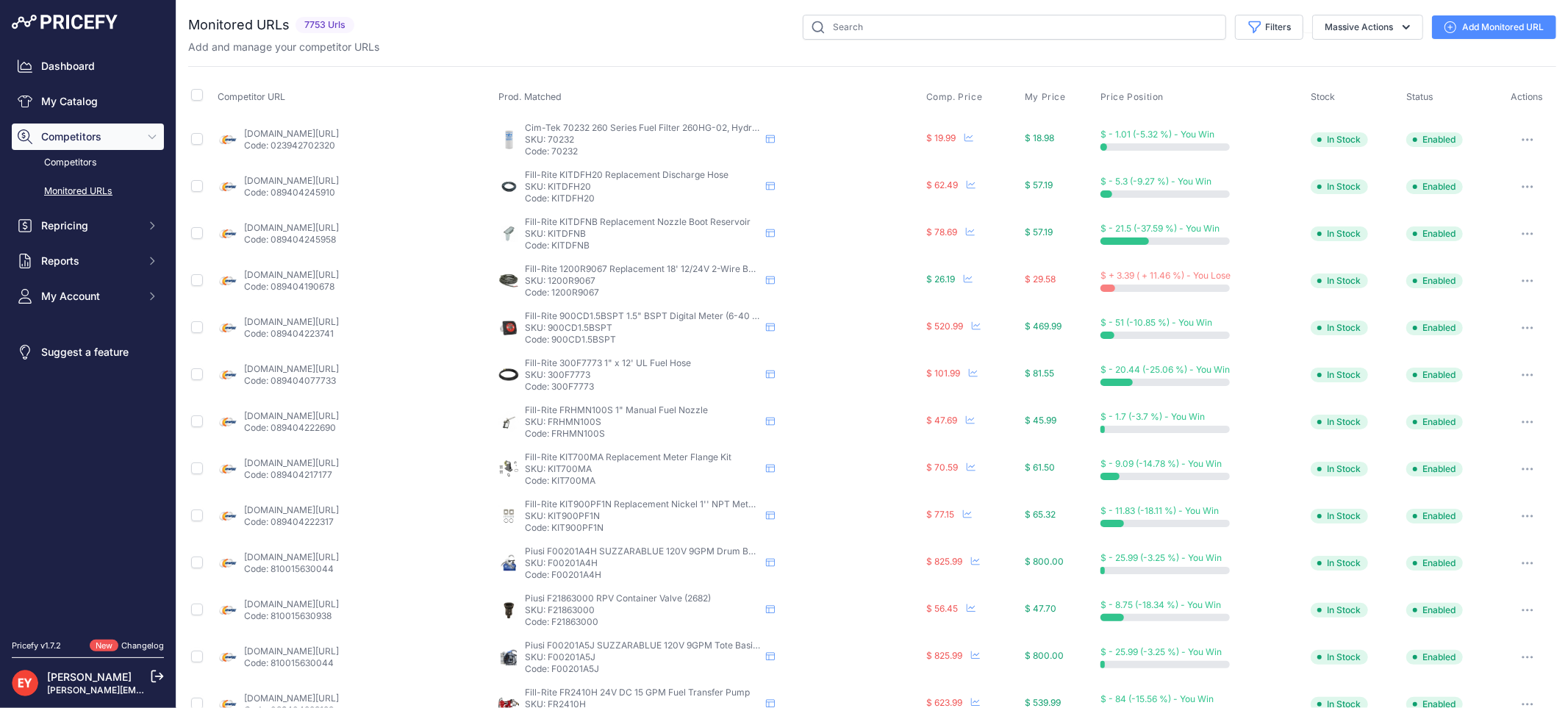
click at [1, 94] on div "Dashboard My Catalog Competitors Competitors Monitored URLs Repricing My Repric…" at bounding box center [88, 317] width 175 height 634
click at [42, 99] on link "My Catalog" at bounding box center [88, 101] width 153 height 27
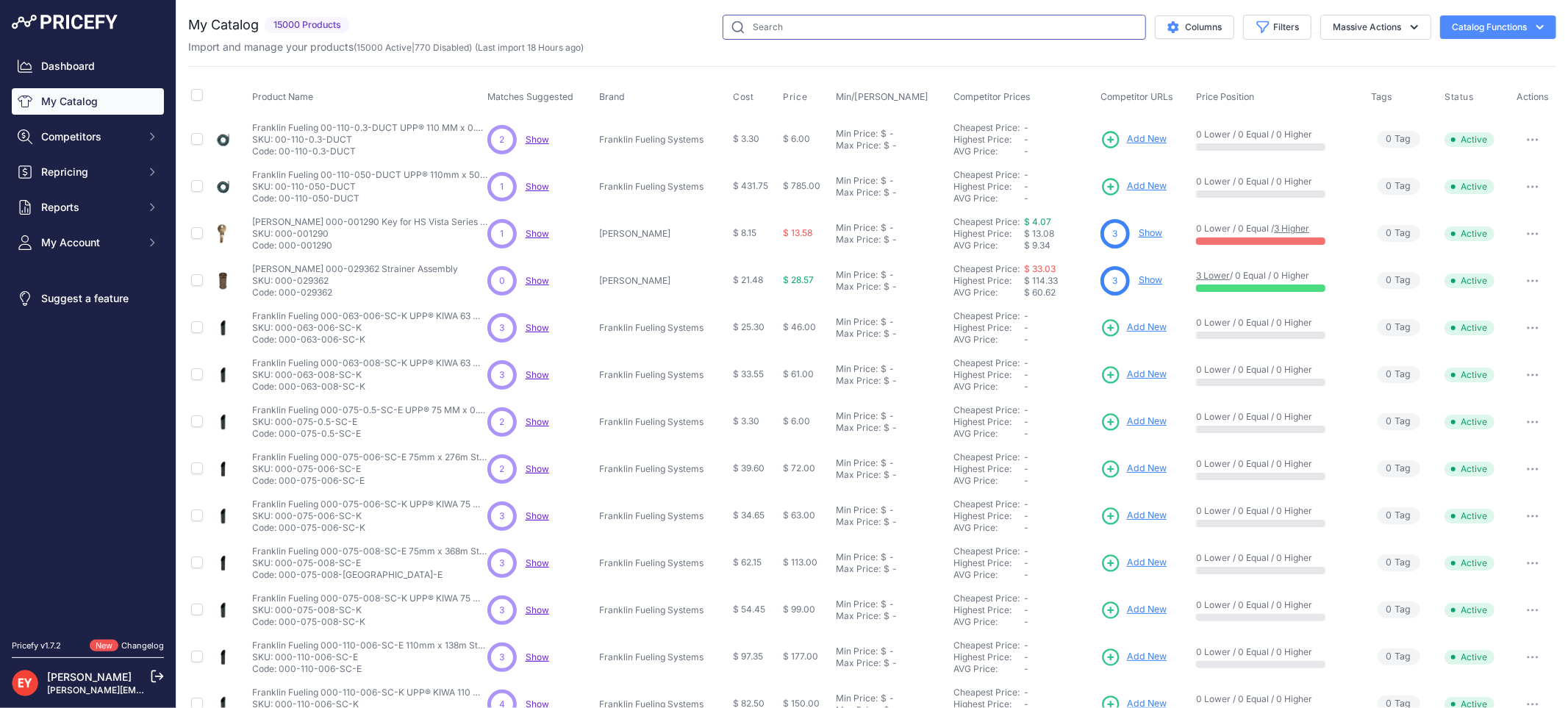
click at [742, 31] on input "text" at bounding box center [935, 27] width 423 height 25
paste input "0845900-504"
type input "0845900-504"
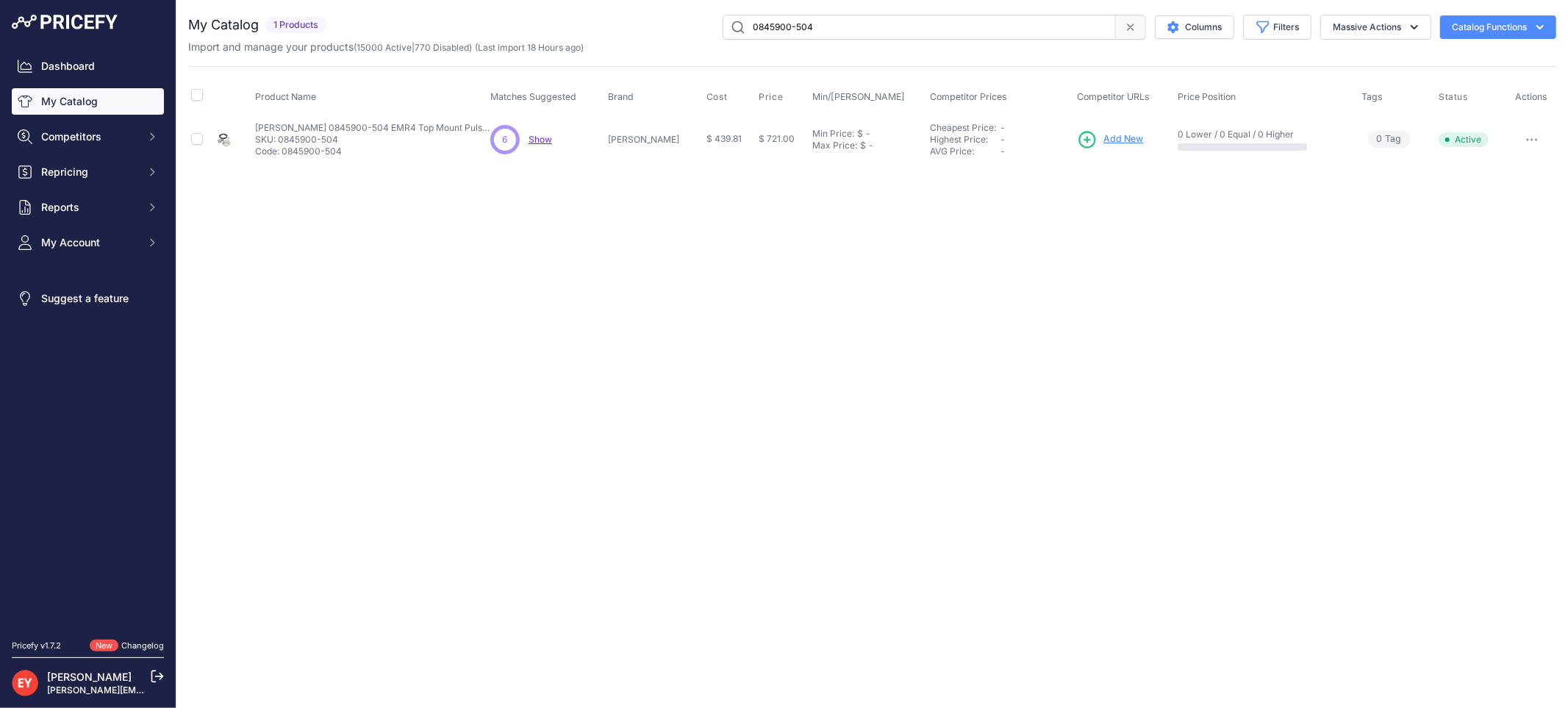
click at [1112, 136] on span "Add New" at bounding box center [1124, 139] width 40 height 14
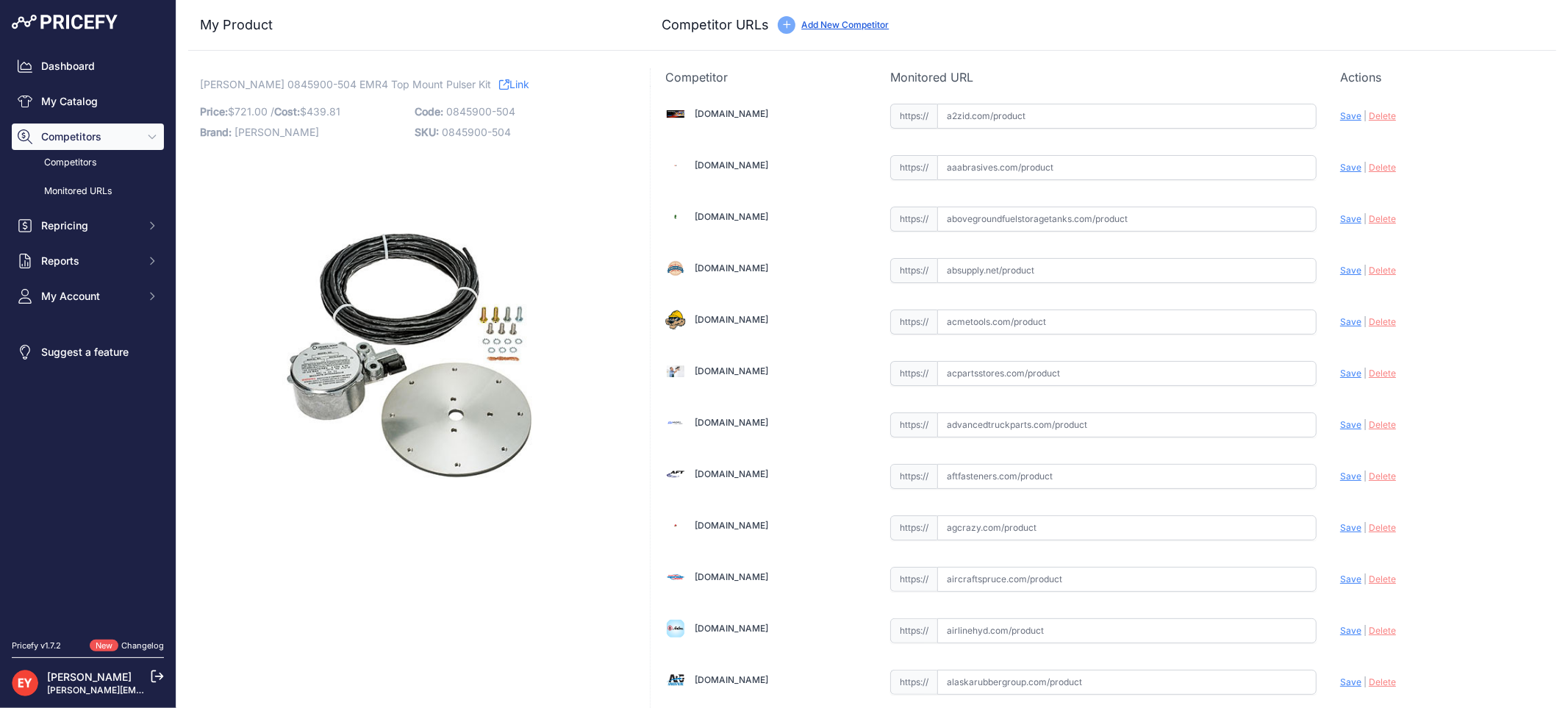
scroll to position [11083, 0]
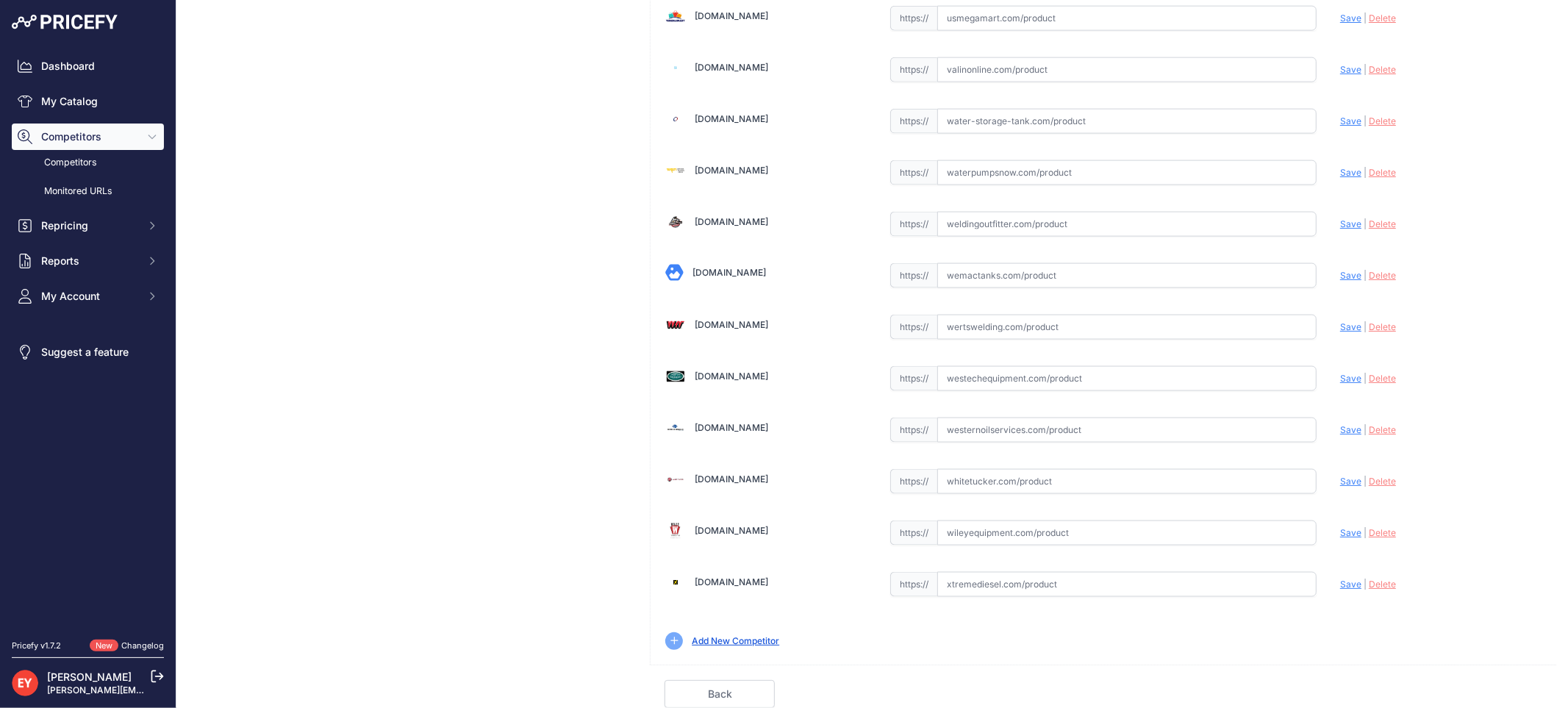
click at [997, 376] on input "text" at bounding box center [1127, 379] width 380 height 25
paste input "[URL][DOMAIN_NAME]"
click at [1340, 381] on span "Save" at bounding box center [1351, 379] width 21 height 11
type input "https://westechequipment.com/index.php?main_page=product_info&products_id=77376…"
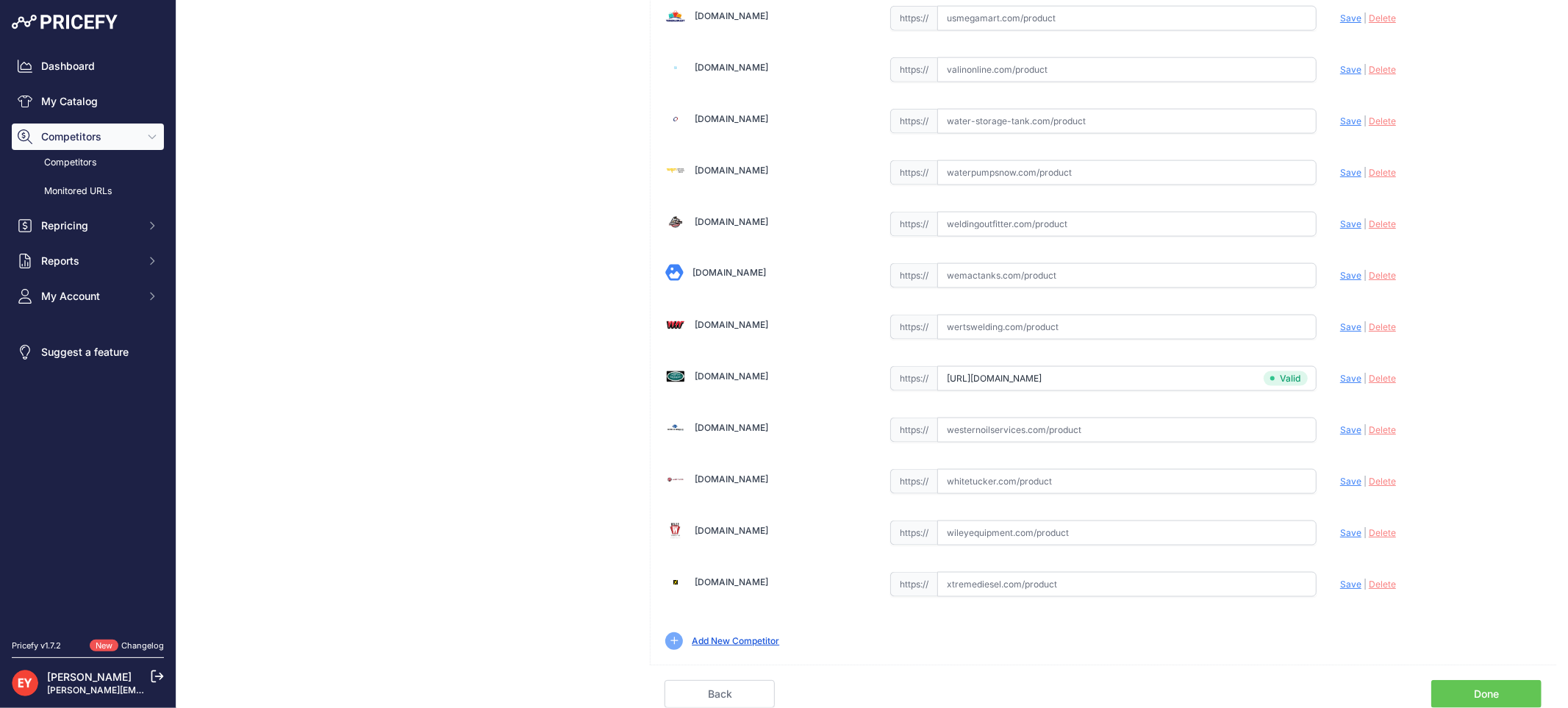
scroll to position [5076, 0]
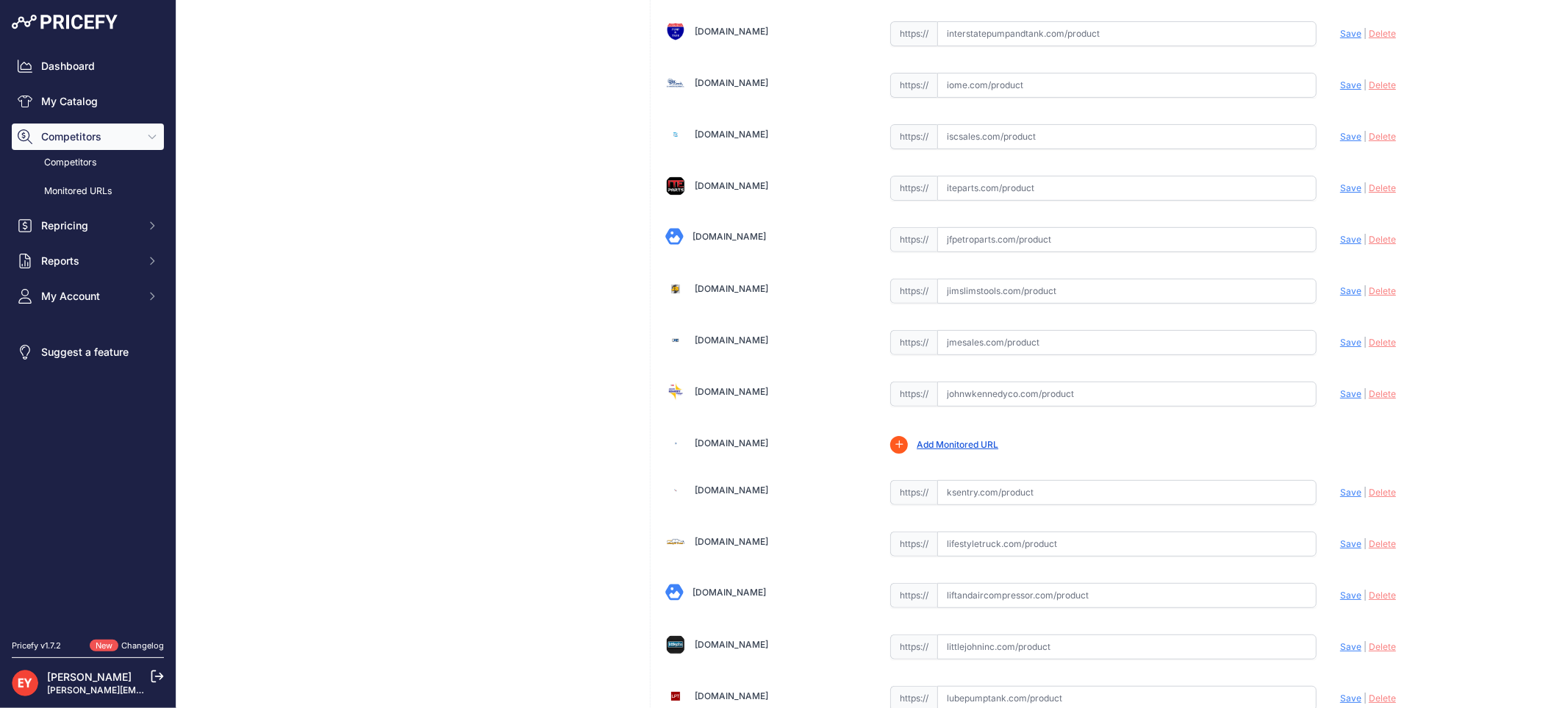
click at [970, 349] on input "text" at bounding box center [1127, 343] width 380 height 25
paste input "https://www.jmesales.com/veeder-root-emr4-pulser-kit/"
click at [1340, 348] on span "Save" at bounding box center [1351, 343] width 21 height 11
type input "https://www.jmesales.com/veeder-root-emr4-pulser-kit/?prirule_jdsnikfkfjsd=3888"
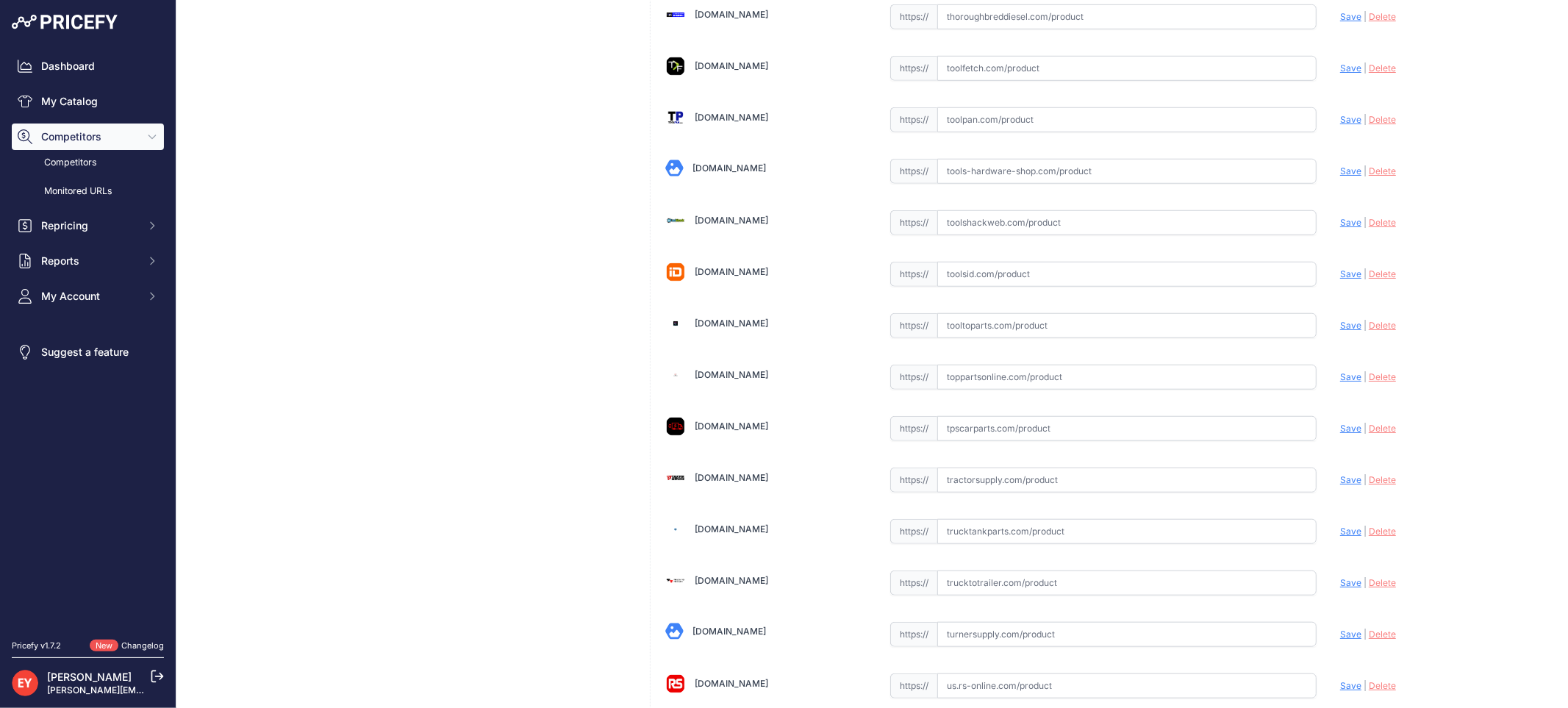
scroll to position [11083, 0]
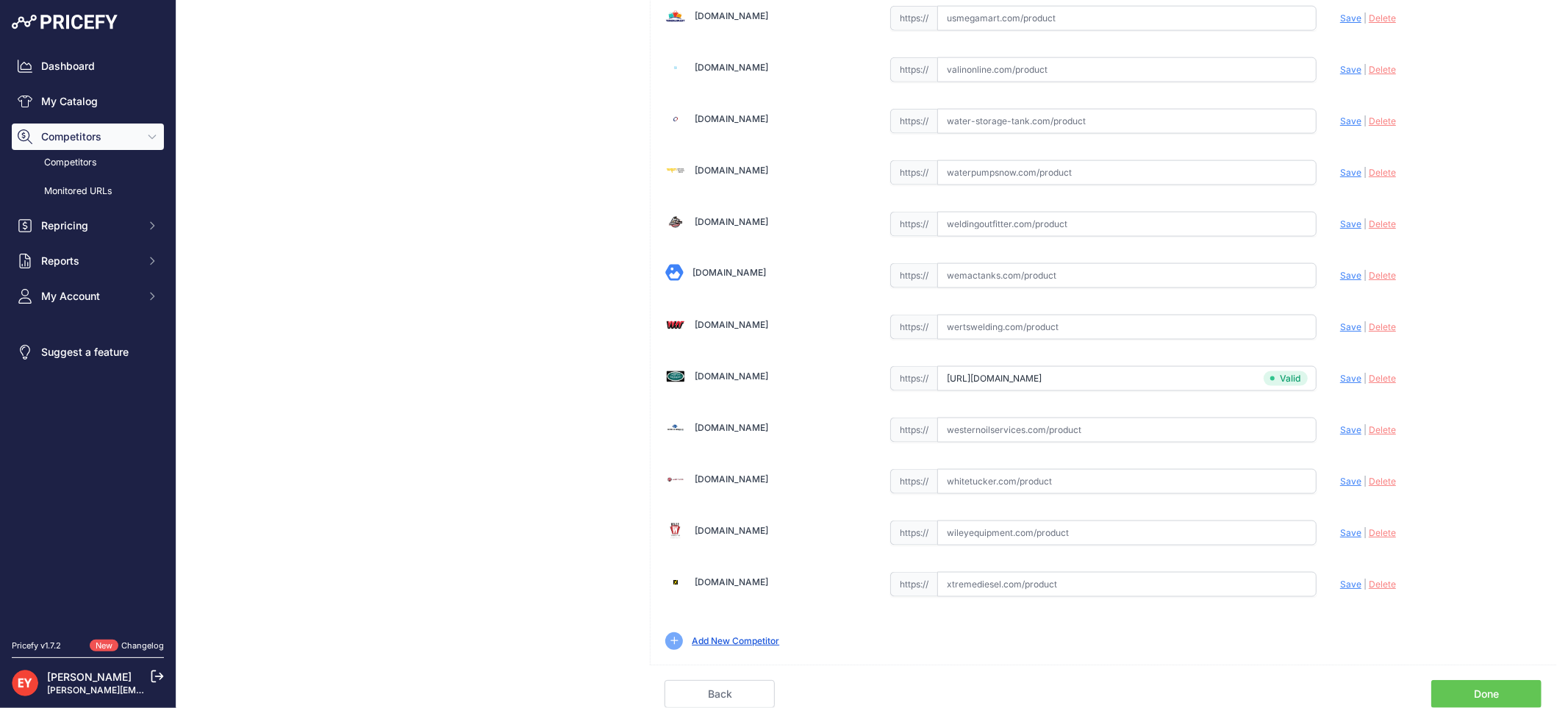
click at [1480, 693] on link "Done" at bounding box center [1487, 694] width 111 height 28
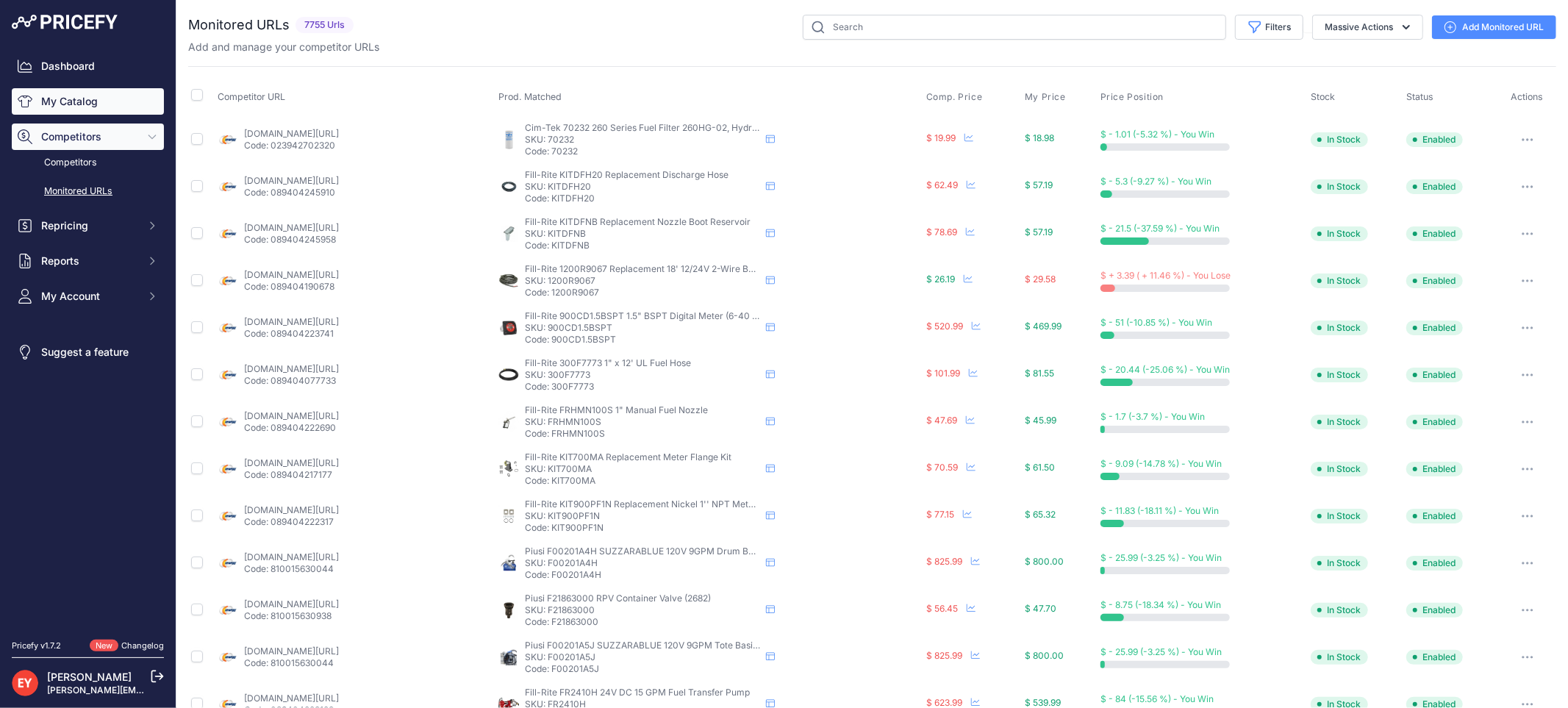
click at [64, 98] on link "My Catalog" at bounding box center [88, 101] width 153 height 27
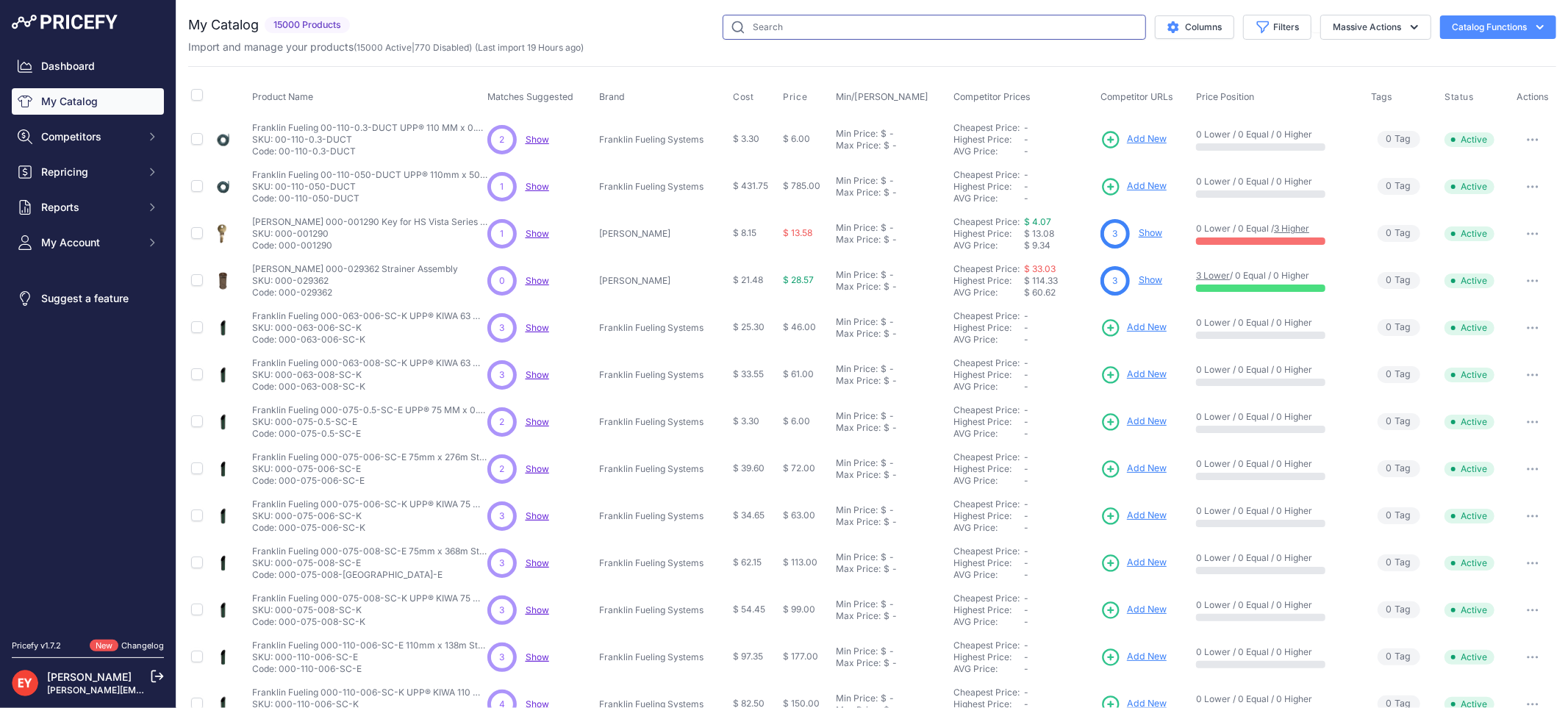
click at [770, 25] on input "text" at bounding box center [935, 27] width 423 height 25
paste input "0846000-104"
type input "0846000-104"
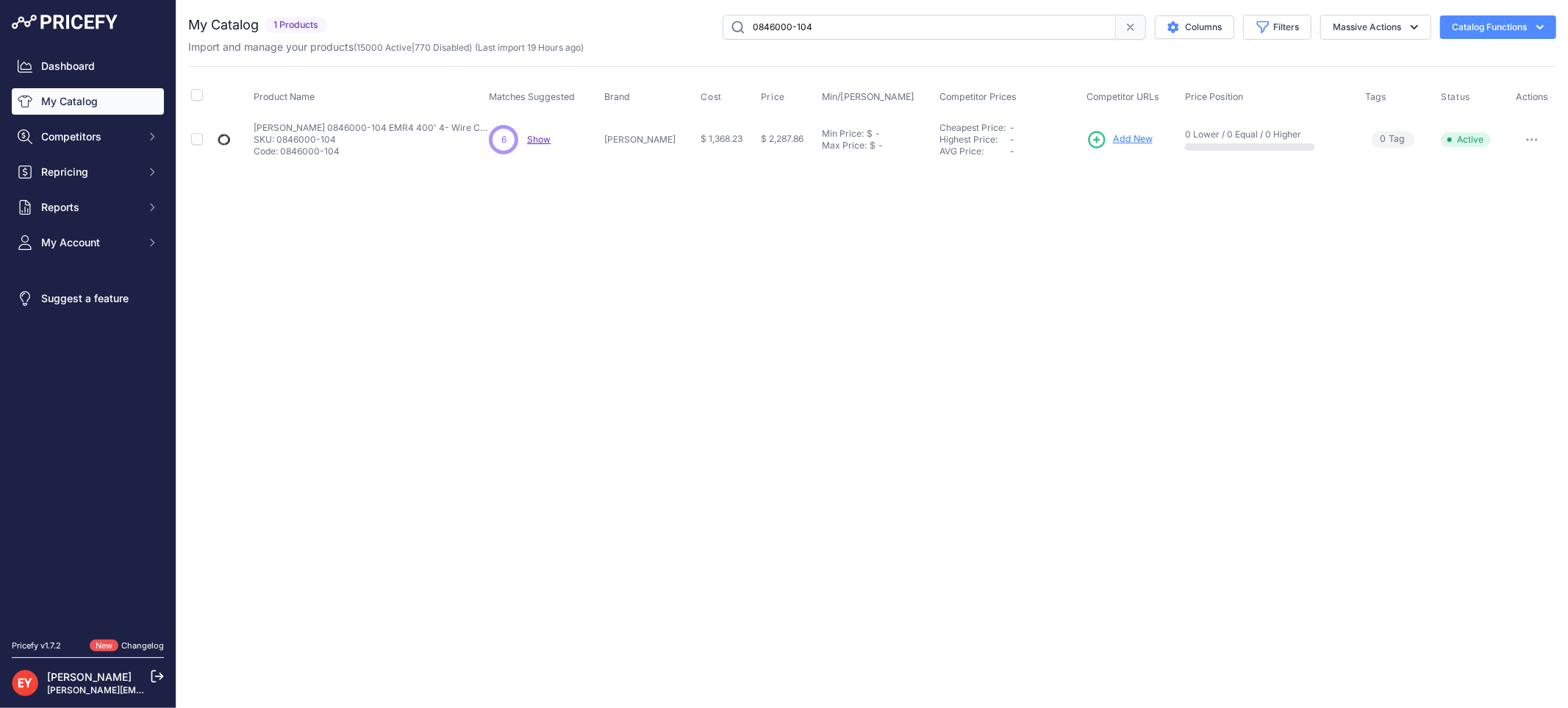
click at [1099, 140] on link "Add New" at bounding box center [1119, 140] width 66 height 21
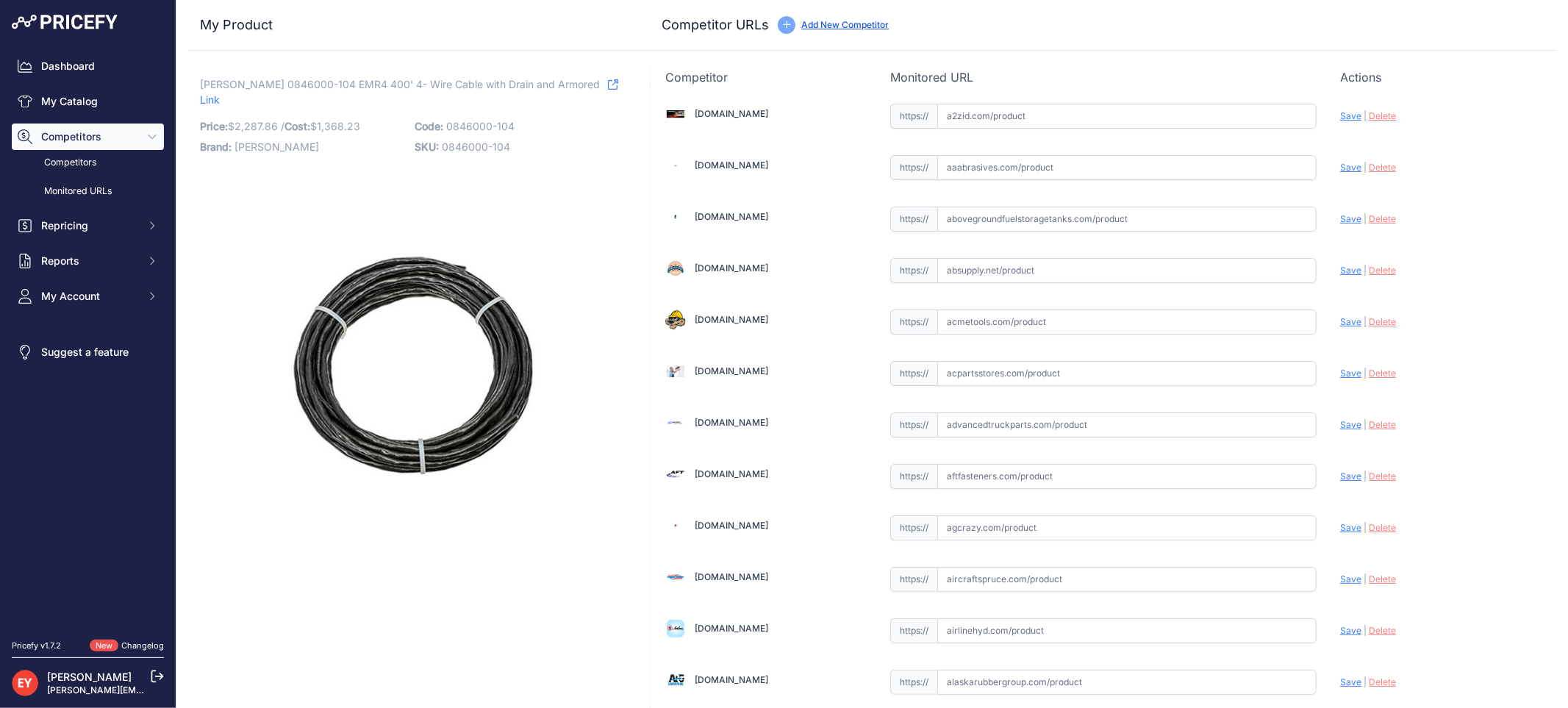
scroll to position [11083, 0]
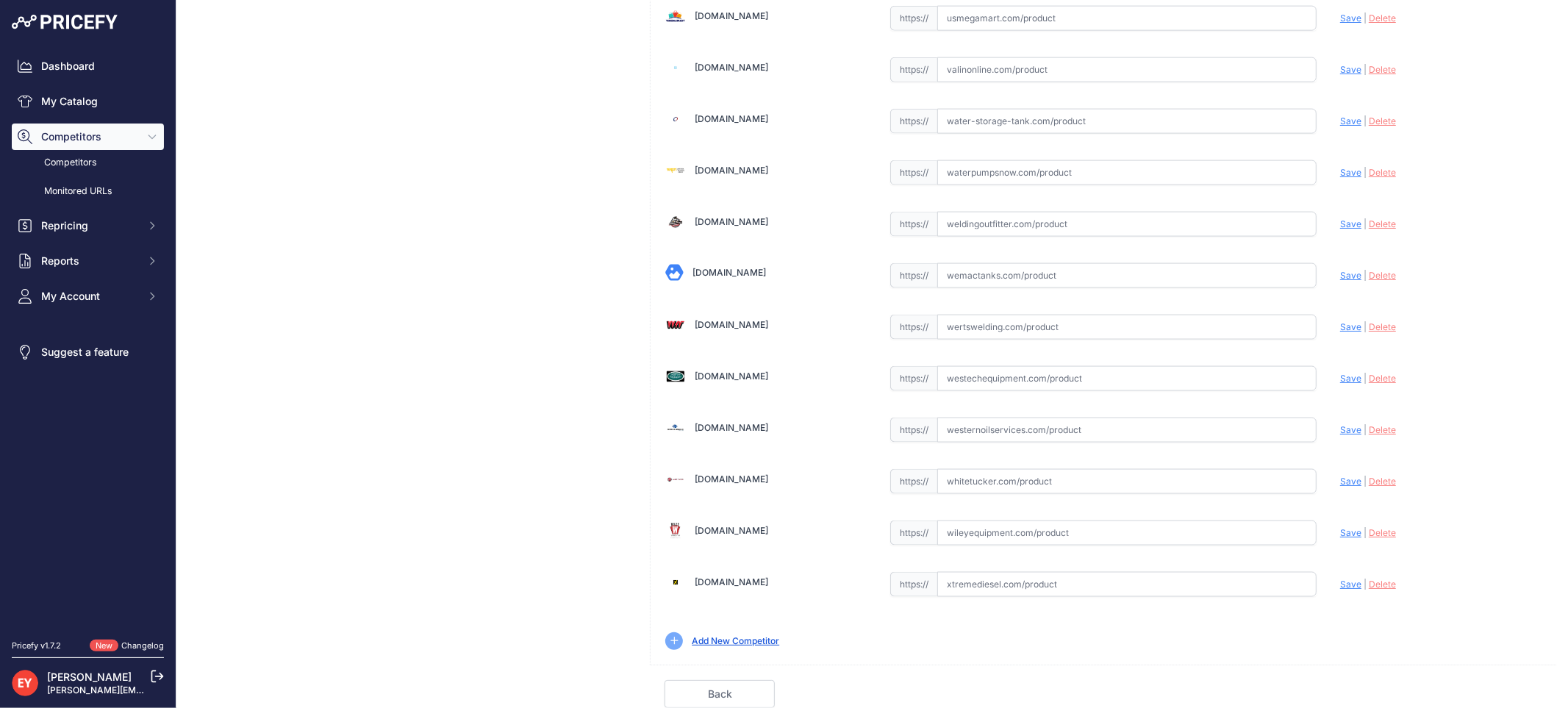
click at [1018, 378] on input "text" at bounding box center [1127, 379] width 380 height 25
paste input "[URL][DOMAIN_NAME]"
click at [1340, 377] on span "Save" at bounding box center [1351, 379] width 21 height 11
type input "[URL][DOMAIN_NAME]"
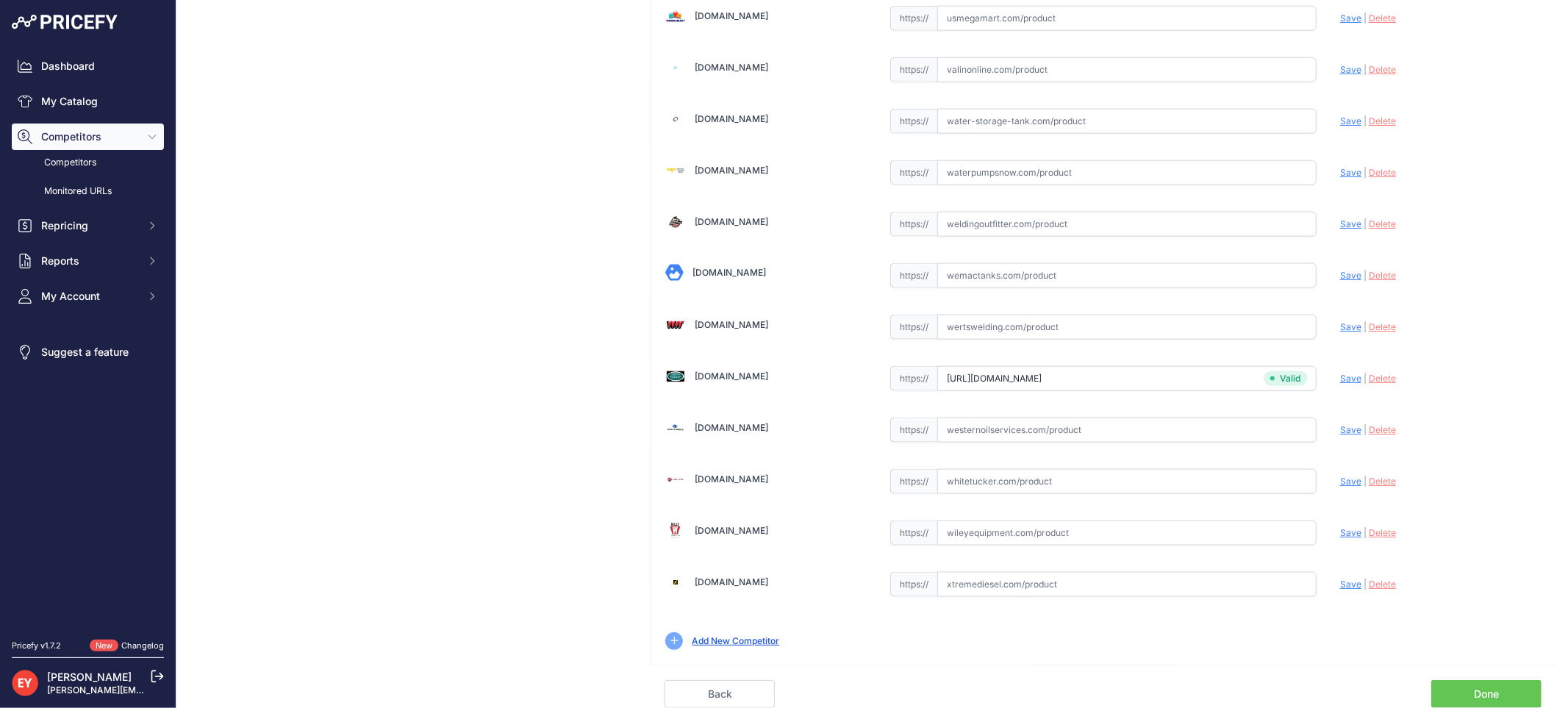
scroll to position [1361, 0]
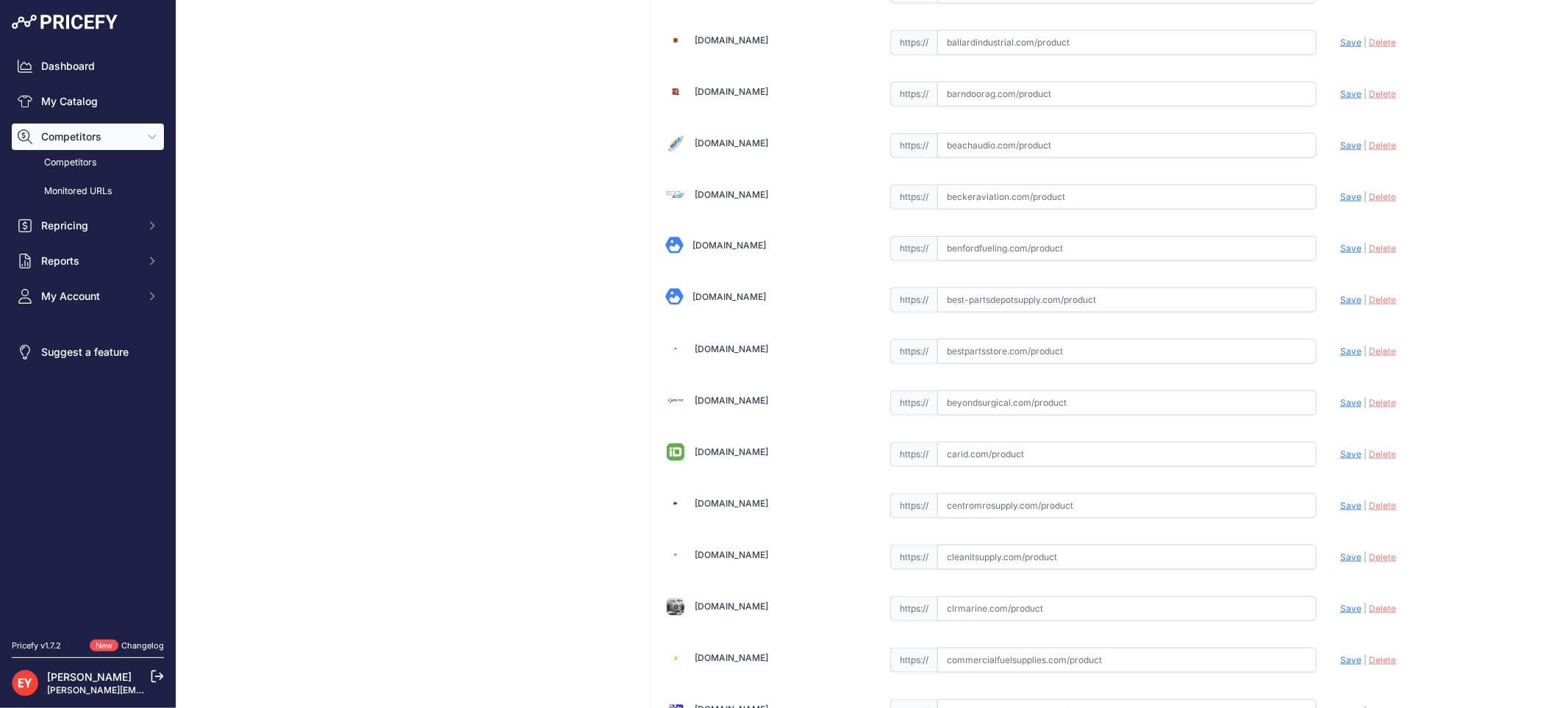
click at [1029, 354] on input "text" at bounding box center [1127, 351] width 380 height 25
paste input "[URL][DOMAIN_NAME][PERSON_NAME]"
click at [1340, 357] on span "Save" at bounding box center [1351, 351] width 21 height 11
type input "https://www.bestpartsstore.com/product/veeder-root-0846000-104-emr4-400-4-wire-…"
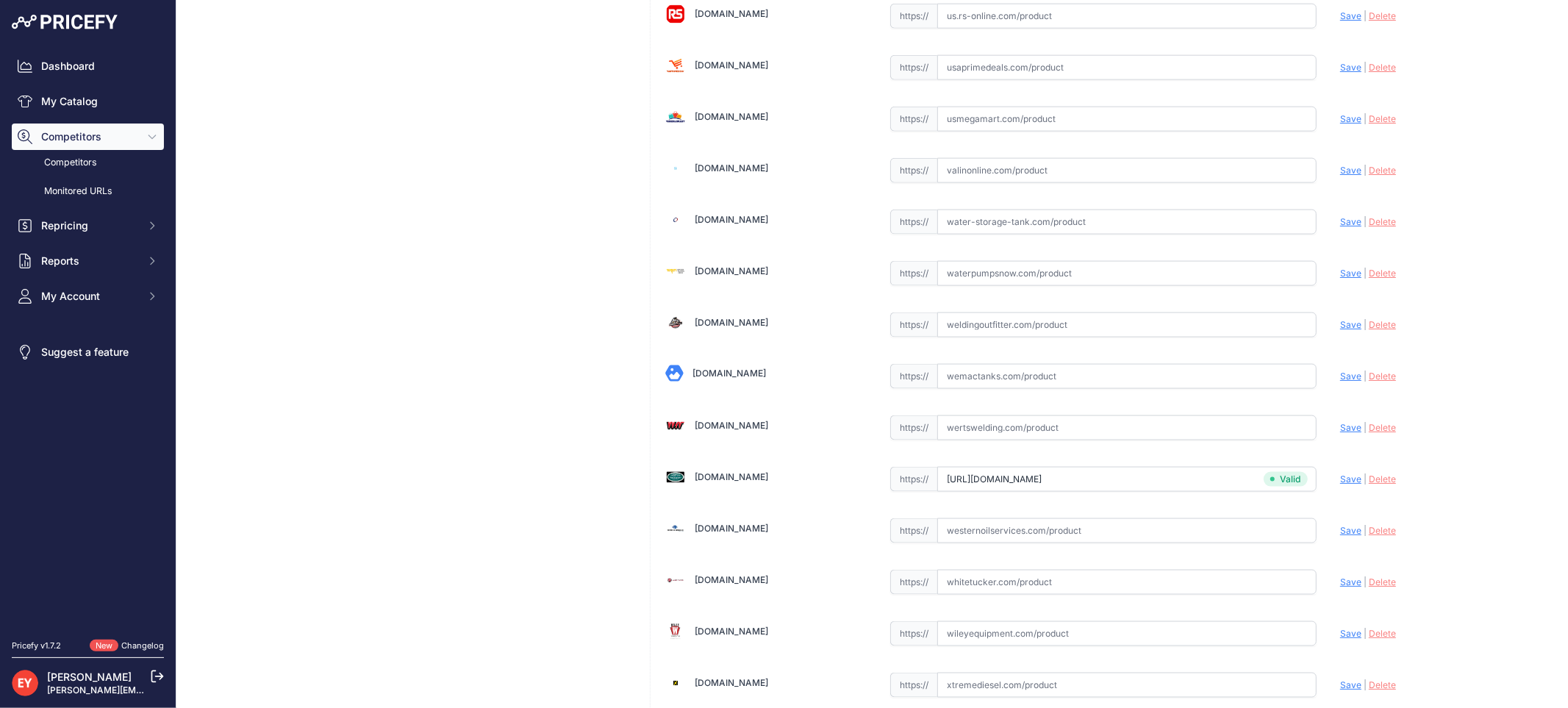
scroll to position [11083, 0]
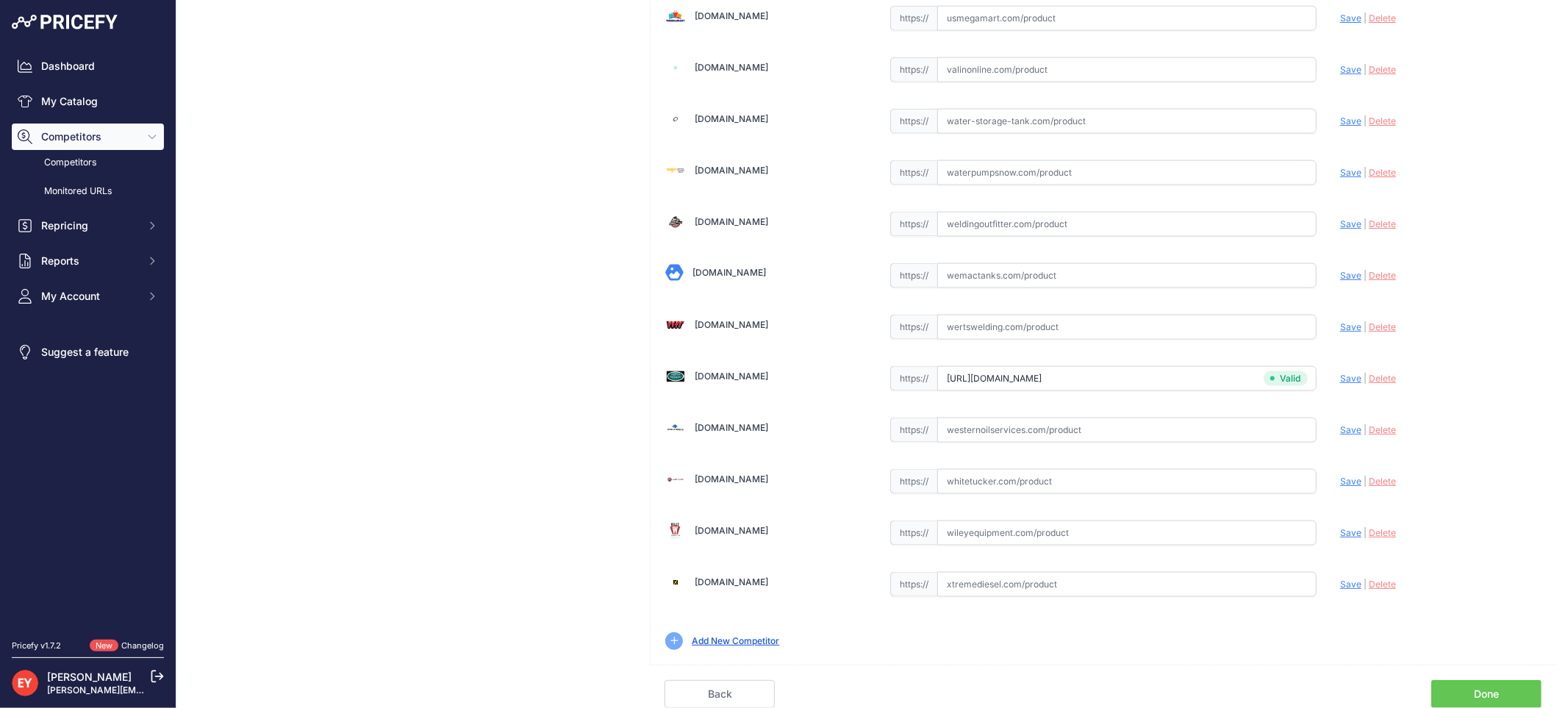
click at [1475, 692] on link "Done" at bounding box center [1487, 694] width 111 height 28
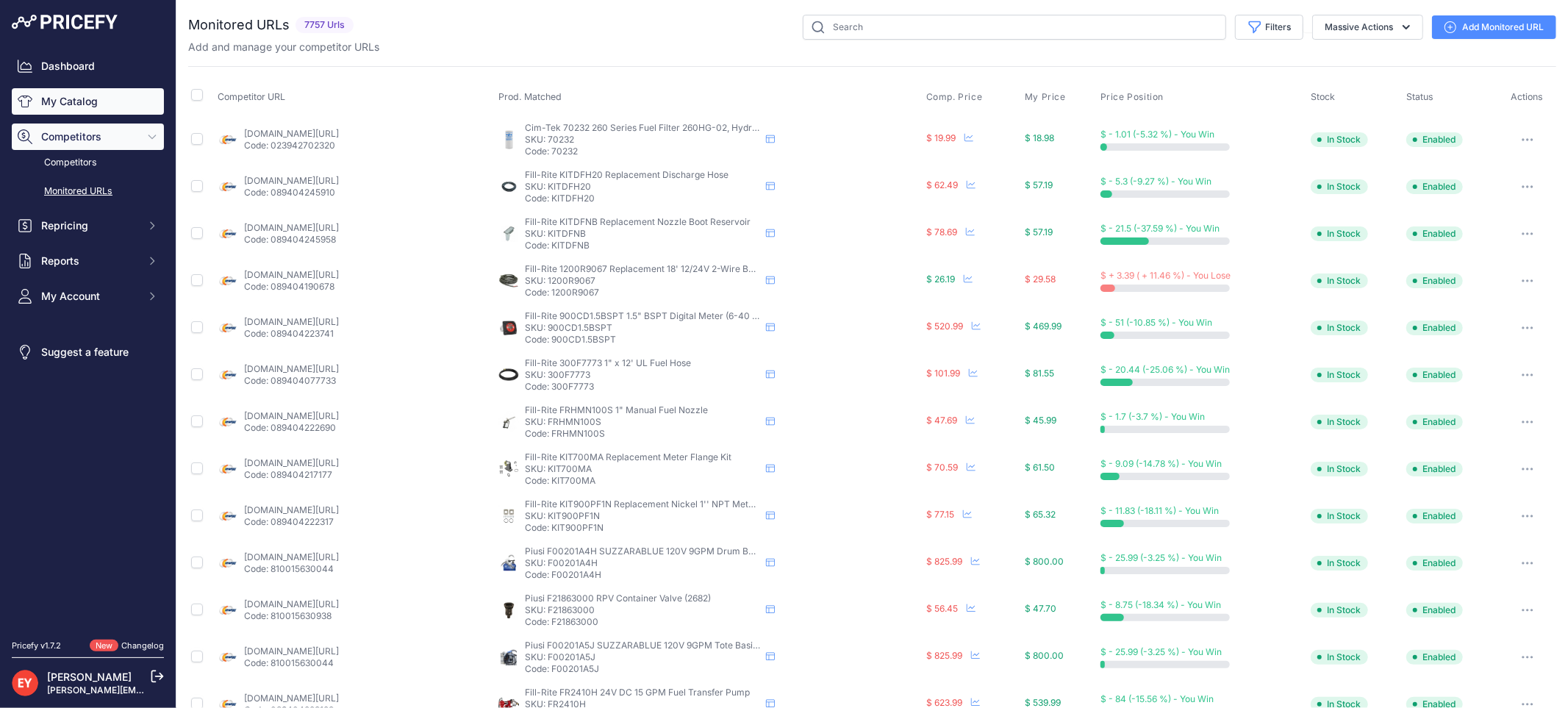
drag, startPoint x: 87, startPoint y: 104, endPoint x: 109, endPoint y: 99, distance: 22.6
click at [86, 103] on link "My Catalog" at bounding box center [88, 101] width 153 height 27
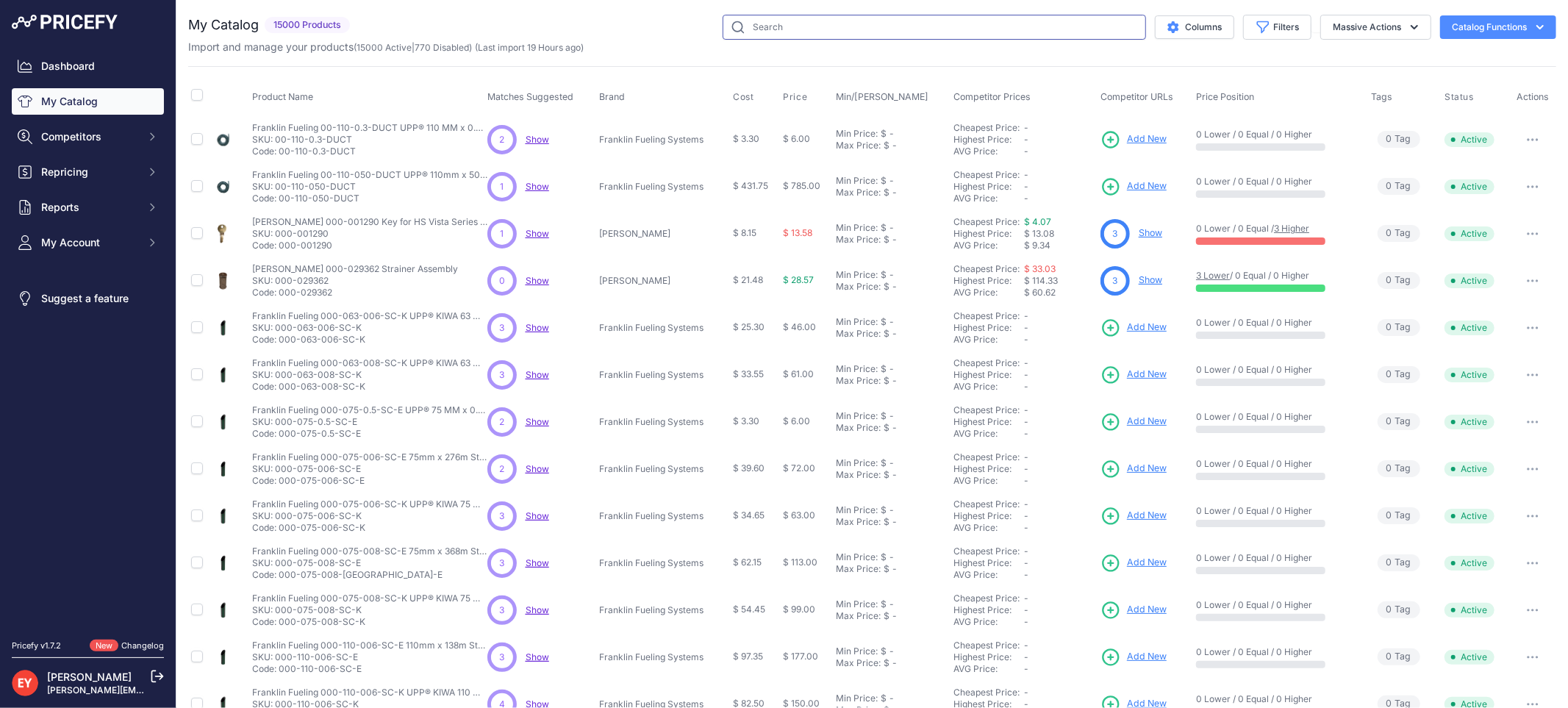
click at [774, 33] on input "text" at bounding box center [935, 27] width 423 height 25
paste input "0846000-112"
type input "0846000-112"
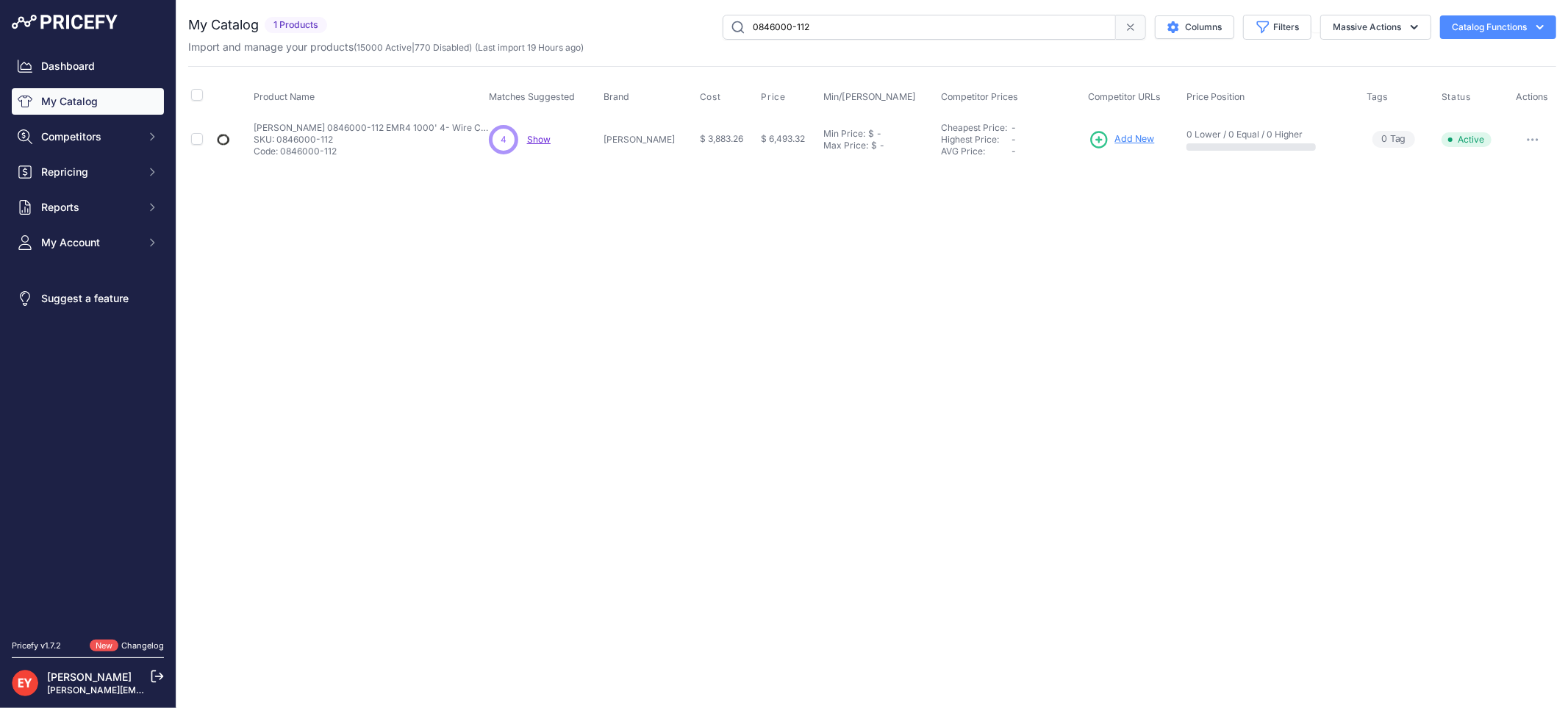
click at [1124, 133] on span "Add New" at bounding box center [1135, 139] width 40 height 14
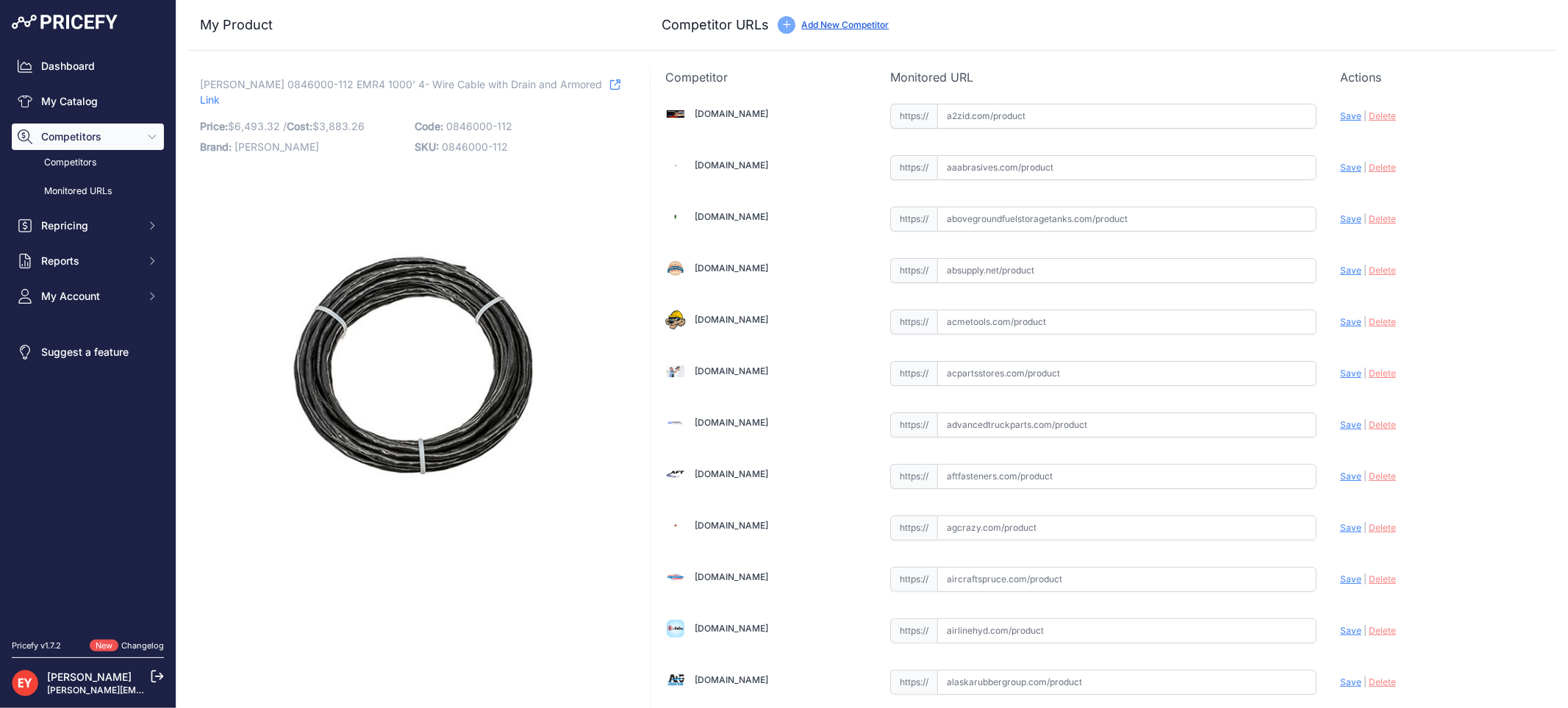
scroll to position [1361, 0]
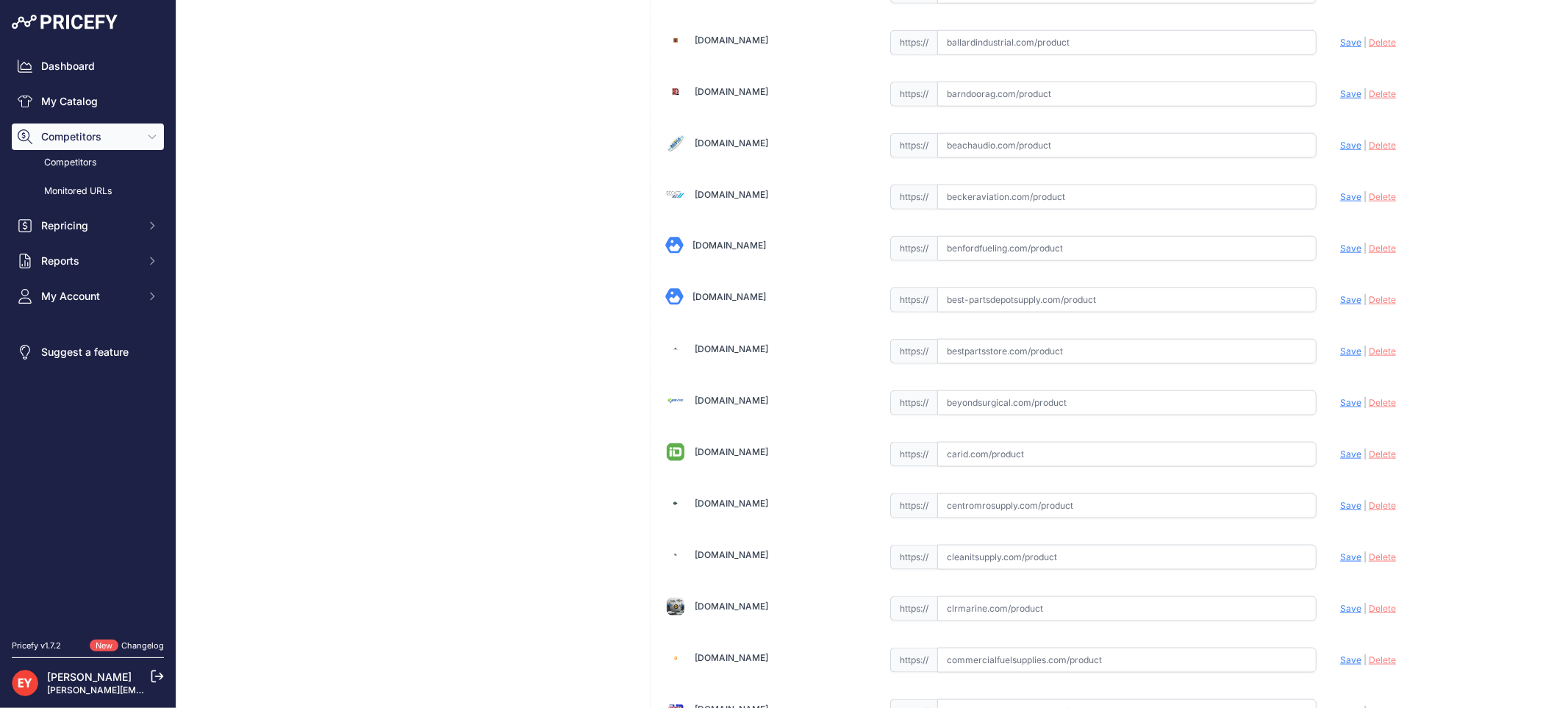
click at [985, 358] on input "text" at bounding box center [1127, 351] width 380 height 25
paste input "https://www.bestpartsstore.com/product/veeder-root-0846000-112-emr4-1000-4-wire…"
click at [1341, 348] on div "Update Profile Save | Delete Analyzing" at bounding box center [1440, 347] width 201 height 23
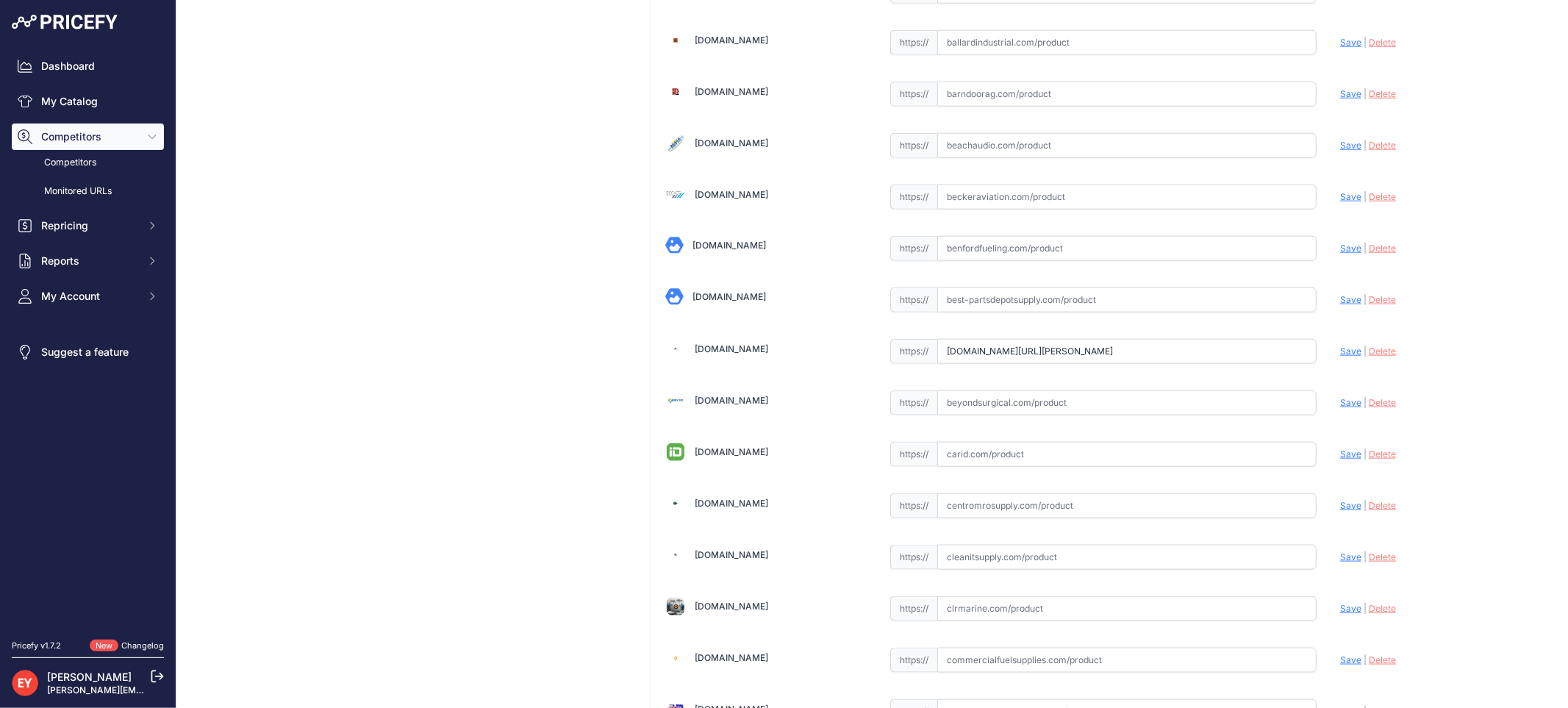
click at [1340, 357] on span "Save" at bounding box center [1351, 351] width 21 height 11
type input "https://www.bestpartsstore.com/product/veeder-root-0846000-112-emr4-1000-4-wire…"
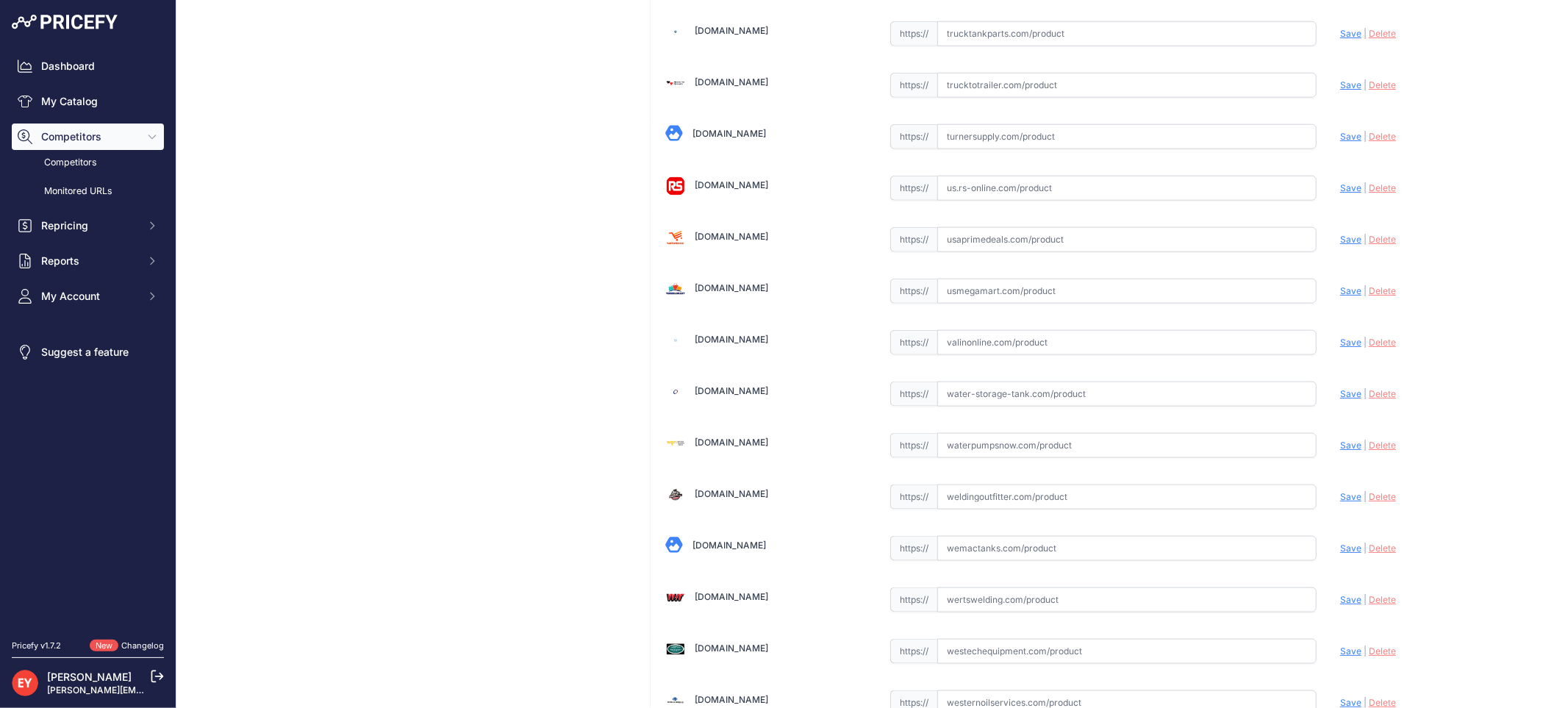
scroll to position [11115, 0]
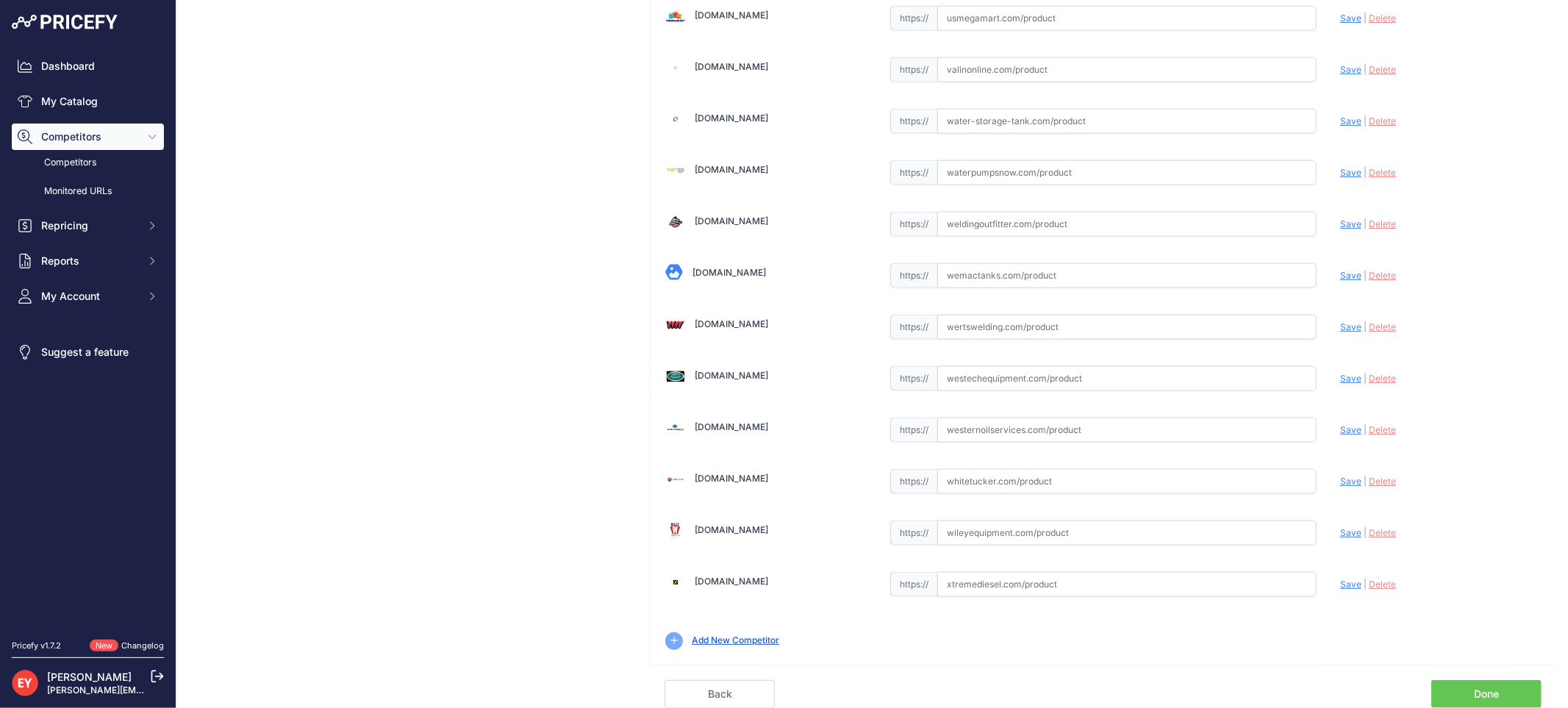
click at [1495, 692] on link "Done" at bounding box center [1487, 694] width 111 height 28
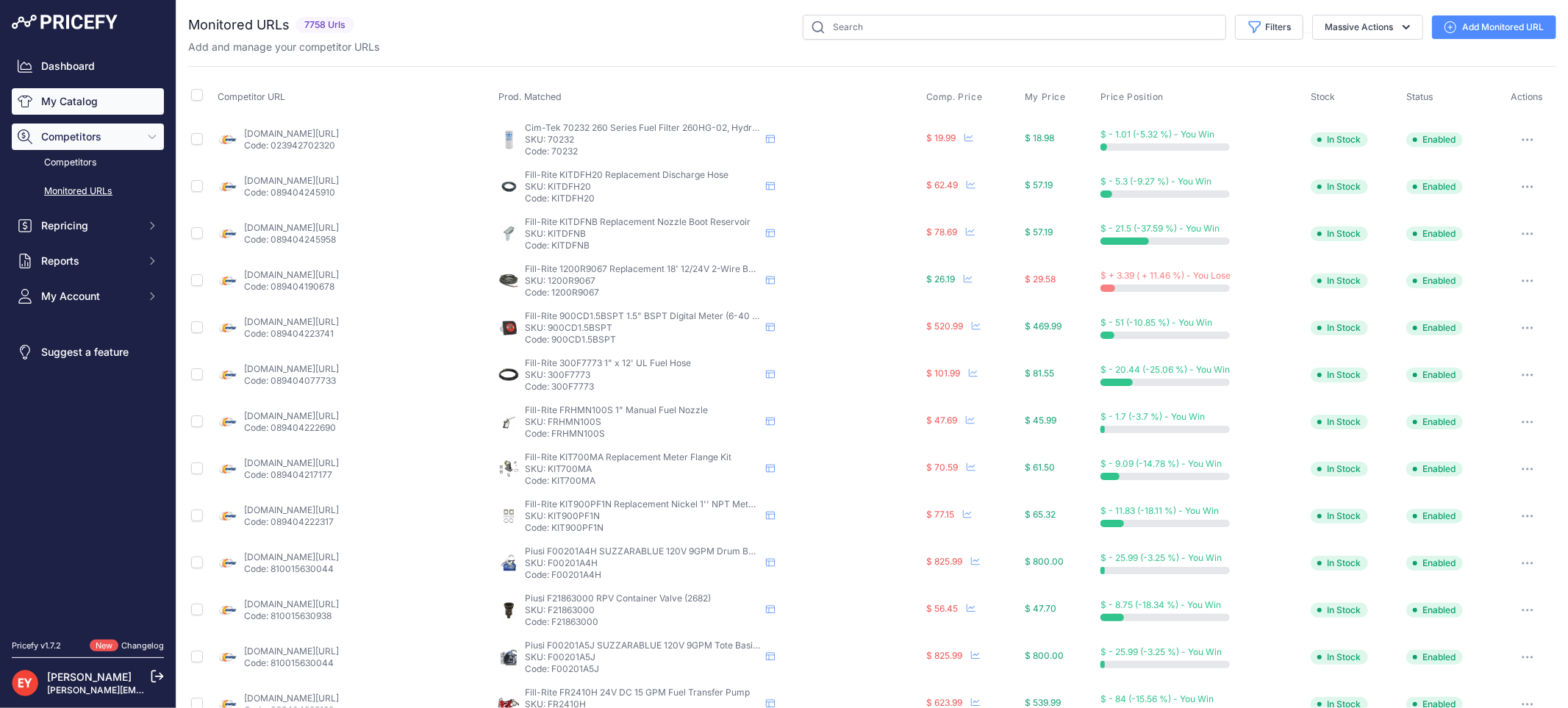
click at [81, 104] on link "My Catalog" at bounding box center [88, 101] width 153 height 27
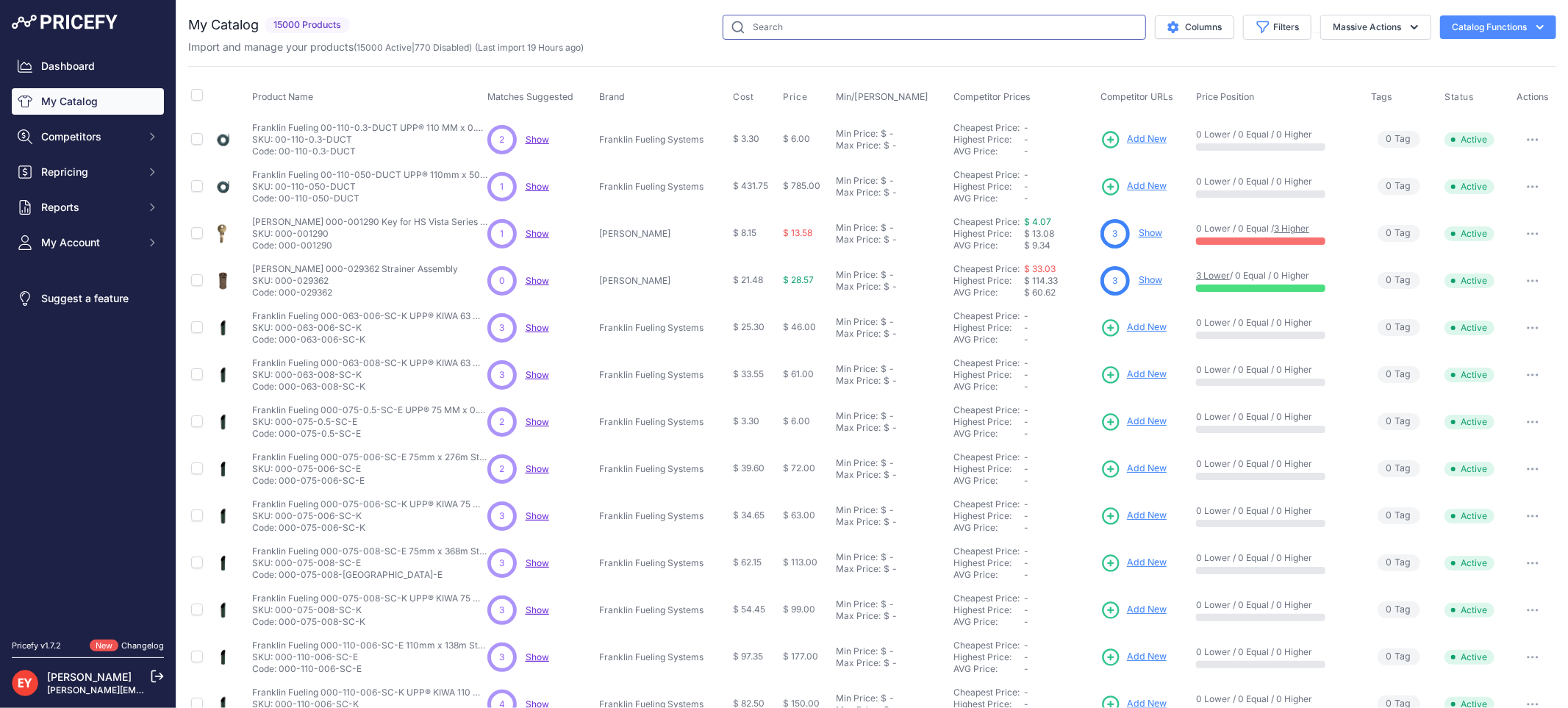
click at [783, 18] on input "text" at bounding box center [935, 27] width 423 height 25
paste input "0846000-105"
type input "0846000-105"
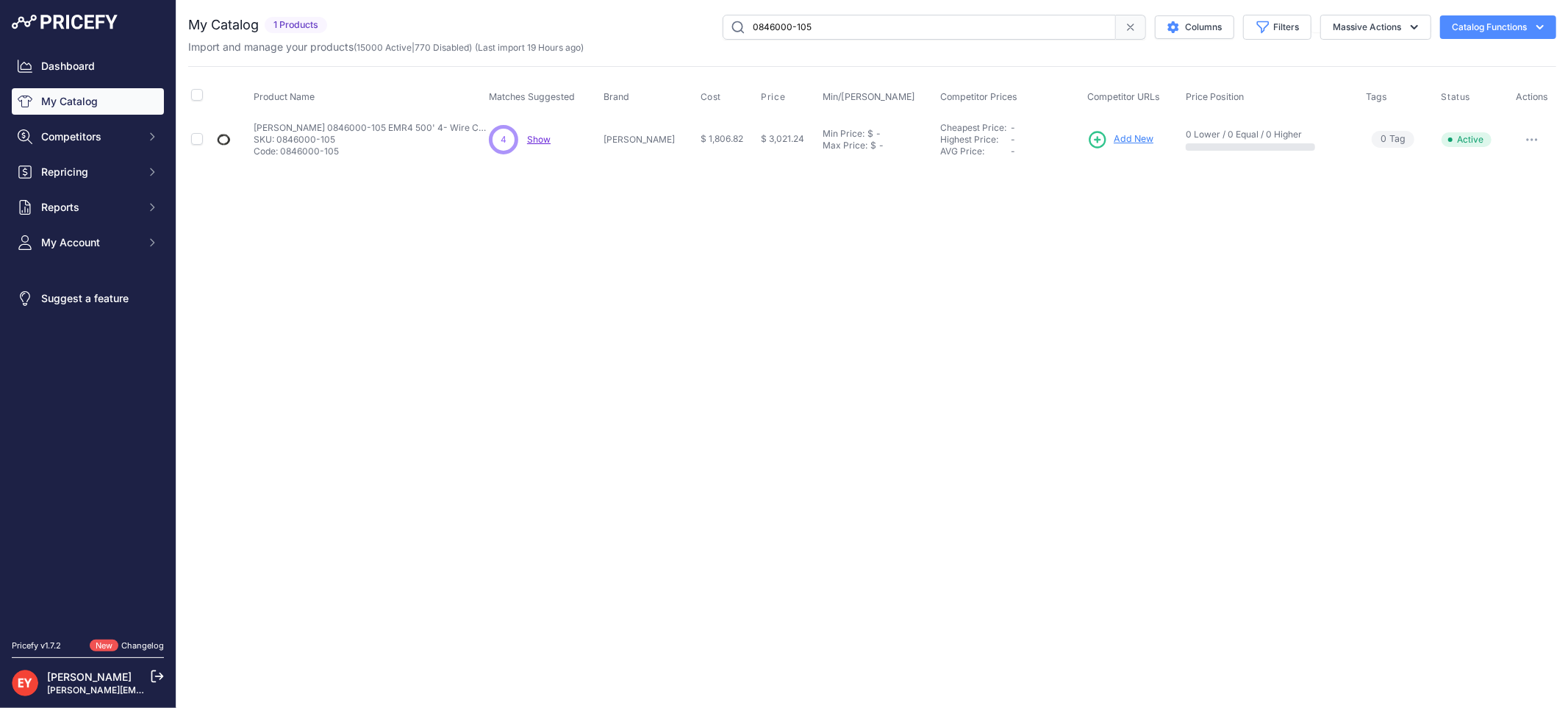
click at [1137, 135] on span "Add New" at bounding box center [1134, 139] width 40 height 14
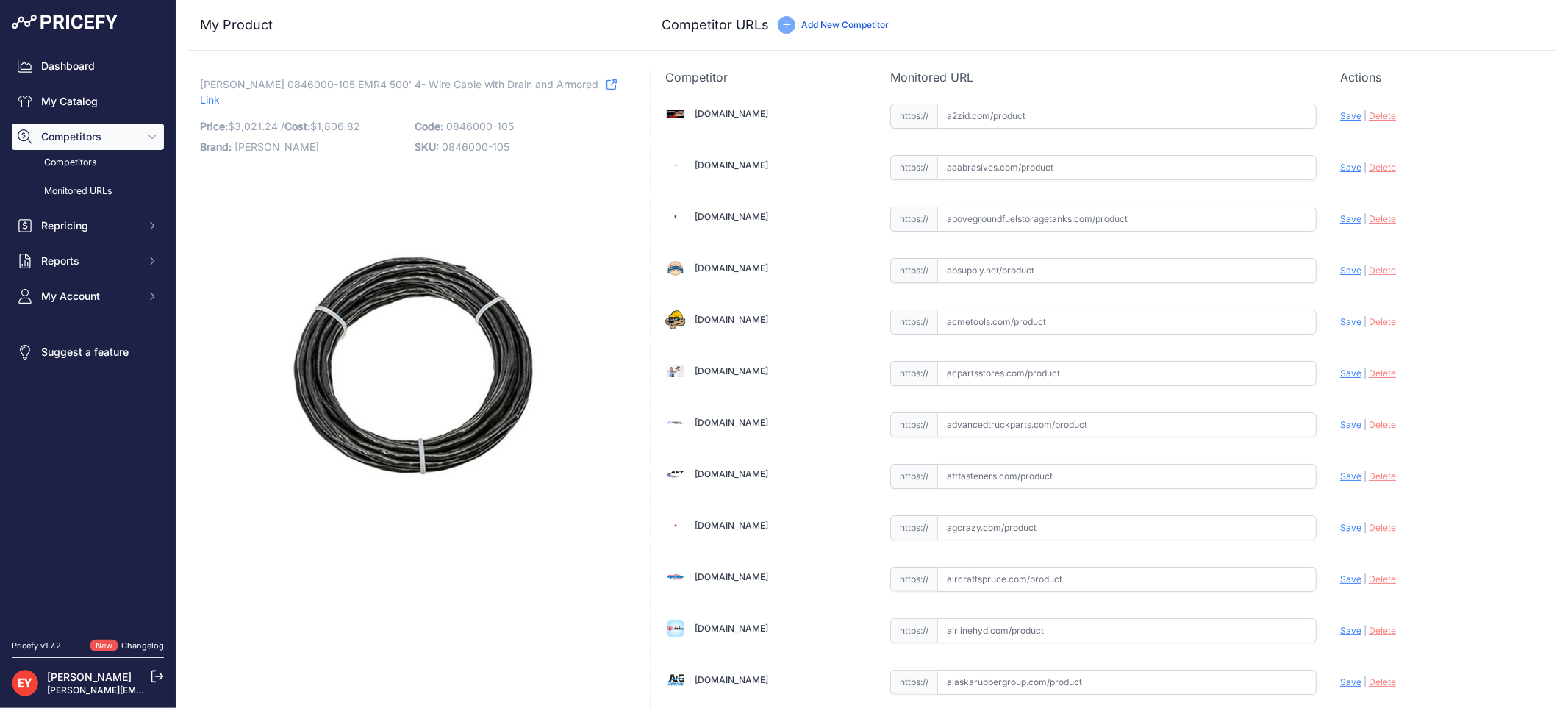
scroll to position [11083, 0]
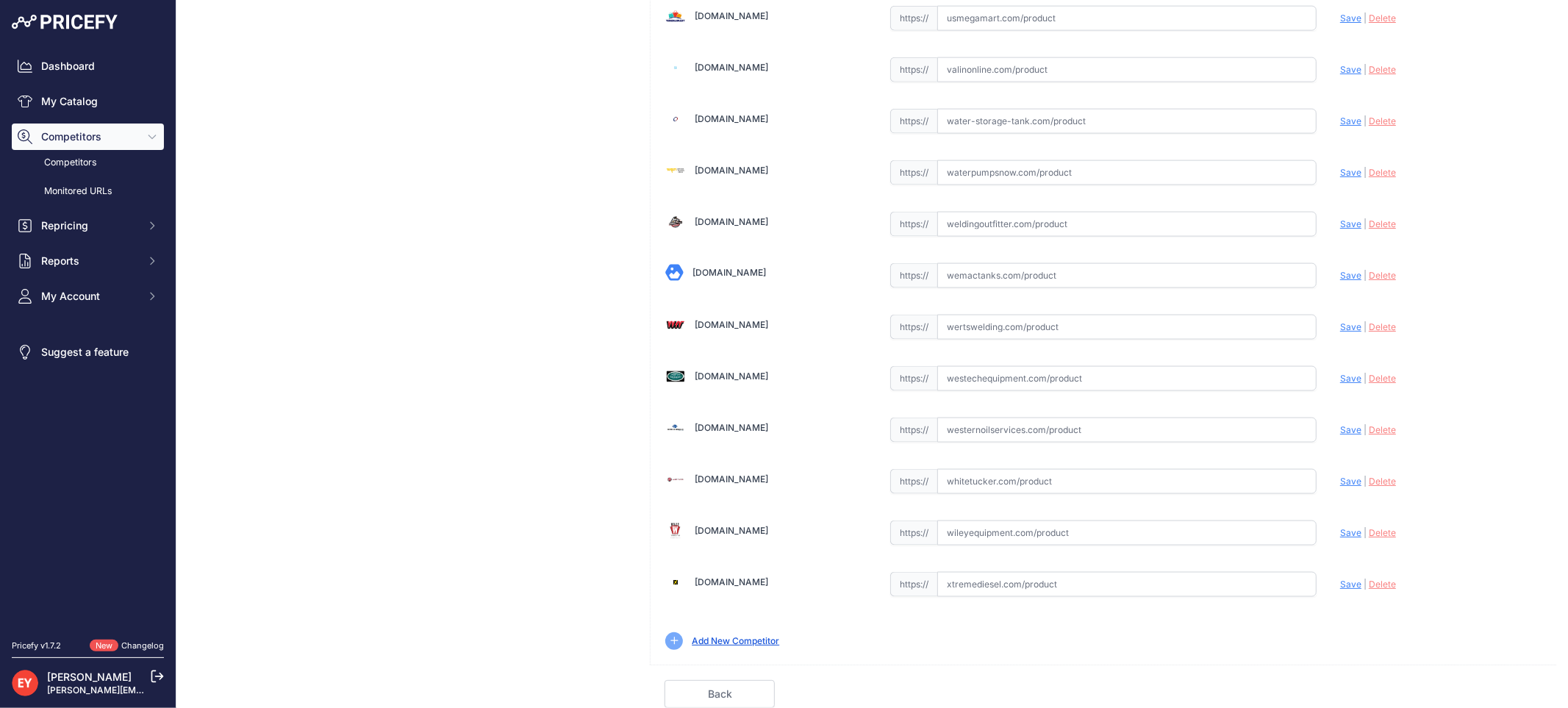
click at [964, 377] on input "text" at bounding box center [1127, 379] width 380 height 25
paste input "https://westechequipment.com/index.php?main_page=product_info&products_id=77385…"
click at [1340, 372] on div "Update Profile Save | Delete Analyzing" at bounding box center [1440, 375] width 201 height 23
click at [1340, 373] on span "Save" at bounding box center [1351, 379] width 21 height 11
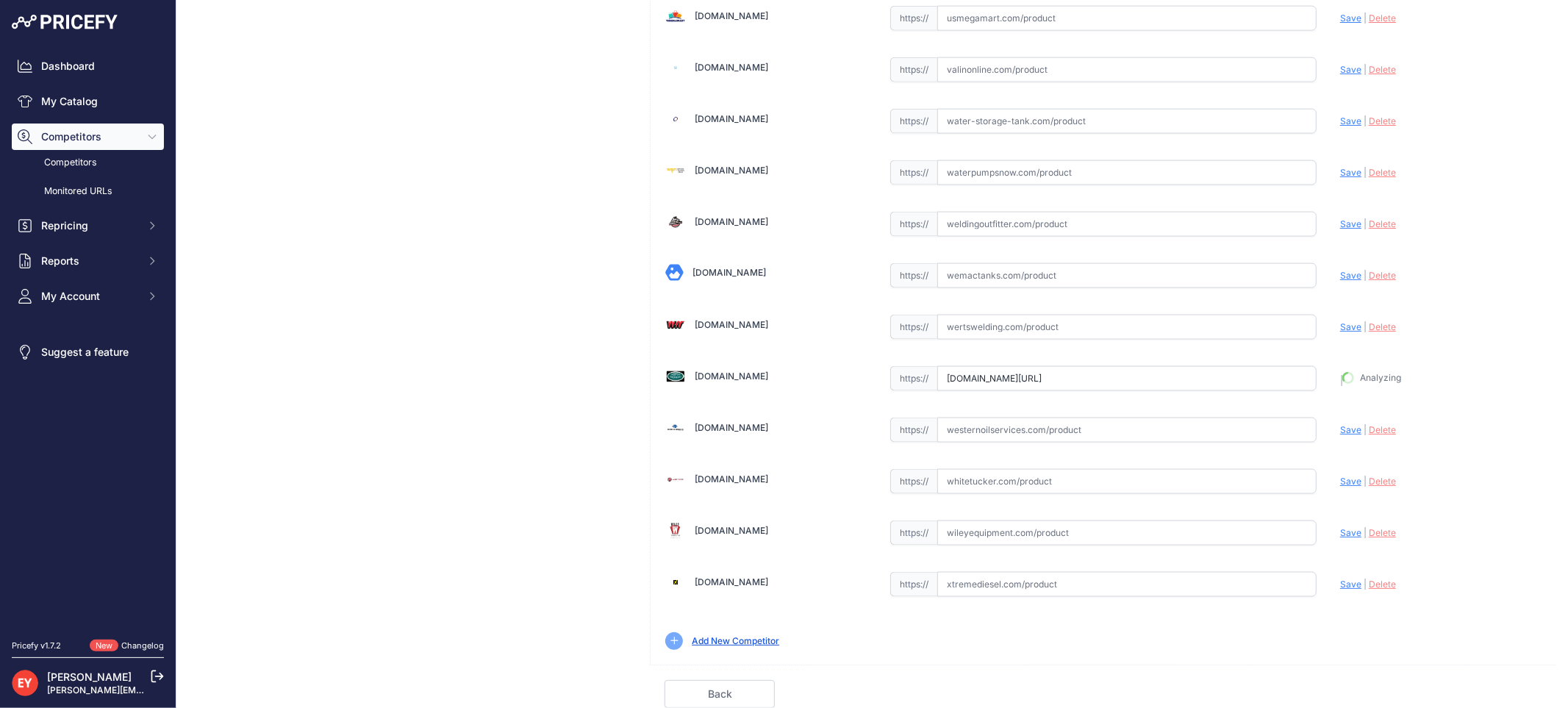
type input "https://westechequipment.com/index.php?main_page=product_info&products_id=77385…"
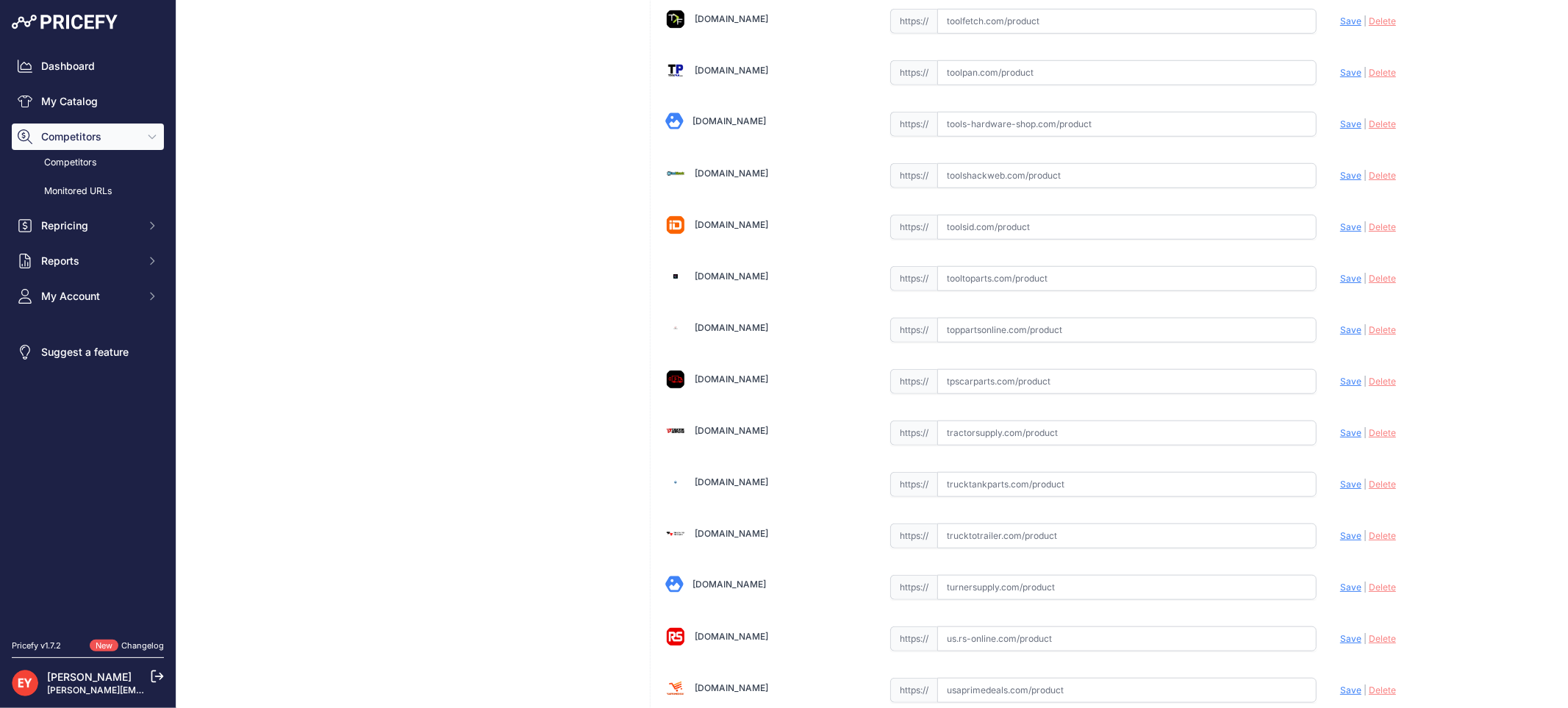
click at [959, 343] on input "text" at bounding box center [1127, 330] width 380 height 25
paste input "https://www.toppartsonline.com/product/veeder-root-0846000-105-emr4-500-4-wire-…"
click at [1340, 335] on span "Save" at bounding box center [1351, 330] width 21 height 11
type input "https://www.toppartsonline.com/product/veeder-root-0846000-105-emr4-500-4-wire-…"
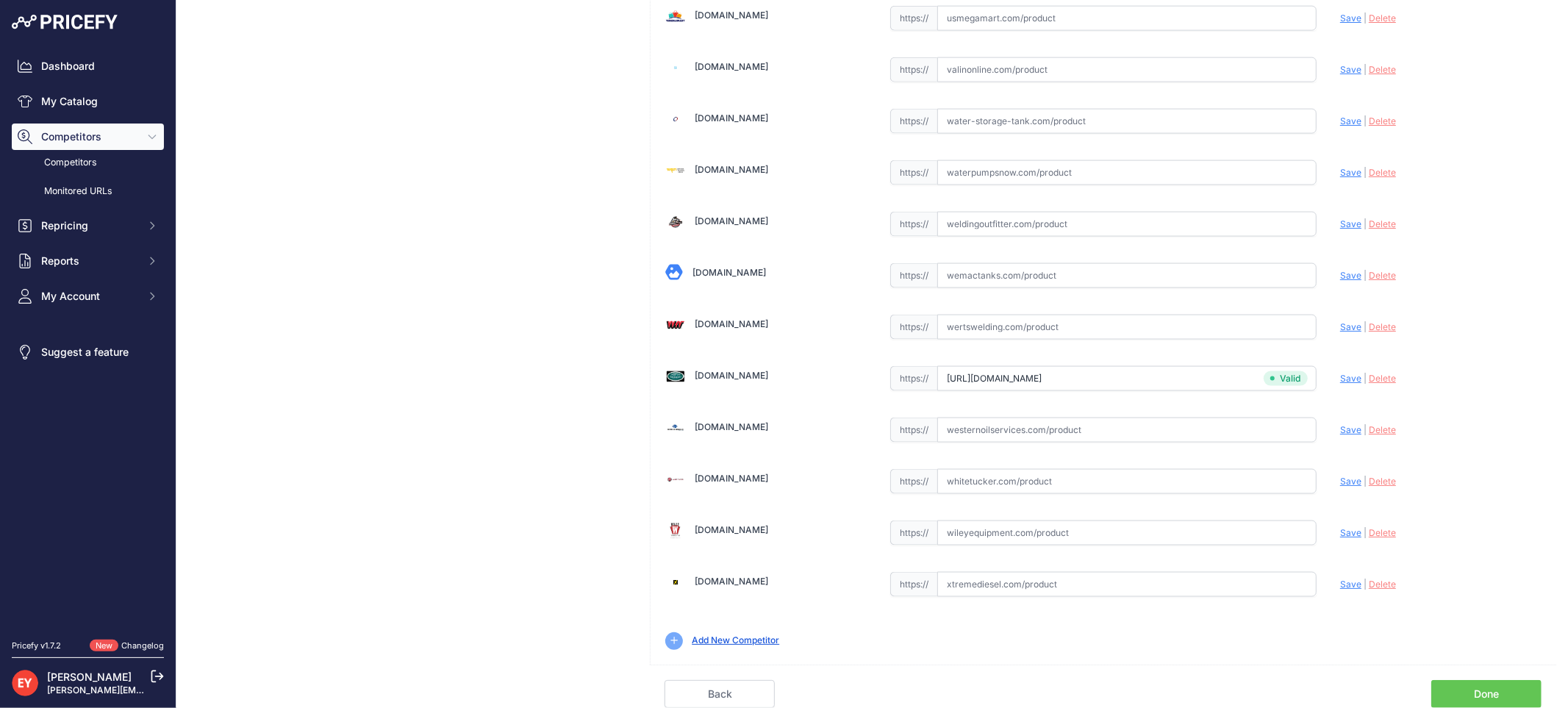
scroll to position [11082, 0]
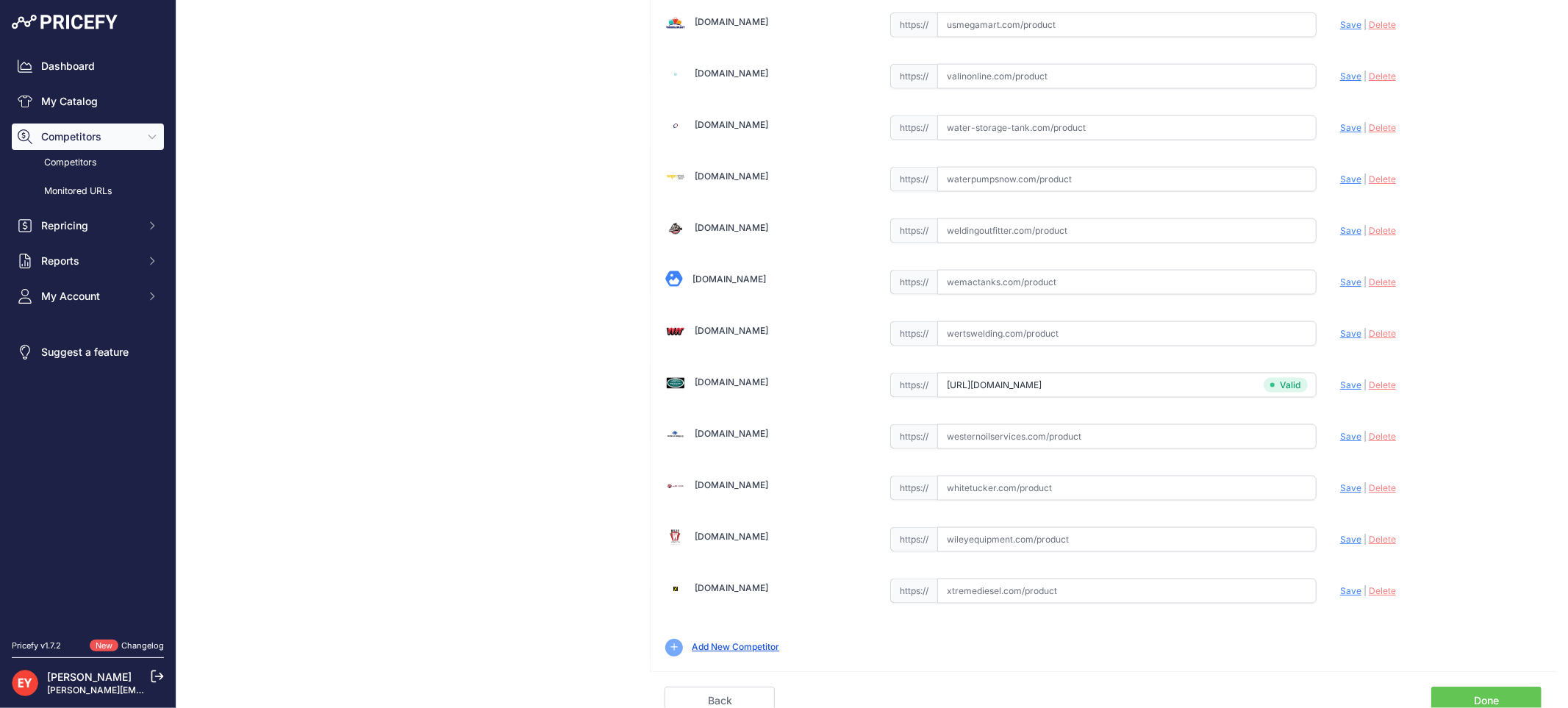
click at [1502, 687] on link "Done" at bounding box center [1487, 700] width 111 height 28
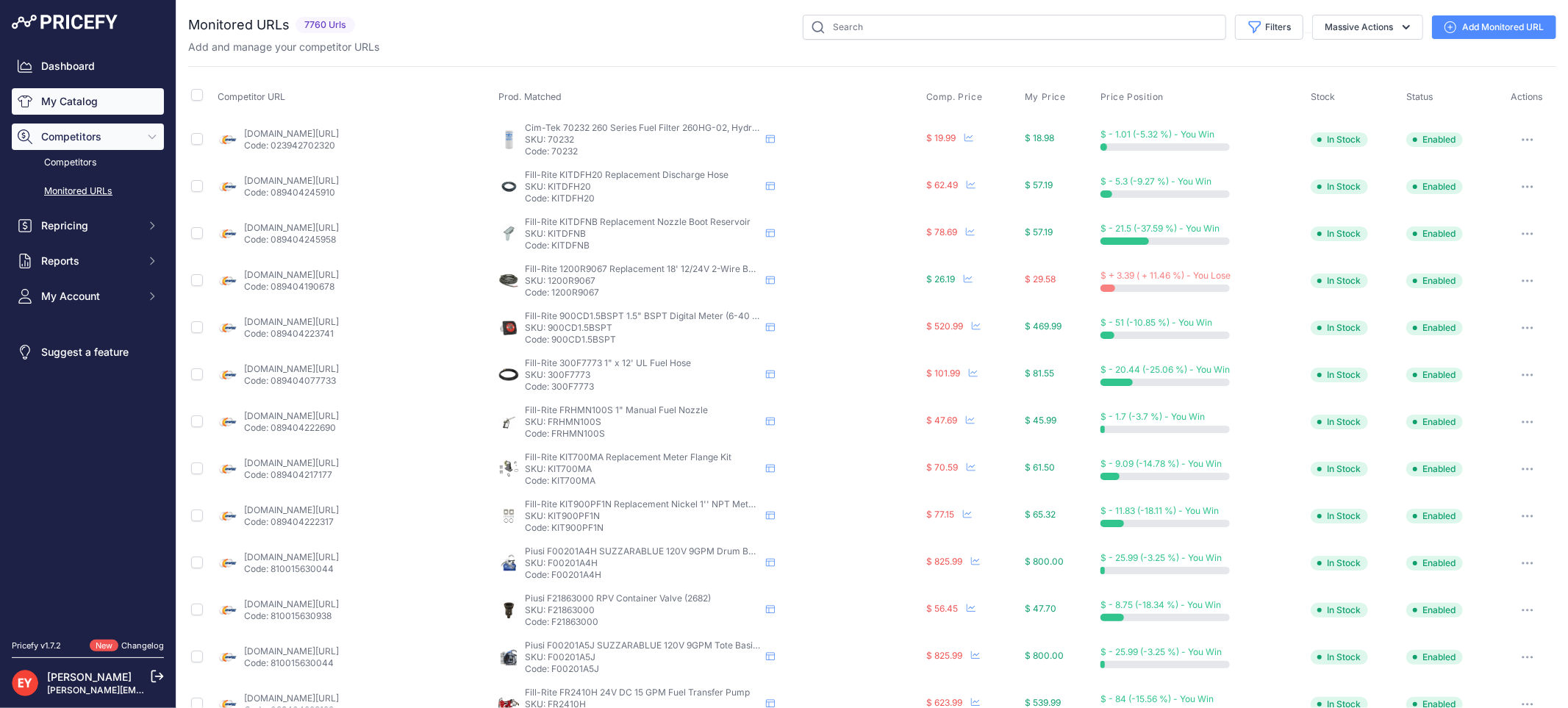
click at [92, 108] on link "My Catalog" at bounding box center [88, 101] width 153 height 27
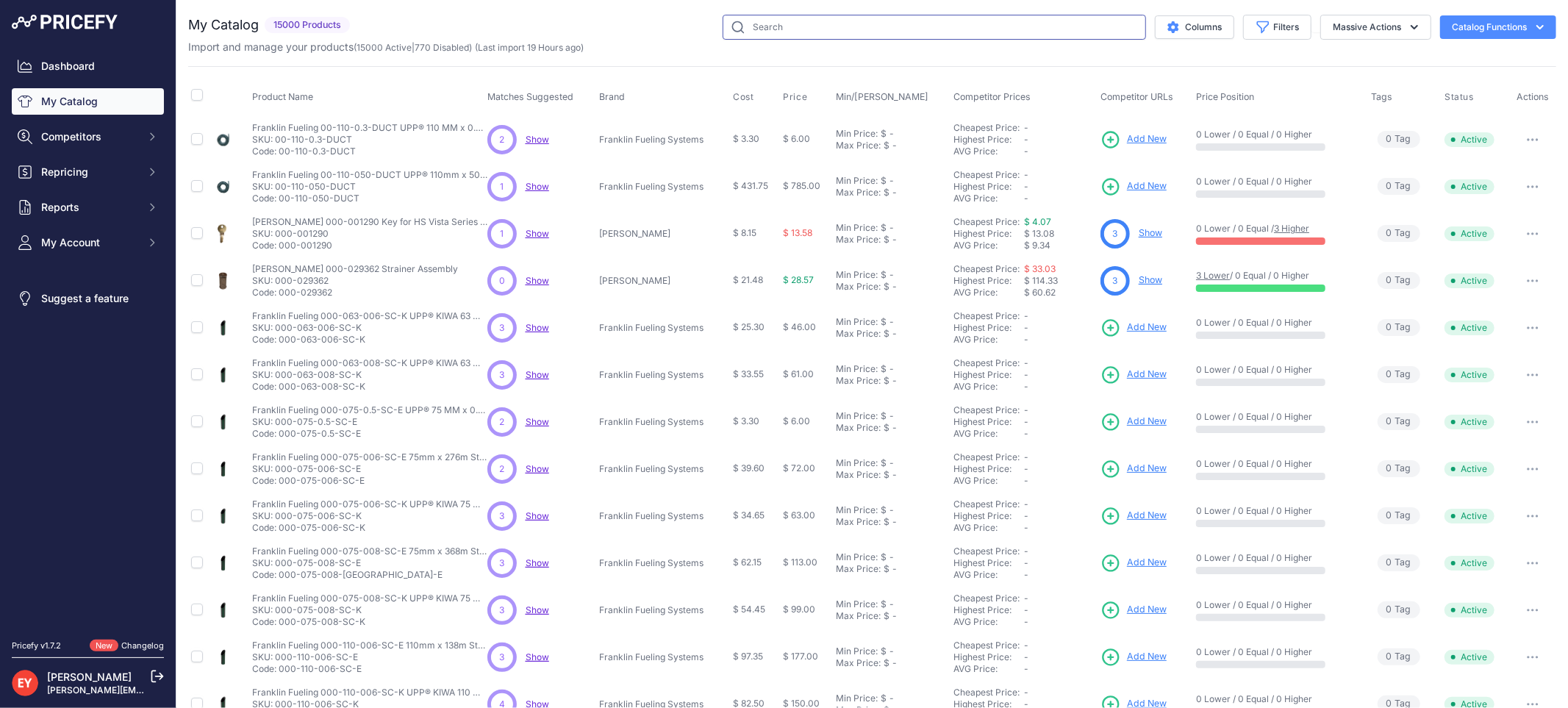
click at [751, 22] on input "text" at bounding box center [935, 27] width 423 height 25
paste input "0845900-552"
type input "0845900-552"
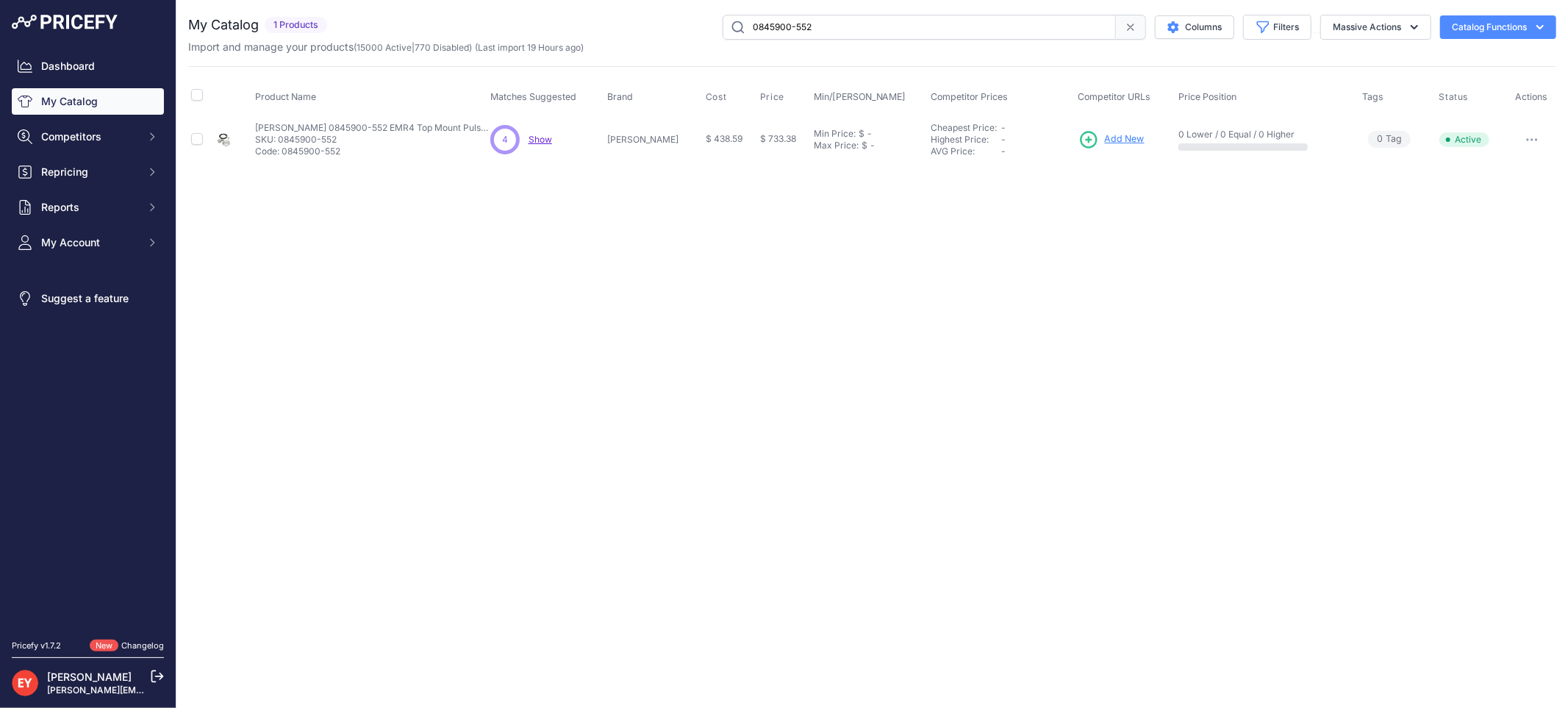
click at [1108, 142] on span "Add New" at bounding box center [1124, 139] width 40 height 14
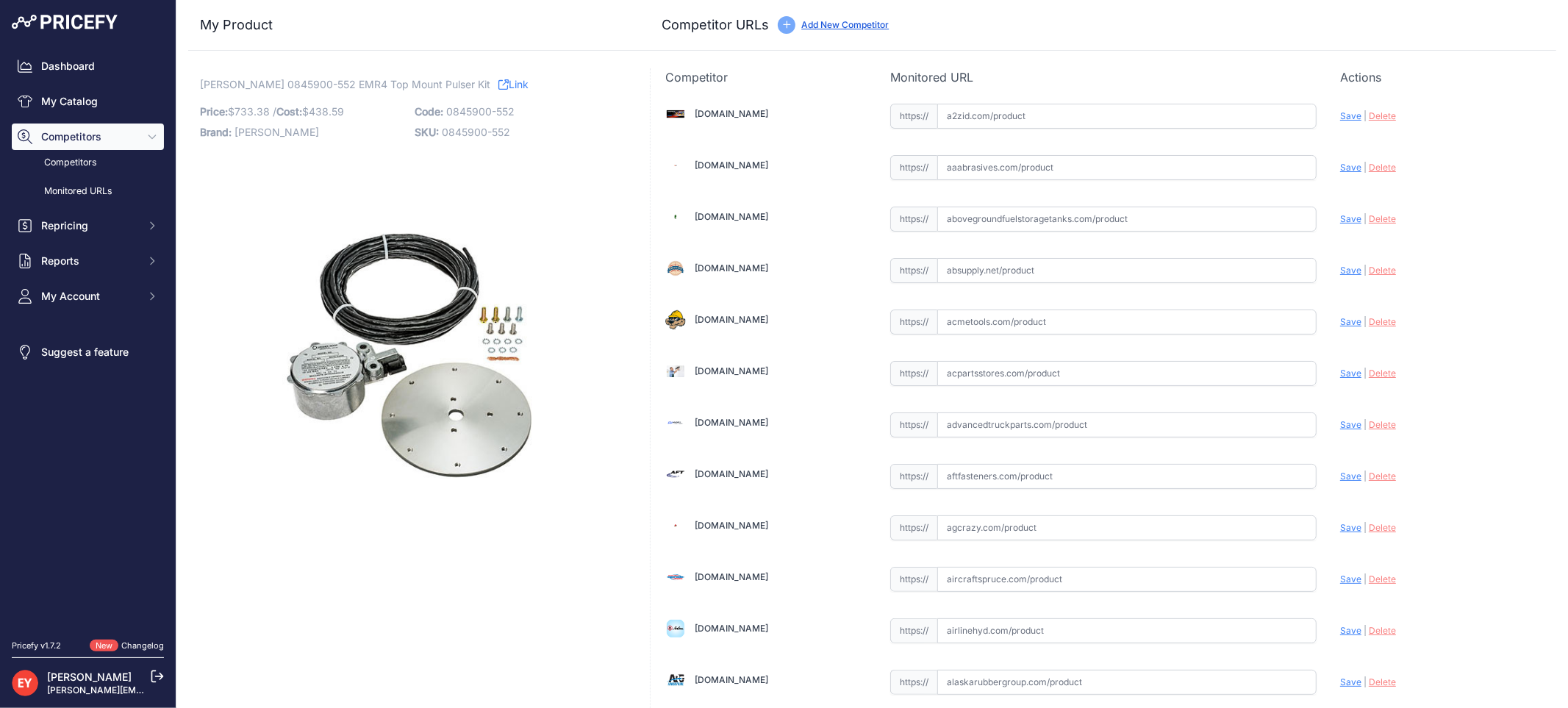
scroll to position [11083, 0]
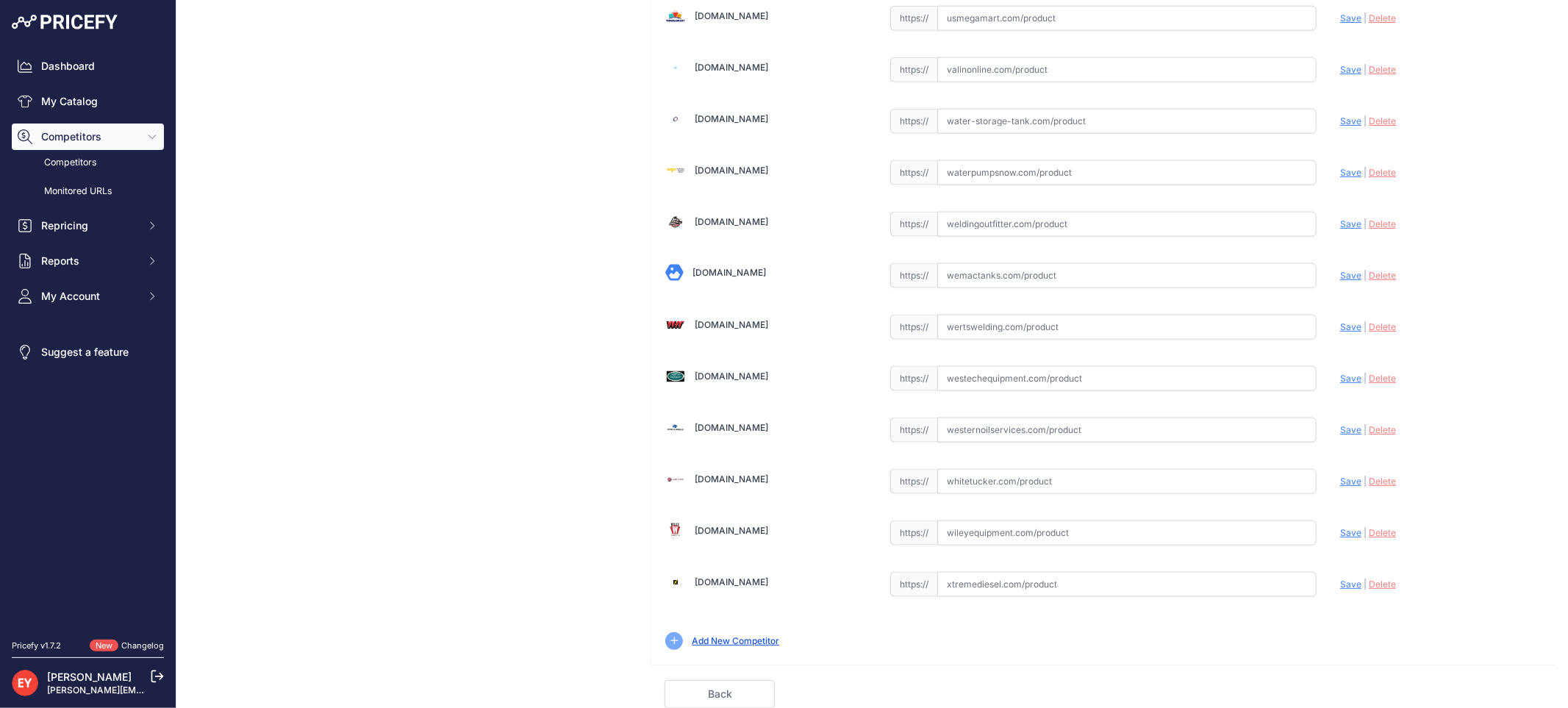
drag, startPoint x: 951, startPoint y: 385, endPoint x: 1136, endPoint y: 153, distance: 296.7
click at [951, 385] on input "text" at bounding box center [1127, 379] width 380 height 25
paste input "[URL][DOMAIN_NAME]"
click at [1340, 373] on span "Save" at bounding box center [1351, 379] width 21 height 11
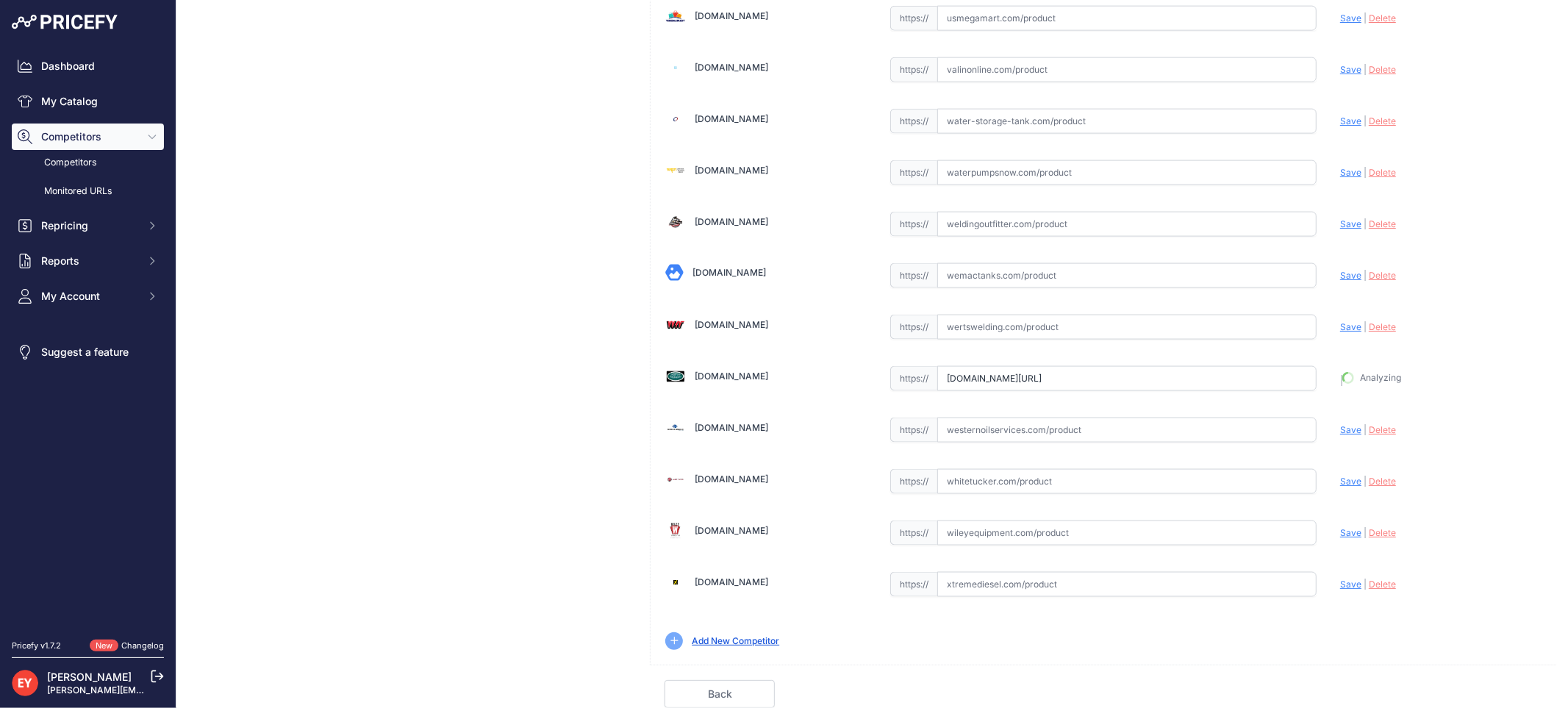
type input "[URL][DOMAIN_NAME]"
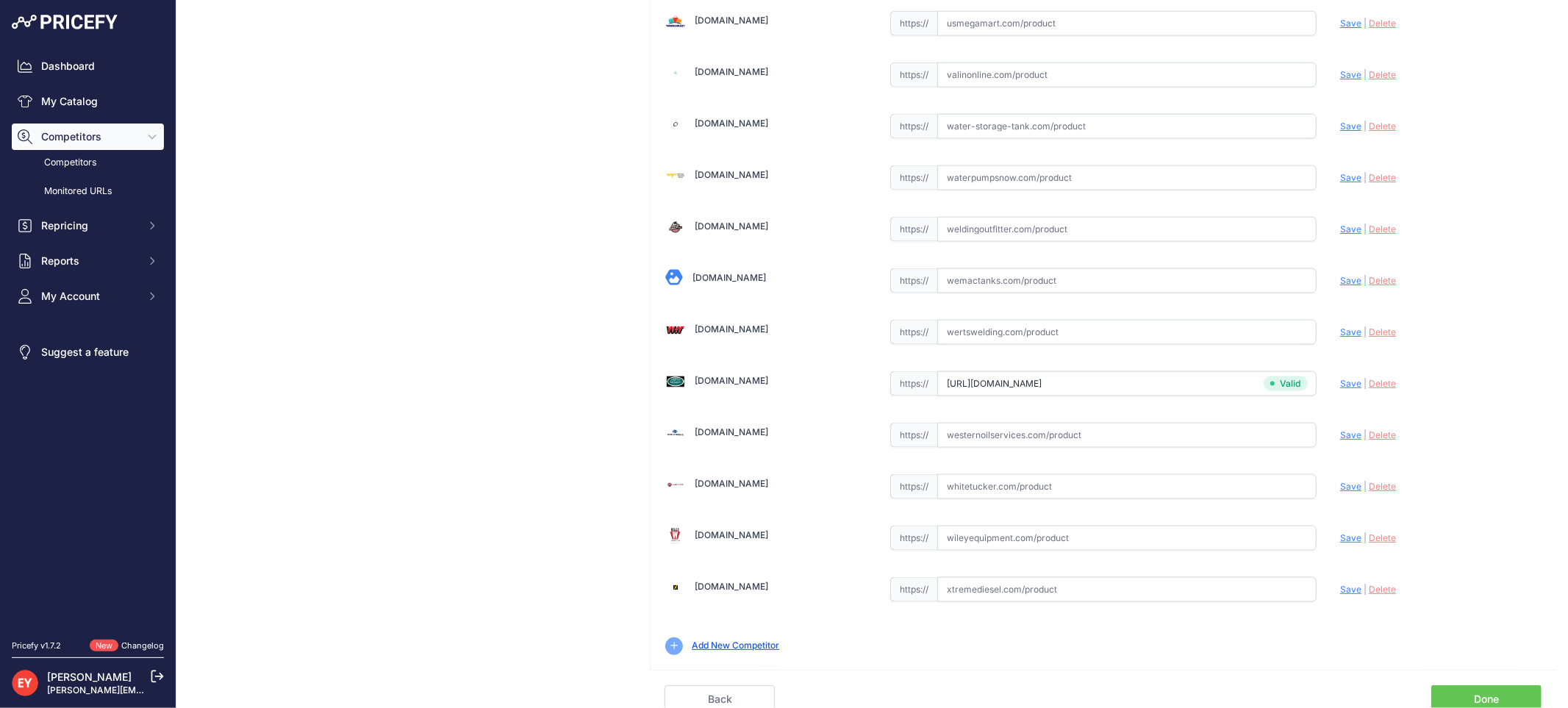
scroll to position [11115, 0]
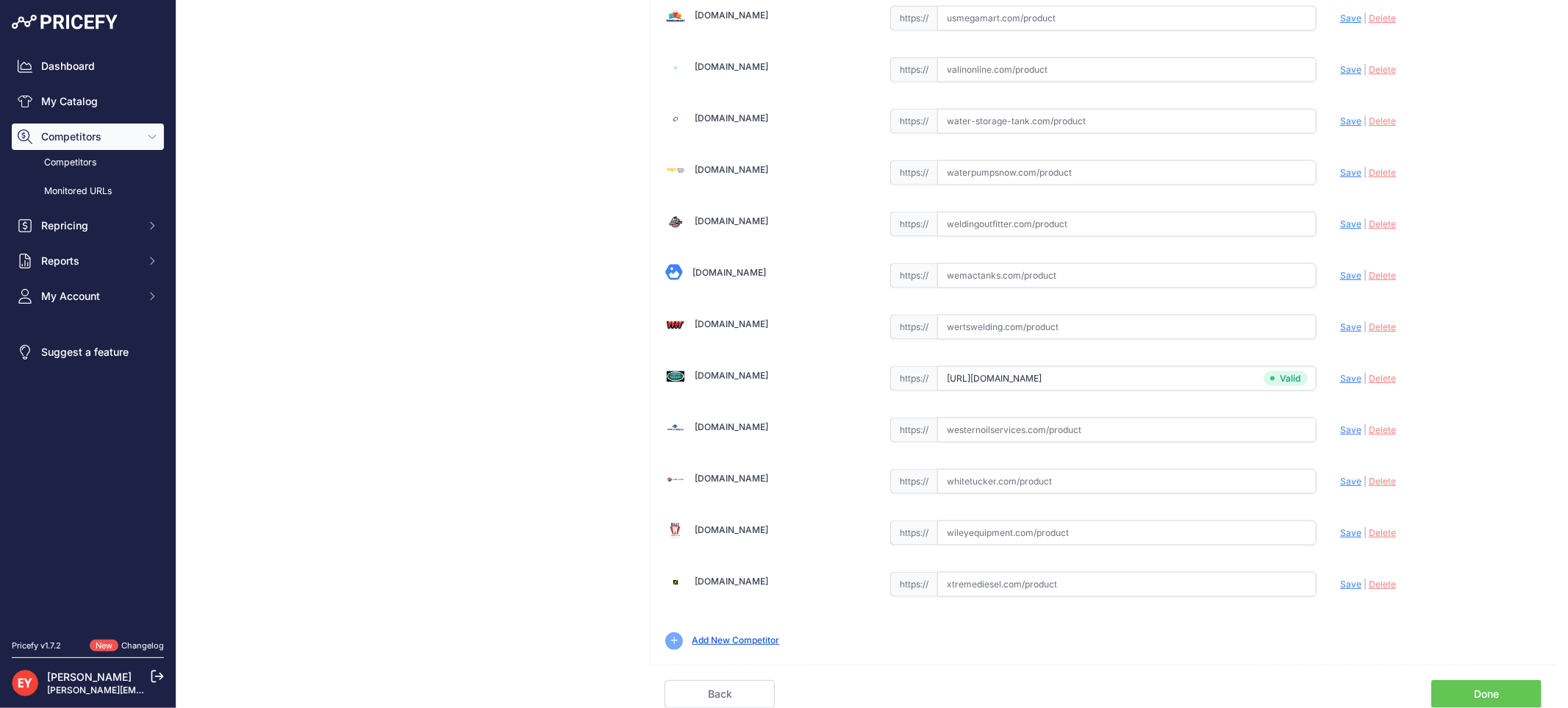
click at [1475, 686] on link "Done" at bounding box center [1487, 694] width 111 height 28
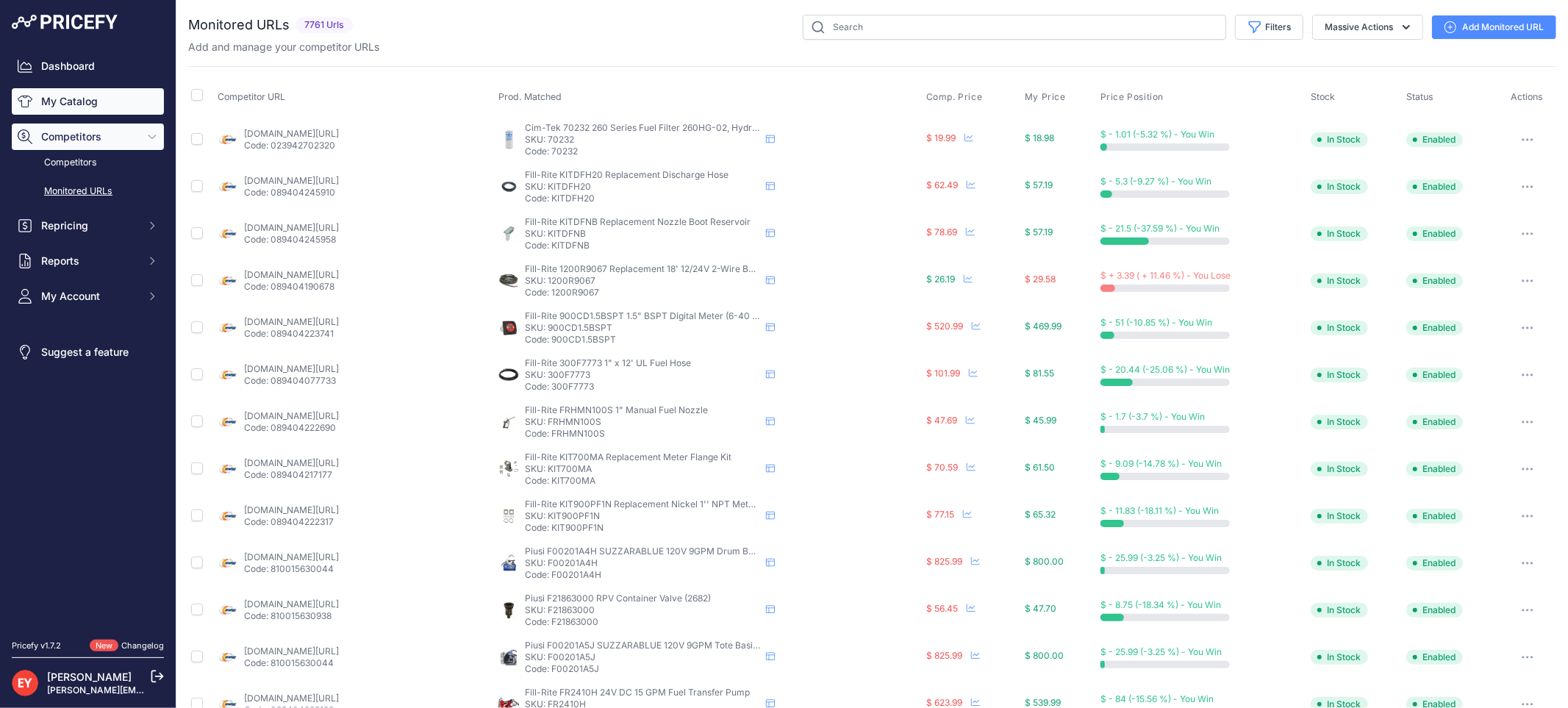
click at [74, 89] on link "My Catalog" at bounding box center [88, 101] width 153 height 27
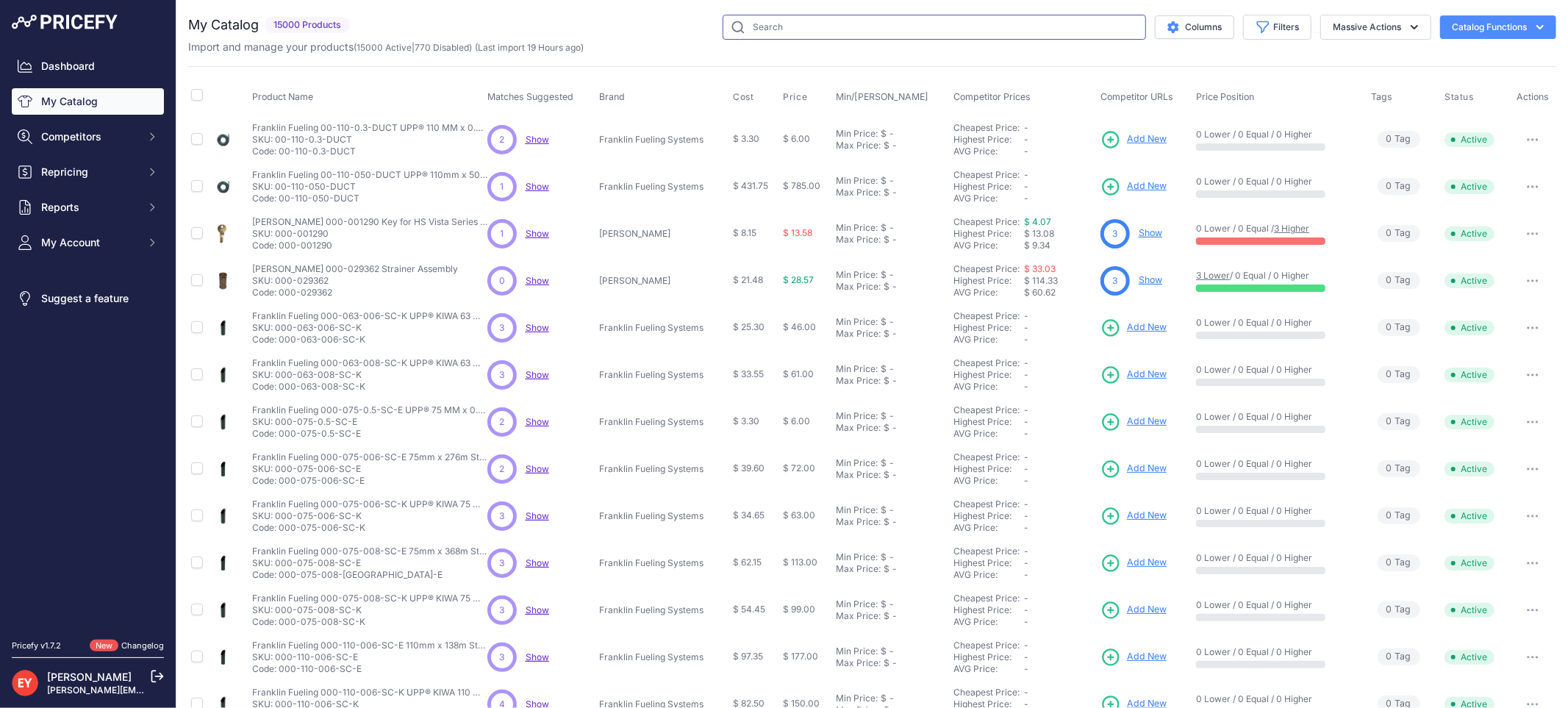
click at [770, 31] on input "text" at bounding box center [935, 27] width 423 height 25
paste input "0845900-553"
type input "0845900-553"
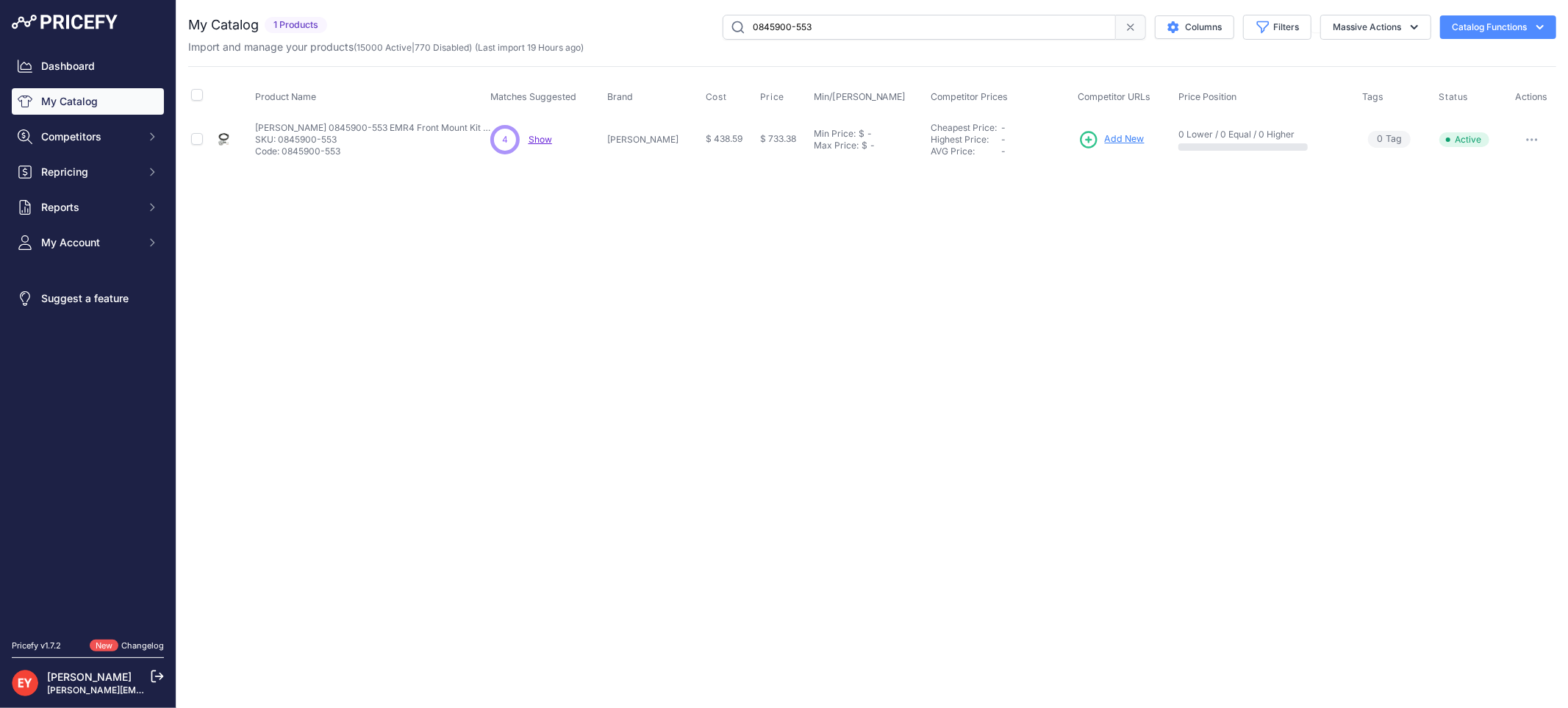
click at [1120, 143] on span "Add New" at bounding box center [1124, 139] width 40 height 14
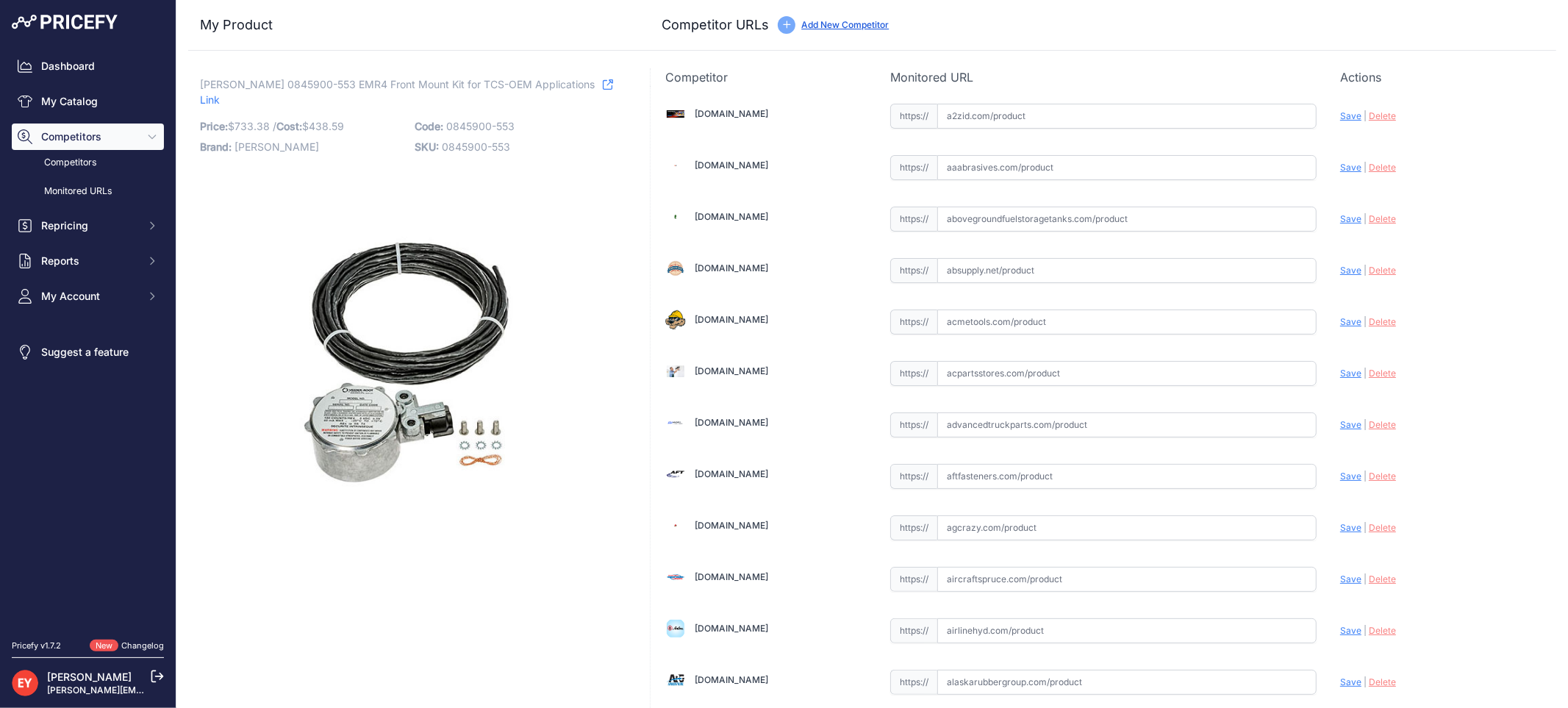
scroll to position [10331, 0]
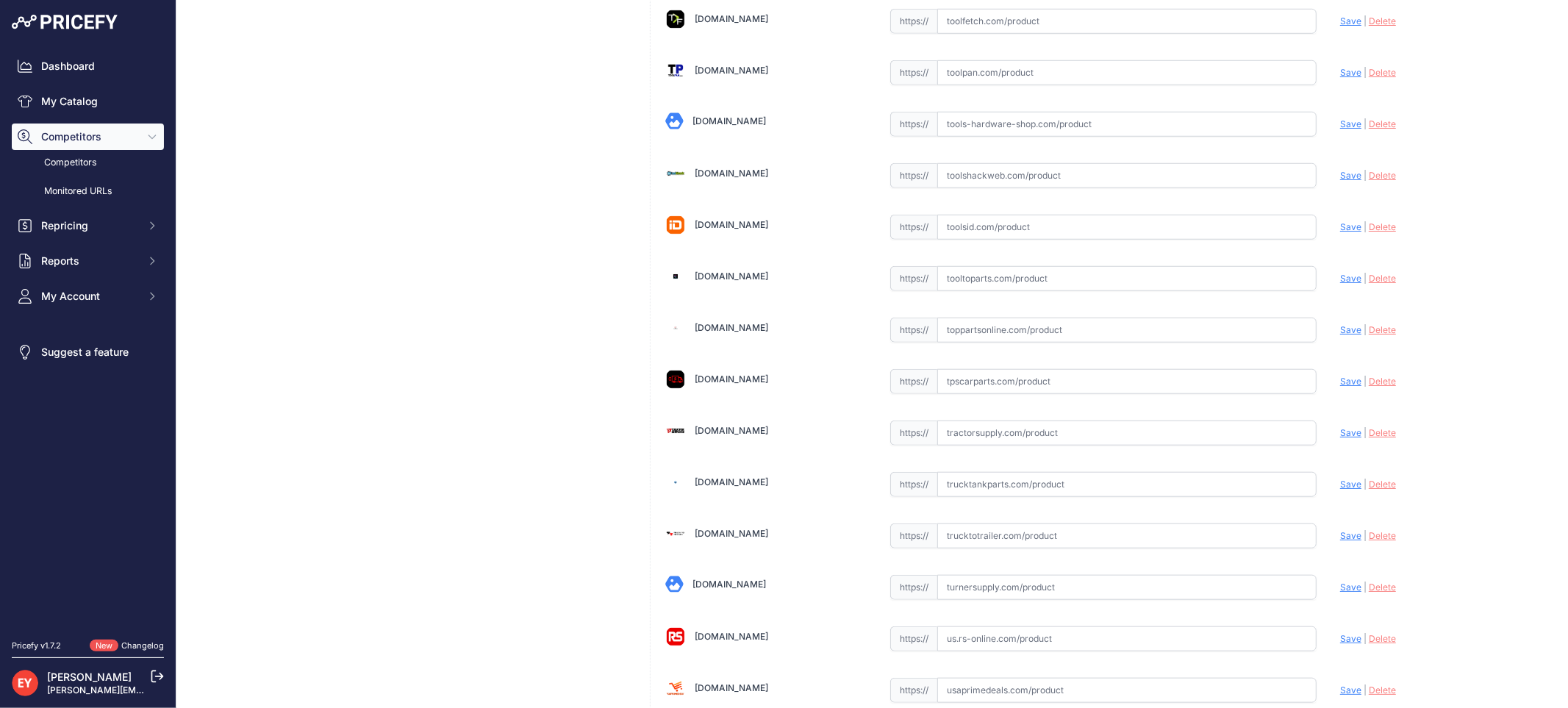
click at [970, 343] on input "text" at bounding box center [1127, 330] width 380 height 25
paste input "https://www.toppartsonline.com/product/veeder-root-0845900-553-emr4-front-mount…"
click at [1340, 335] on span "Save" at bounding box center [1351, 330] width 21 height 11
type input "https://www.toppartsonline.com/product/veeder-root-0845900-553-emr4-front-mount…"
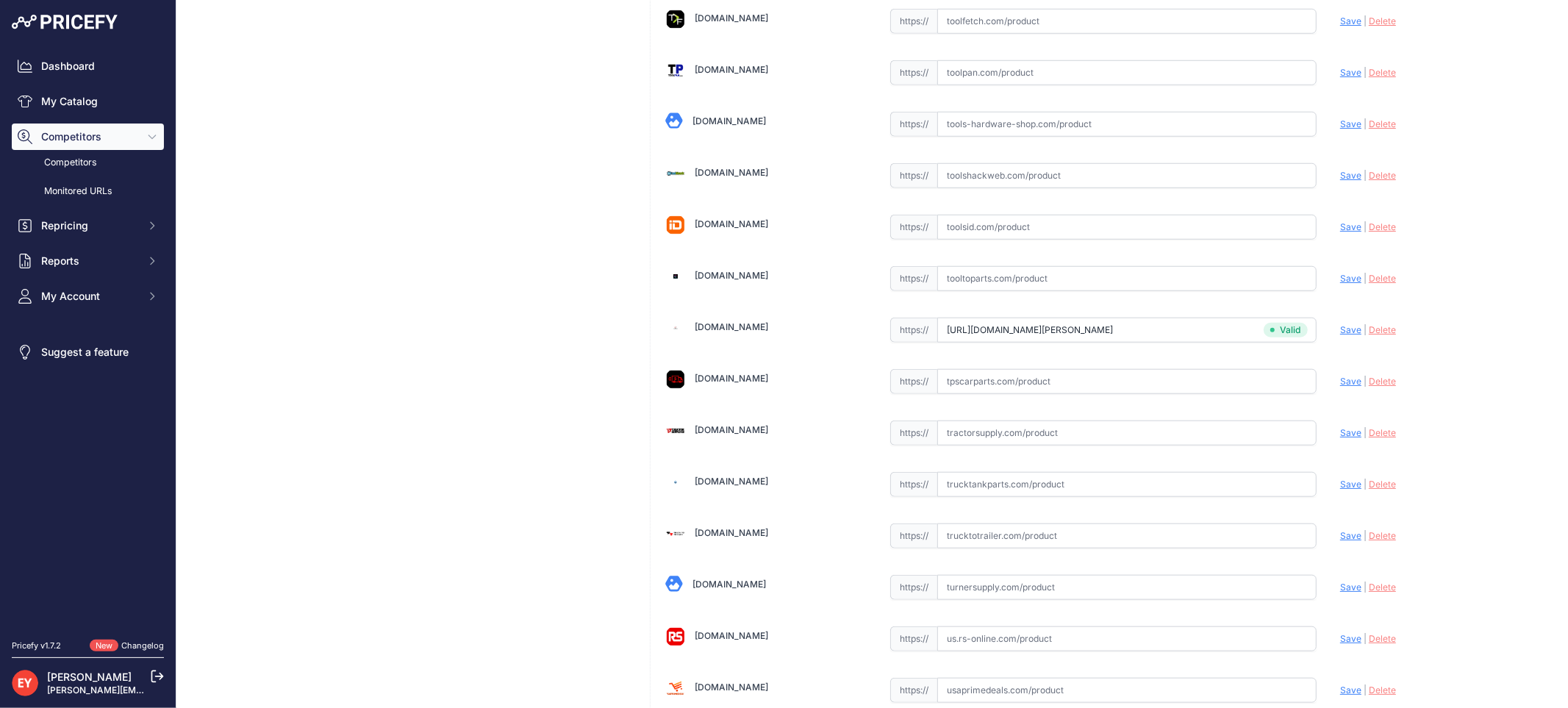
scroll to position [11115, 0]
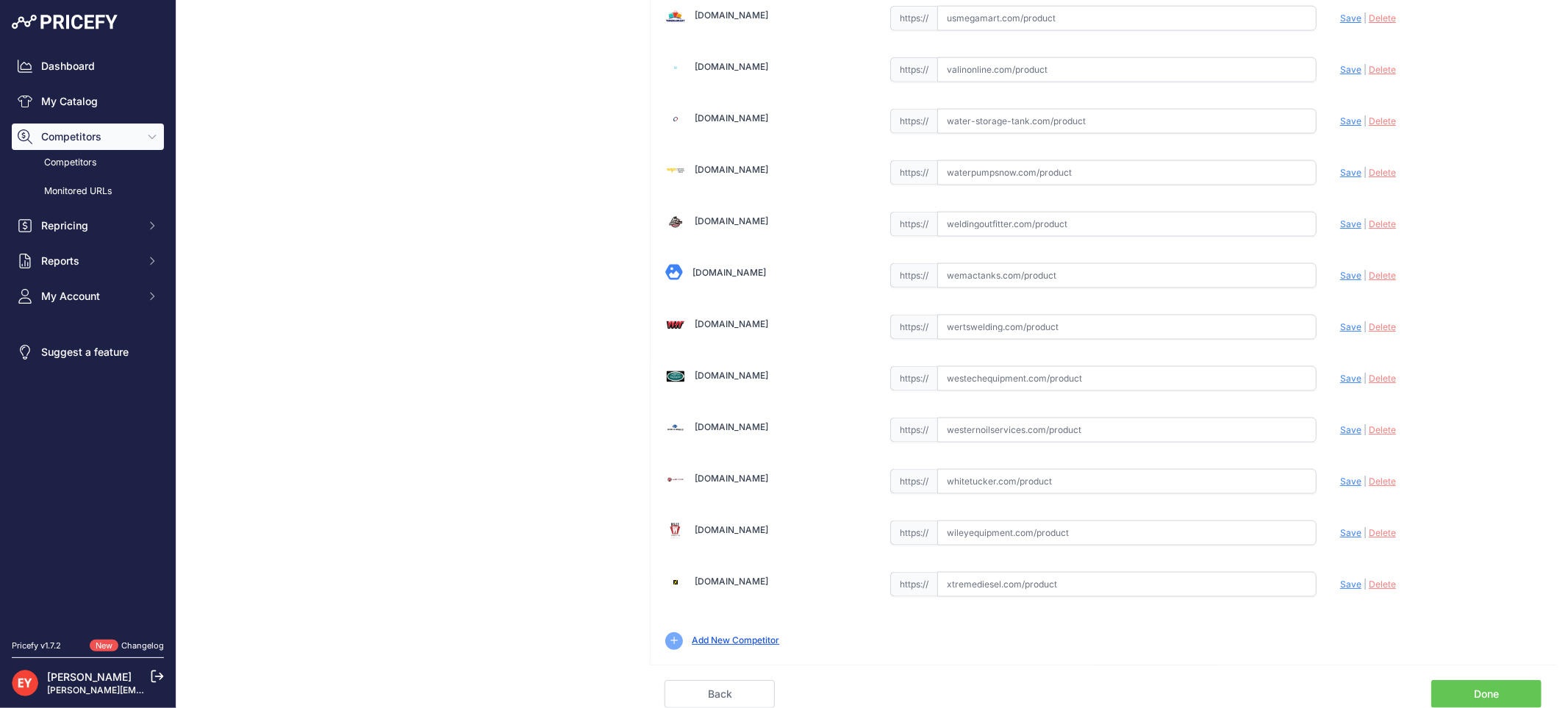
click at [1471, 694] on link "Done" at bounding box center [1487, 694] width 111 height 28
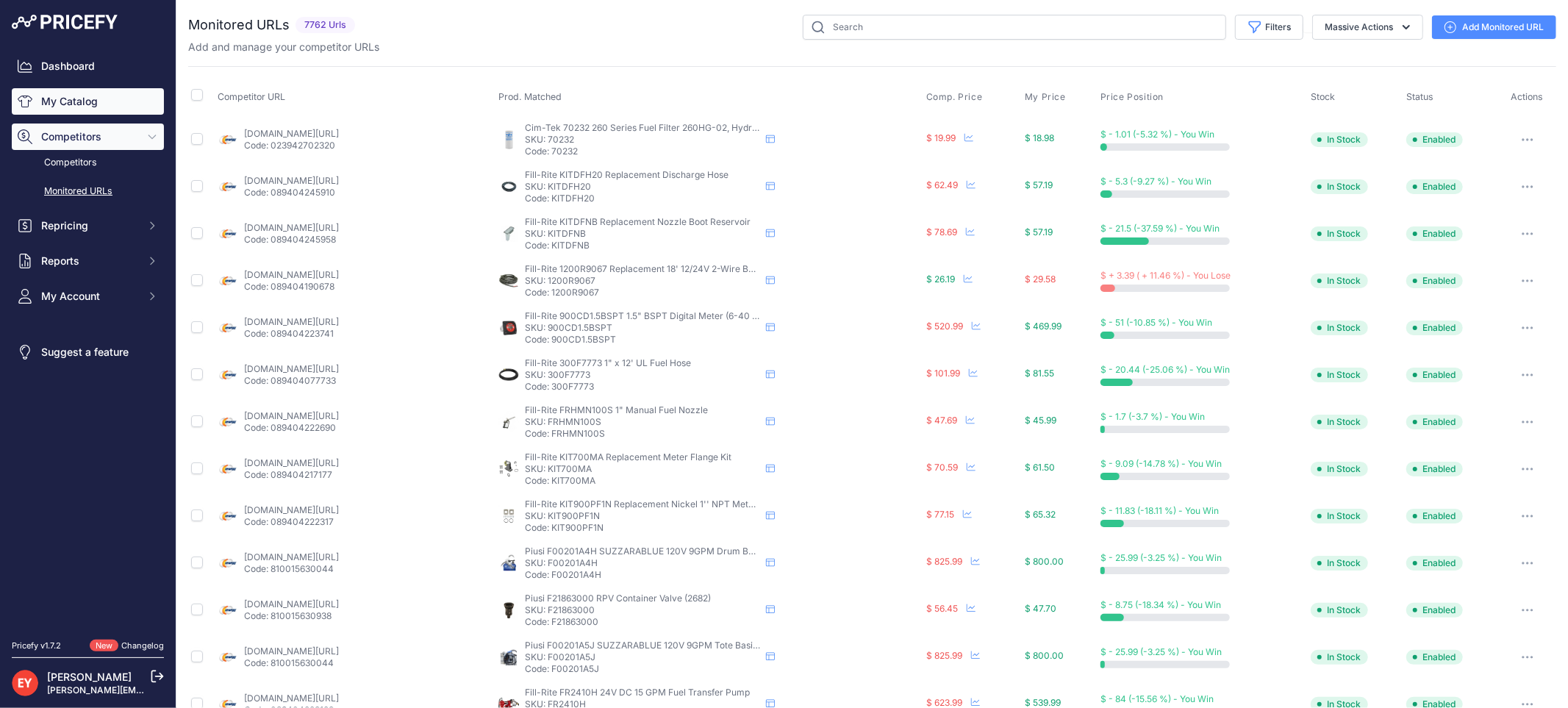
click at [68, 91] on link "My Catalog" at bounding box center [88, 101] width 153 height 27
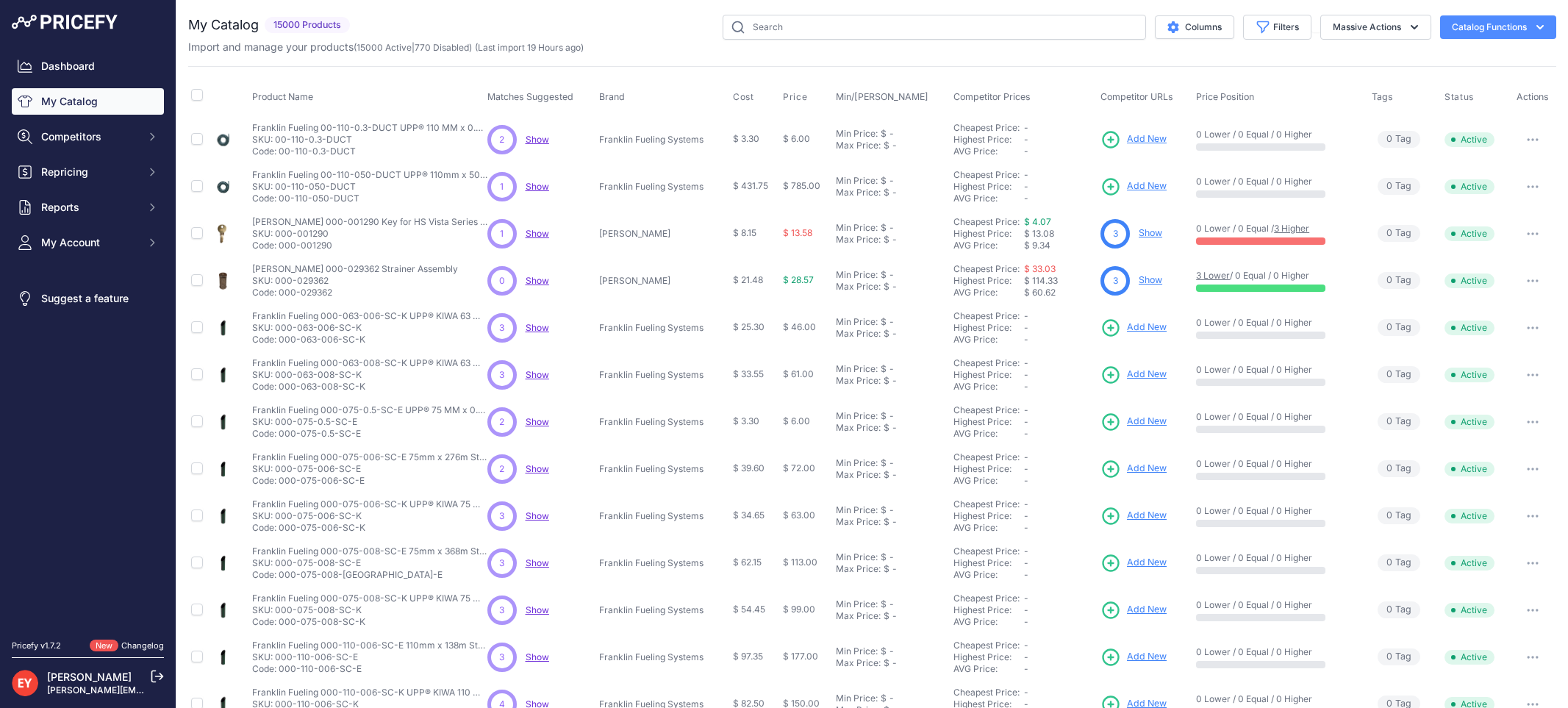
click at [796, 33] on input "text" at bounding box center [935, 27] width 423 height 25
type input "0330020-432"
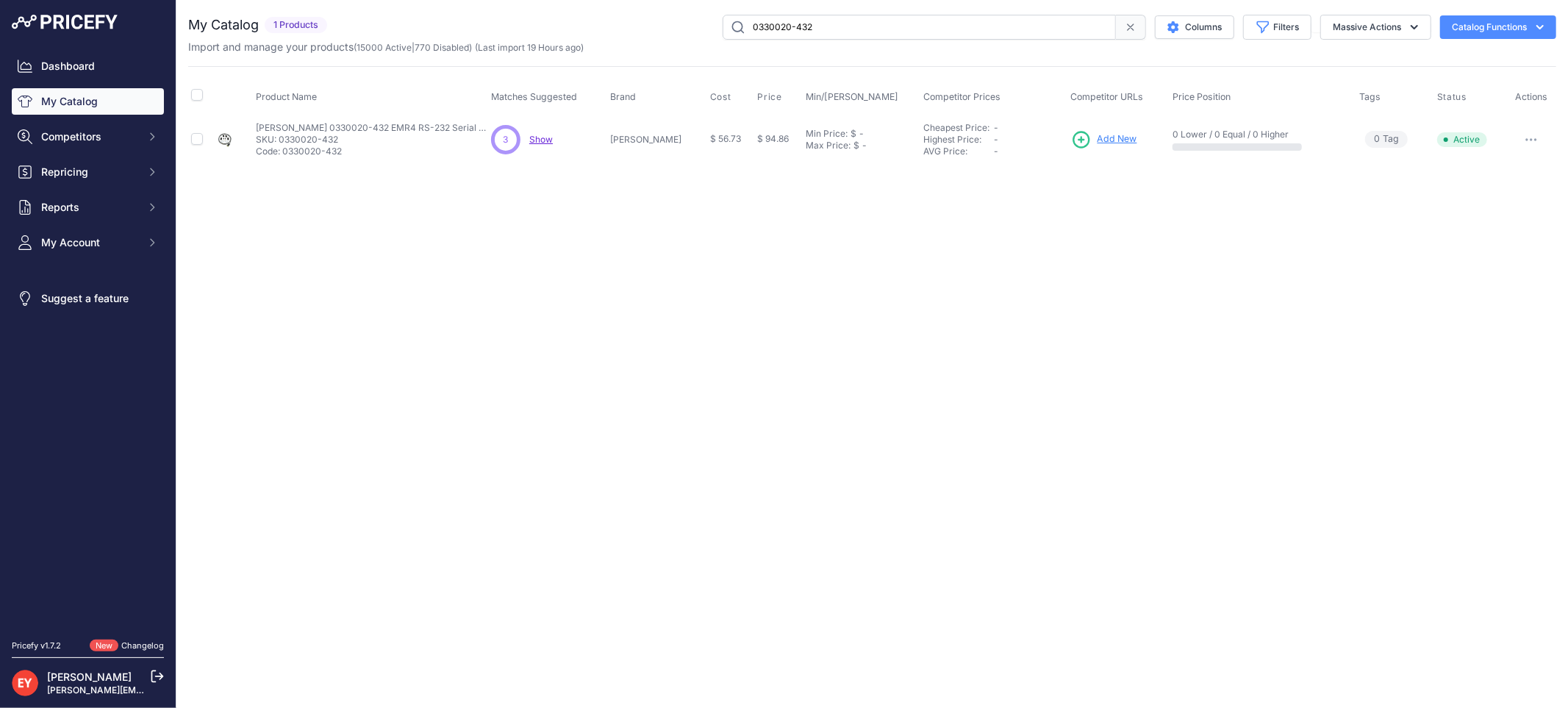
click at [1098, 139] on span "Add New" at bounding box center [1118, 139] width 40 height 14
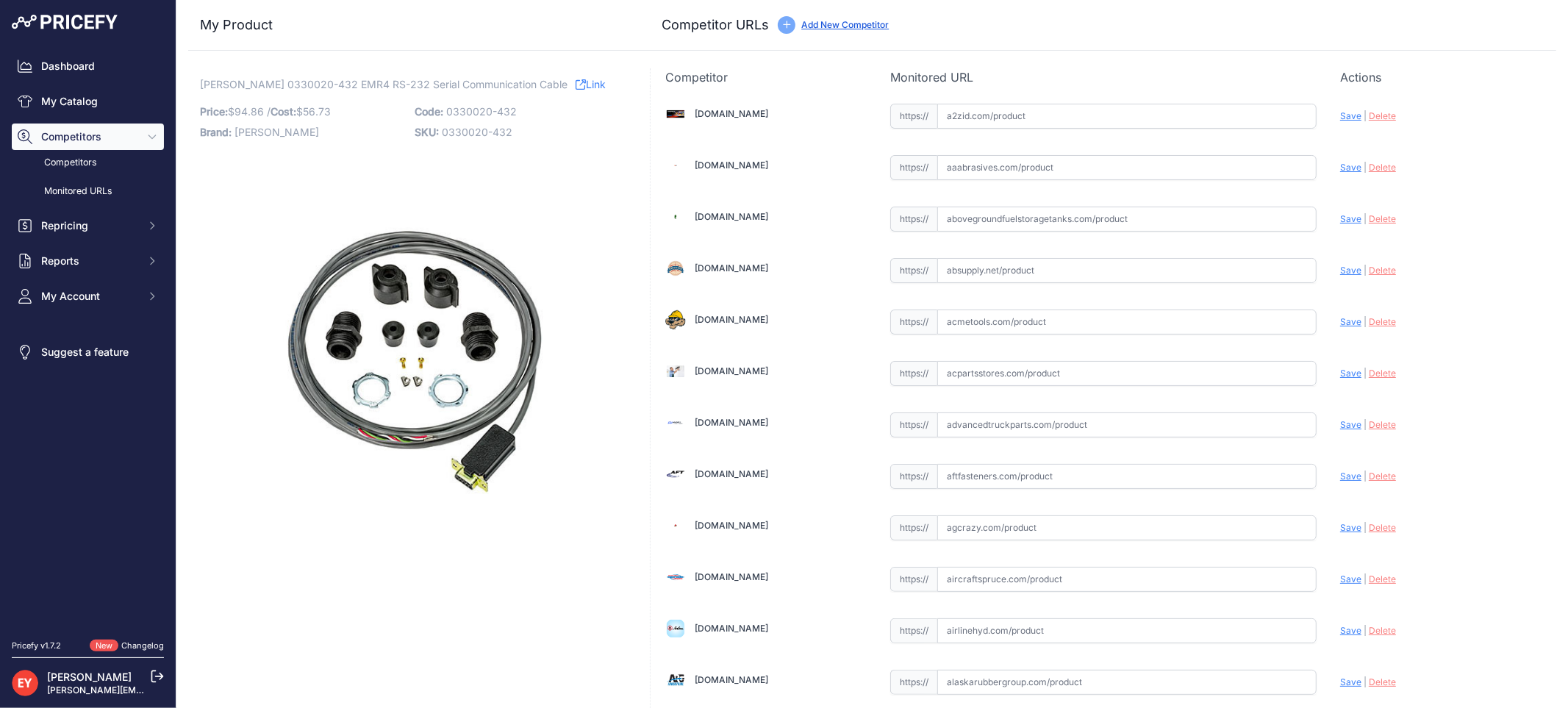
scroll to position [1361, 0]
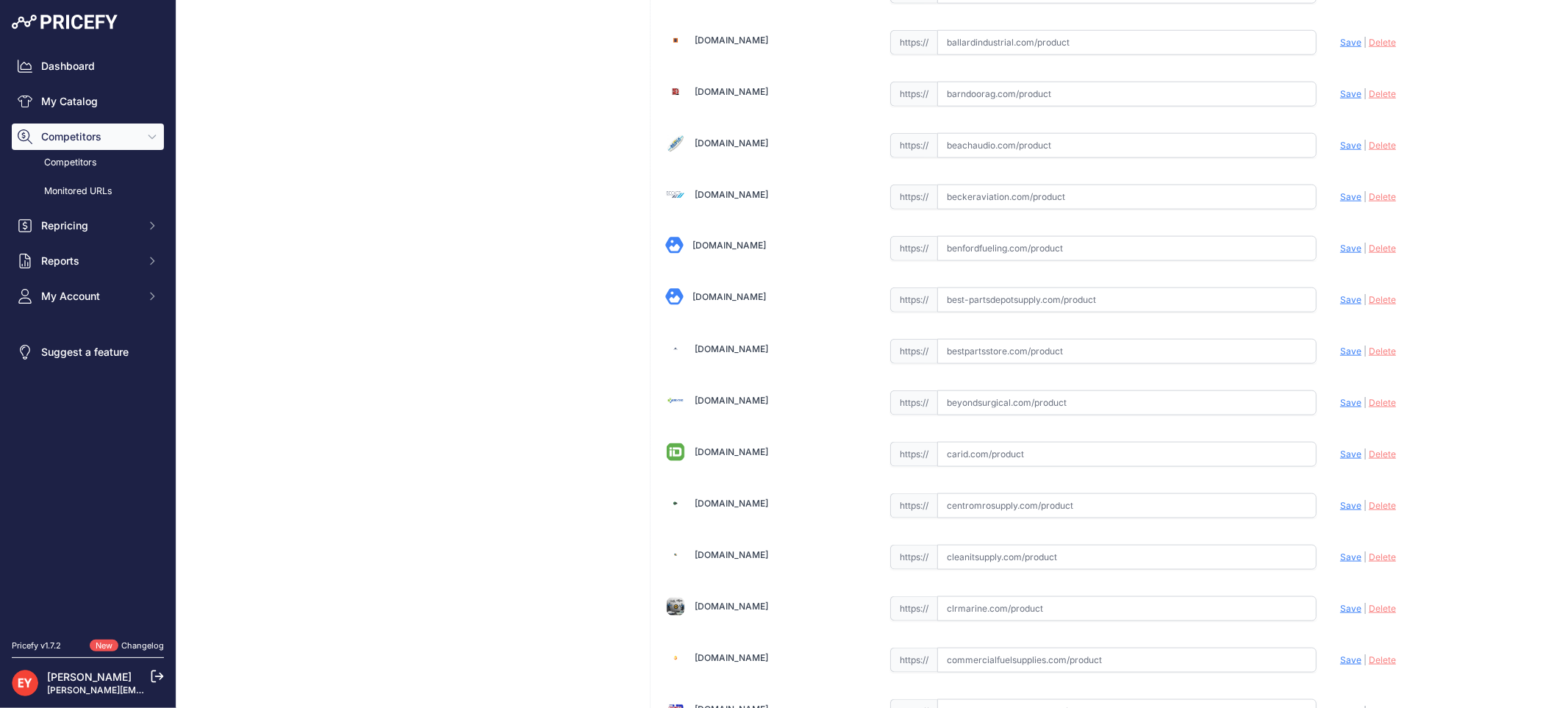
click at [1015, 358] on input "text" at bounding box center [1127, 351] width 380 height 25
paste input "https://www.bestpartsstore.com/product/veeder-root-0330020-432-emr4-rs-232-seri…"
click at [1340, 357] on span "Save" at bounding box center [1351, 351] width 21 height 11
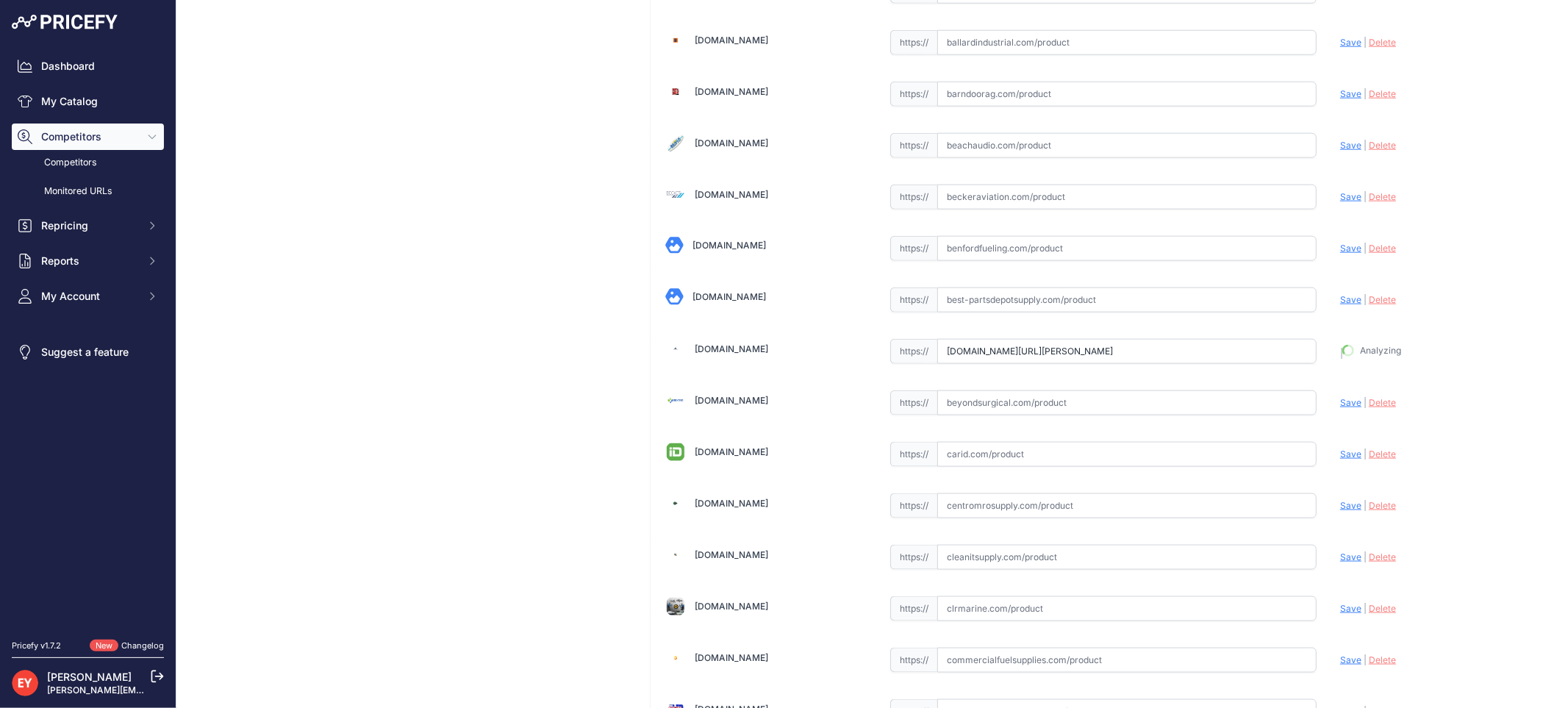
type input "https://www.bestpartsstore.com/product/veeder-root-0330020-432-emr4-rs-232-seri…"
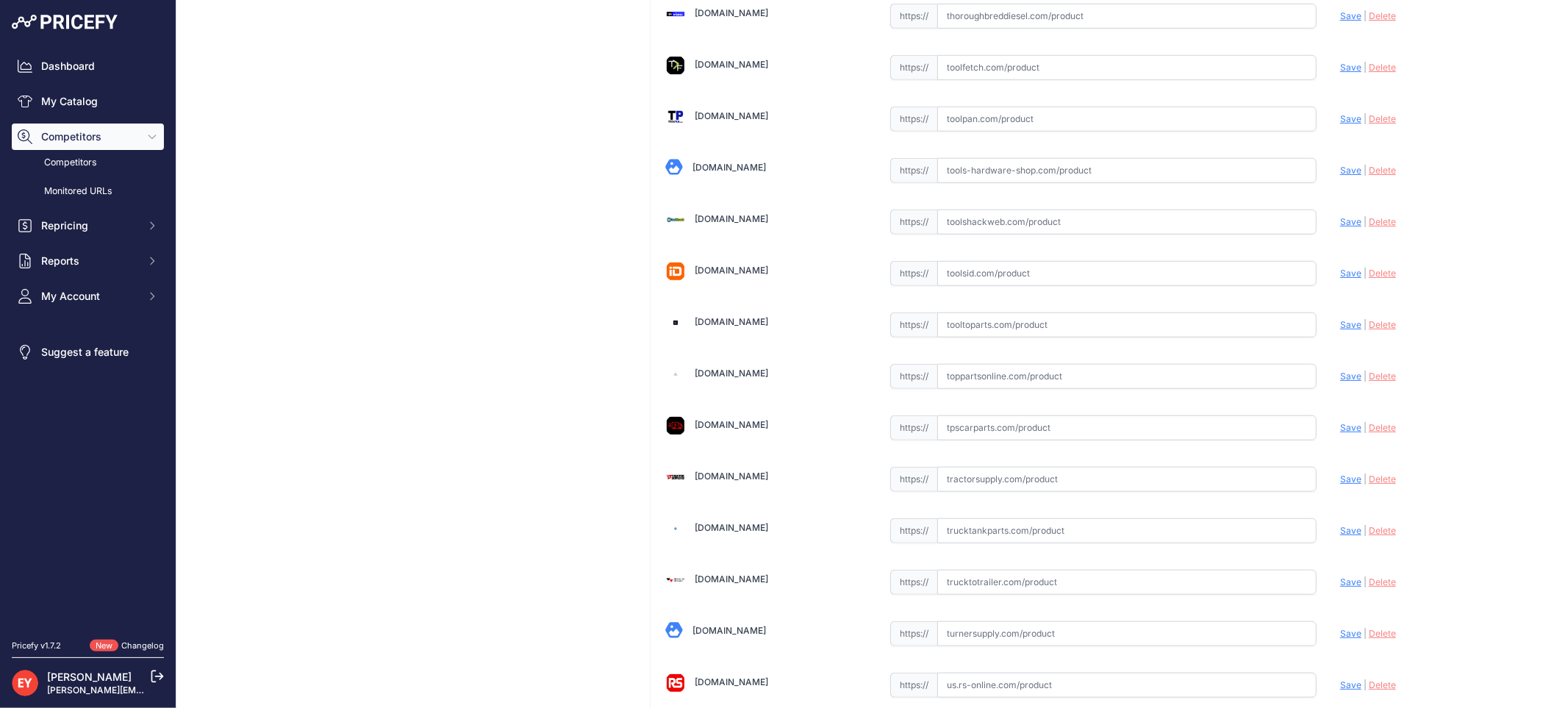
scroll to position [11115, 0]
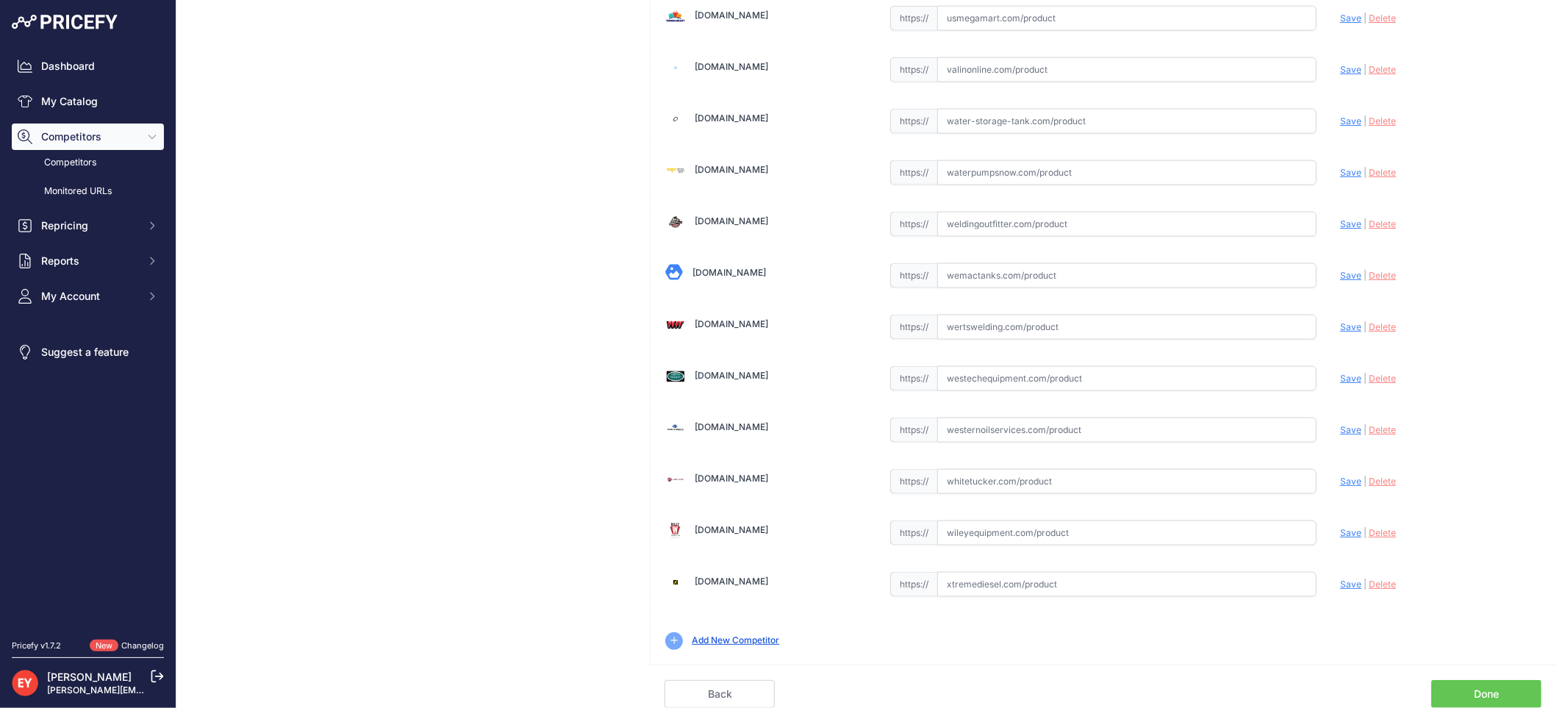
click at [1475, 688] on link "Done" at bounding box center [1487, 694] width 111 height 28
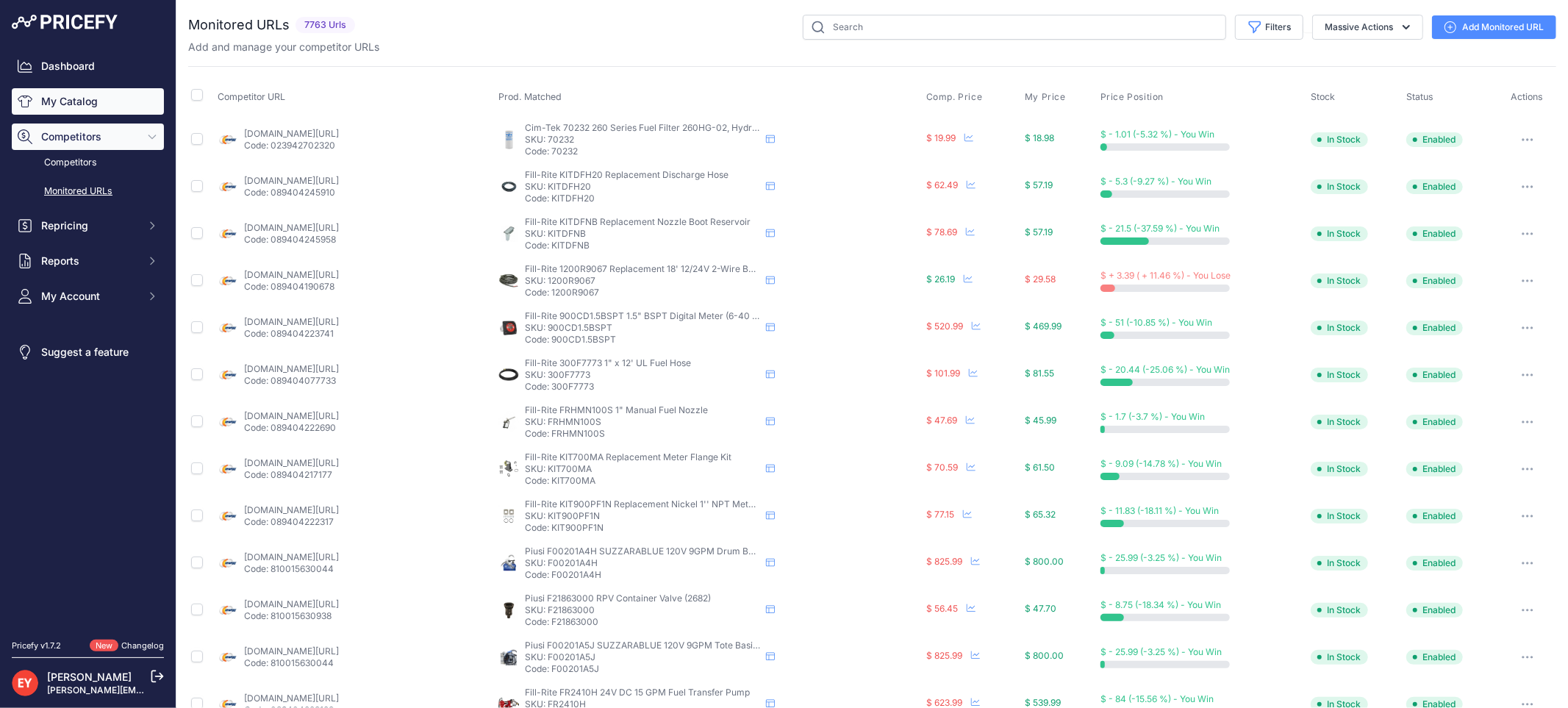
click at [63, 95] on link "My Catalog" at bounding box center [88, 101] width 153 height 27
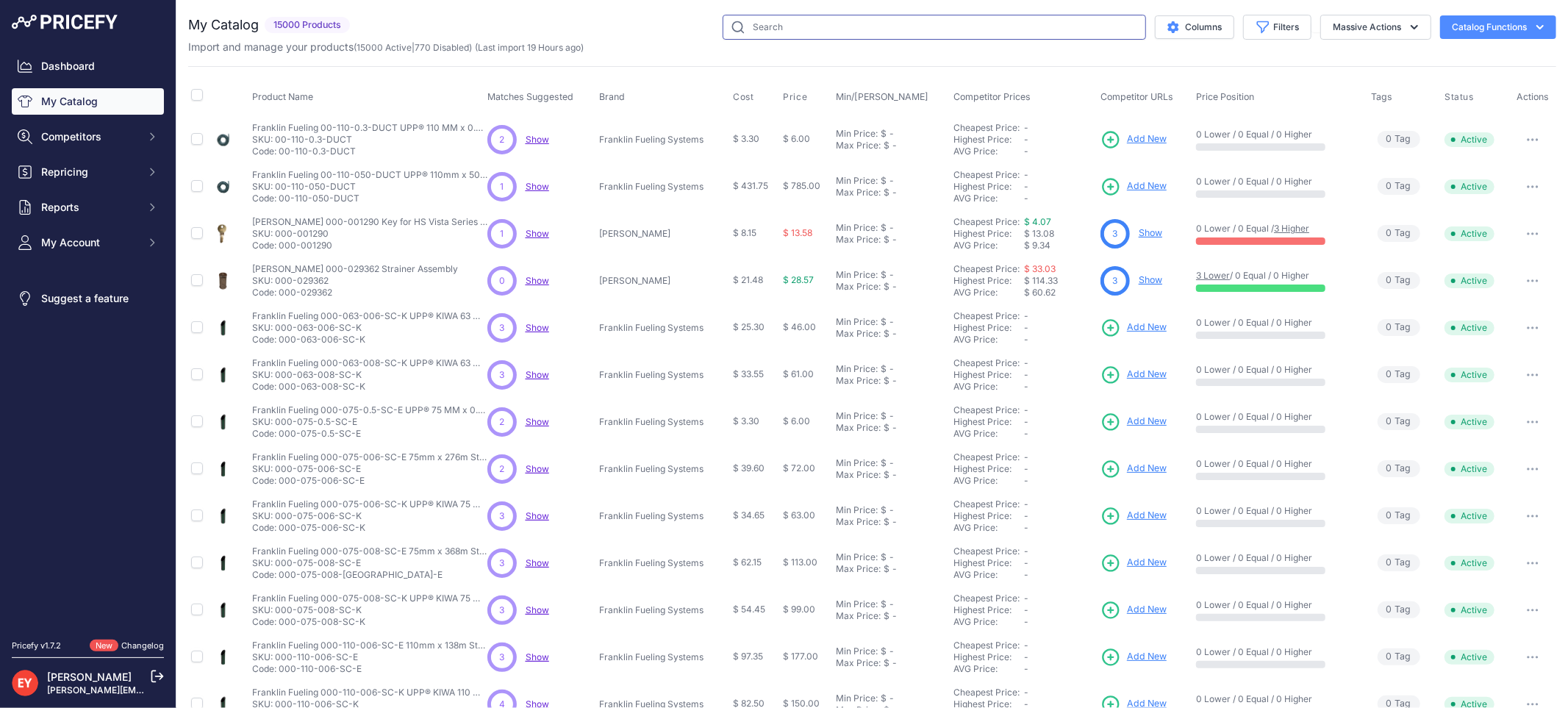
click at [753, 15] on input "text" at bounding box center [935, 27] width 423 height 25
paste input "370020-059"
type input "370020-059"
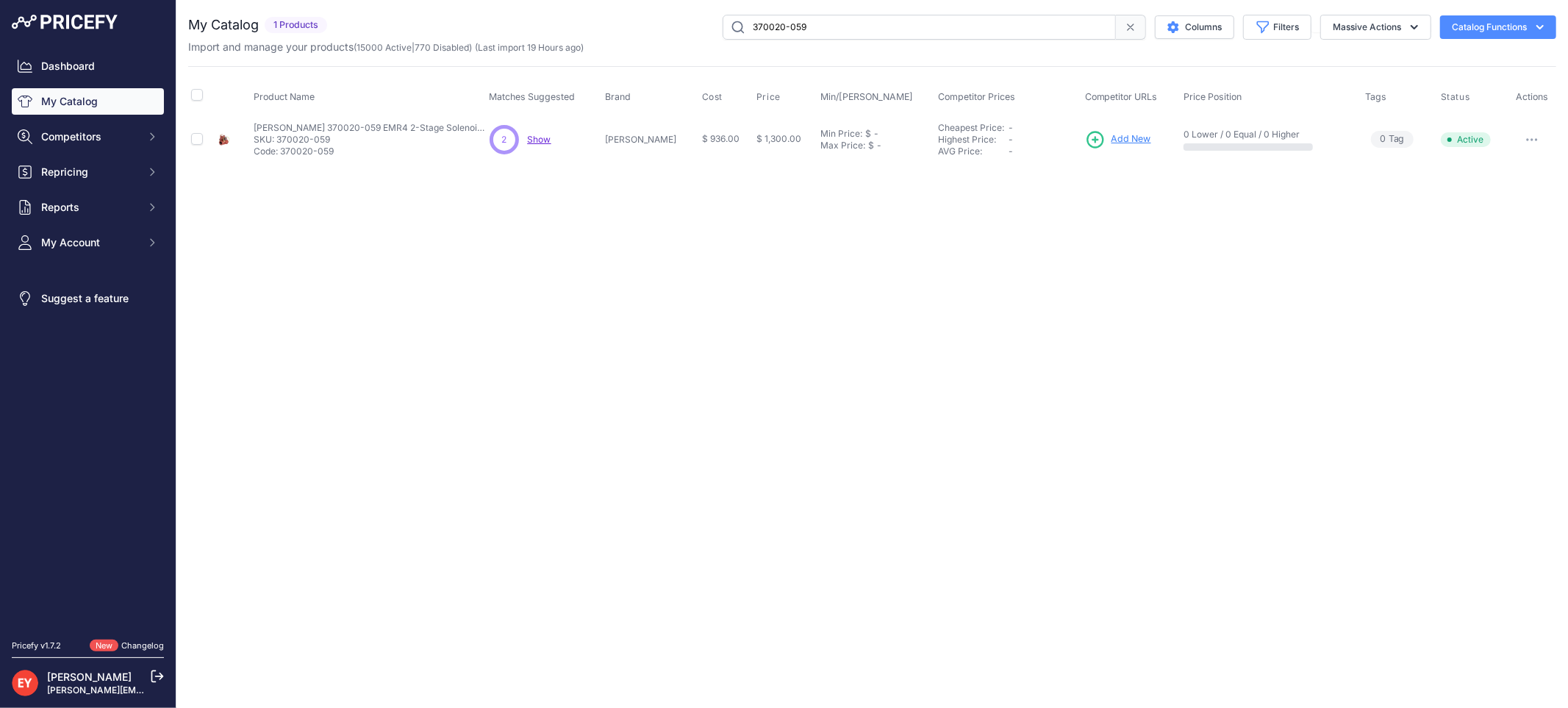
click at [1120, 139] on span "Add New" at bounding box center [1131, 139] width 40 height 14
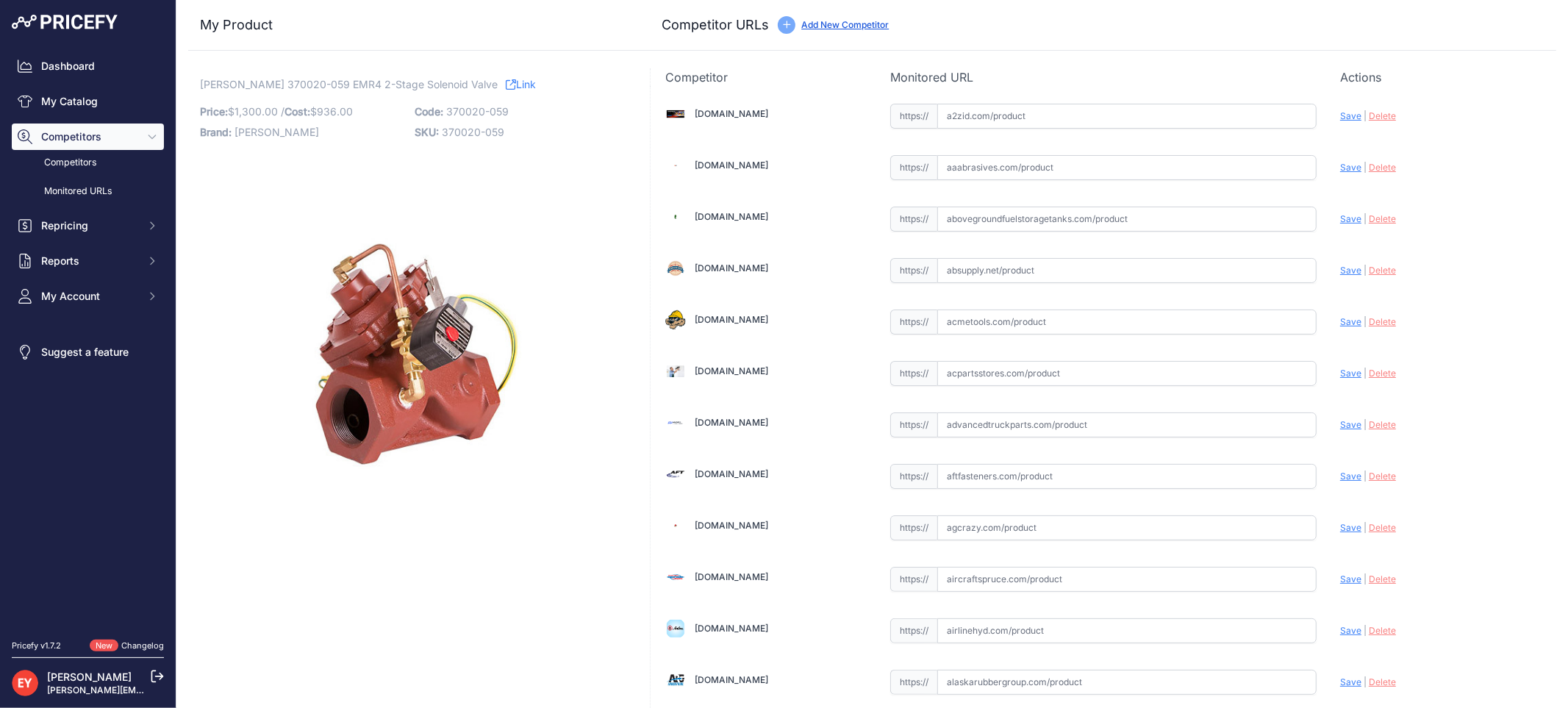
scroll to position [1361, 0]
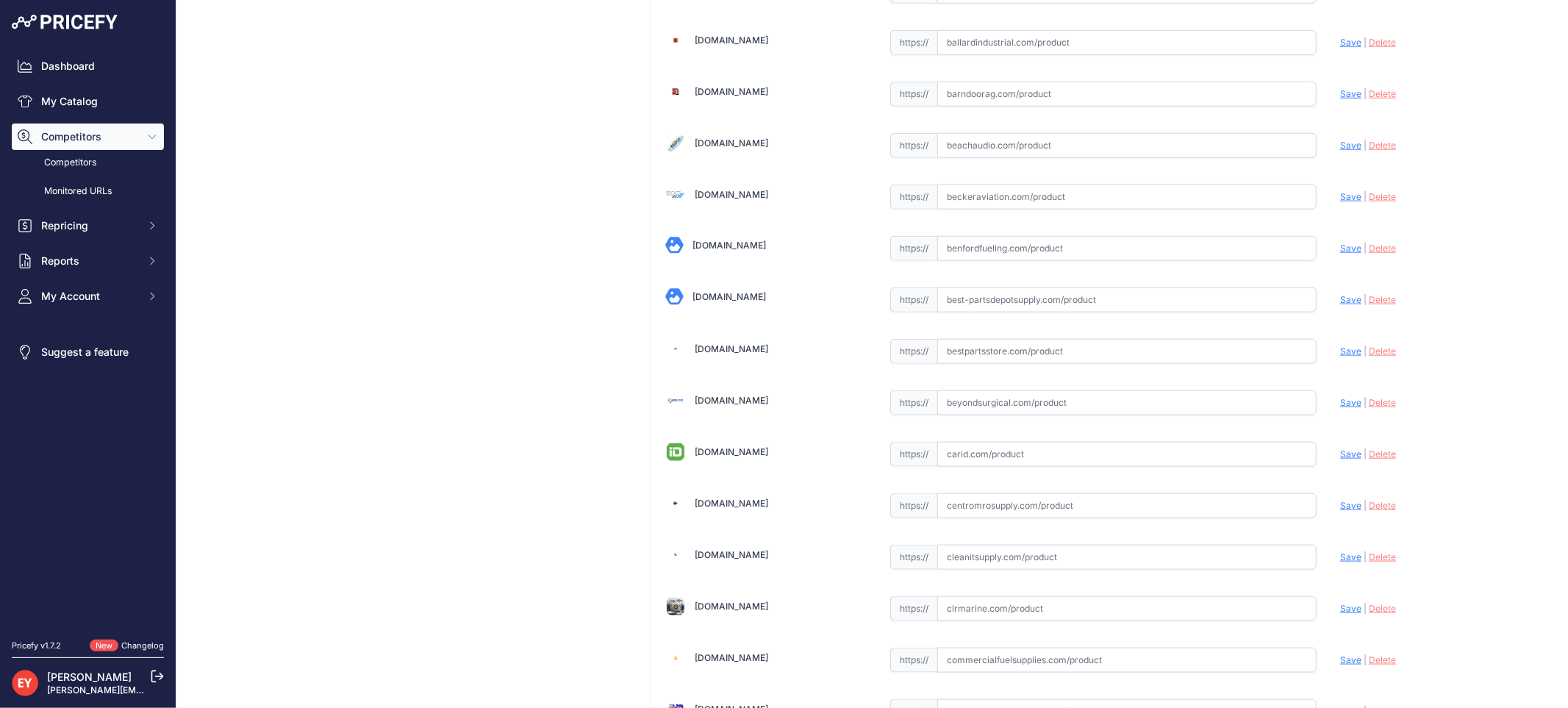
click at [959, 358] on input "text" at bounding box center [1127, 351] width 380 height 25
paste input "[URL][DOMAIN_NAME][PERSON_NAME]"
click at [1341, 357] on span "Save" at bounding box center [1351, 351] width 21 height 11
type input "https://www.bestpartsstore.com/product/veeder-root-370020-059-emr4-2-stage-sole…"
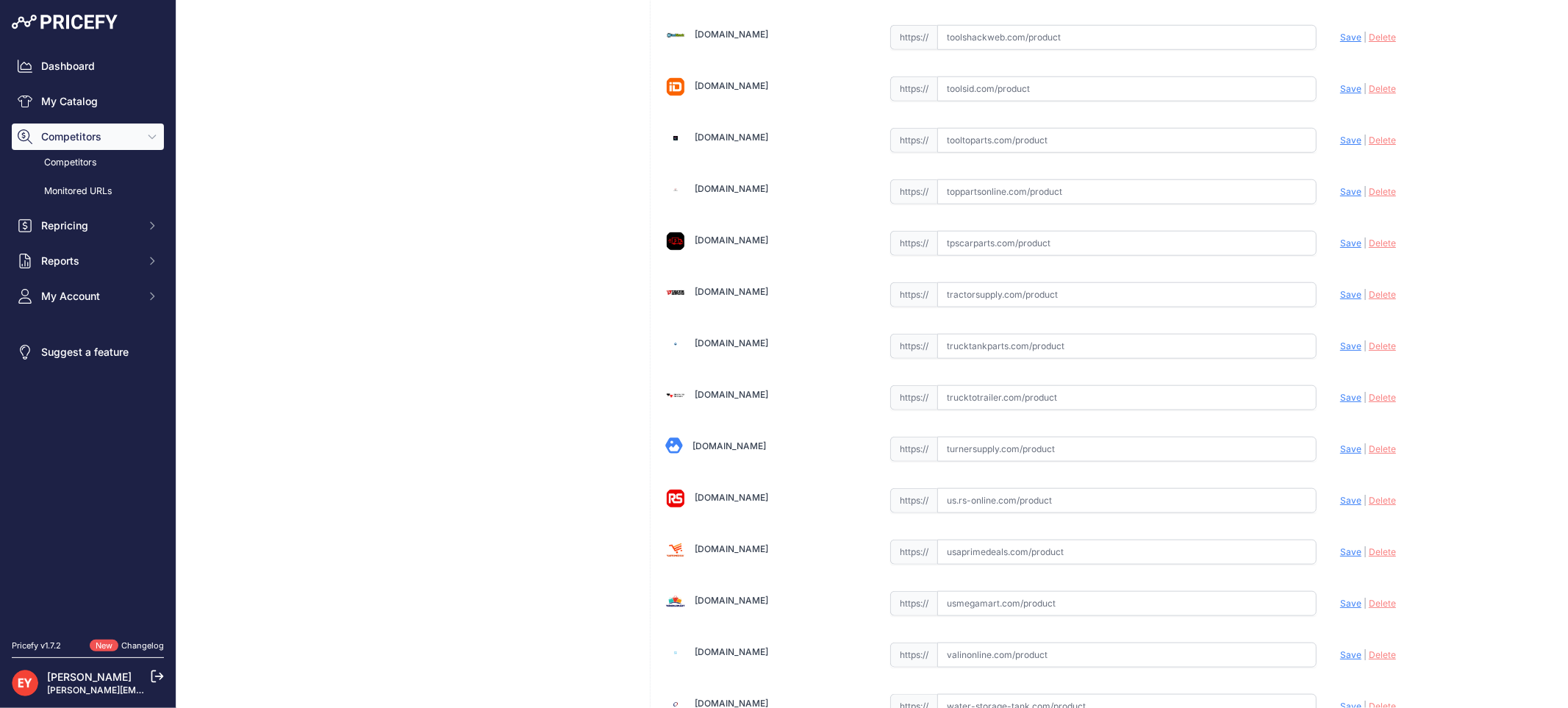
scroll to position [11115, 0]
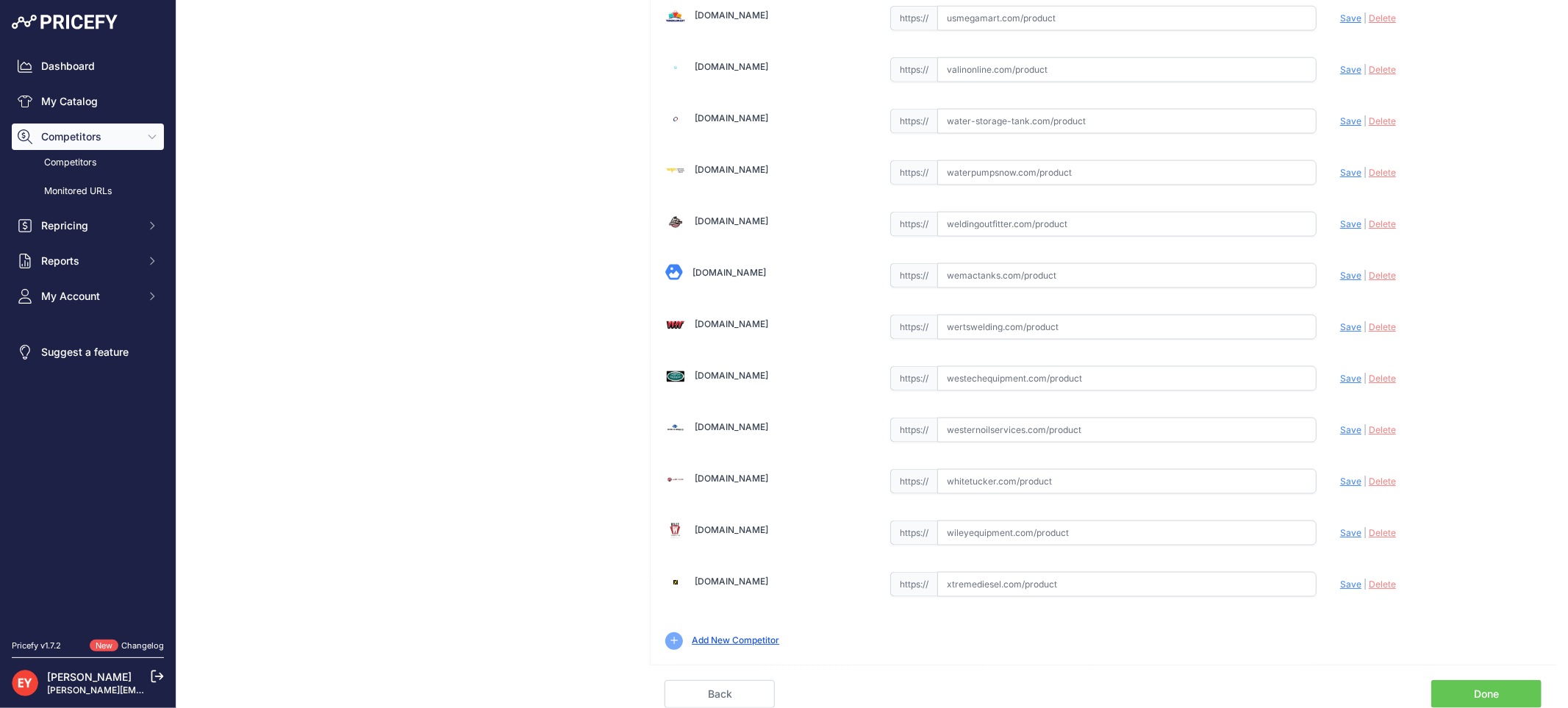
click at [1483, 698] on link "Done" at bounding box center [1487, 694] width 111 height 28
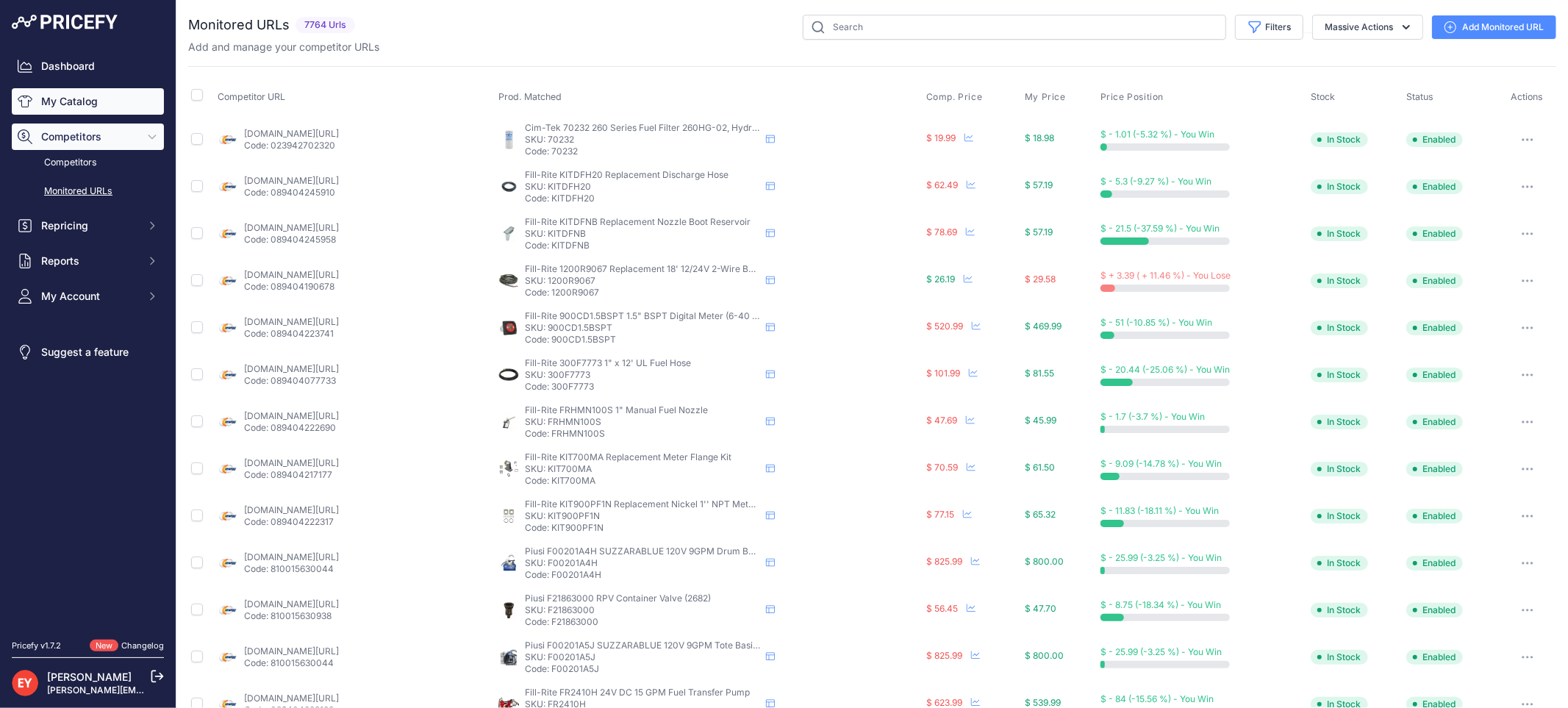
click at [111, 108] on link "My Catalog" at bounding box center [88, 101] width 153 height 27
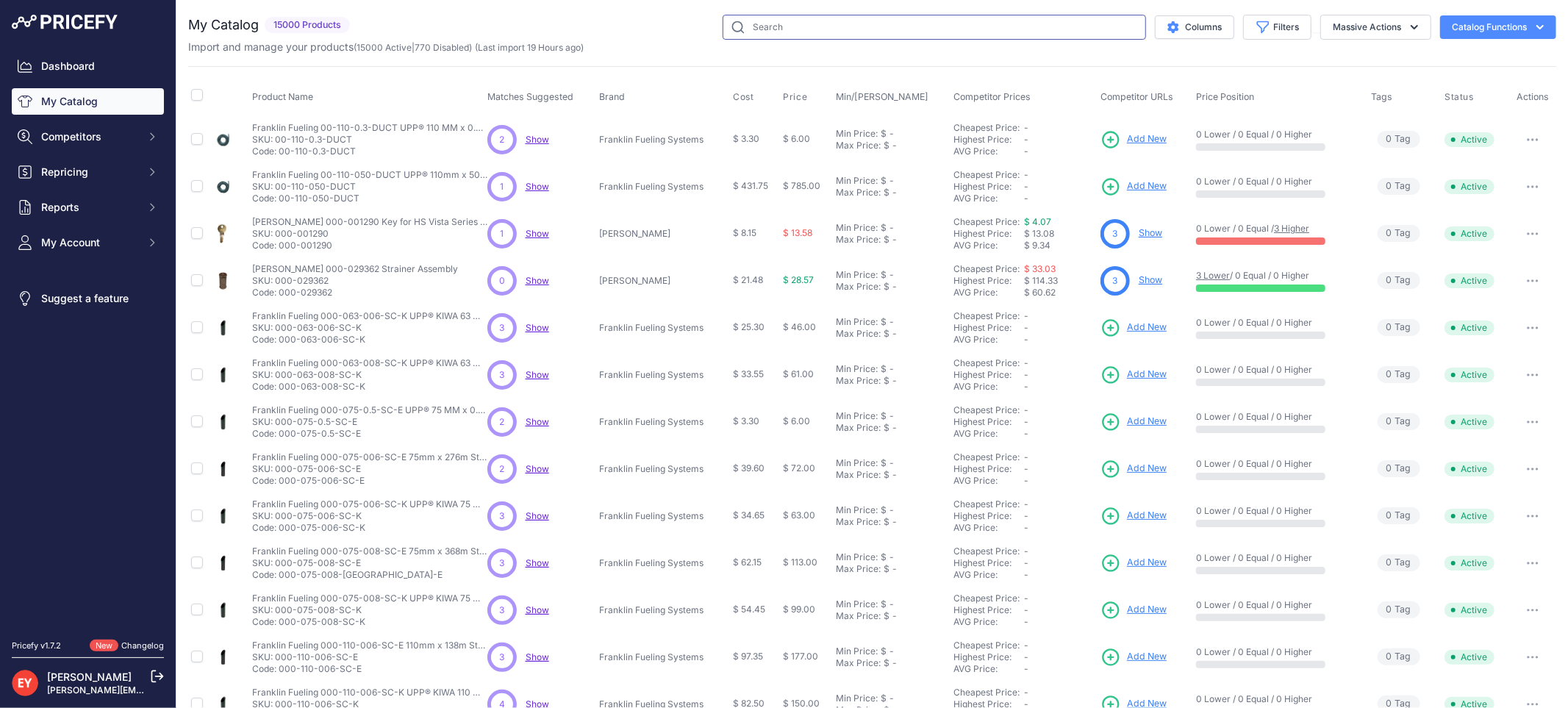
click at [766, 28] on input "text" at bounding box center [935, 27] width 423 height 25
paste input "0845592-002"
type input "0845592-002"
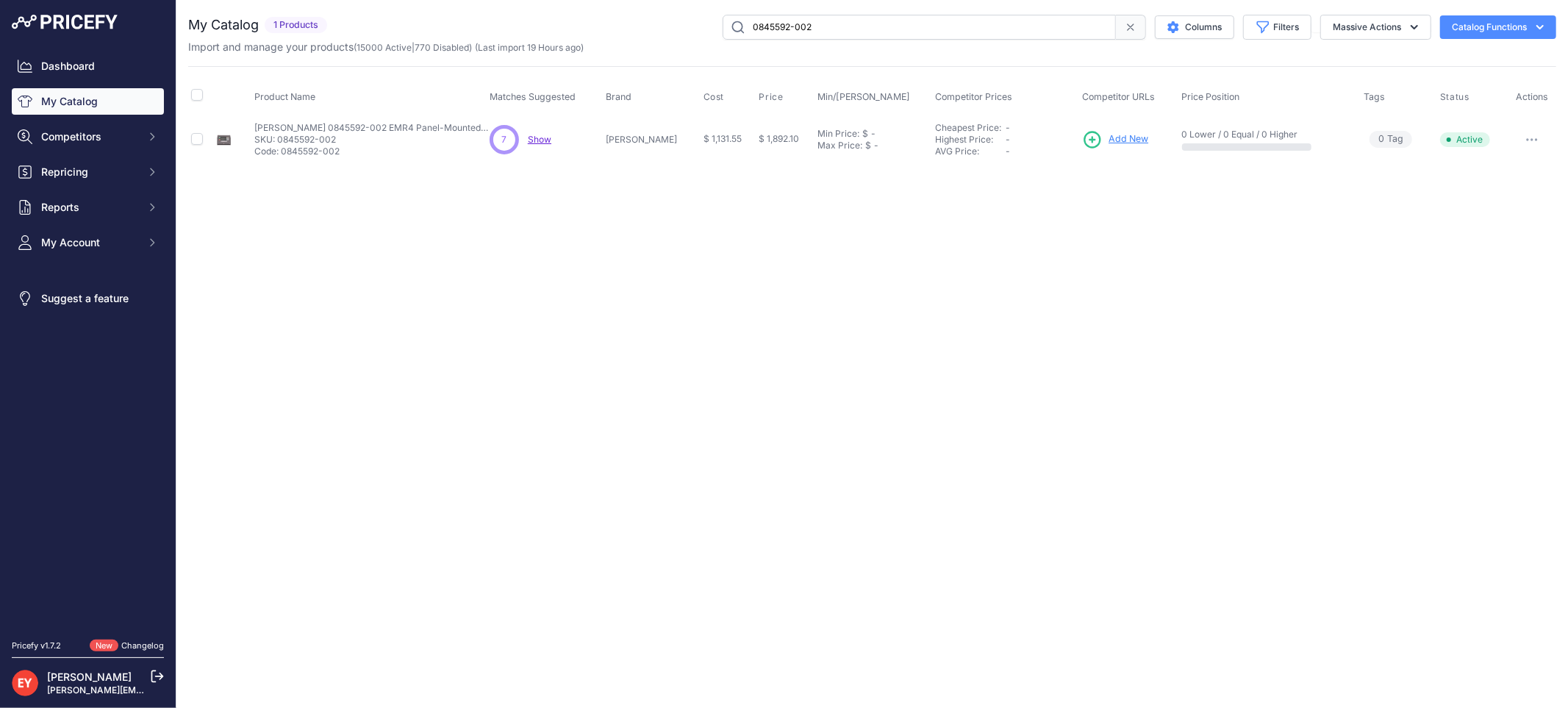
click at [1086, 136] on icon at bounding box center [1093, 139] width 15 height 15
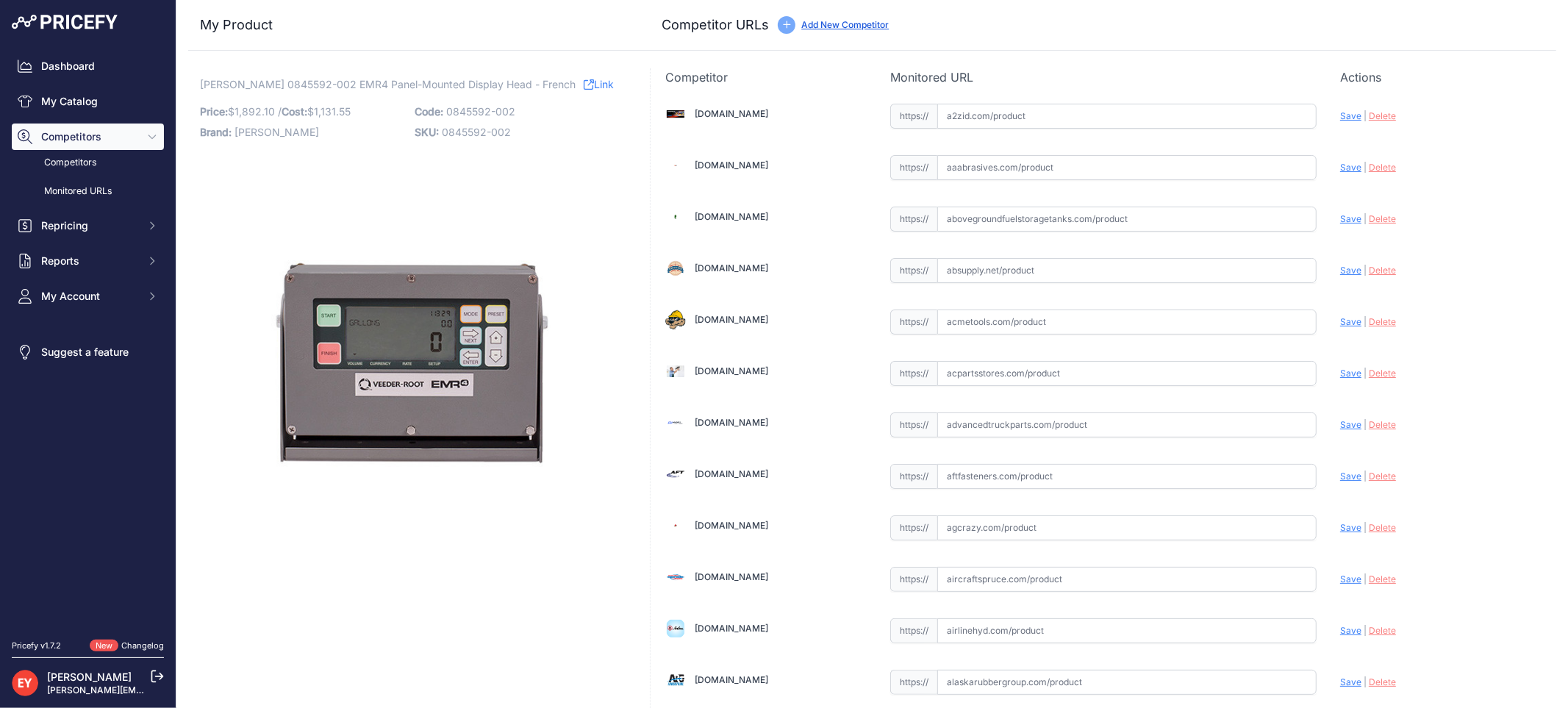
scroll to position [1361, 0]
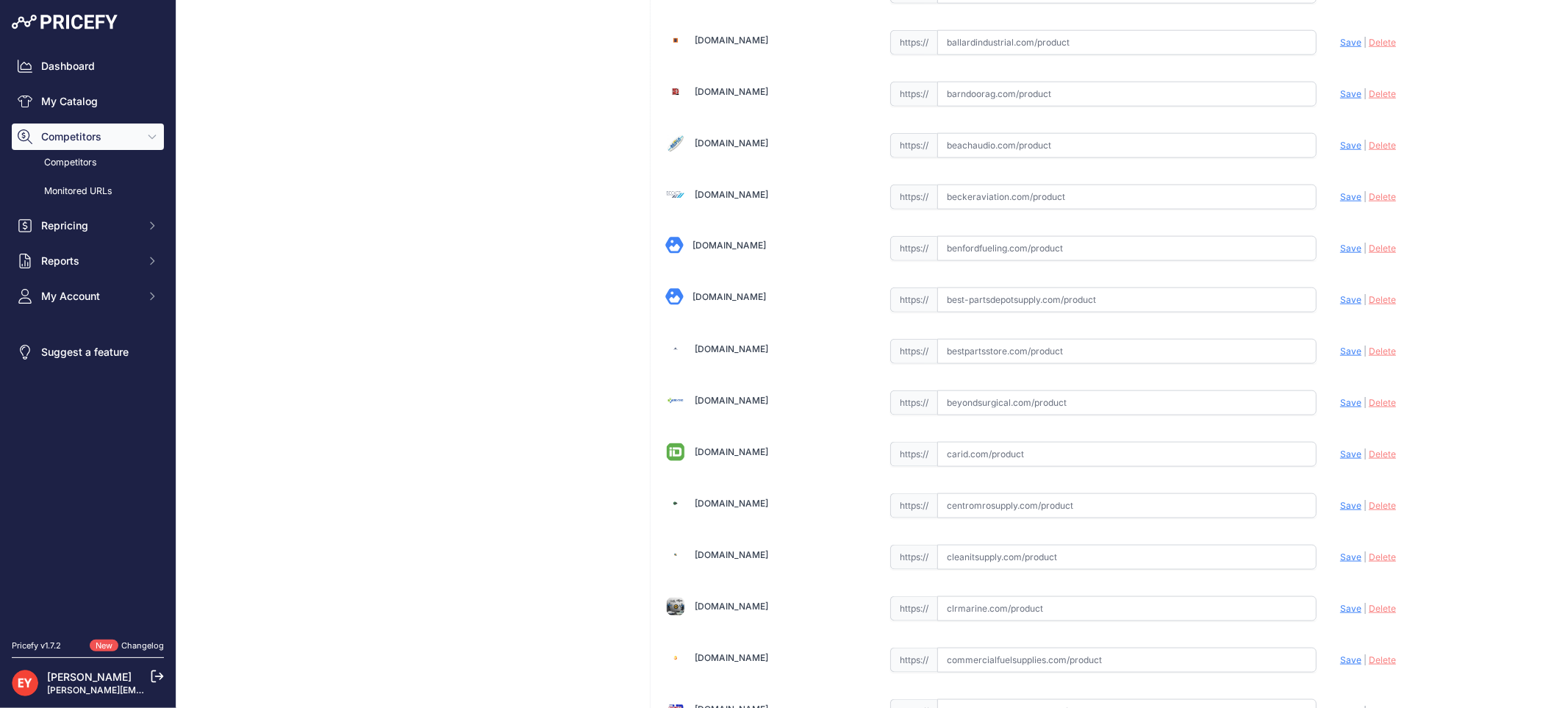
click at [980, 364] on input "text" at bounding box center [1127, 351] width 380 height 25
paste input "https://www.bestpartsstore.com/product/veeder-root-0845592-002-emr4-panel-mount…"
click at [1340, 354] on span "Save" at bounding box center [1351, 351] width 21 height 11
type input "https://www.bestpartsstore.com/product/veeder-root-0845592-002-emr4-panel-mount…"
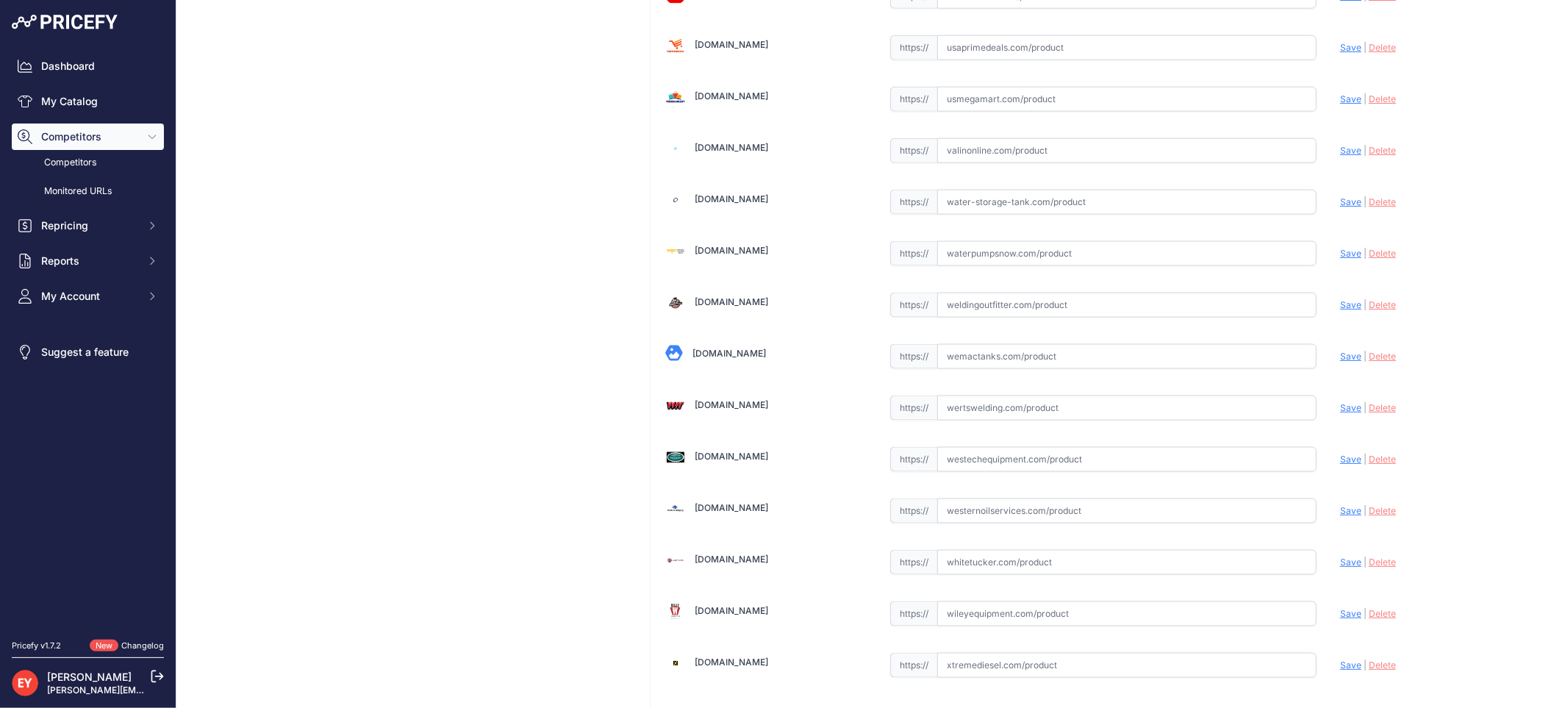
scroll to position [11115, 0]
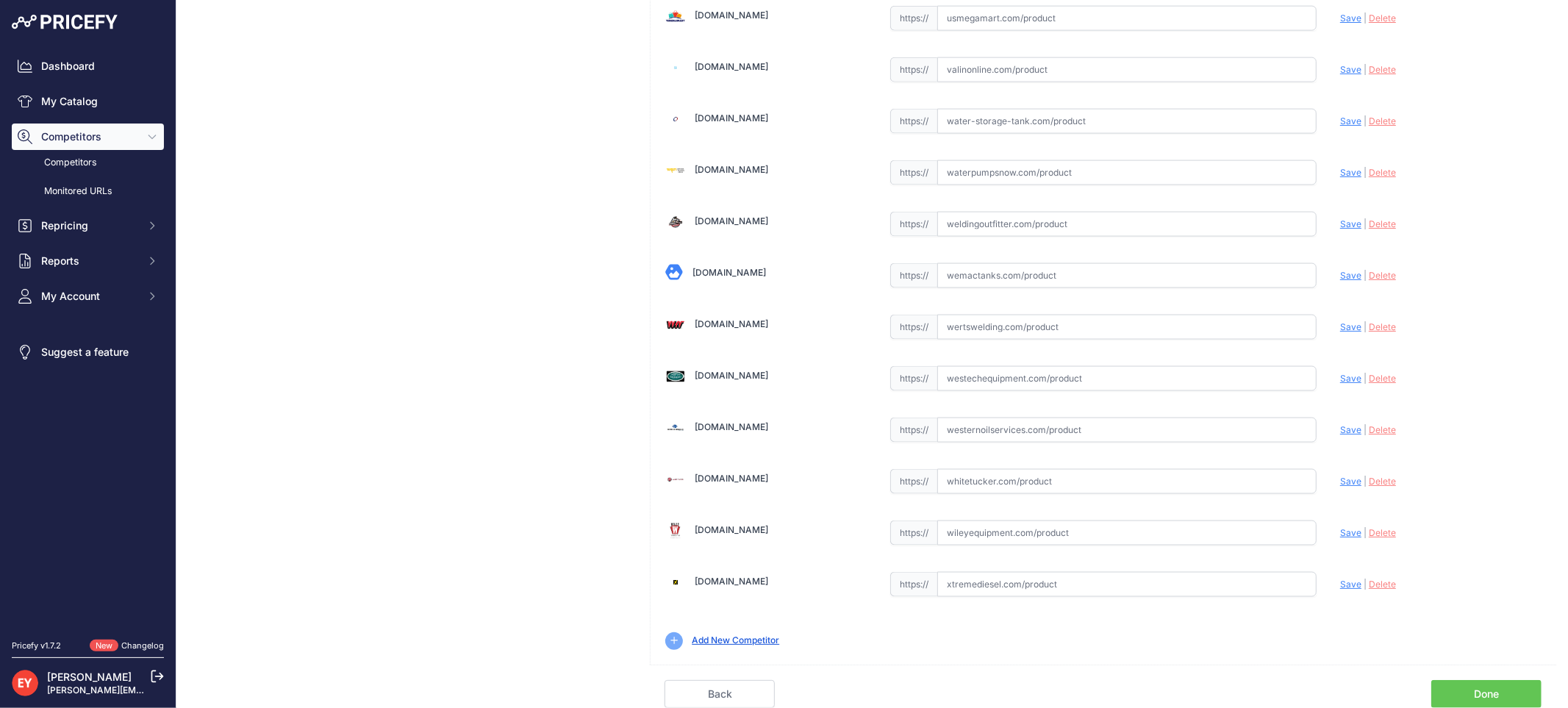
click at [1490, 686] on link "Done" at bounding box center [1487, 694] width 111 height 28
click at [1489, 686] on link "Done" at bounding box center [1487, 694] width 111 height 28
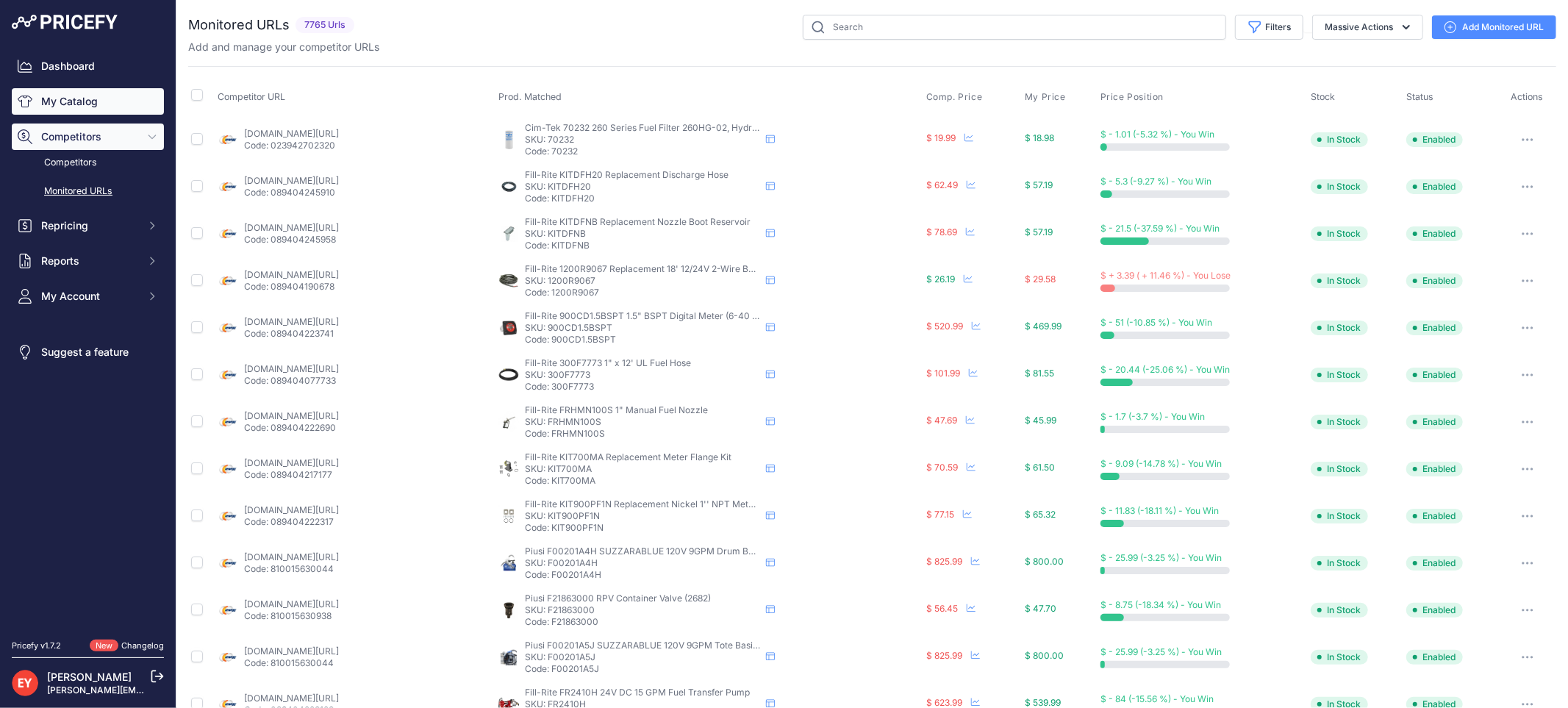
click at [69, 105] on link "My Catalog" at bounding box center [88, 101] width 153 height 27
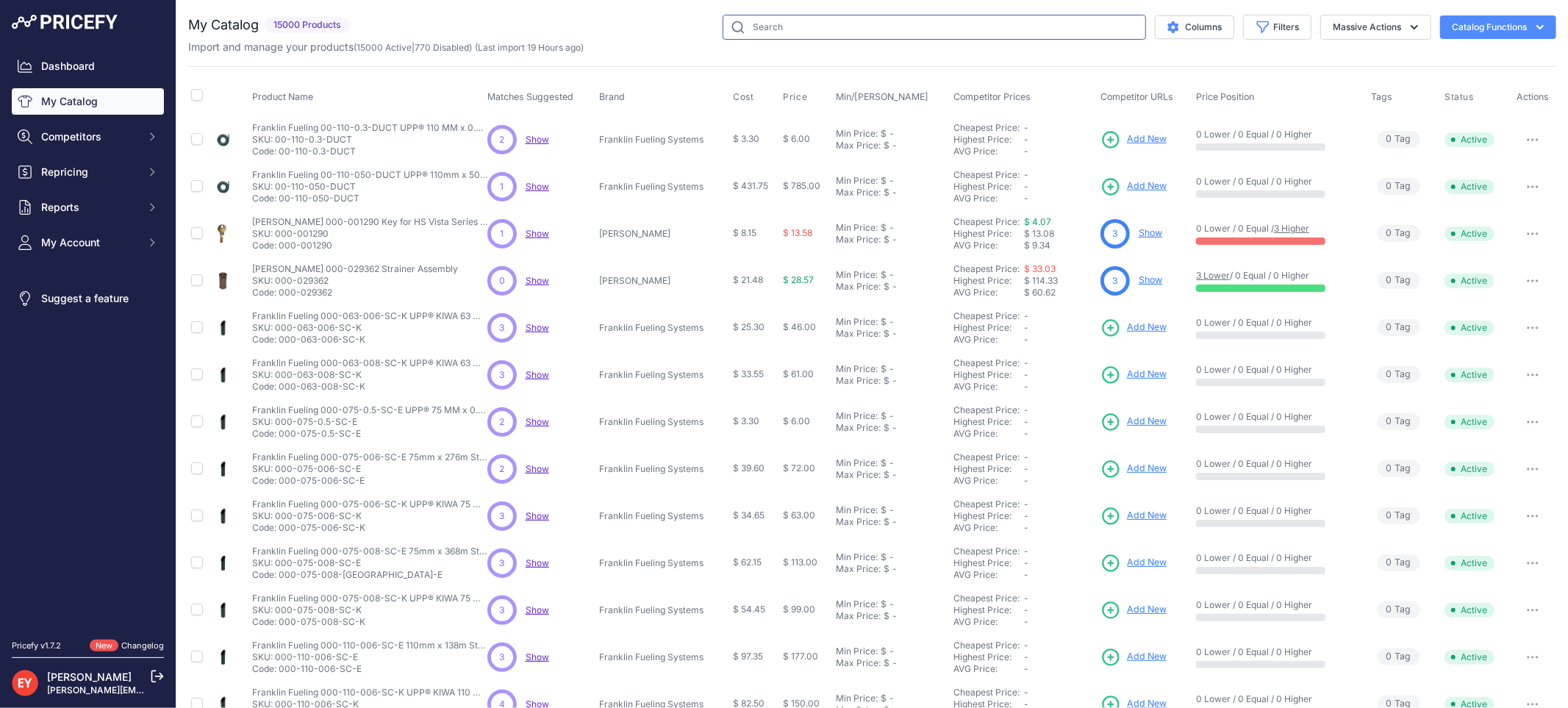
click at [835, 31] on input "text" at bounding box center [935, 27] width 423 height 25
paste input "0845594-002"
type input "0845594-002"
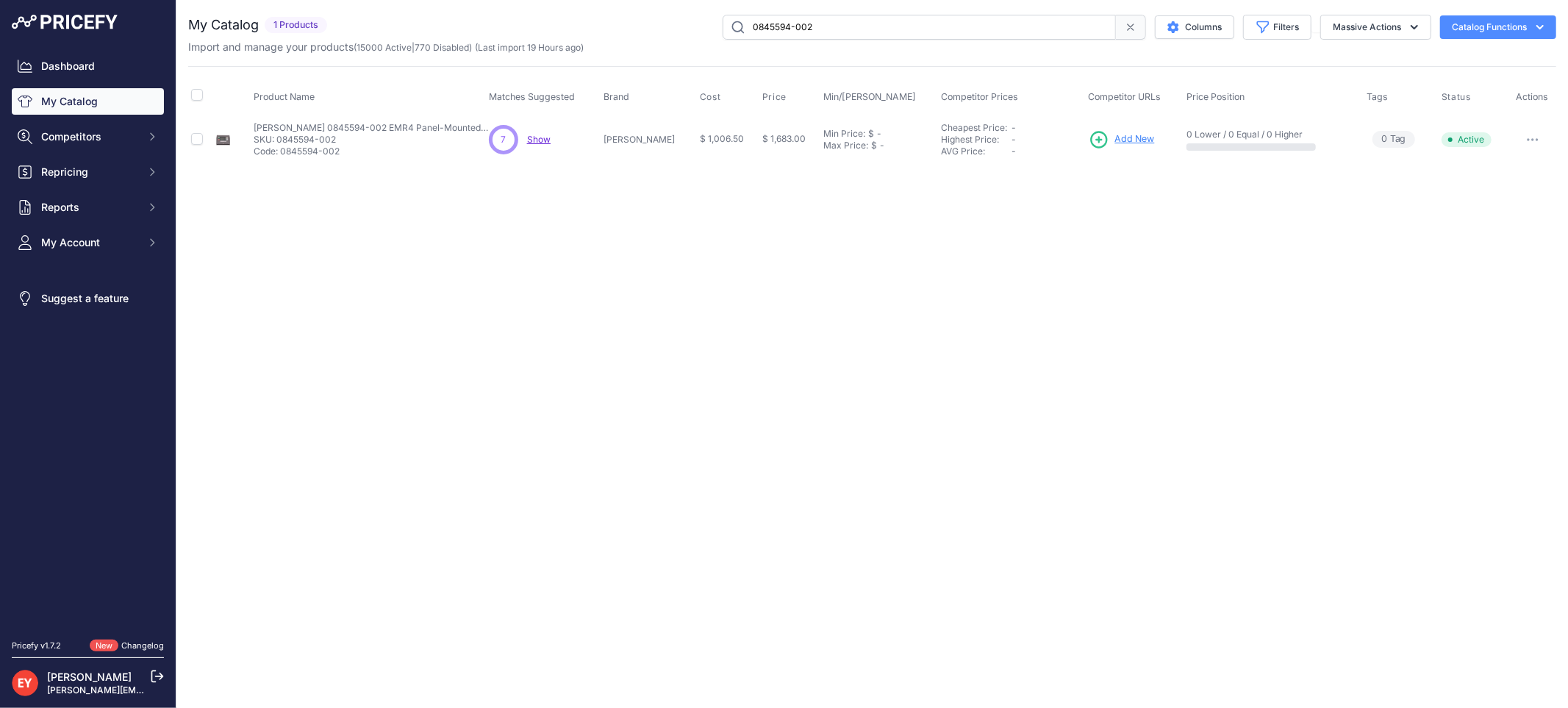
click at [1120, 141] on span "Add New" at bounding box center [1135, 139] width 40 height 14
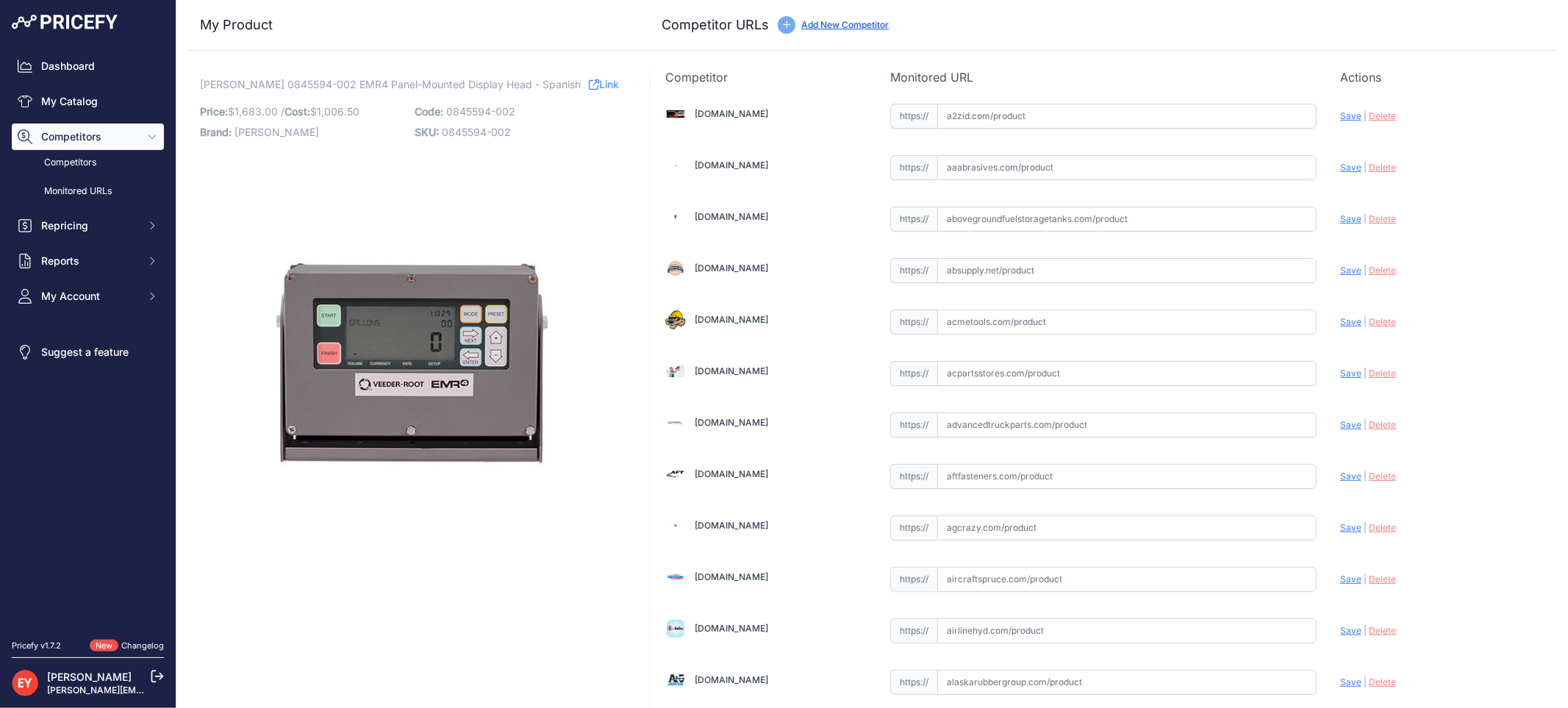
scroll to position [1361, 0]
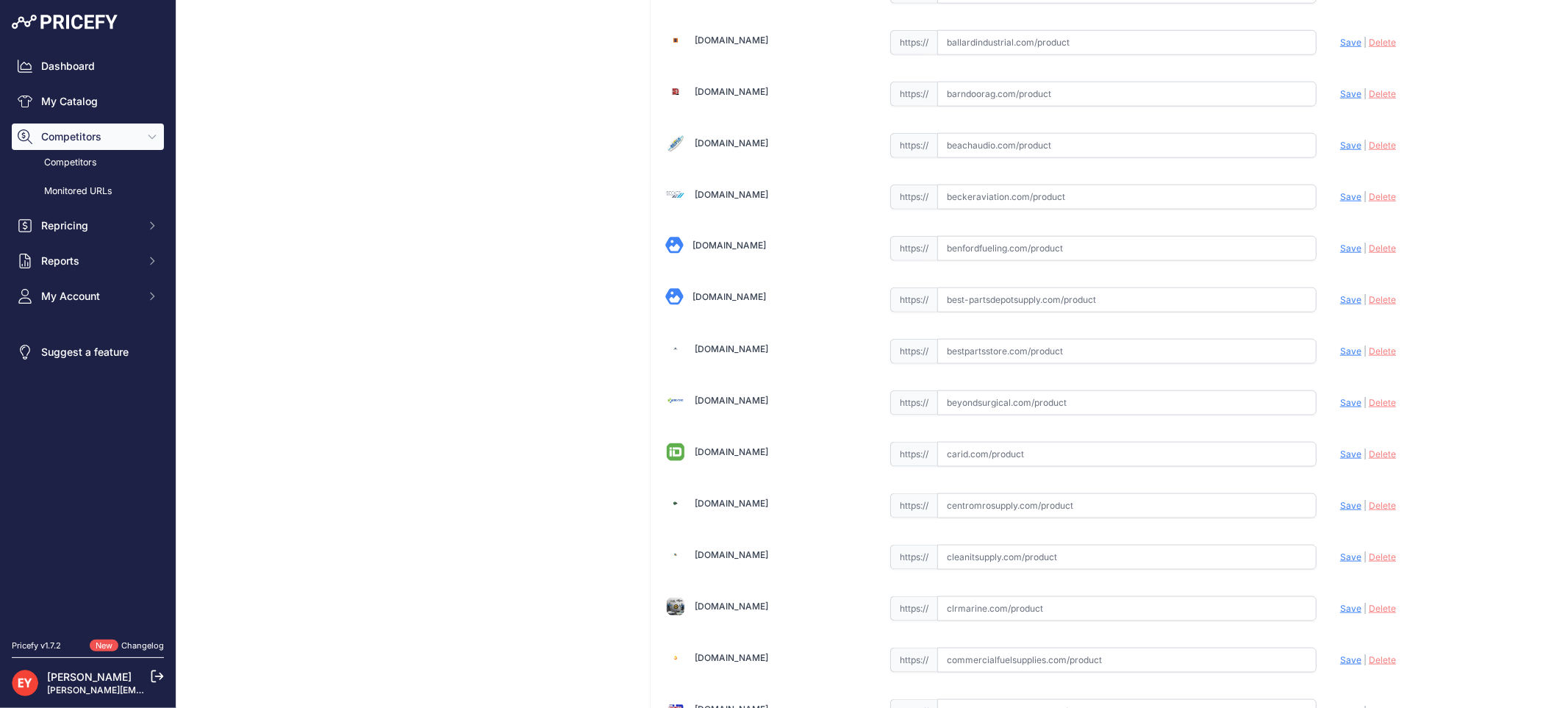
click at [981, 350] on input "text" at bounding box center [1127, 351] width 380 height 25
paste input "[URL][DOMAIN_NAME][PERSON_NAME]"
click at [1340, 356] on span "Save" at bounding box center [1351, 351] width 21 height 11
type input "[URL][DOMAIN_NAME][PERSON_NAME]"
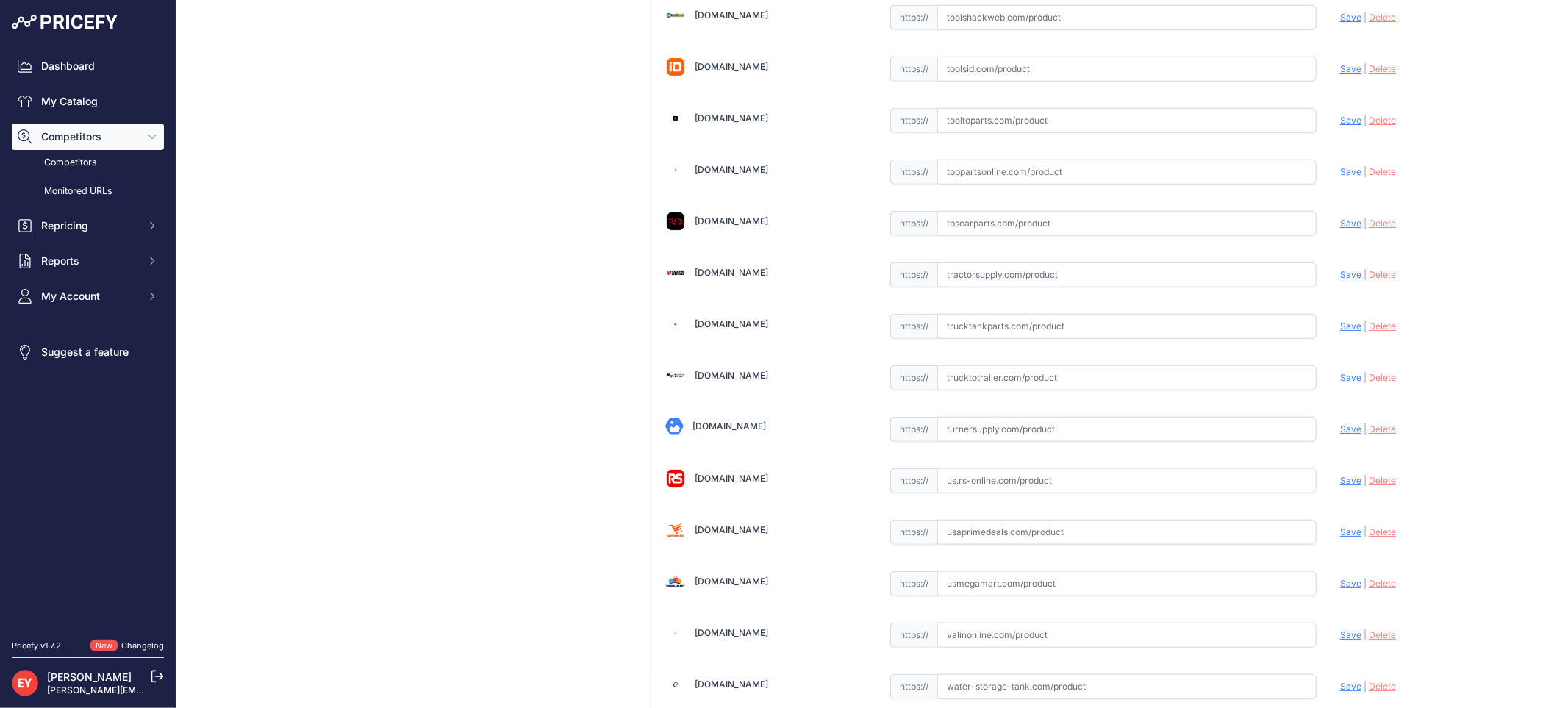
scroll to position [11082, 0]
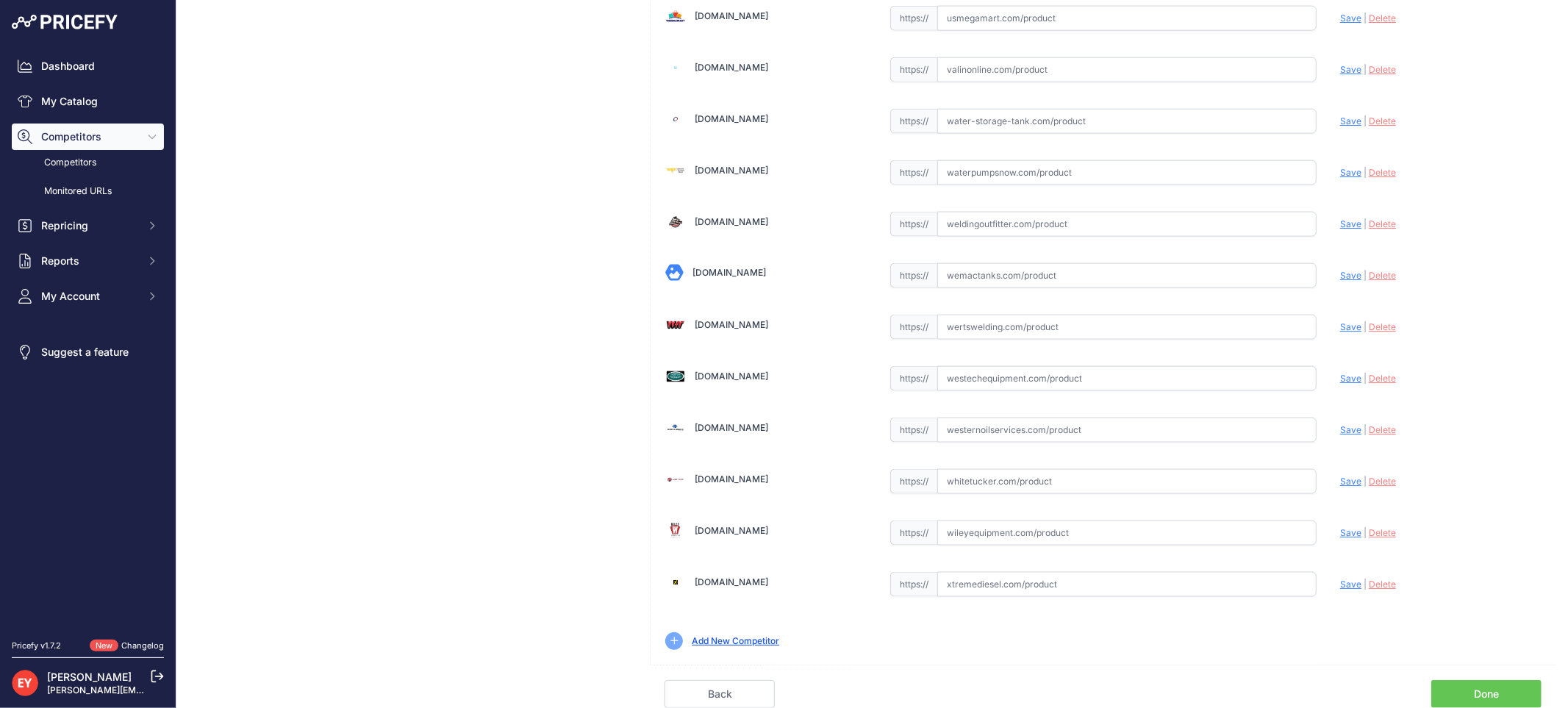
click at [1502, 686] on link "Done" at bounding box center [1487, 694] width 111 height 28
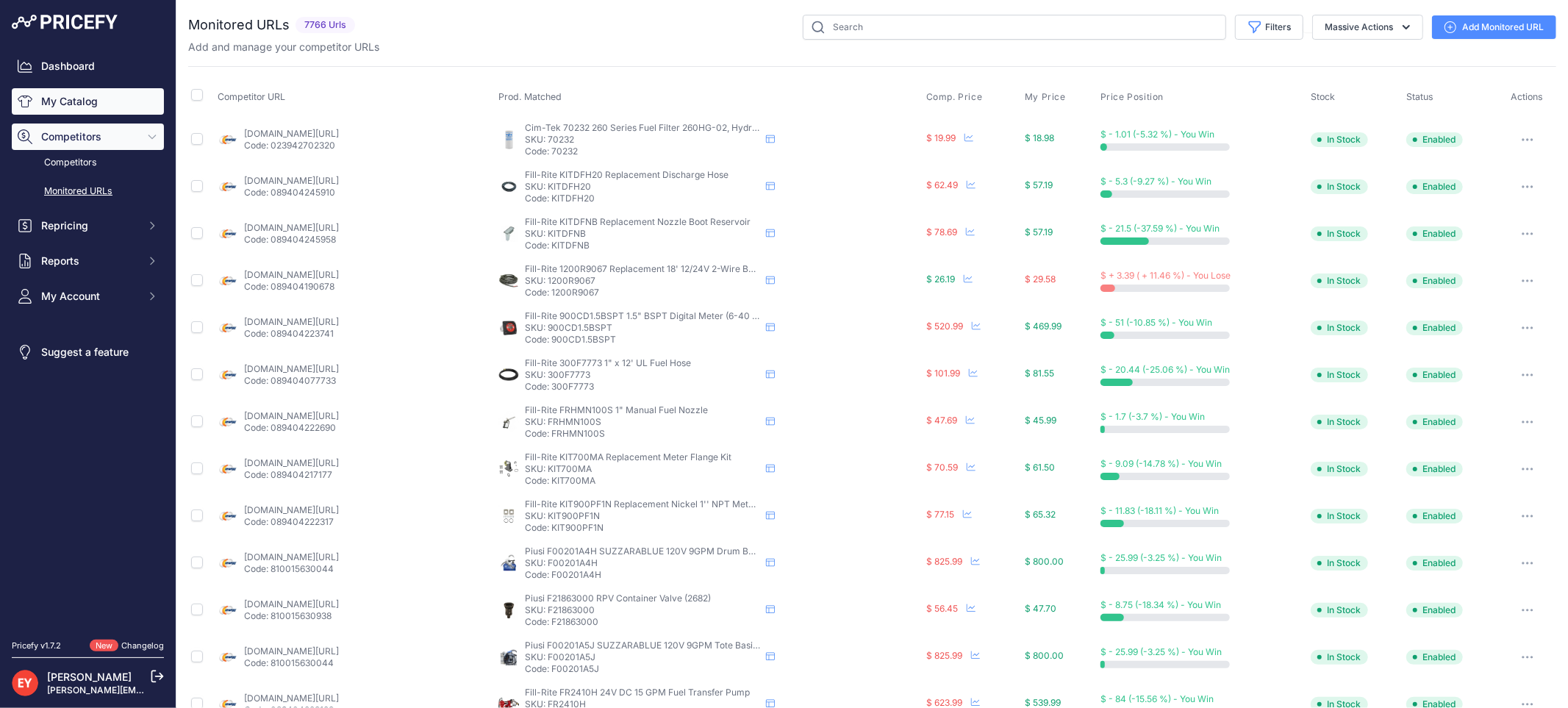
click at [71, 104] on link "My Catalog" at bounding box center [88, 101] width 153 height 27
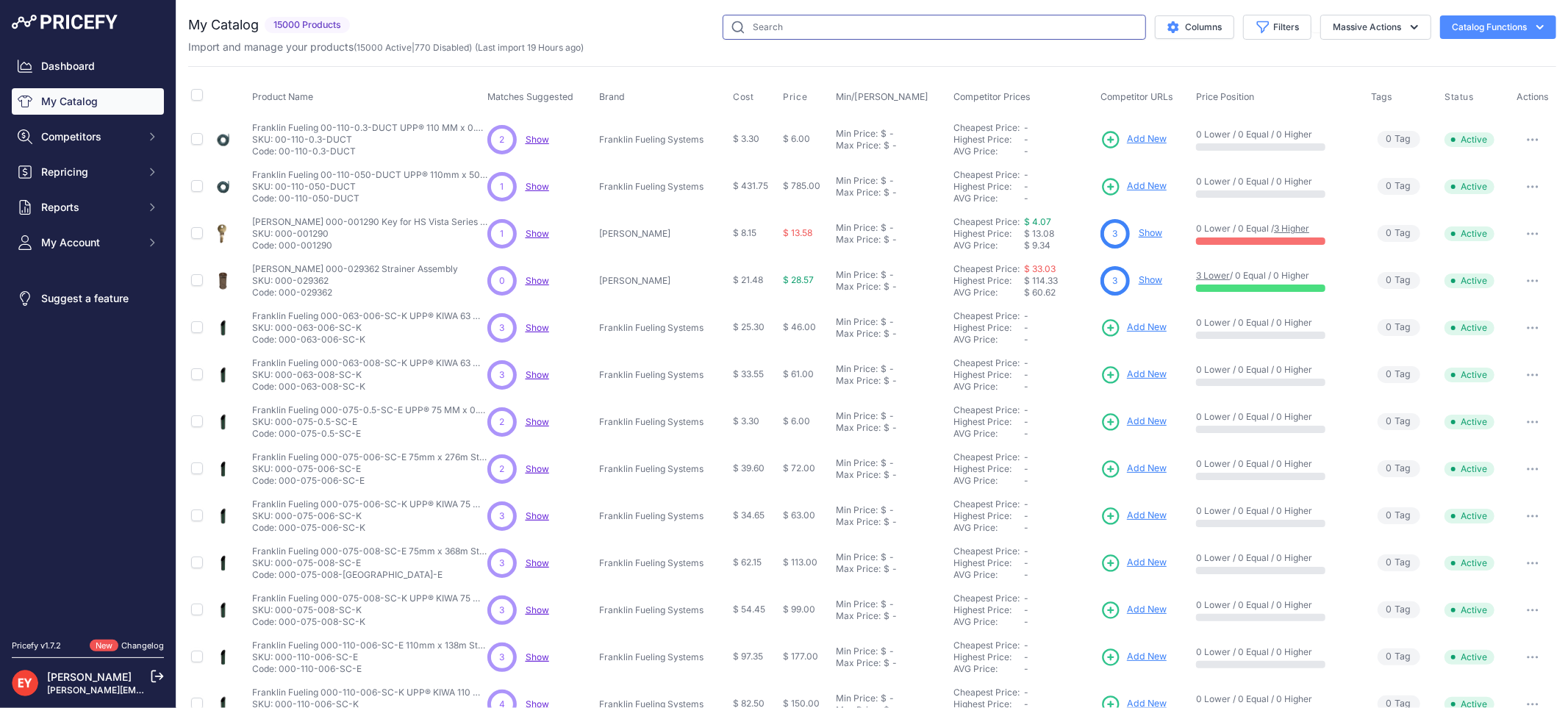
click at [836, 24] on input "text" at bounding box center [935, 27] width 423 height 25
paste input "0845900-006"
type input "0845900-006"
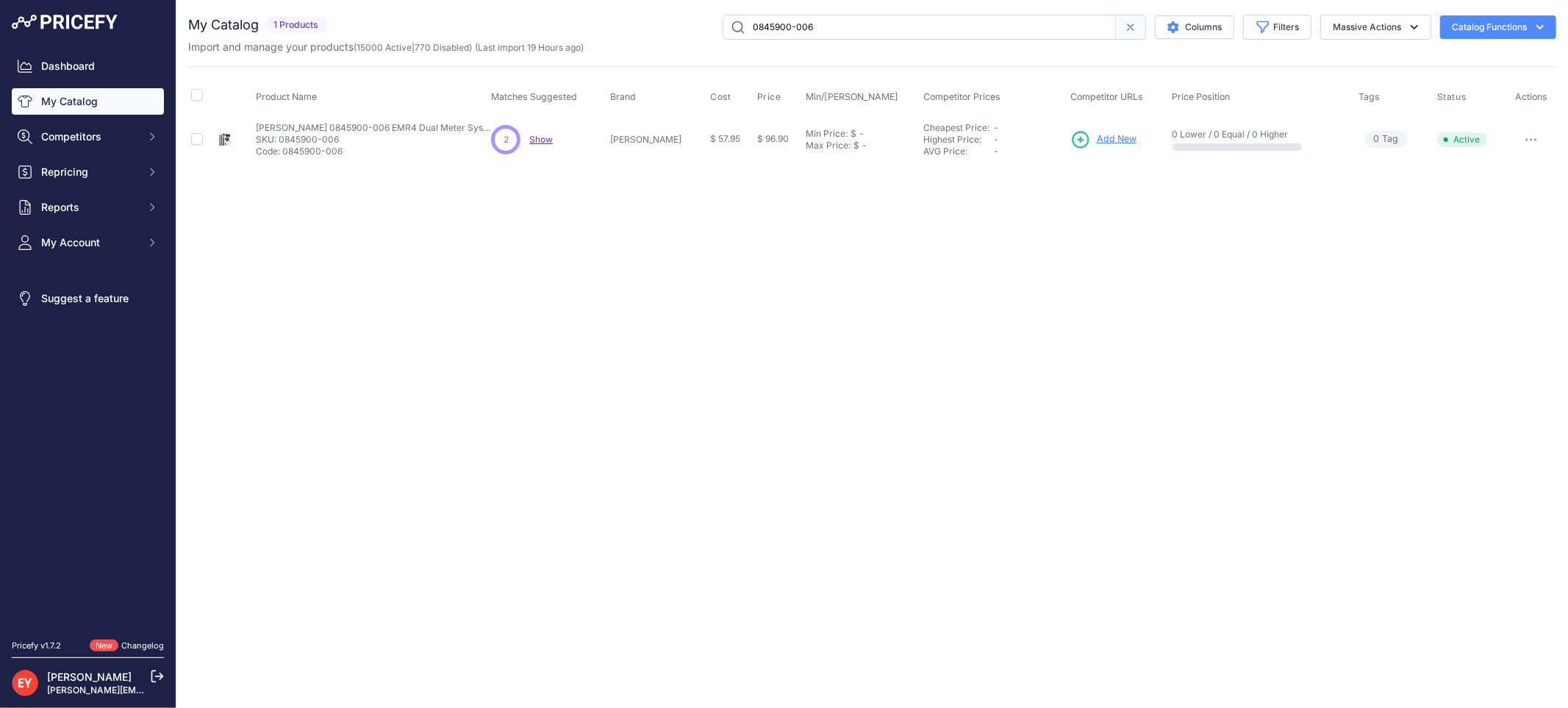
click at [1107, 134] on span "Add New" at bounding box center [1117, 139] width 40 height 14
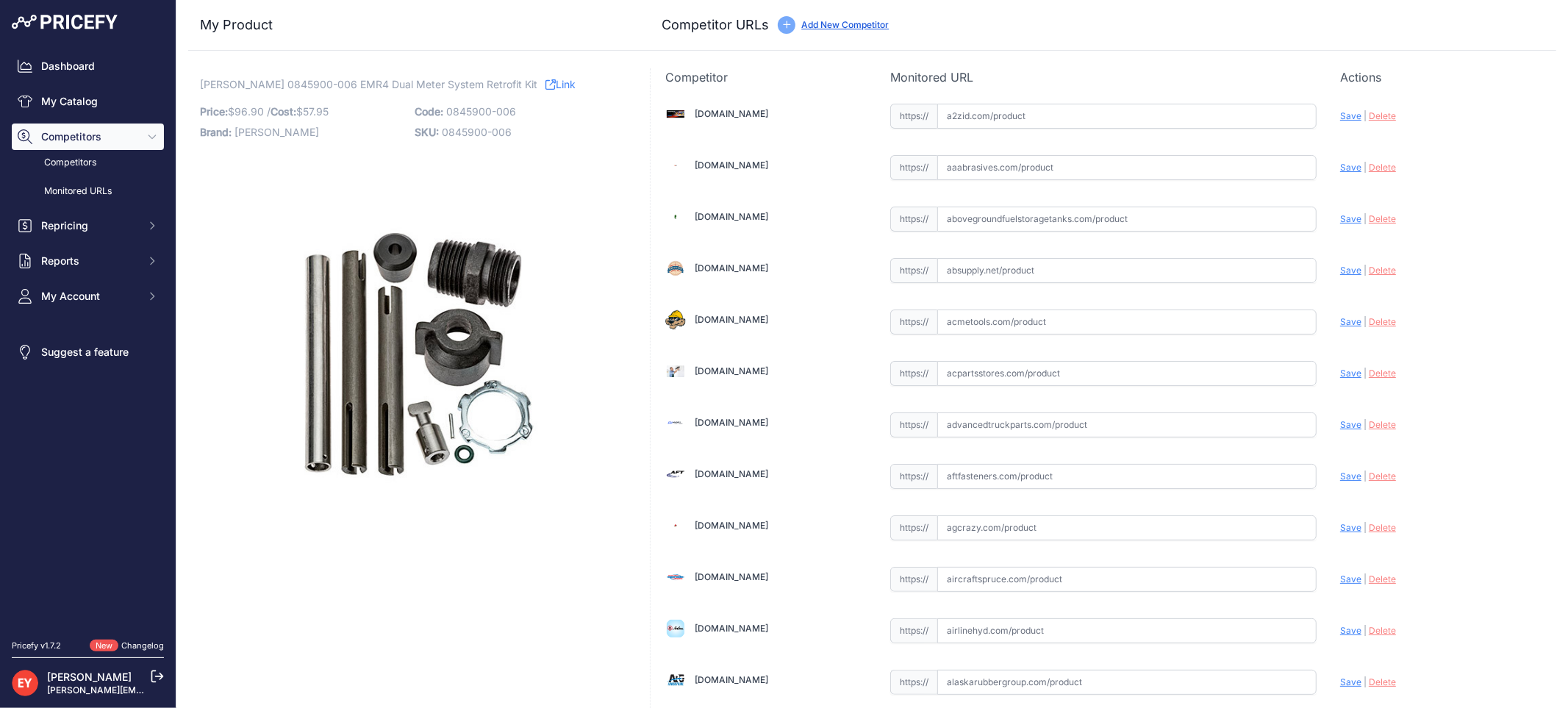
scroll to position [10331, 0]
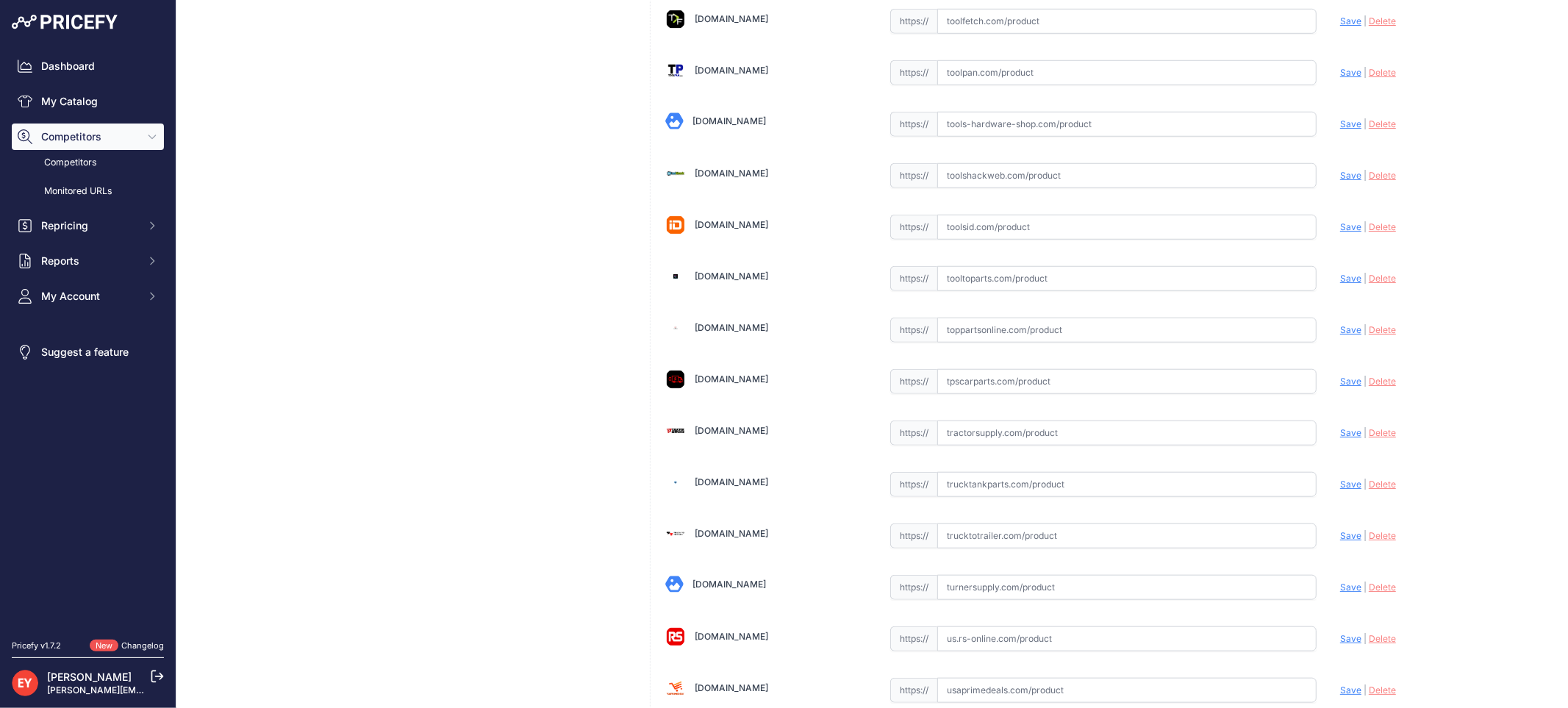
click at [980, 343] on input "text" at bounding box center [1127, 330] width 380 height 25
paste input "https://www.toppartsonline.com/product/veeder-root-0845900-006-emr4-dual-meter-…"
click at [1340, 335] on span "Save" at bounding box center [1351, 330] width 21 height 11
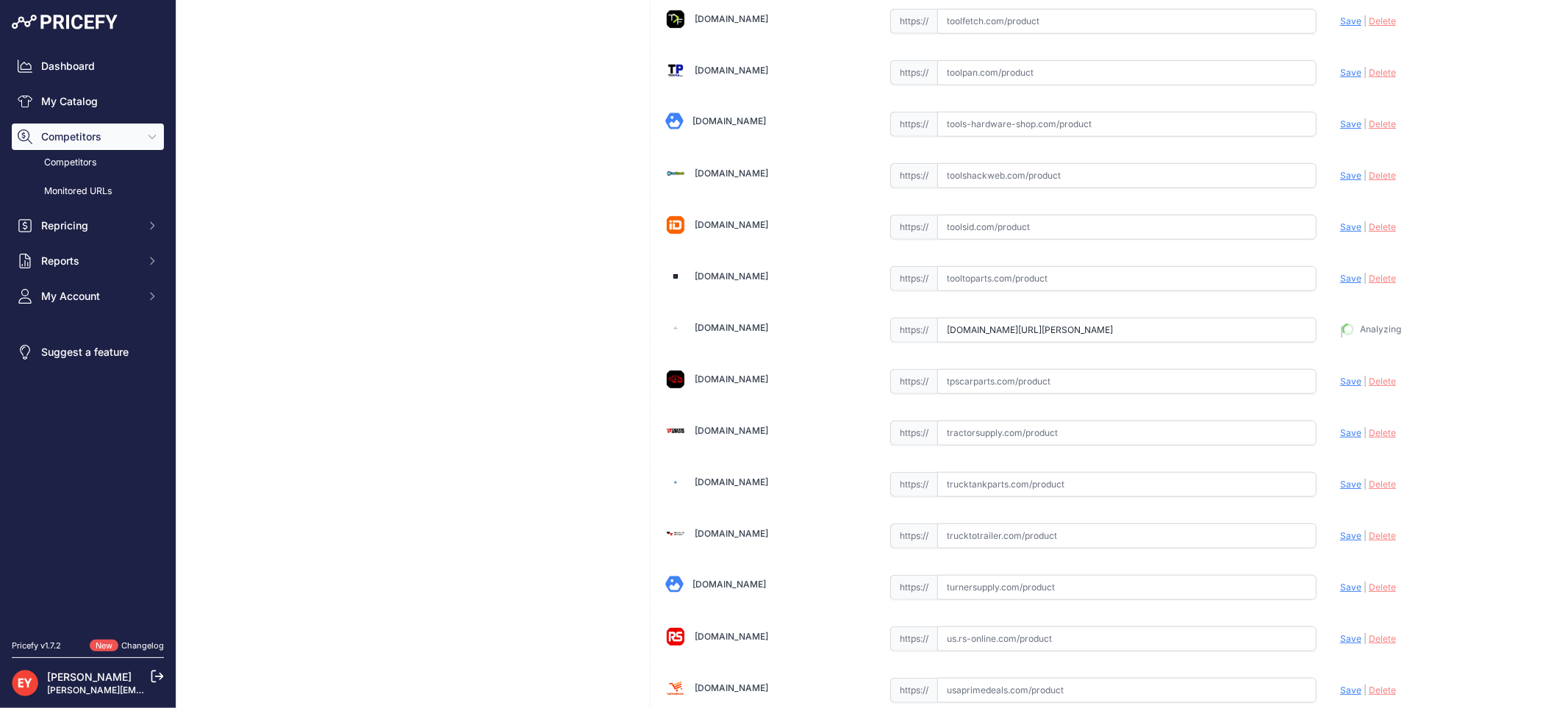
type input "https://www.toppartsonline.com/product/veeder-root-0845900-006-emr4-dual-meter-…"
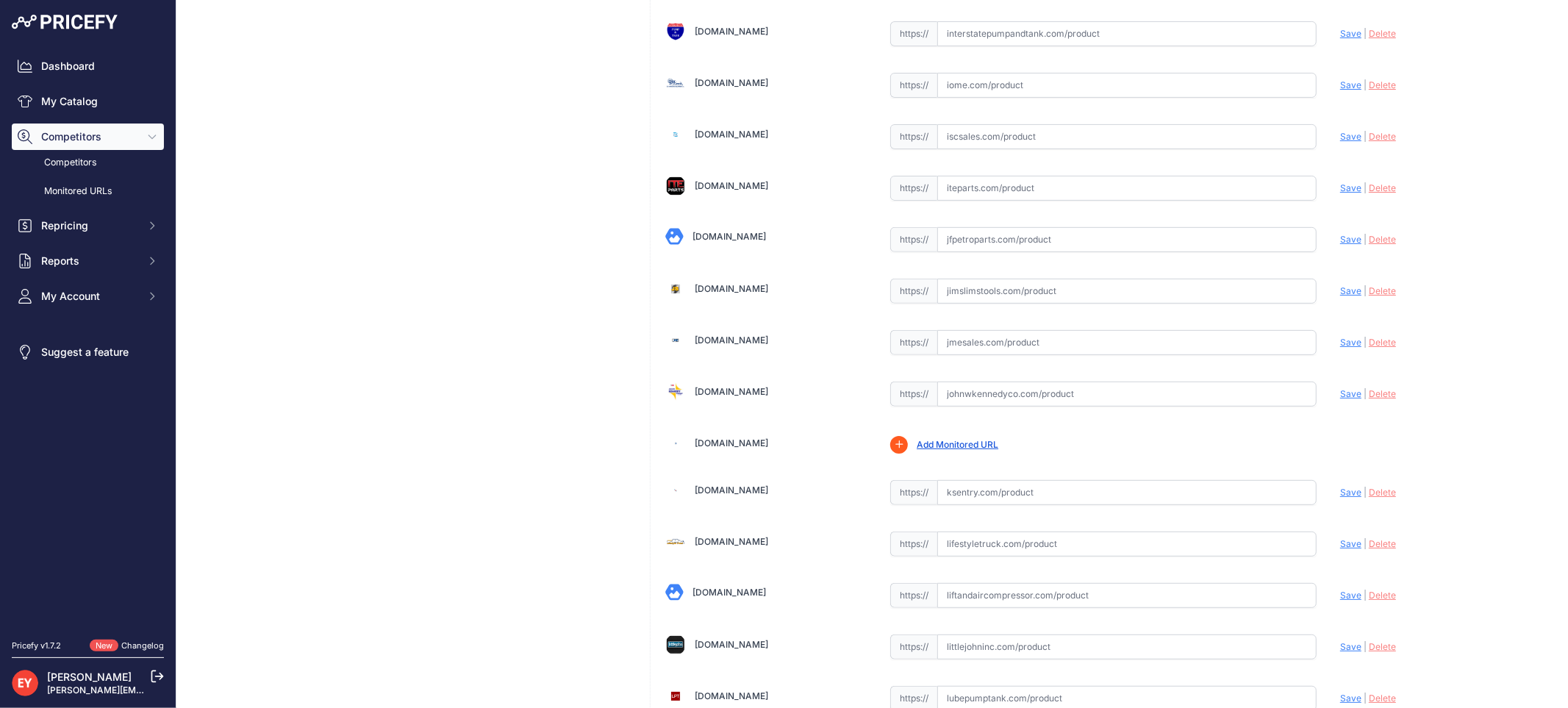
click at [998, 355] on input "text" at bounding box center [1127, 343] width 380 height 25
paste input "https://www.jmesales.com/veeder-root-retrofit-kit-for-lc-tcs-sampi-and-fill-rit…"
click at [1340, 348] on span "Save" at bounding box center [1351, 343] width 21 height 11
type input "https://www.jmesales.com/veeder-root-retrofit-kit-for-lc-tcs-sampi-and-fill-rit…"
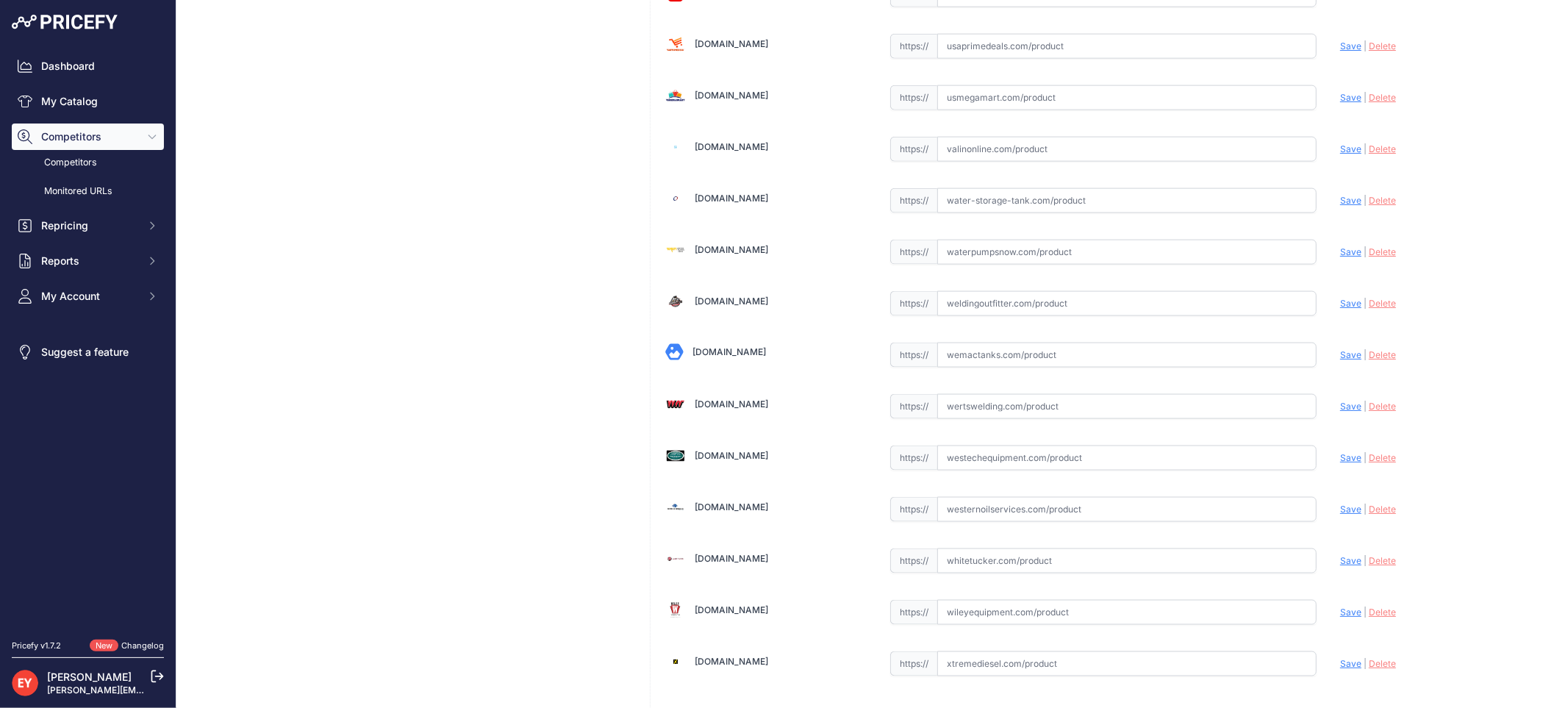
scroll to position [11083, 0]
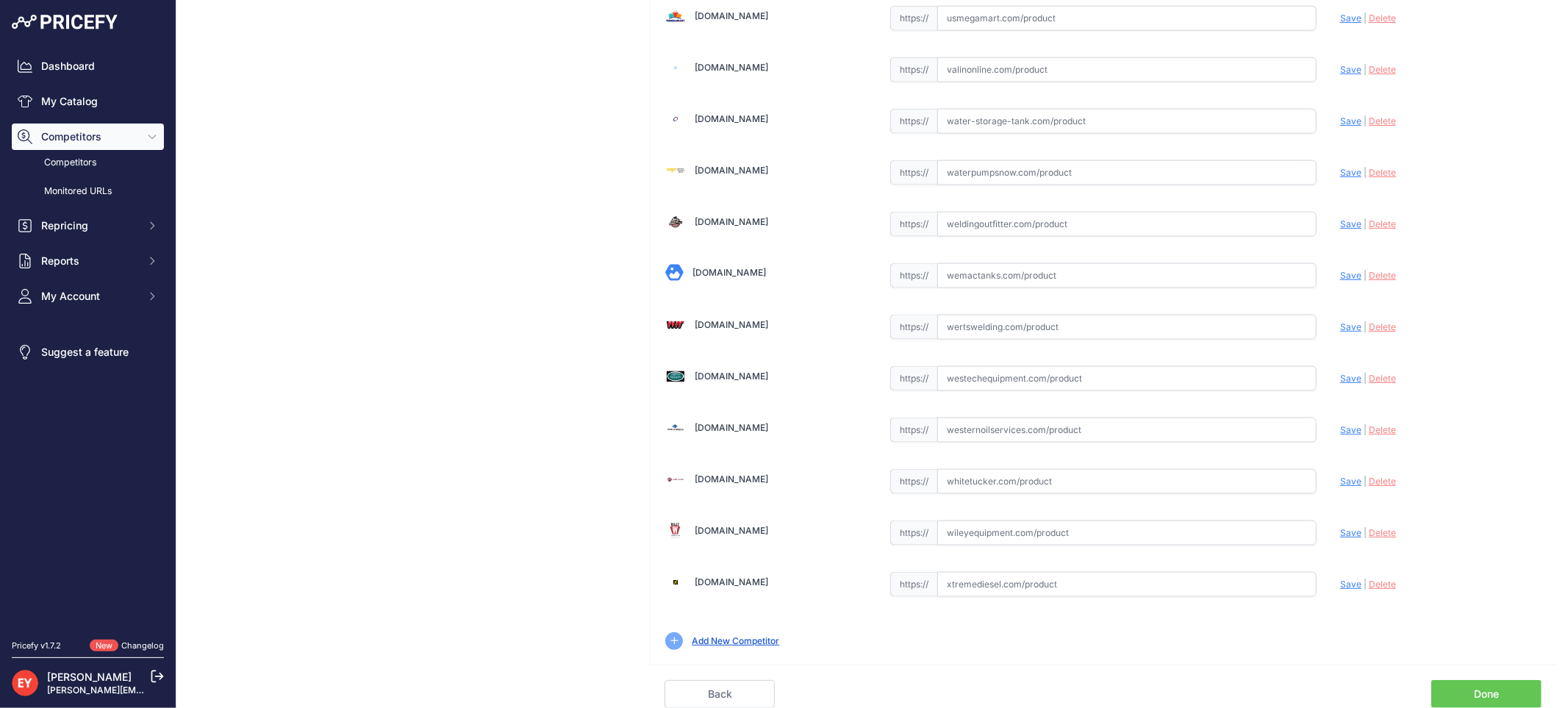
click at [1481, 699] on link "Done" at bounding box center [1487, 694] width 111 height 28
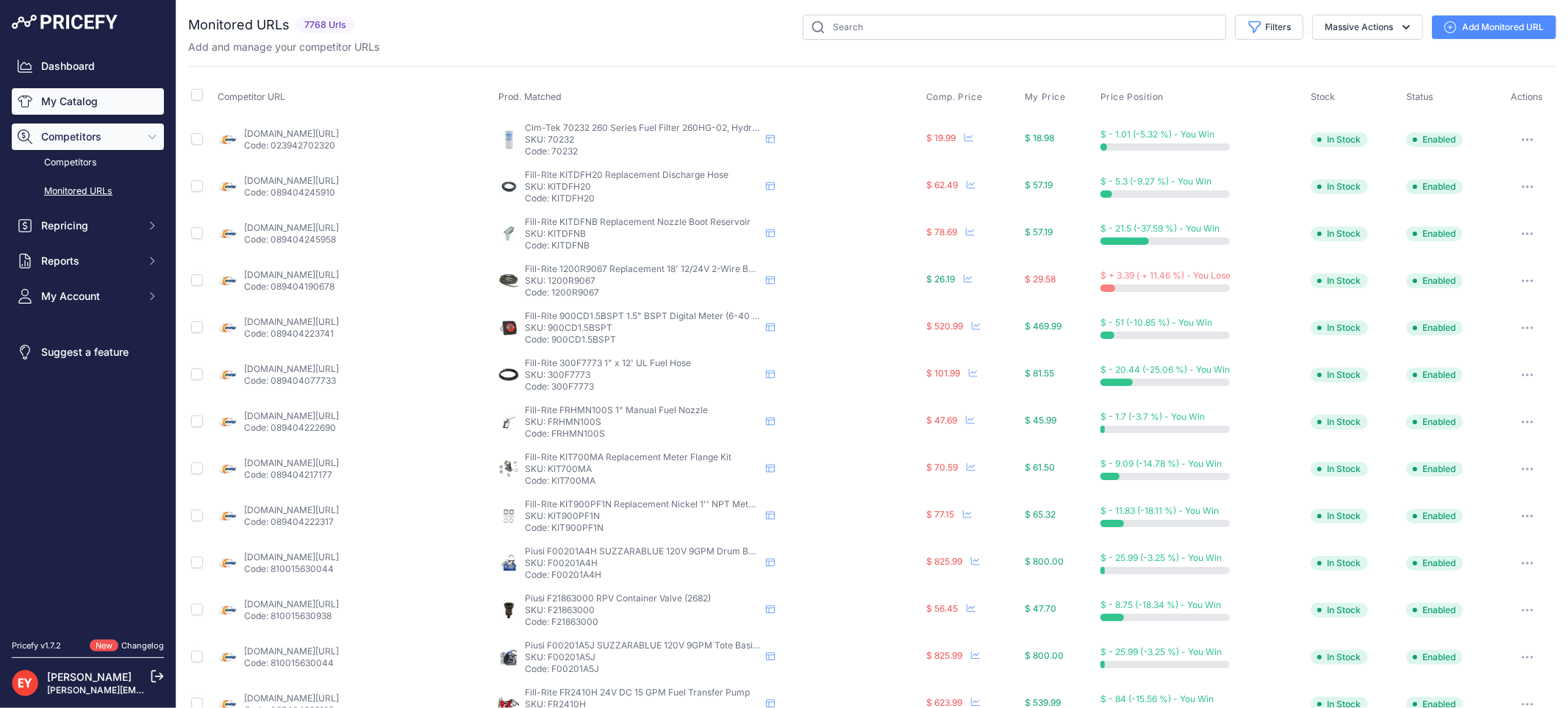
click at [86, 91] on link "My Catalog" at bounding box center [88, 101] width 153 height 27
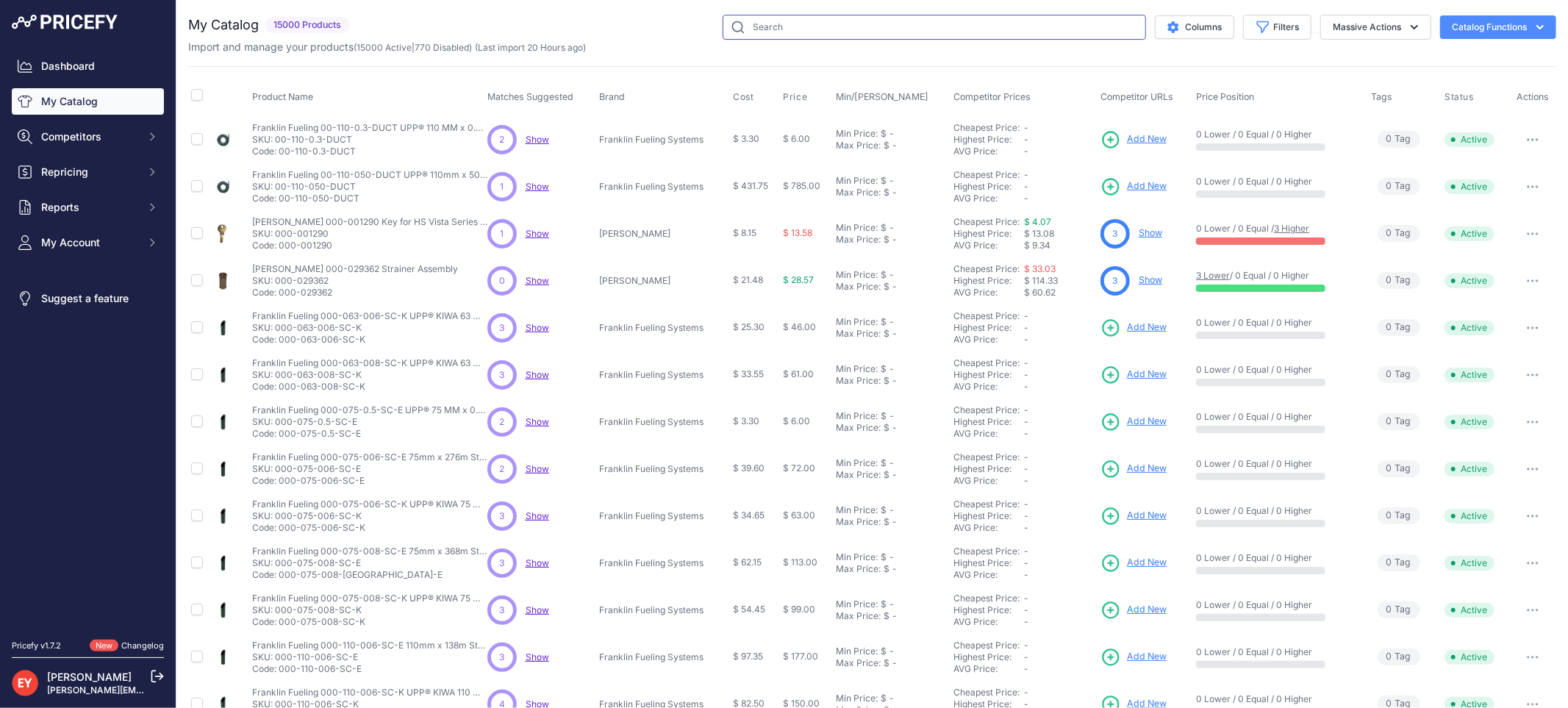
click at [783, 25] on input "text" at bounding box center [935, 27] width 423 height 25
paste input "0845900-009"
type input "0845900-009"
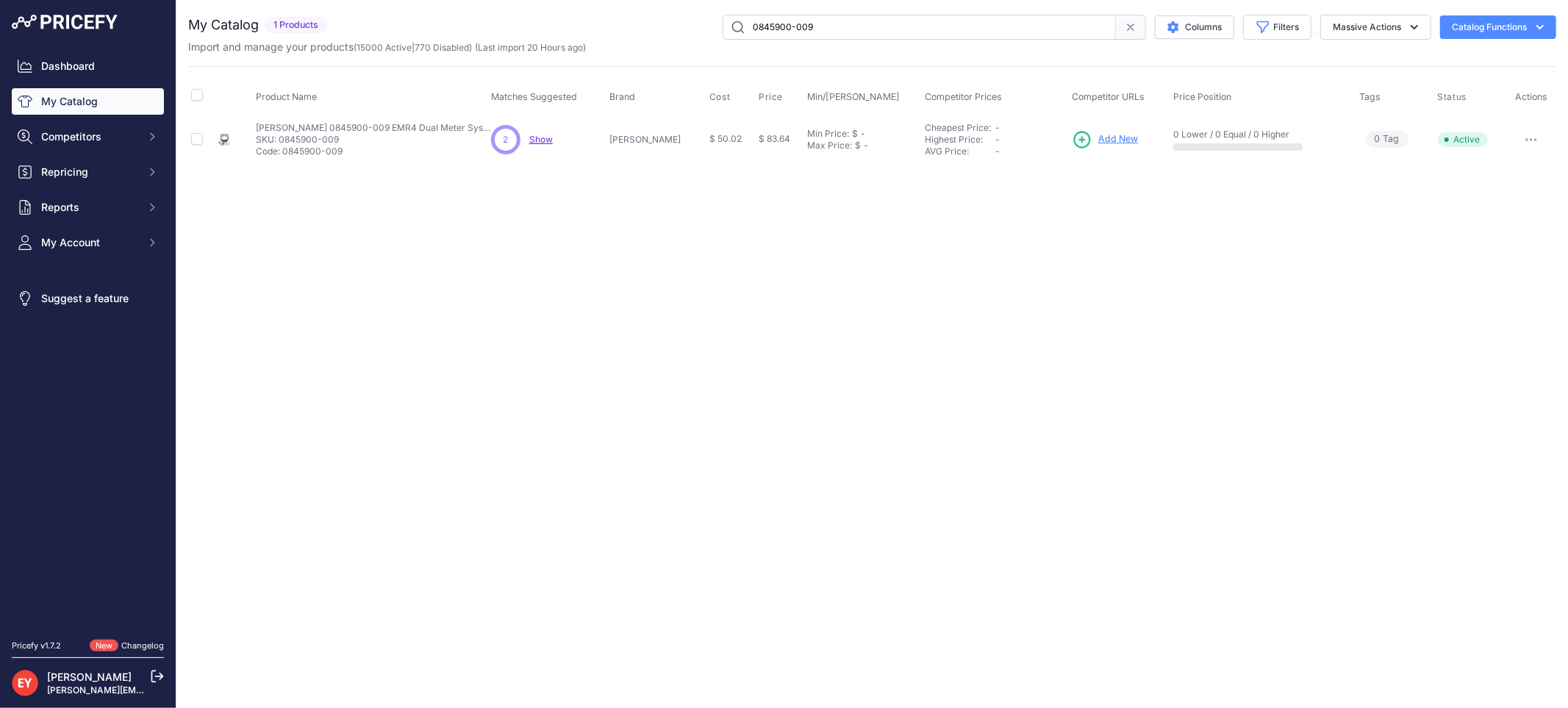
click at [1099, 135] on span "Add New" at bounding box center [1119, 139] width 40 height 14
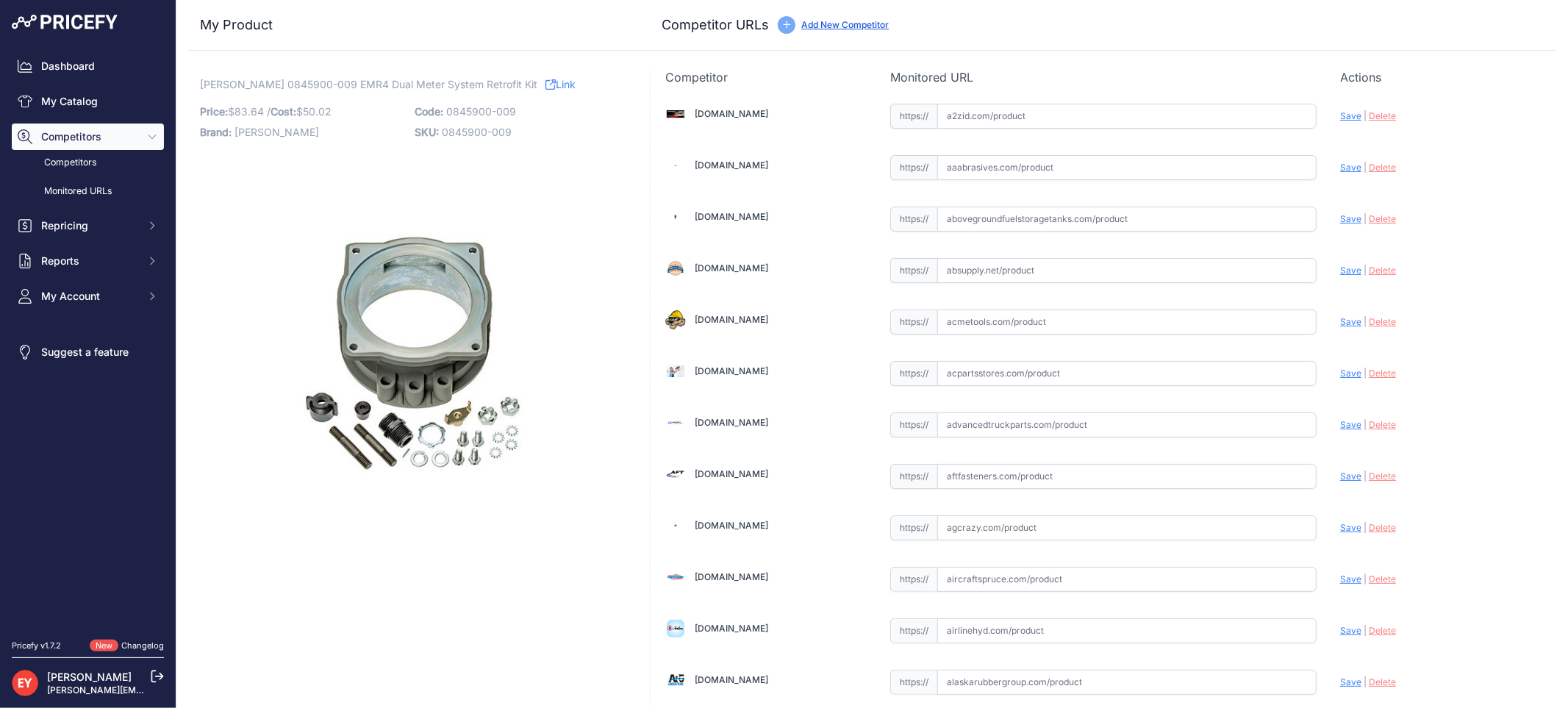
scroll to position [10331, 0]
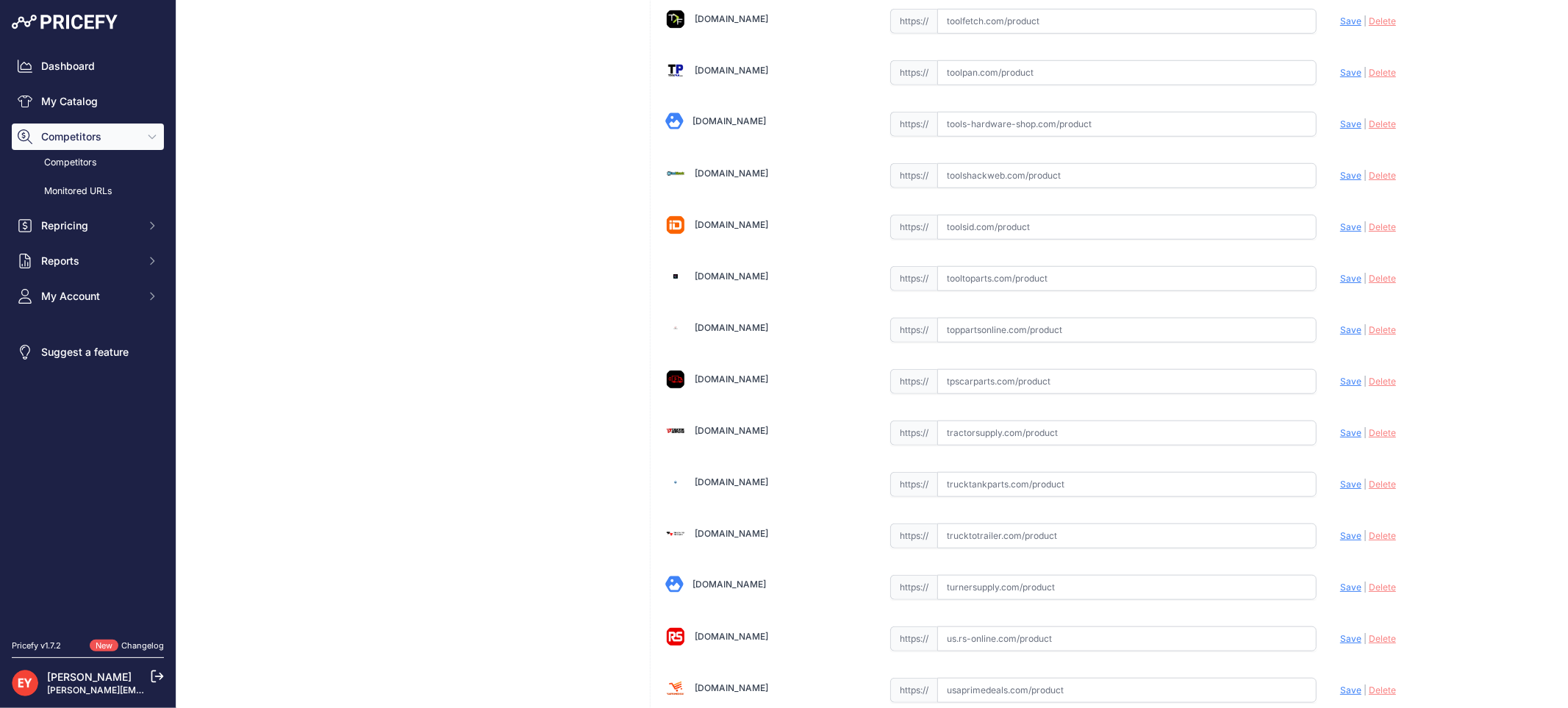
click at [983, 343] on input "text" at bounding box center [1127, 330] width 380 height 25
paste input "https://www.toppartsonline.com/product/veeder-root-0845900-009-emr4-dual-meter-…"
click at [1340, 335] on span "Save" at bounding box center [1351, 330] width 21 height 11
type input "https://www.toppartsonline.com/product/veeder-root-0845900-009-emr4-dual-meter-…"
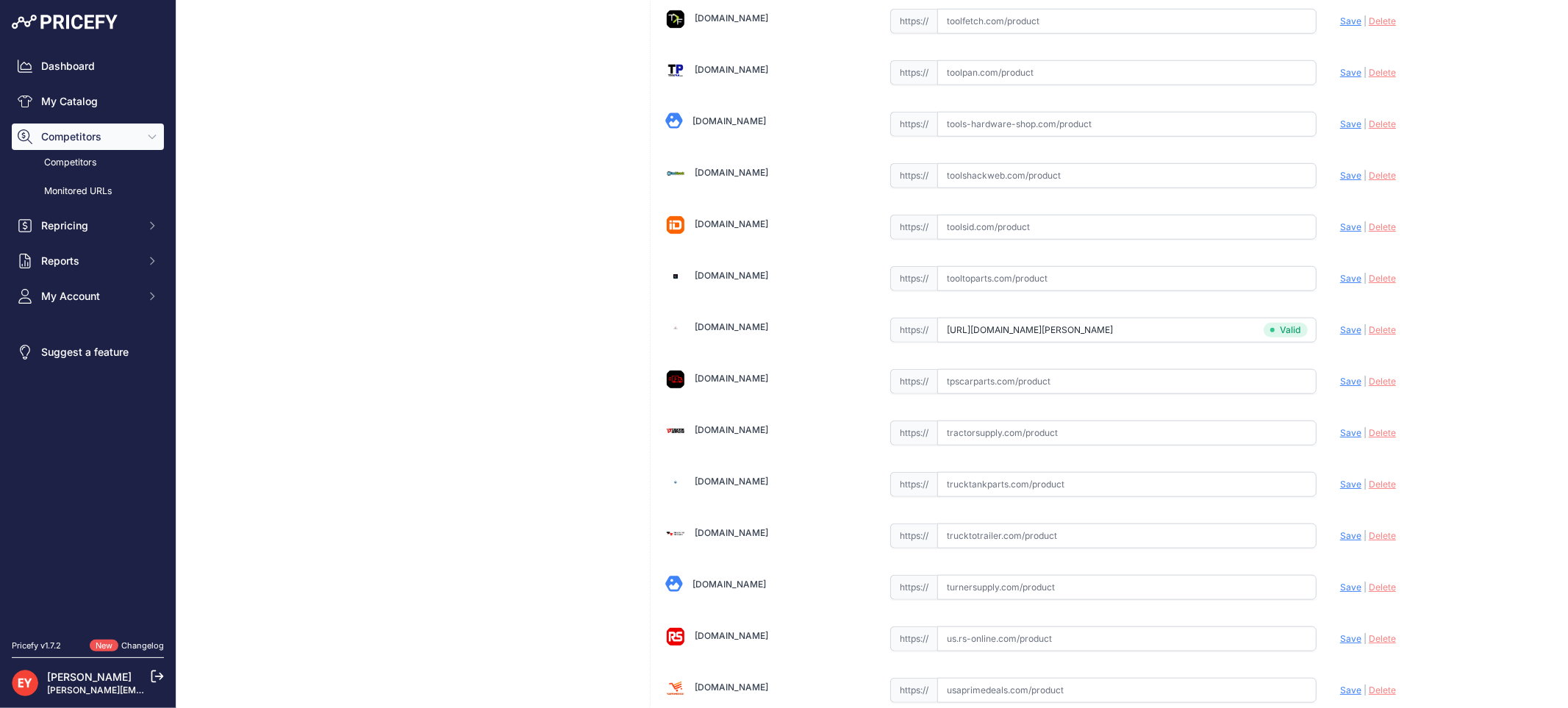
scroll to position [11115, 0]
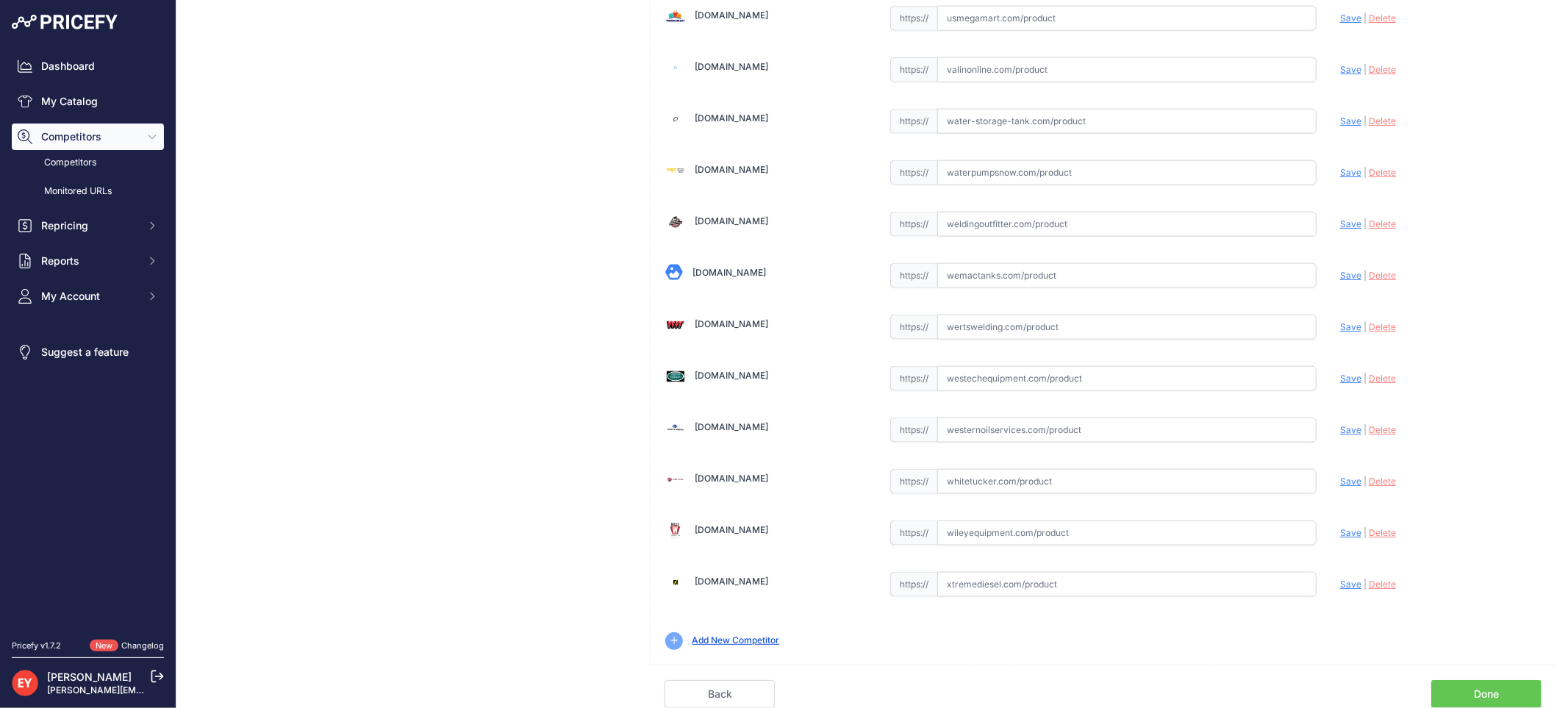
click at [1464, 689] on link "Done" at bounding box center [1487, 694] width 111 height 28
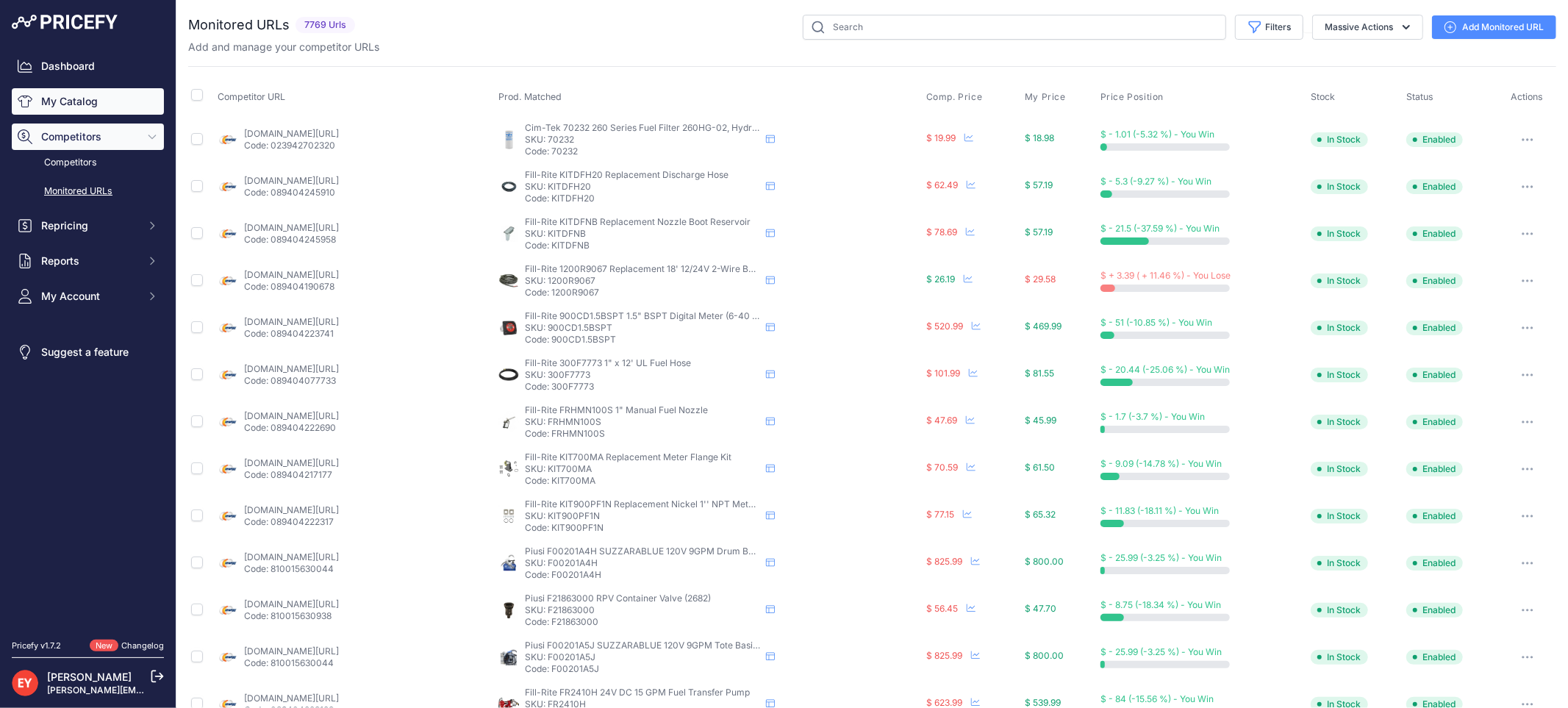
click at [63, 90] on link "My Catalog" at bounding box center [88, 101] width 153 height 27
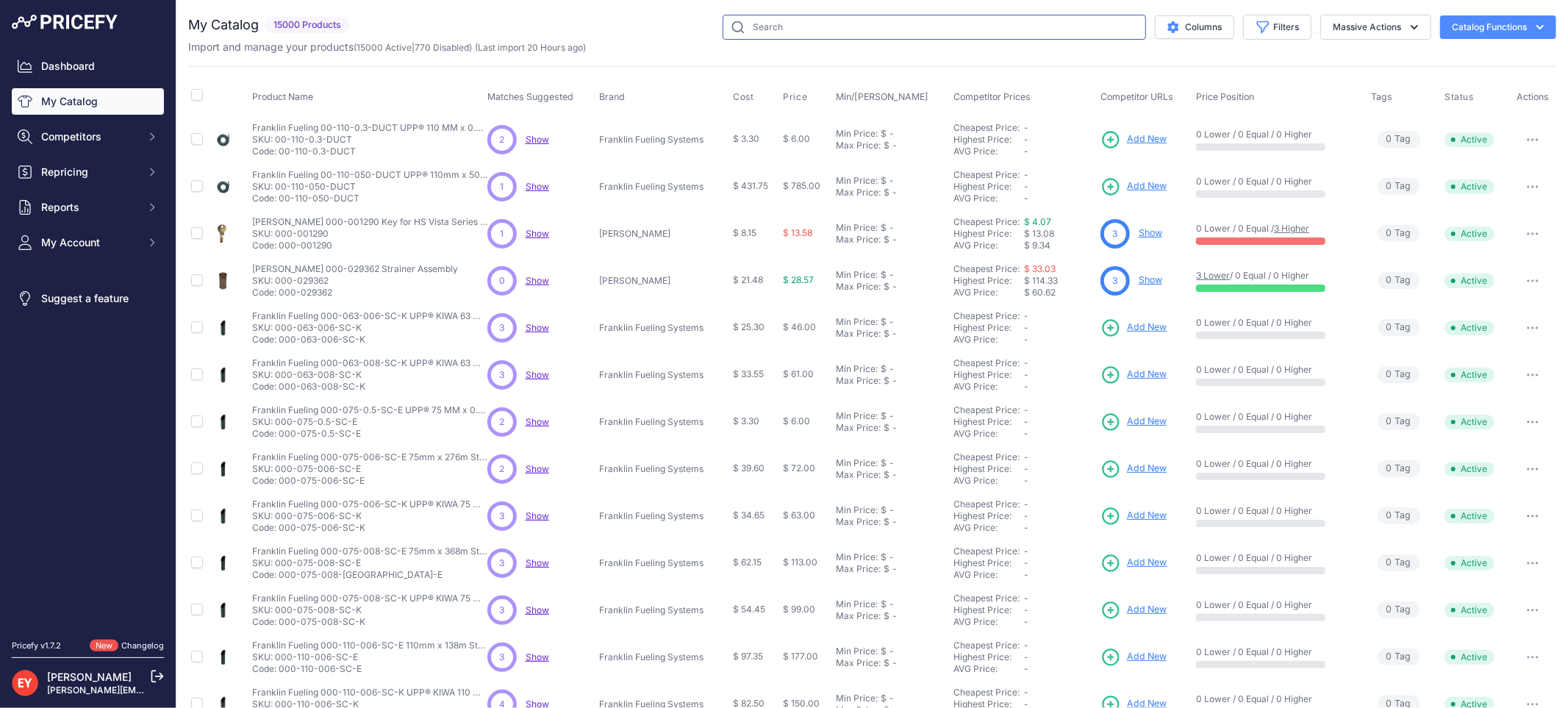
click at [738, 28] on input "text" at bounding box center [935, 27] width 423 height 25
paste input "0845900-010"
type input "0845900-010"
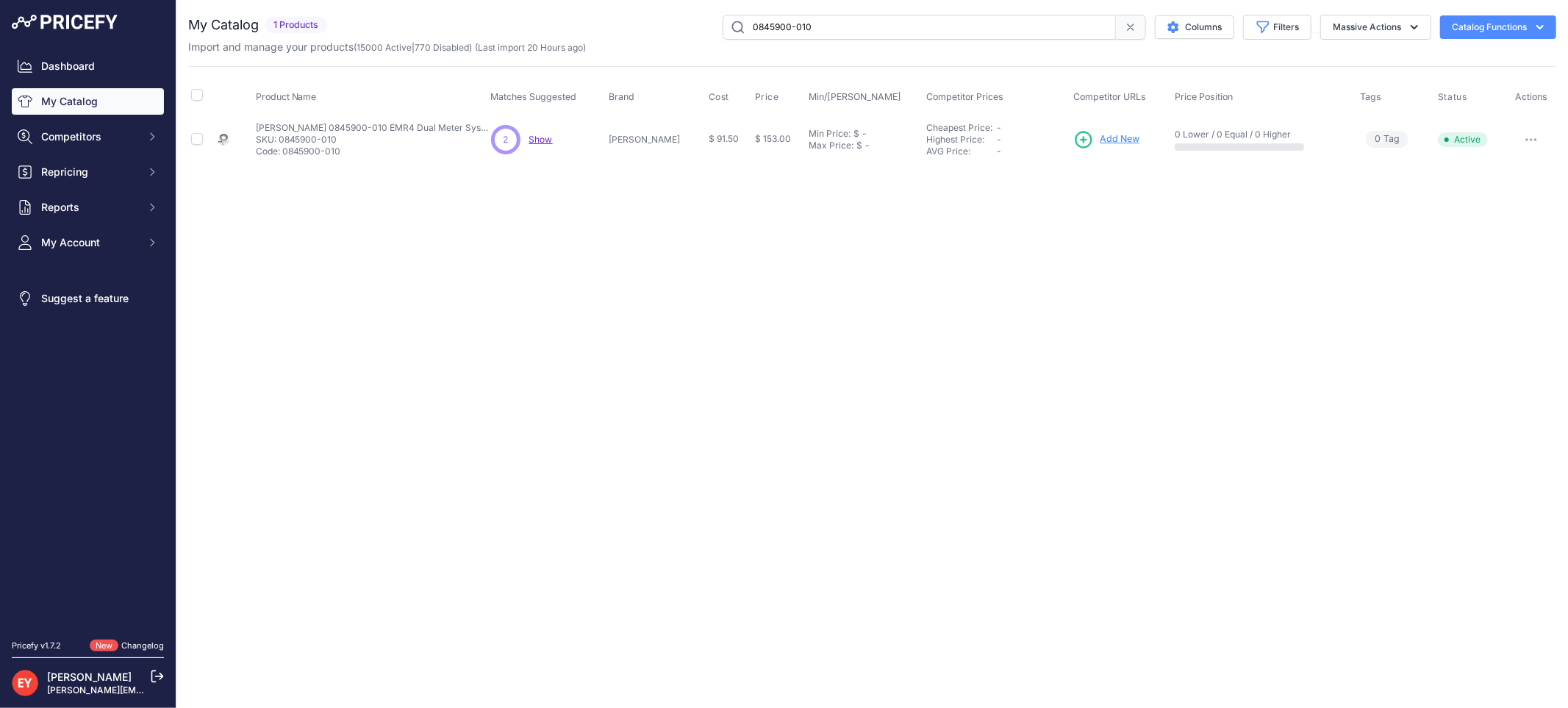
click at [1110, 138] on span "Add New" at bounding box center [1120, 139] width 40 height 14
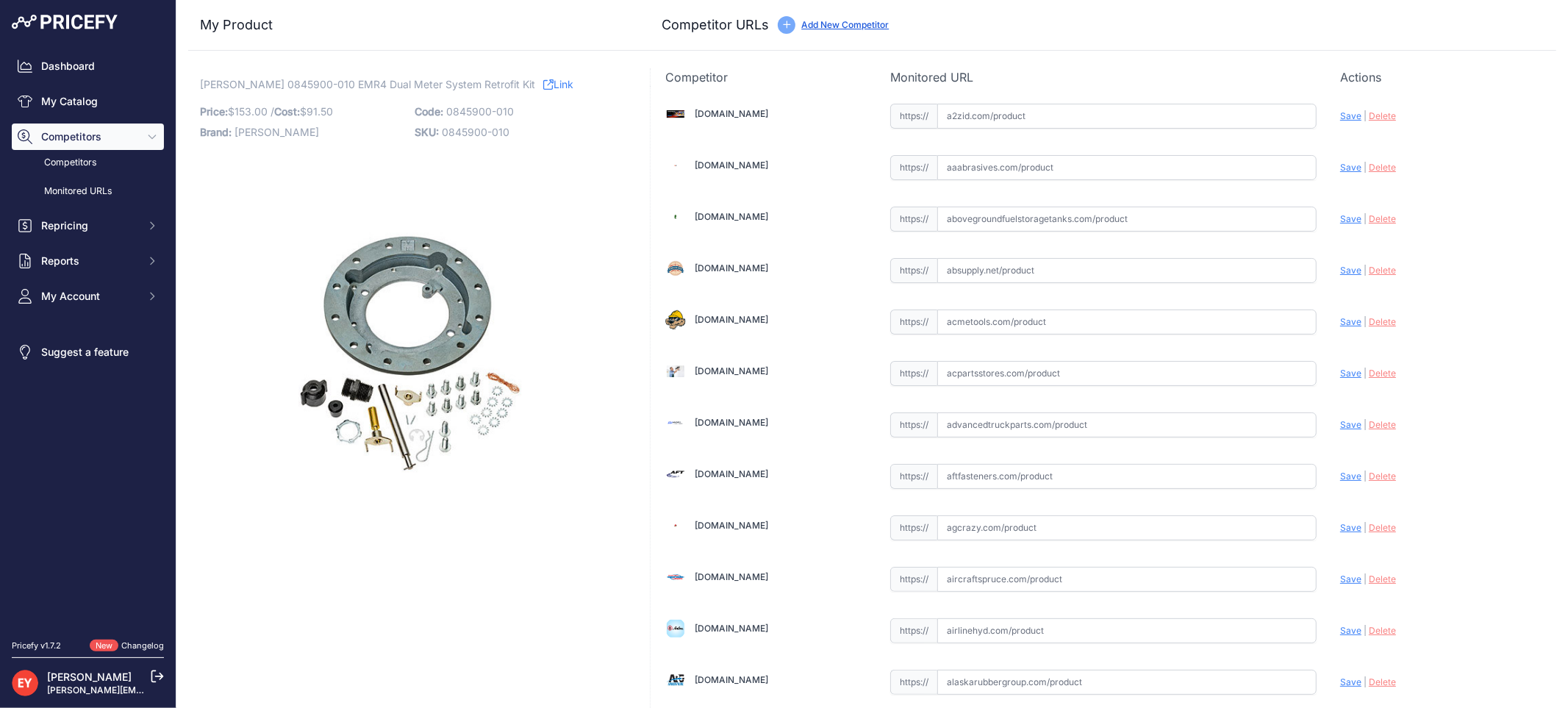
scroll to position [10331, 0]
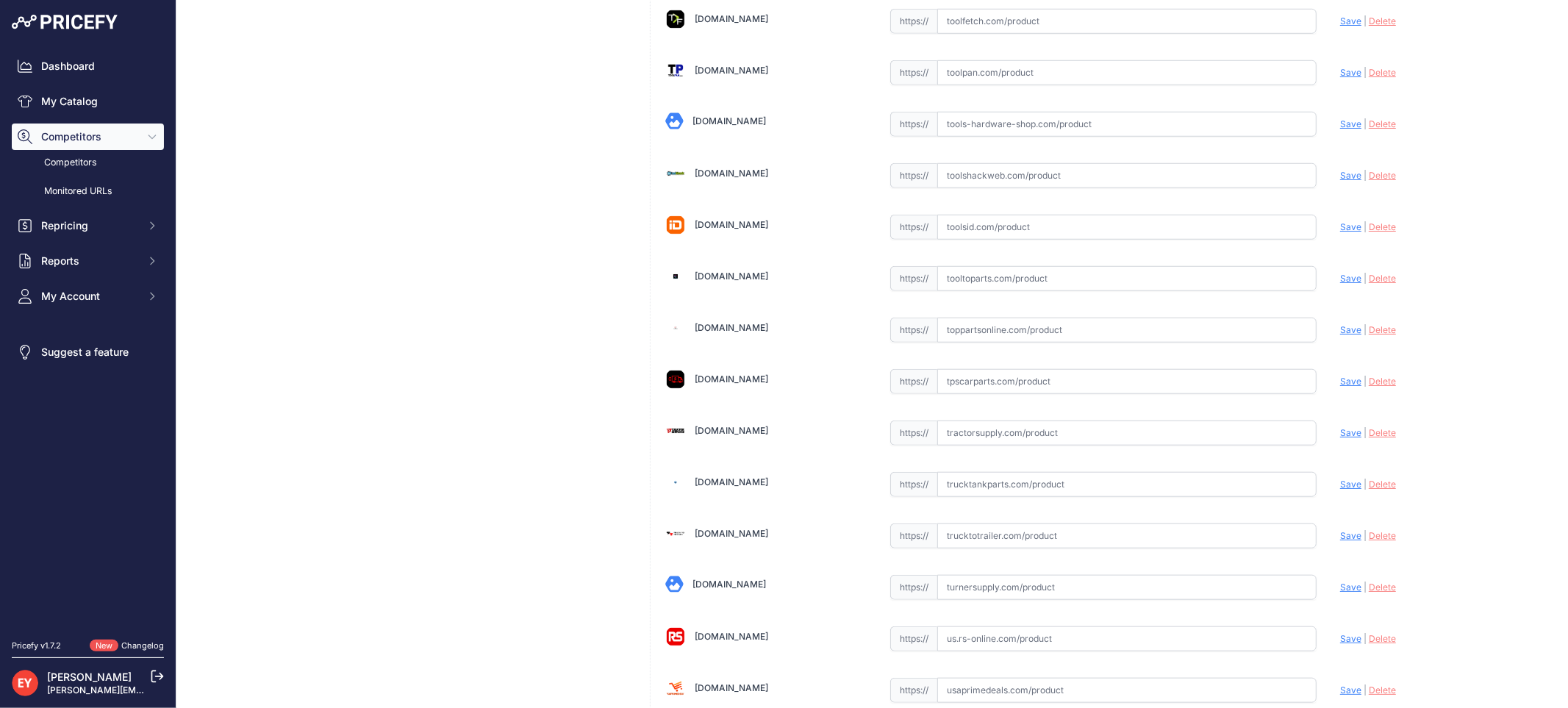
click at [973, 343] on input "text" at bounding box center [1127, 330] width 380 height 25
paste input "[URL][DOMAIN_NAME][PERSON_NAME]"
click at [1340, 335] on span "Save" at bounding box center [1351, 330] width 21 height 11
type input "[URL][DOMAIN_NAME][PERSON_NAME]"
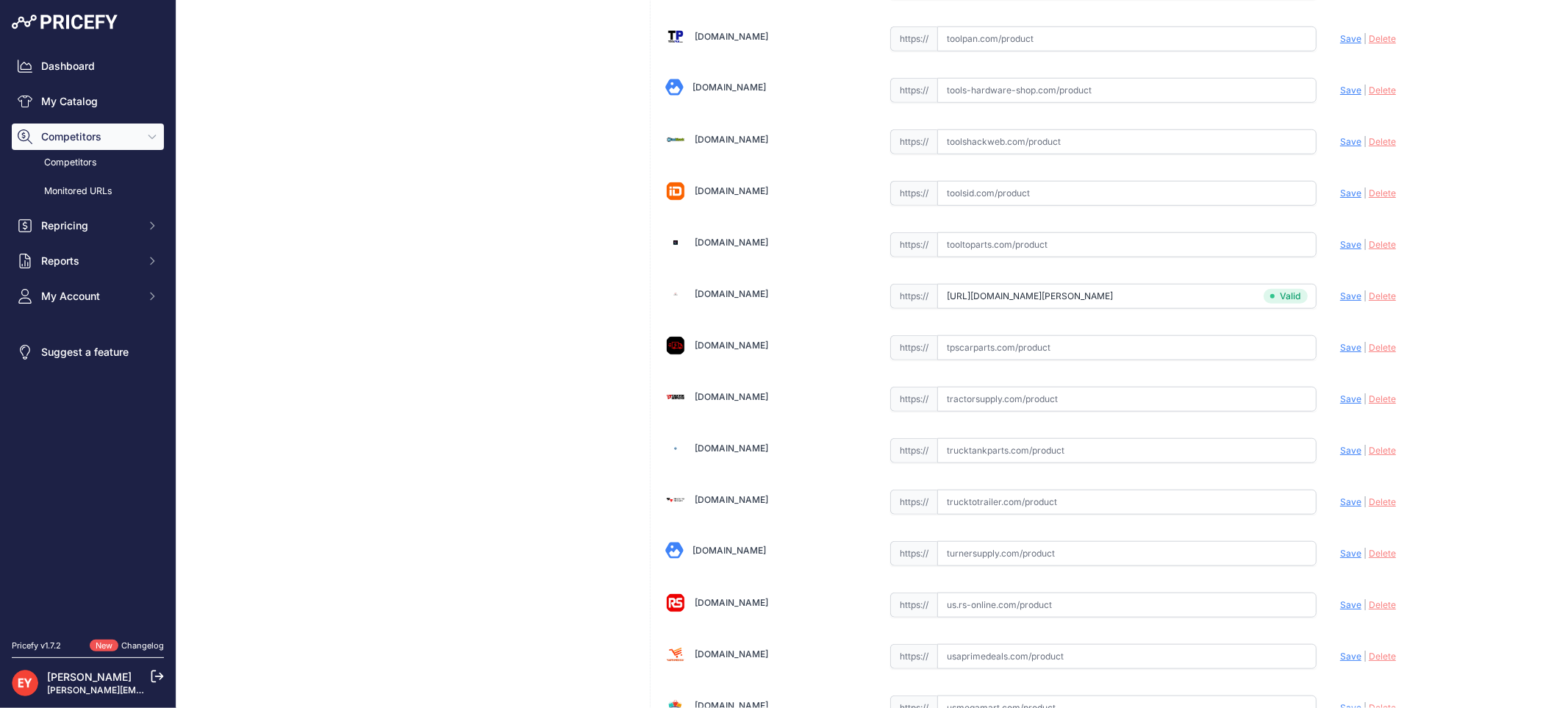
scroll to position [11083, 0]
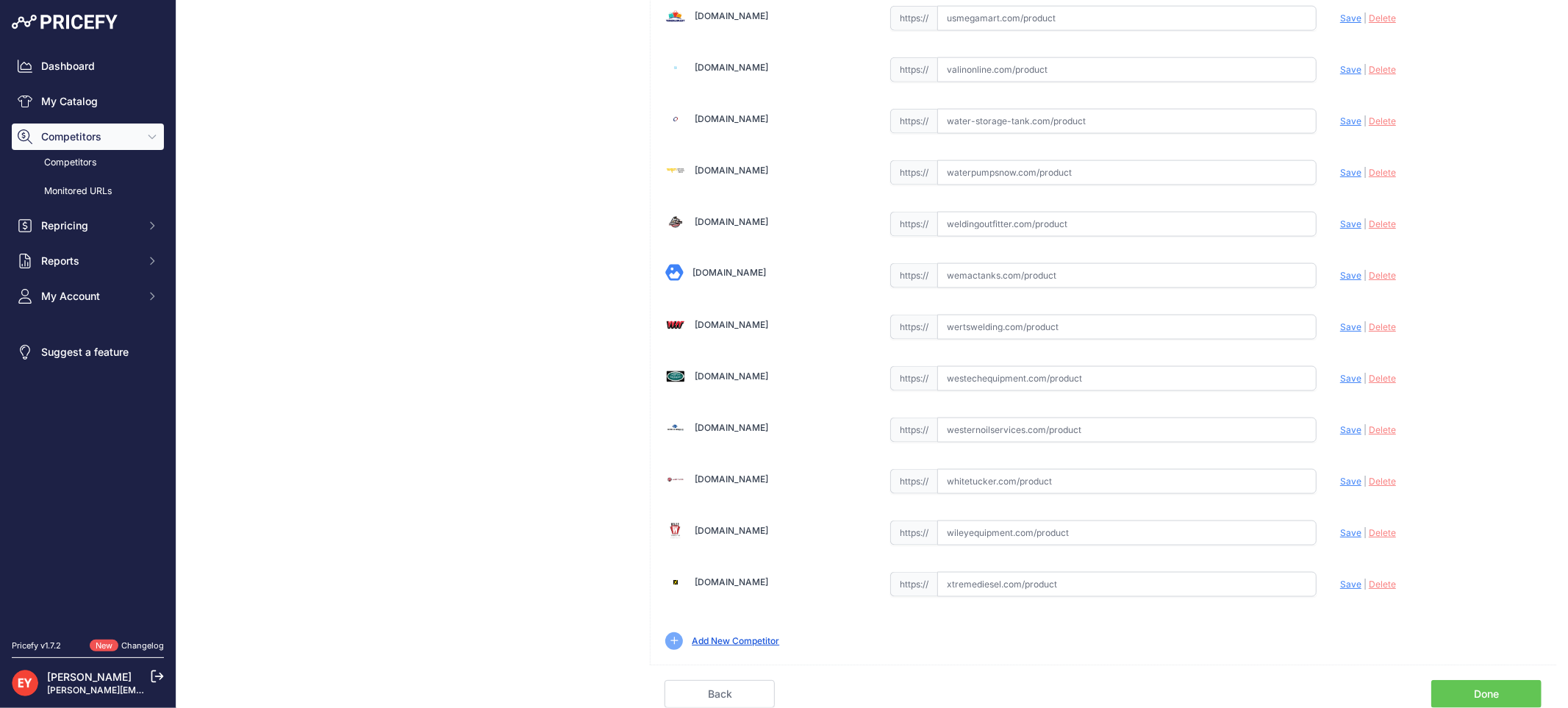
click at [1458, 692] on link "Done" at bounding box center [1487, 694] width 111 height 28
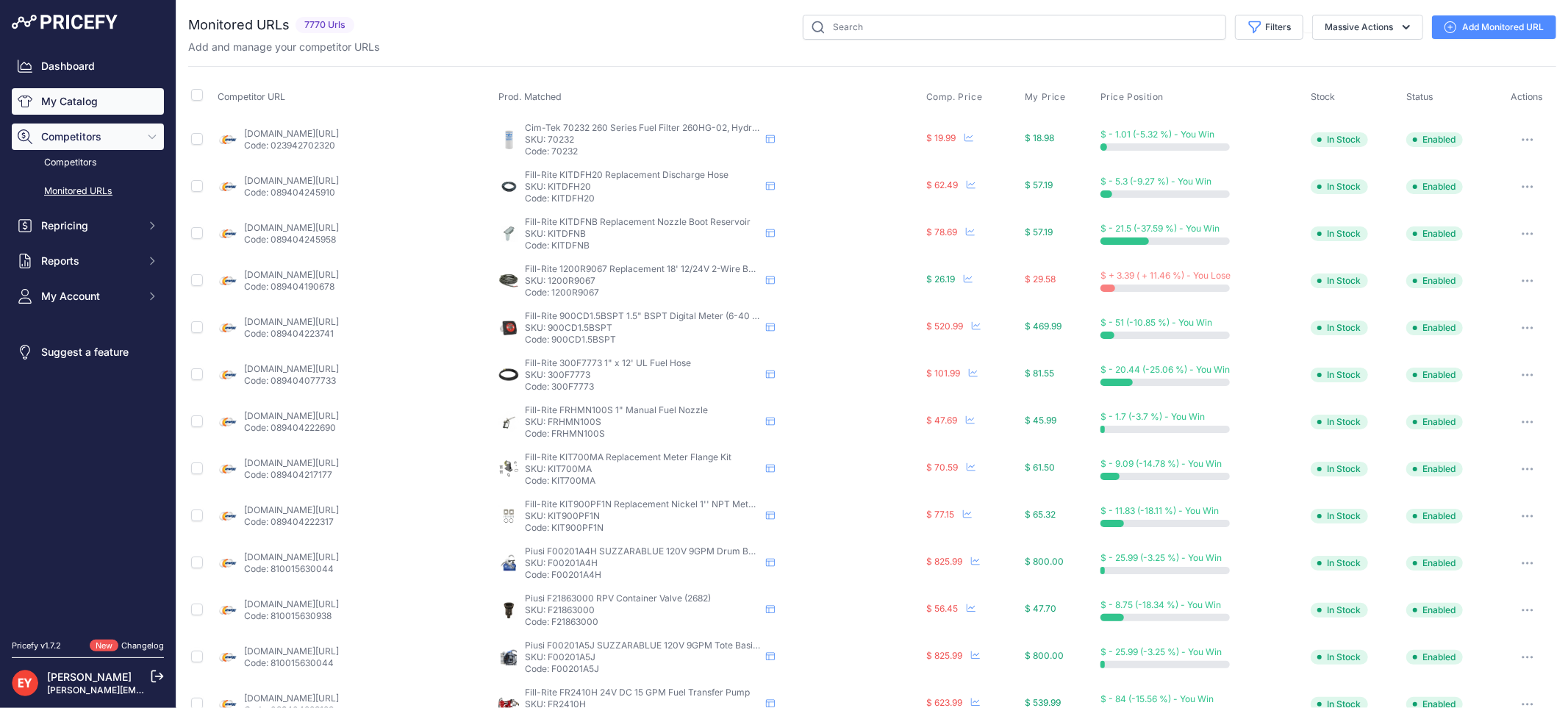
click at [104, 95] on link "My Catalog" at bounding box center [88, 101] width 153 height 27
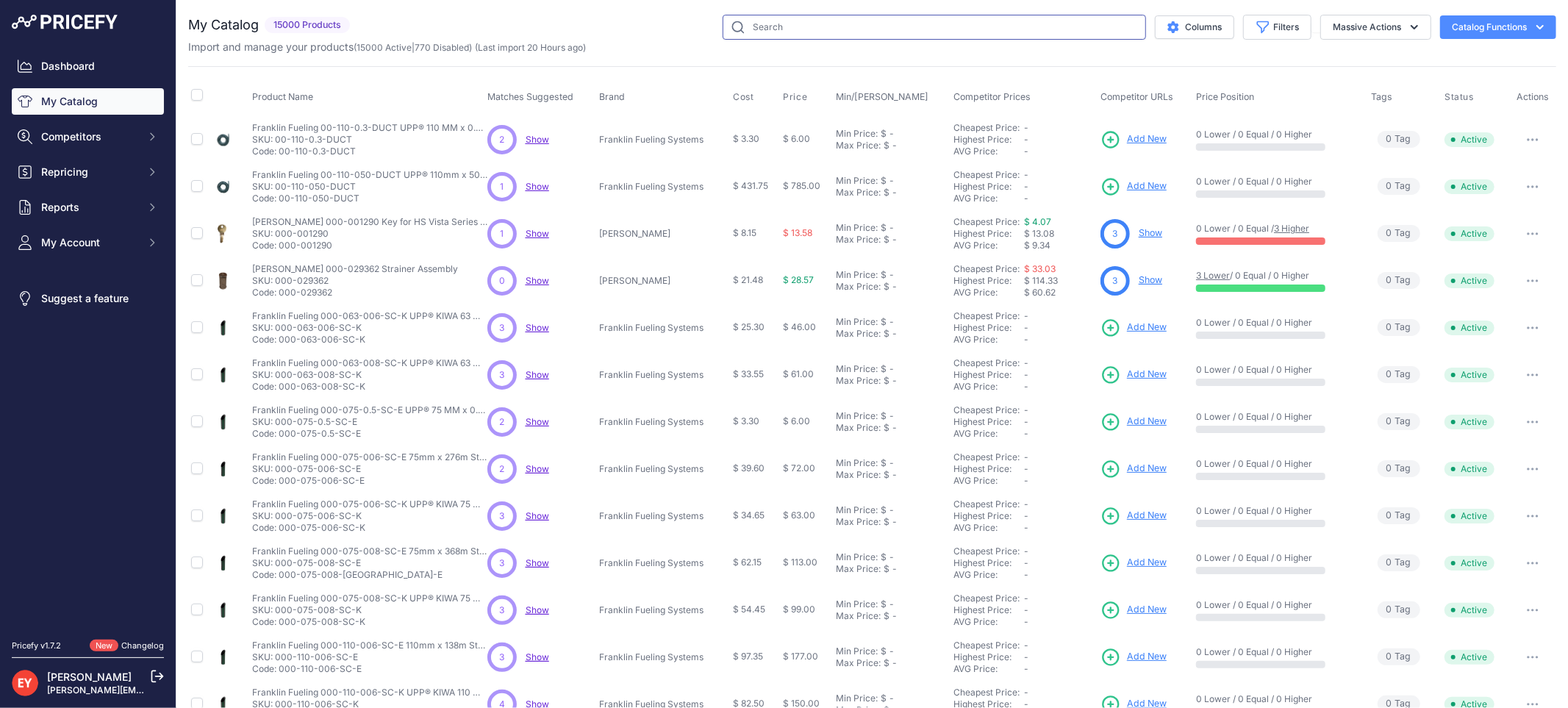
click at [736, 18] on input "text" at bounding box center [935, 27] width 423 height 25
paste input "0845900-013"
type input "0845900-013"
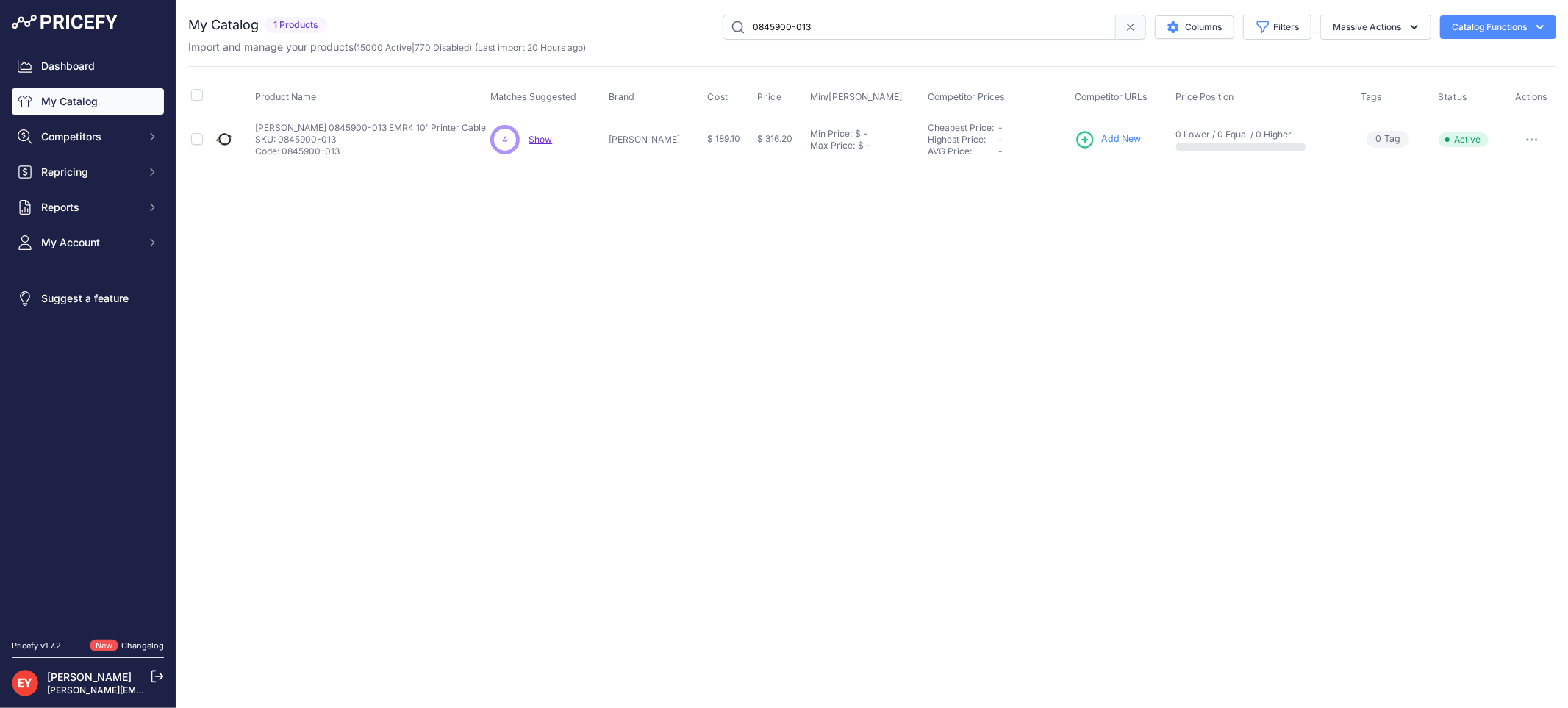
click at [1112, 136] on span "Add New" at bounding box center [1122, 139] width 40 height 14
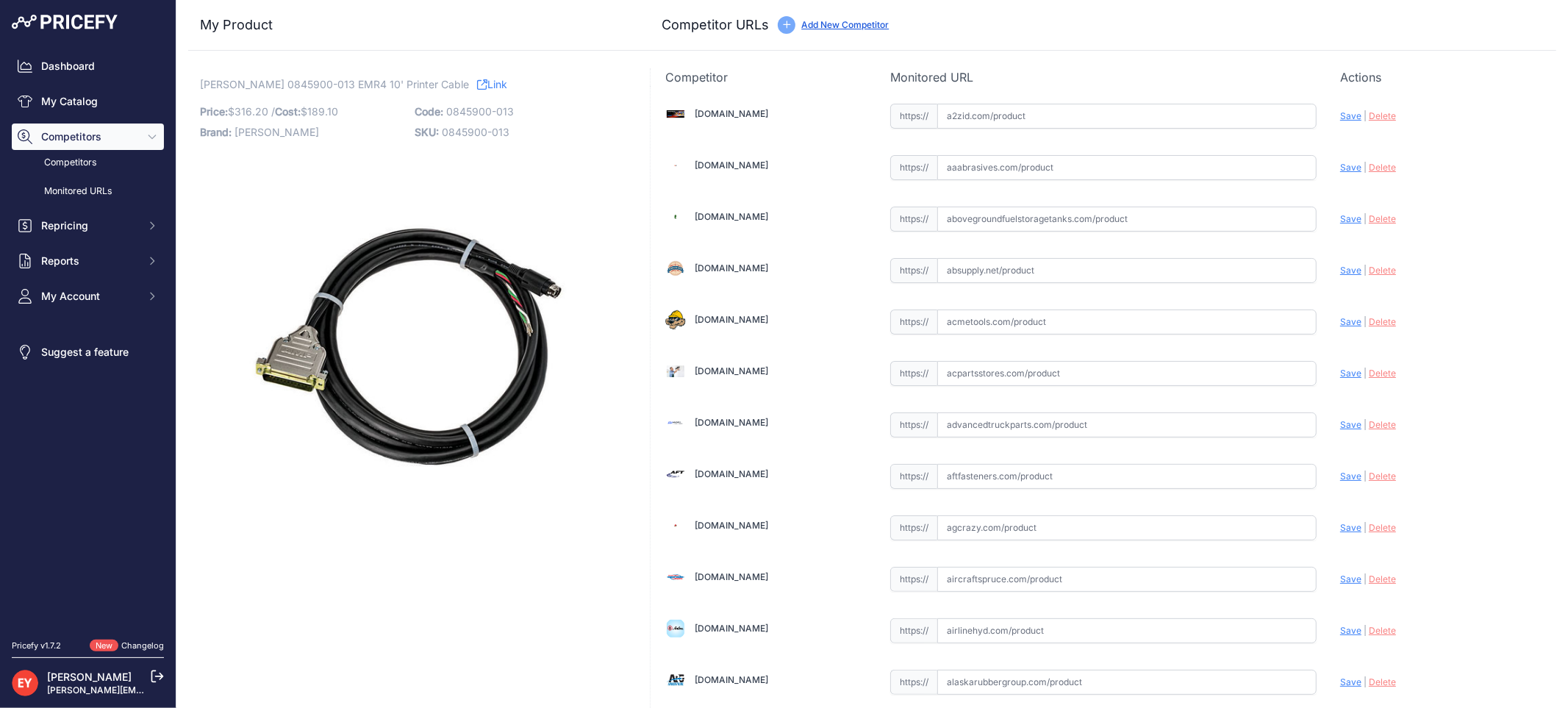
scroll to position [1361, 0]
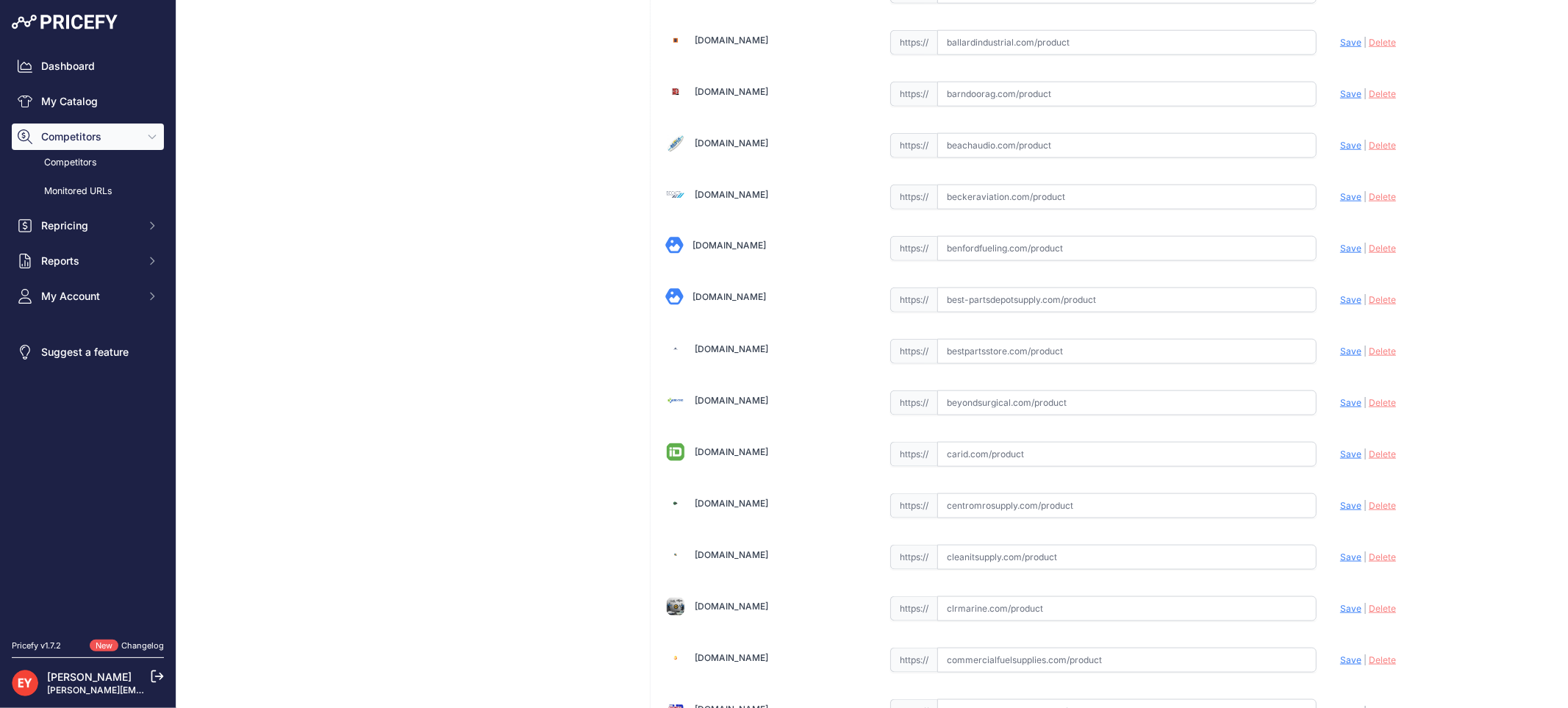
click at [968, 350] on input "text" at bounding box center [1127, 351] width 380 height 25
paste input "[URL][DOMAIN_NAME][PERSON_NAME]"
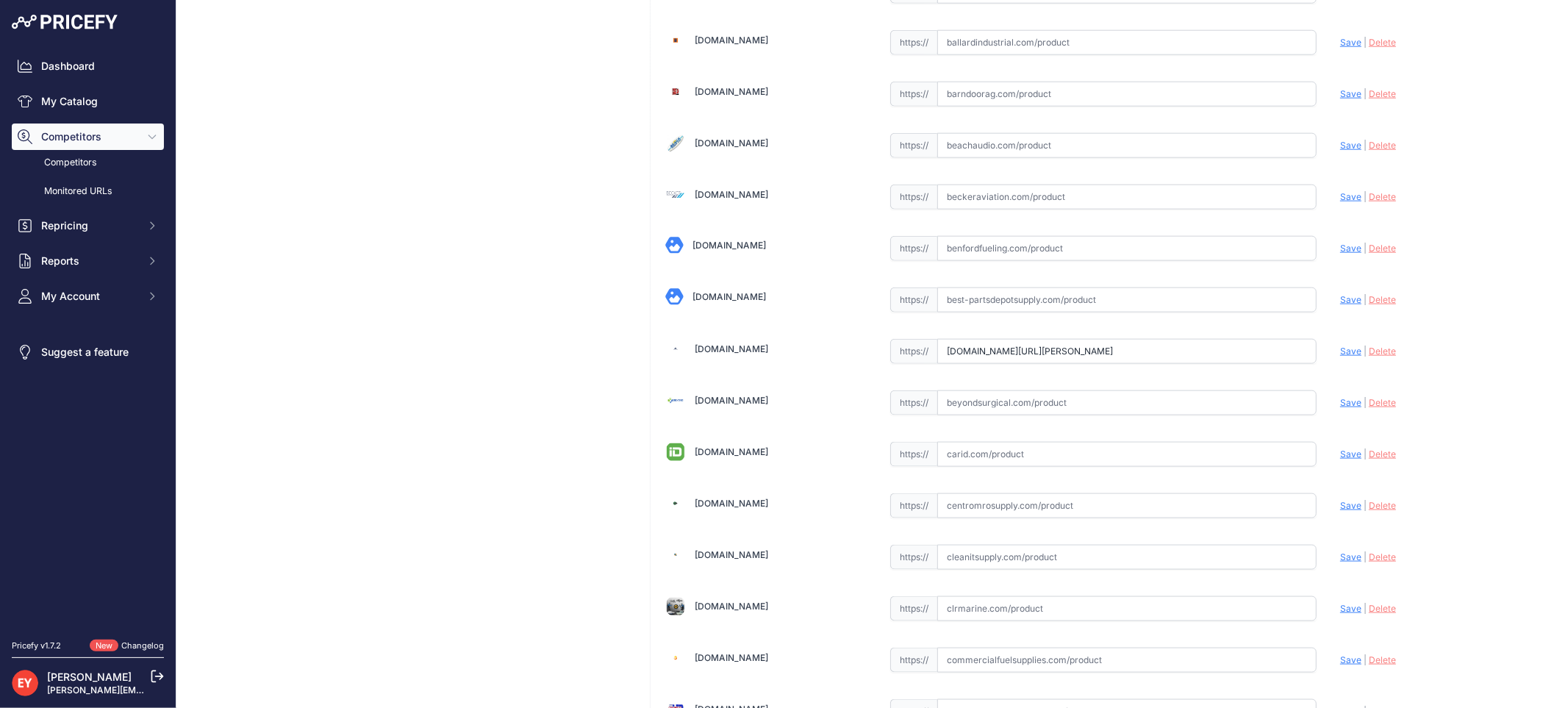
click at [1340, 355] on span "Save" at bounding box center [1351, 351] width 21 height 11
type input "[URL][DOMAIN_NAME][PERSON_NAME]"
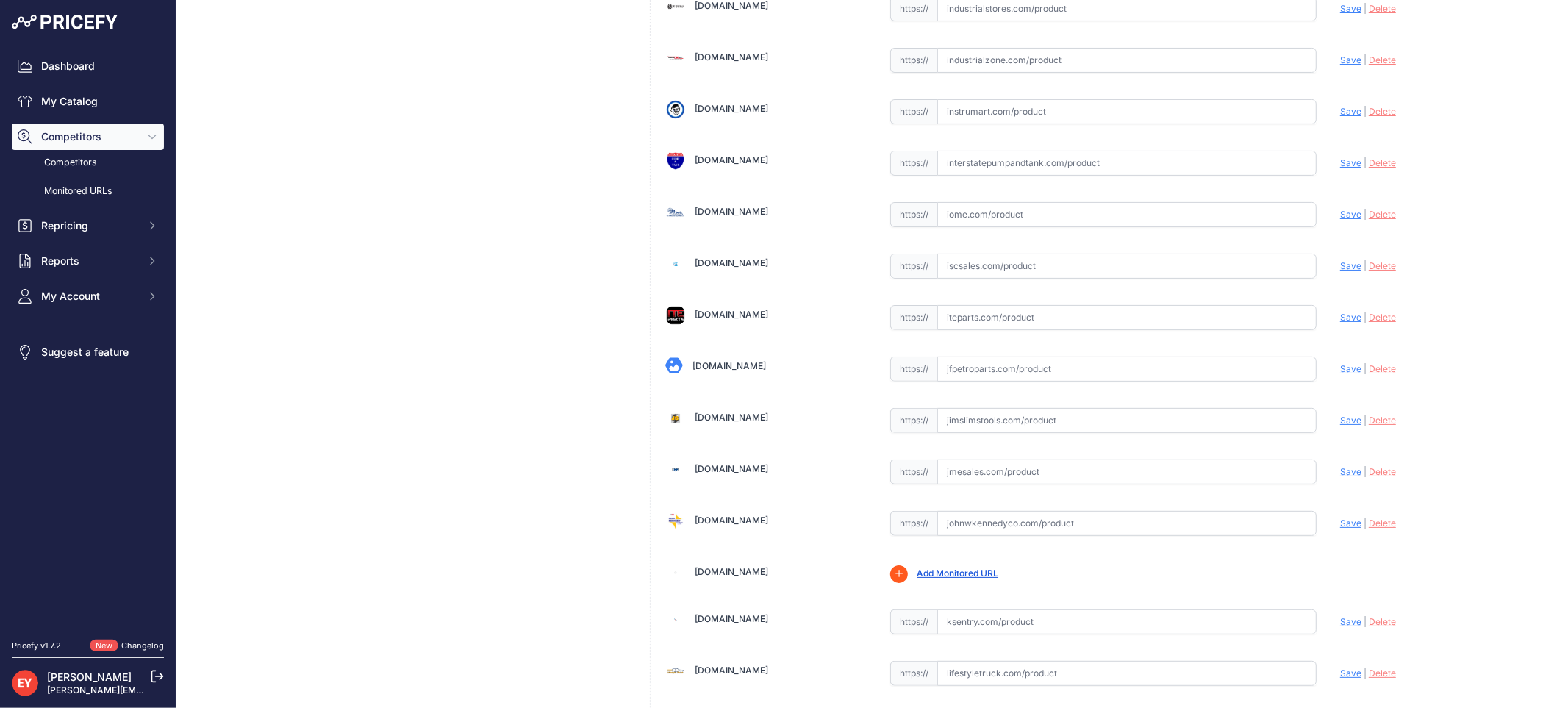
scroll to position [11115, 0]
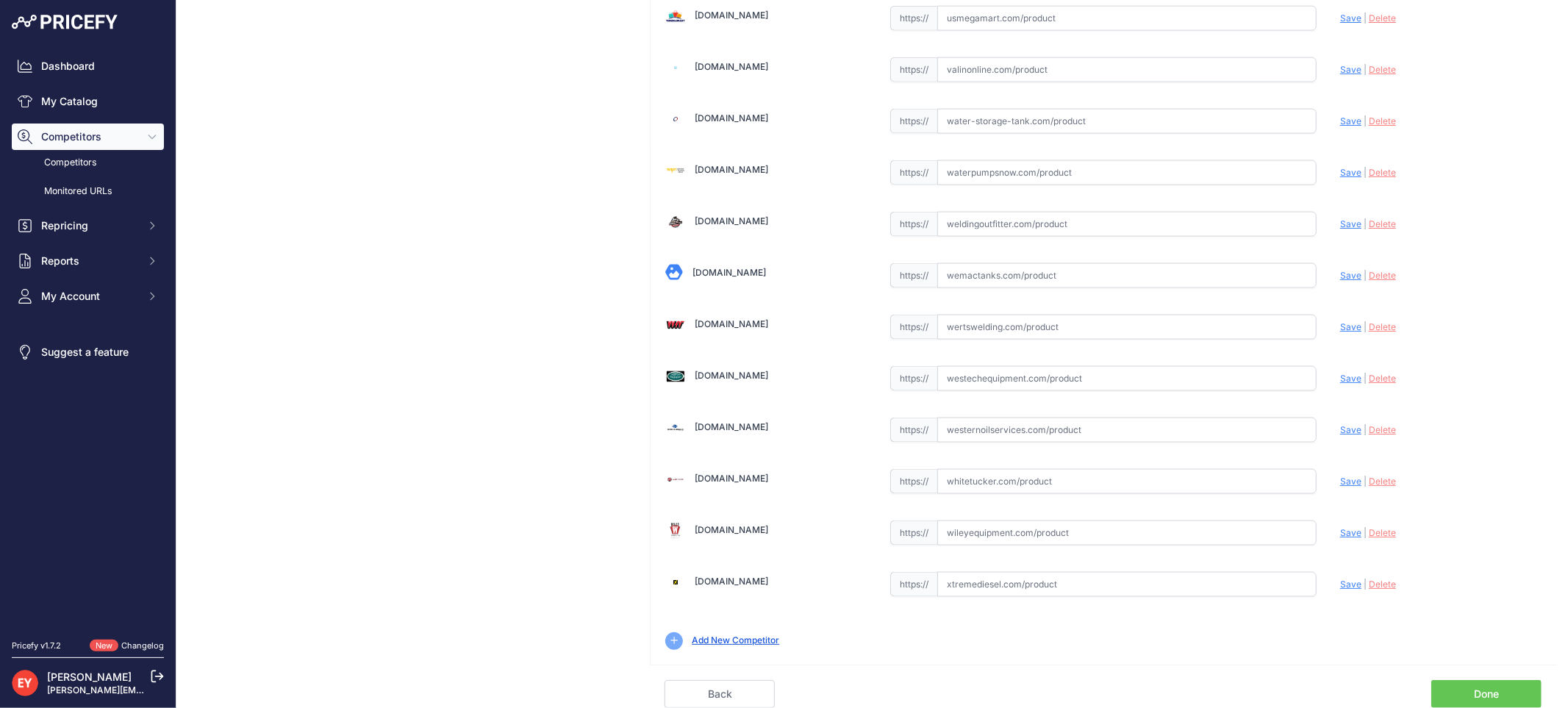
drag, startPoint x: 1481, startPoint y: 692, endPoint x: 1226, endPoint y: 549, distance: 292.4
click at [1480, 692] on link "Done" at bounding box center [1487, 694] width 111 height 28
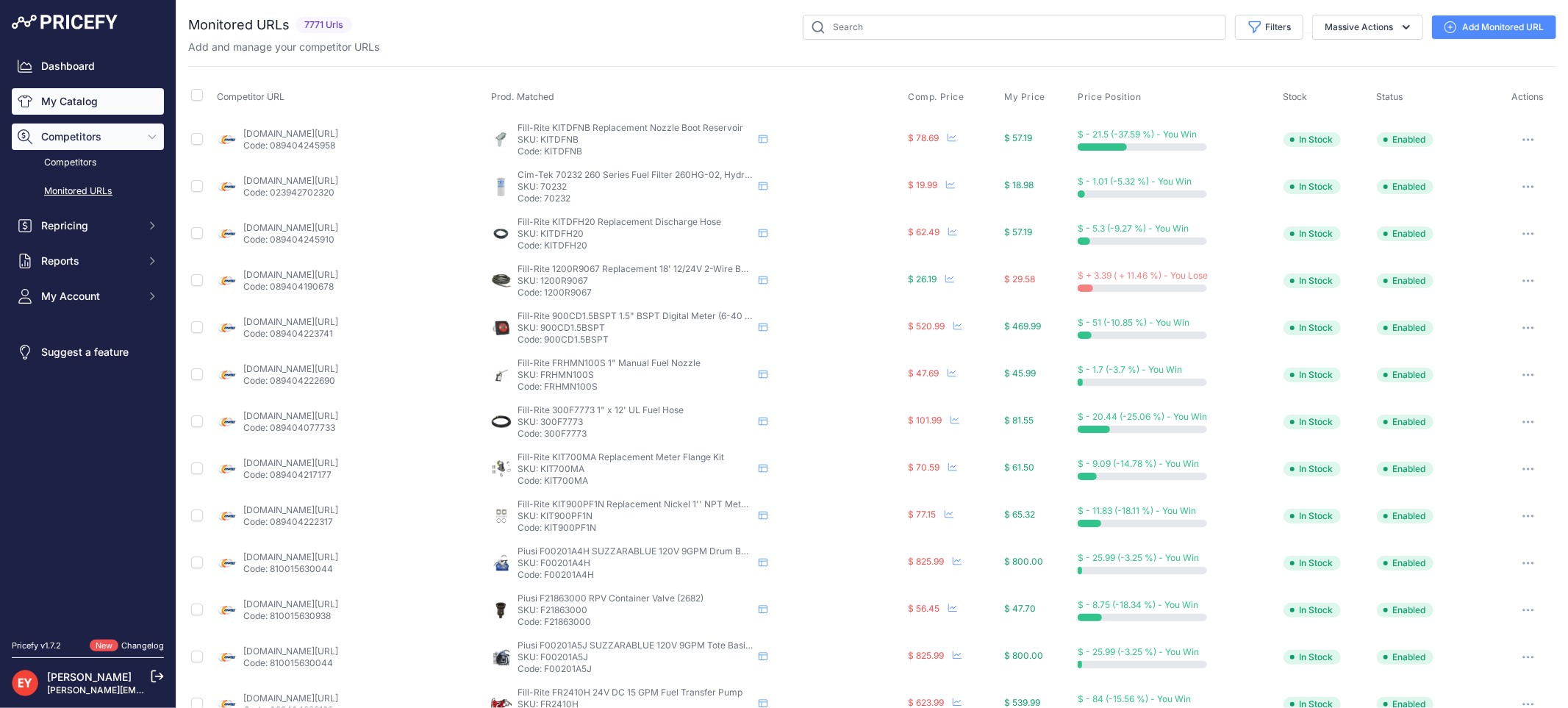
click at [59, 98] on link "My Catalog" at bounding box center [88, 101] width 153 height 27
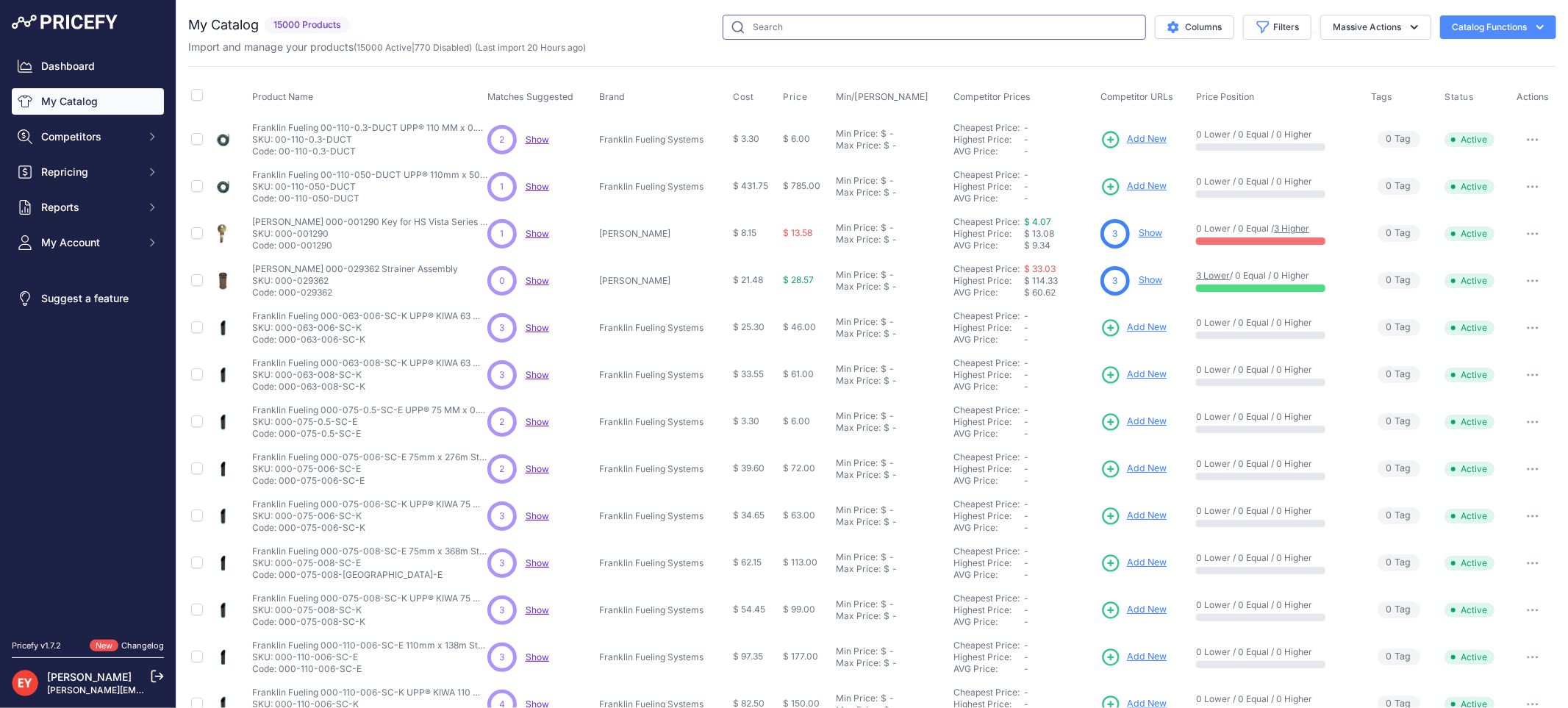
click at [815, 31] on input "text" at bounding box center [935, 27] width 423 height 25
paste input "0845900-308"
type input "0845900-308"
